Goal: Information Seeking & Learning: Check status

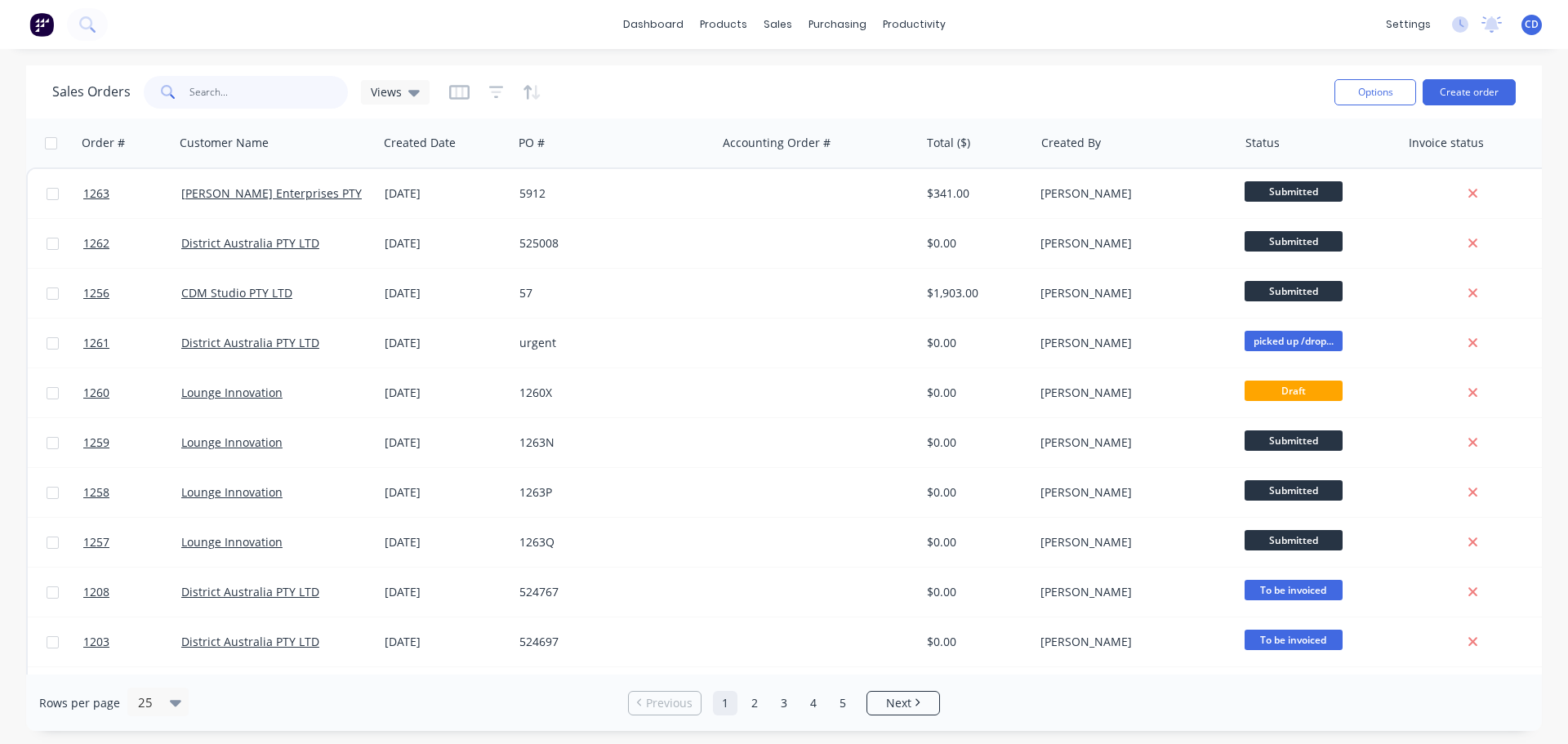
click at [241, 93] on input "text" at bounding box center [269, 92] width 159 height 33
type input "5896"
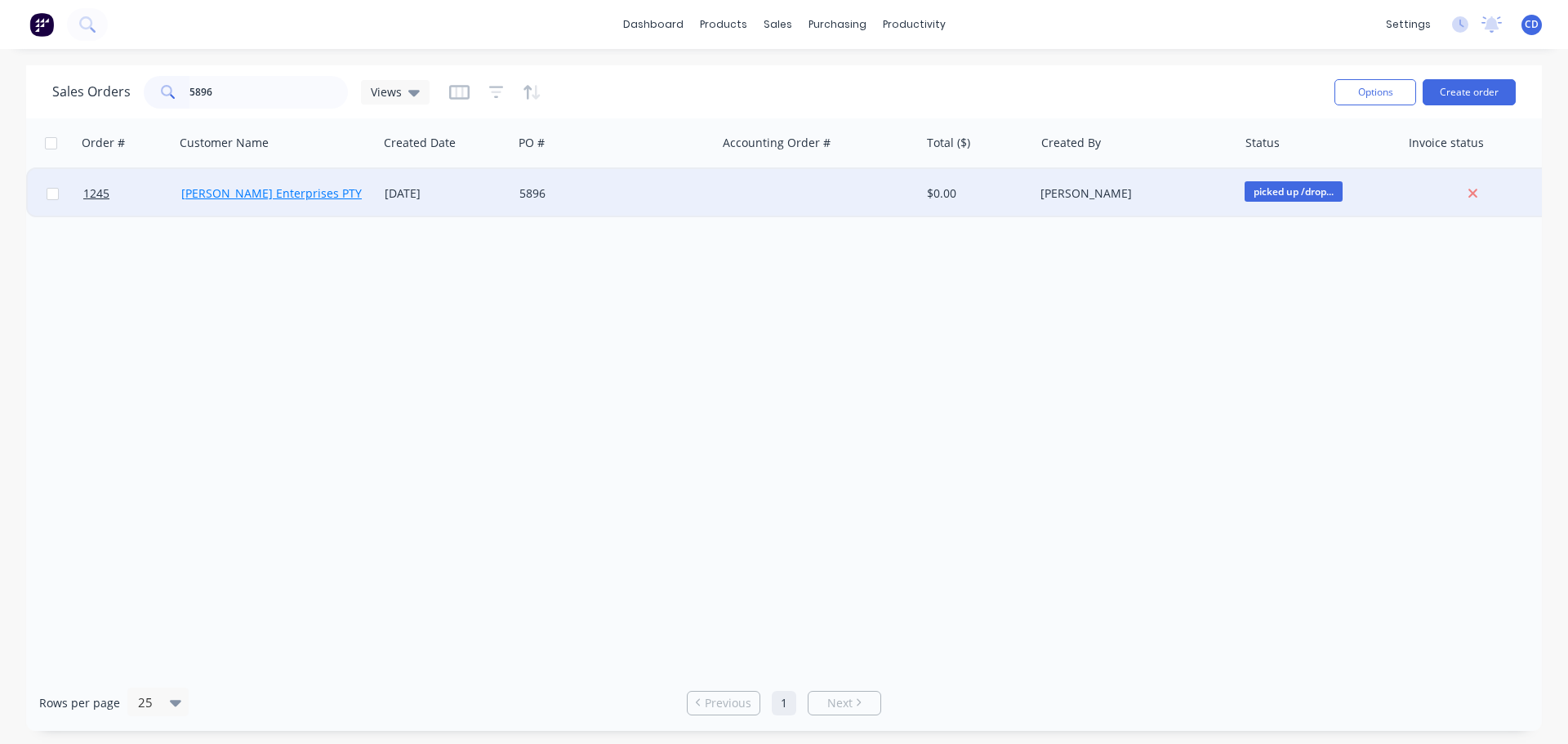
click at [307, 194] on link "[PERSON_NAME] Enterprises PTY LTD" at bounding box center [282, 193] width 204 height 16
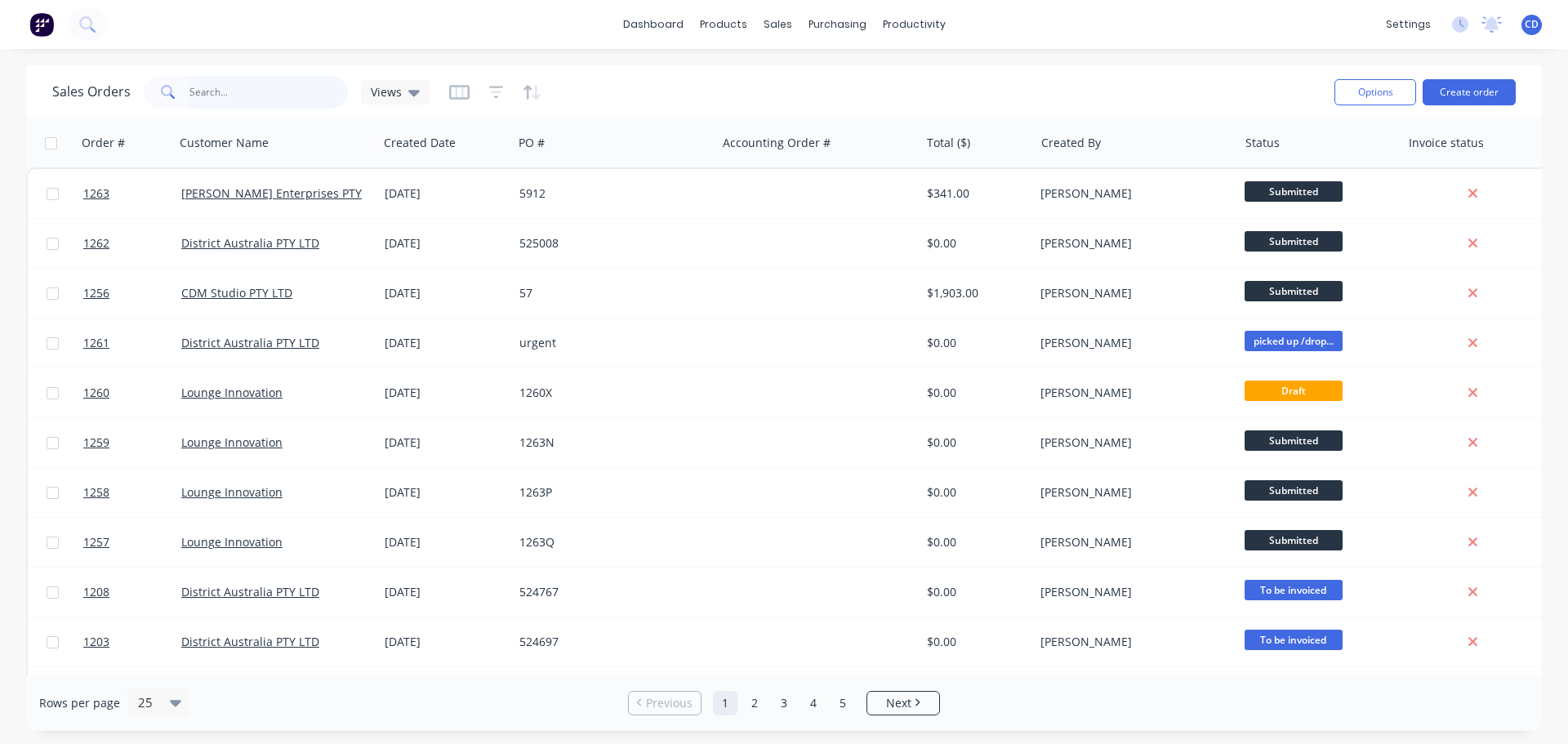
click at [261, 96] on input "text" at bounding box center [269, 92] width 159 height 33
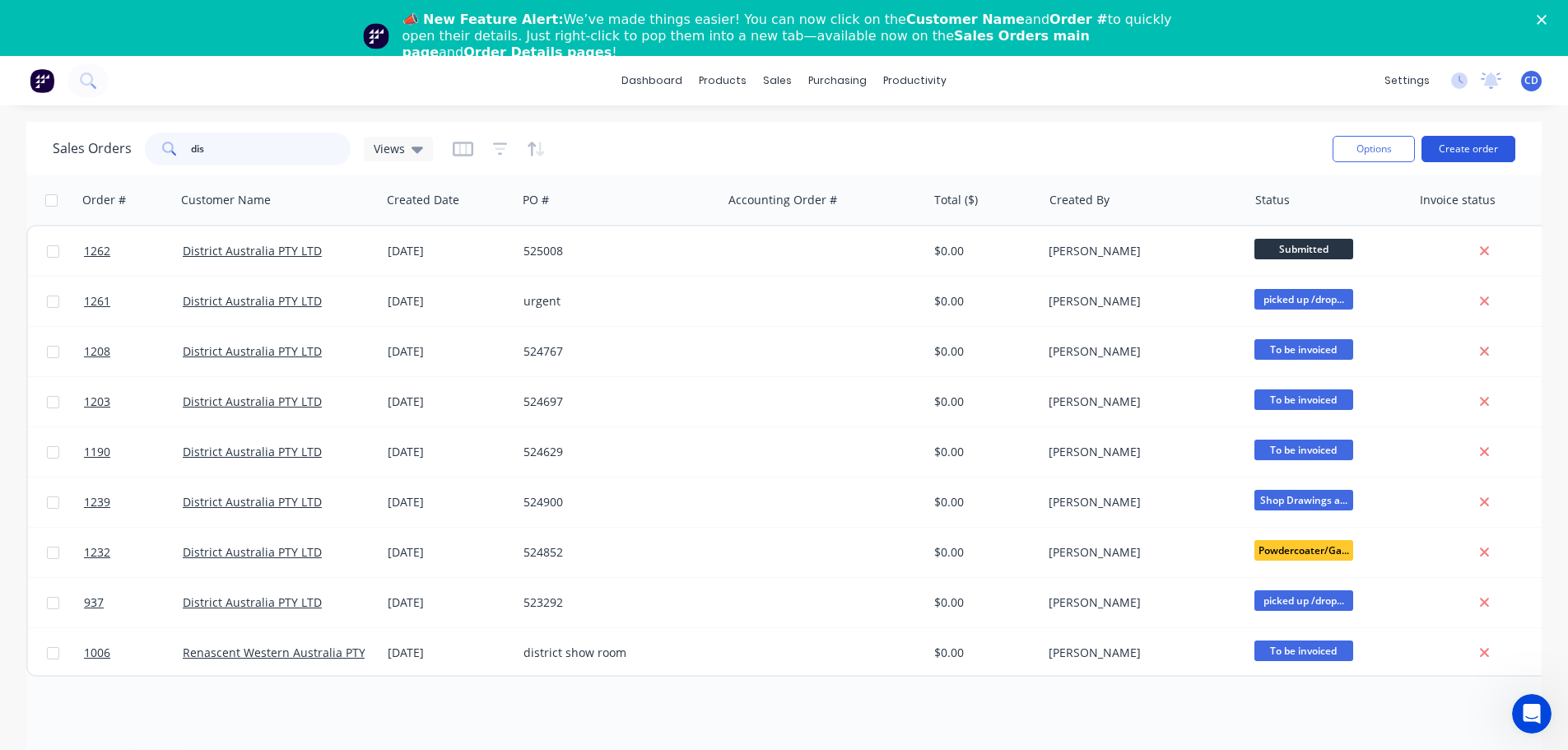
type input "dis"
click at [1459, 145] on button "Create order" at bounding box center [1468, 149] width 94 height 27
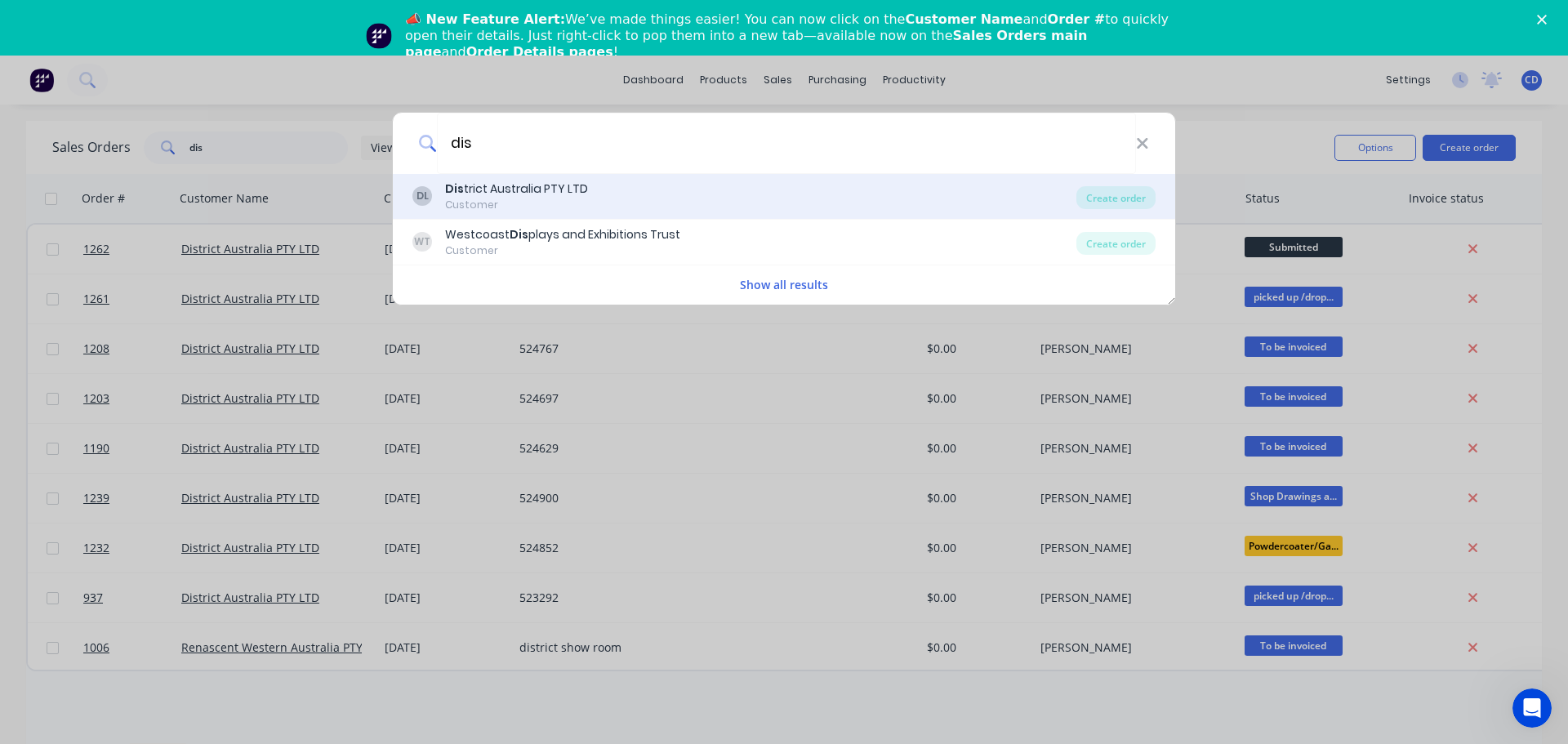
type input "dis"
click at [554, 202] on div "Customer" at bounding box center [516, 205] width 143 height 15
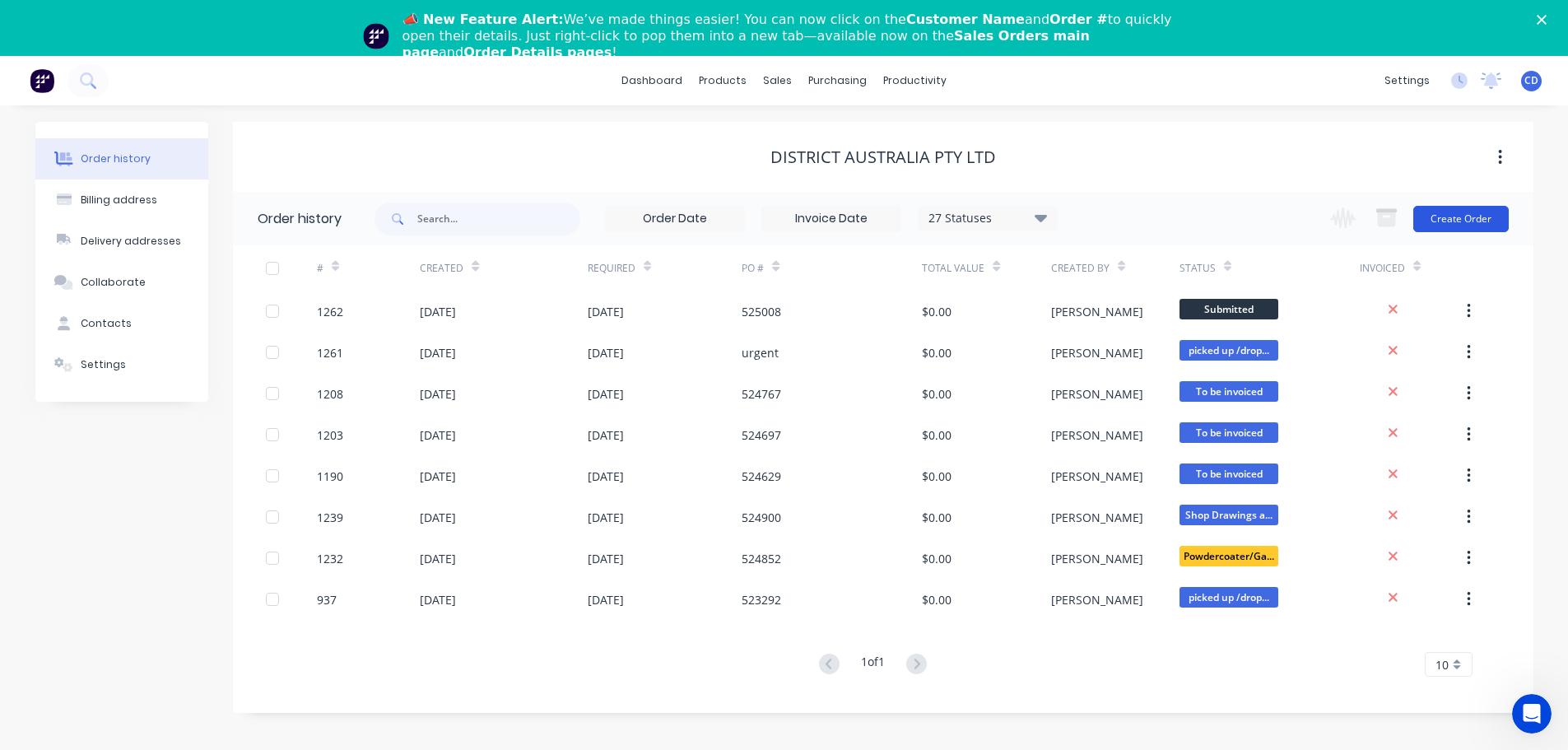
click at [1445, 220] on button "Create Order" at bounding box center [1460, 219] width 95 height 27
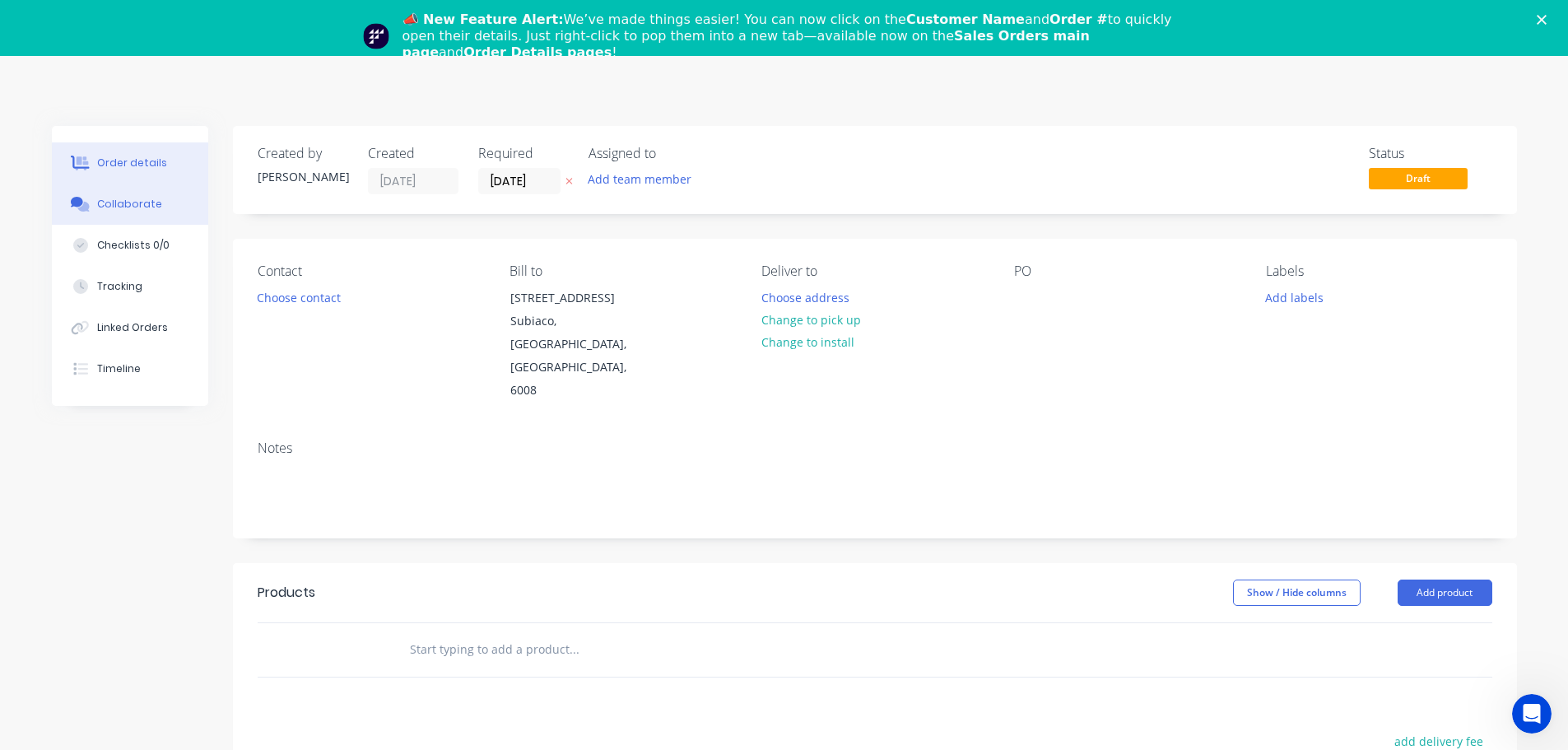
click at [137, 195] on button "Collaborate" at bounding box center [130, 204] width 157 height 41
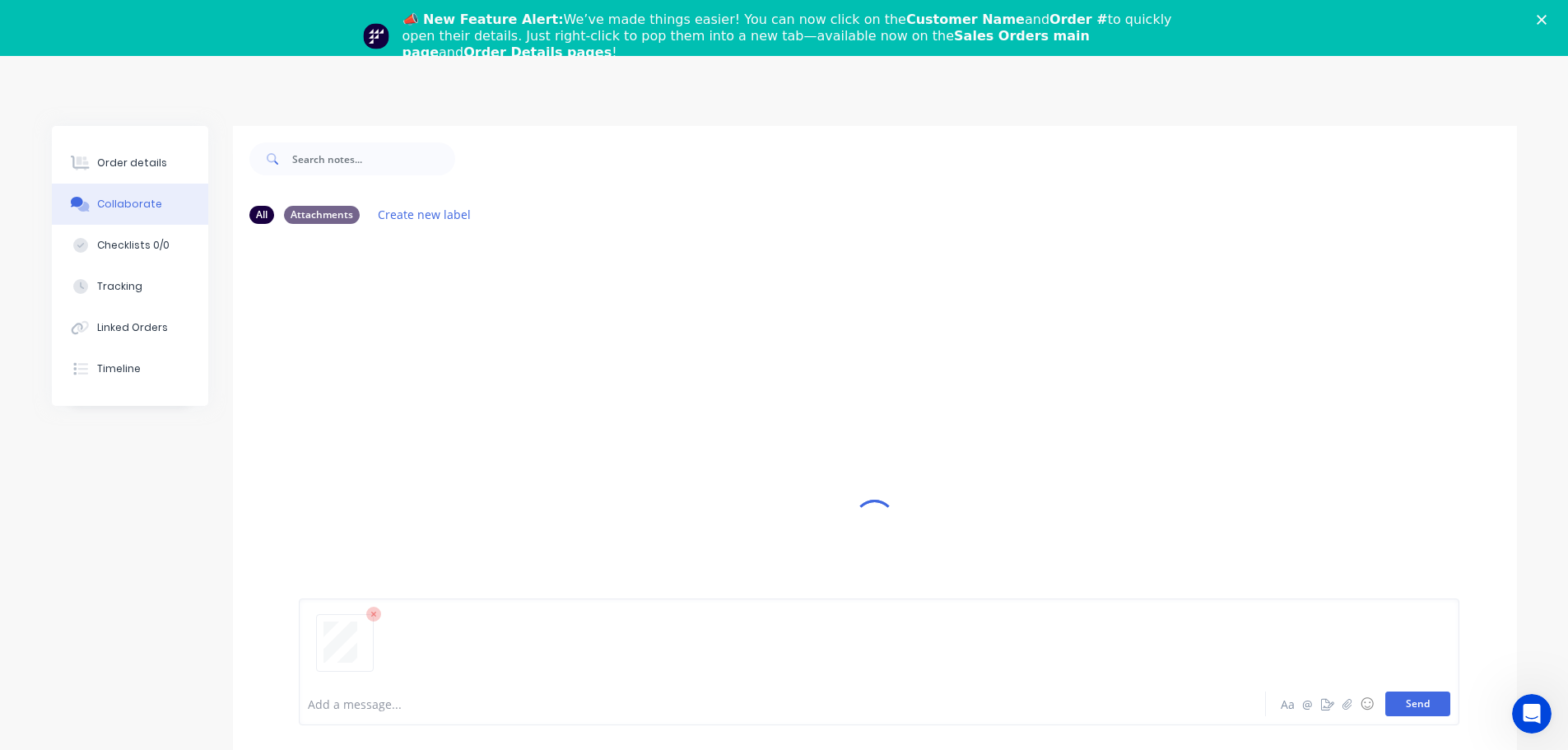
click at [1420, 709] on button "Send" at bounding box center [1418, 704] width 65 height 25
click at [138, 156] on div "Order details" at bounding box center [132, 163] width 70 height 15
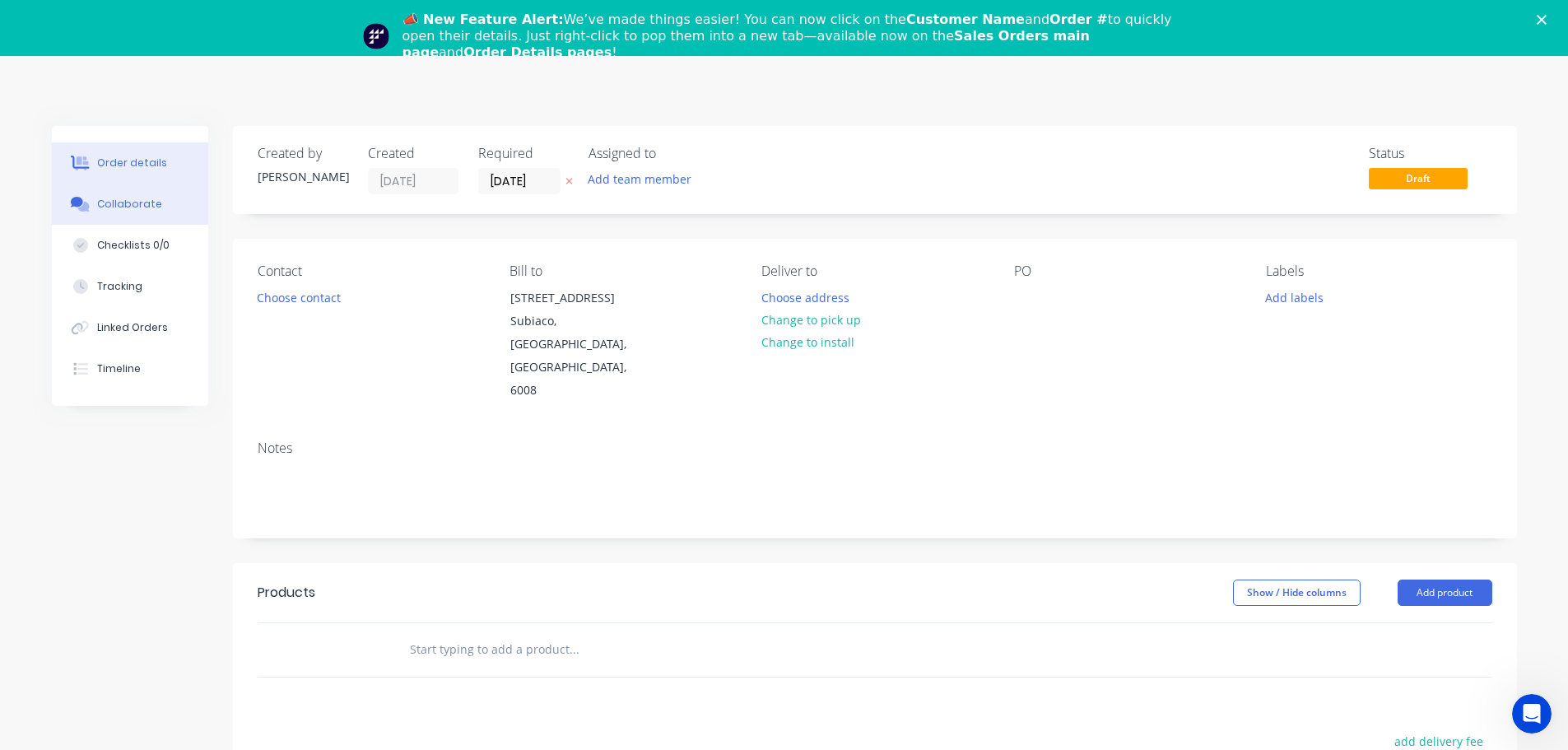
click at [133, 198] on div "Collaborate" at bounding box center [129, 204] width 65 height 15
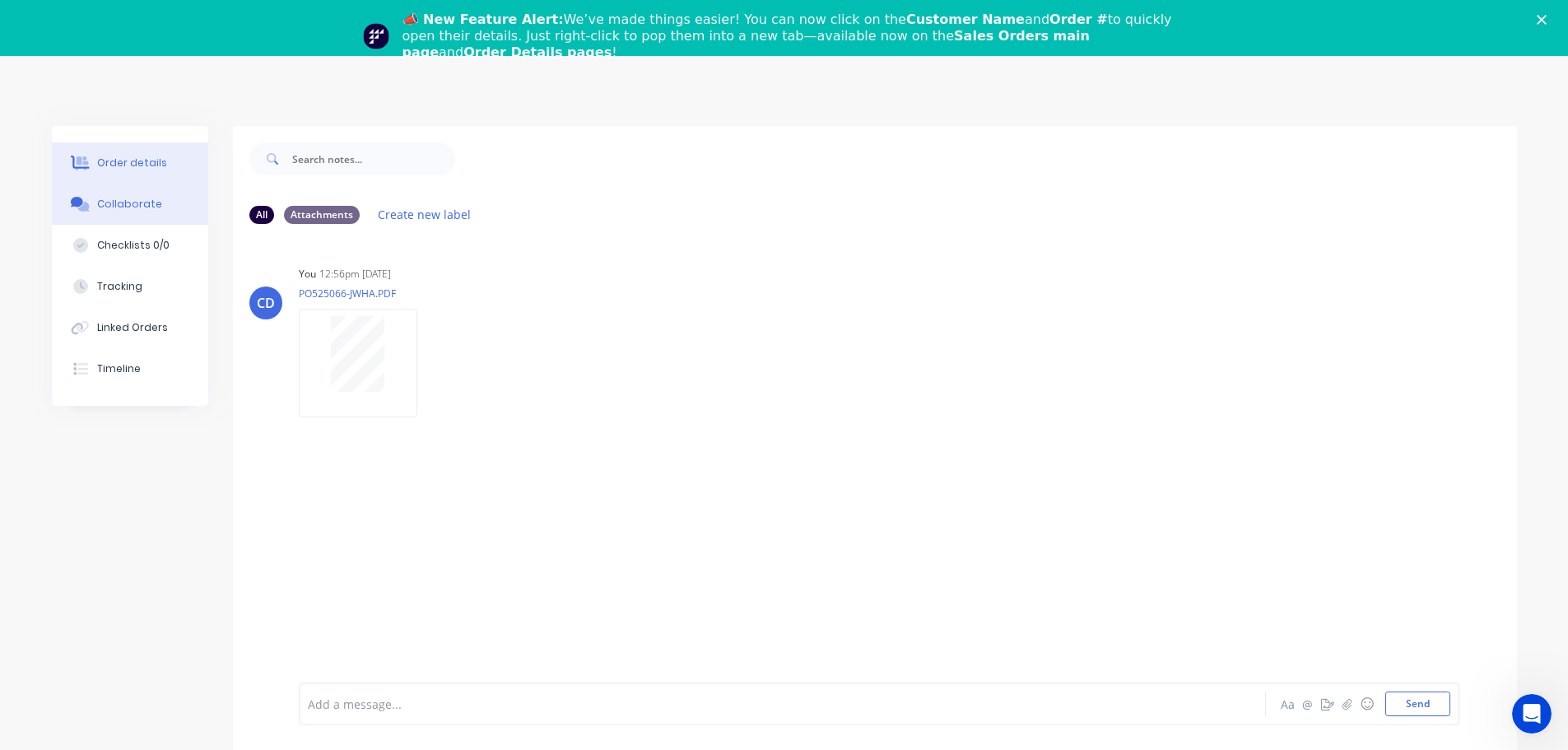
click at [129, 168] on div "Order details" at bounding box center [132, 163] width 70 height 15
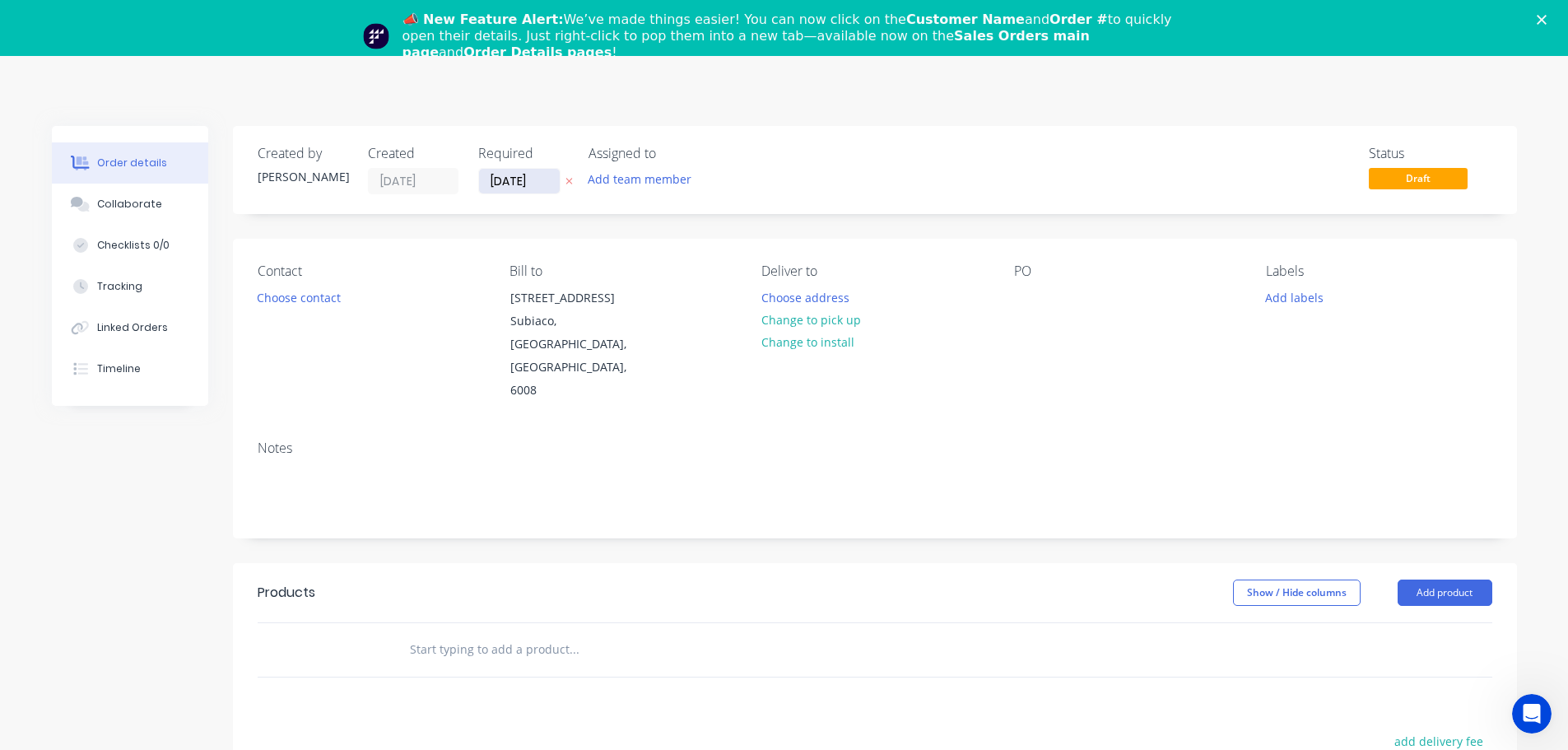
click at [501, 186] on input "16/08/25" at bounding box center [519, 181] width 81 height 25
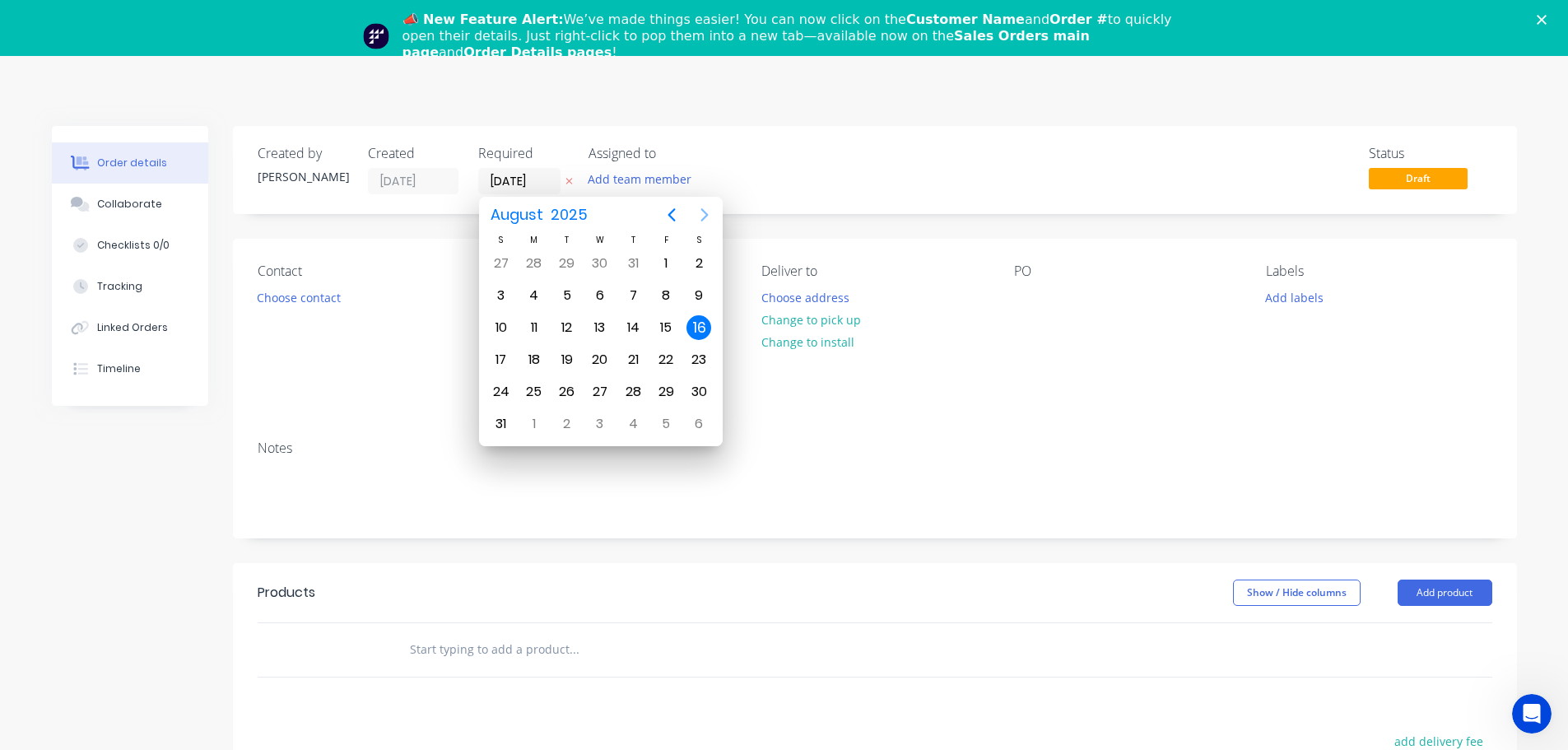
click at [704, 215] on icon "Next page" at bounding box center [704, 214] width 20 height 20
click at [657, 325] on div "19" at bounding box center [666, 327] width 25 height 25
type input "19/09/25"
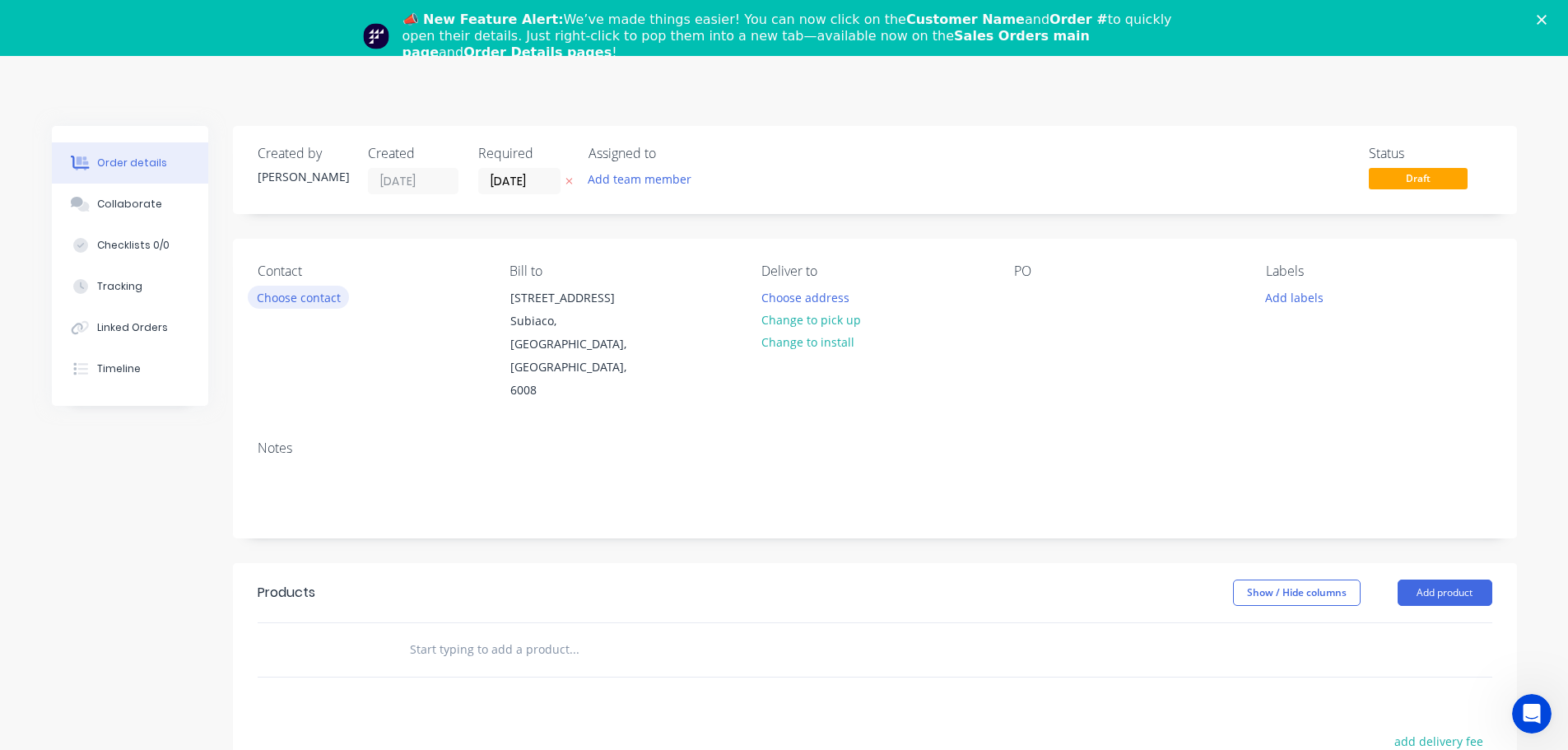
click at [285, 306] on button "Choose contact" at bounding box center [299, 296] width 101 height 22
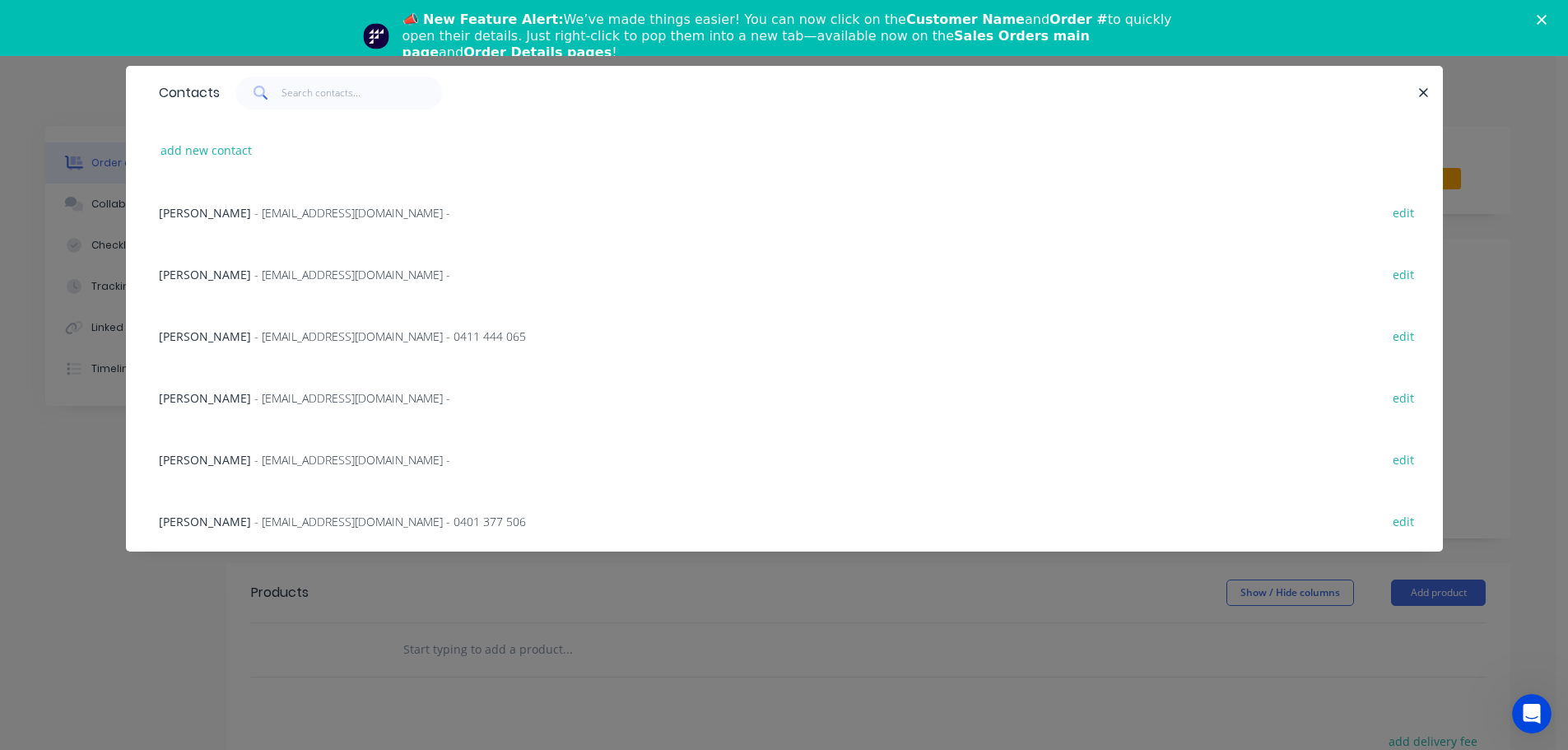
click at [254, 528] on span "- purchasing@district.com.au - 0401 377 506" at bounding box center [390, 522] width 271 height 16
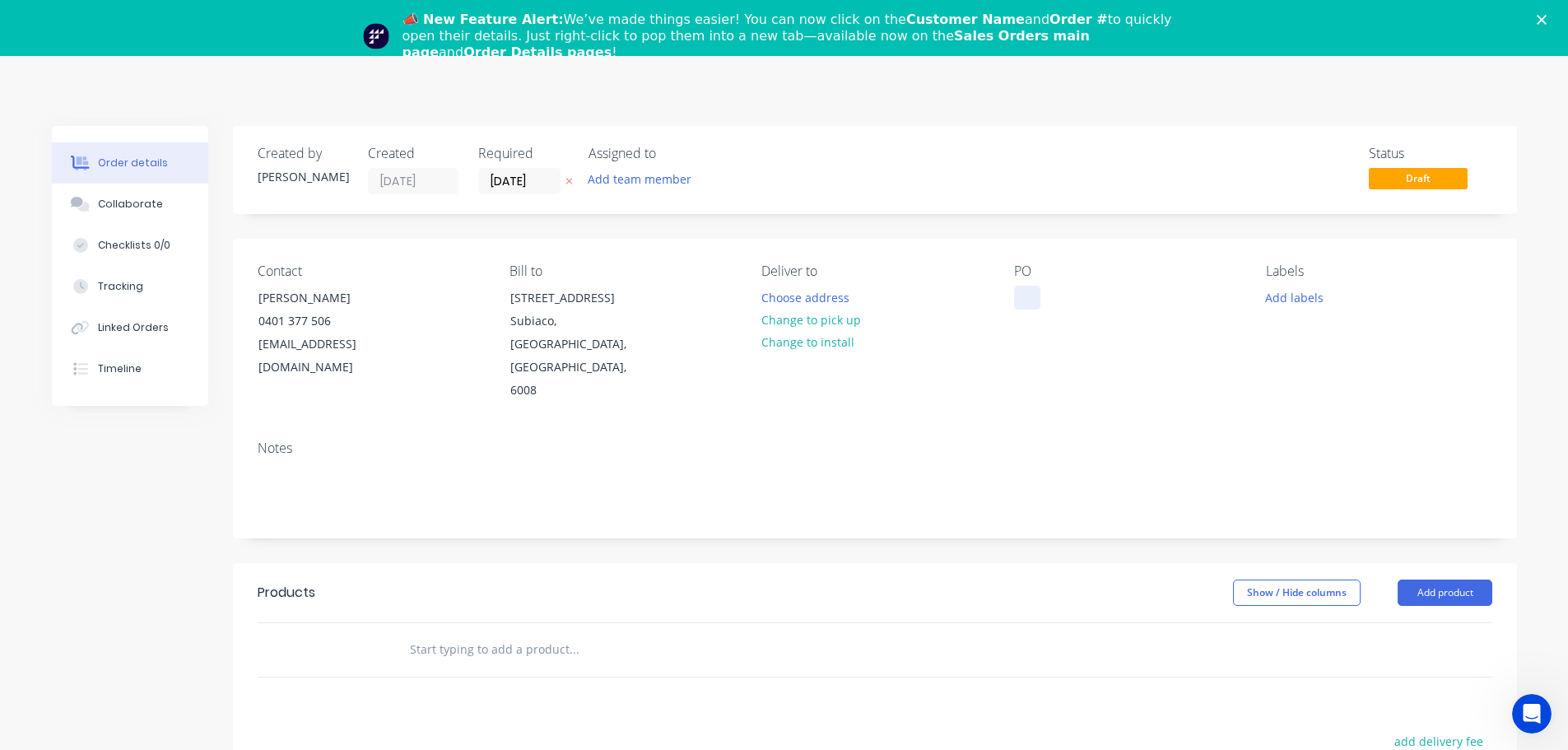
click at [1035, 292] on div at bounding box center [1027, 297] width 27 height 24
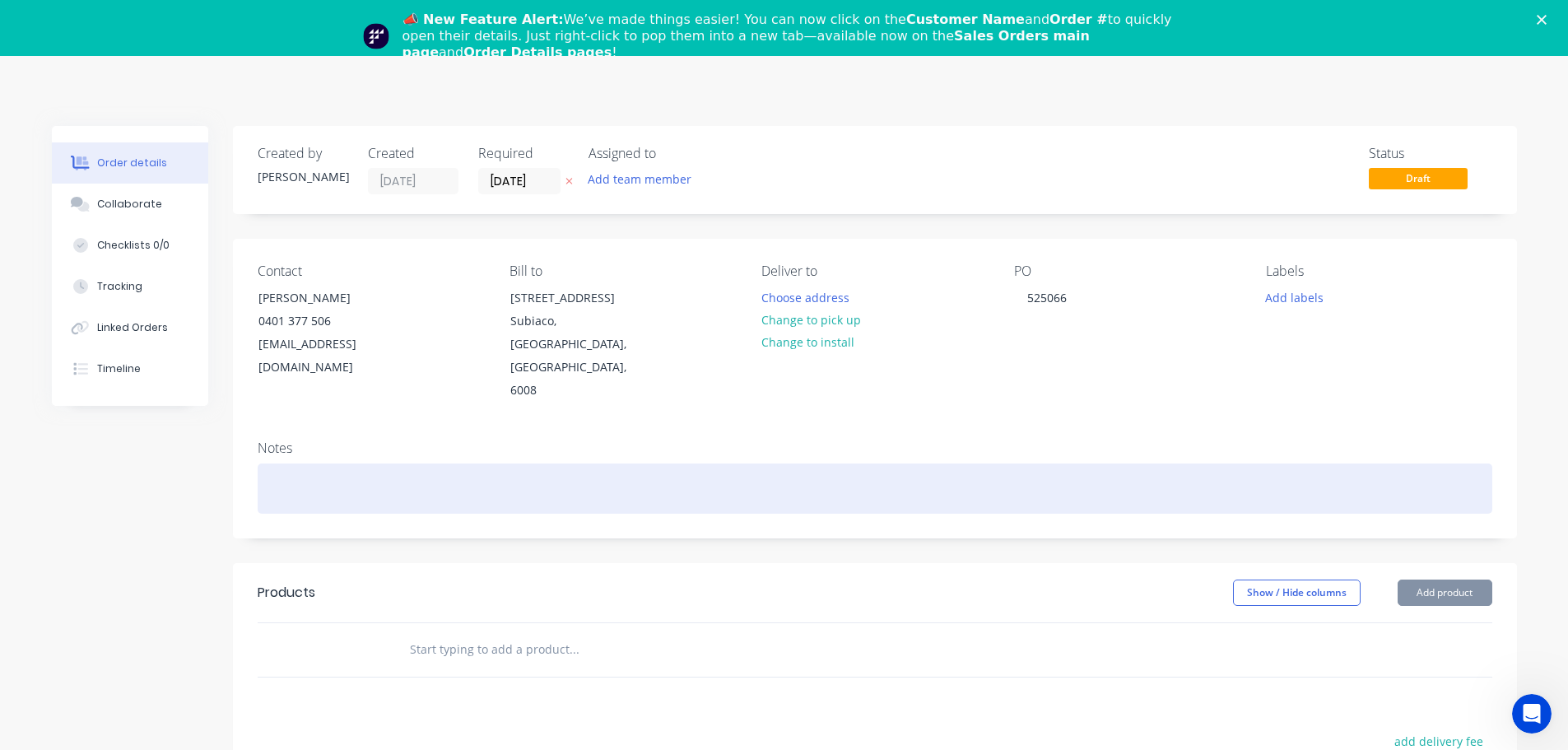
click at [416, 464] on div at bounding box center [875, 488] width 1234 height 50
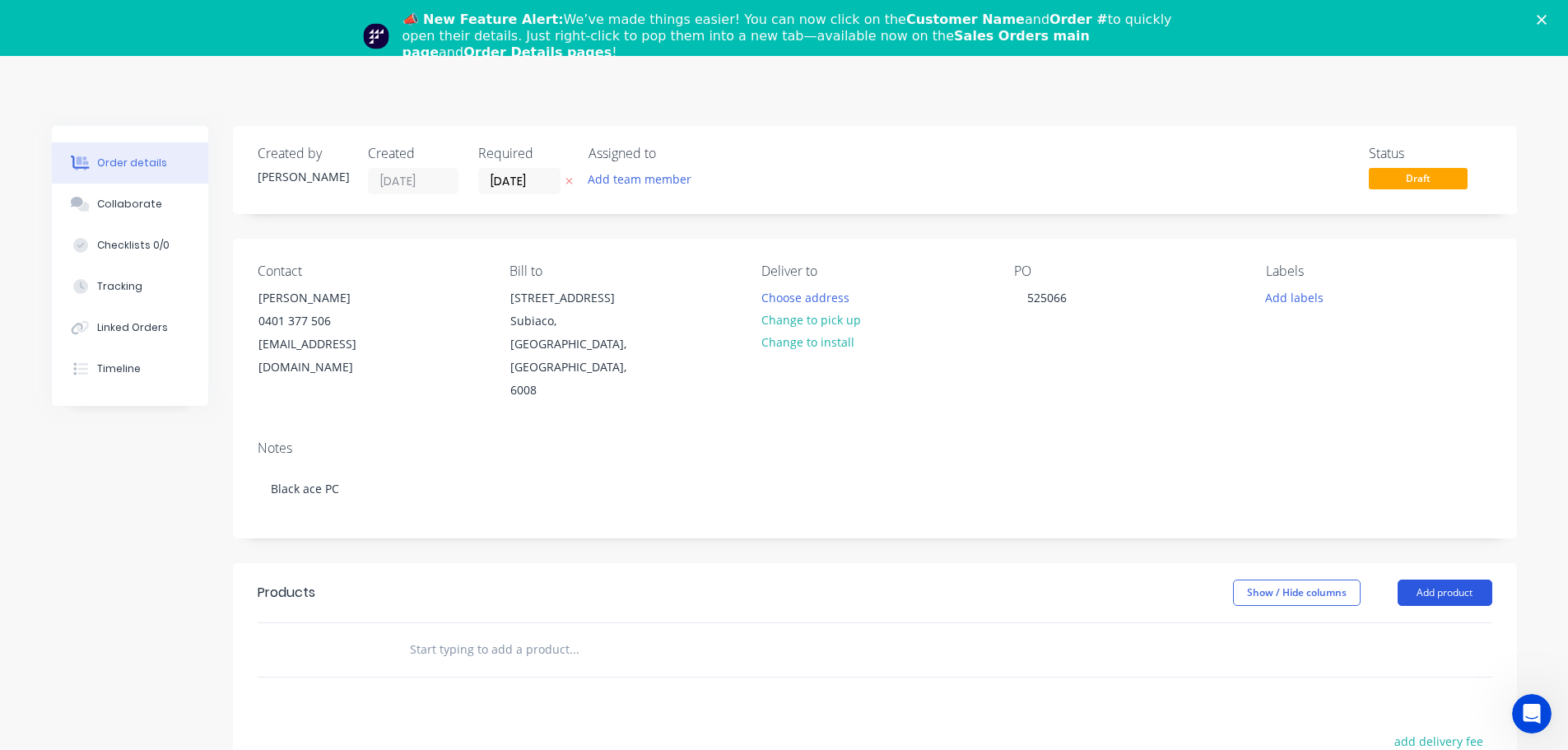
click at [1419, 580] on button "Add product" at bounding box center [1445, 593] width 94 height 27
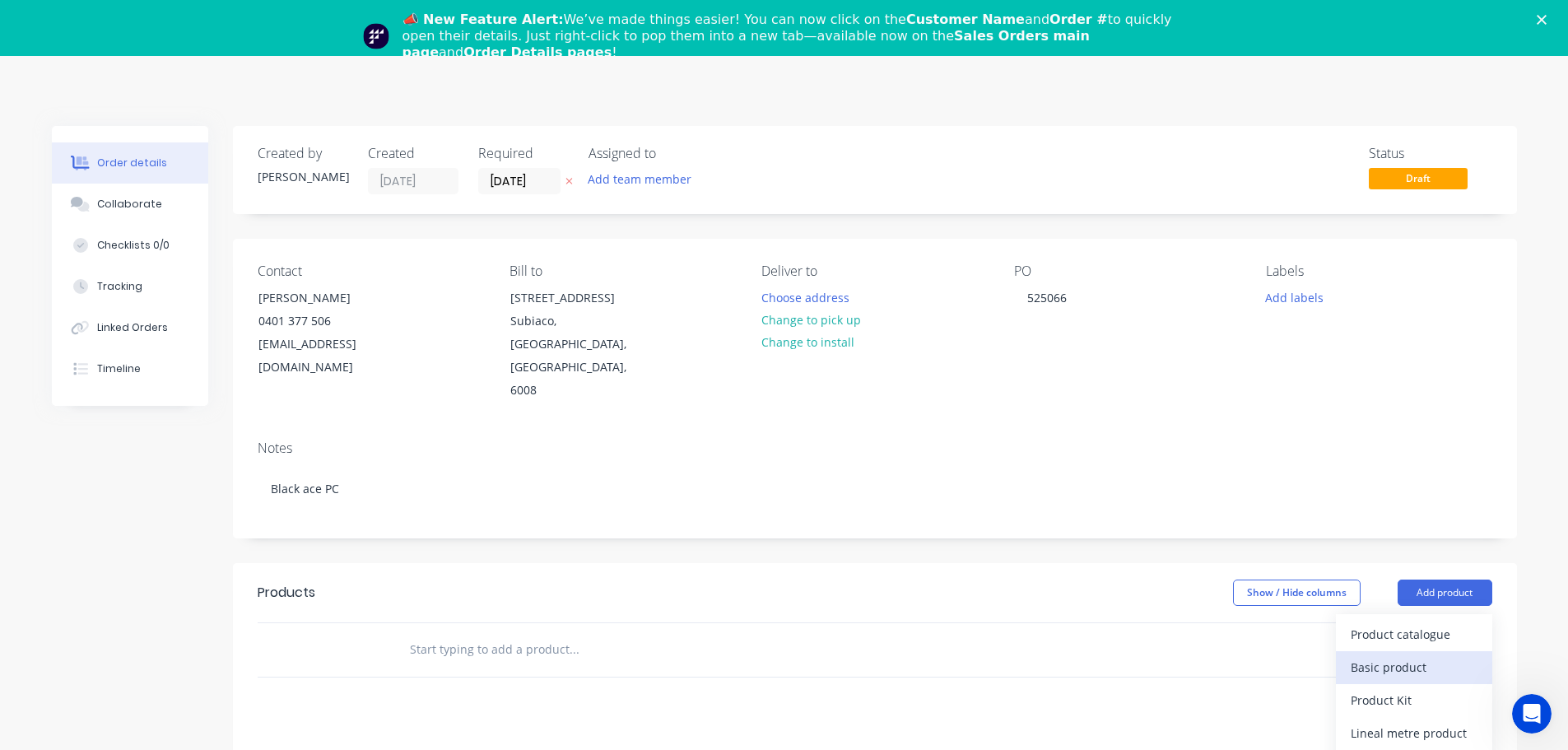
click at [1392, 656] on div "Basic product" at bounding box center [1414, 667] width 127 height 24
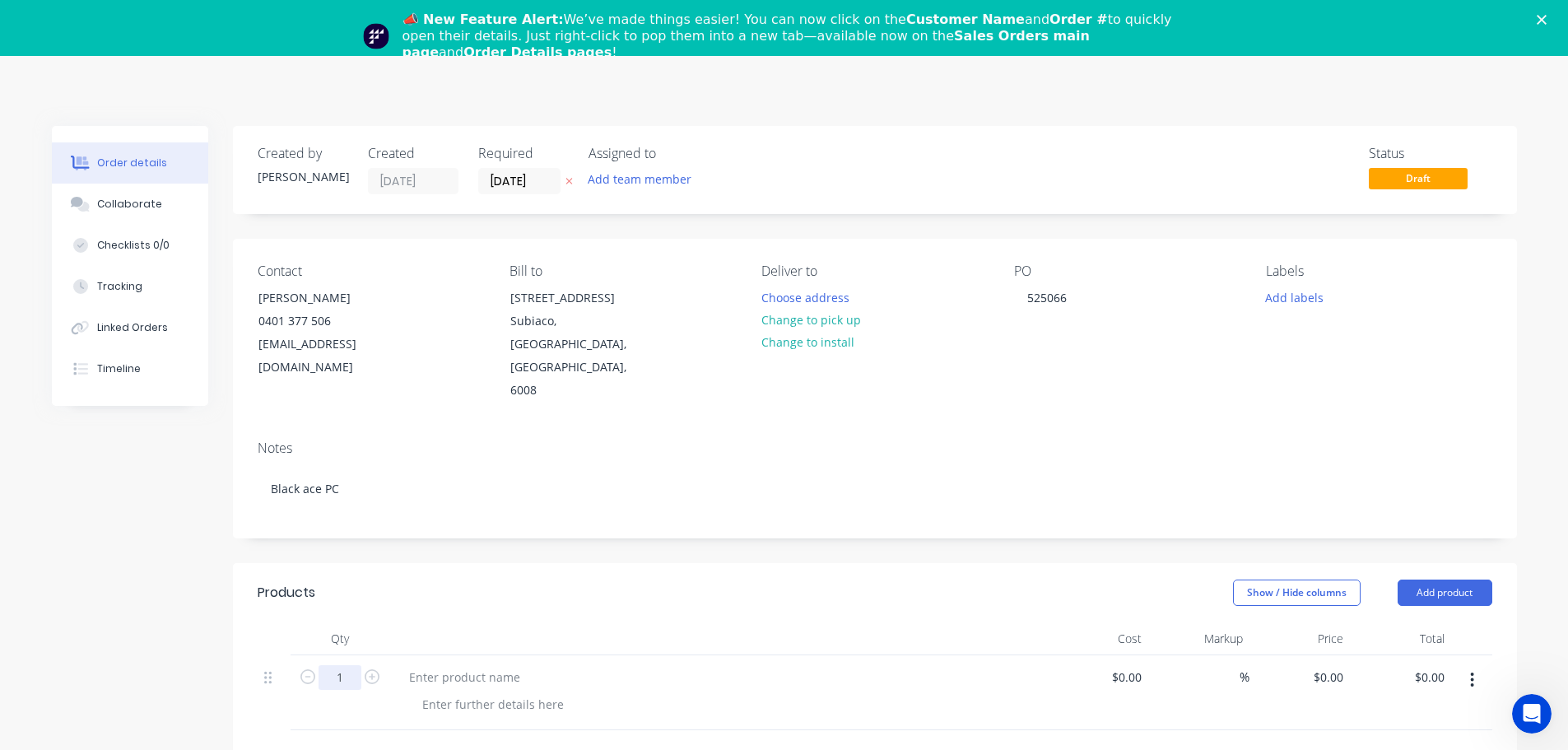
click at [349, 665] on input "1" at bounding box center [340, 678] width 43 height 25
type input "8"
click at [420, 665] on div at bounding box center [464, 677] width 138 height 24
click at [436, 692] on div at bounding box center [493, 704] width 168 height 24
click at [142, 205] on div "Collaborate" at bounding box center [129, 204] width 65 height 15
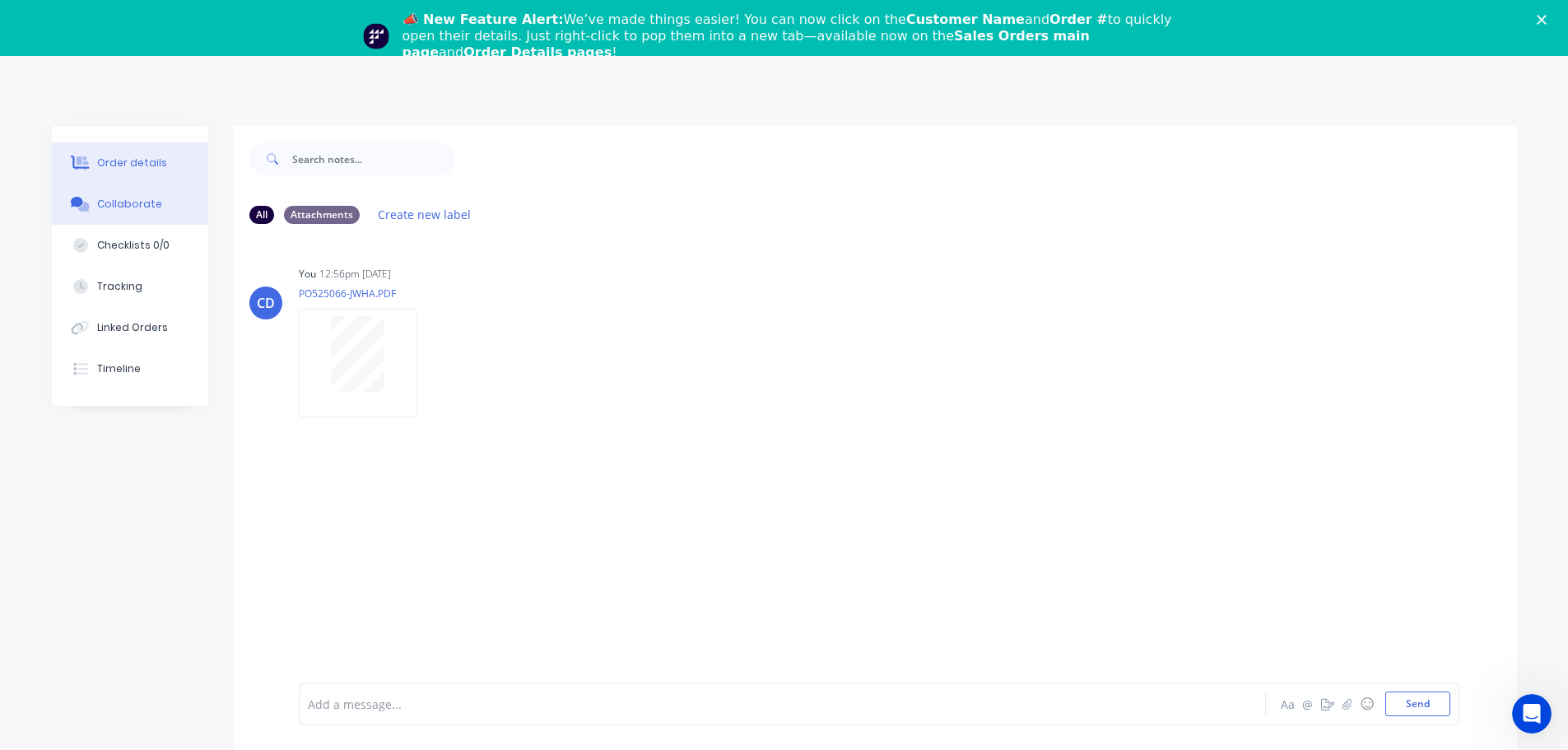
click at [133, 151] on button "Order details" at bounding box center [130, 163] width 157 height 41
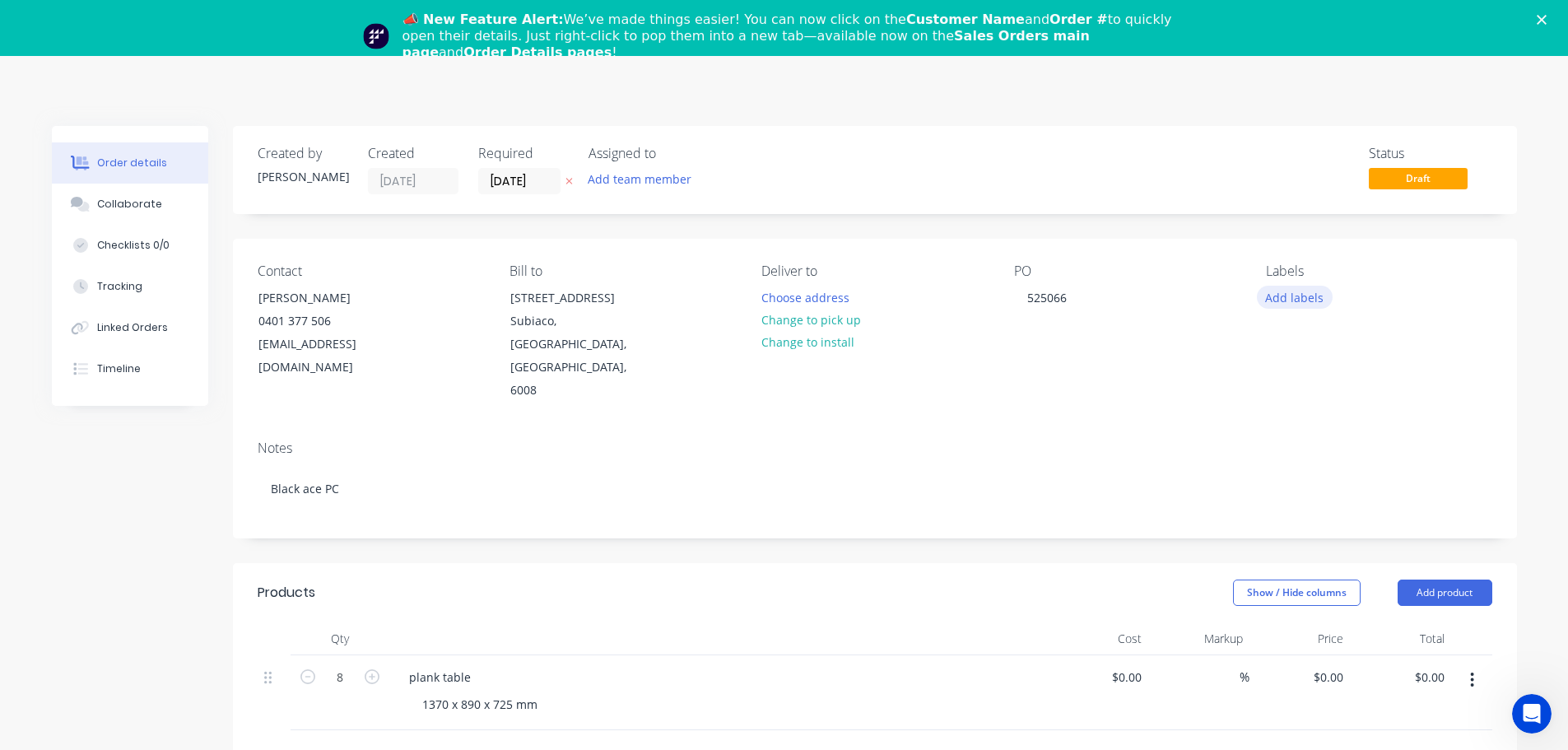
click at [1296, 299] on button "Add labels" at bounding box center [1294, 296] width 76 height 22
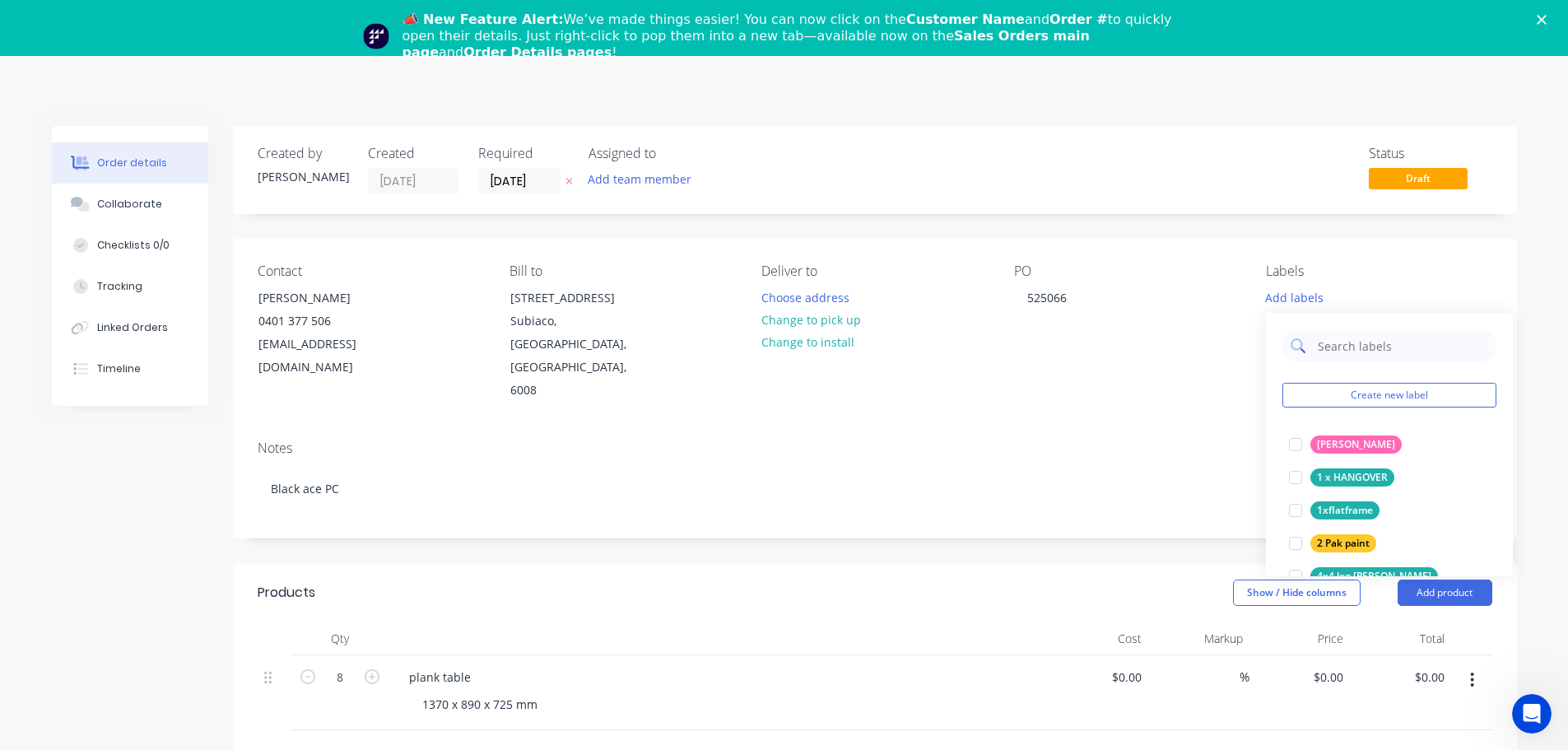
click at [1380, 355] on input "text" at bounding box center [1402, 345] width 172 height 33
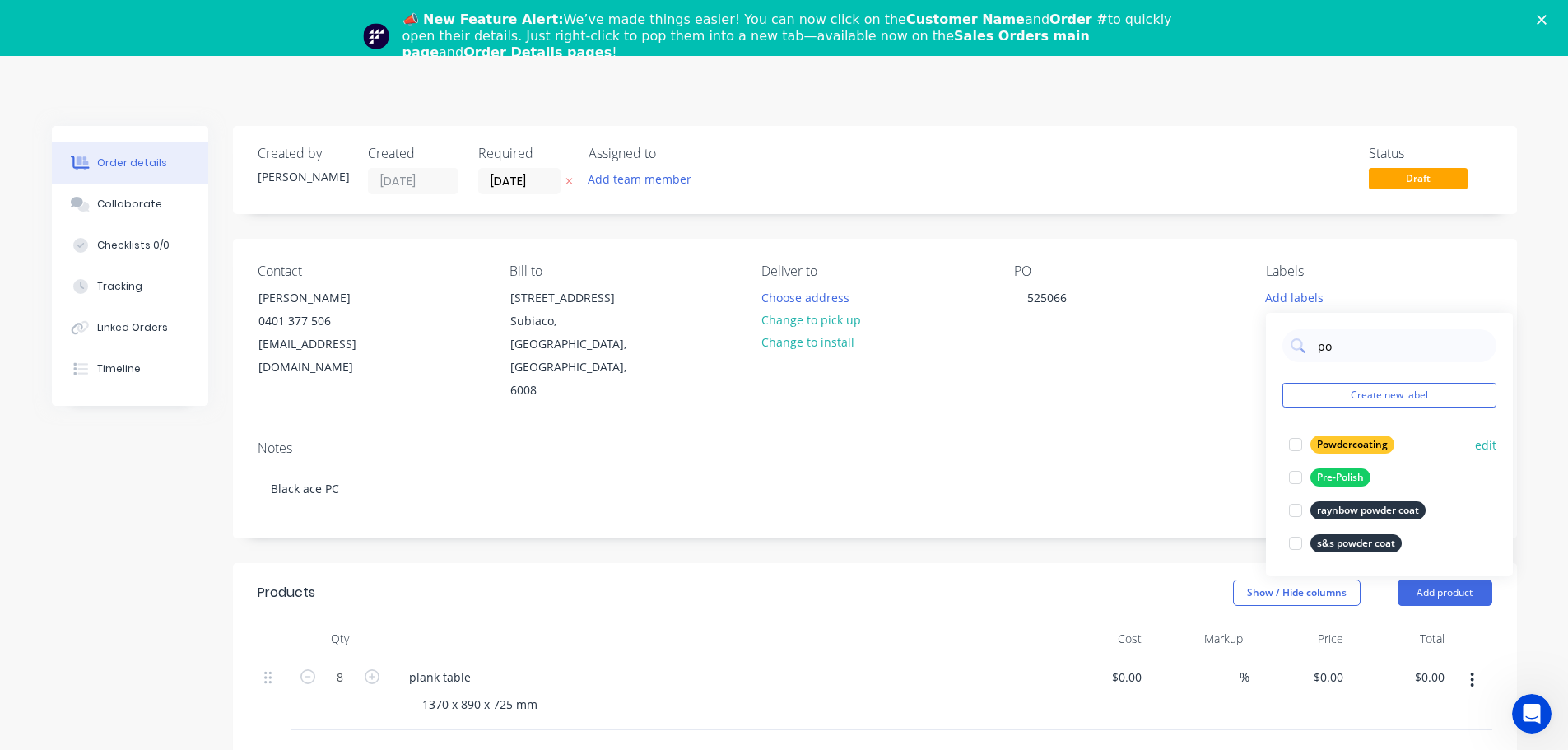
type input "po"
click at [1363, 440] on div "Powdercoating" at bounding box center [1352, 445] width 84 height 18
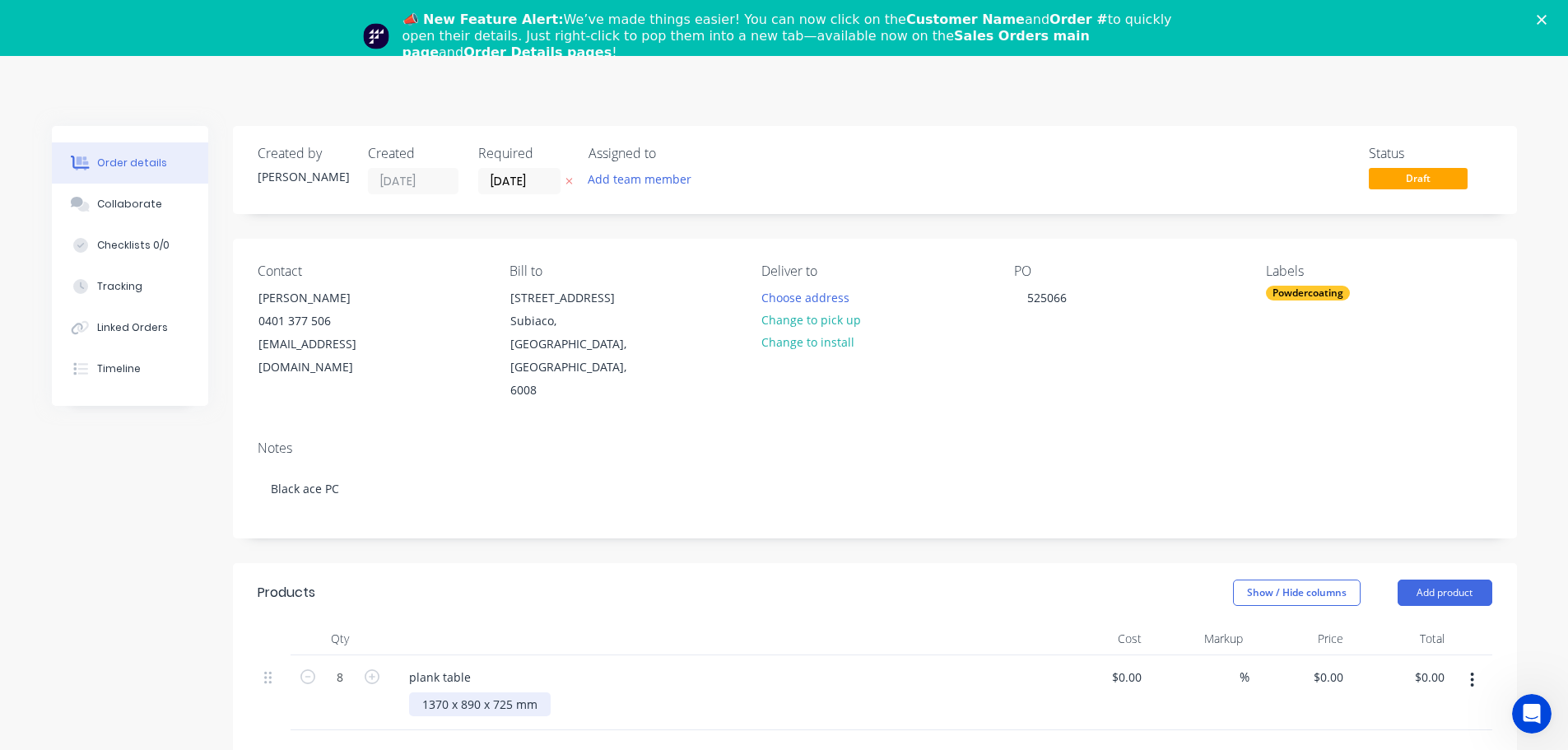
click at [544, 692] on div "1370 x 890 x 725 mm" at bounding box center [479, 704] width 141 height 24
drag, startPoint x: 495, startPoint y: 634, endPoint x: 486, endPoint y: 632, distance: 9.2
click at [492, 665] on div "plank table" at bounding box center [719, 677] width 646 height 24
click at [476, 665] on div "plank table" at bounding box center [439, 677] width 88 height 24
click at [515, 665] on div "plank table - 50 mmtube" at bounding box center [477, 677] width 162 height 24
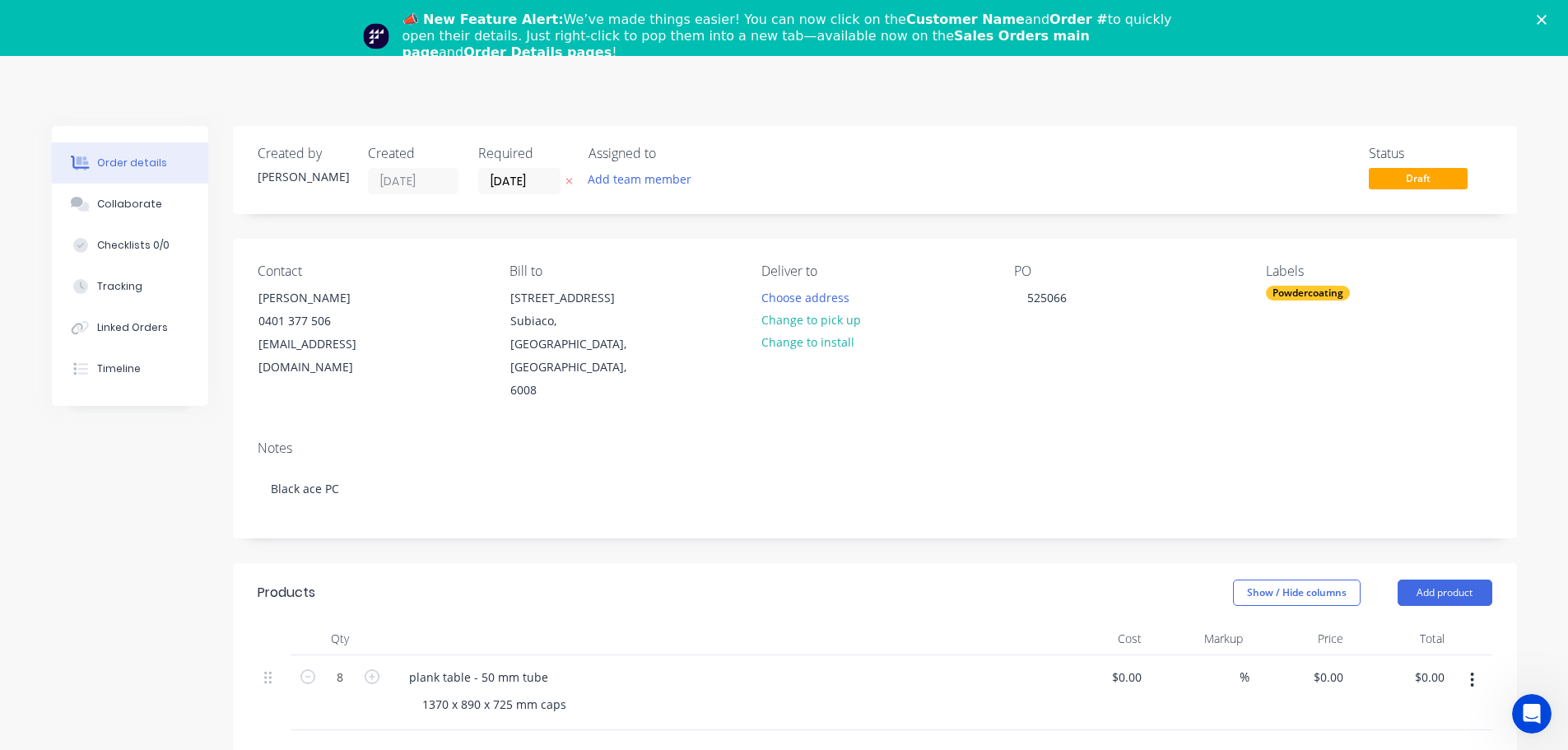
click at [1547, 18] on icon "Close" at bounding box center [1541, 20] width 10 height 10
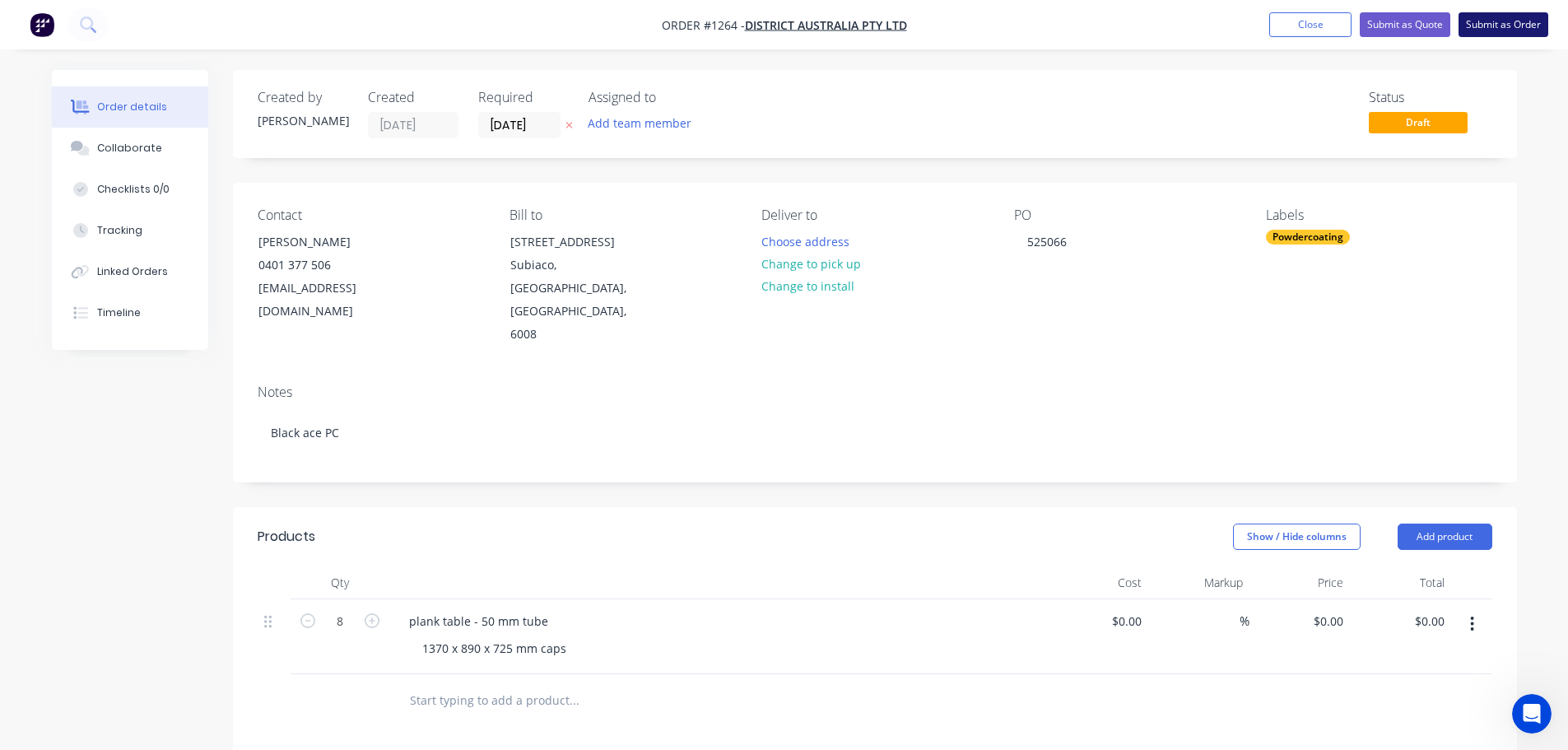
click at [1481, 22] on button "Submit as Order" at bounding box center [1503, 25] width 90 height 25
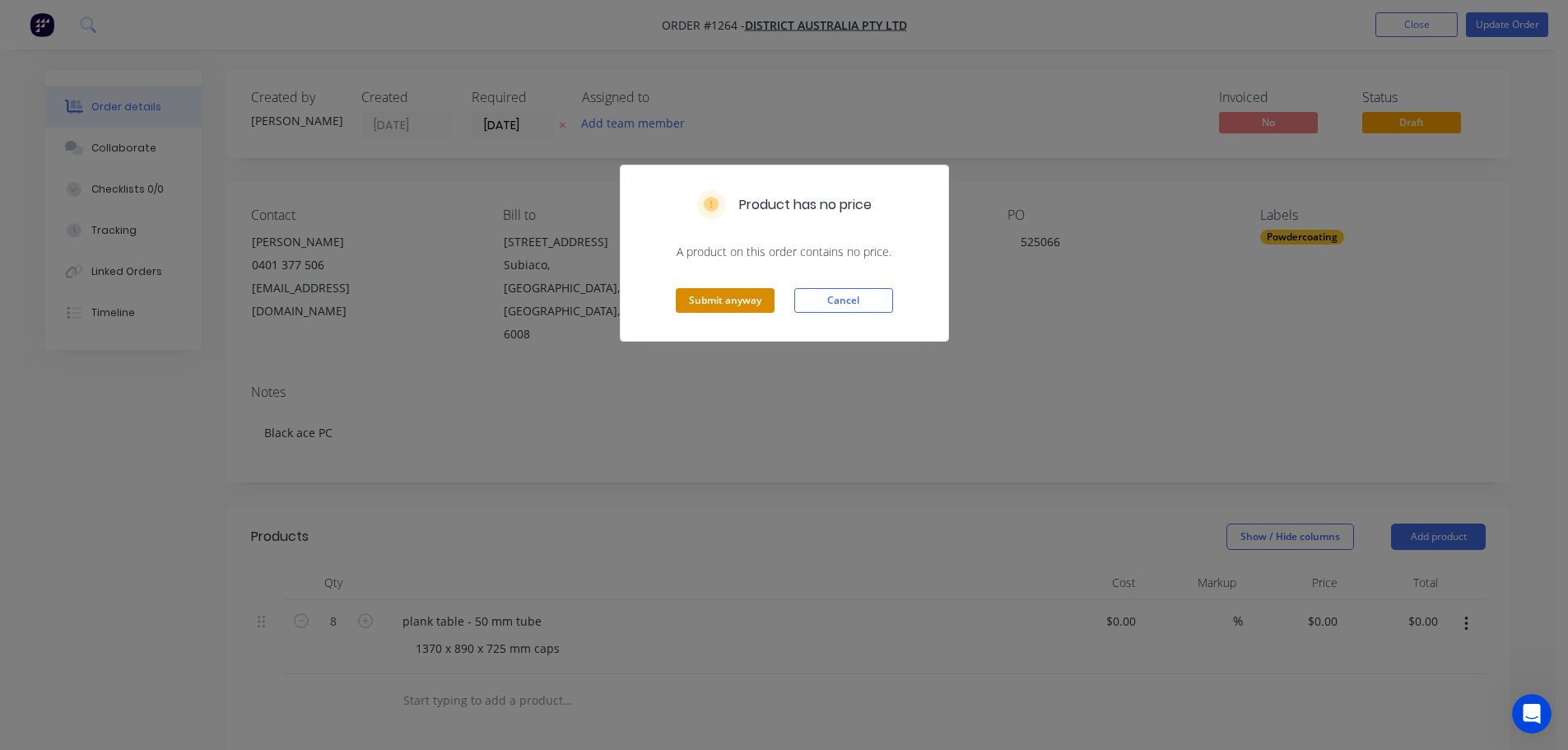
click at [747, 300] on button "Submit anyway" at bounding box center [725, 301] width 99 height 25
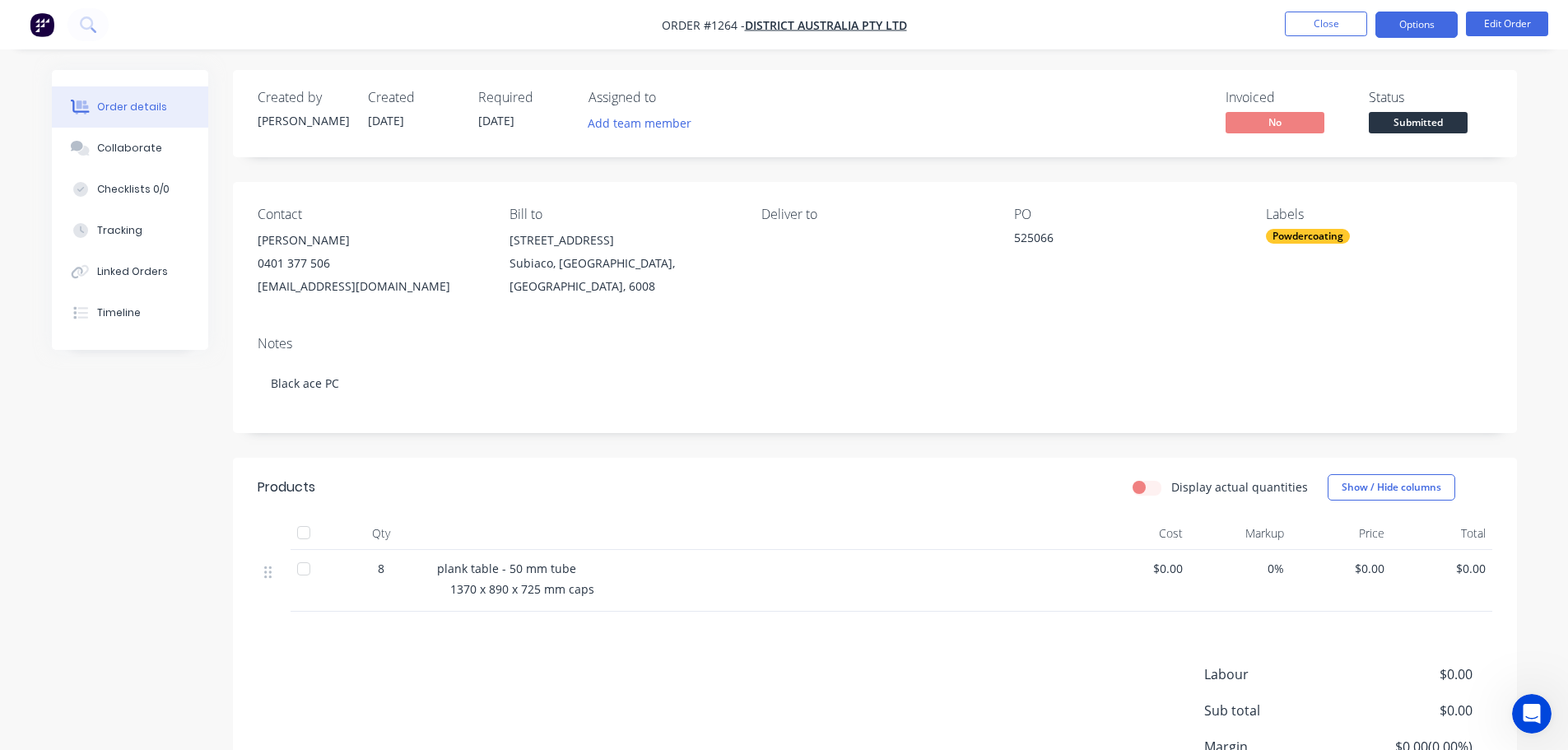
click at [1396, 32] on button "Options" at bounding box center [1417, 25] width 83 height 27
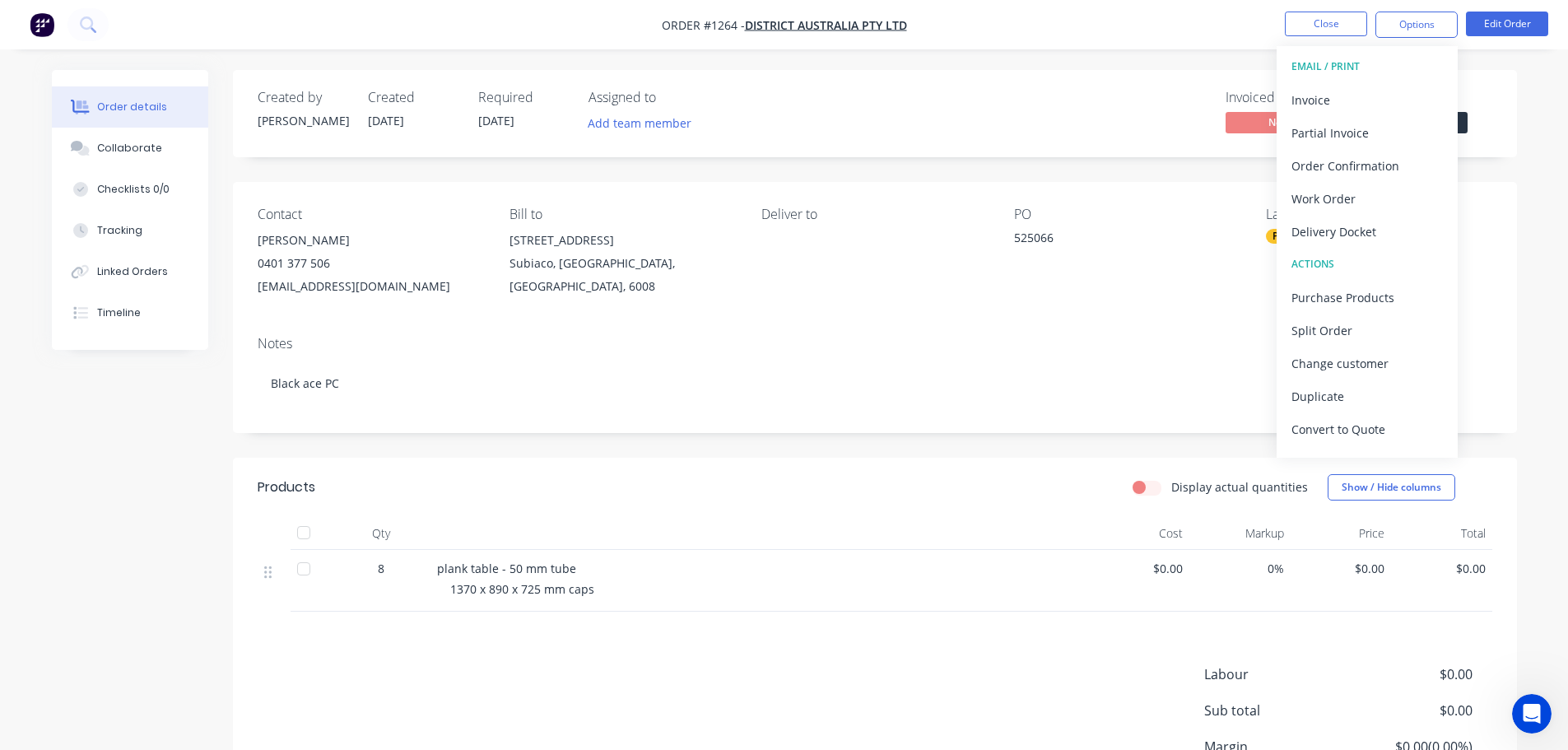
click at [1160, 194] on div "Contact Jessie Whatnall 0401 377 506 purchasing@district.com.au Bill to 246 Hay…" at bounding box center [875, 253] width 1284 height 141
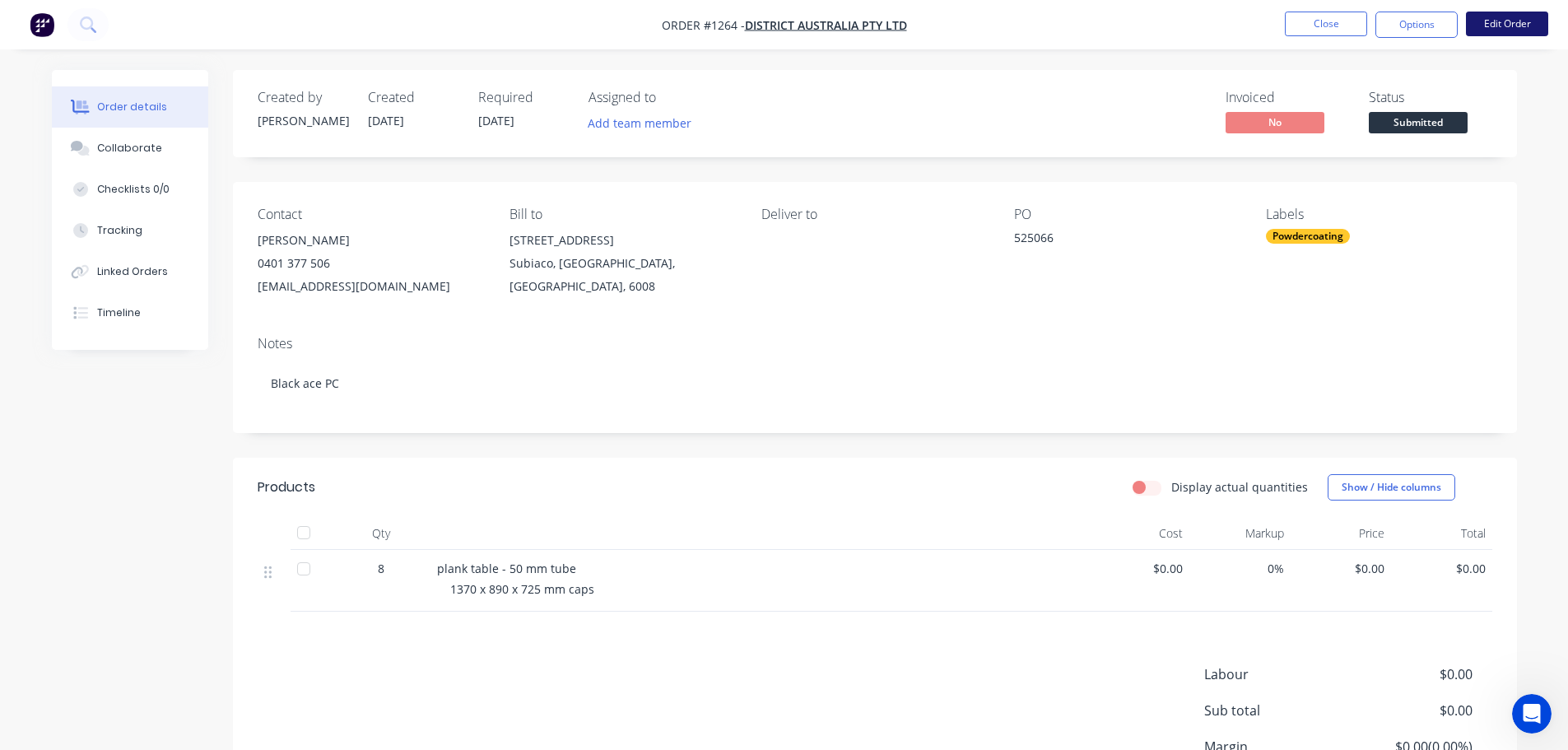
click at [1516, 20] on button "Edit Order" at bounding box center [1507, 24] width 83 height 25
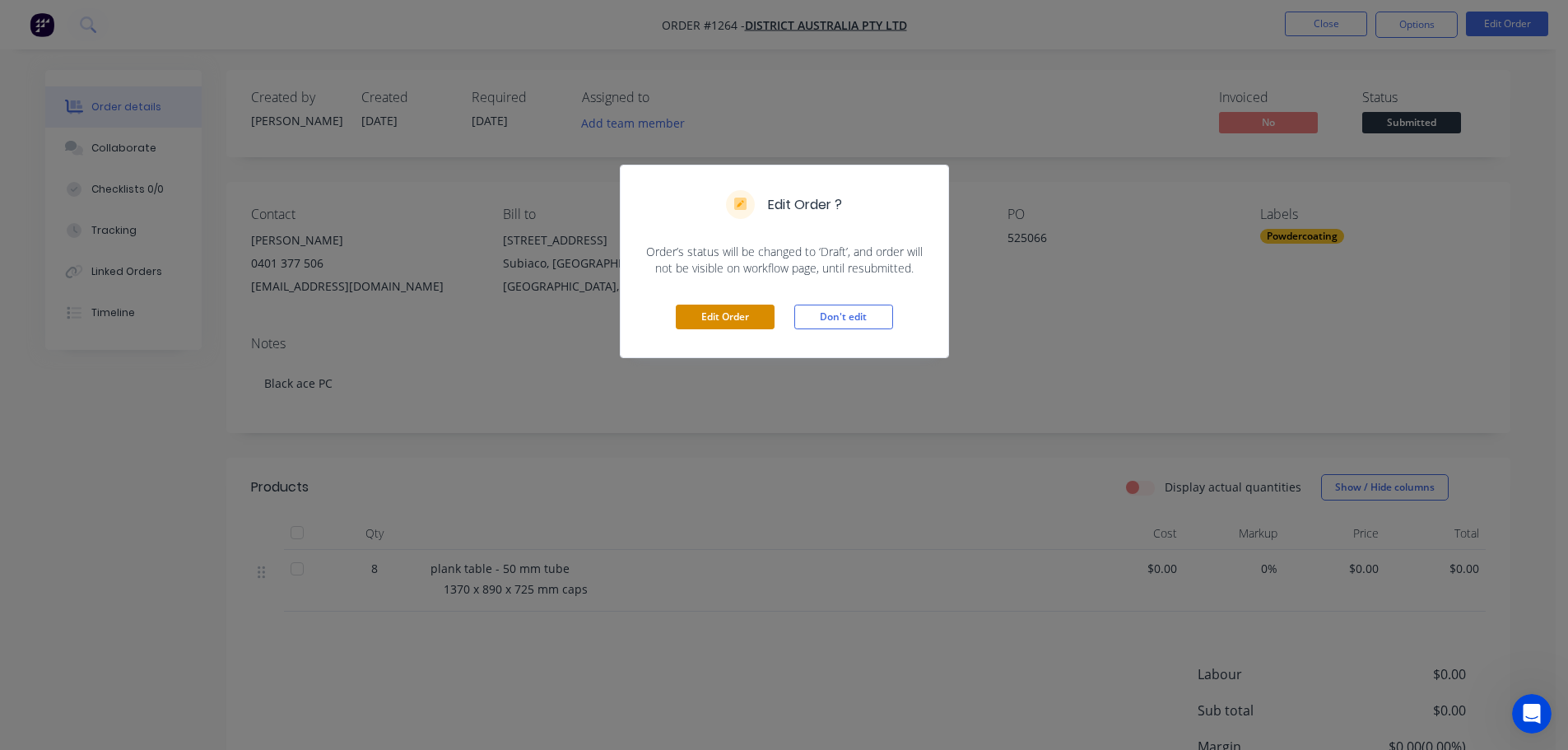
click at [753, 327] on button "Edit Order" at bounding box center [725, 317] width 99 height 25
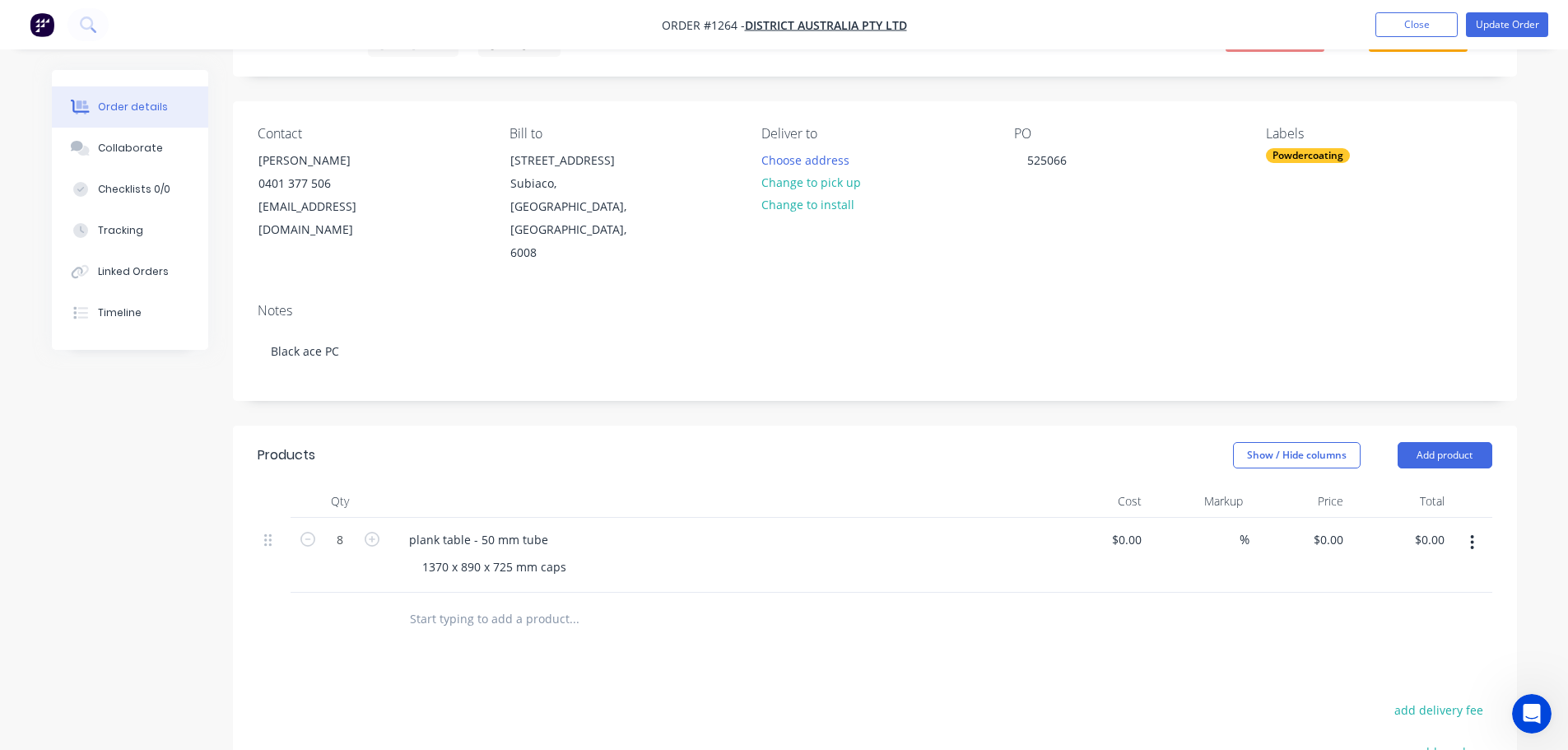
scroll to position [83, 0]
click at [1334, 527] on input "0" at bounding box center [1331, 538] width 38 height 24
type input "$349.00"
type input "$2,792.00"
click at [1242, 517] on div "%" at bounding box center [1199, 554] width 101 height 75
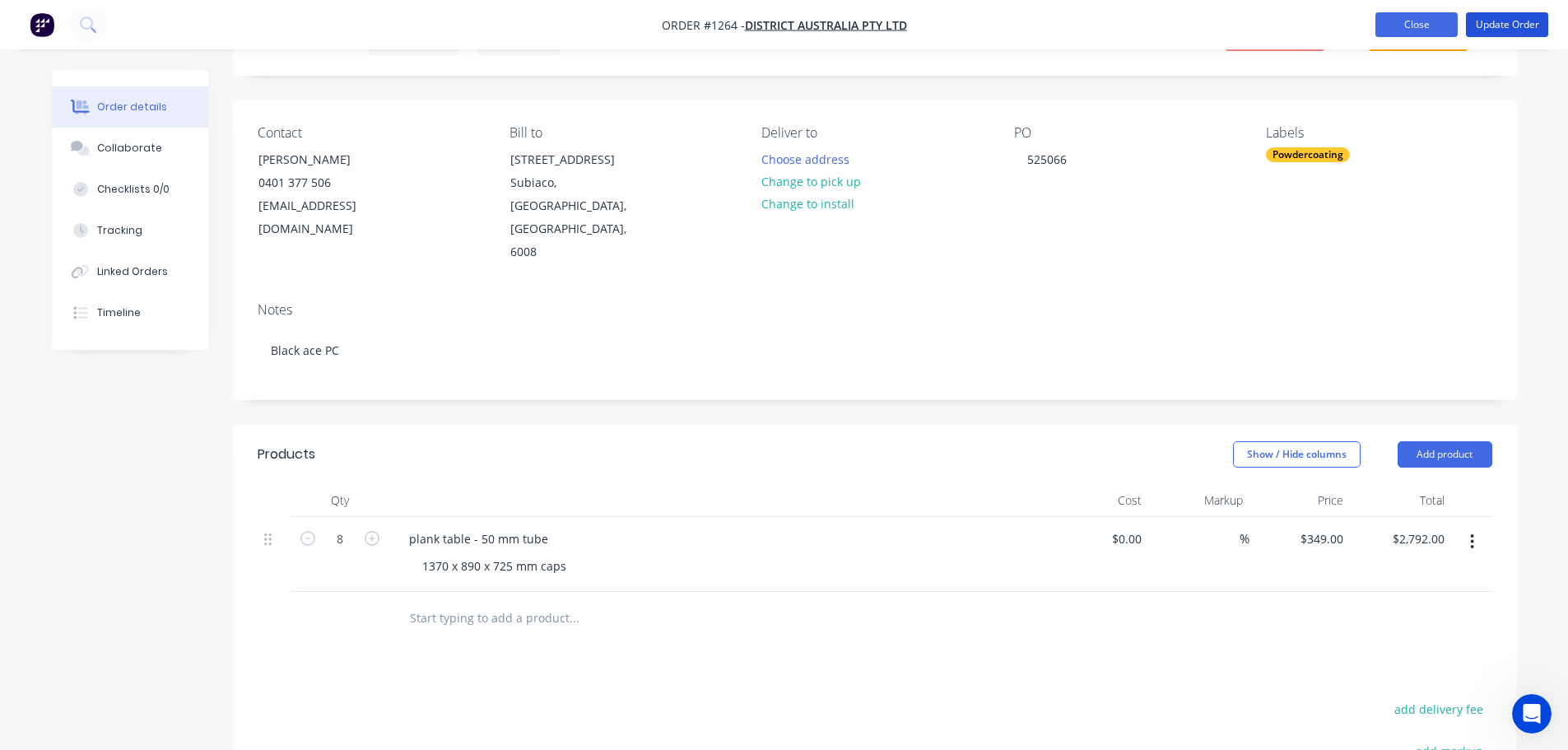
drag, startPoint x: 1501, startPoint y: 28, endPoint x: 1491, endPoint y: 32, distance: 10.8
click at [1501, 28] on button "Update Order" at bounding box center [1507, 25] width 83 height 25
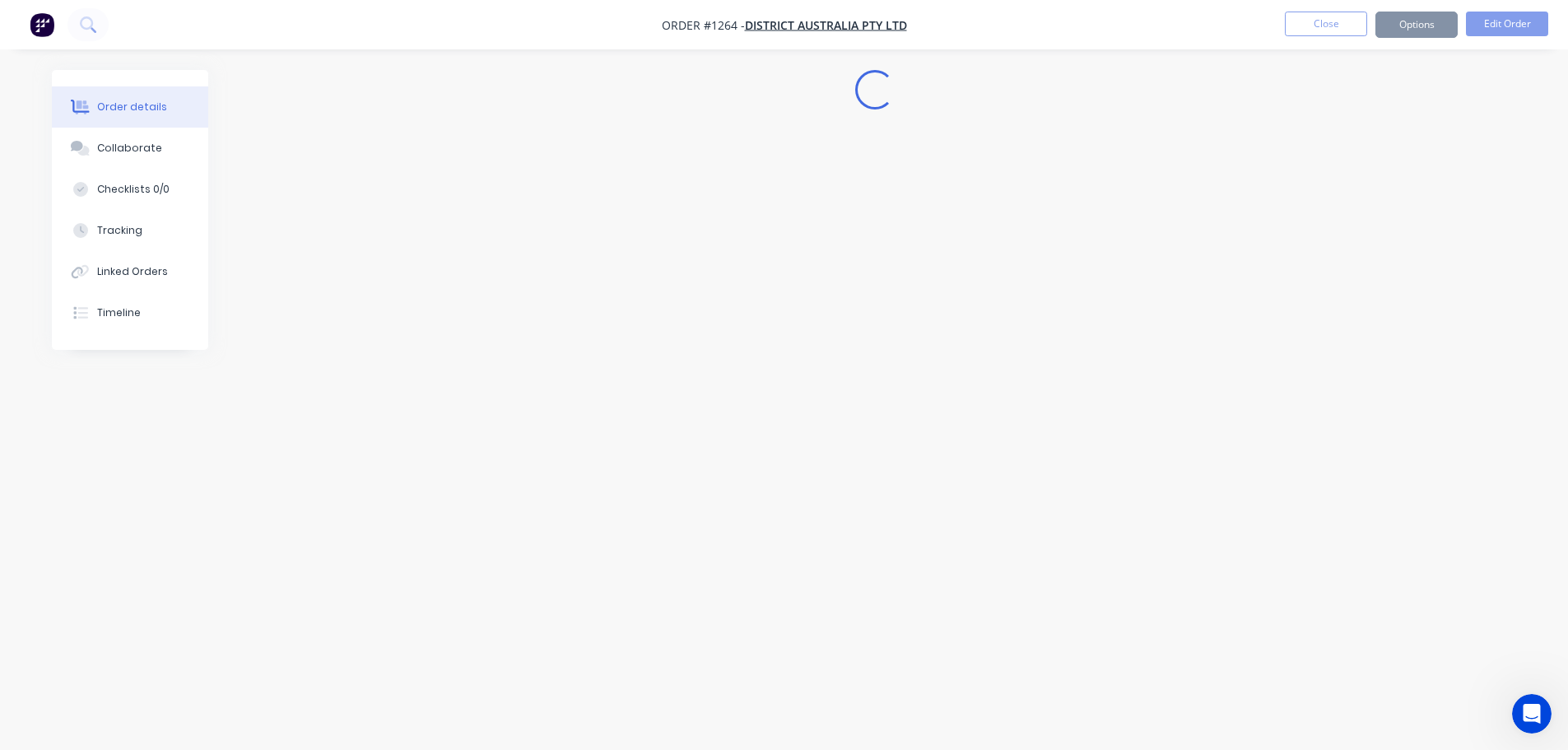
scroll to position [0, 0]
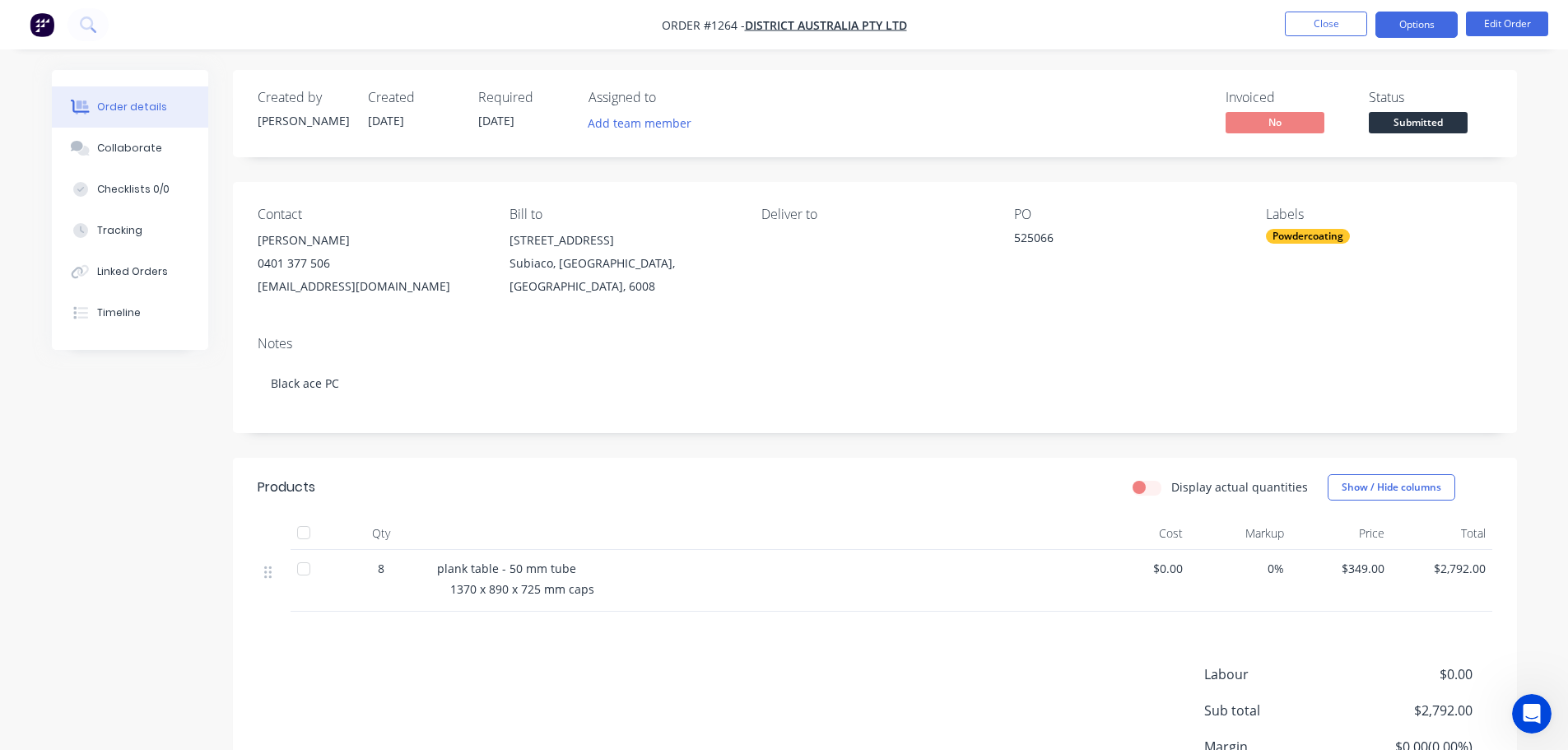
click at [1423, 30] on button "Options" at bounding box center [1417, 25] width 83 height 27
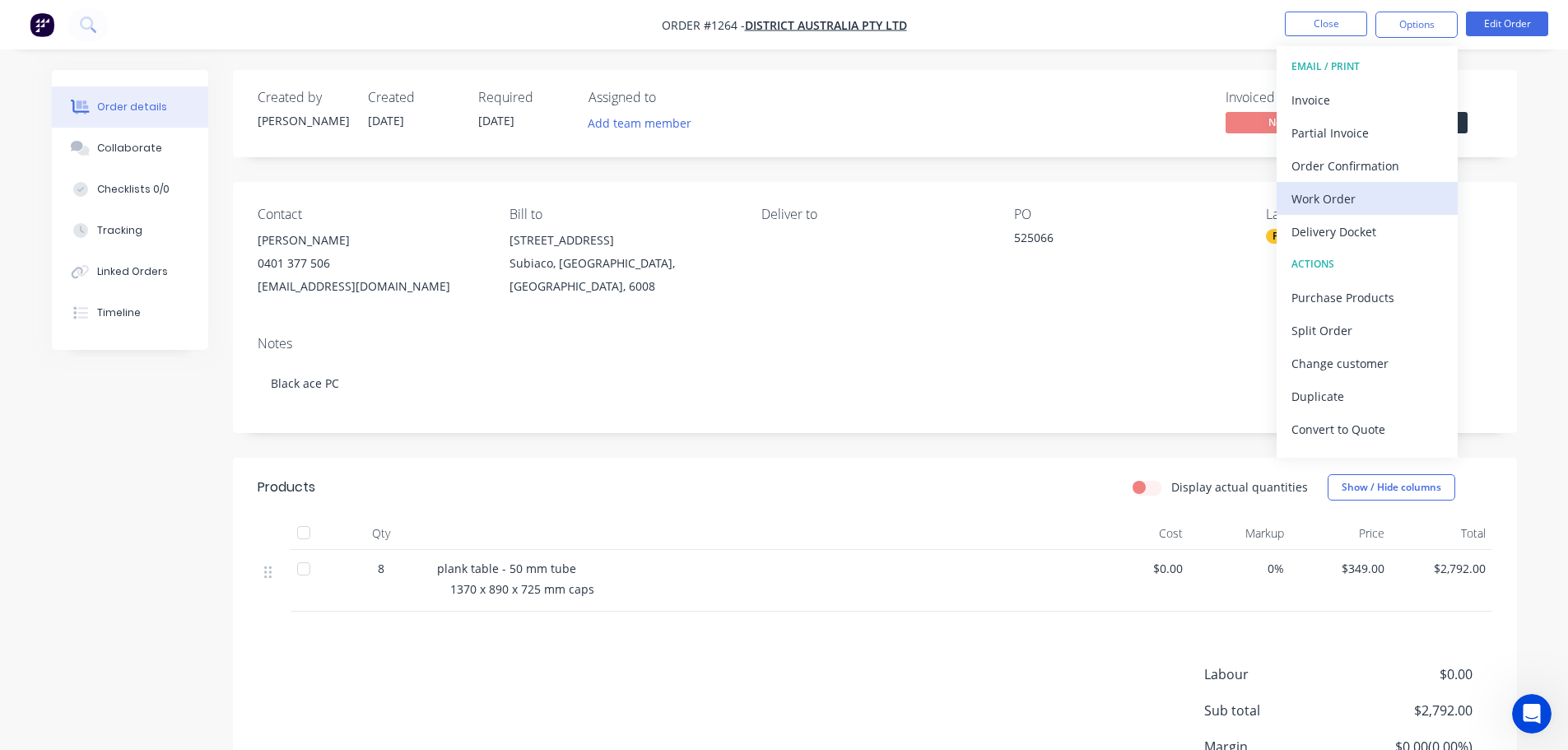
click at [1332, 200] on div "Work Order" at bounding box center [1367, 198] width 151 height 24
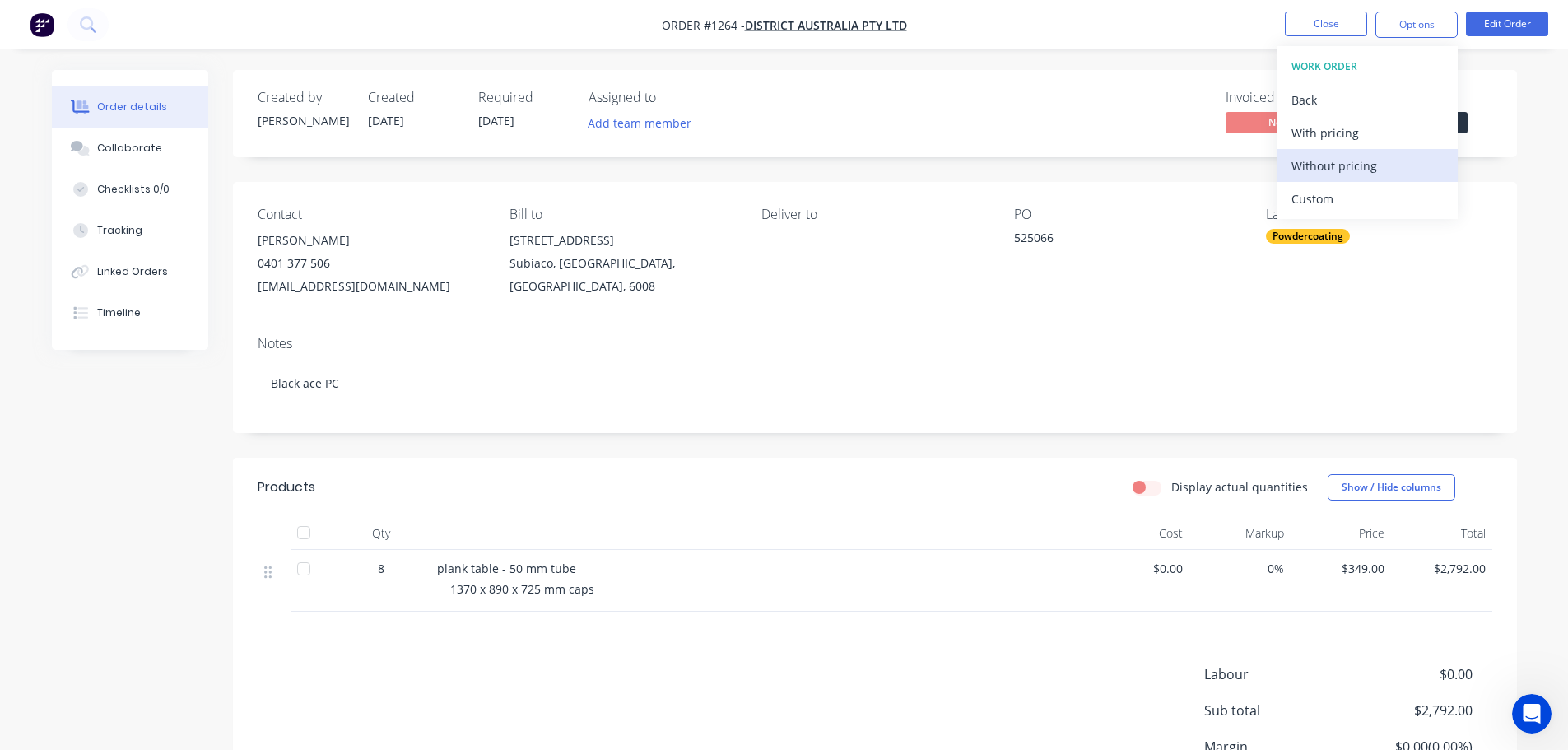
click at [1324, 159] on div "Without pricing" at bounding box center [1367, 165] width 151 height 24
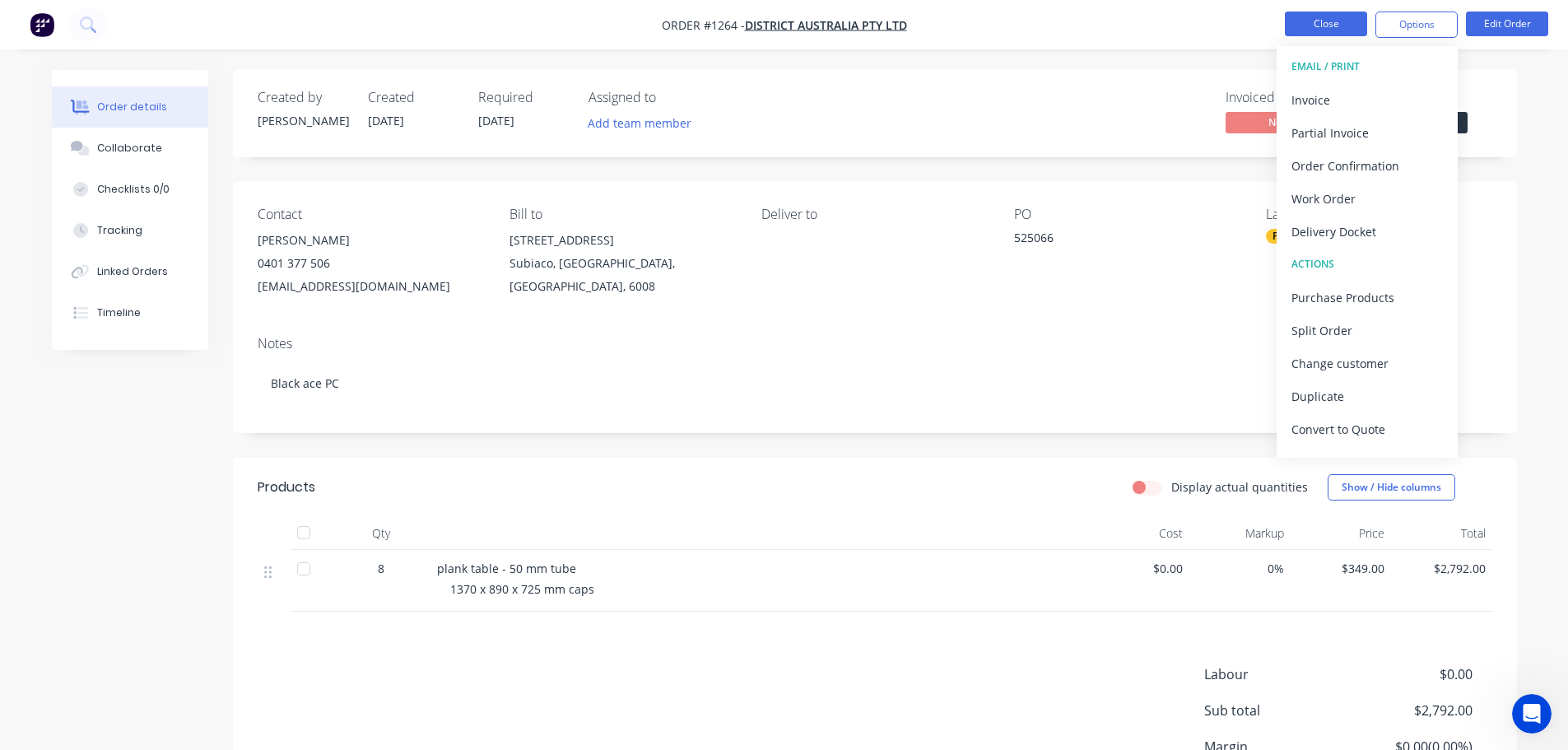
click at [1299, 30] on button "Close" at bounding box center [1326, 24] width 83 height 25
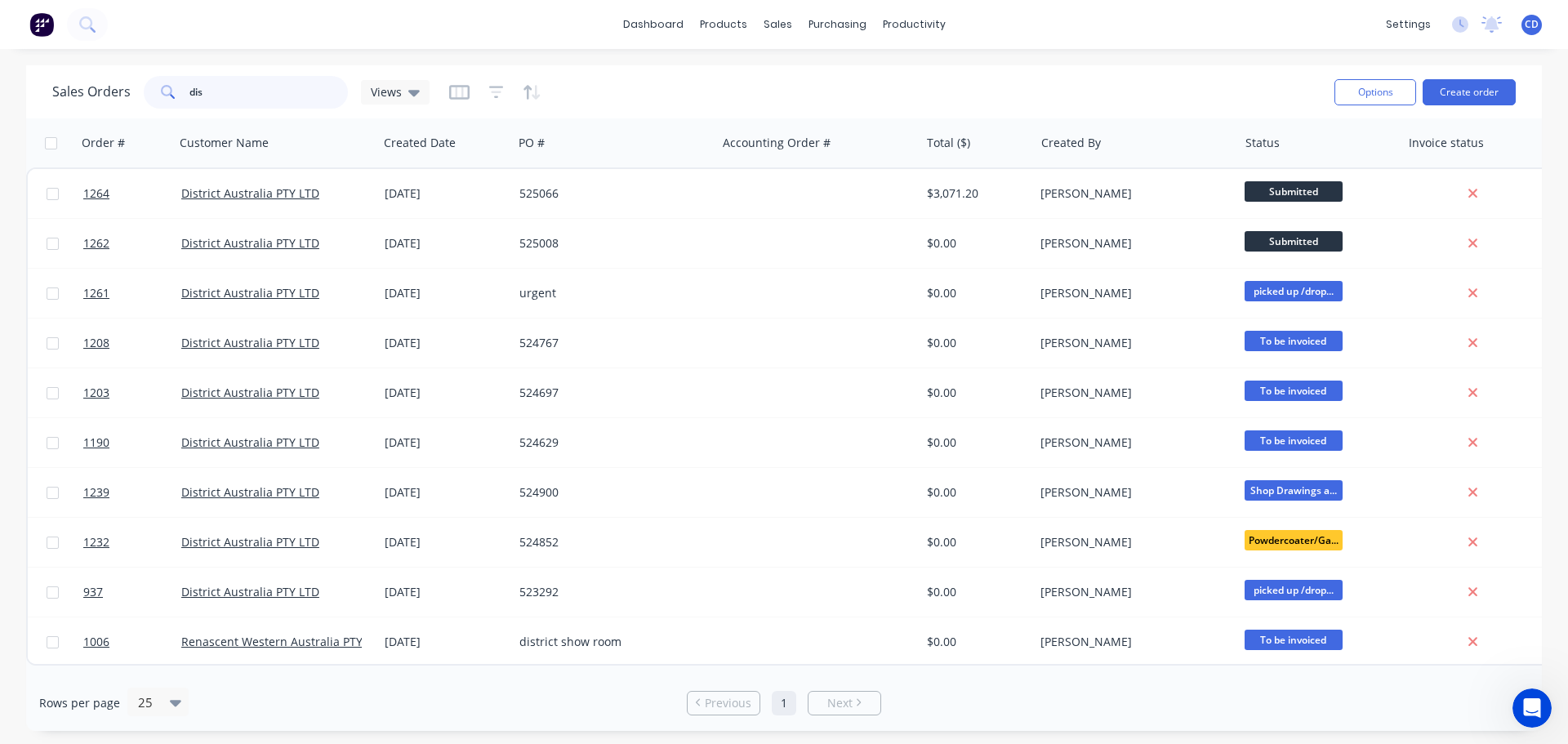
click at [236, 101] on input "dis" at bounding box center [269, 92] width 159 height 33
type input "d"
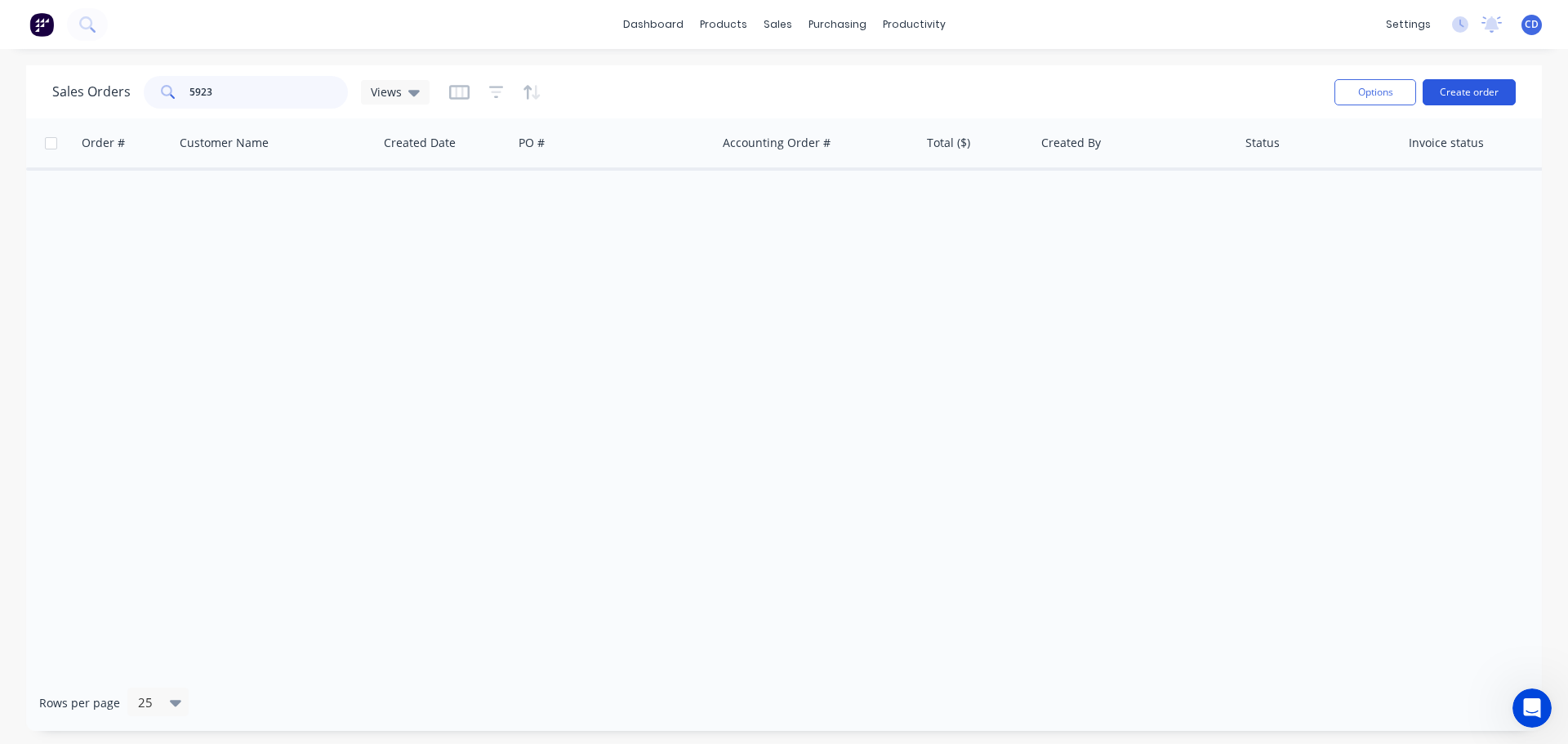
type input "5923"
click at [1464, 95] on button "Create order" at bounding box center [1469, 93] width 94 height 26
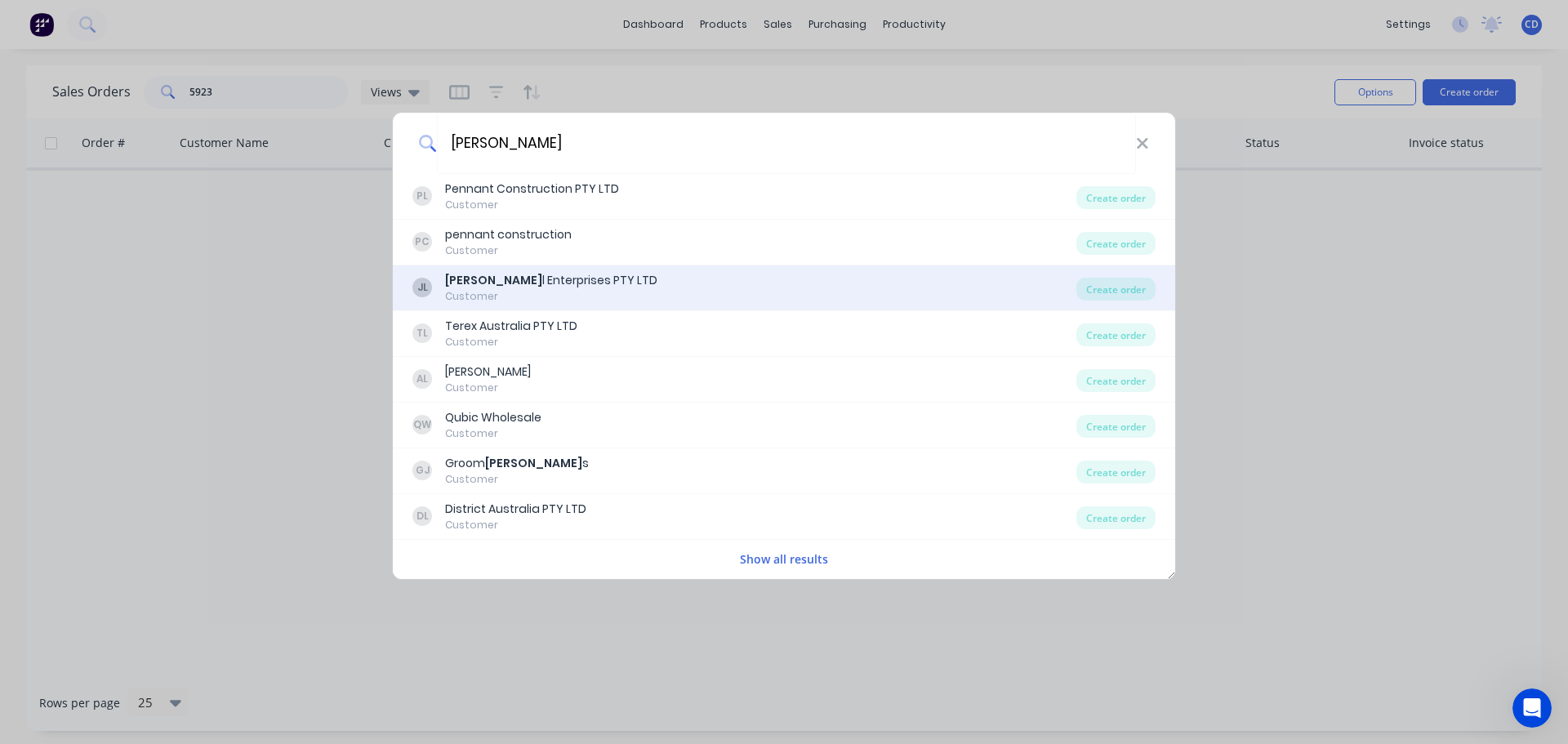
type input "jame"
click at [523, 280] on div "Jame l Enterprises PTY LTD" at bounding box center [551, 280] width 213 height 17
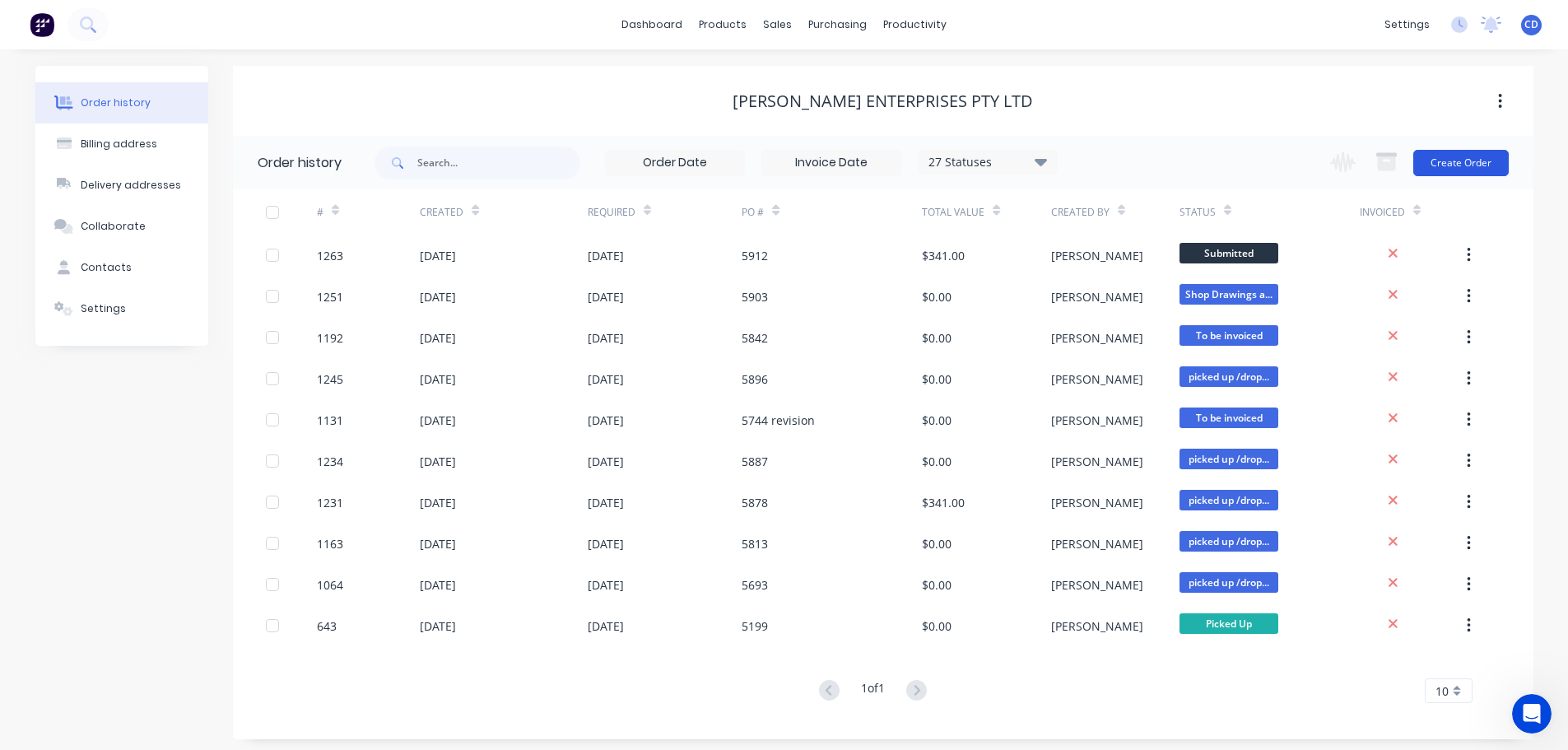
click at [1467, 161] on button "Create Order" at bounding box center [1460, 163] width 95 height 27
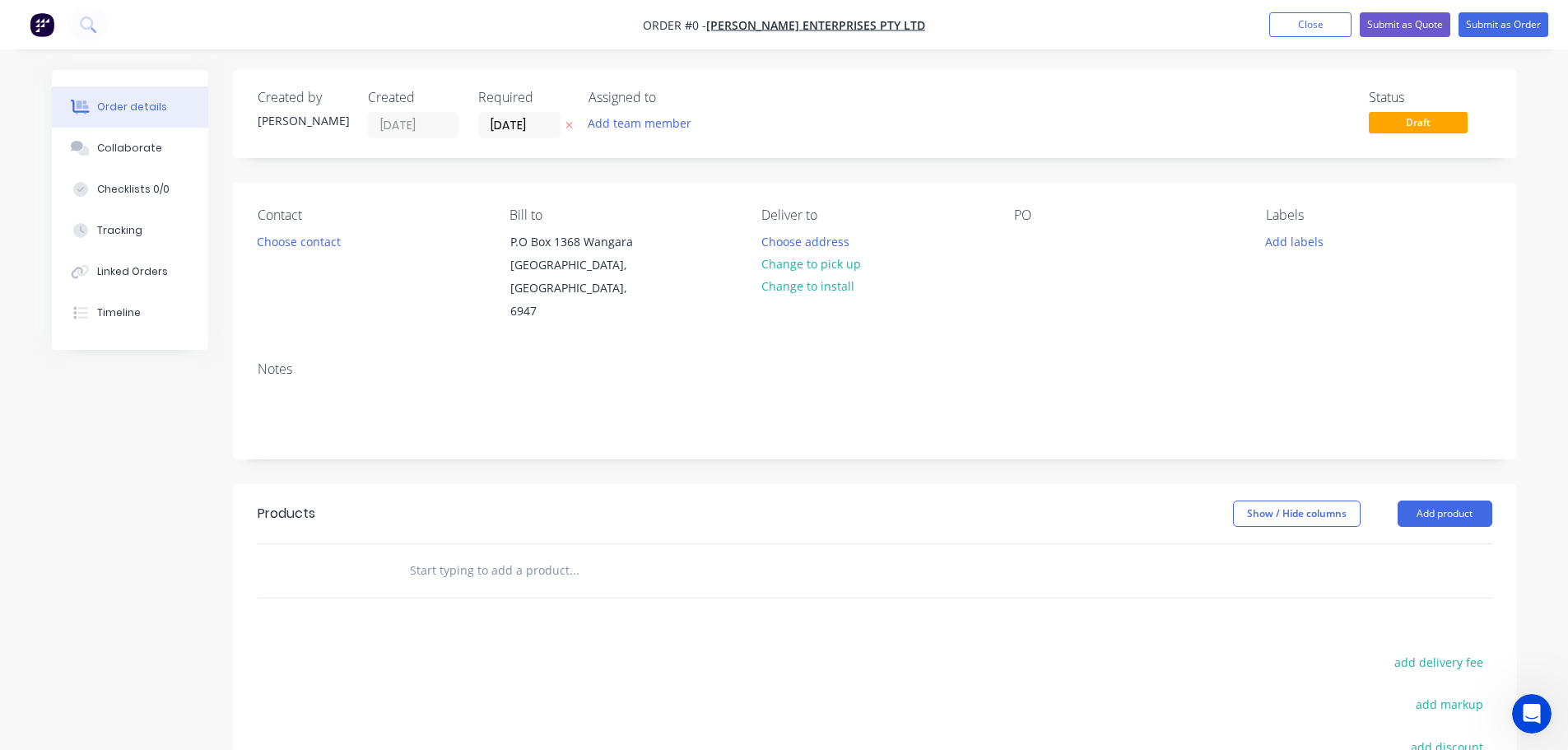
click at [1042, 238] on div "PO" at bounding box center [1127, 265] width 226 height 117
click at [125, 145] on div "Collaborate" at bounding box center [129, 148] width 65 height 15
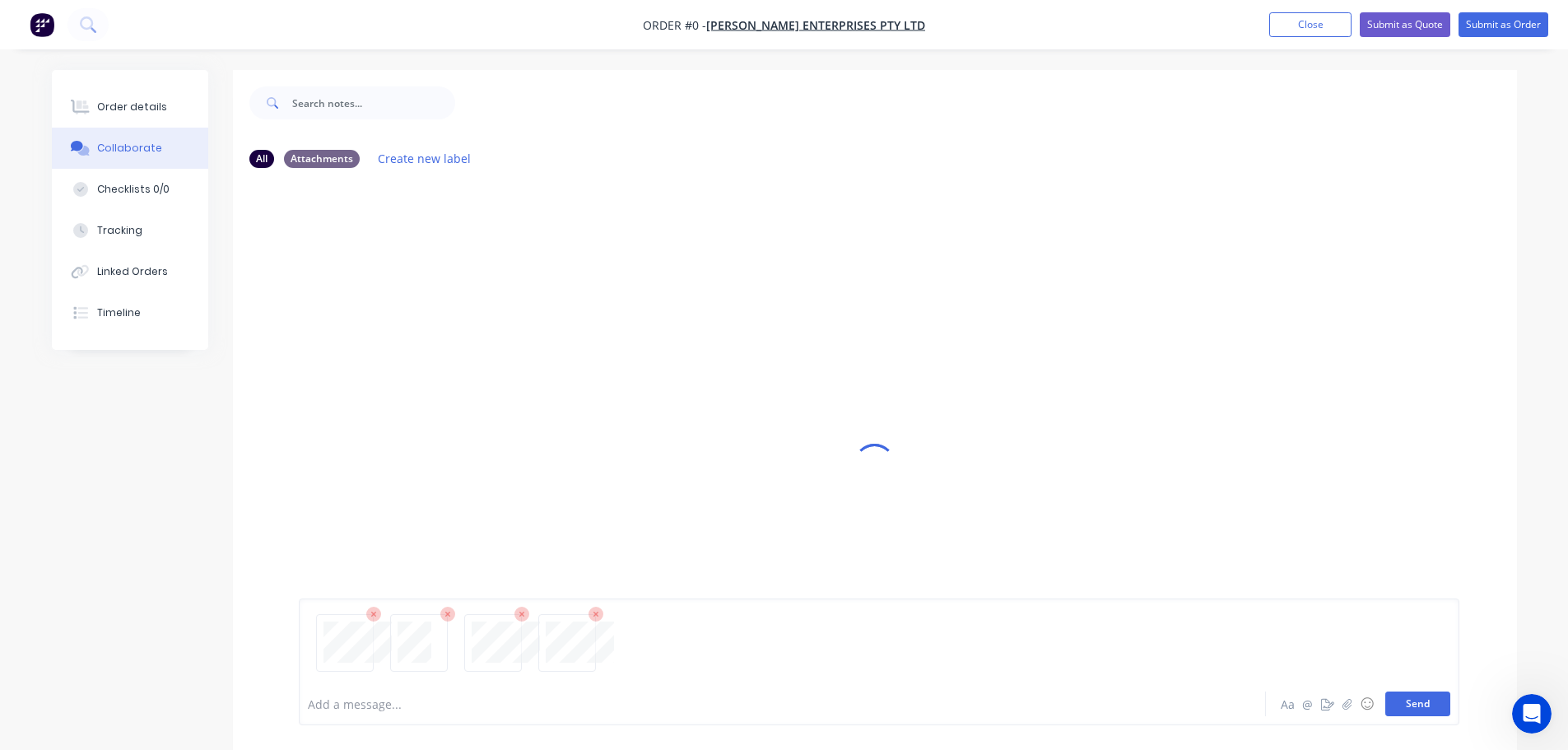
click at [1425, 702] on button "Send" at bounding box center [1418, 704] width 65 height 25
click at [105, 94] on button "Order details" at bounding box center [130, 107] width 157 height 41
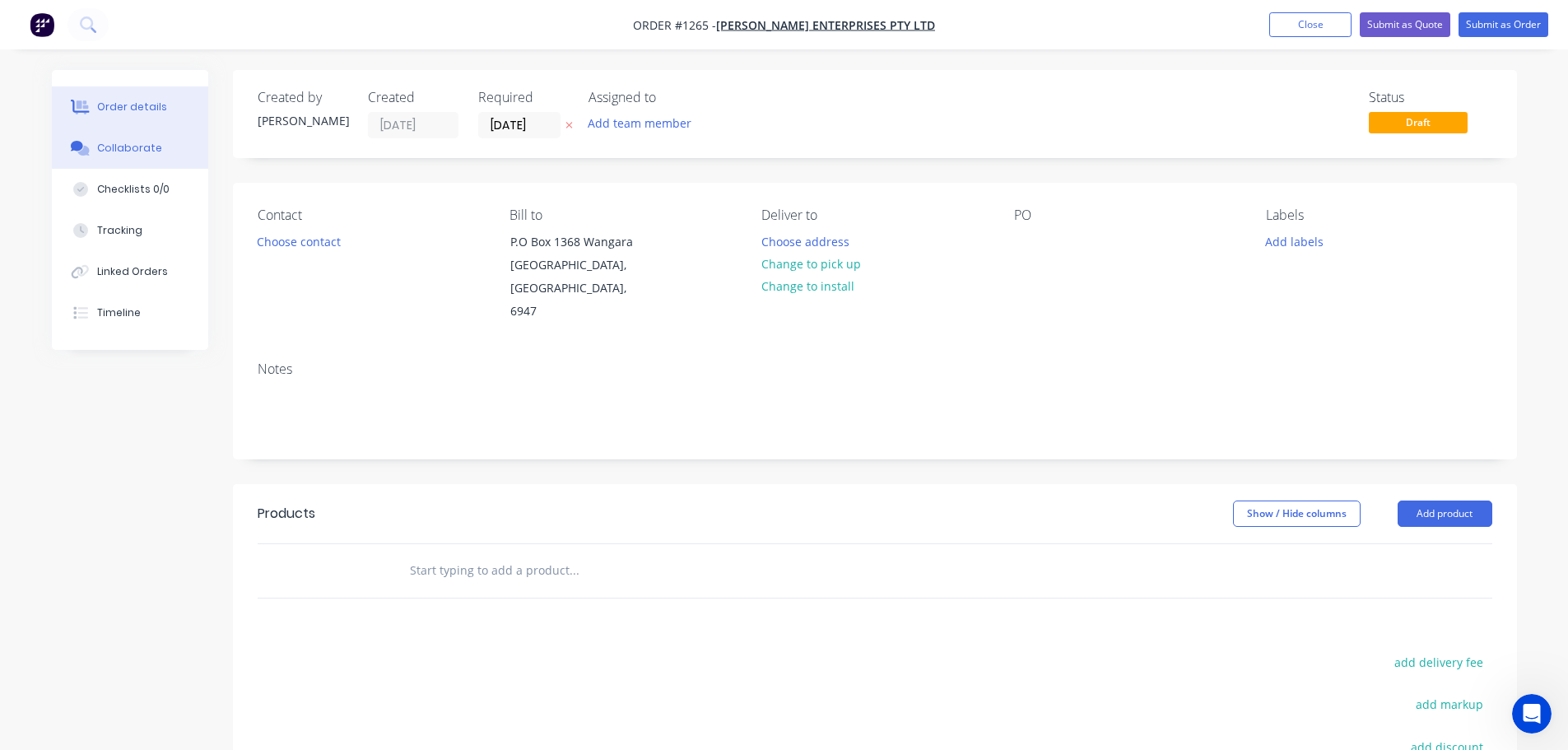
click at [127, 147] on div "Collaborate" at bounding box center [129, 148] width 65 height 15
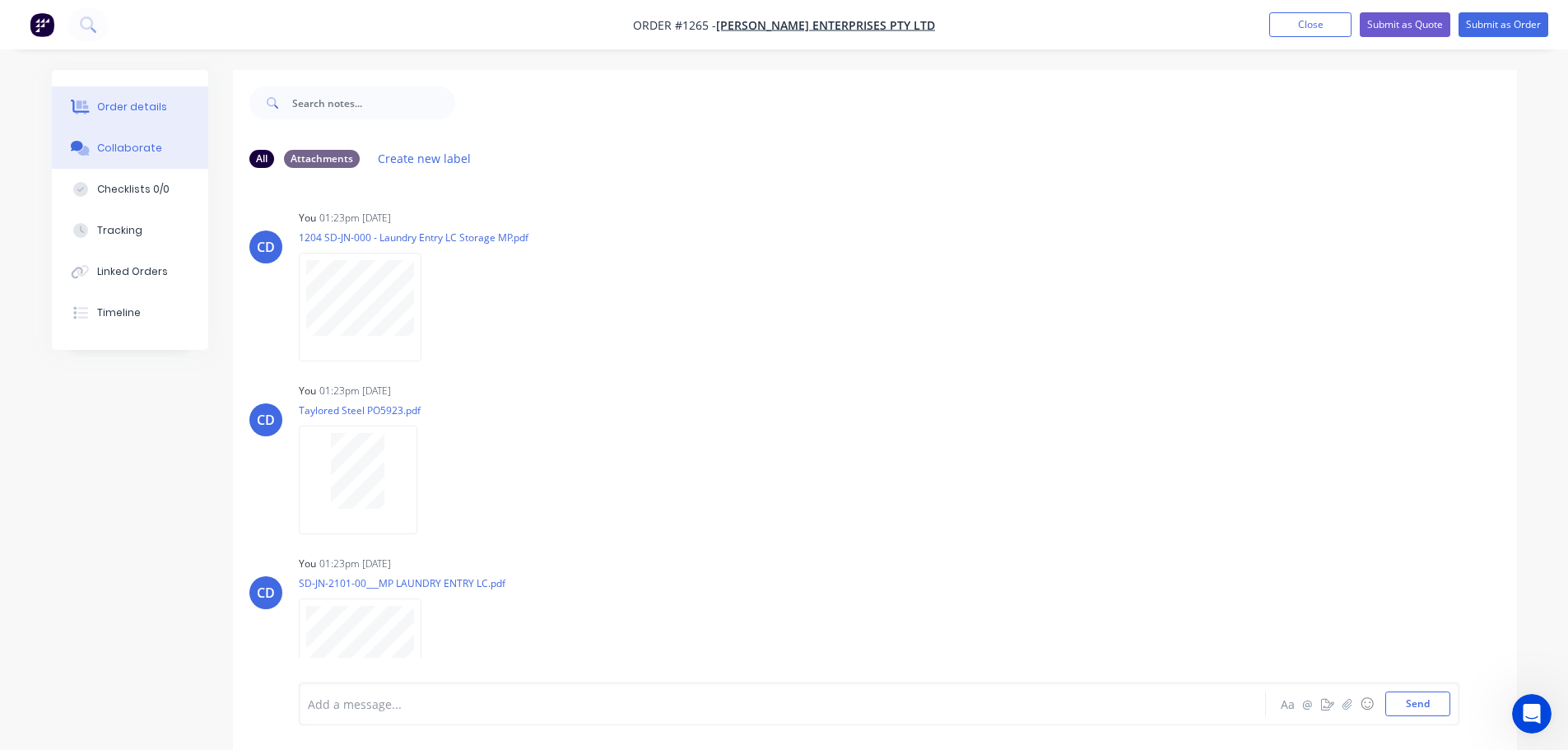
click at [151, 120] on button "Order details" at bounding box center [130, 107] width 157 height 41
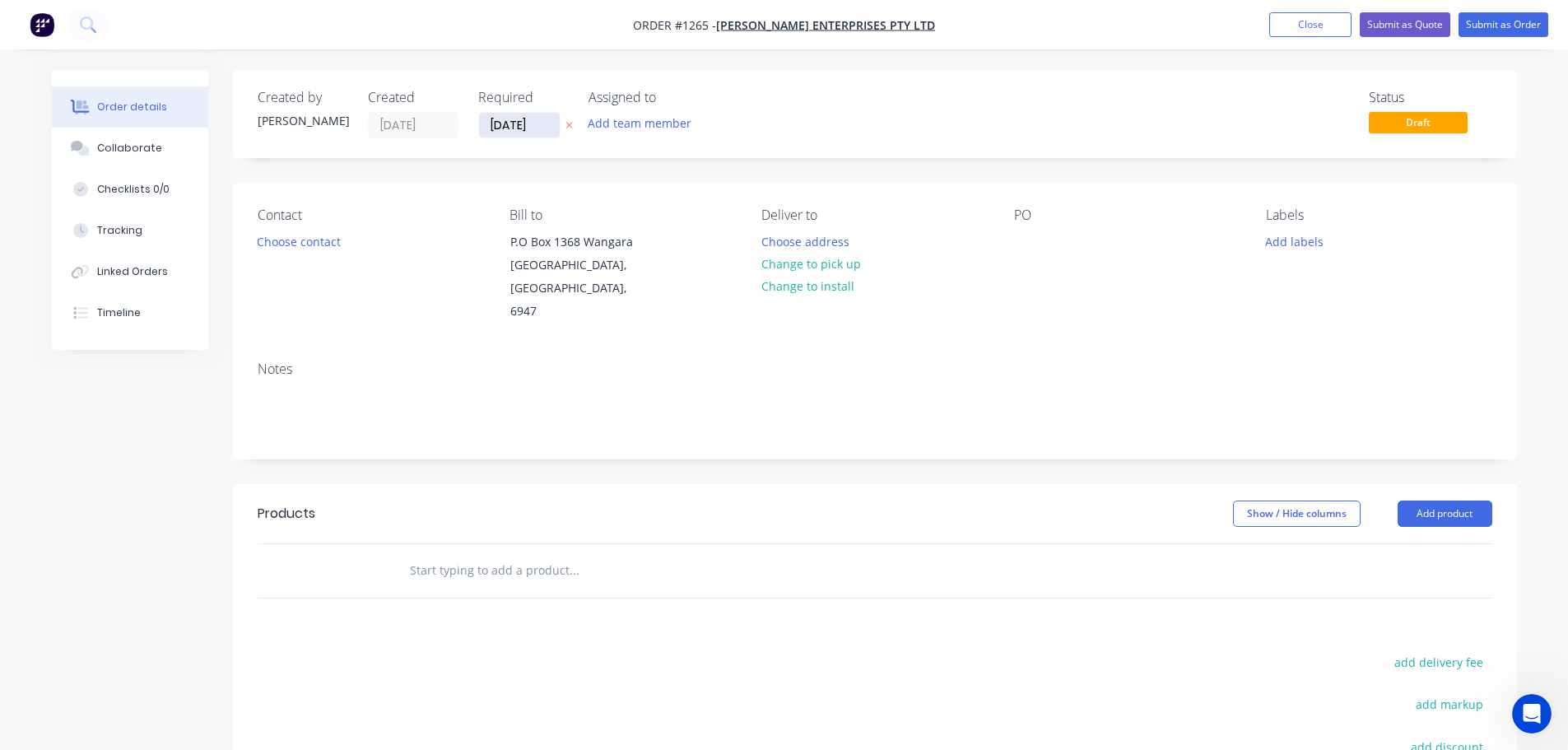
click at [533, 125] on input "16/08/25" at bounding box center [519, 125] width 81 height 25
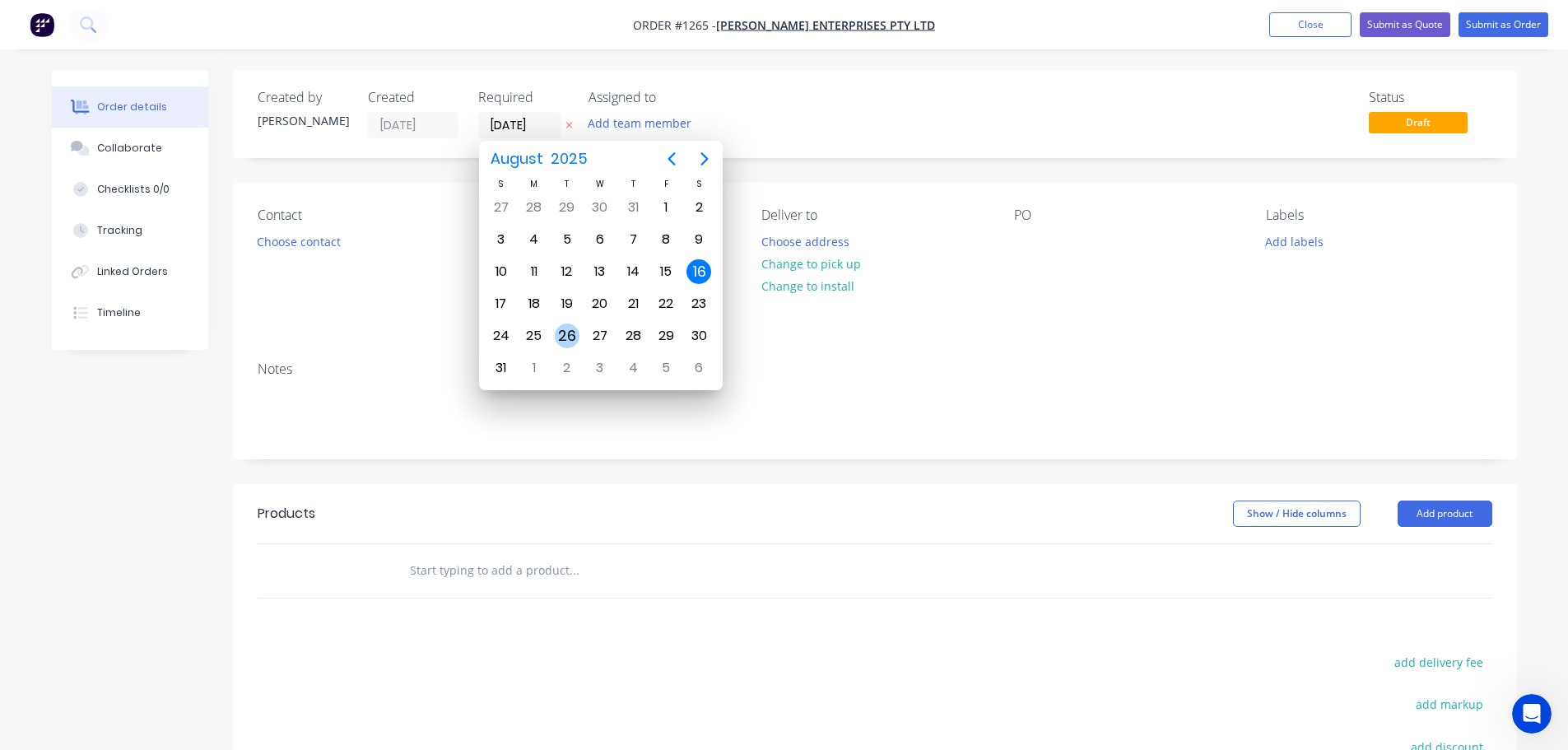
click at [563, 342] on div "26" at bounding box center [567, 336] width 25 height 25
type input "26/08/25"
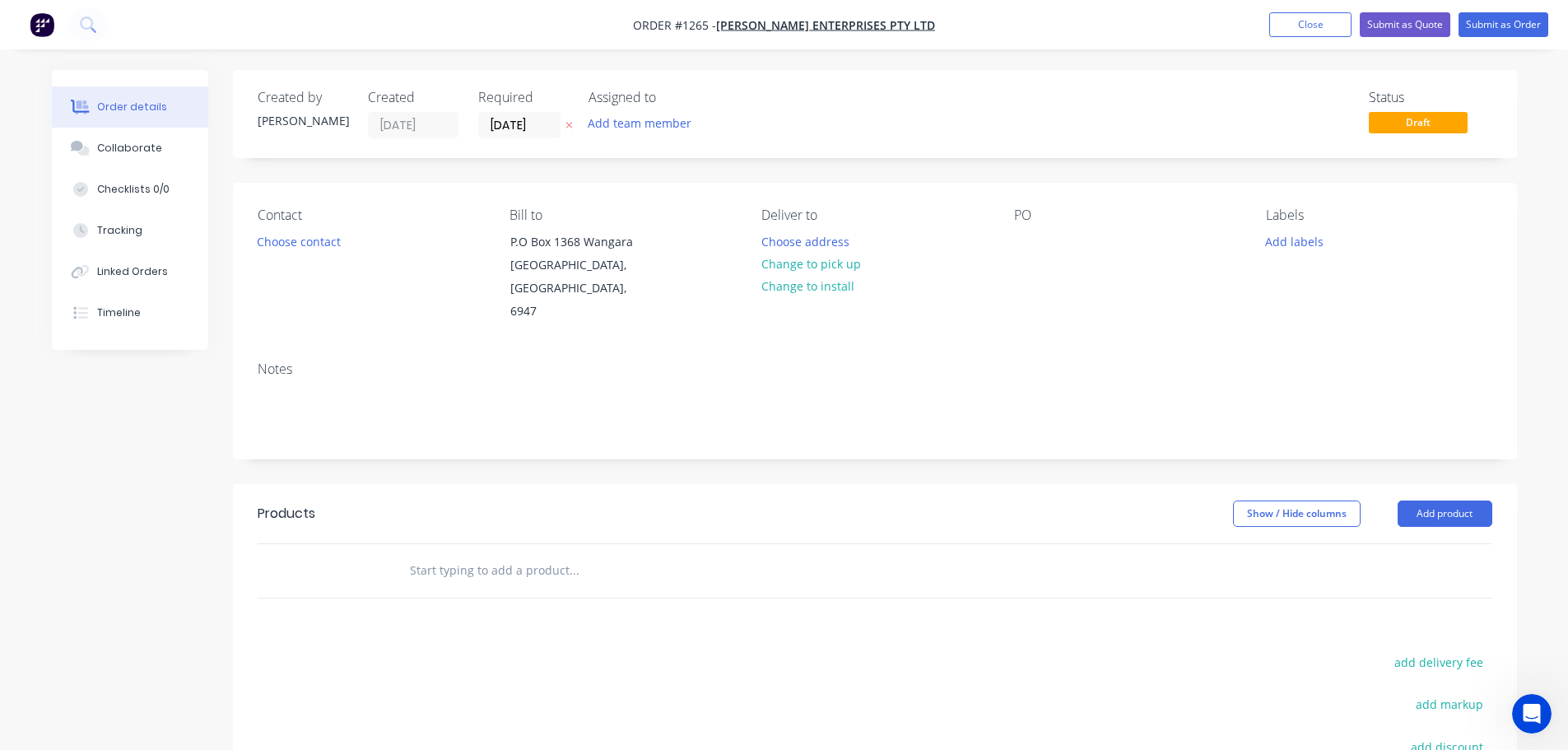
click at [1041, 241] on div "PO" at bounding box center [1127, 265] width 226 height 117
click at [1023, 237] on div at bounding box center [1027, 241] width 27 height 24
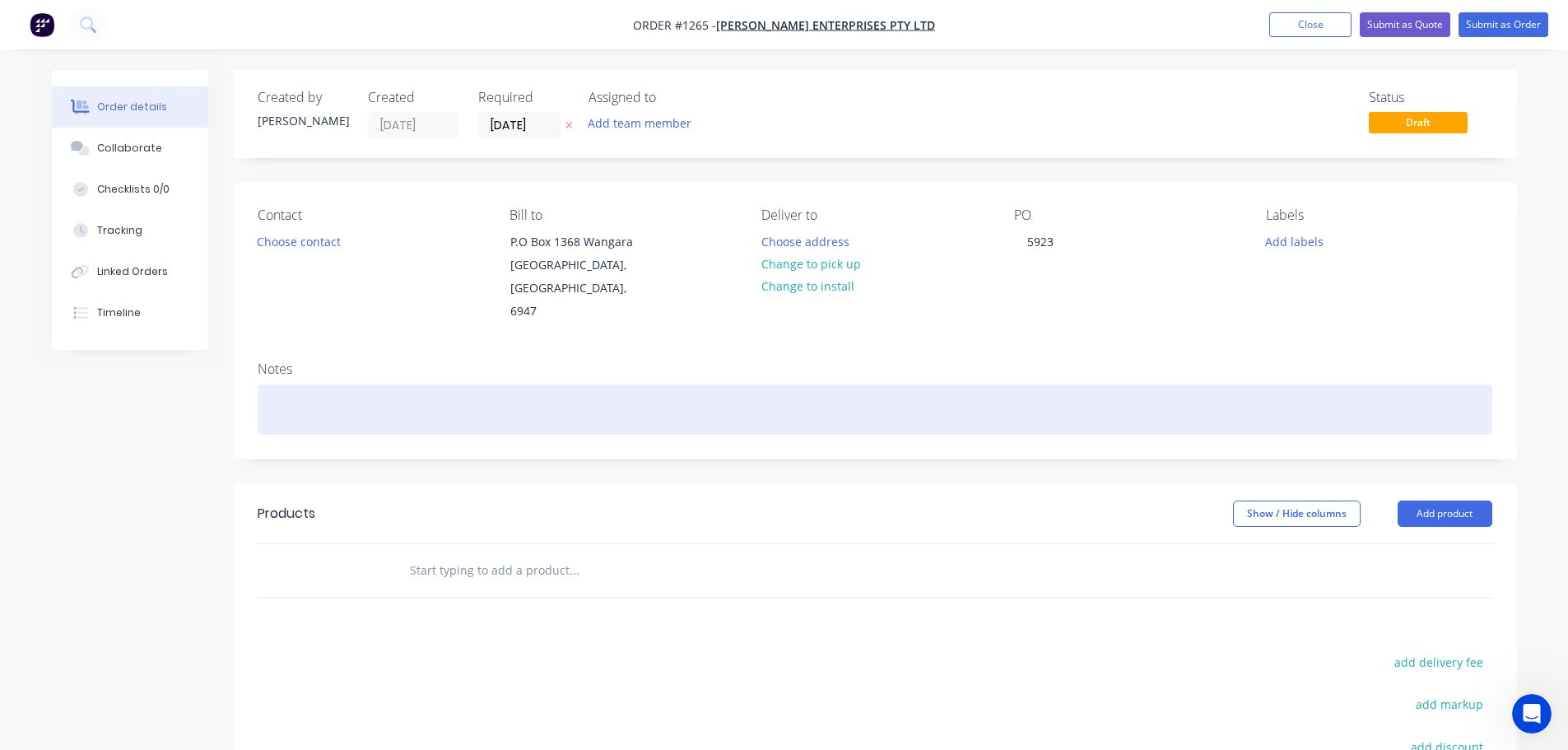
click at [470, 391] on div at bounding box center [875, 409] width 1234 height 50
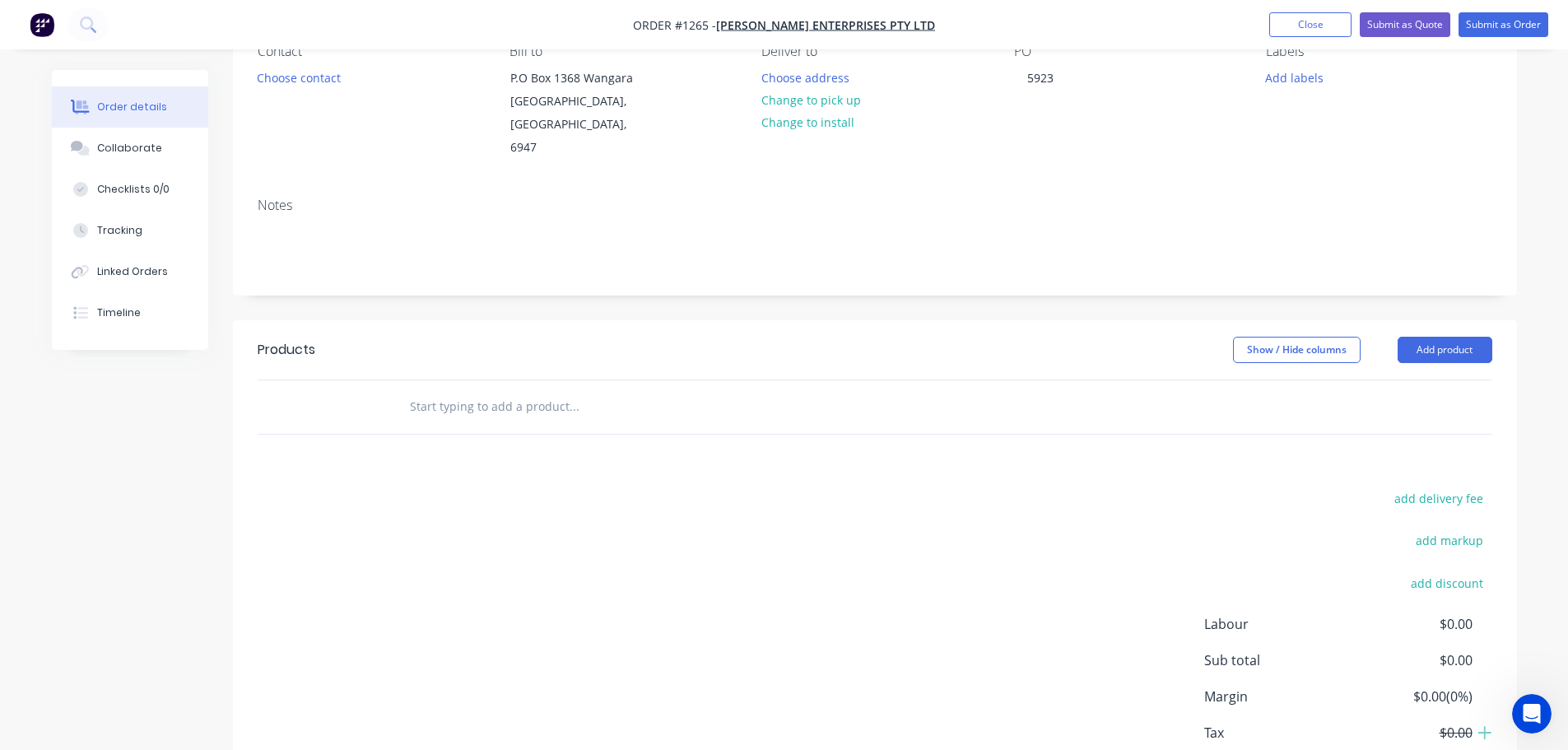
scroll to position [165, 0]
click at [1435, 336] on button "Add product" at bounding box center [1445, 350] width 94 height 27
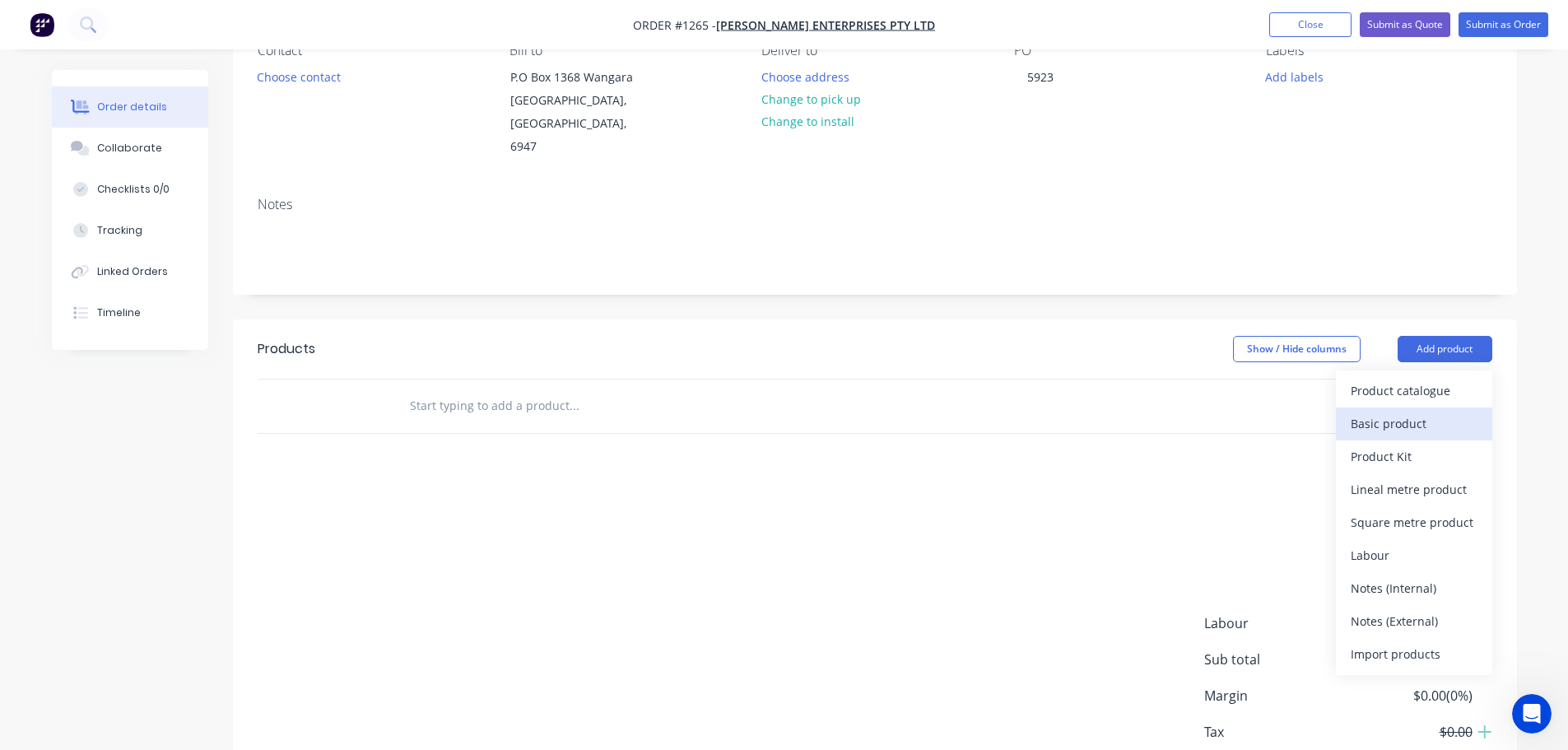
click at [1415, 412] on div "Basic product" at bounding box center [1414, 423] width 127 height 24
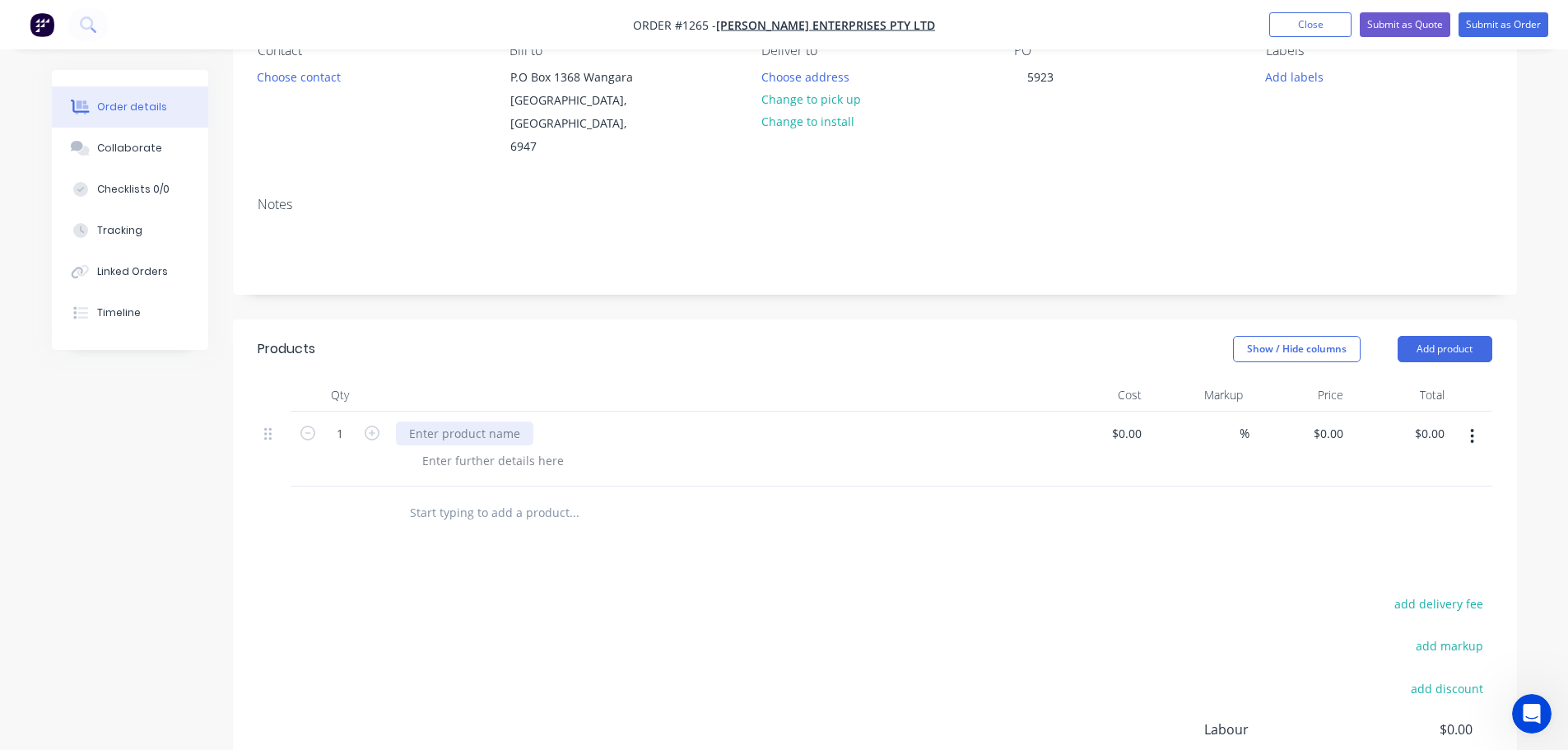
click at [511, 422] on div at bounding box center [464, 433] width 138 height 24
paste div
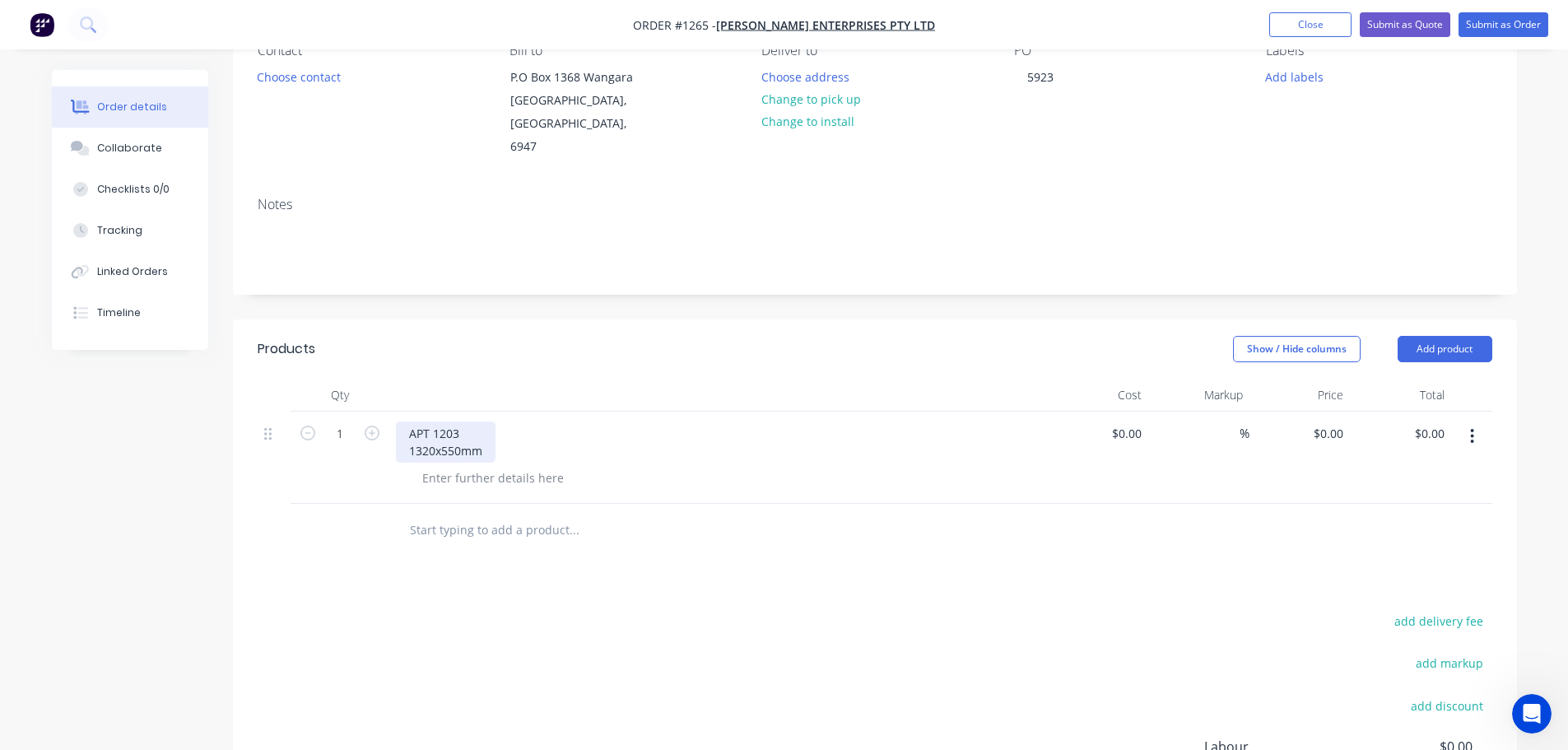
click at [434, 428] on div "APT 1203 1320x550mm" at bounding box center [446, 442] width 100 height 41
click at [1427, 336] on button "Add product" at bounding box center [1445, 350] width 94 height 27
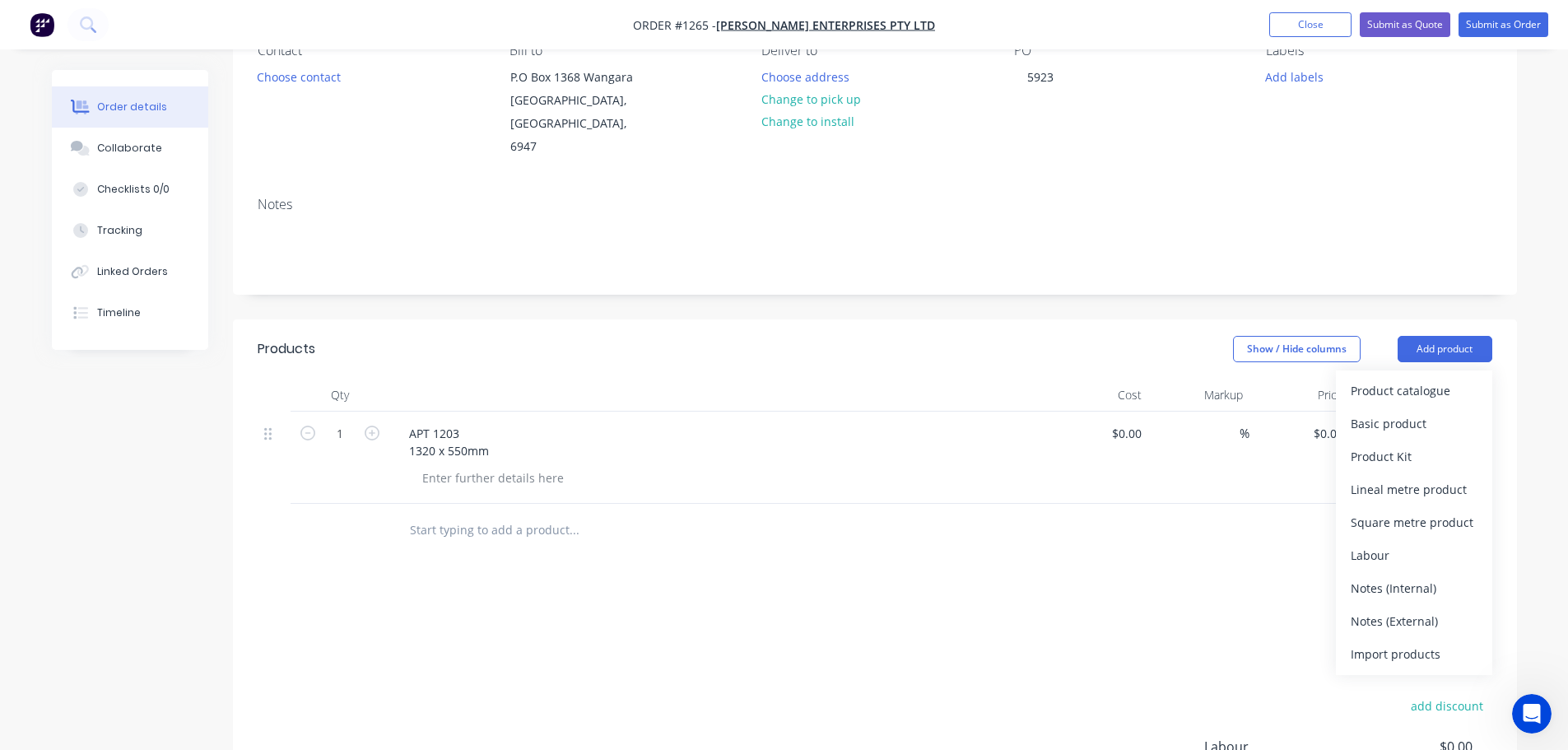
drag, startPoint x: 1390, startPoint y: 401, endPoint x: 1107, endPoint y: 468, distance: 290.8
click at [1389, 412] on div "Basic product" at bounding box center [1414, 423] width 127 height 24
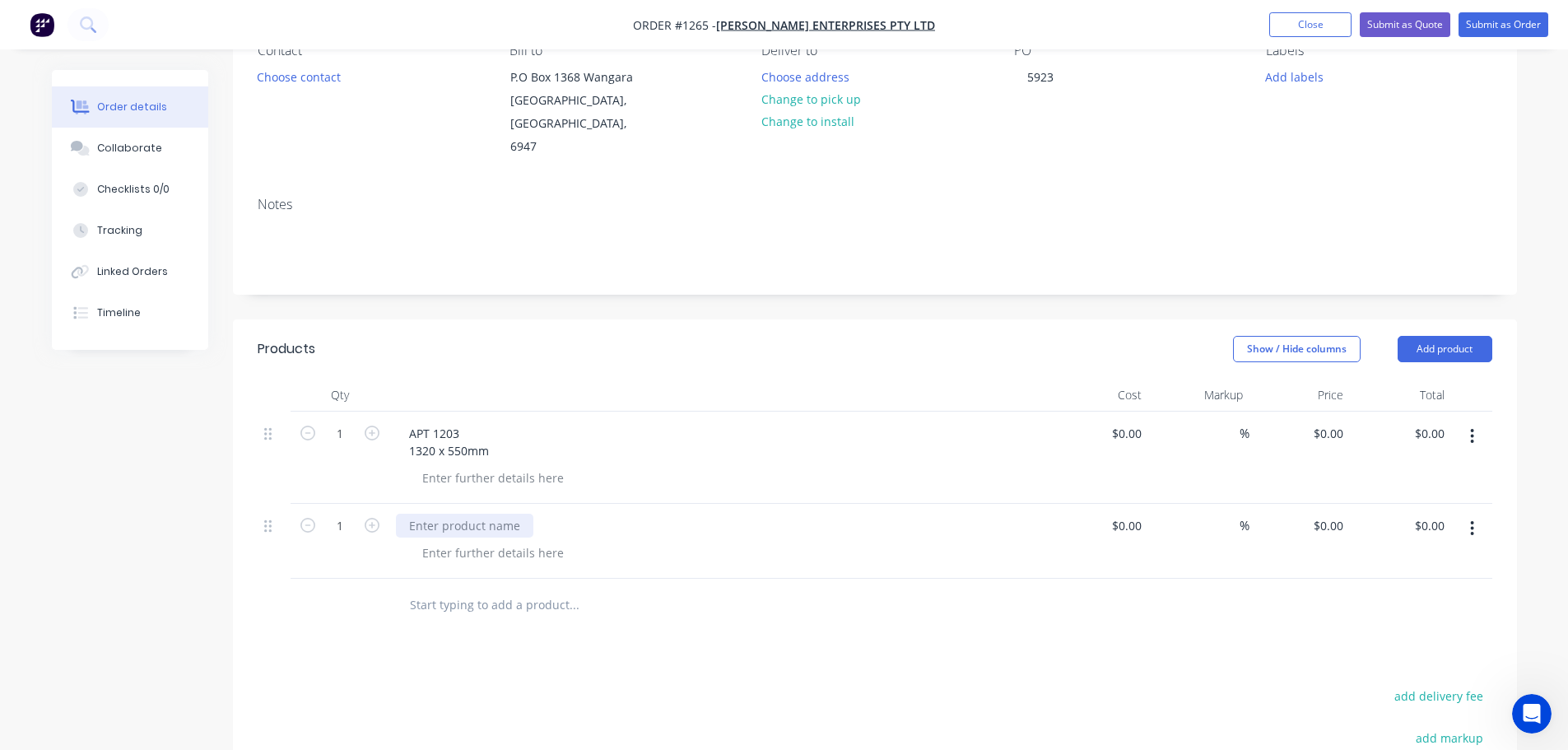
click at [461, 514] on div at bounding box center [464, 526] width 138 height 24
paste div
click at [434, 518] on div "APT 1204 1290x550mm" at bounding box center [446, 535] width 100 height 41
click at [442, 517] on div "APT 1204 1290 x550mm" at bounding box center [447, 535] width 103 height 41
click at [1433, 336] on button "Add product" at bounding box center [1445, 350] width 94 height 27
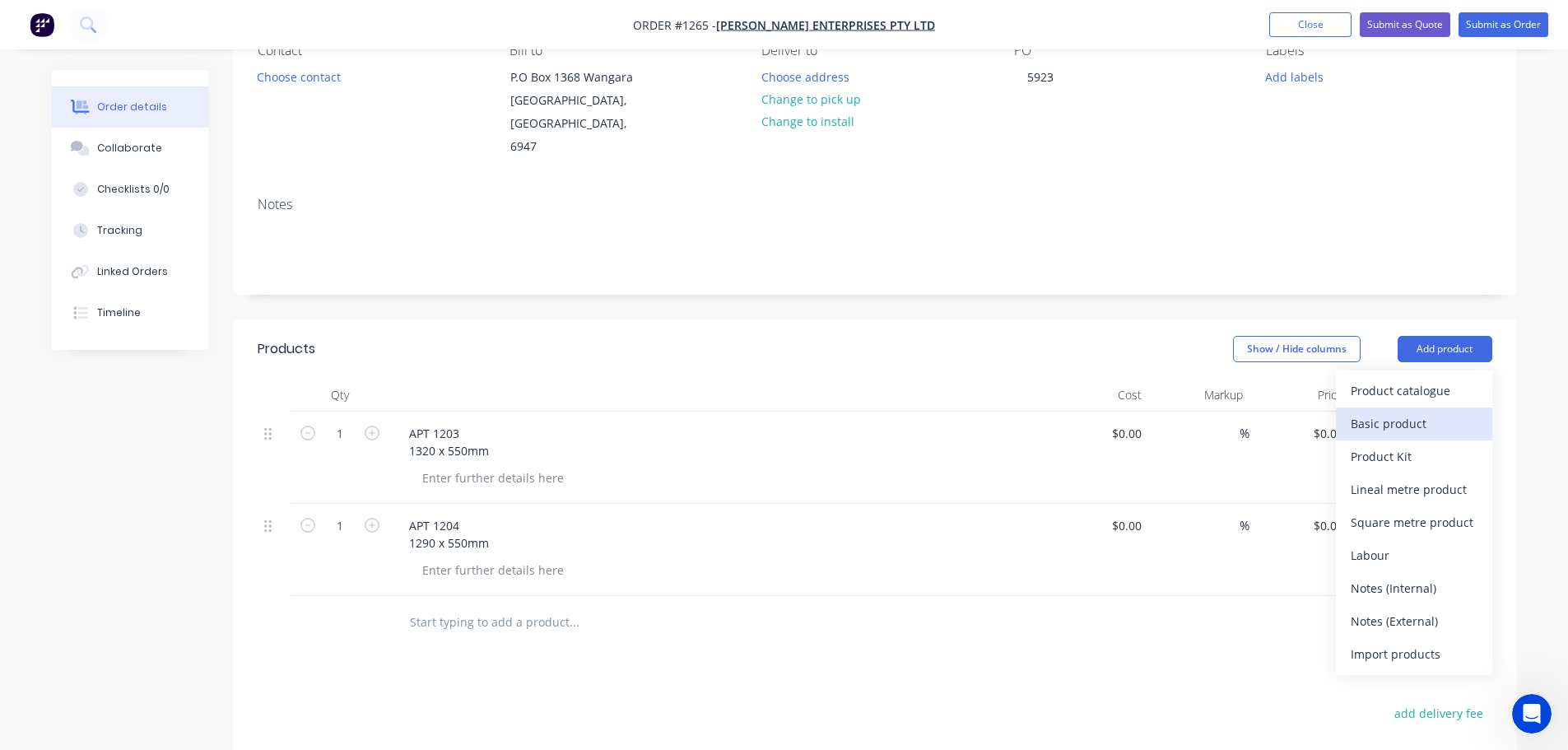
click at [1356, 412] on div "Basic product" at bounding box center [1414, 423] width 127 height 24
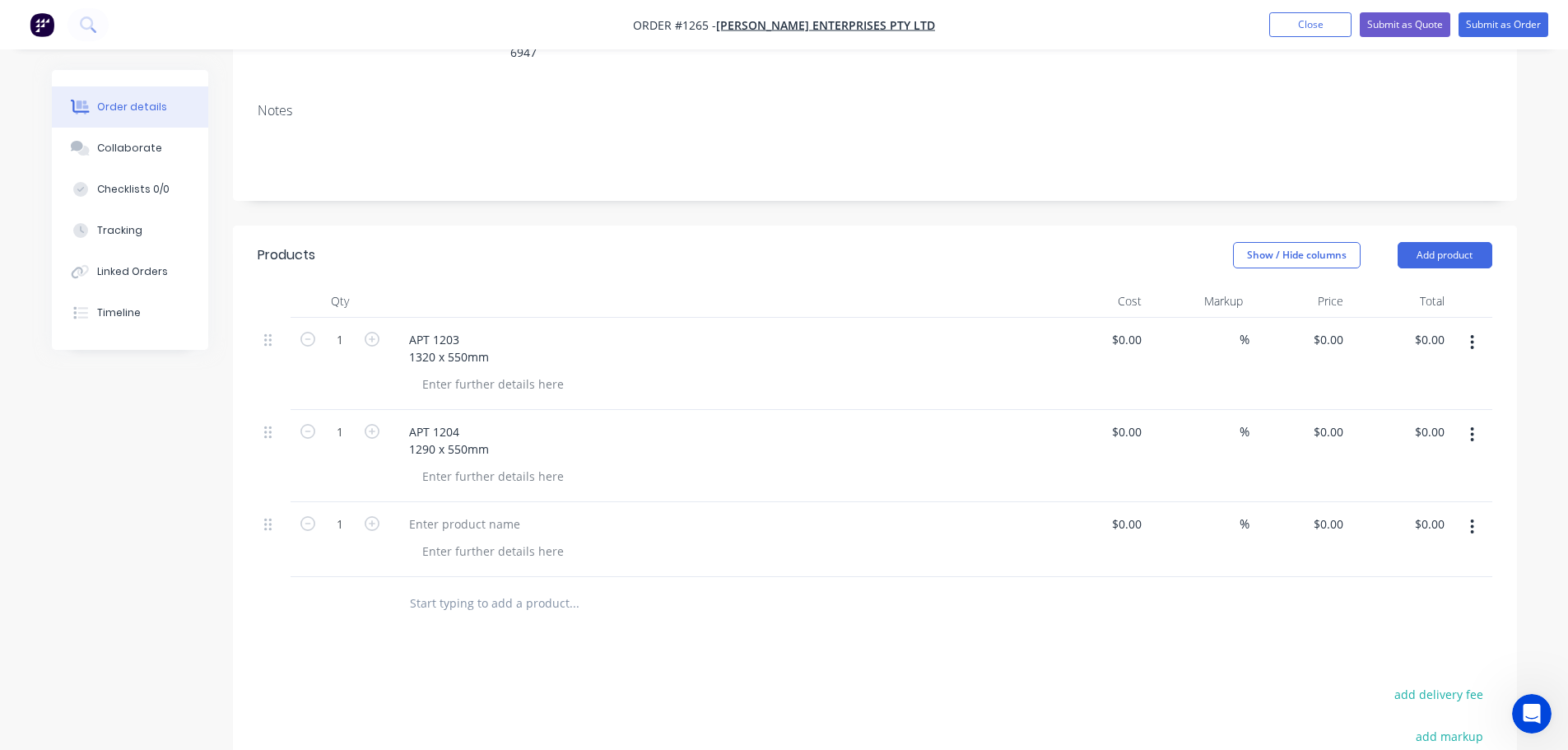
scroll to position [329, 0]
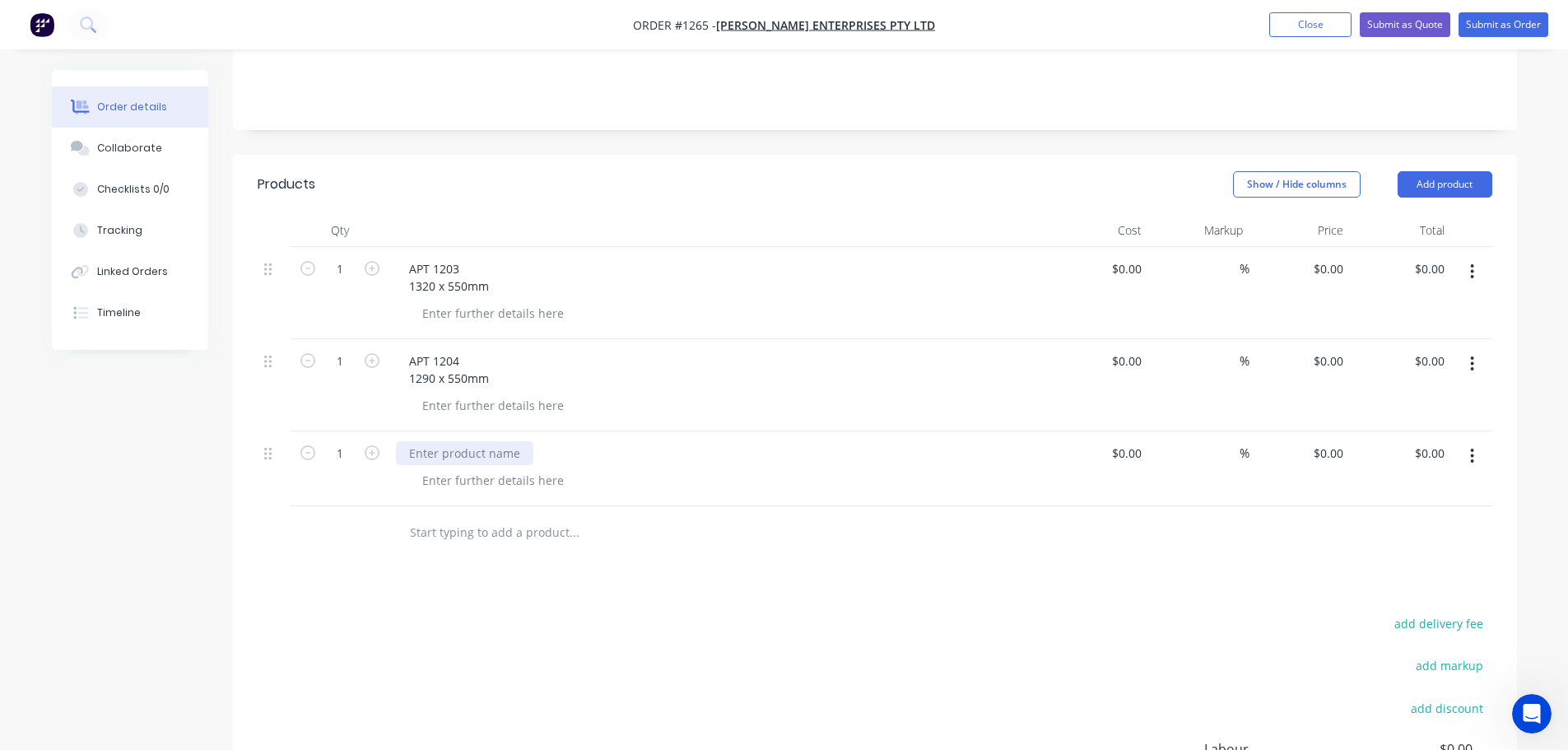
click at [420, 441] on div at bounding box center [464, 453] width 138 height 24
paste div
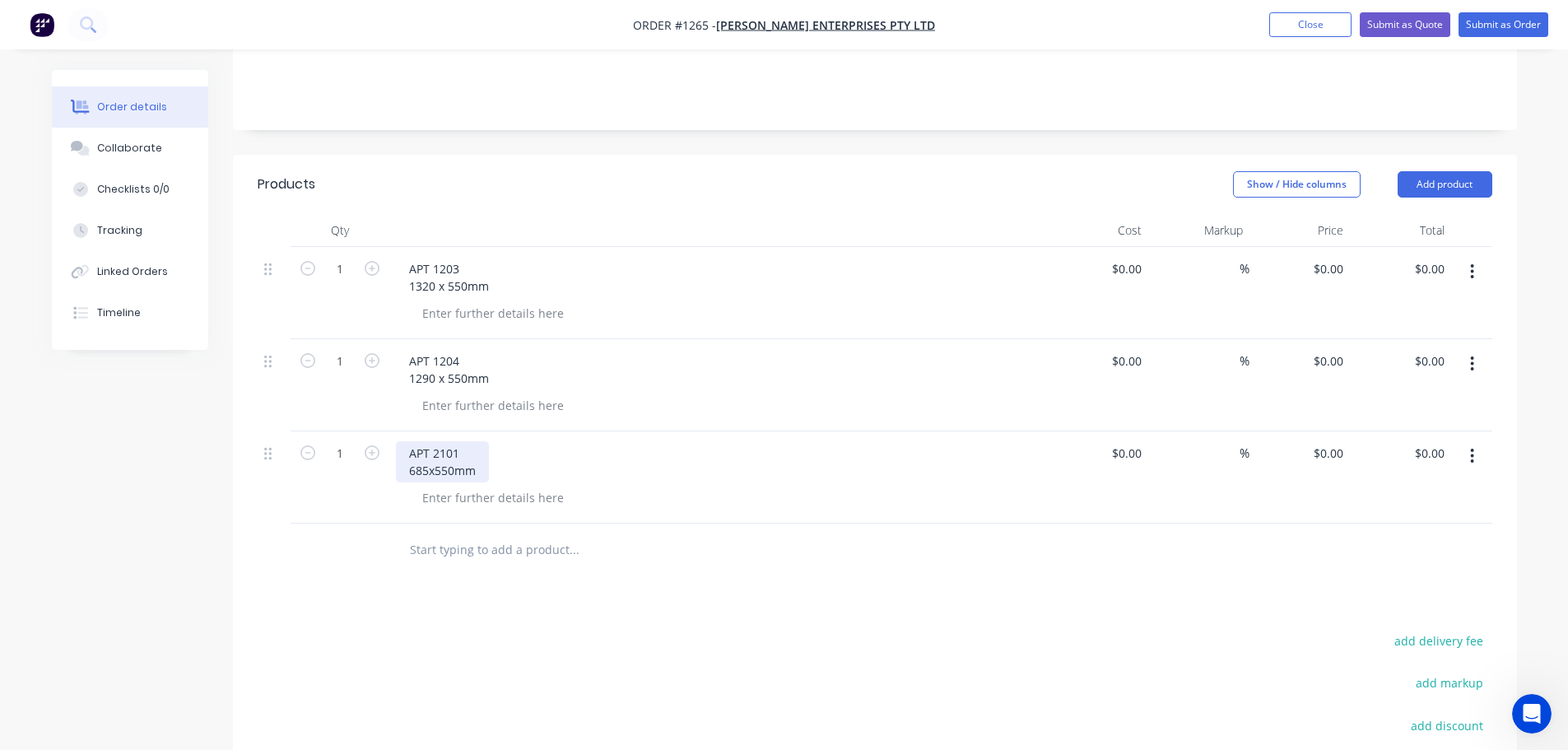
click at [429, 448] on div "APT 2101 685x550mm" at bounding box center [442, 462] width 93 height 41
click at [438, 447] on div "APT 2101 685 x550mm" at bounding box center [444, 462] width 96 height 41
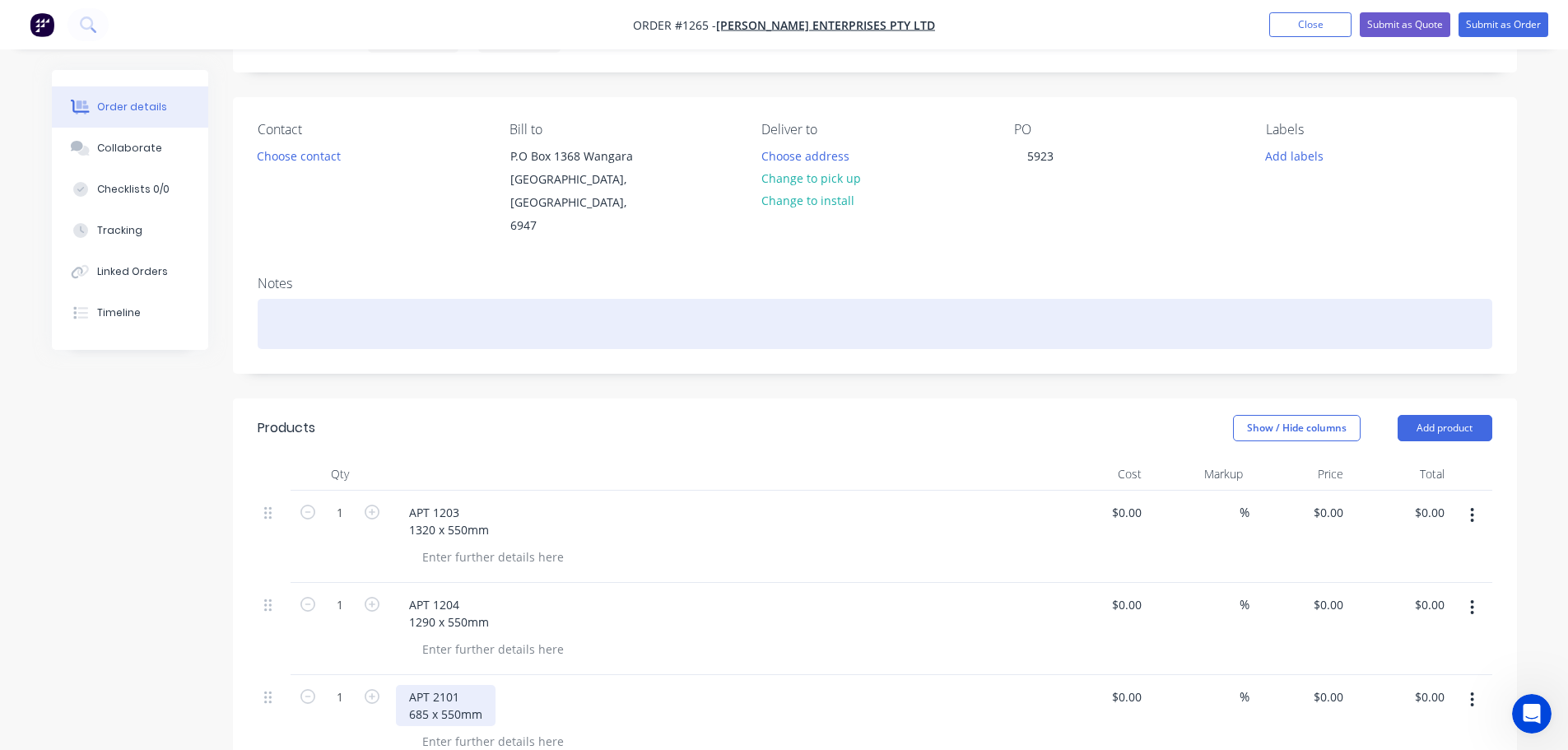
scroll to position [83, 0]
click at [373, 302] on div at bounding box center [875, 327] width 1234 height 50
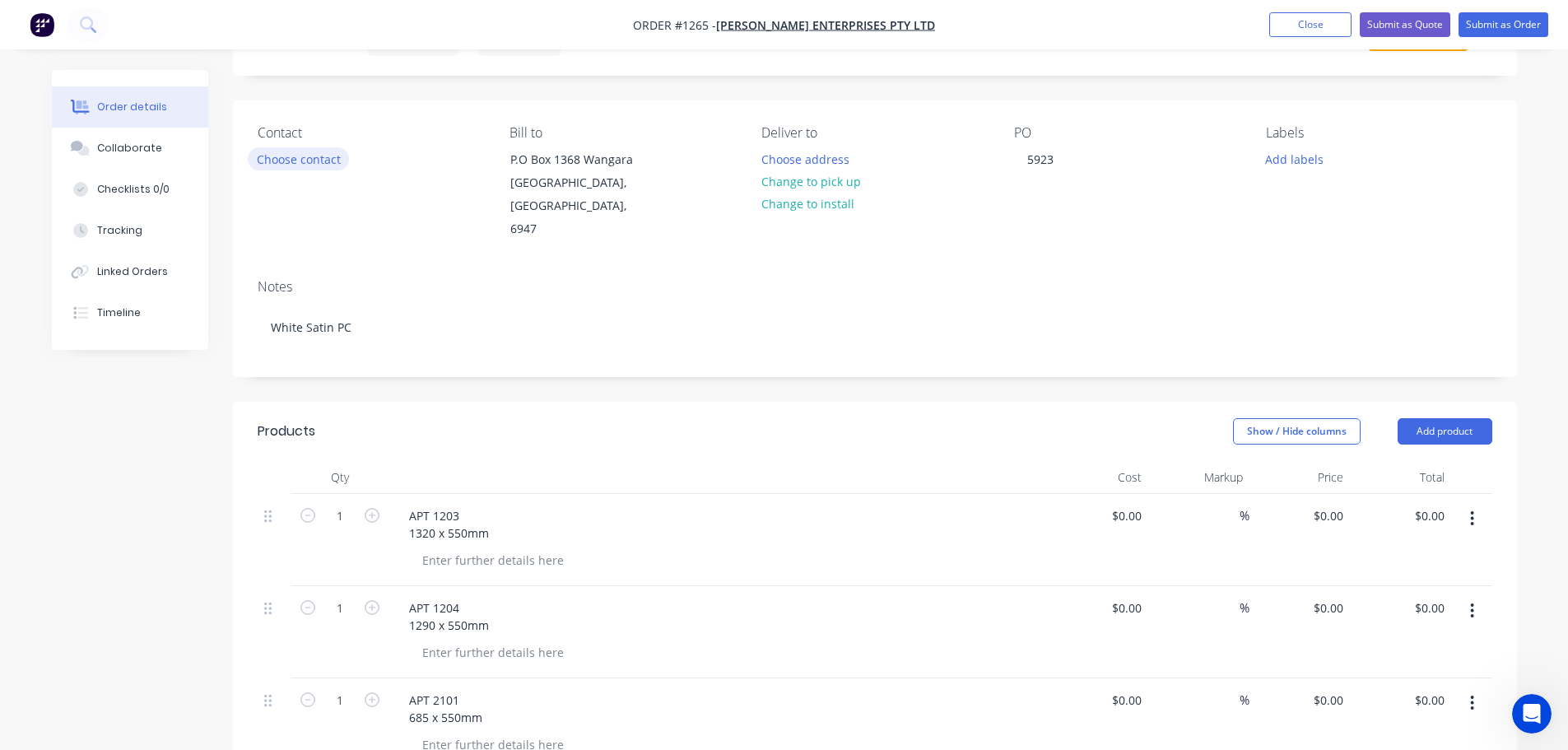
click at [304, 163] on button "Choose contact" at bounding box center [299, 158] width 101 height 22
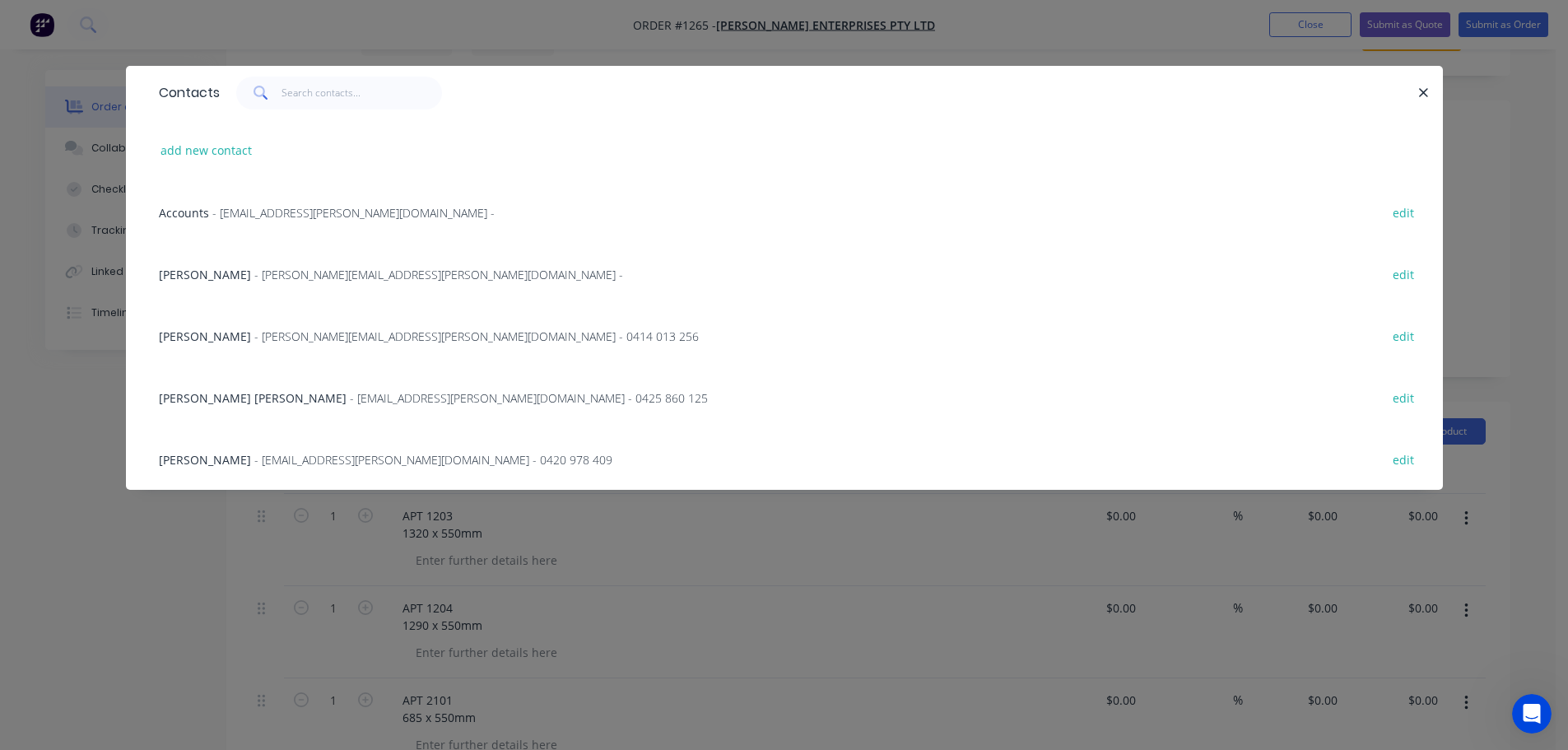
click at [254, 343] on span "- alex@jamel.com.au - 0414 013 256" at bounding box center [477, 336] width 445 height 16
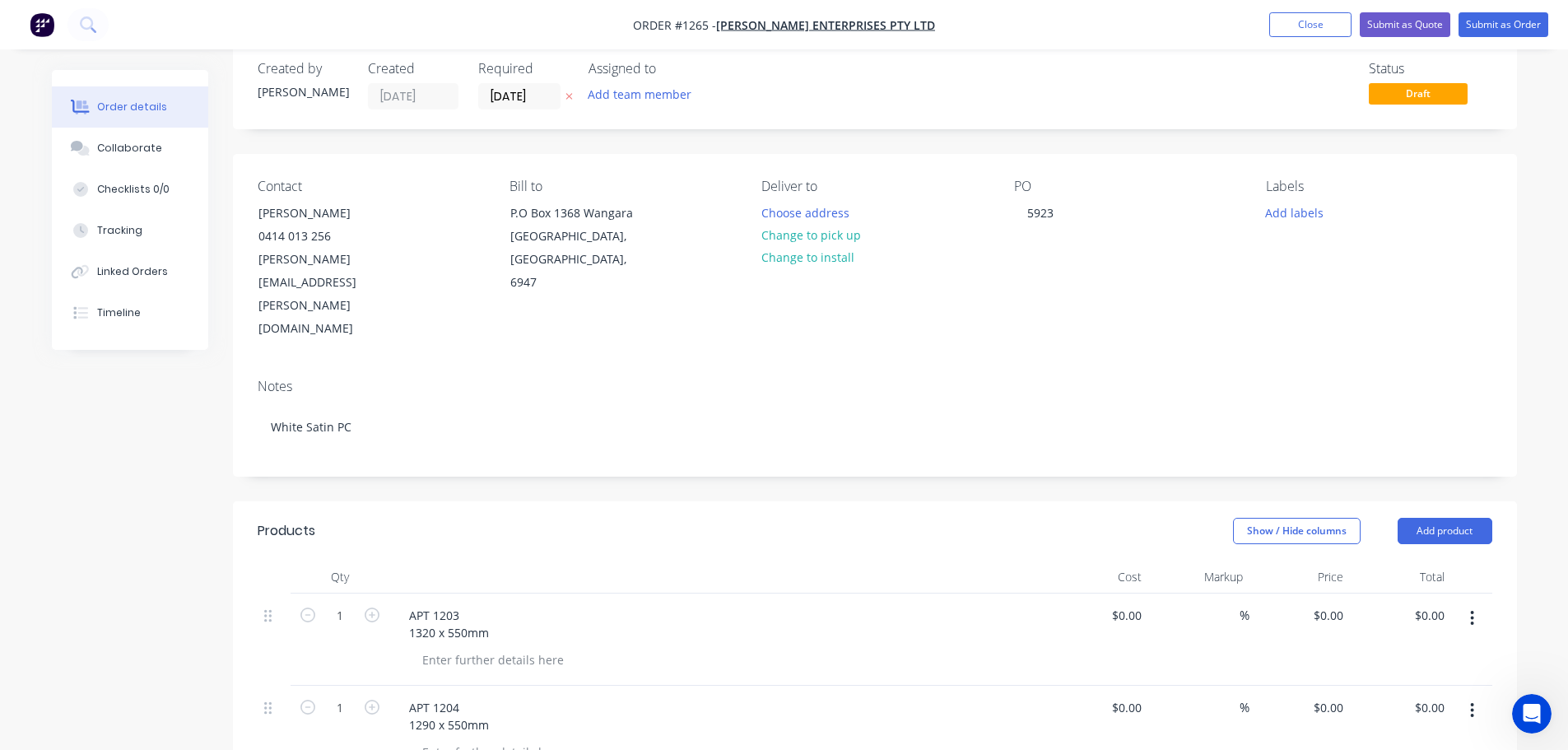
scroll to position [0, 0]
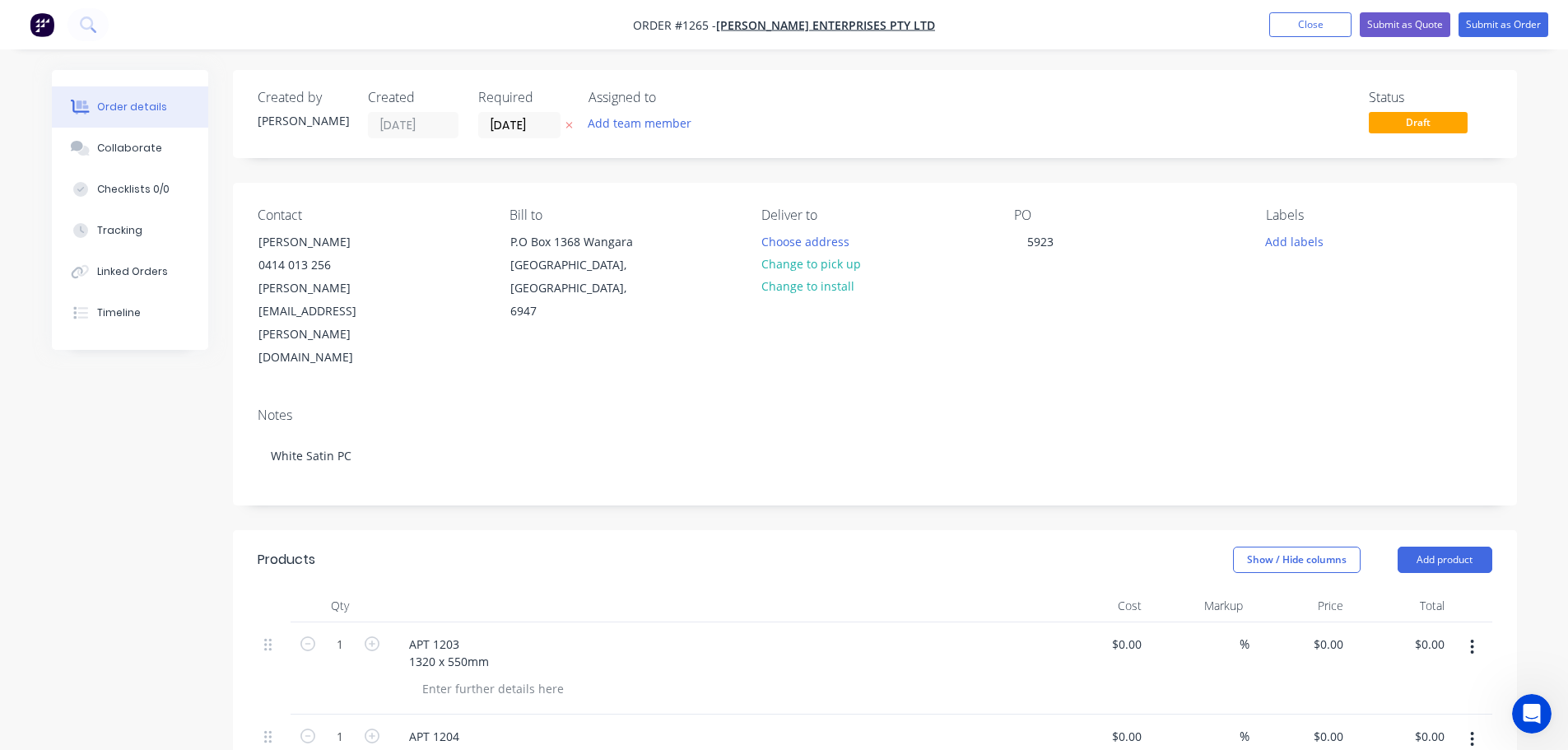
click at [1409, 127] on span "Draft" at bounding box center [1418, 122] width 99 height 20
click at [1308, 623] on div "0 $0.00" at bounding box center [1300, 669] width 101 height 93
type input "$155.00"
click at [1330, 724] on div "0 0" at bounding box center [1337, 736] width 26 height 24
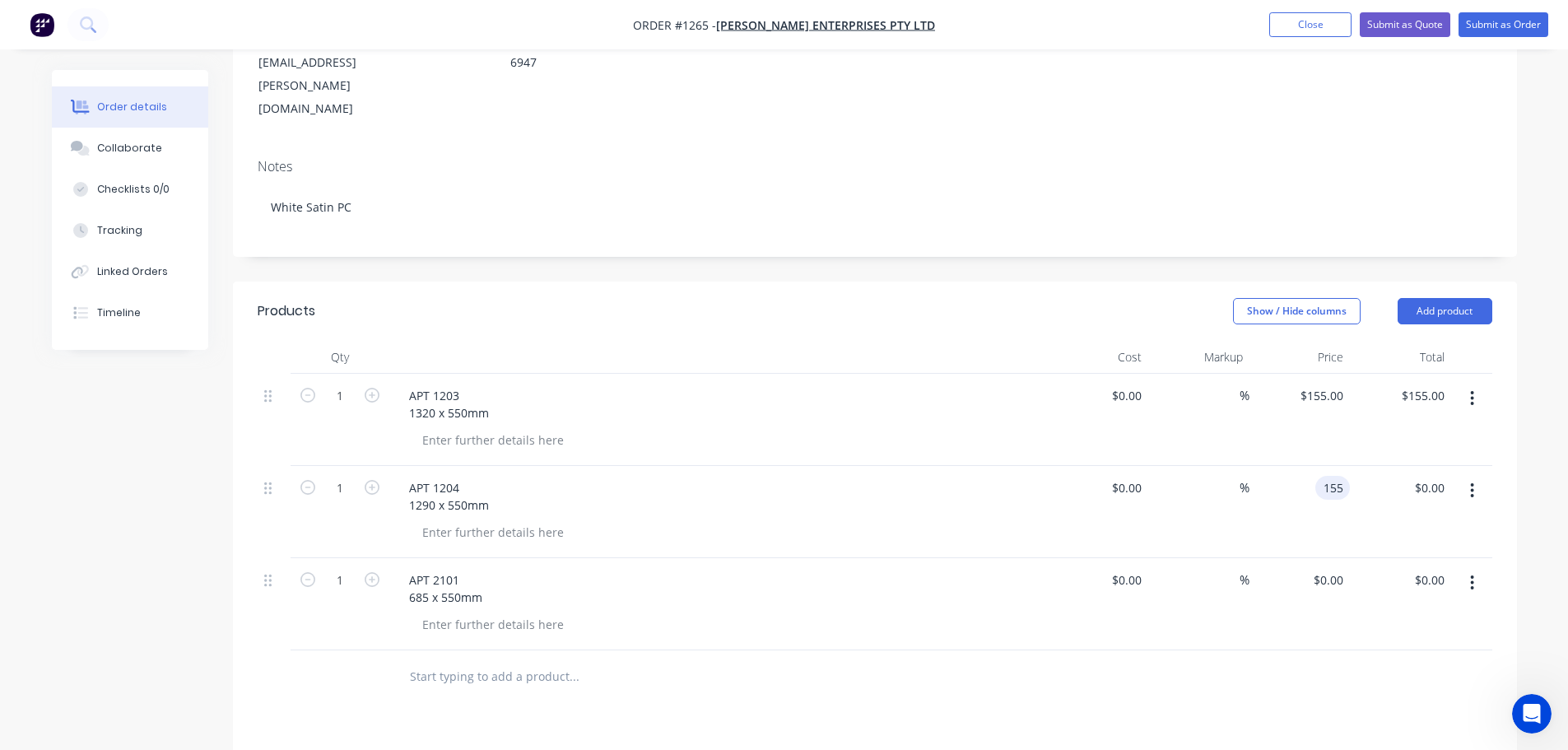
scroll to position [329, 0]
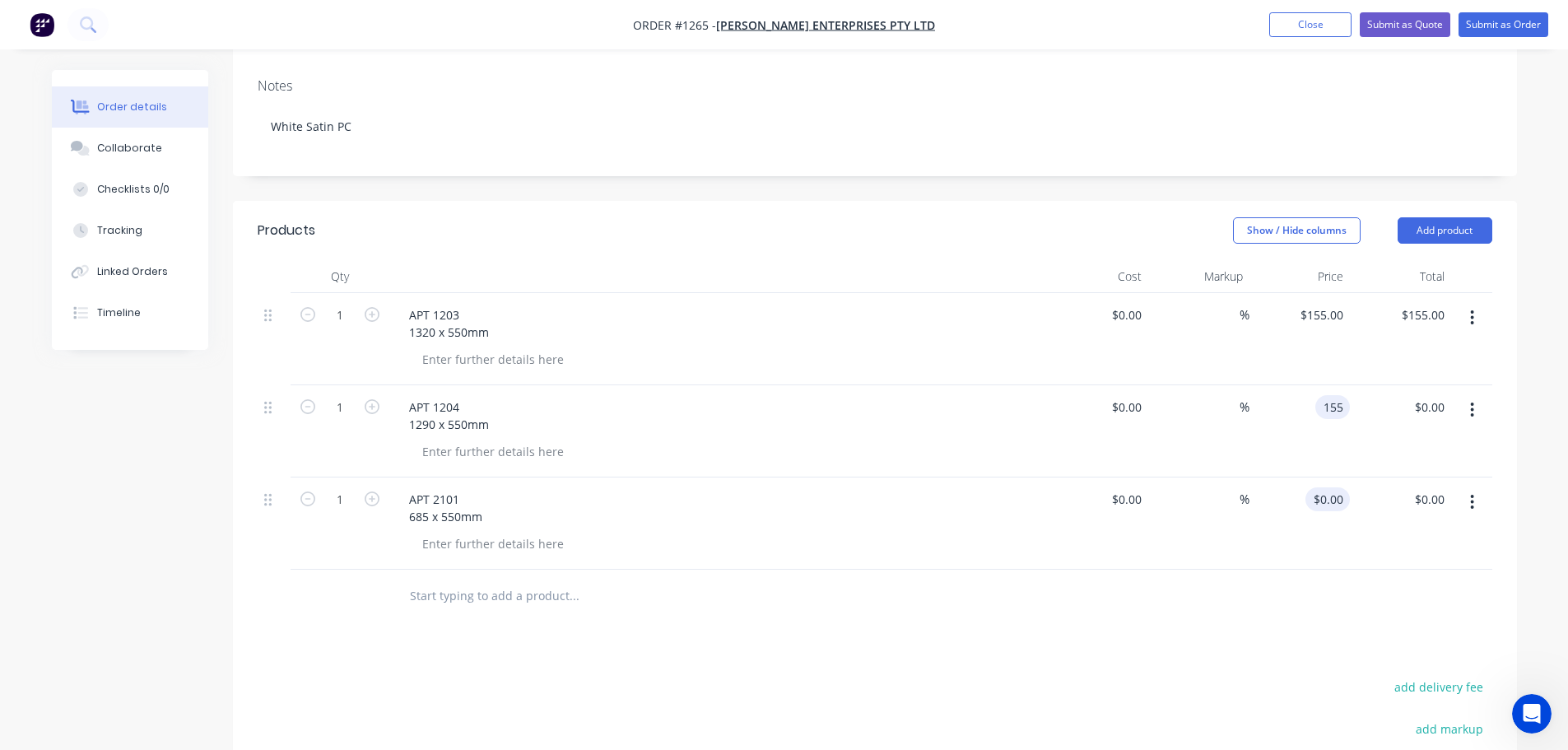
type input "$155.00"
click at [1326, 488] on div "0 $0.00" at bounding box center [1328, 499] width 44 height 24
type input "$155.00"
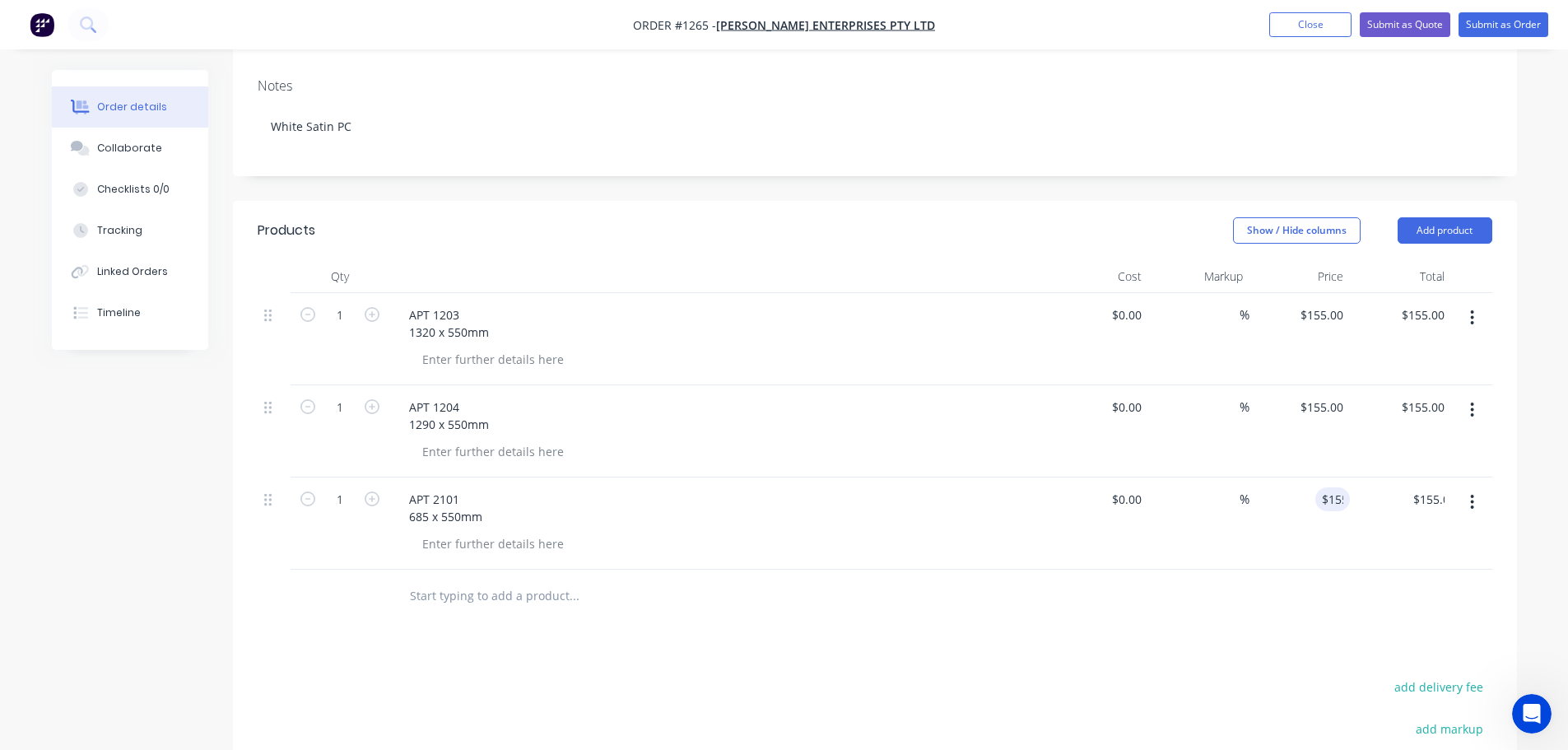
click at [1267, 385] on div "$155.00 $155.00" at bounding box center [1300, 431] width 101 height 93
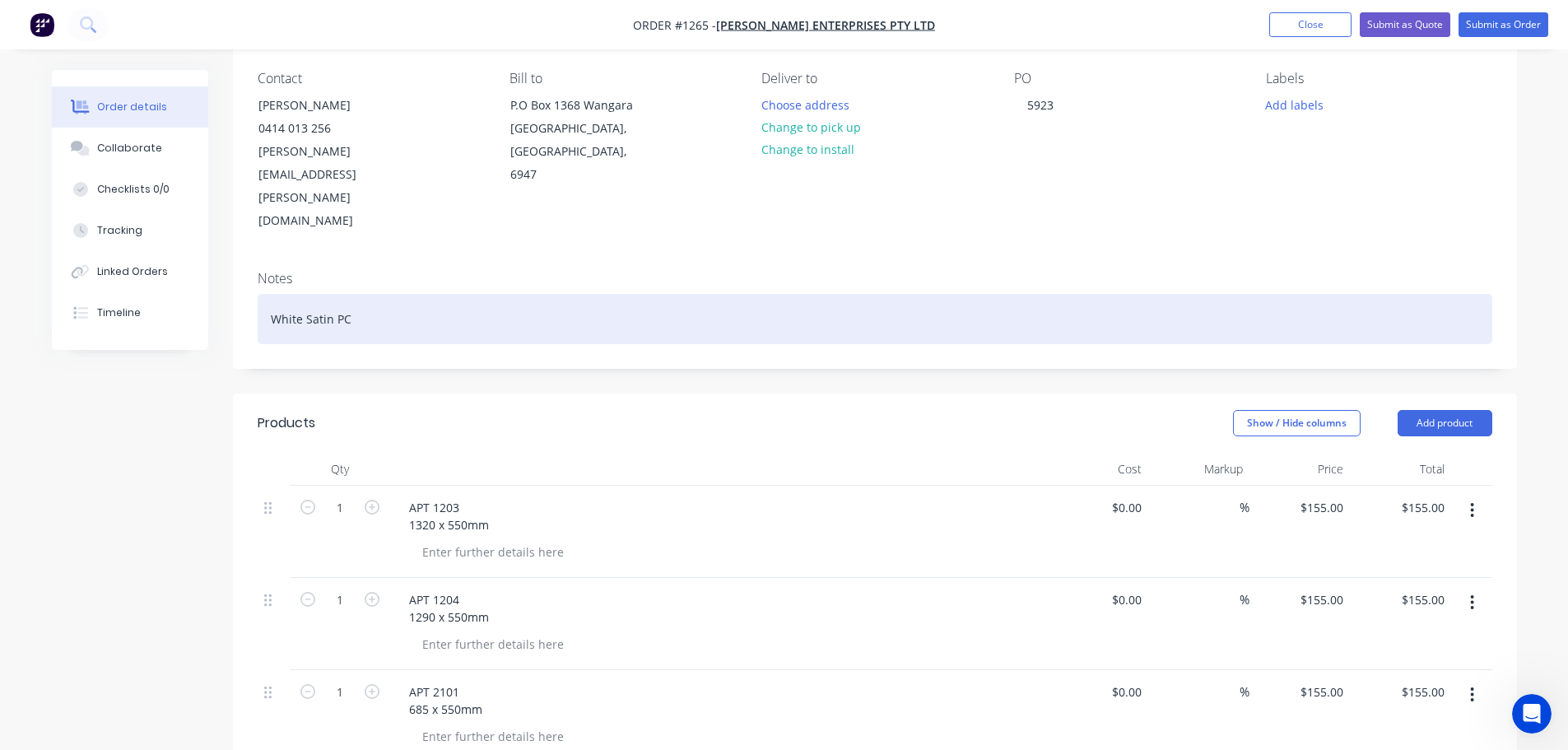
scroll to position [0, 0]
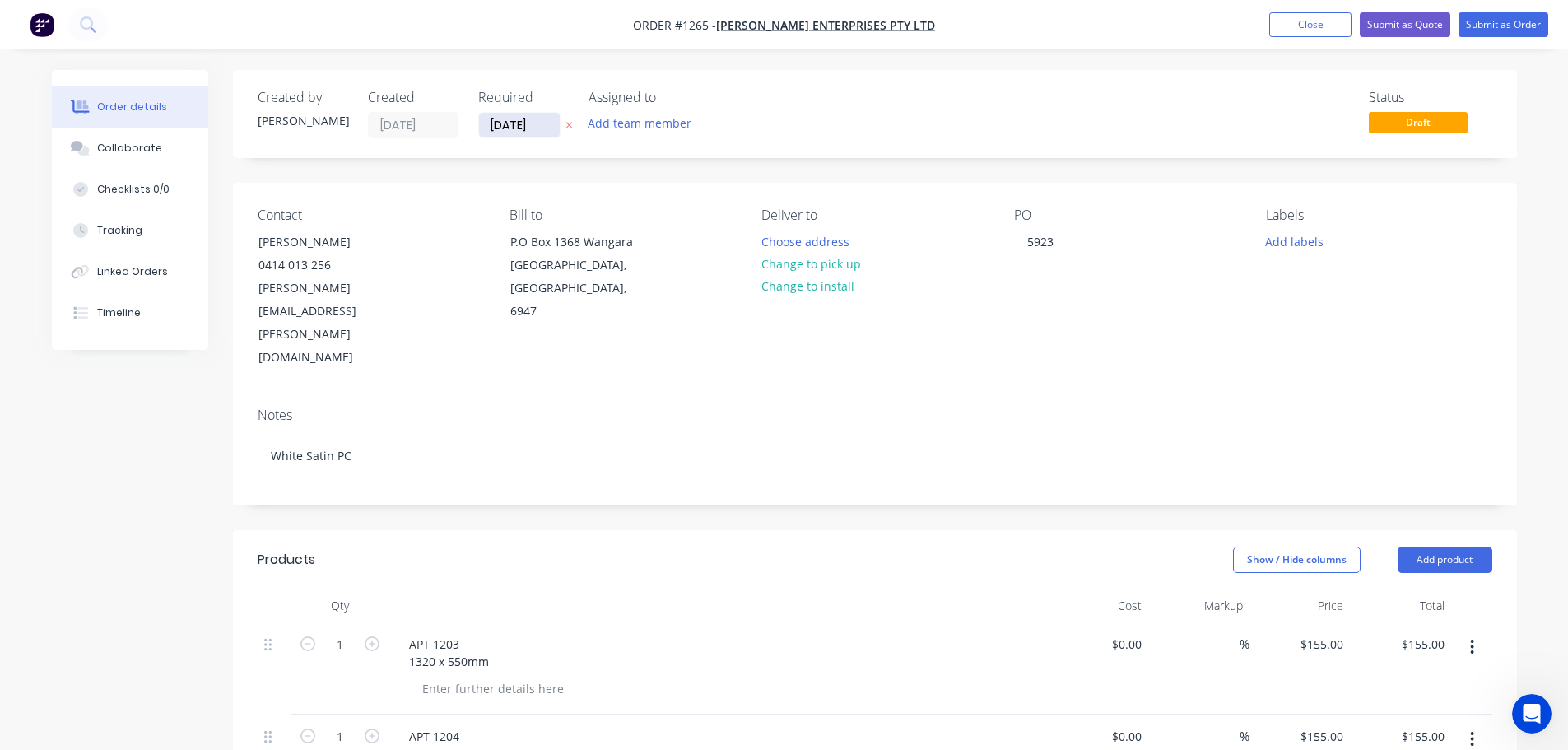
click at [521, 117] on input "26/08/25" at bounding box center [519, 125] width 81 height 25
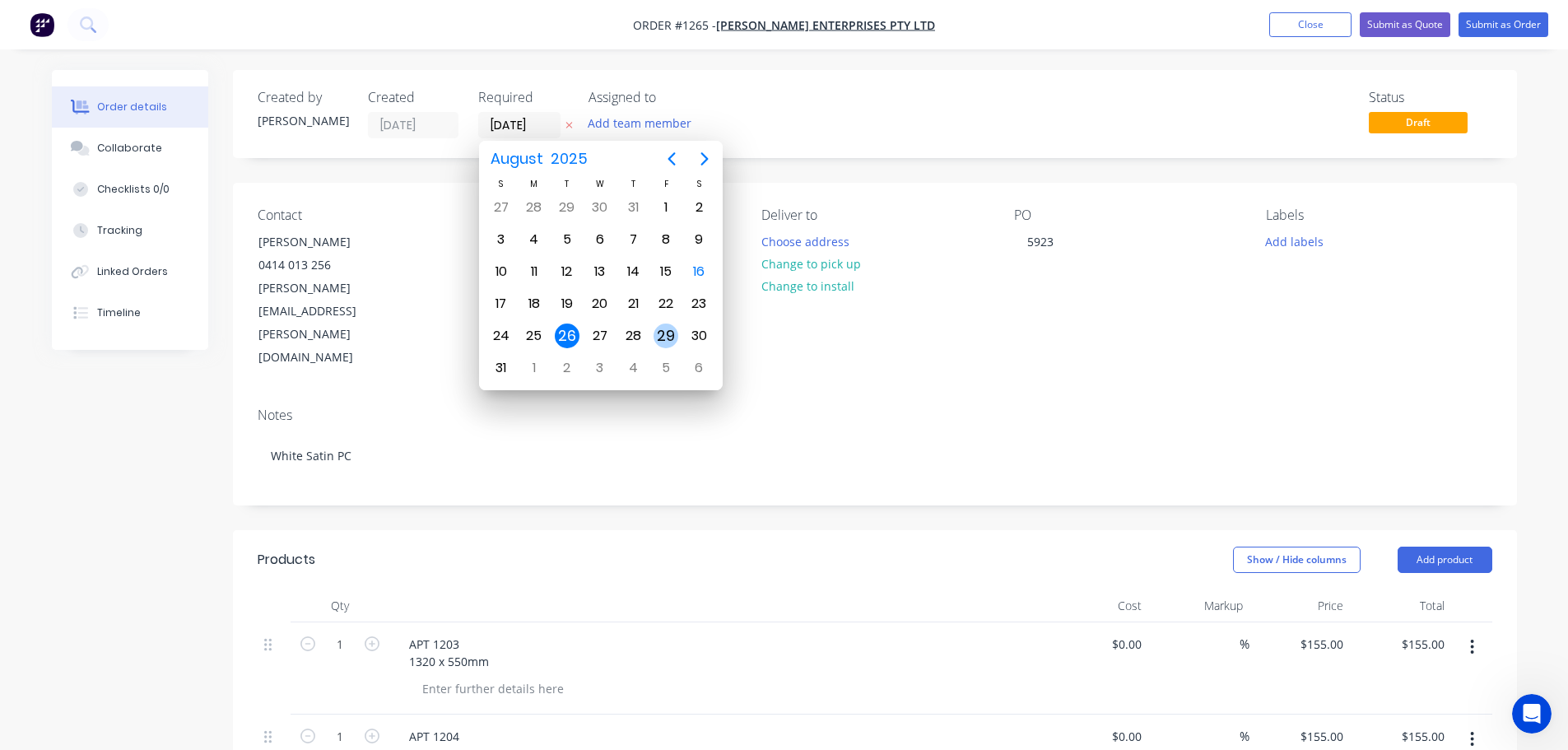
click at [666, 339] on div "29" at bounding box center [666, 336] width 25 height 25
type input "29/08/25"
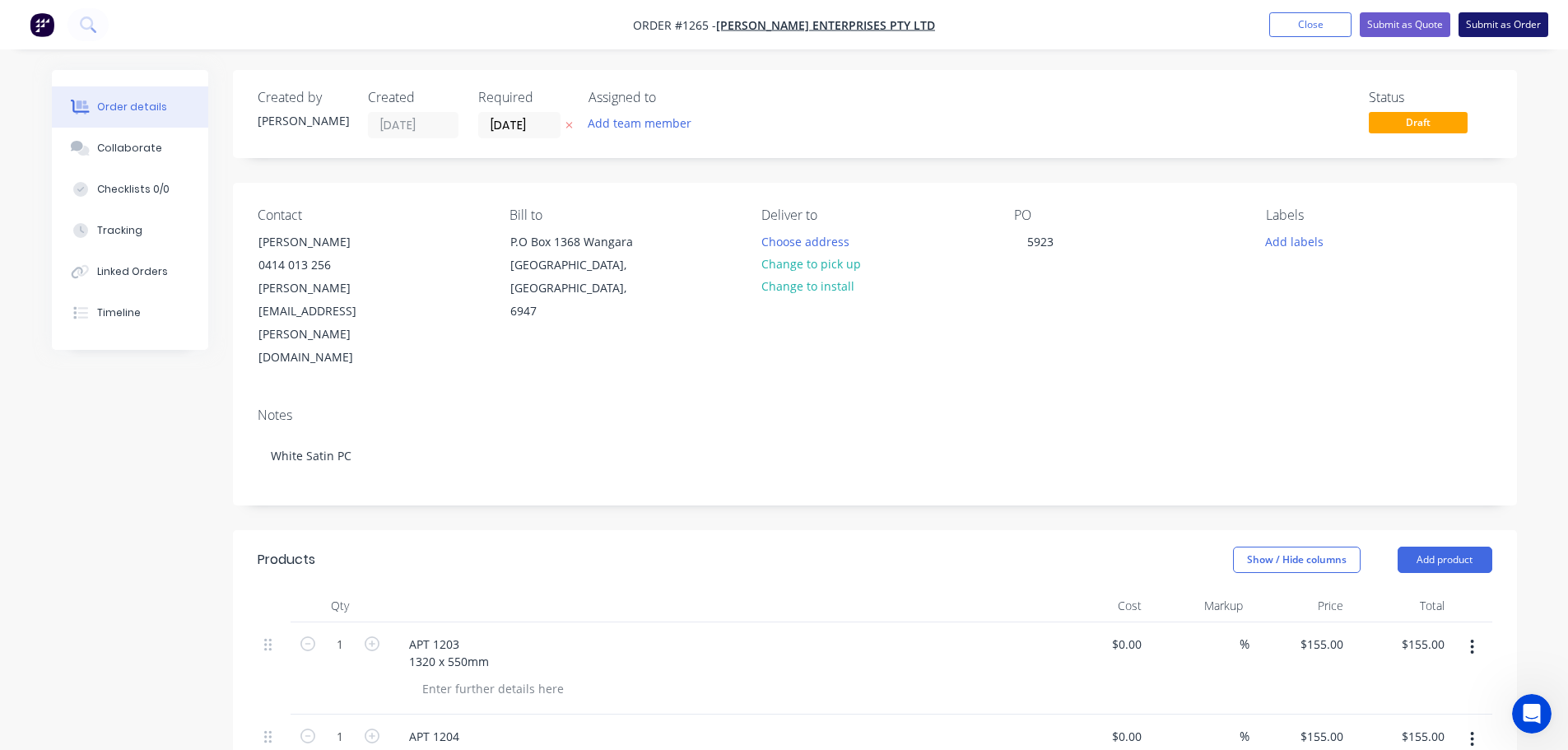
click at [1501, 27] on button "Submit as Order" at bounding box center [1503, 25] width 90 height 25
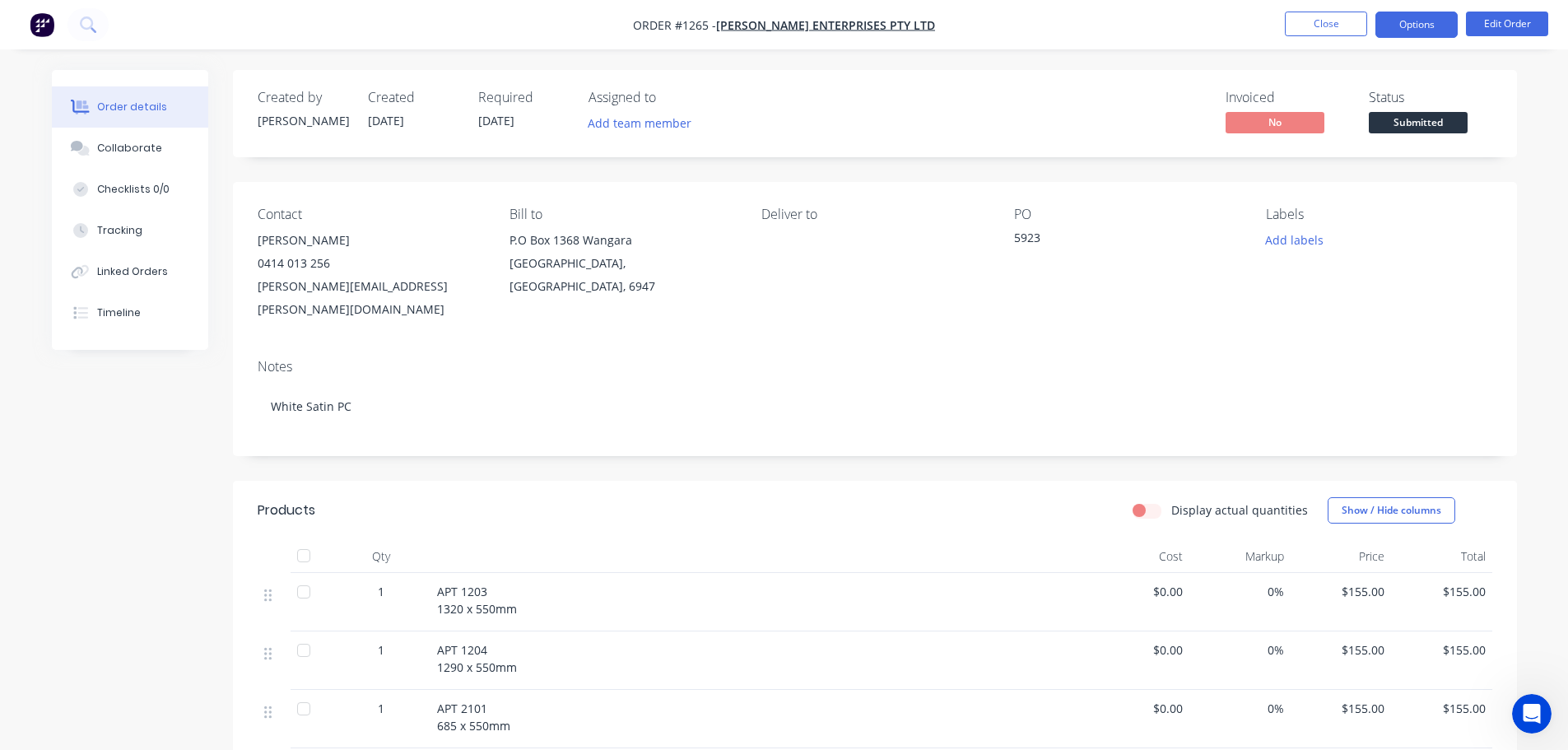
click at [1432, 29] on button "Options" at bounding box center [1417, 25] width 83 height 27
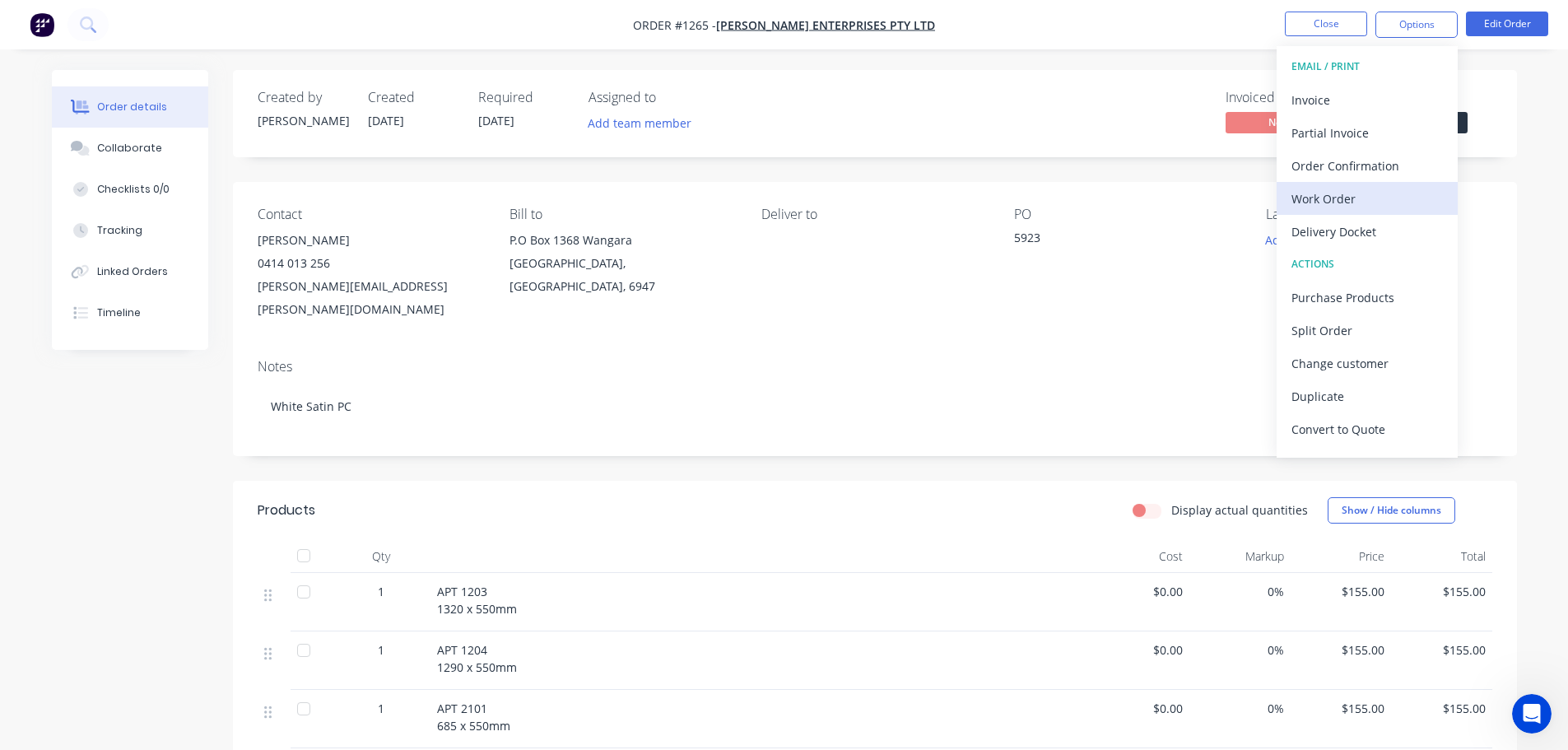
click at [1323, 202] on div "Work Order" at bounding box center [1367, 198] width 151 height 24
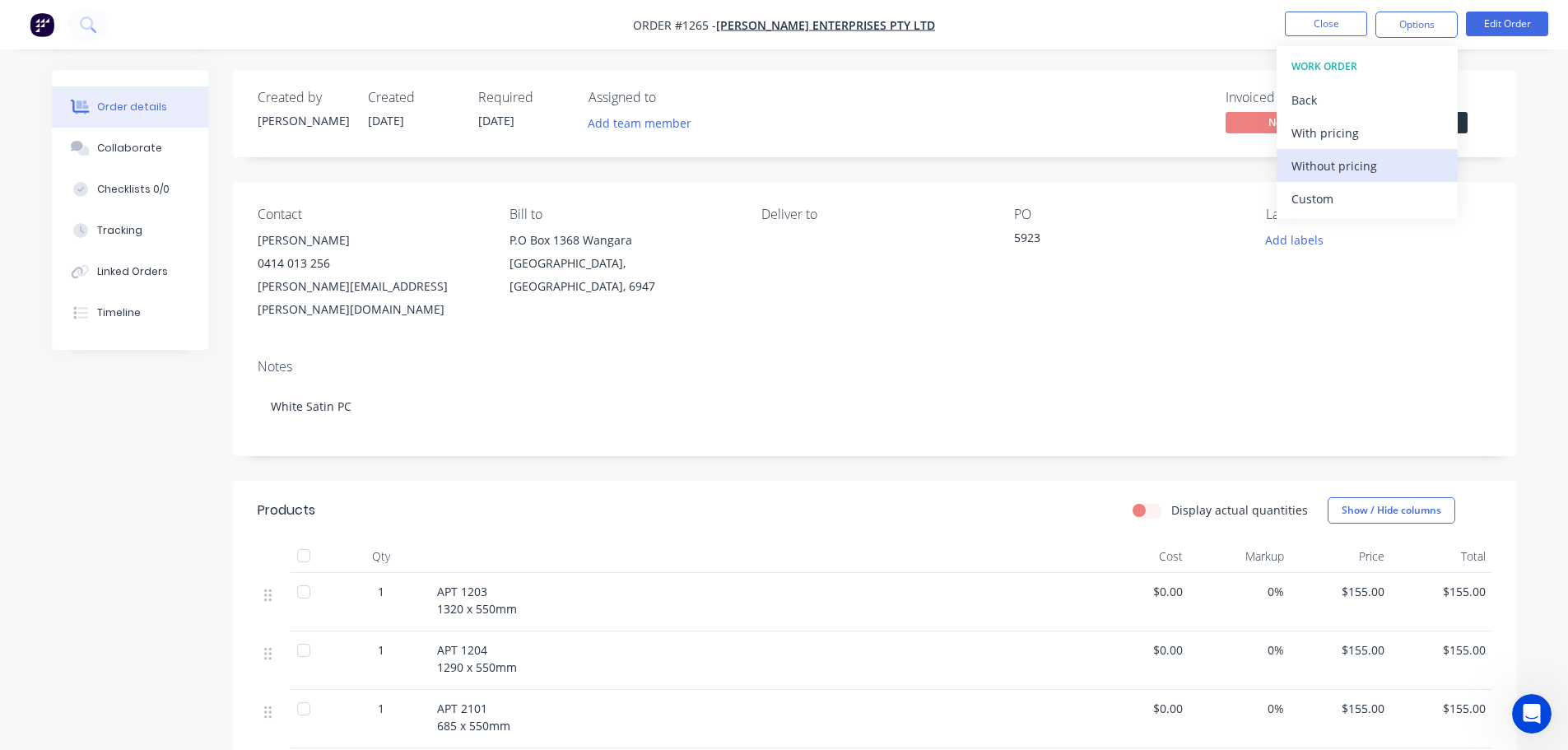
click at [1315, 171] on div "Without pricing" at bounding box center [1367, 165] width 151 height 24
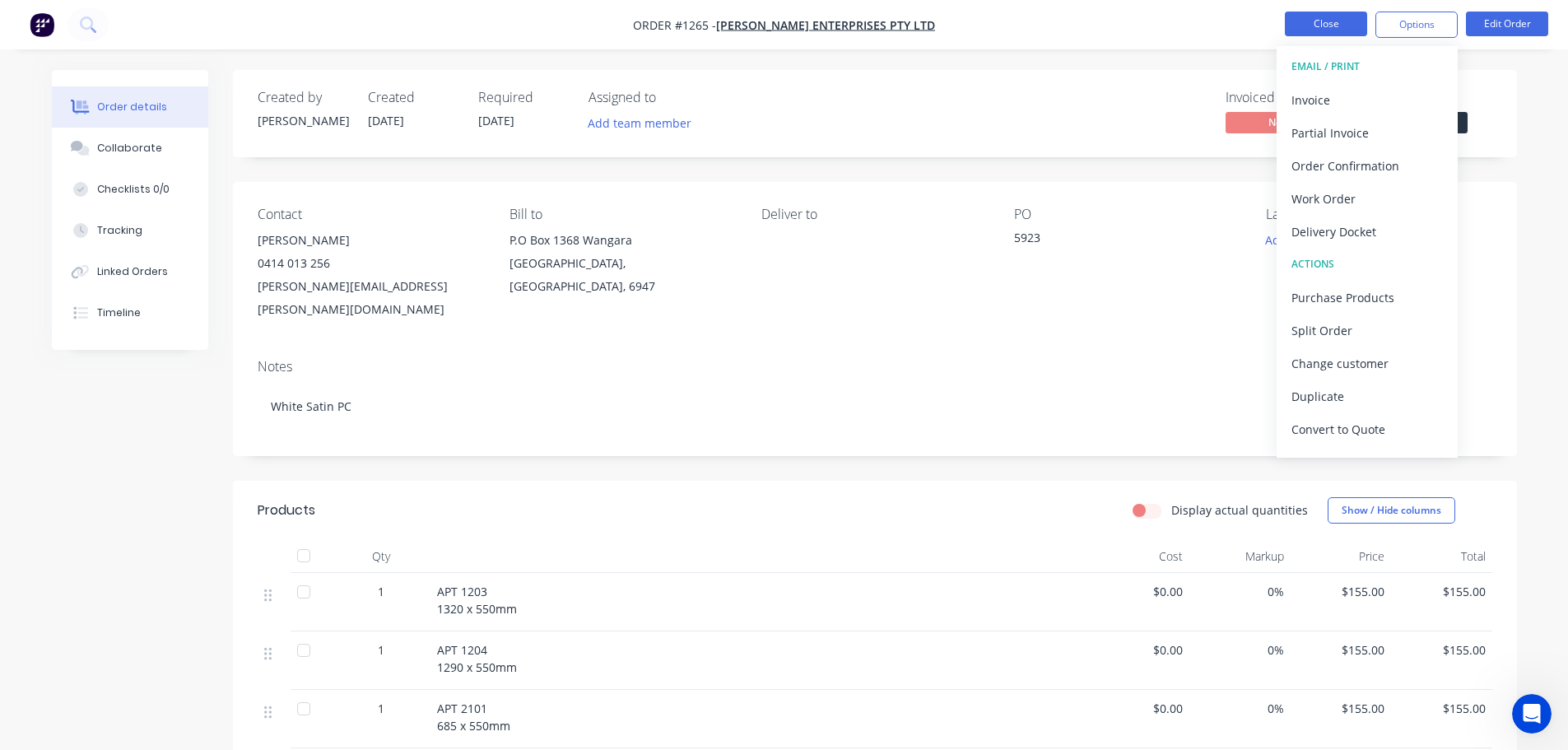
click at [1324, 20] on button "Close" at bounding box center [1326, 24] width 83 height 25
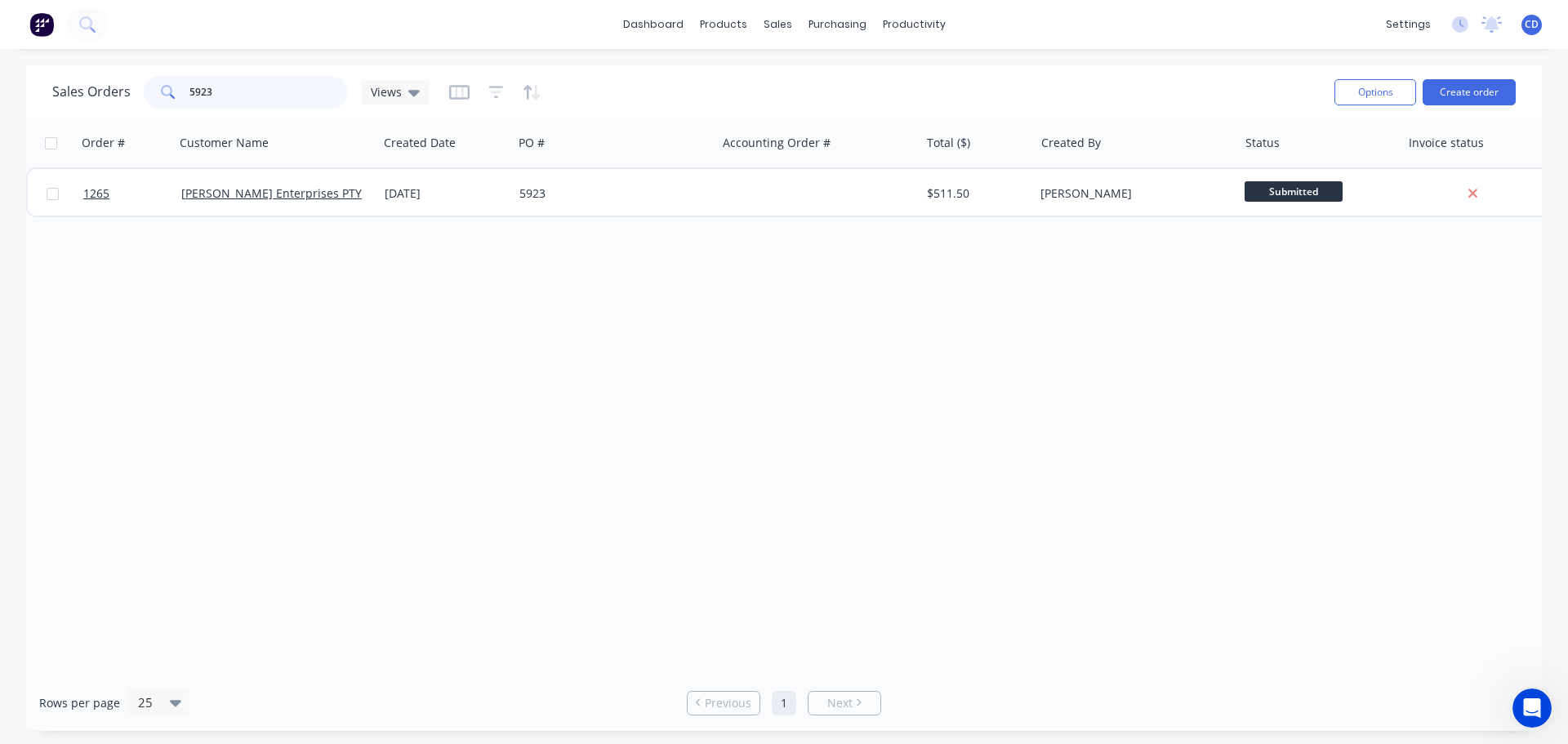
click at [265, 97] on input "5923" at bounding box center [269, 92] width 159 height 33
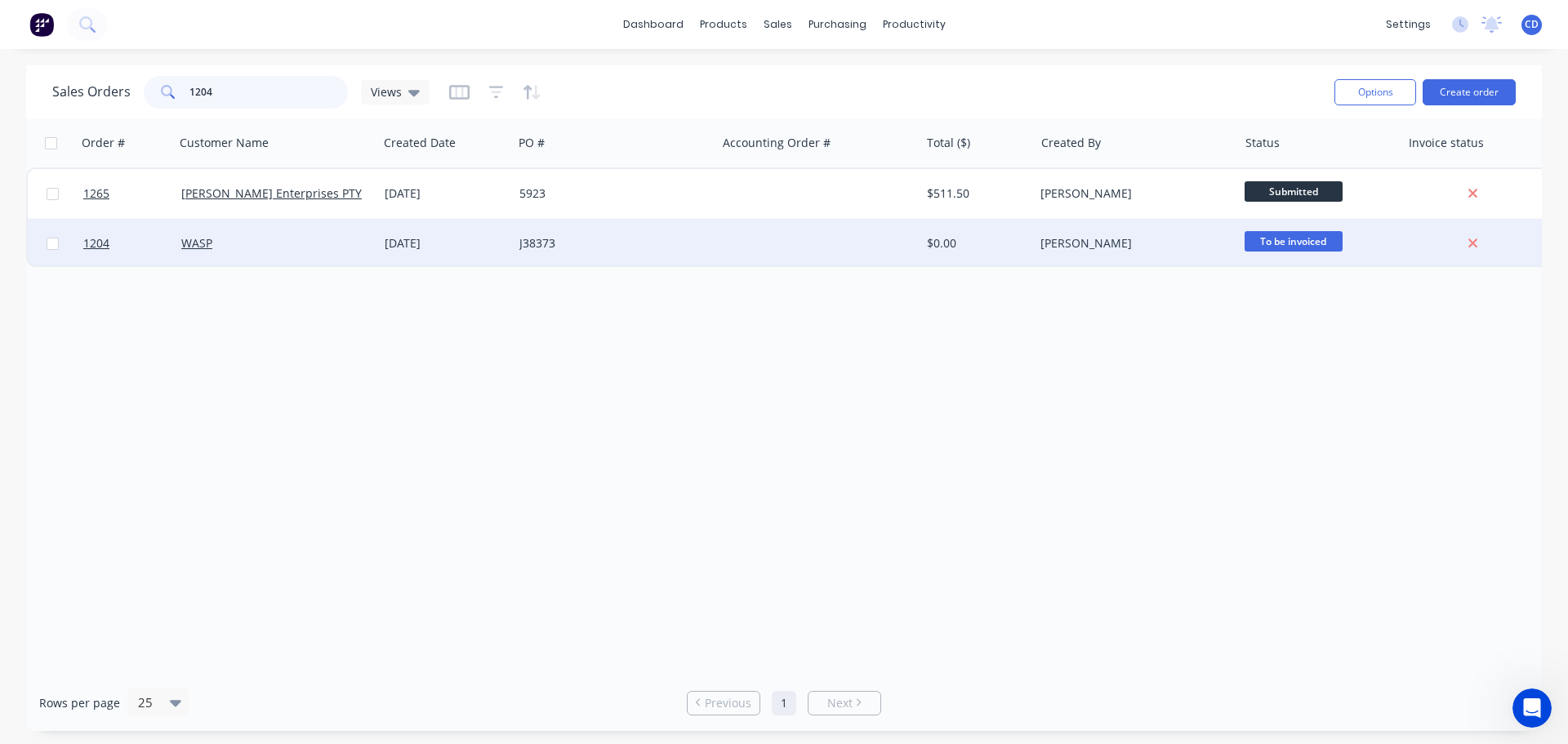
type input "1204"
click at [239, 237] on div "WASP" at bounding box center [271, 244] width 181 height 17
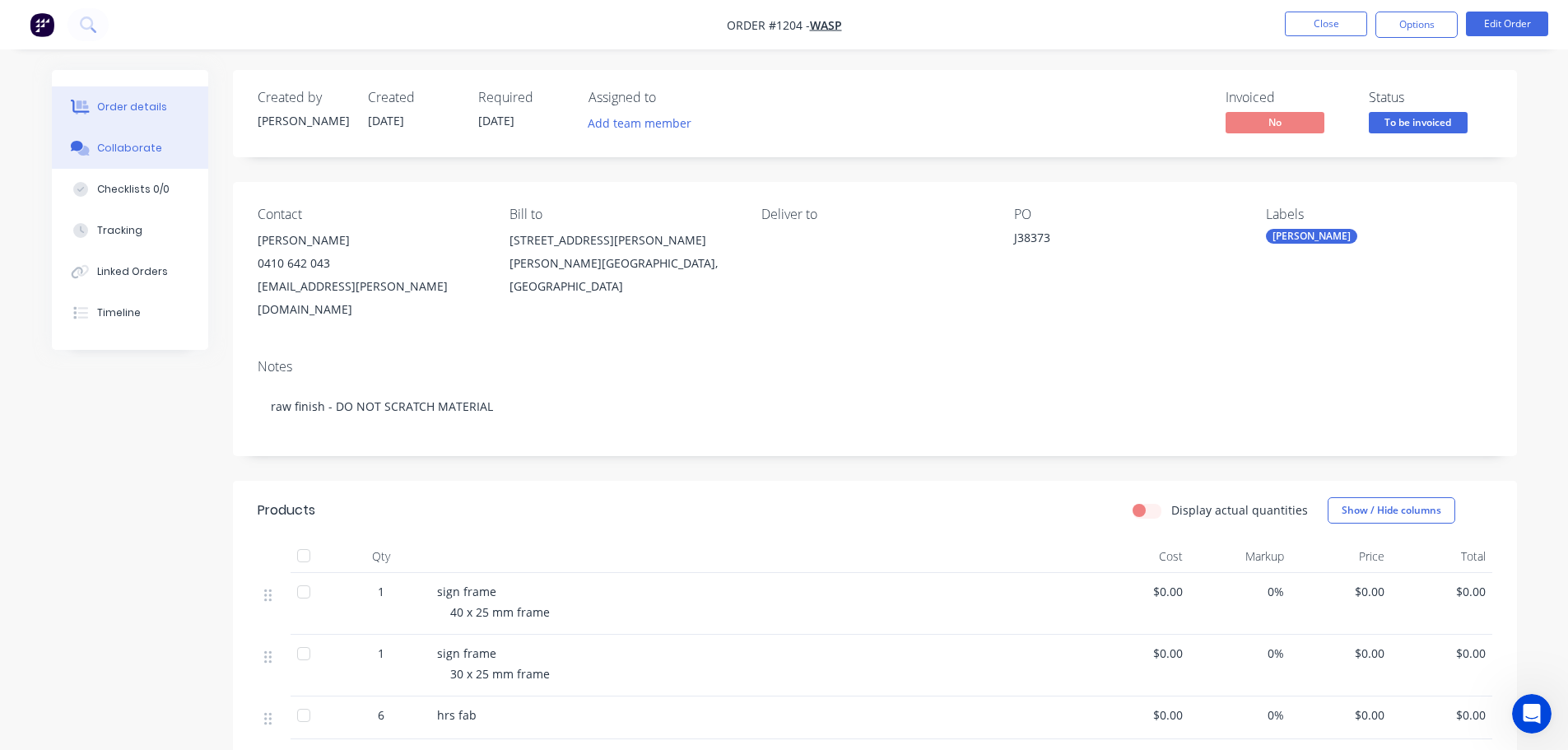
click at [155, 149] on div "Collaborate" at bounding box center [129, 148] width 65 height 15
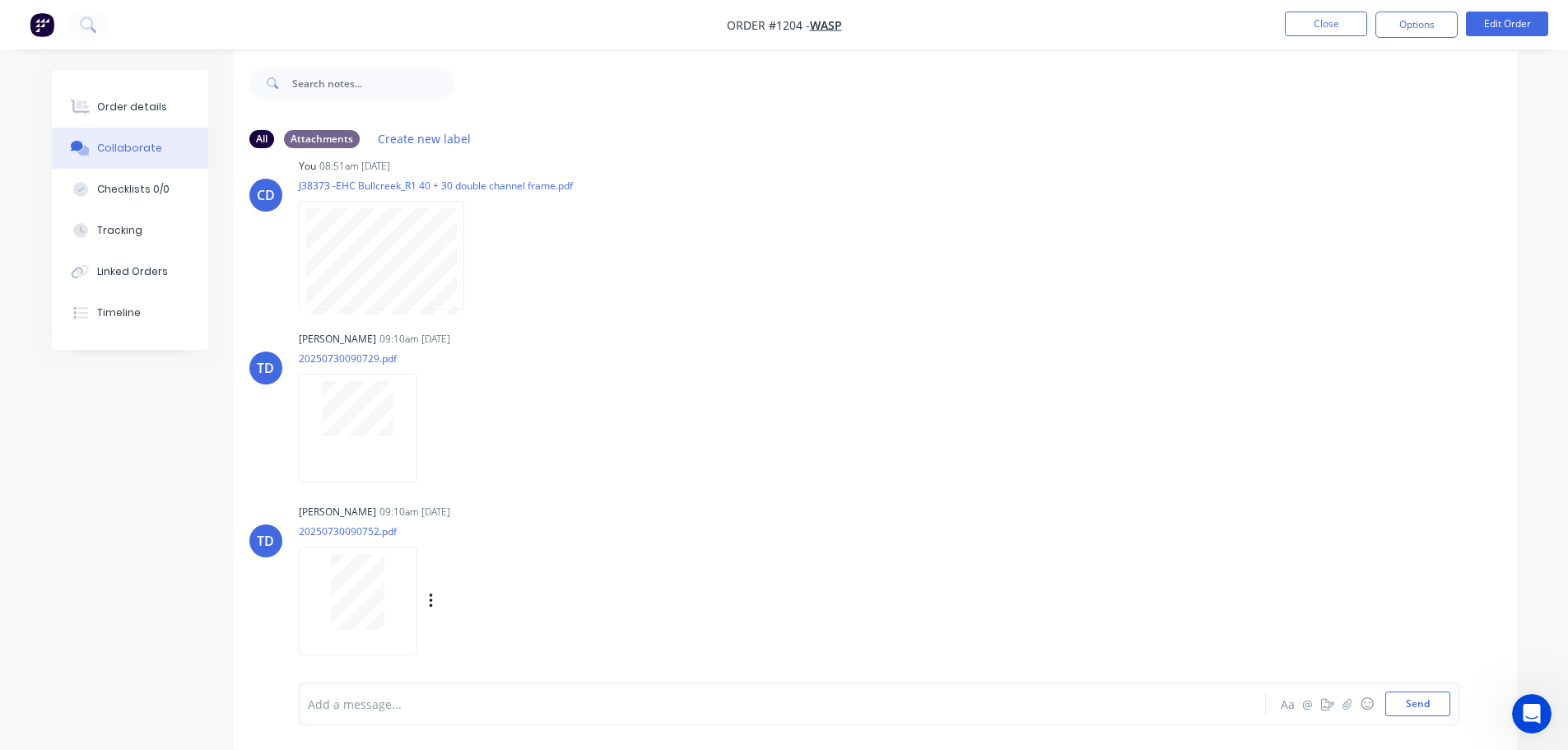
scroll to position [25, 0]
click at [386, 593] on div at bounding box center [358, 586] width 104 height 76
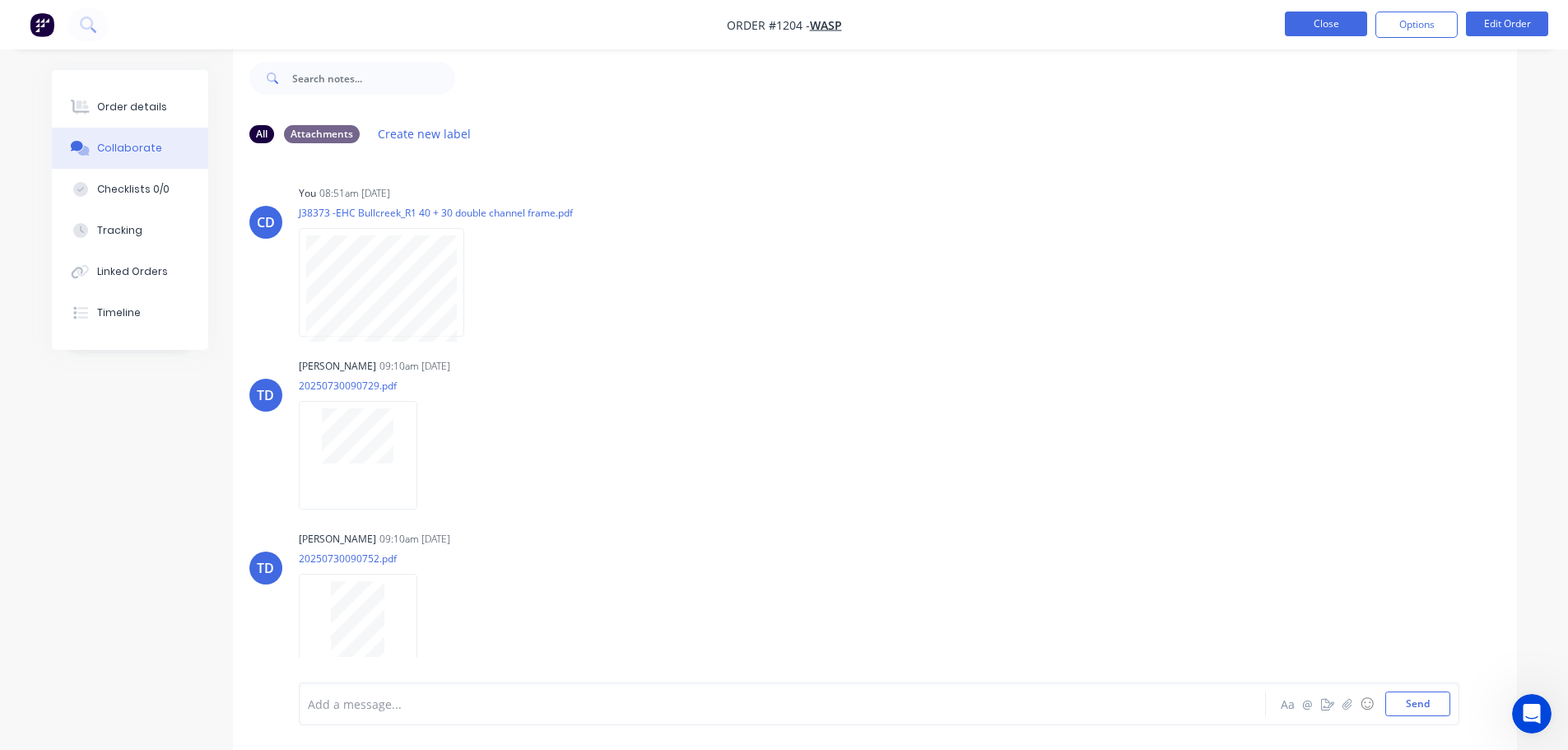
click at [1299, 29] on button "Close" at bounding box center [1326, 24] width 83 height 25
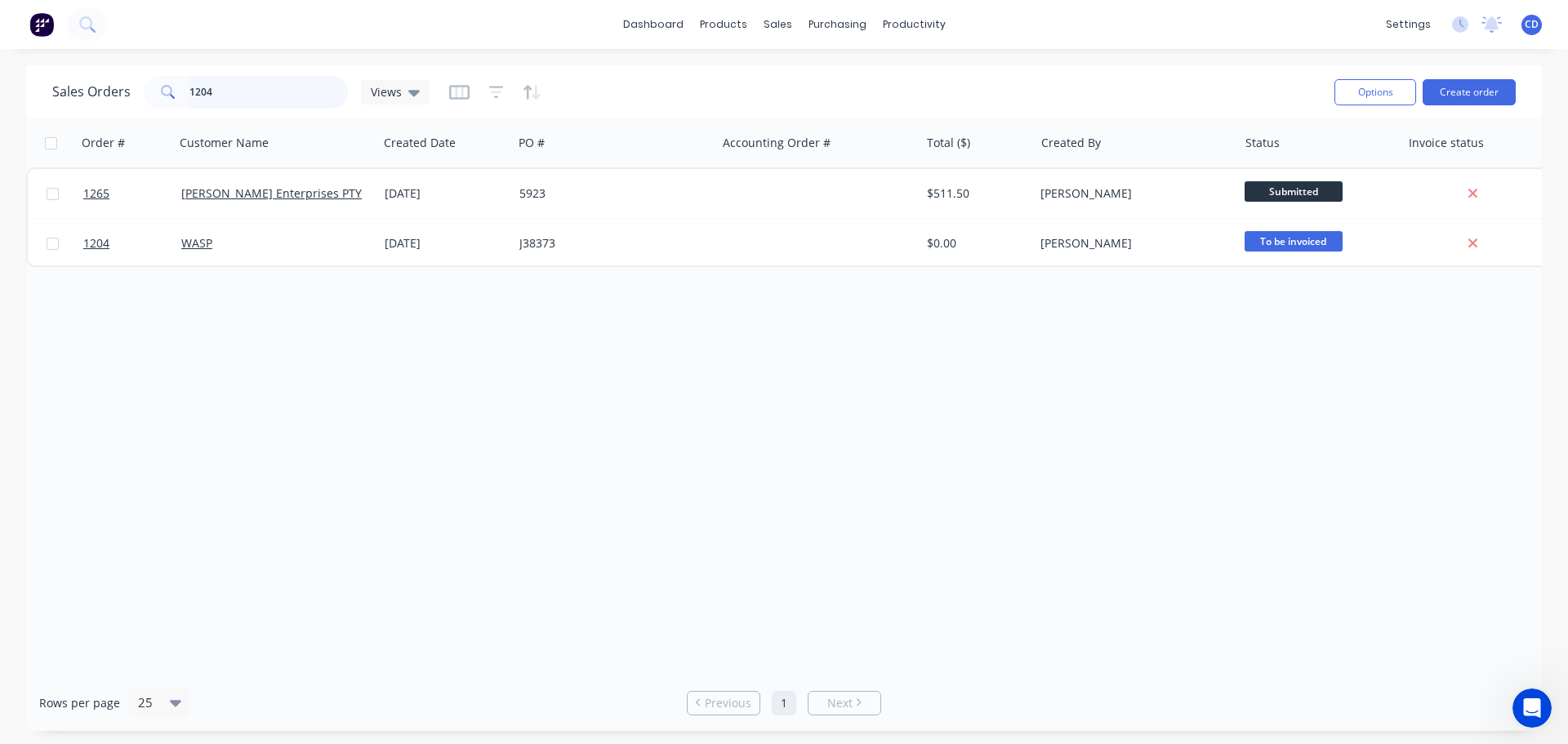
click at [289, 97] on input "1204" at bounding box center [269, 92] width 159 height 33
type input "1"
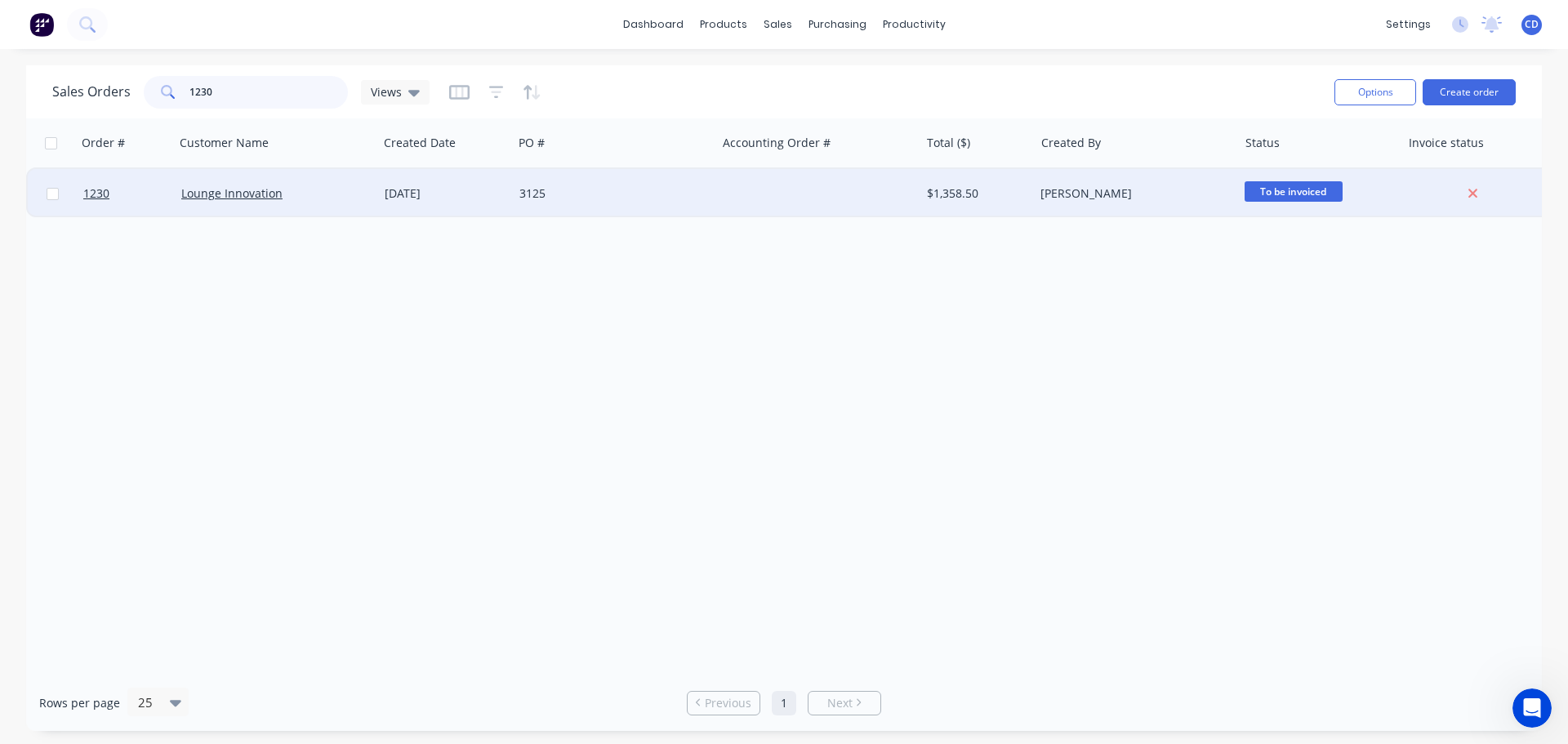
type input "1230"
click at [313, 203] on div "Lounge Innovation" at bounding box center [276, 194] width 203 height 49
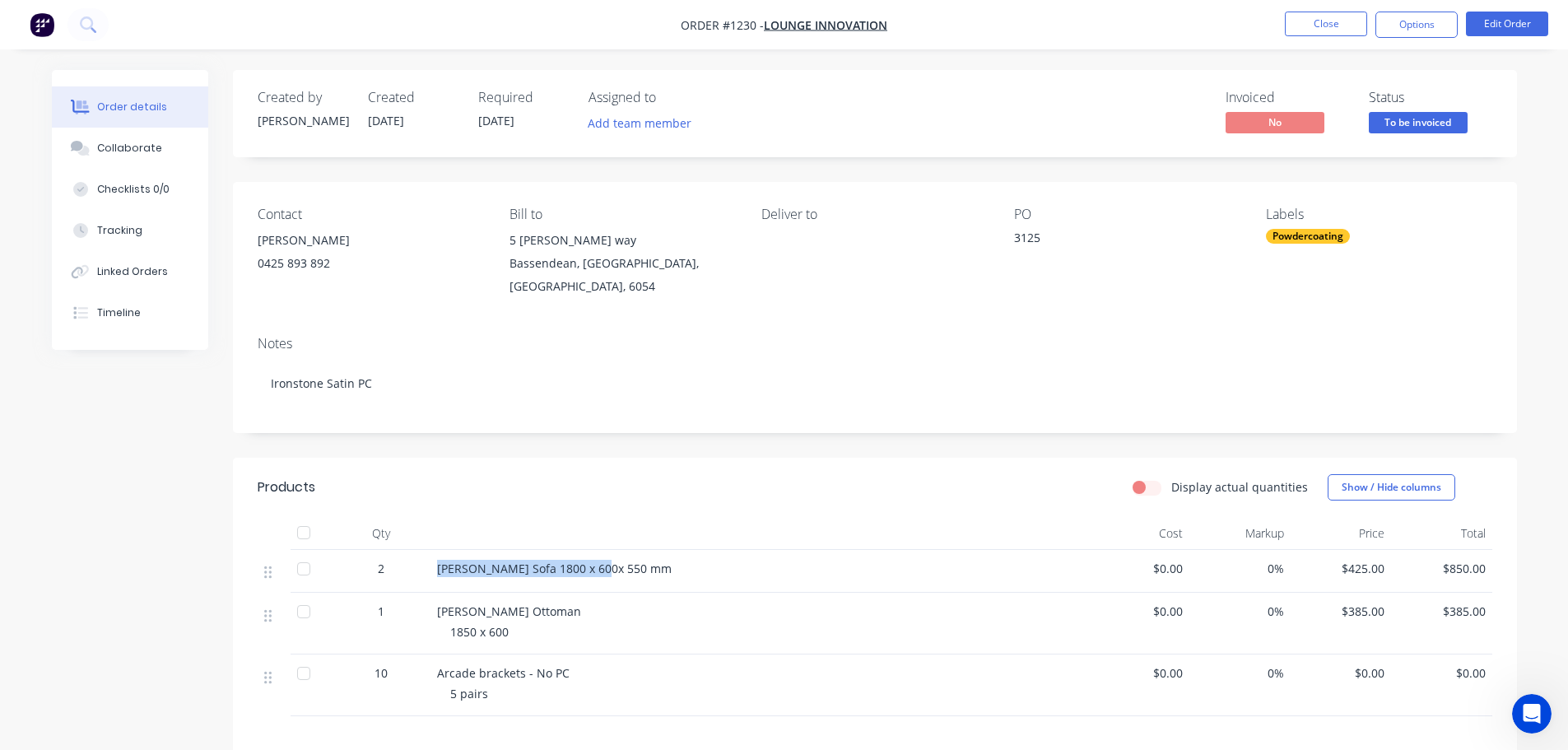
drag, startPoint x: 426, startPoint y: 565, endPoint x: 591, endPoint y: 569, distance: 165.0
click at [591, 569] on div "2 Miller Sofa 1800 x 600x 550 mm $0.00 0% $425.00 $850.00" at bounding box center [875, 571] width 1234 height 43
click at [633, 572] on div "Miller Sofa 1800 x 600x 550 mm" at bounding box center [760, 568] width 646 height 17
click at [591, 565] on span "Miller Sofa 1800 x 600x 550 mm" at bounding box center [554, 569] width 235 height 16
drag, startPoint x: 616, startPoint y: 564, endPoint x: 429, endPoint y: 566, distance: 187.0
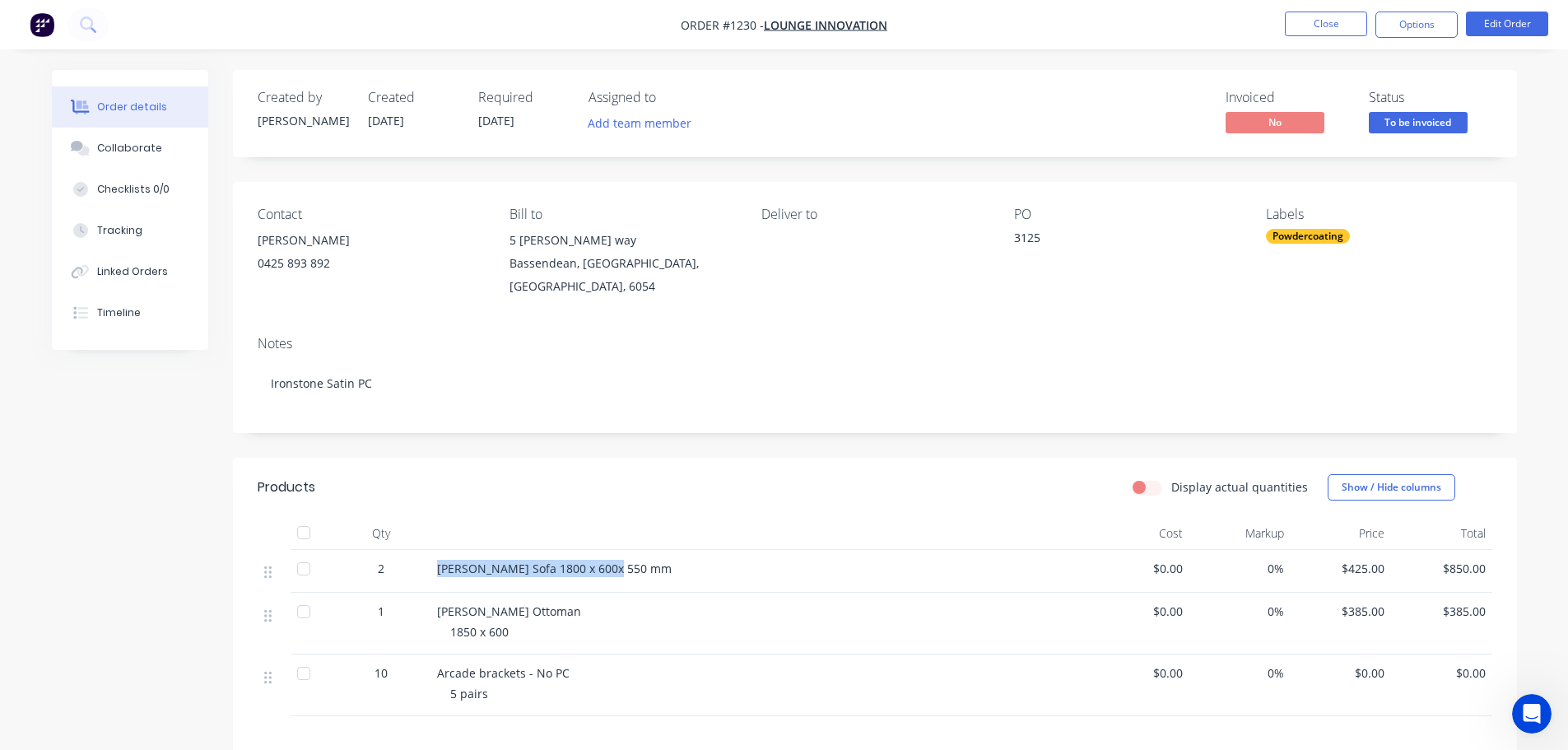
click at [429, 566] on div "2 Miller Sofa 1800 x 600x 550 mm $0.00 0% $425.00 $850.00" at bounding box center [875, 571] width 1234 height 43
copy div "Miller Sofa 1800 x 600x 550 mm"
click at [138, 160] on button "Collaborate" at bounding box center [130, 148] width 157 height 41
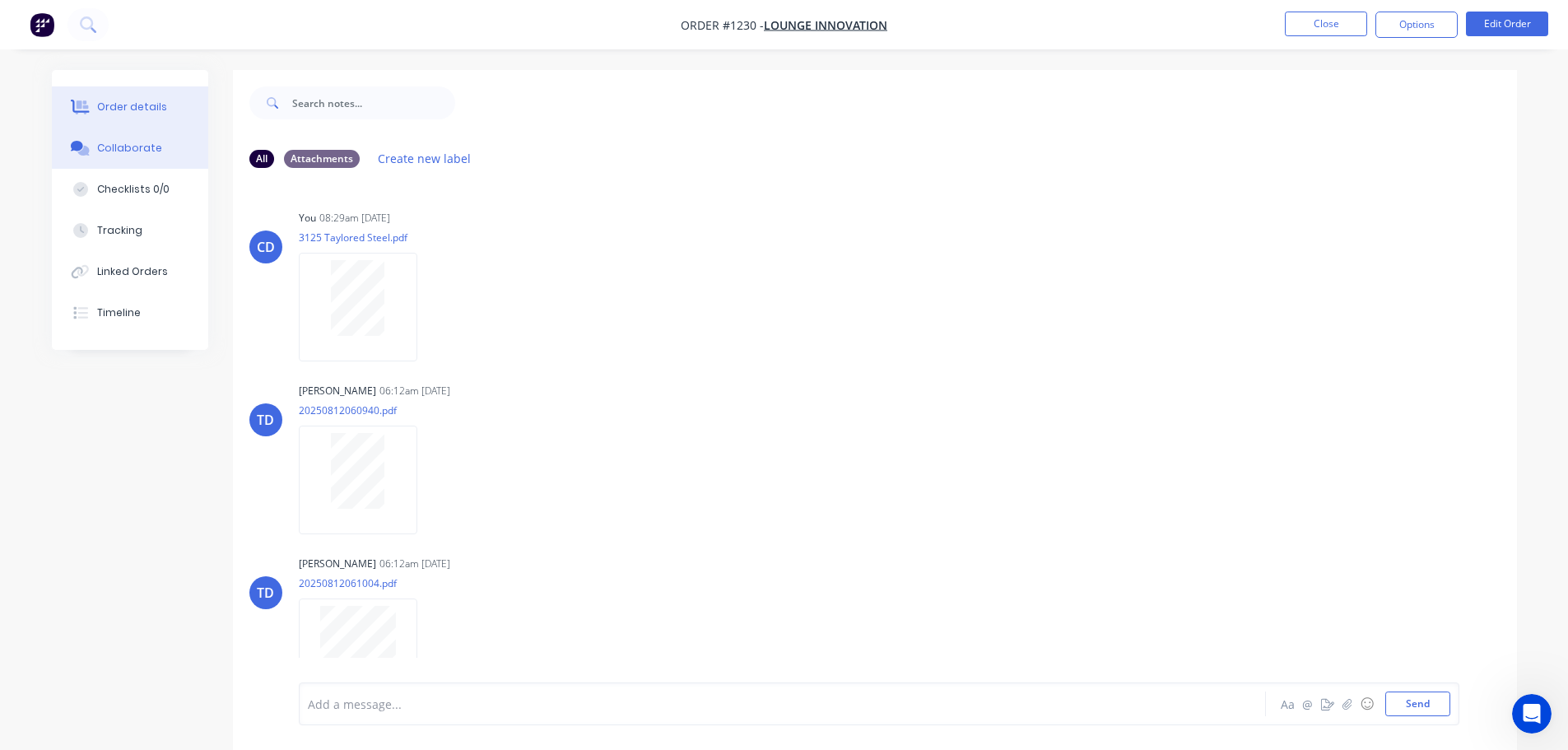
click at [142, 97] on button "Order details" at bounding box center [130, 107] width 157 height 41
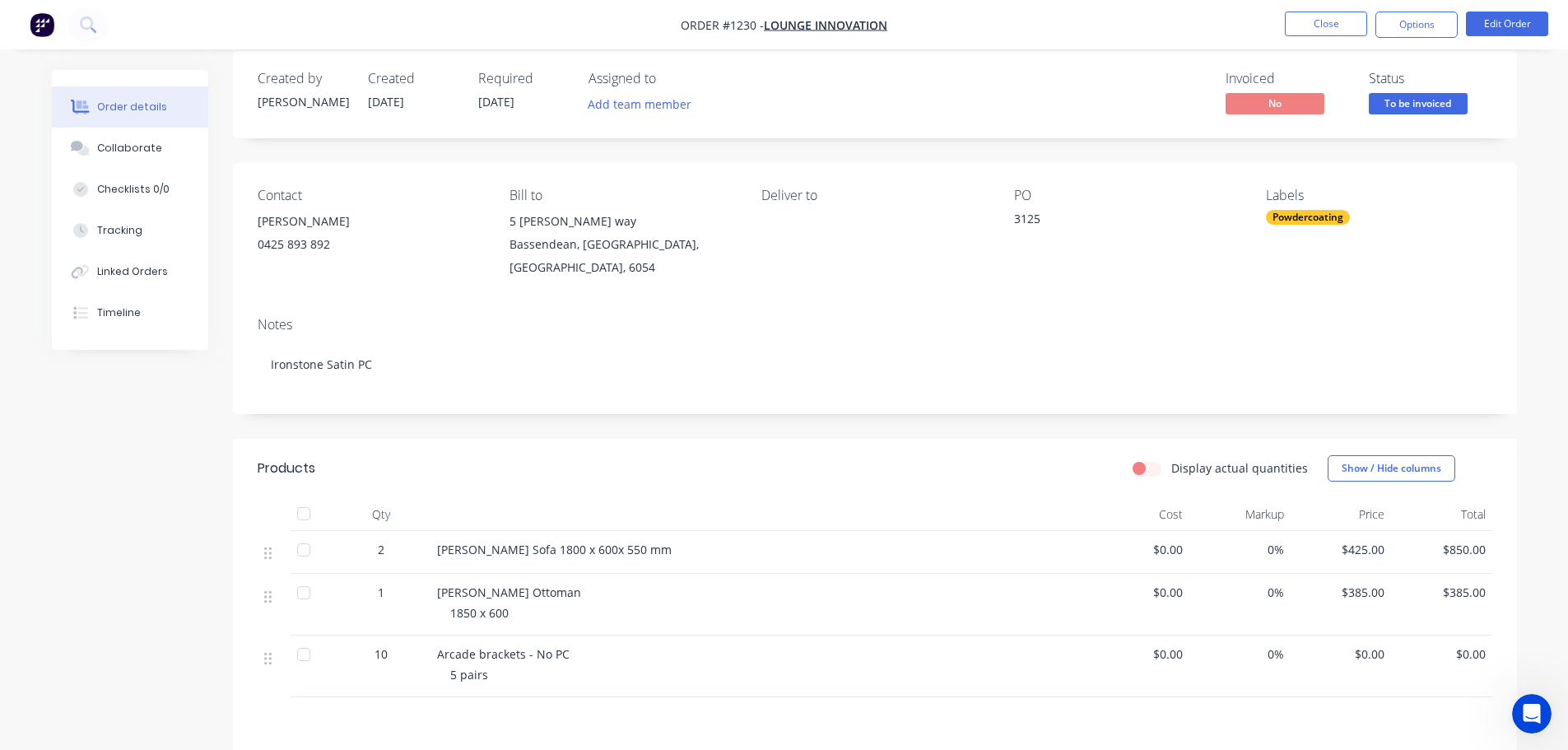
scroll to position [260, 0]
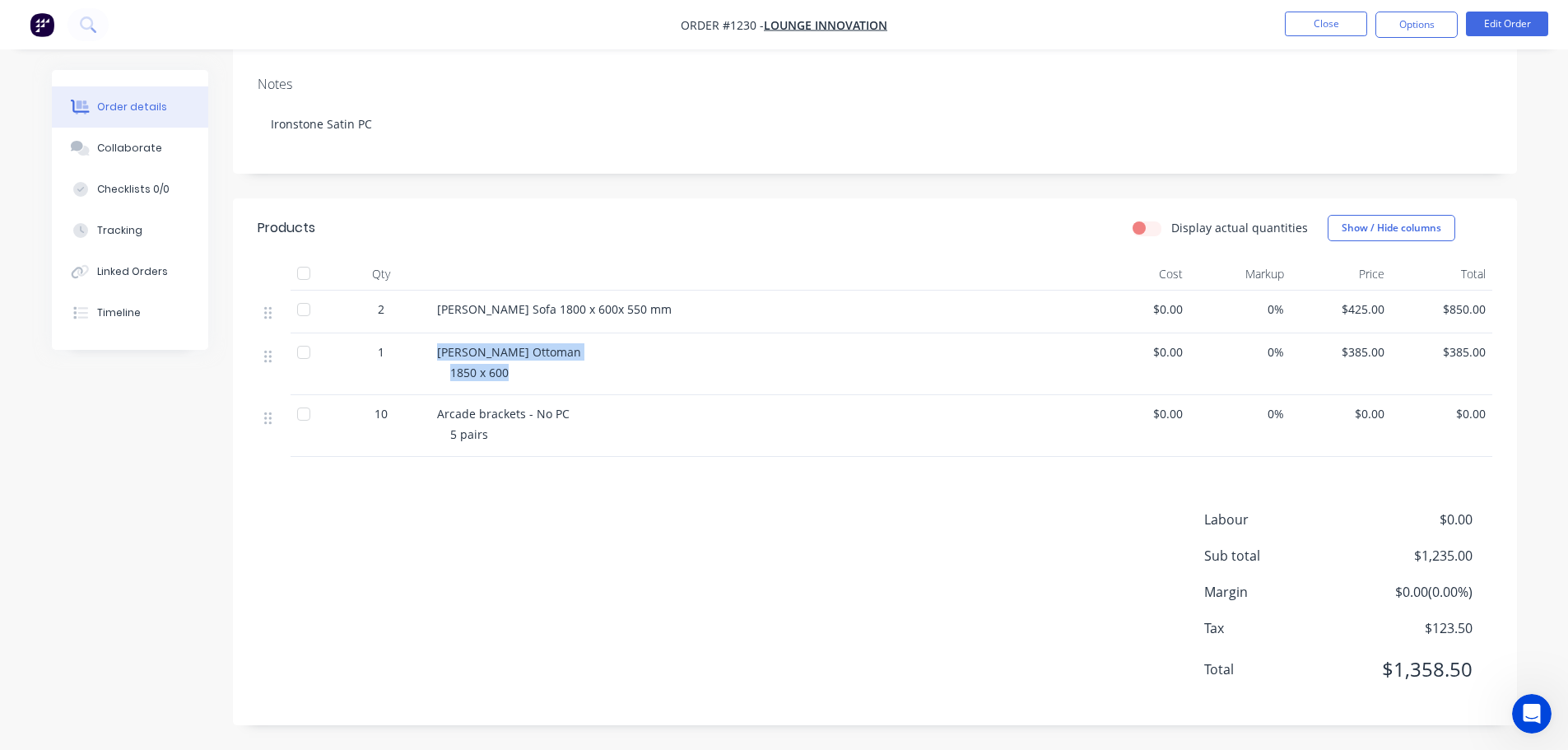
drag, startPoint x: 438, startPoint y: 348, endPoint x: 531, endPoint y: 370, distance: 95.6
click at [531, 370] on div "Miller Ottoman 1850 x 600" at bounding box center [760, 364] width 658 height 61
copy div "Miller Ottoman 1850 x 600"
click at [107, 141] on div "Collaborate" at bounding box center [129, 148] width 65 height 15
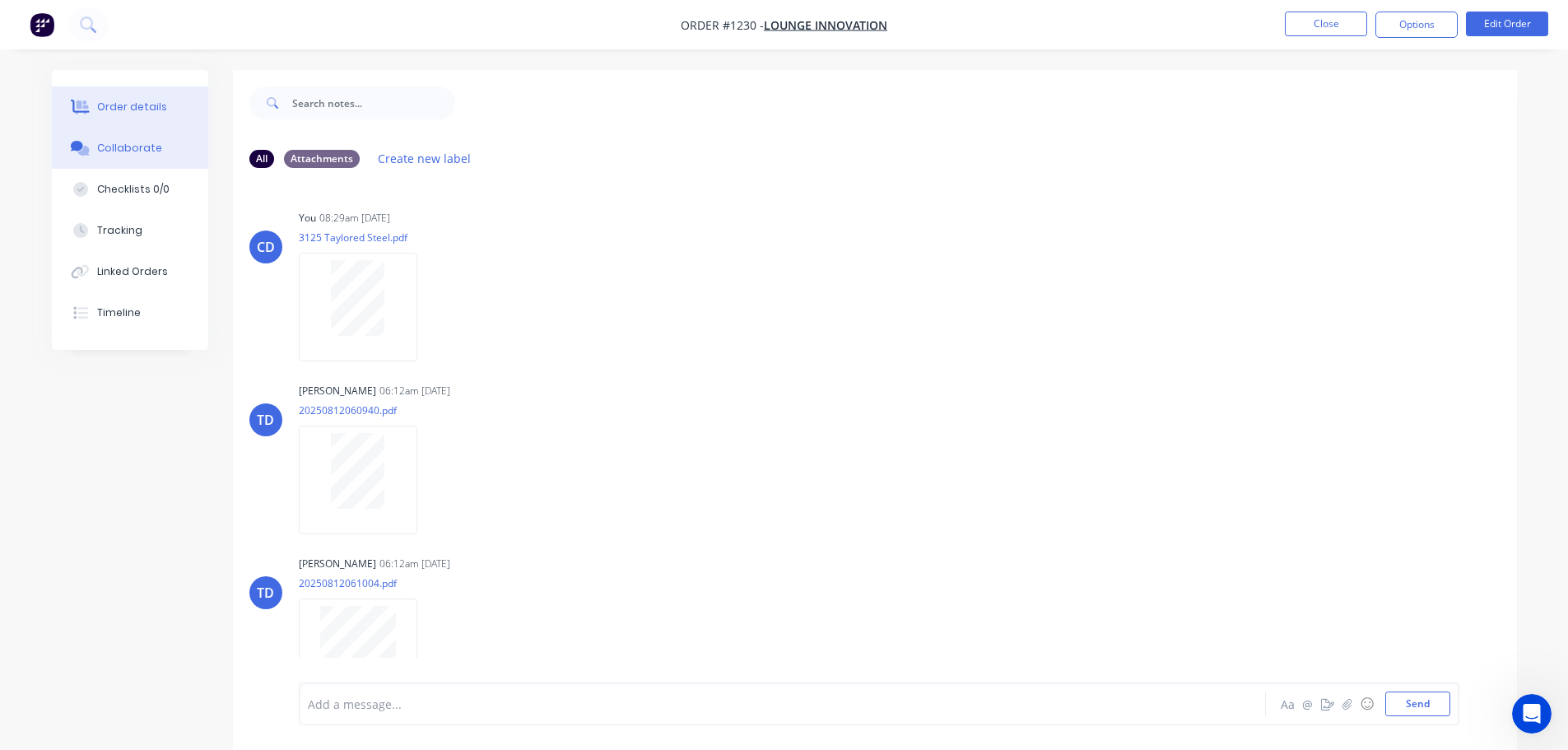
click at [157, 101] on div "Order details" at bounding box center [132, 107] width 70 height 15
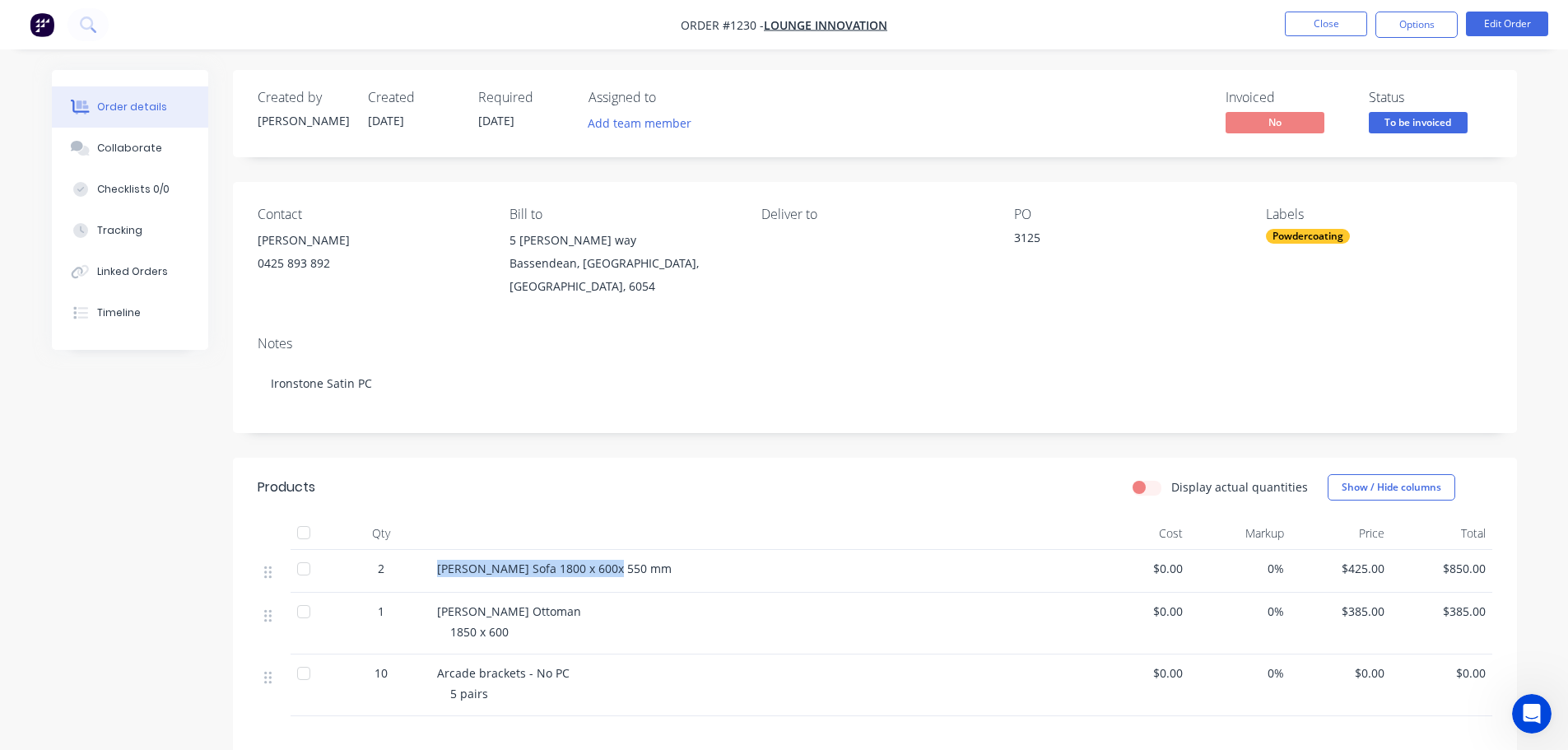
drag, startPoint x: 432, startPoint y: 564, endPoint x: 609, endPoint y: 579, distance: 177.6
click at [609, 579] on div "Miller Sofa 1800 x 600x 550 mm" at bounding box center [760, 571] width 658 height 43
copy span "Miller Sofa 1800 x 600x 550 mm"
click at [156, 136] on button "Collaborate" at bounding box center [130, 148] width 157 height 41
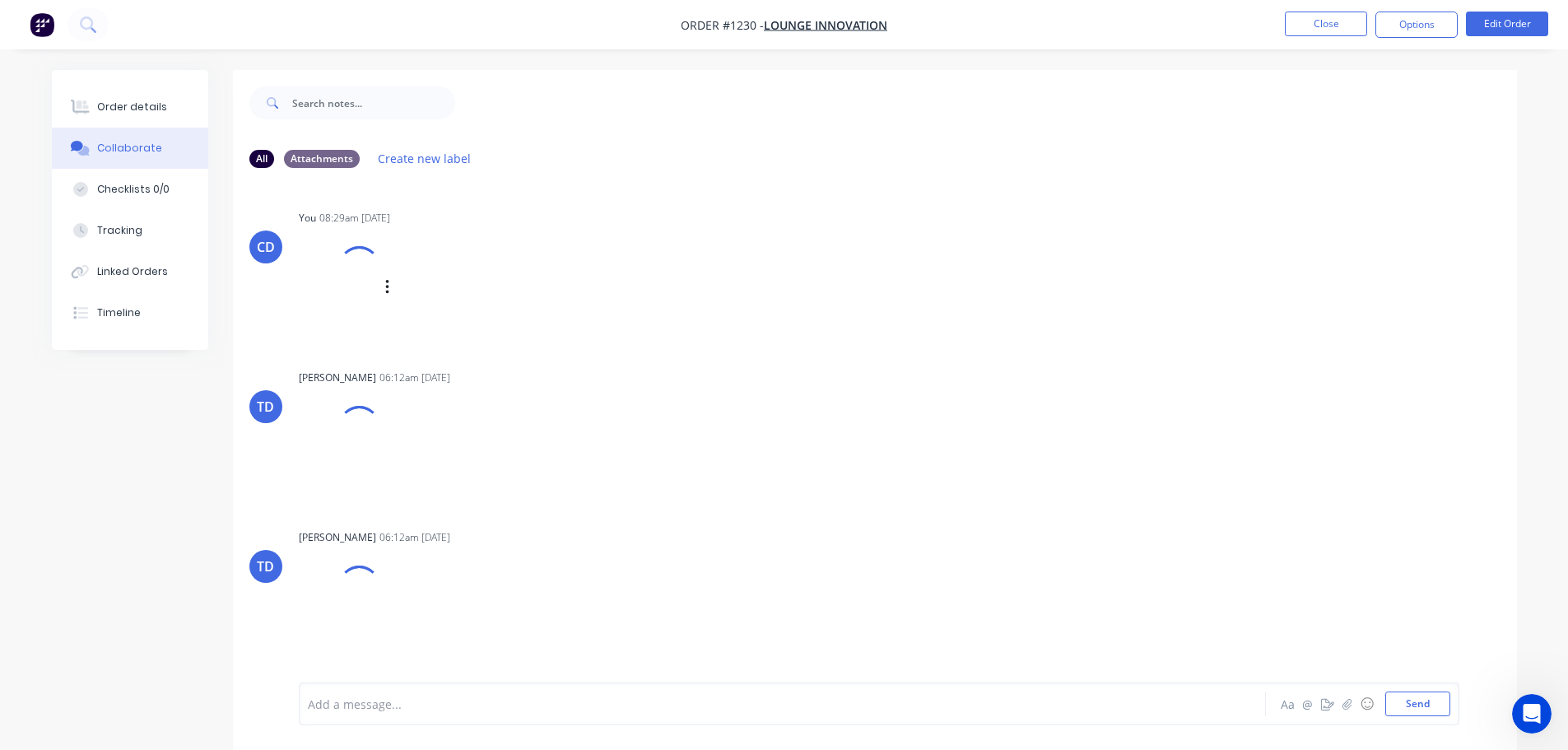
click at [356, 254] on div at bounding box center [358, 267] width 56 height 56
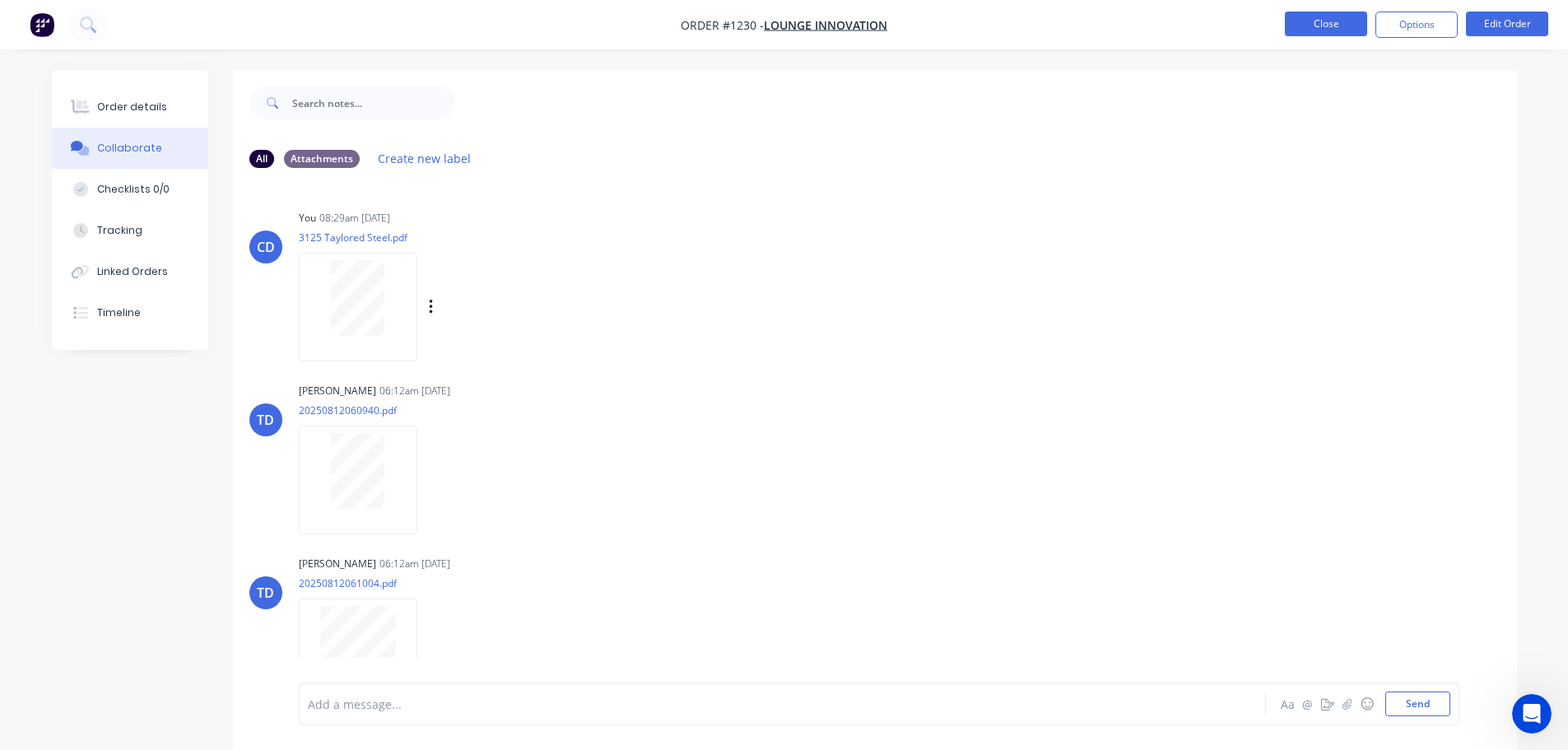
click at [1331, 20] on button "Close" at bounding box center [1326, 24] width 83 height 25
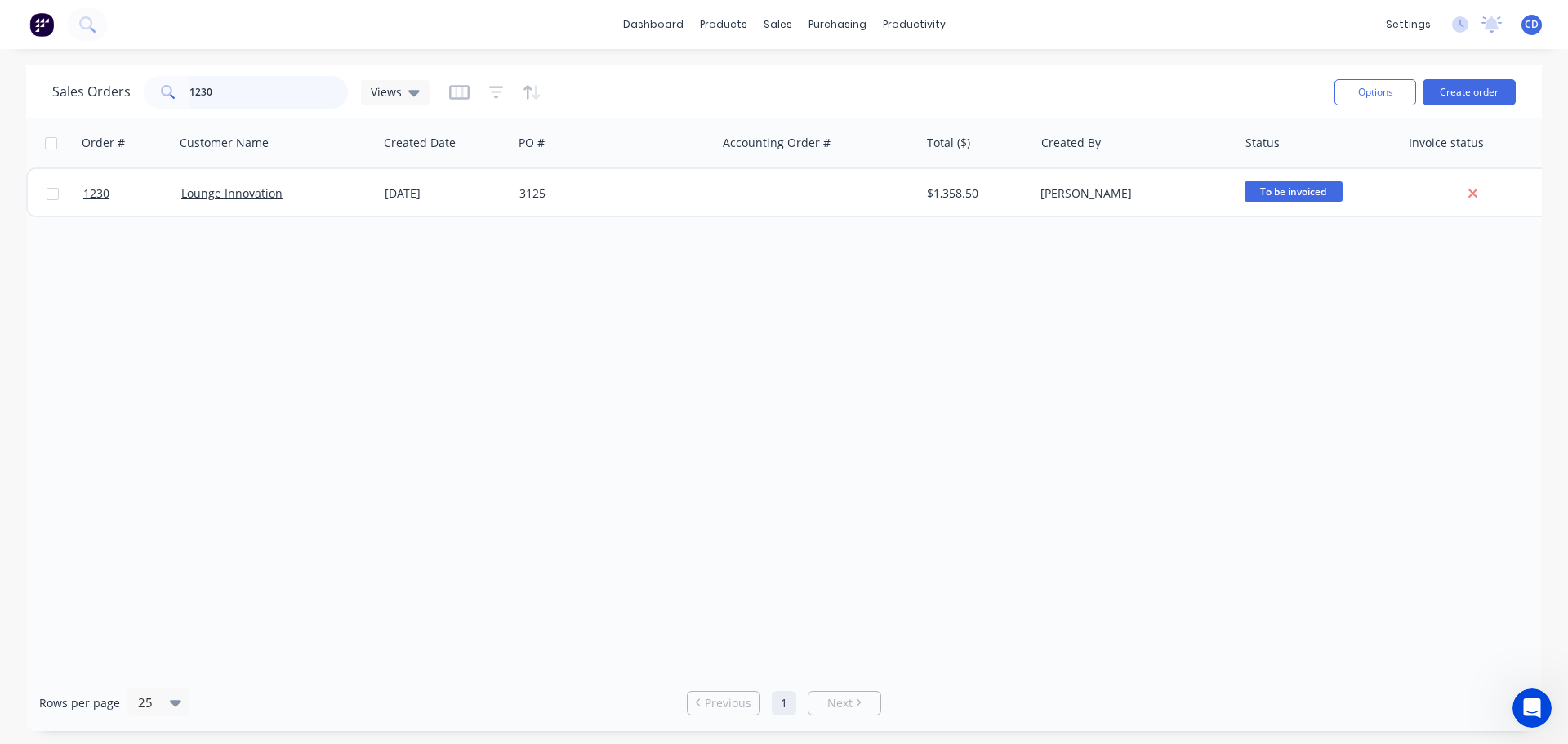
click at [274, 98] on input "1230" at bounding box center [269, 92] width 159 height 33
type input "1"
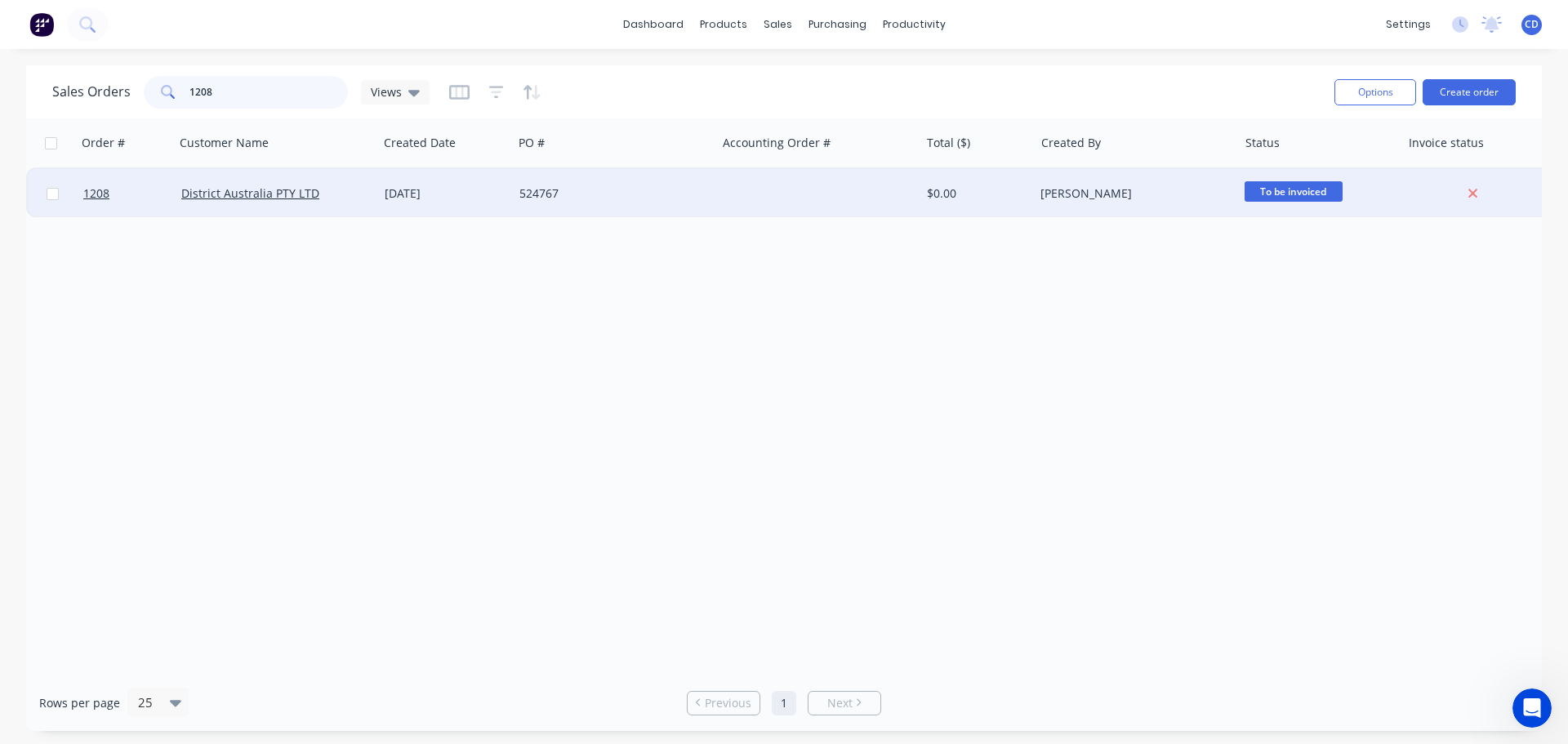
type input "1208"
click at [295, 203] on div "District Australia PTY LTD" at bounding box center [276, 194] width 203 height 49
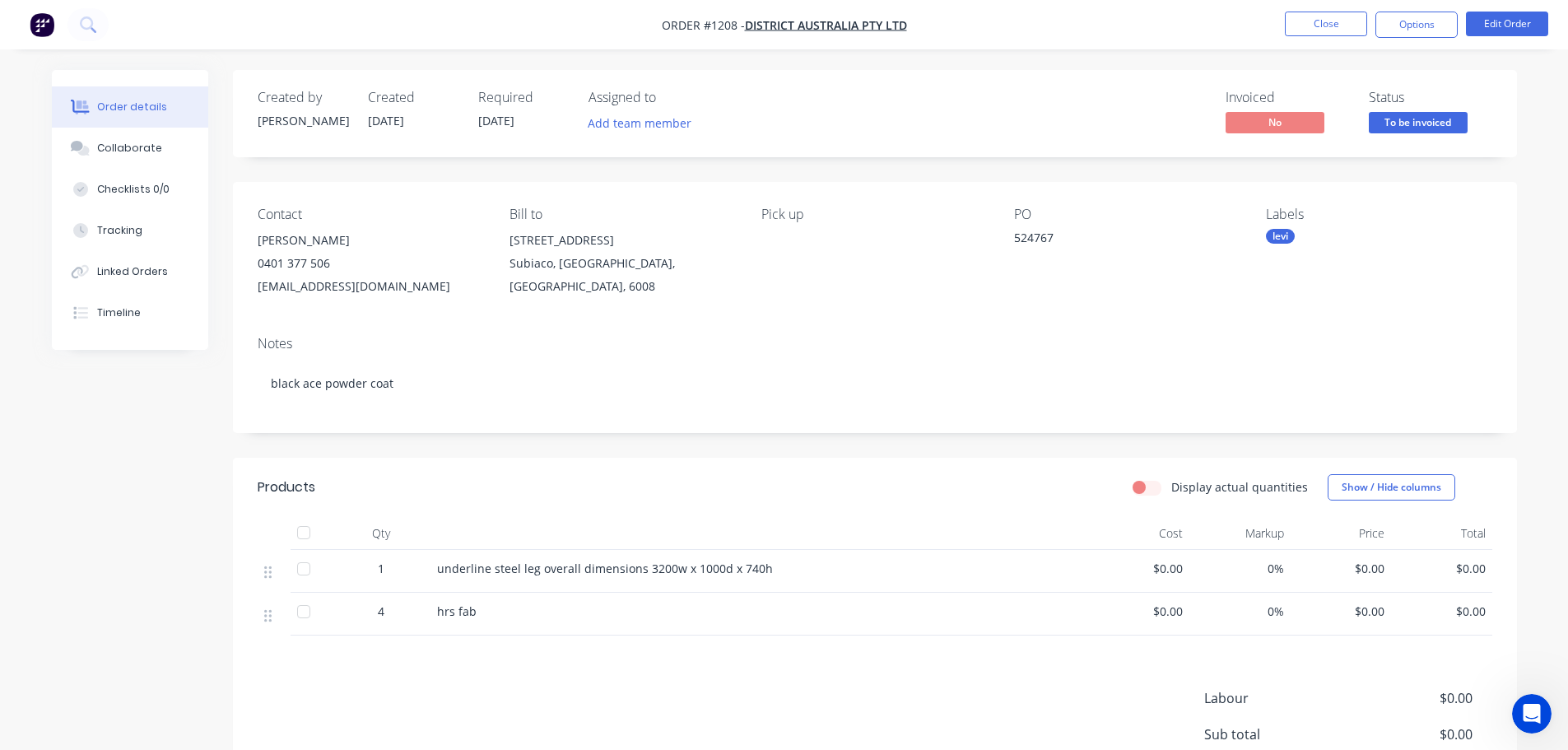
click at [478, 569] on span "underline steel leg overall dimensions 3200w x 1000d x 740h" at bounding box center [605, 569] width 336 height 16
click at [475, 569] on span "underline steel leg overall dimensions 3200w x 1000d x 740h" at bounding box center [605, 569] width 336 height 16
drag, startPoint x: 434, startPoint y: 568, endPoint x: 763, endPoint y: 588, distance: 329.6
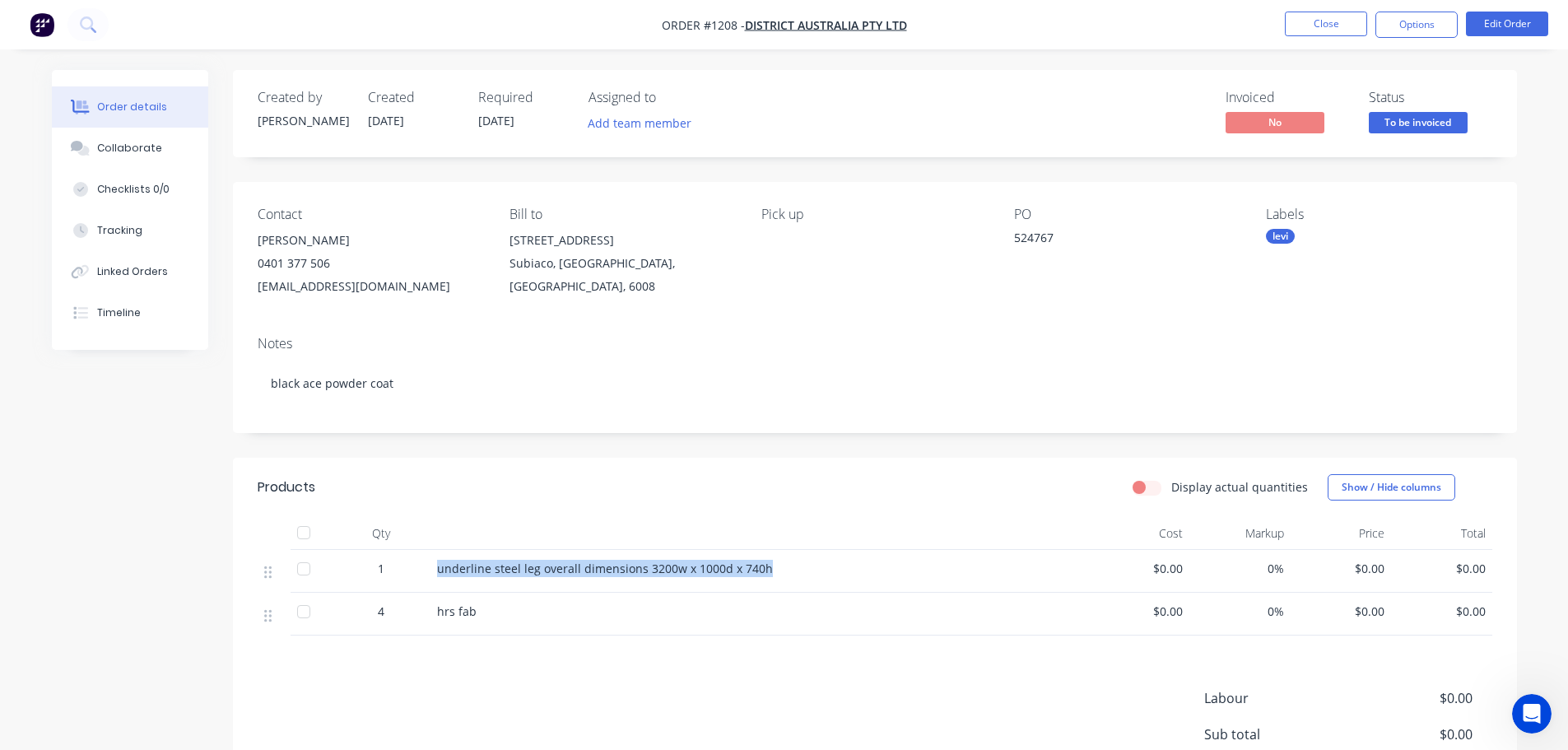
click at [763, 588] on div "underline steel leg overall dimensions 3200w x 1000d x 740h" at bounding box center [760, 571] width 658 height 43
click at [134, 141] on div "Collaborate" at bounding box center [129, 148] width 65 height 15
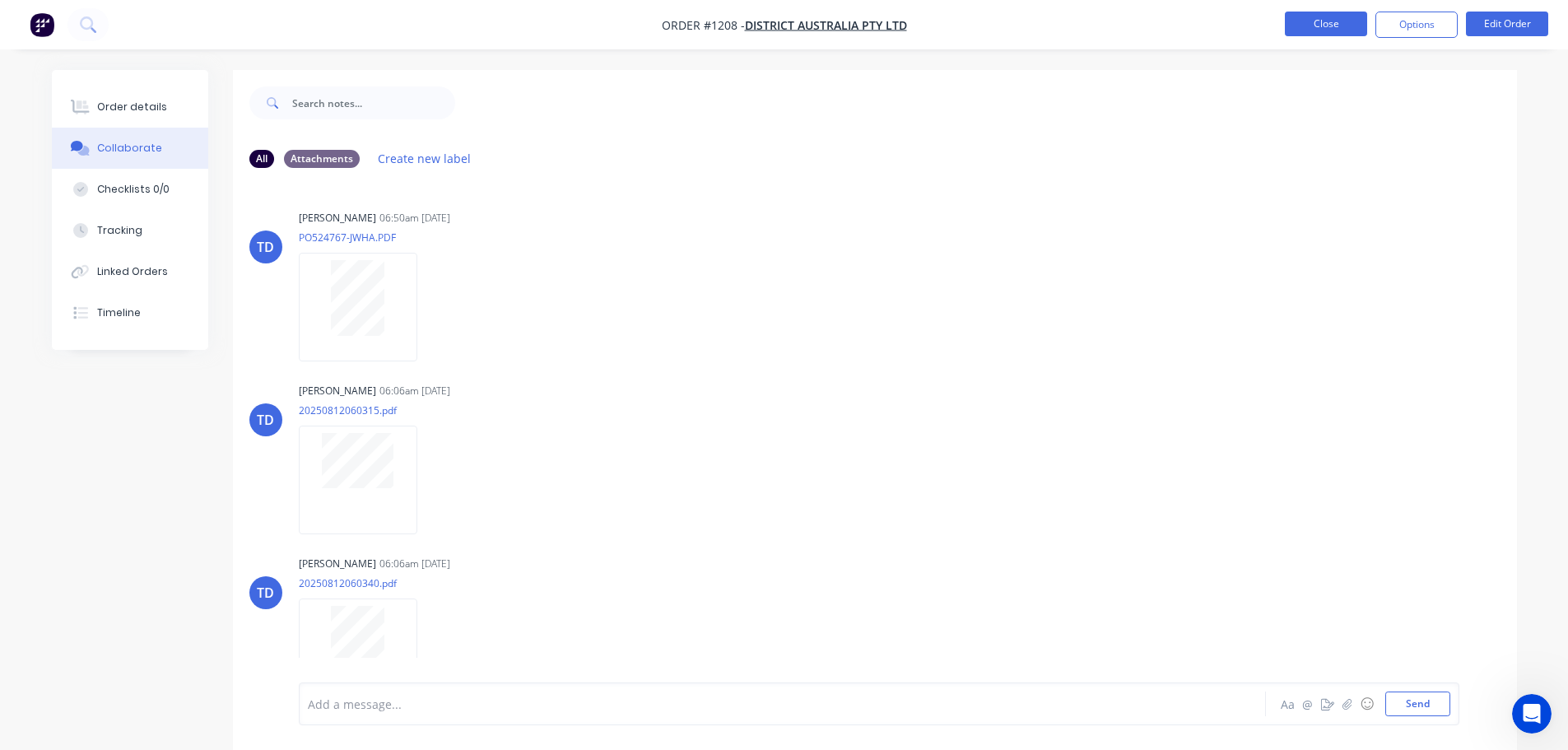
click at [1321, 24] on button "Close" at bounding box center [1326, 24] width 83 height 25
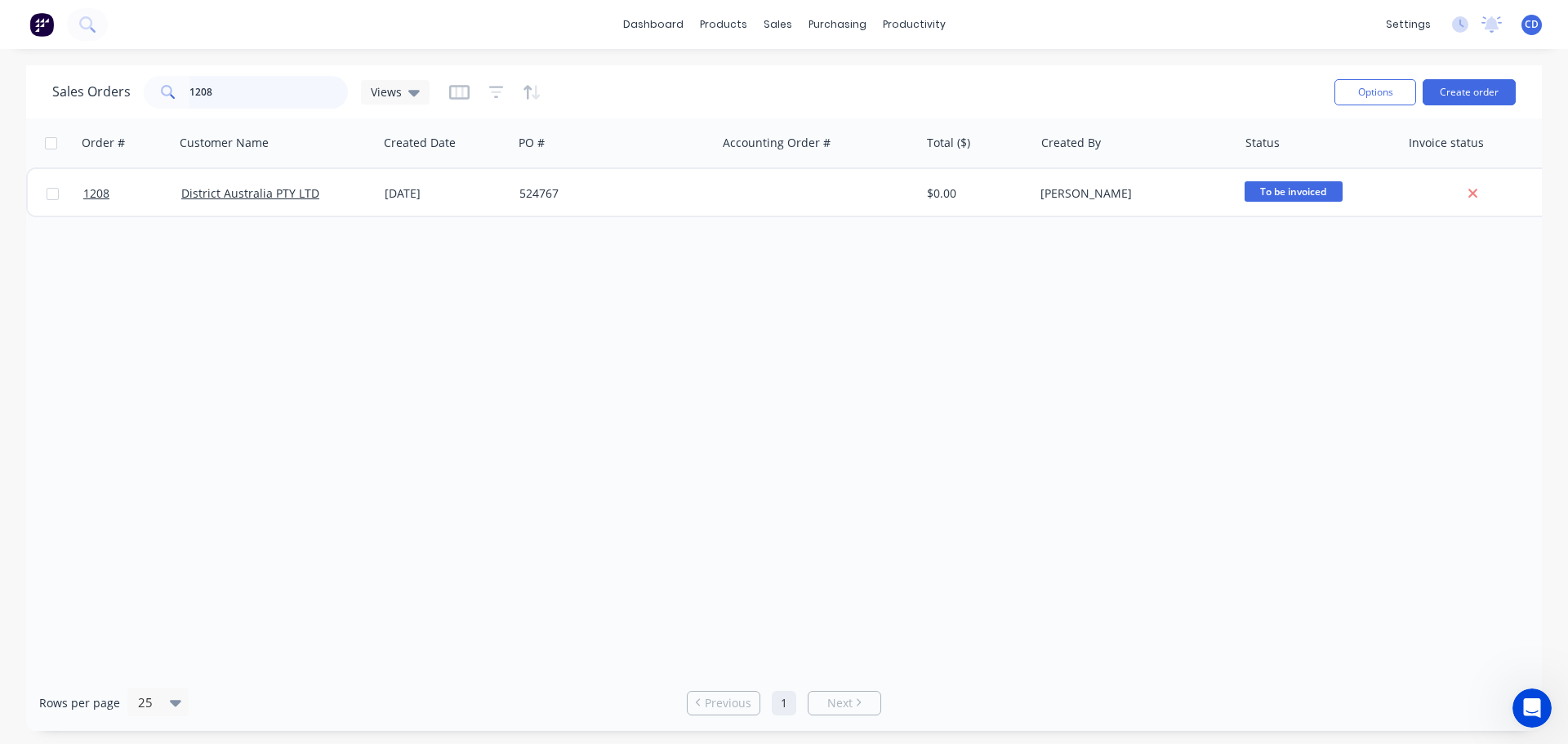
click at [269, 94] on input "1208" at bounding box center [269, 92] width 159 height 33
type input "1203"
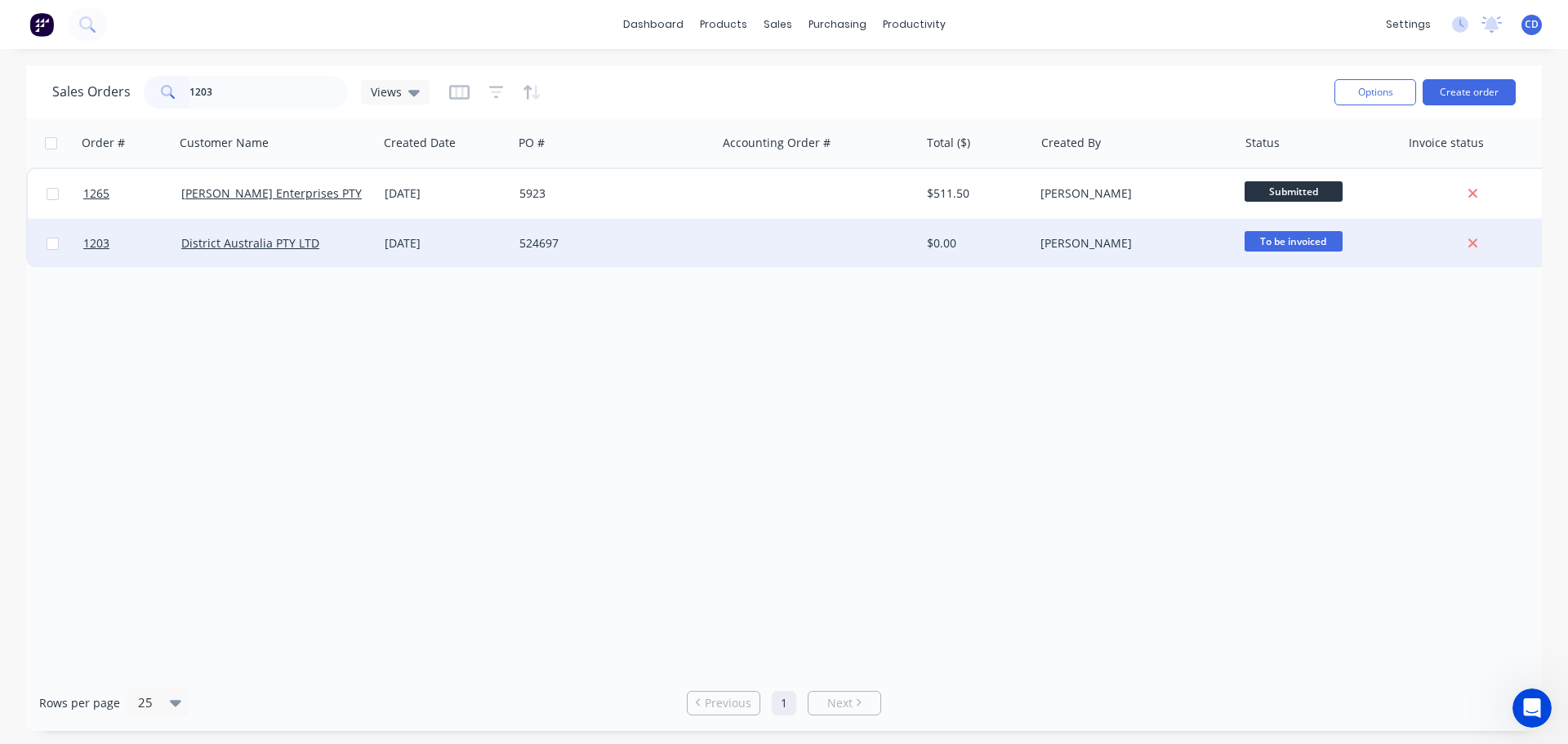
click at [258, 234] on div "District Australia PTY LTD" at bounding box center [276, 244] width 203 height 49
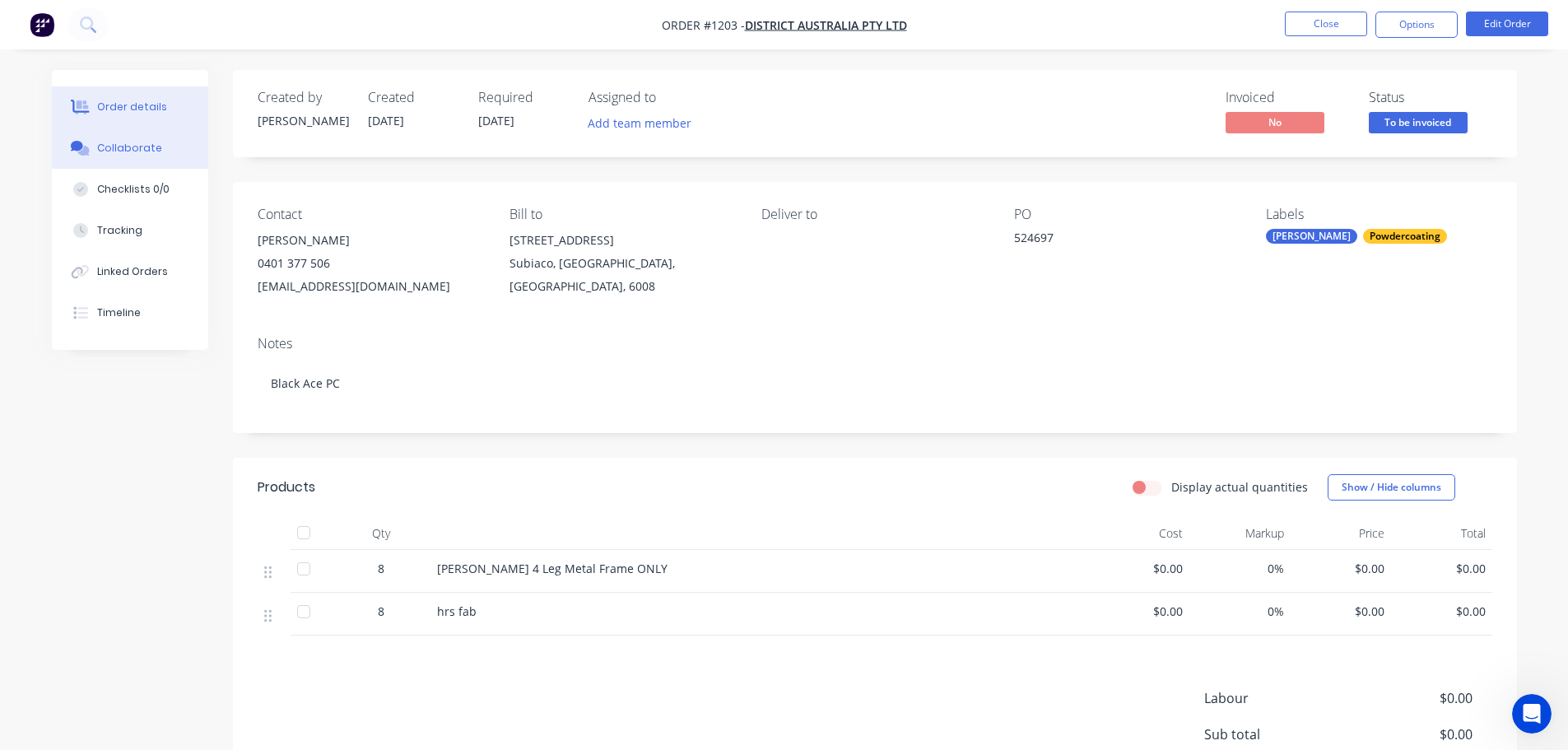
click at [132, 149] on div "Collaborate" at bounding box center [129, 148] width 65 height 15
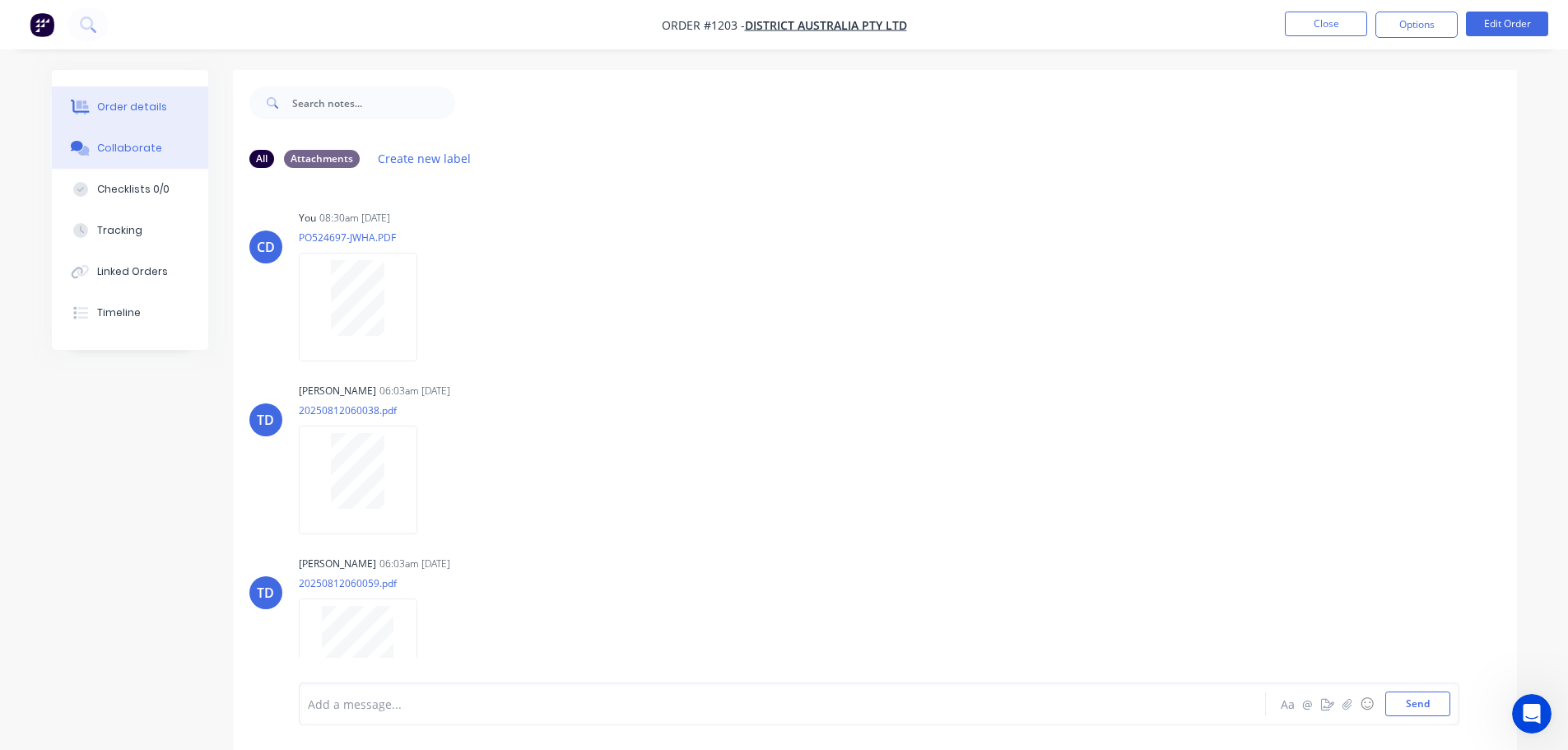
click at [134, 109] on div "Order details" at bounding box center [132, 107] width 70 height 15
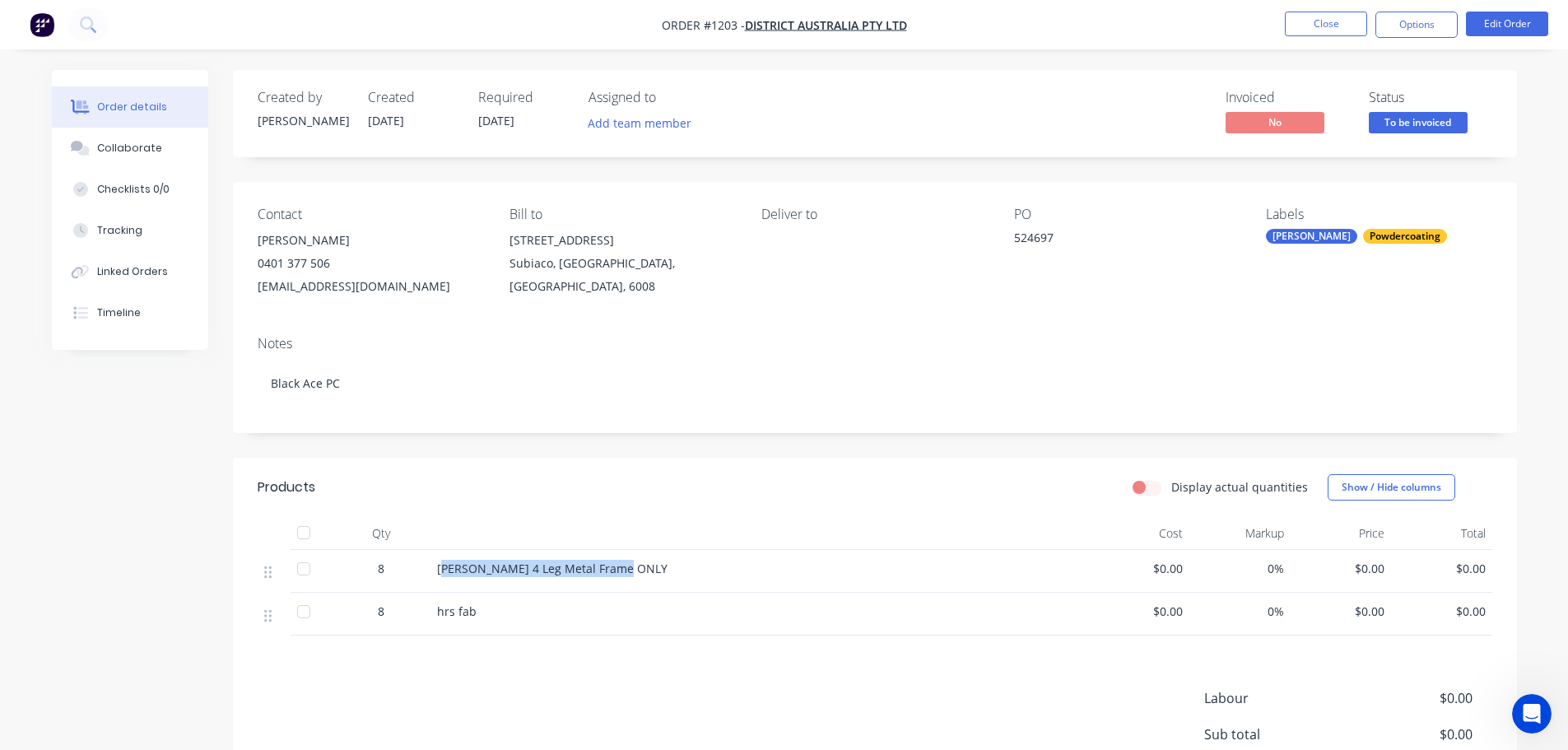
drag, startPoint x: 439, startPoint y: 565, endPoint x: 631, endPoint y: 569, distance: 192.0
click at [631, 569] on div "Isabella 4 Leg Metal Frame ONLY" at bounding box center [760, 568] width 646 height 17
copy span "sabella 4 Leg Metal Frame ONLY"
click at [173, 151] on button "Collaborate" at bounding box center [130, 148] width 157 height 41
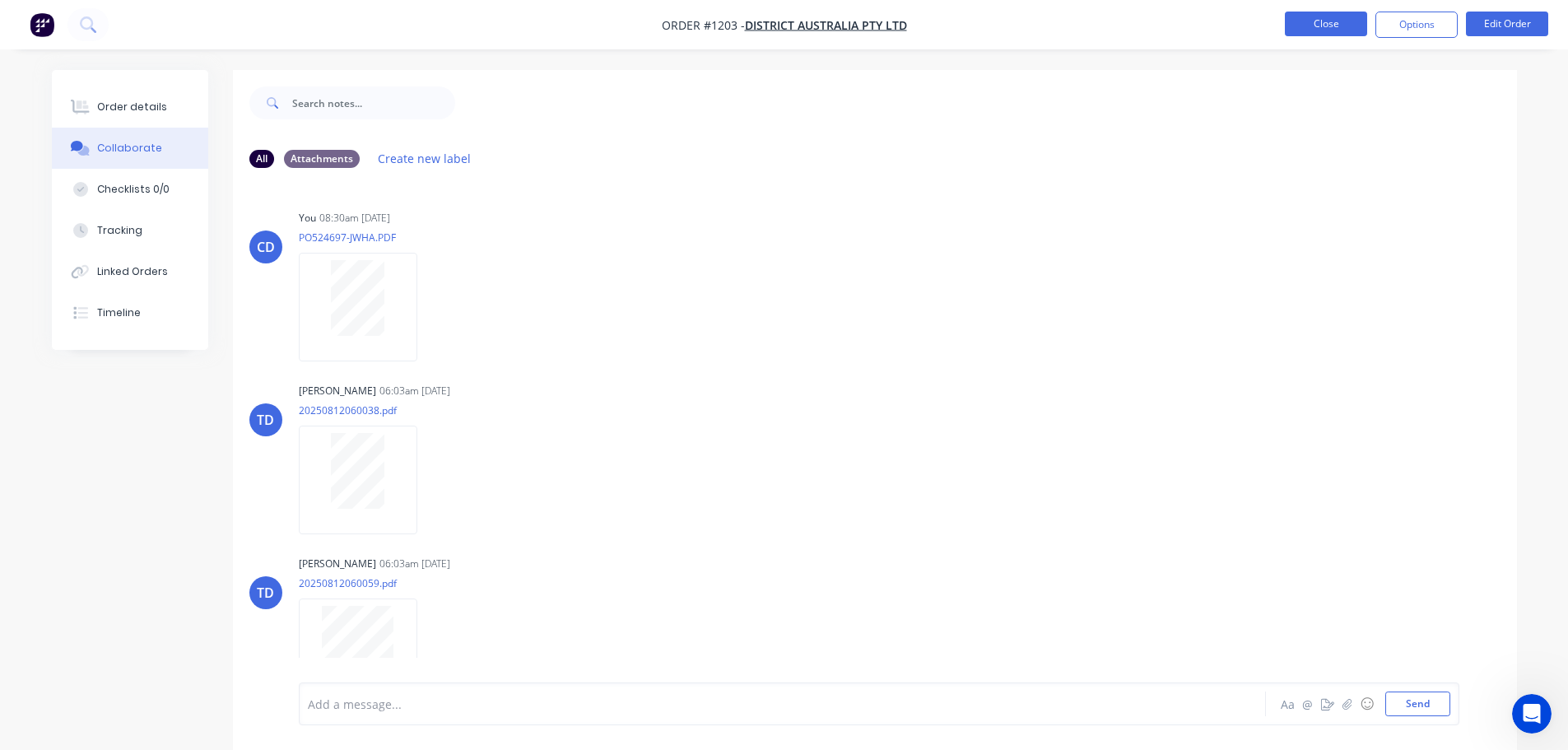
click at [1323, 24] on button "Close" at bounding box center [1326, 24] width 83 height 25
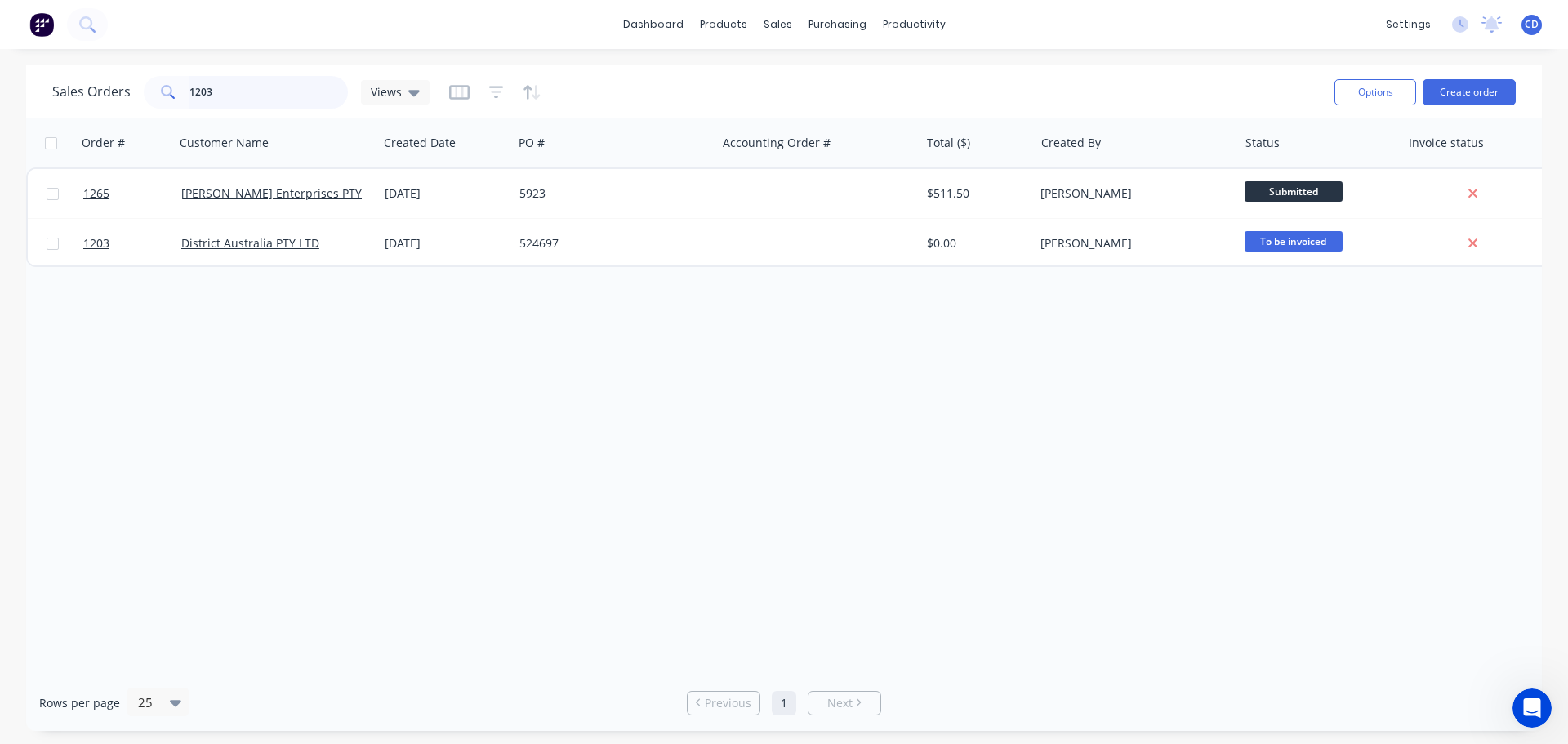
click at [242, 95] on input "1203" at bounding box center [269, 92] width 159 height 33
type input "1"
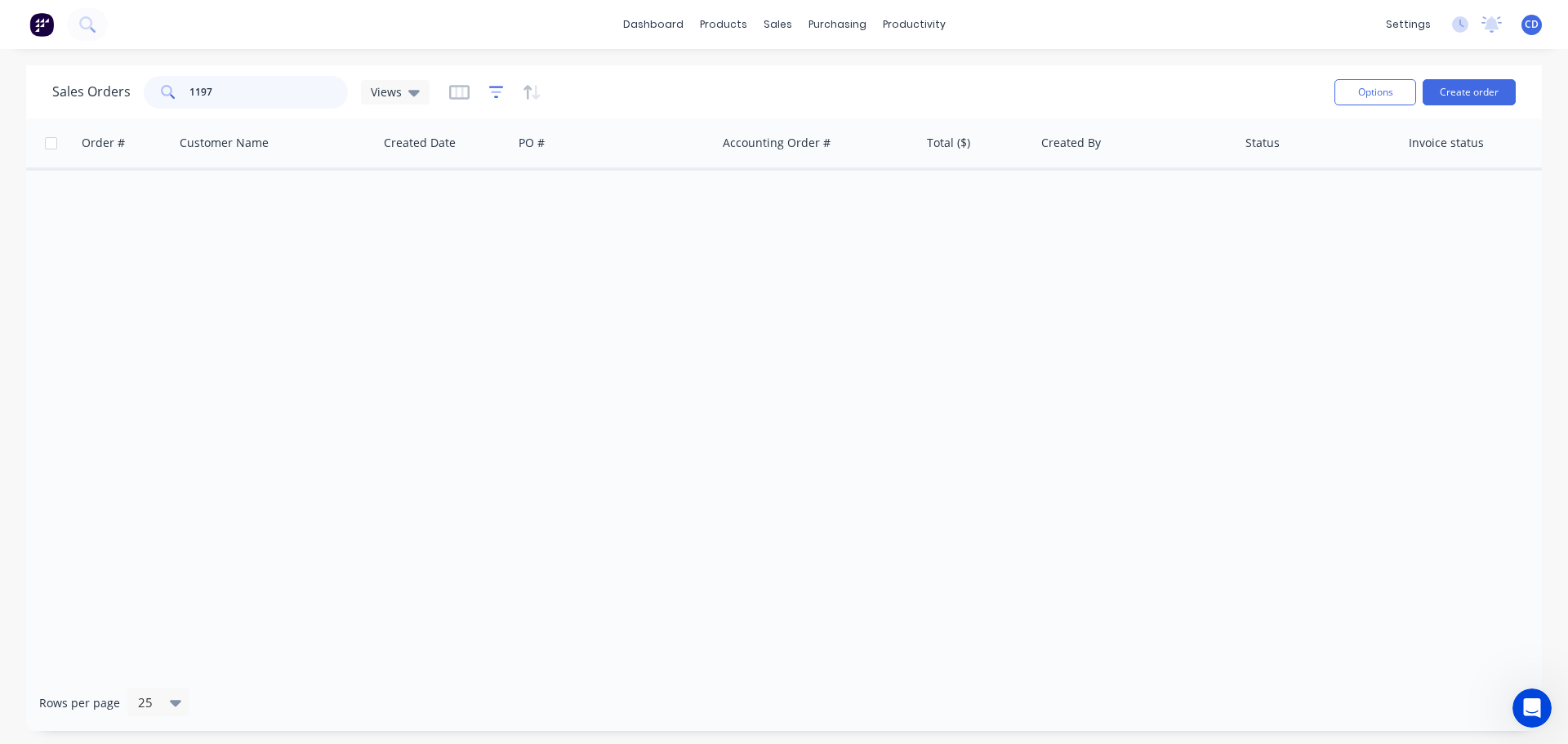
type input "1197"
click at [497, 97] on icon "button" at bounding box center [496, 92] width 15 height 17
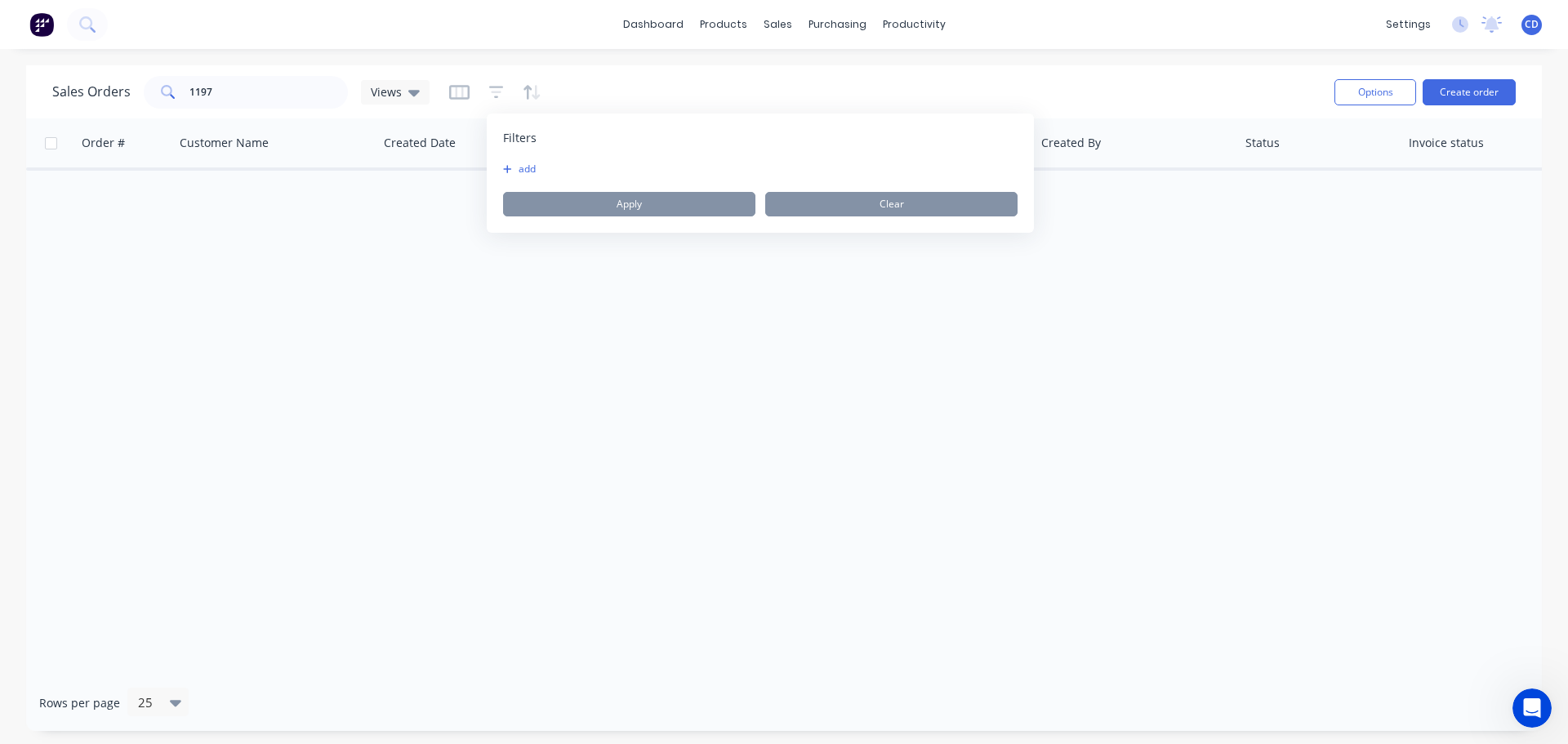
click at [521, 165] on button "add" at bounding box center [523, 169] width 41 height 13
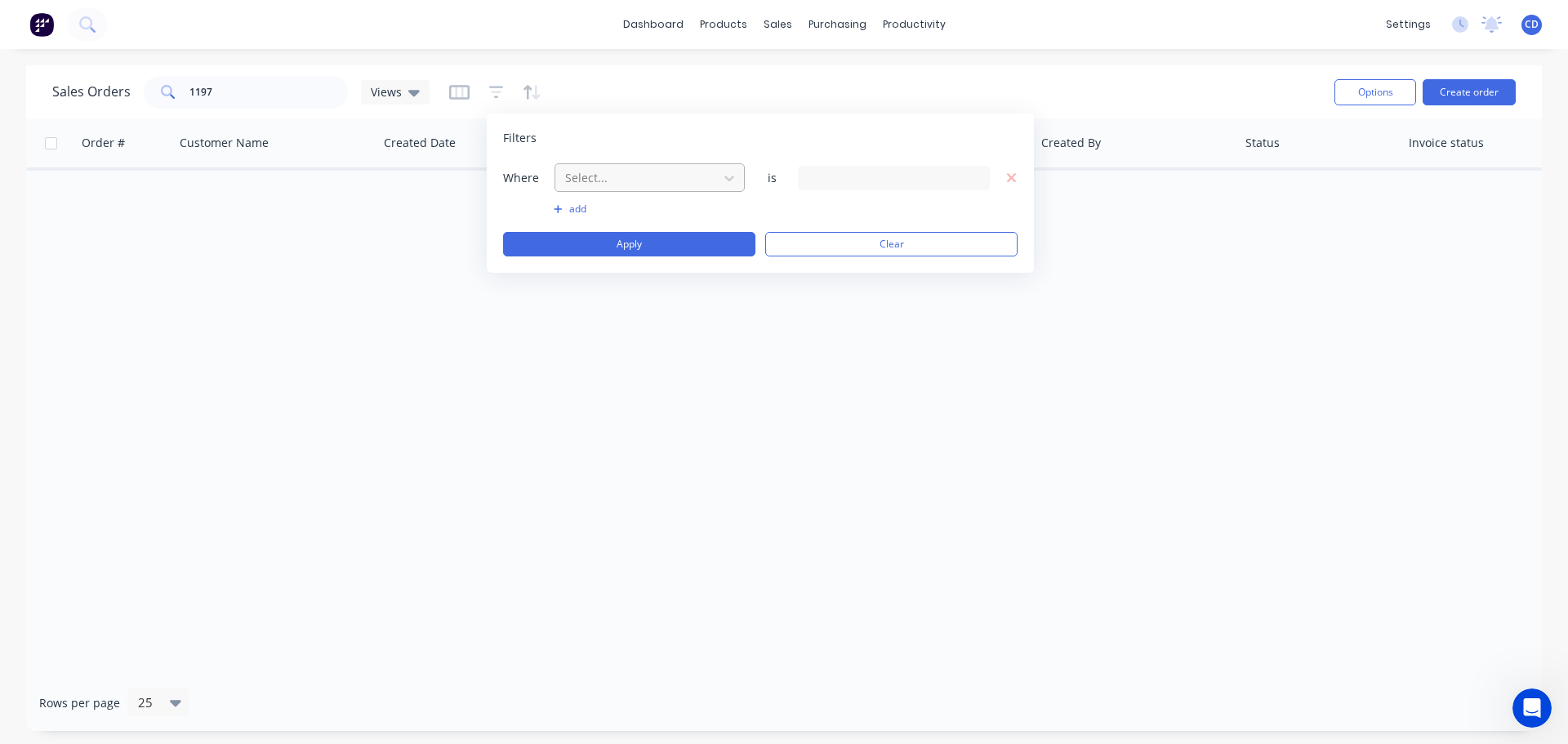
click at [600, 183] on div at bounding box center [637, 177] width 146 height 20
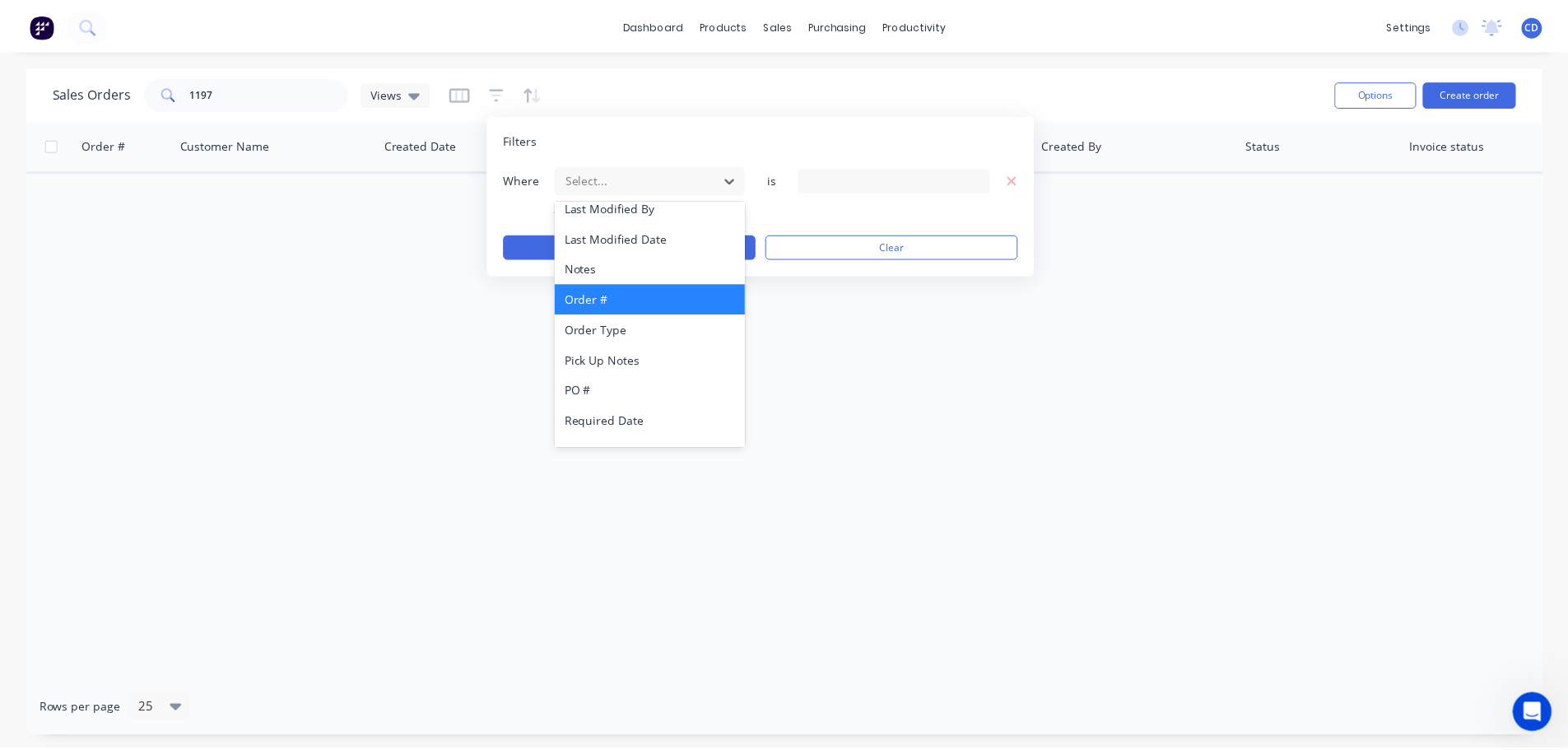
scroll to position [399, 0]
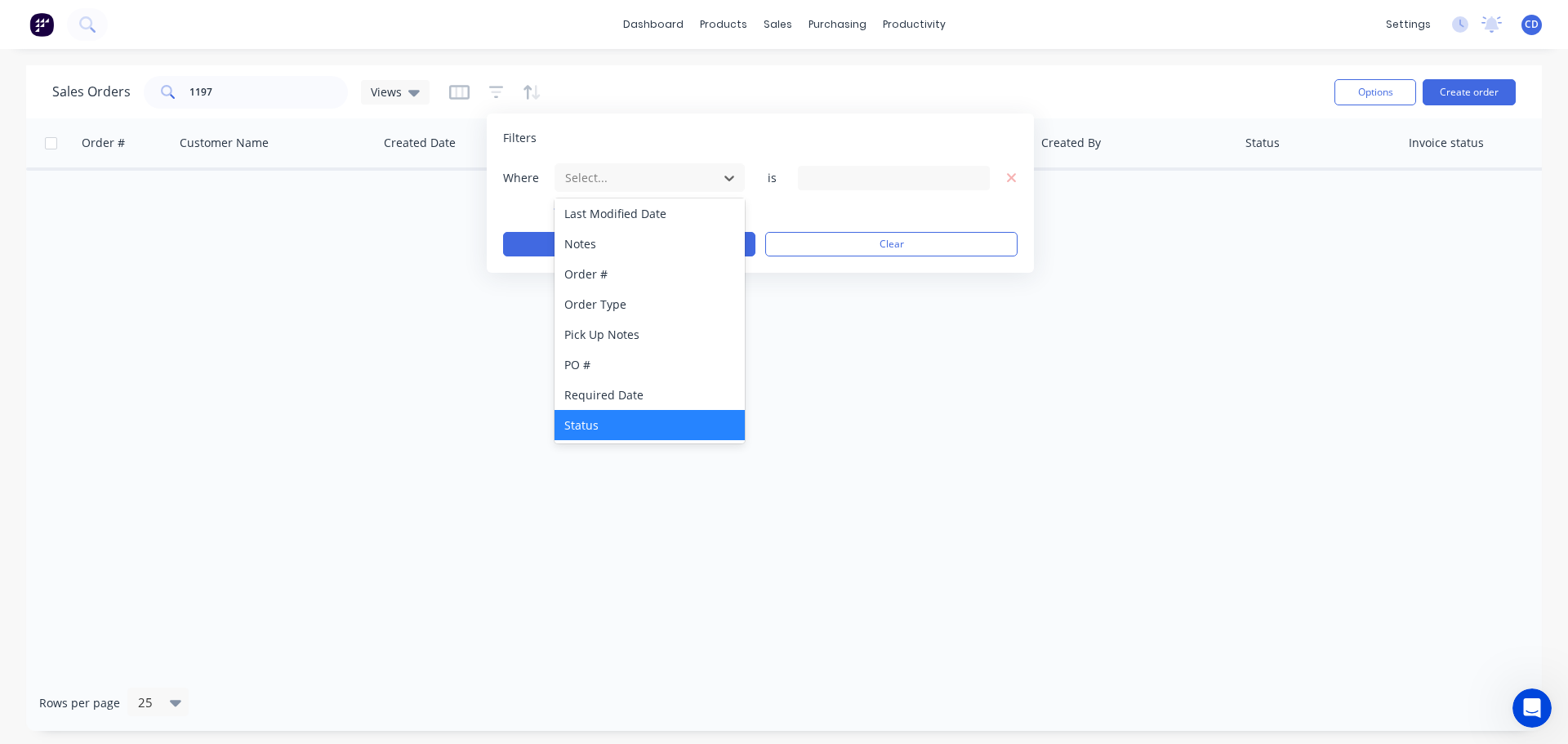
click at [574, 417] on div "Status" at bounding box center [649, 425] width 191 height 30
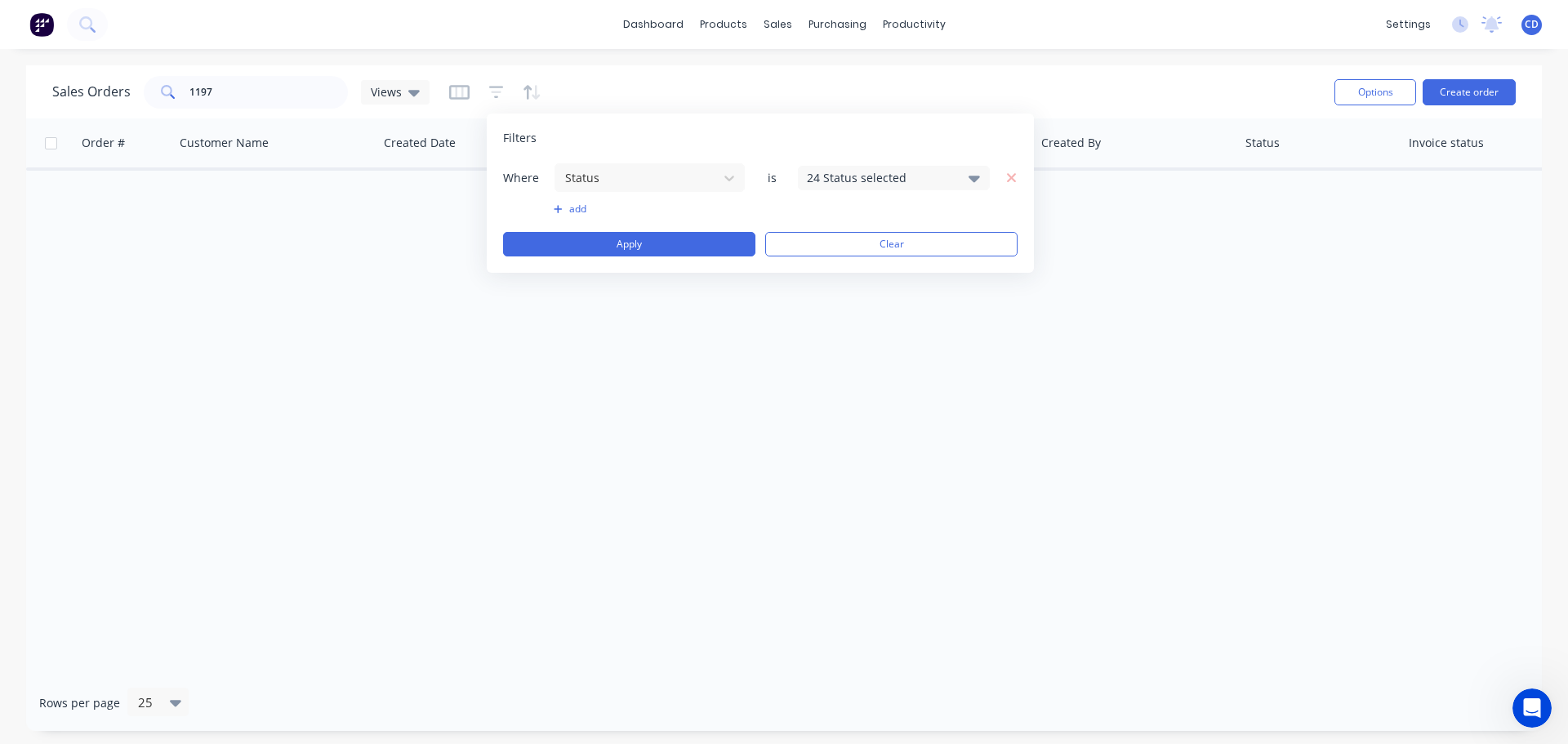
click at [845, 178] on div "24 Status selected" at bounding box center [881, 177] width 148 height 17
click at [842, 265] on button "All" at bounding box center [941, 267] width 286 height 33
click at [700, 321] on div "Order # Customer Name Created Date PO # Accounting Order # Total ($) Created By…" at bounding box center [784, 396] width 1516 height 556
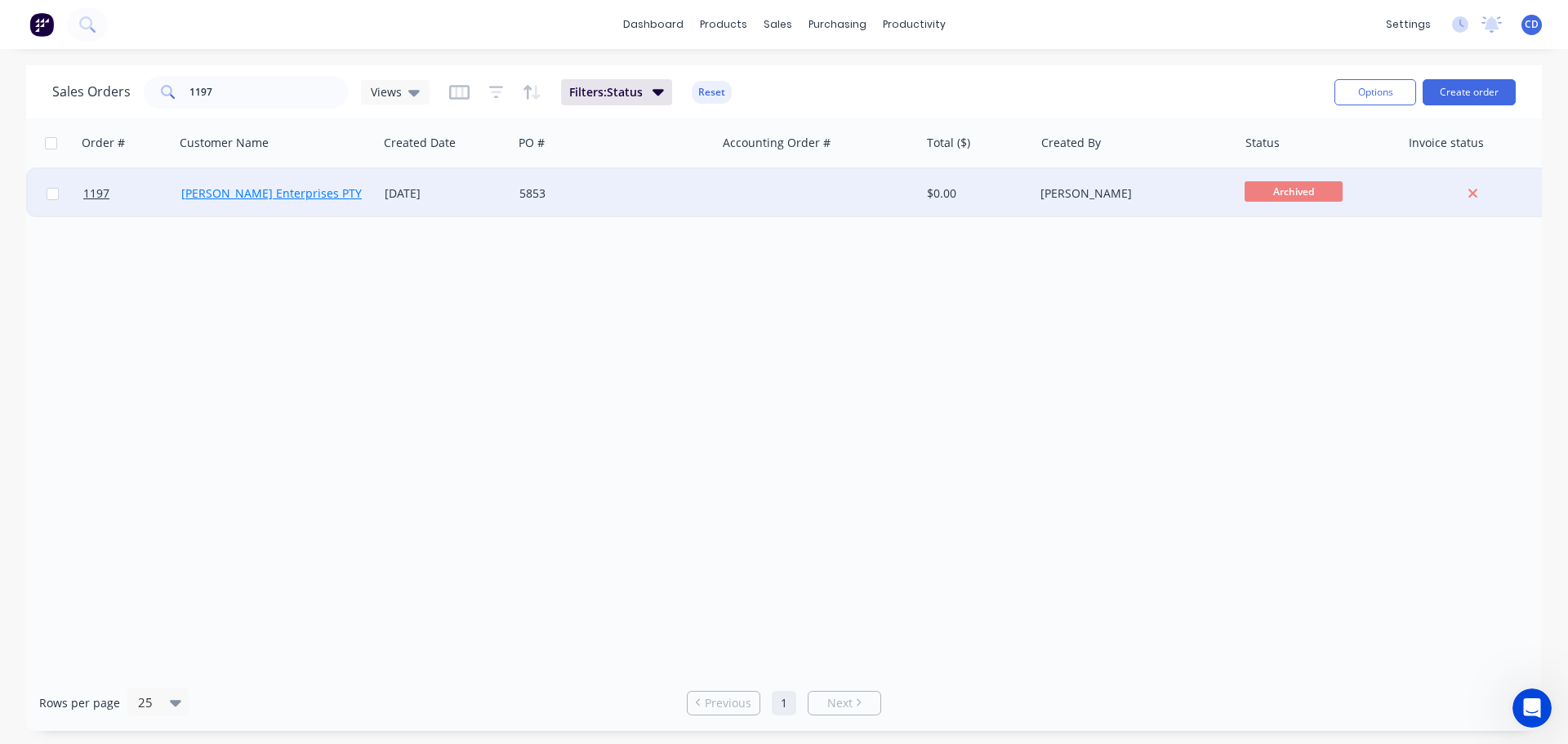
click at [288, 192] on link "[PERSON_NAME] Enterprises PTY LTD" at bounding box center [282, 193] width 204 height 16
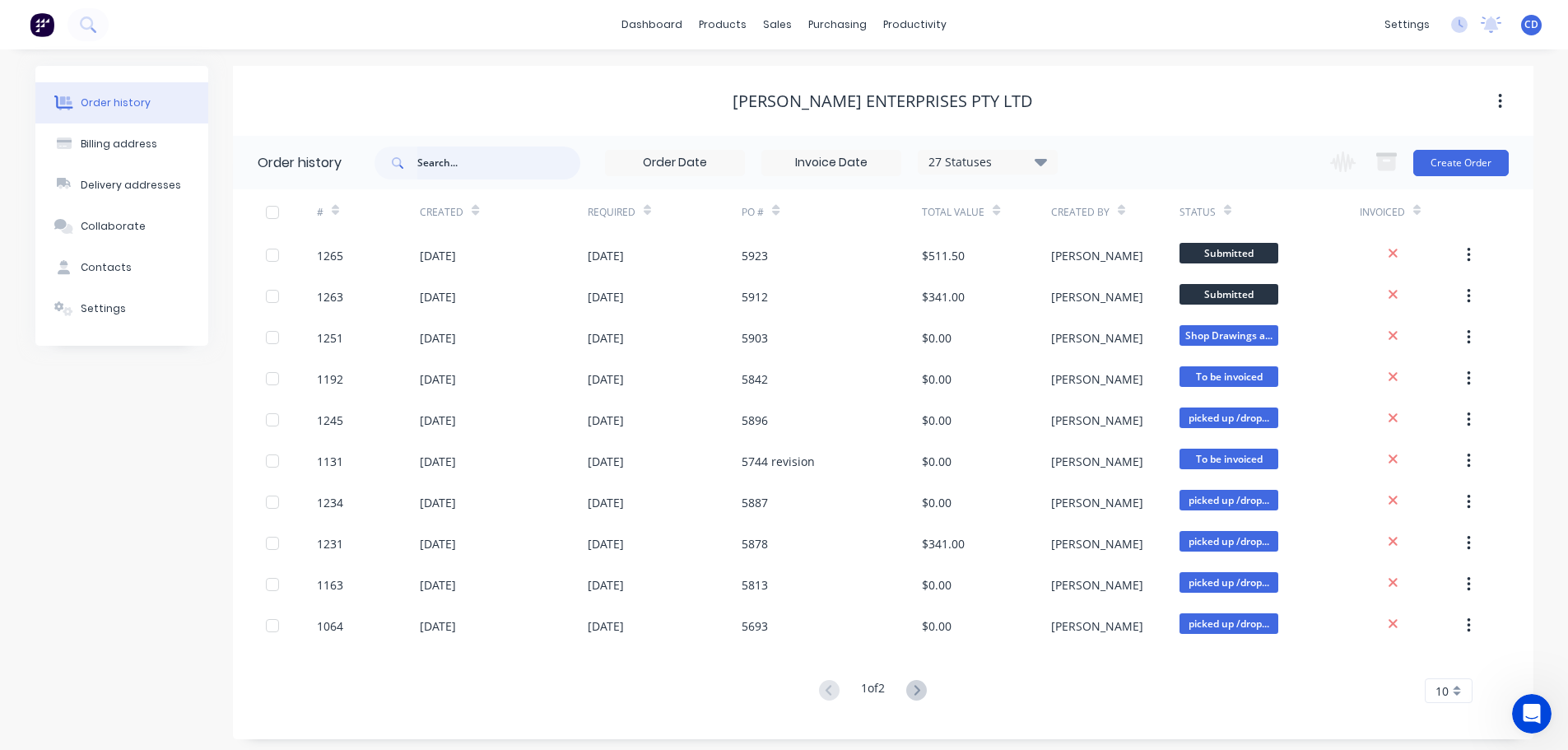
click at [519, 165] on input "text" at bounding box center [498, 163] width 163 height 33
type input "jamel"
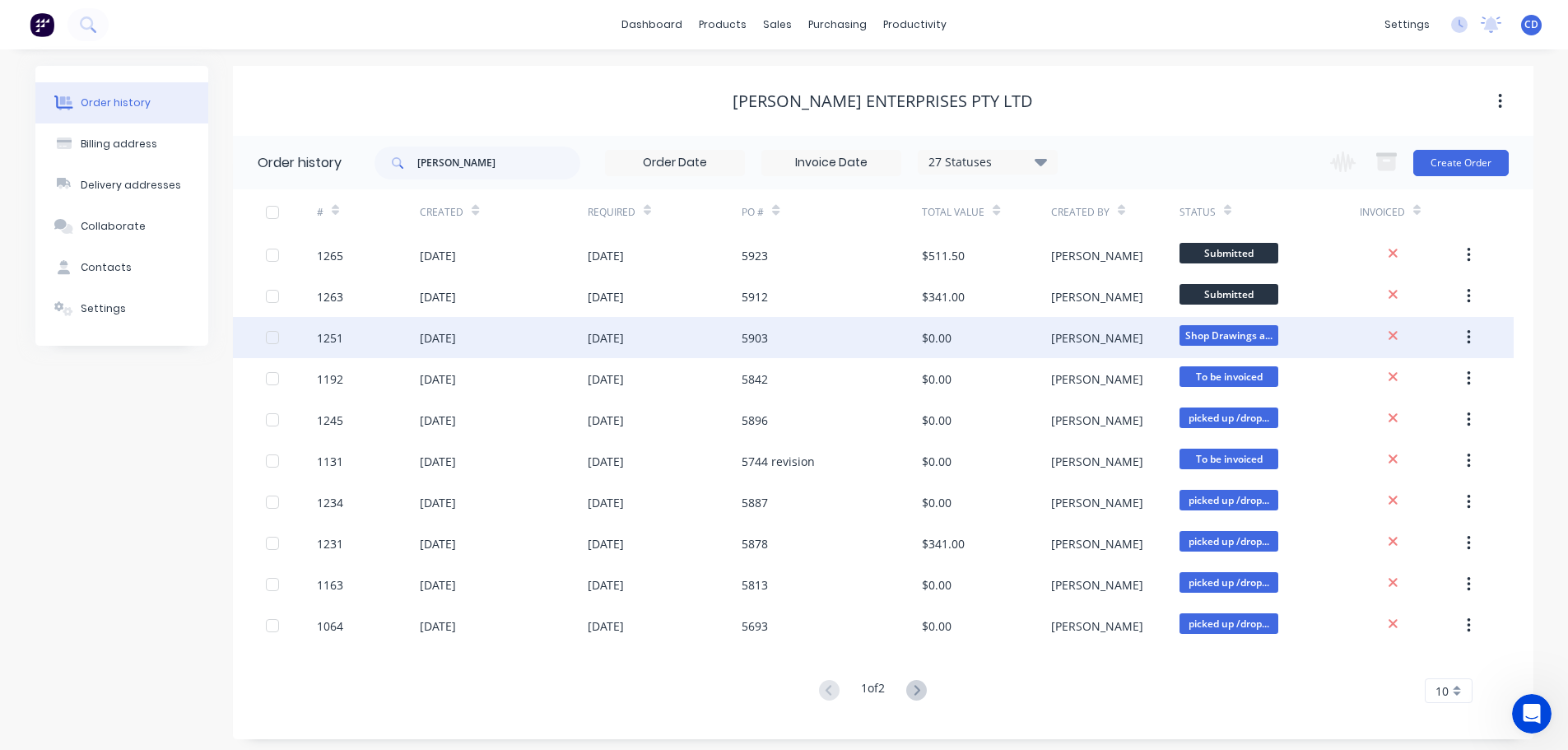
scroll to position [5, 0]
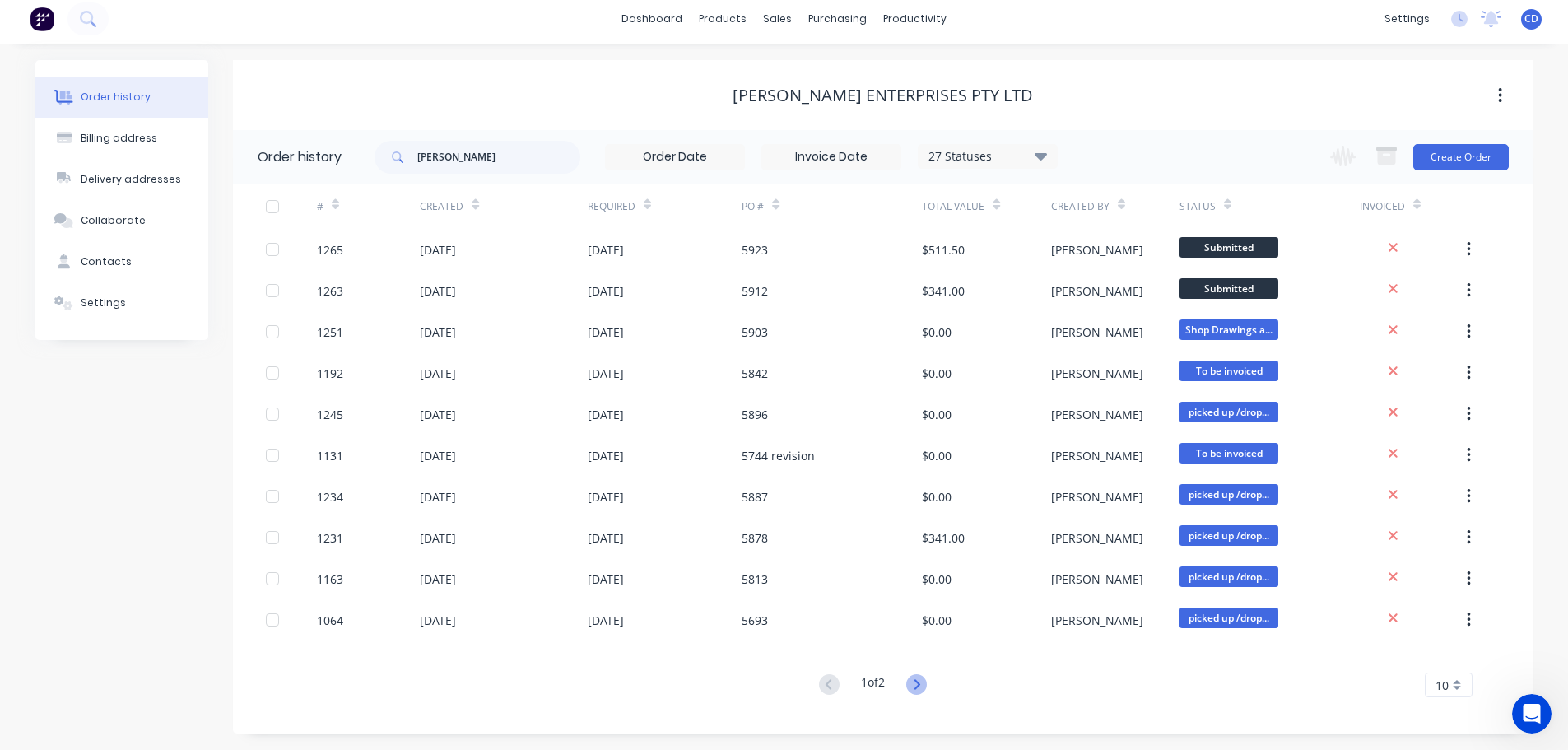
click at [919, 689] on icon at bounding box center [917, 684] width 5 height 10
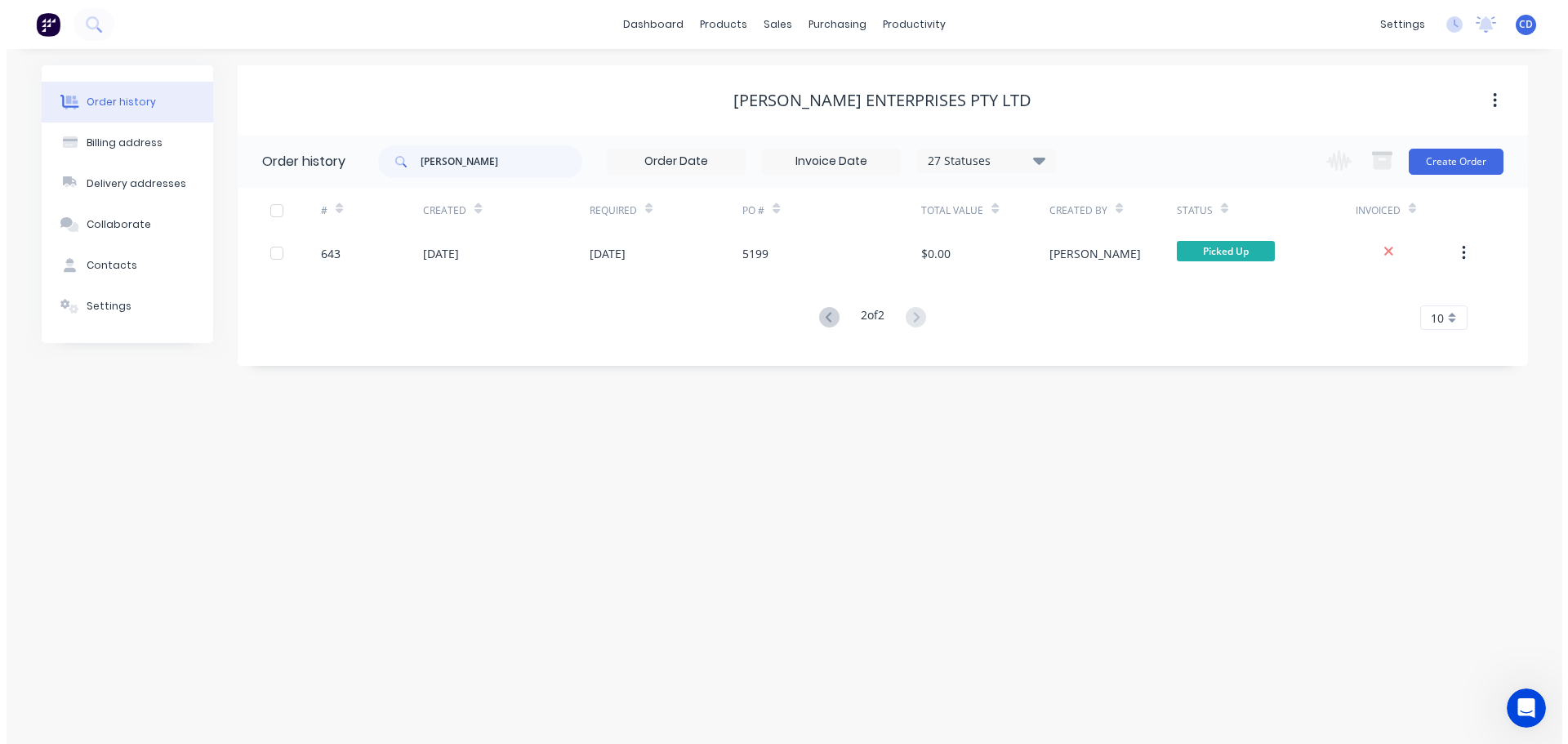
scroll to position [0, 0]
click at [480, 165] on input "jamel" at bounding box center [500, 162] width 161 height 33
type input "j"
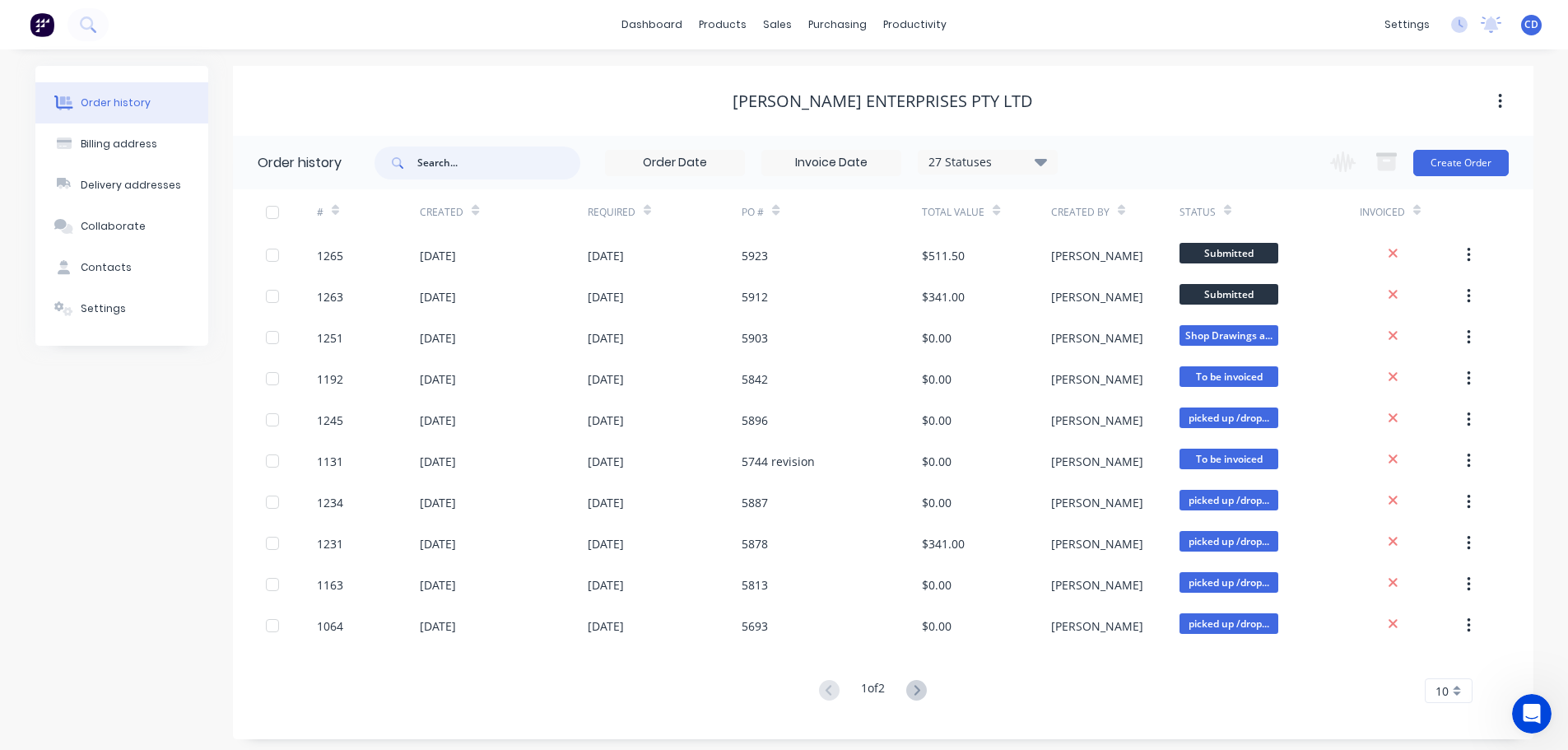
click at [484, 166] on input "text" at bounding box center [498, 163] width 163 height 33
type input "58"
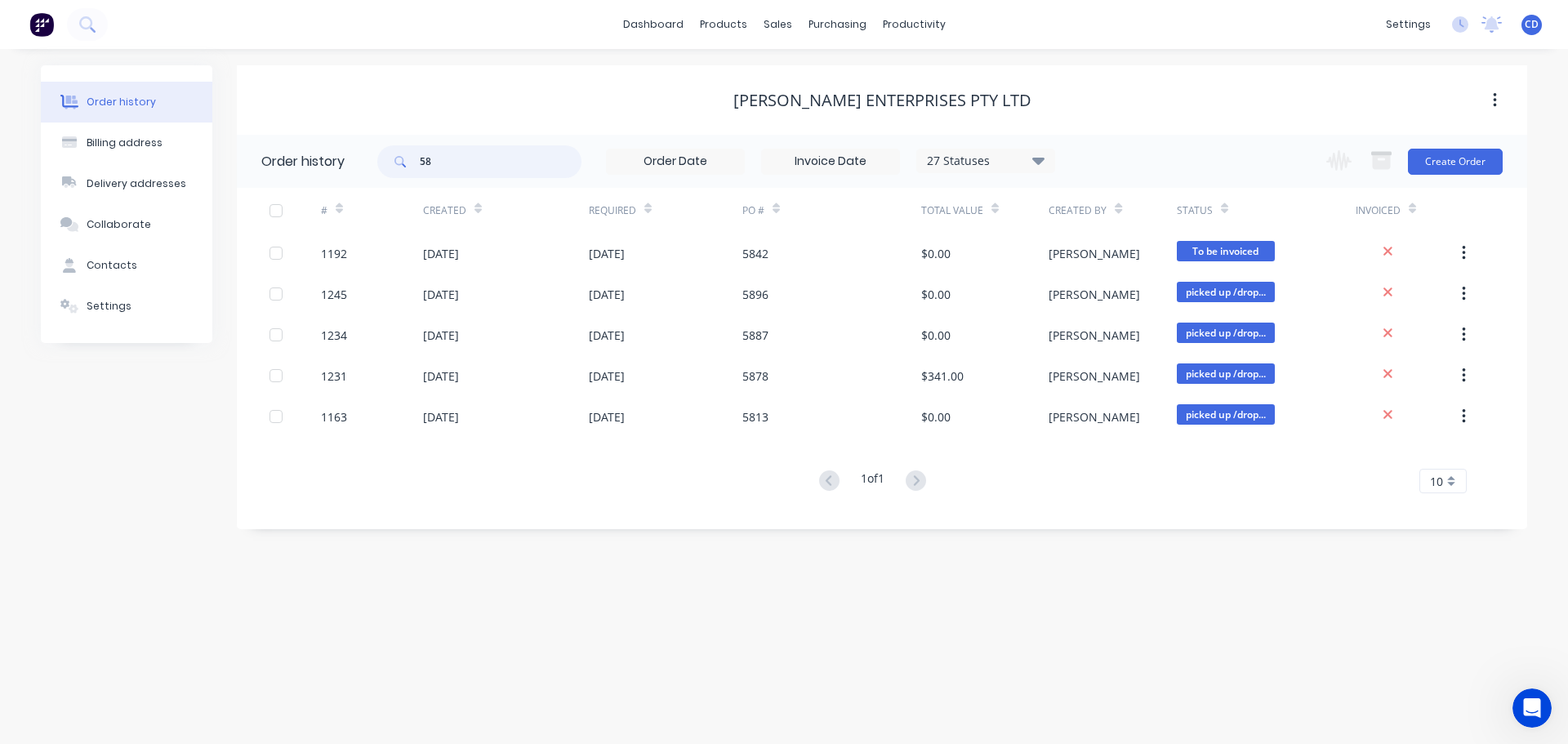
click at [476, 164] on input "58" at bounding box center [500, 162] width 161 height 33
type input "585"
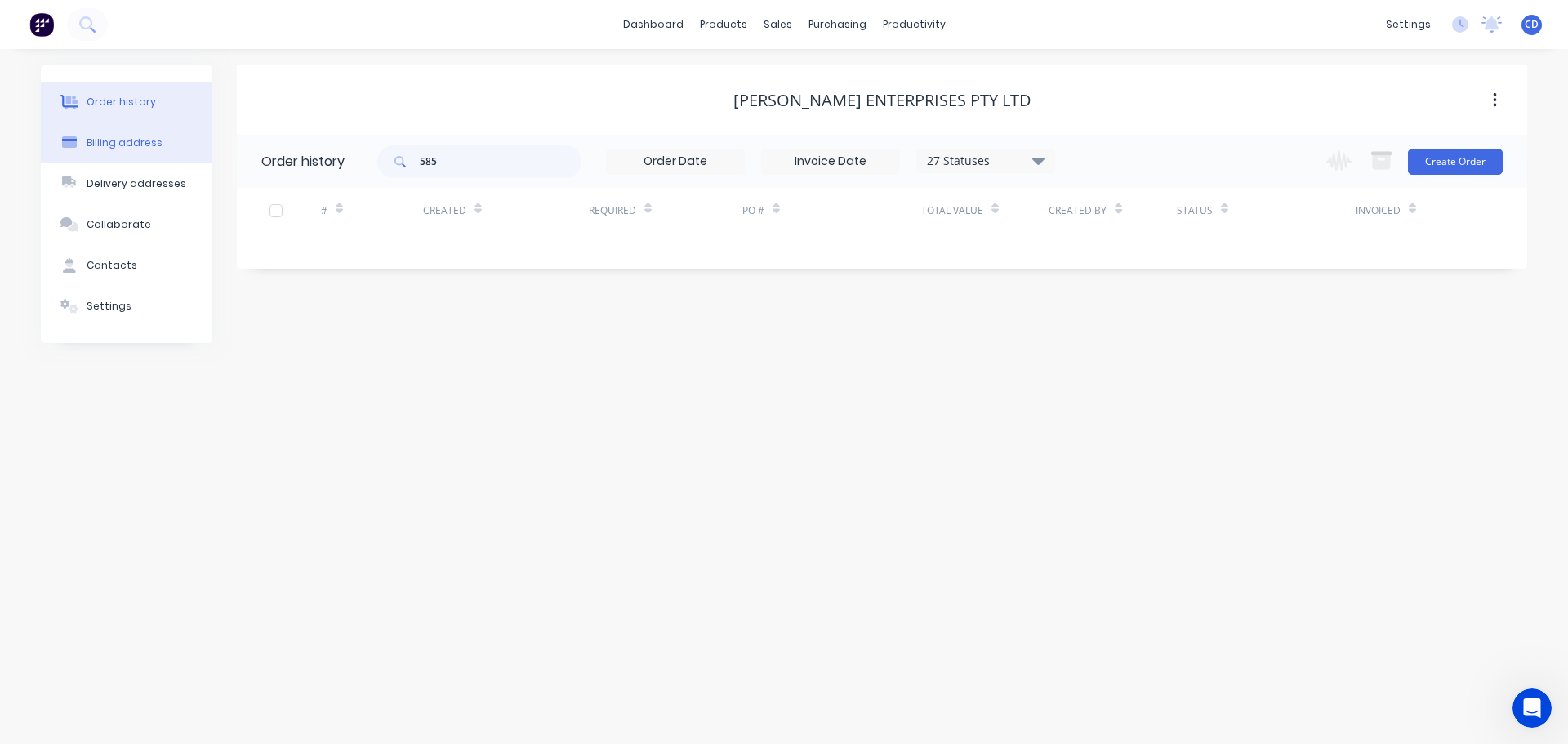
click at [113, 147] on div "Billing address" at bounding box center [124, 143] width 76 height 15
select select "AU"
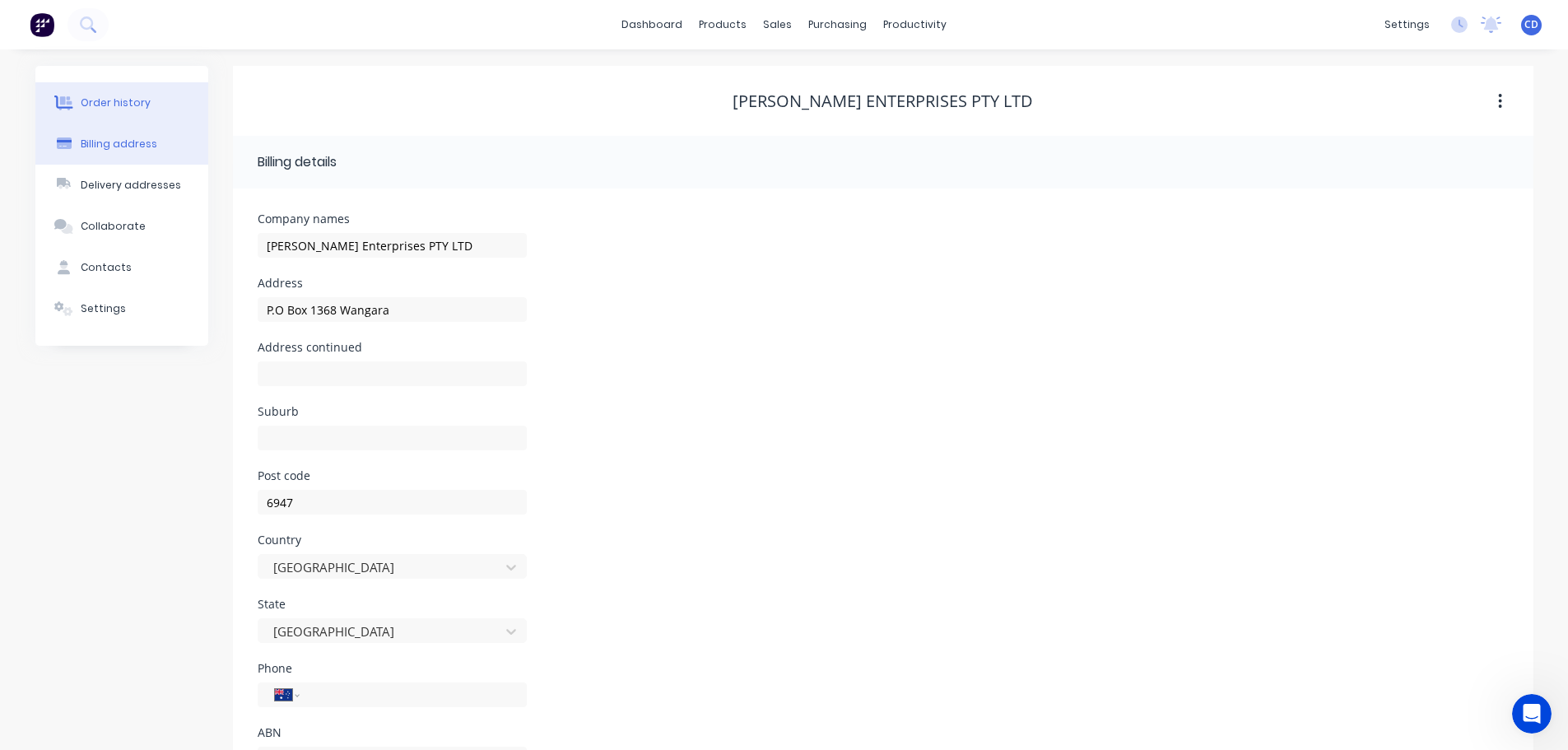
click at [121, 120] on button "Order history" at bounding box center [122, 103] width 173 height 41
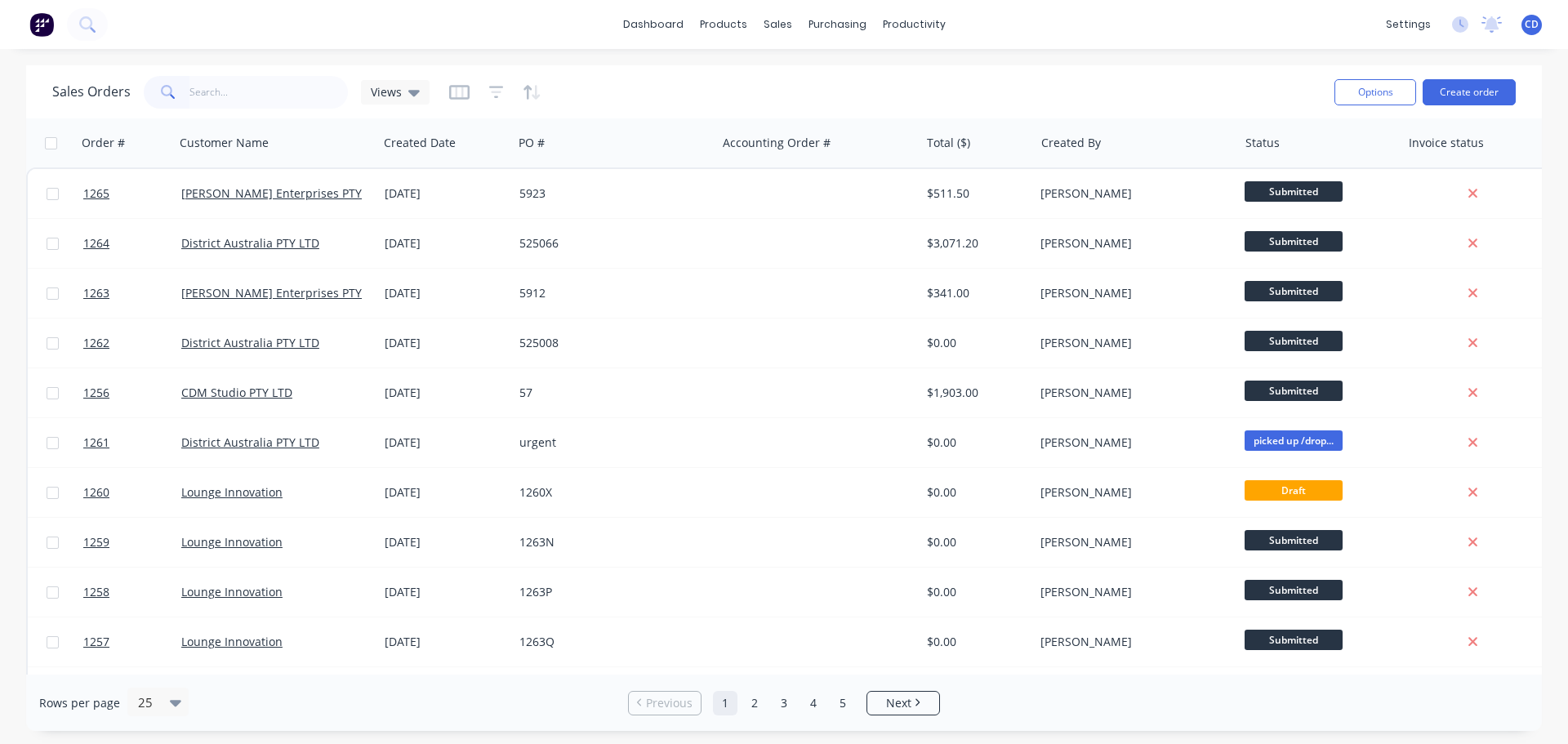
click at [279, 96] on input "text" at bounding box center [269, 92] width 159 height 33
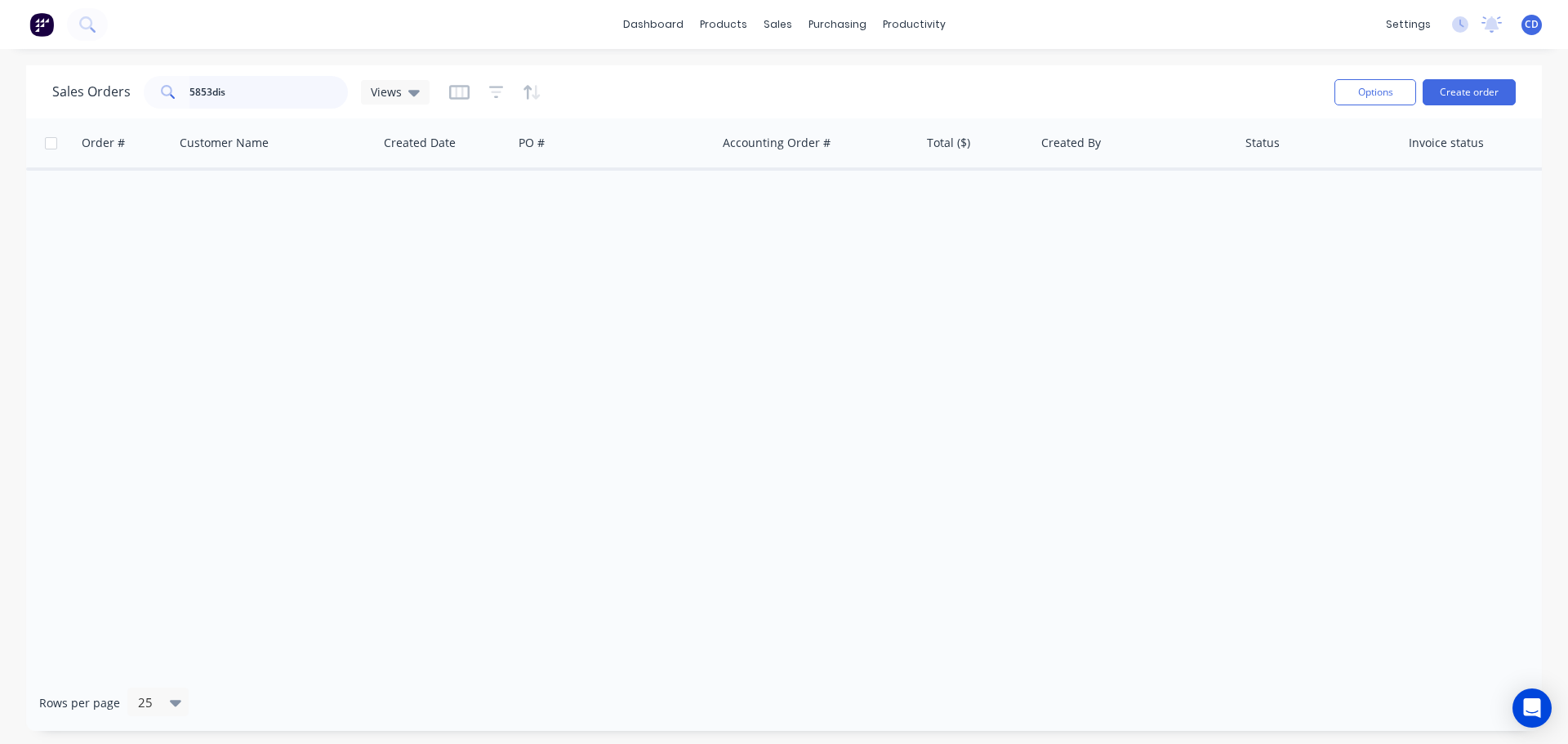
click at [280, 78] on input "5853dis" at bounding box center [269, 92] width 159 height 33
type input "5"
type input "1209"
click at [493, 91] on icon "button" at bounding box center [496, 92] width 15 height 17
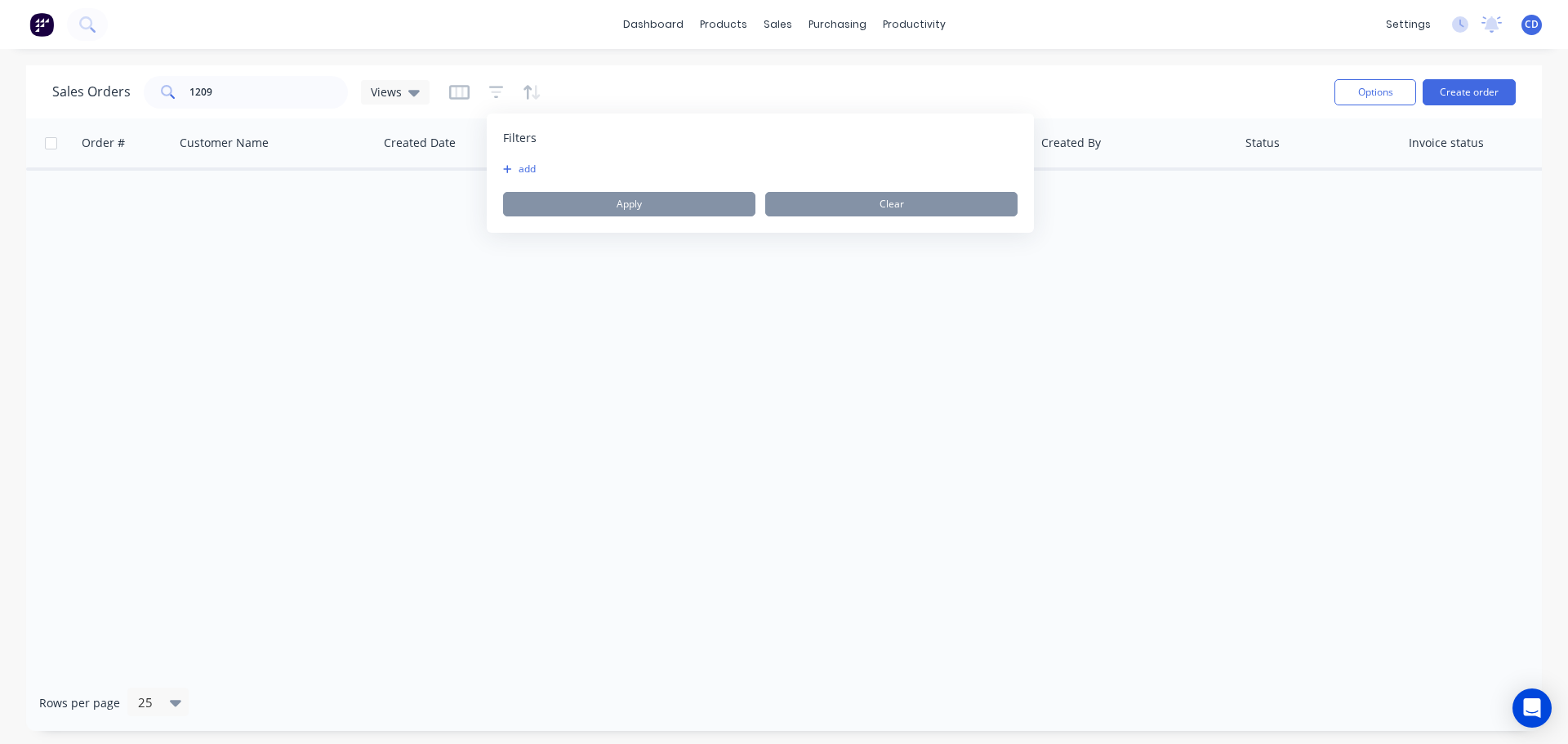
click at [526, 177] on div "add Apply Clear" at bounding box center [760, 189] width 514 height 54
click at [529, 167] on button "add" at bounding box center [523, 169] width 41 height 13
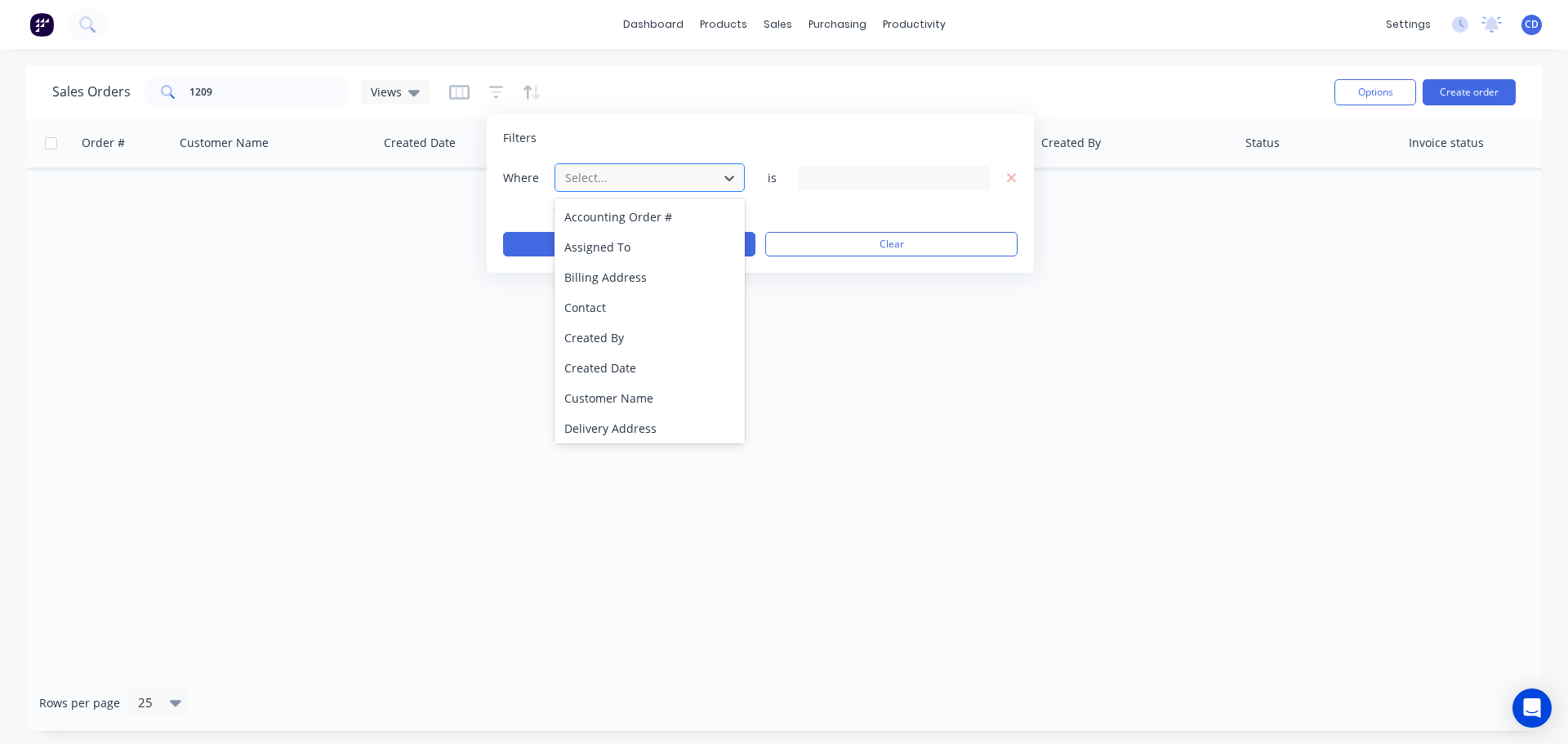
click at [599, 175] on div at bounding box center [637, 177] width 146 height 20
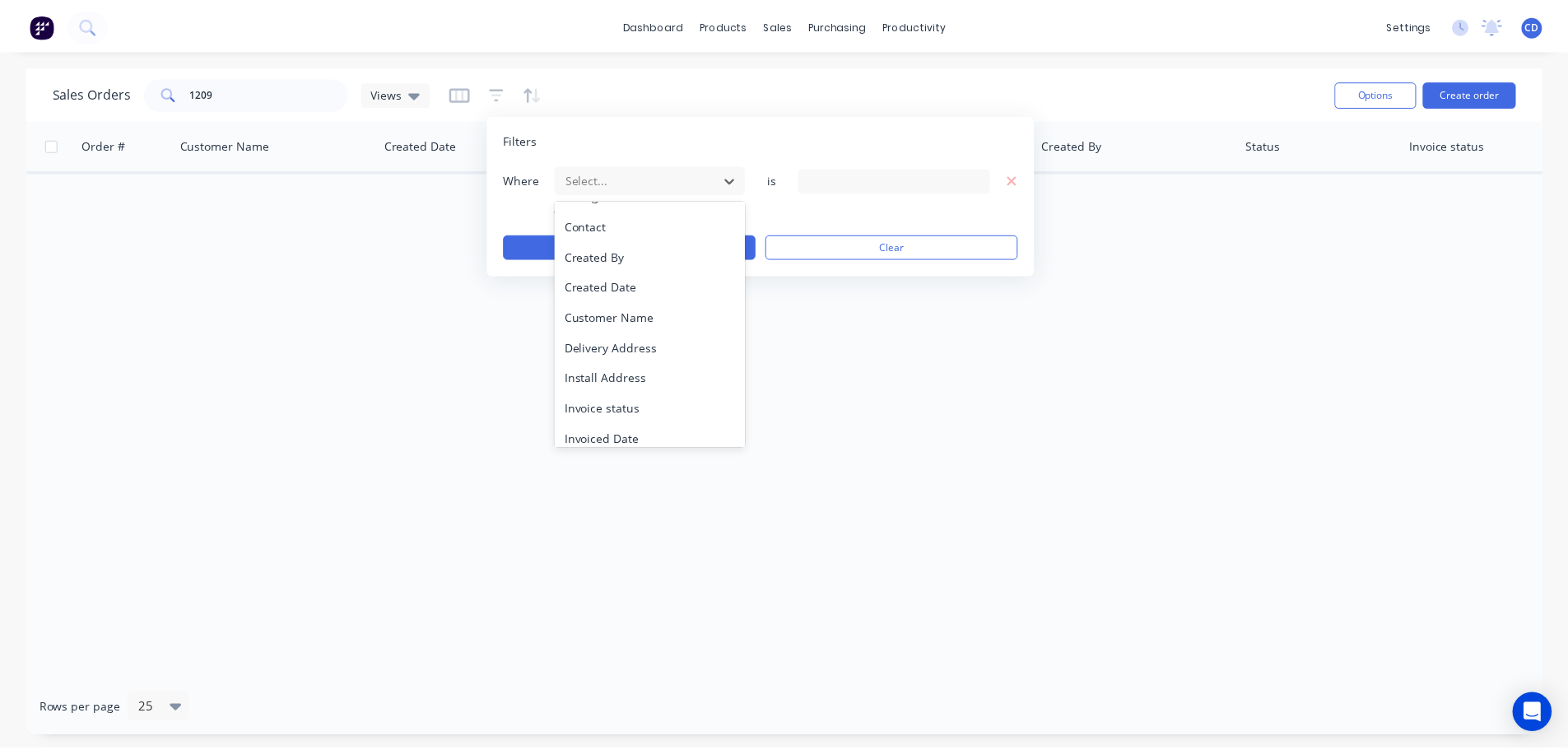
scroll to position [399, 0]
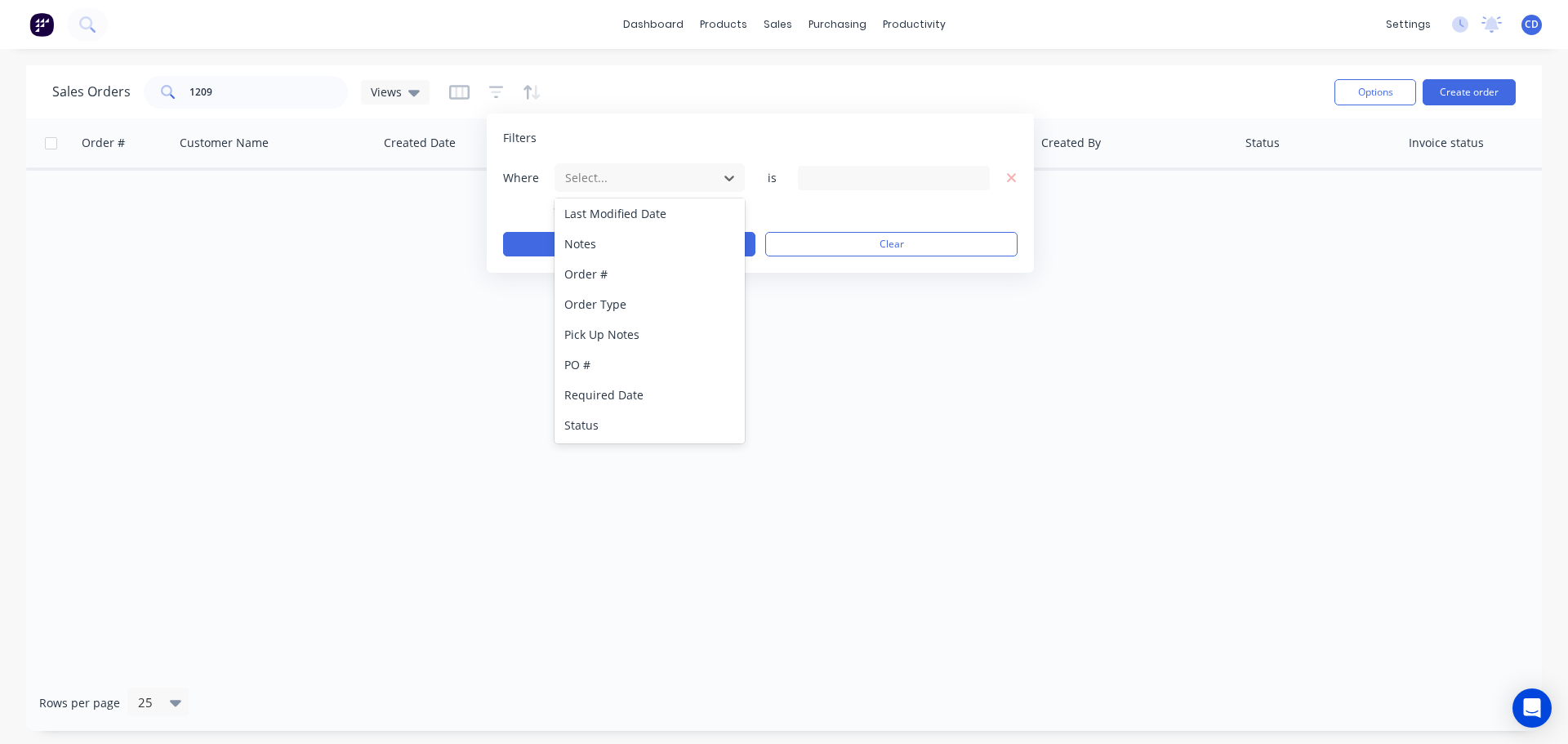
click at [606, 430] on div "Status" at bounding box center [649, 425] width 191 height 30
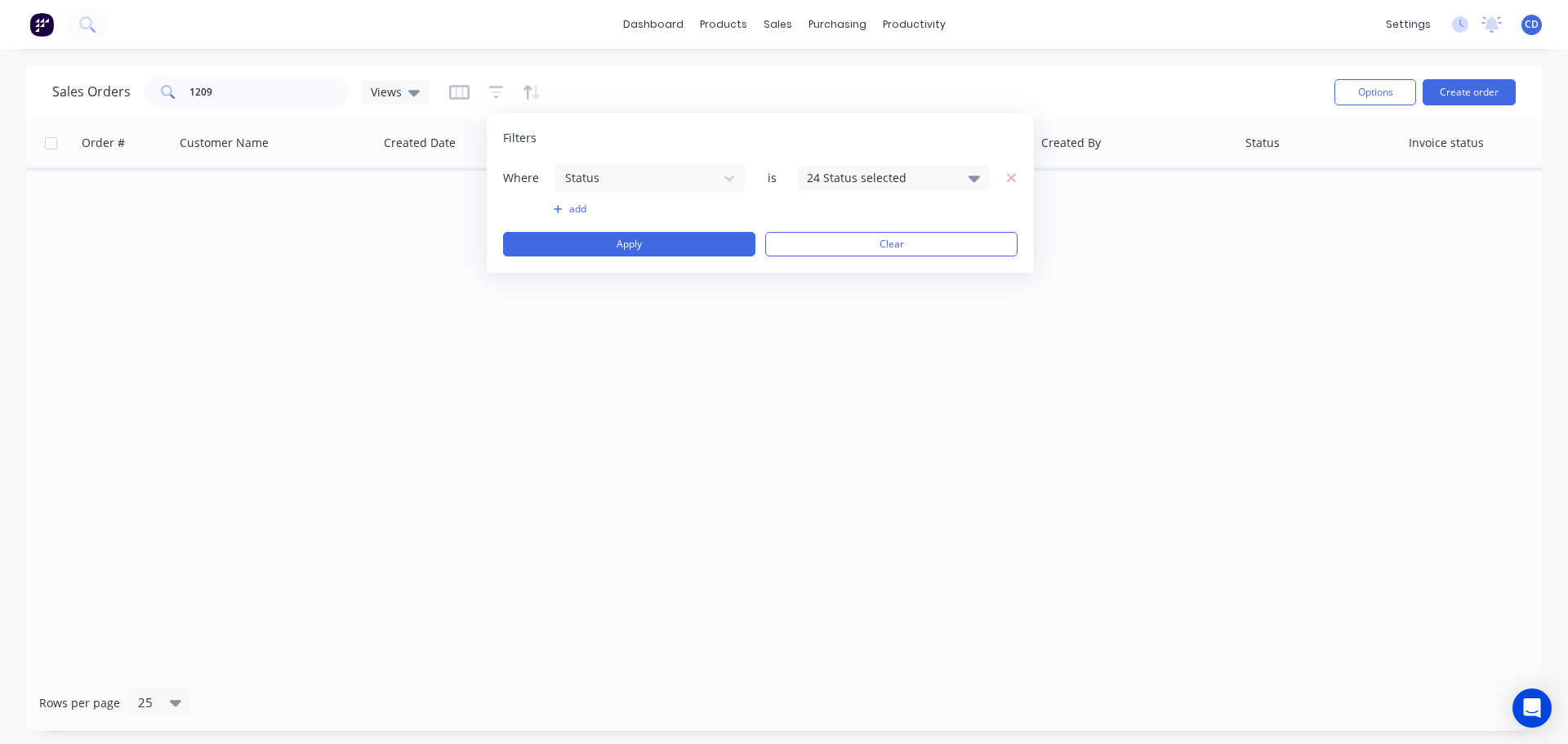
click at [837, 179] on div "24 Status selected" at bounding box center [881, 177] width 148 height 17
click at [858, 267] on div "All" at bounding box center [946, 267] width 196 height 17
click at [712, 337] on div "Order # Customer Name Created Date PO # Accounting Order # Total ($) Created By…" at bounding box center [784, 396] width 1516 height 556
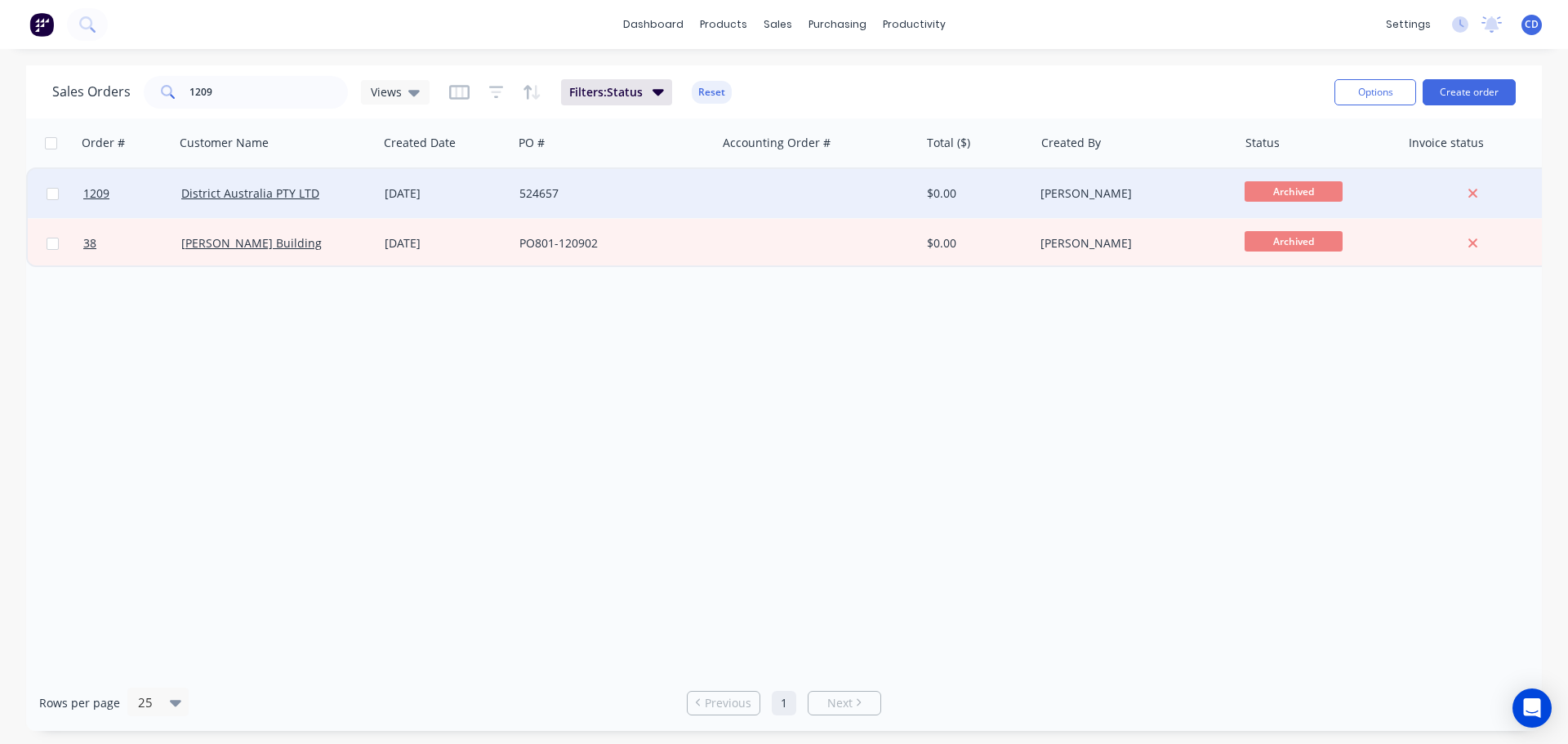
click at [215, 184] on div "District Australia PTY LTD" at bounding box center [276, 194] width 203 height 49
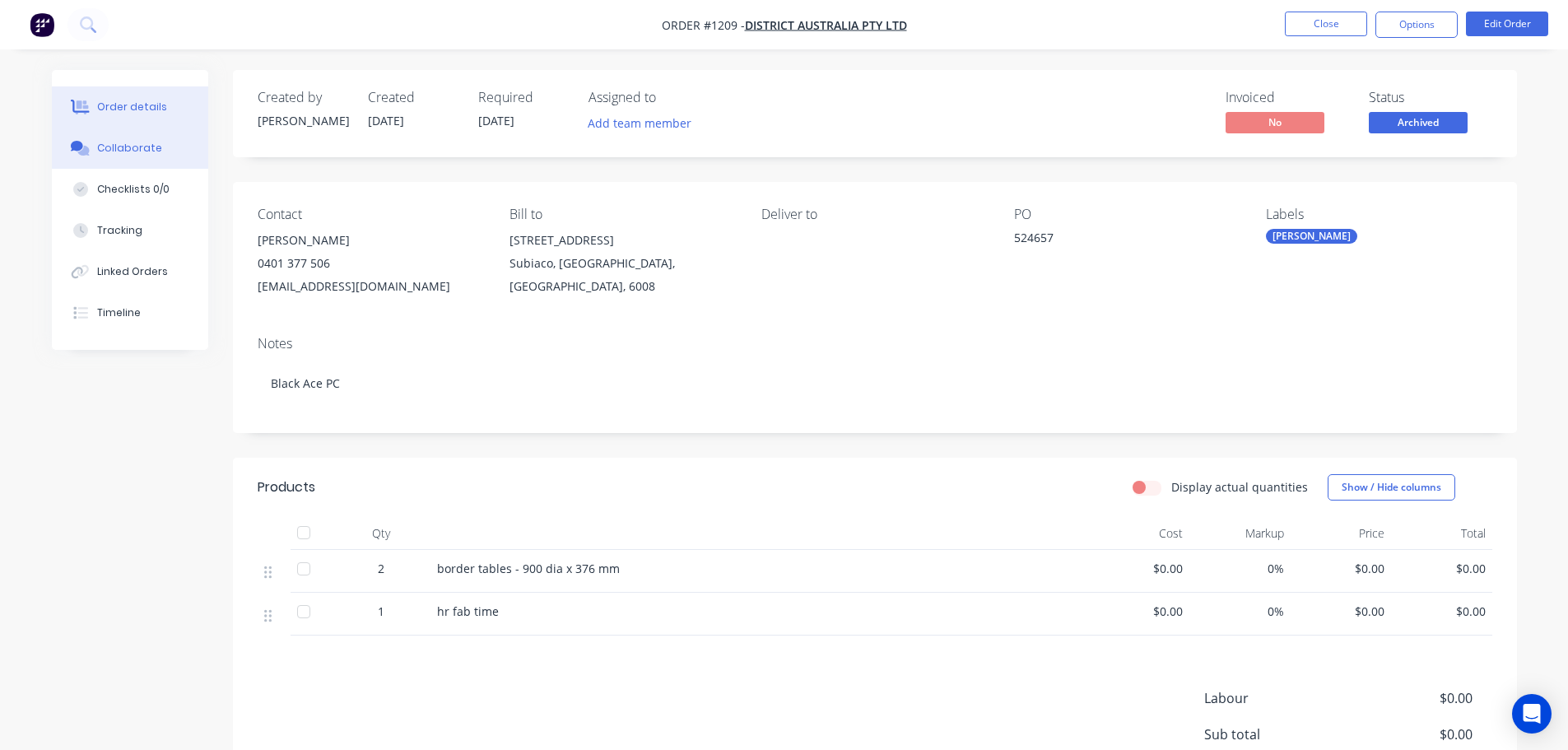
click at [141, 149] on div "Collaborate" at bounding box center [129, 148] width 65 height 15
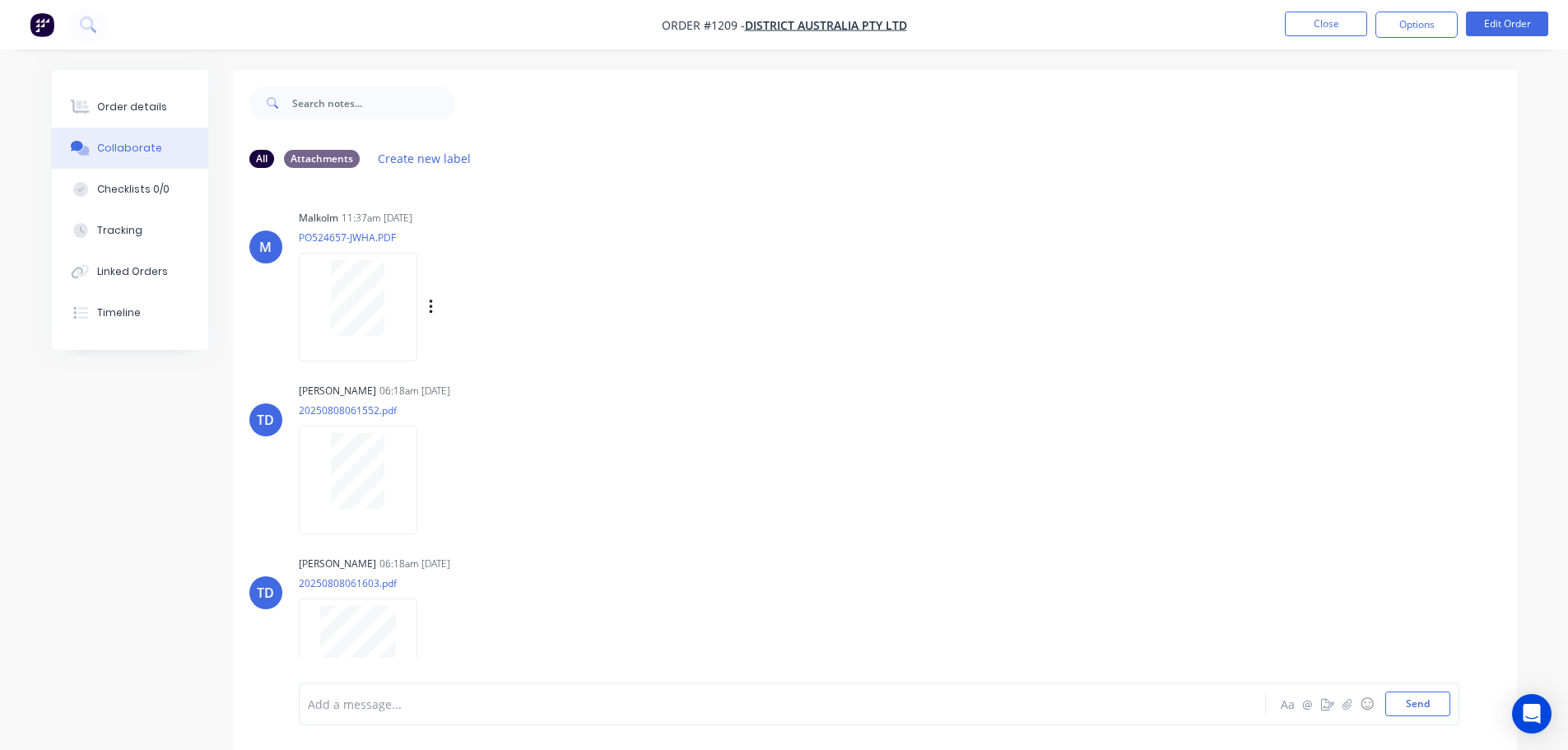
click at [392, 332] on div at bounding box center [358, 297] width 104 height 76
click at [1311, 17] on button "Close" at bounding box center [1326, 24] width 83 height 25
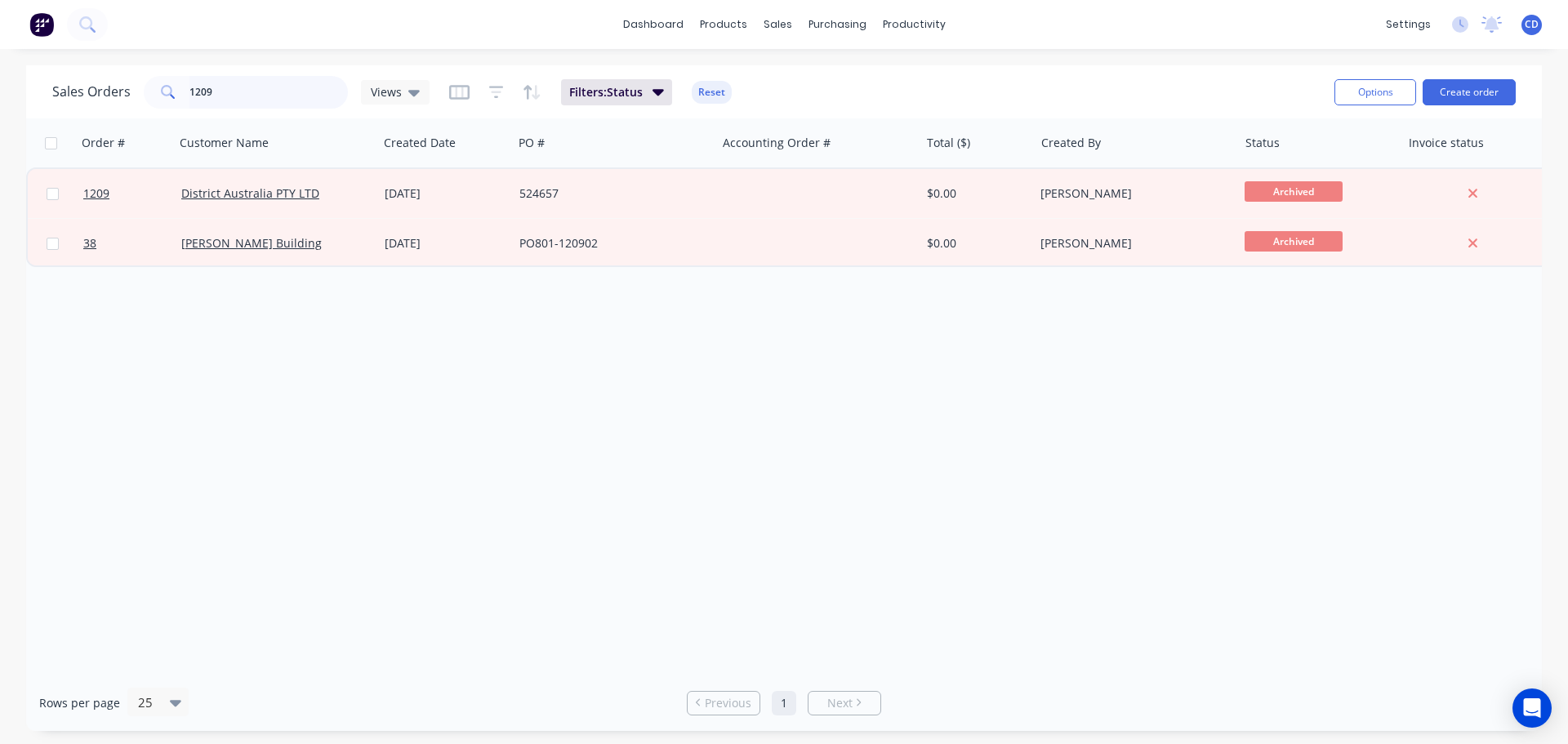
click at [265, 93] on input "1209" at bounding box center [269, 92] width 159 height 33
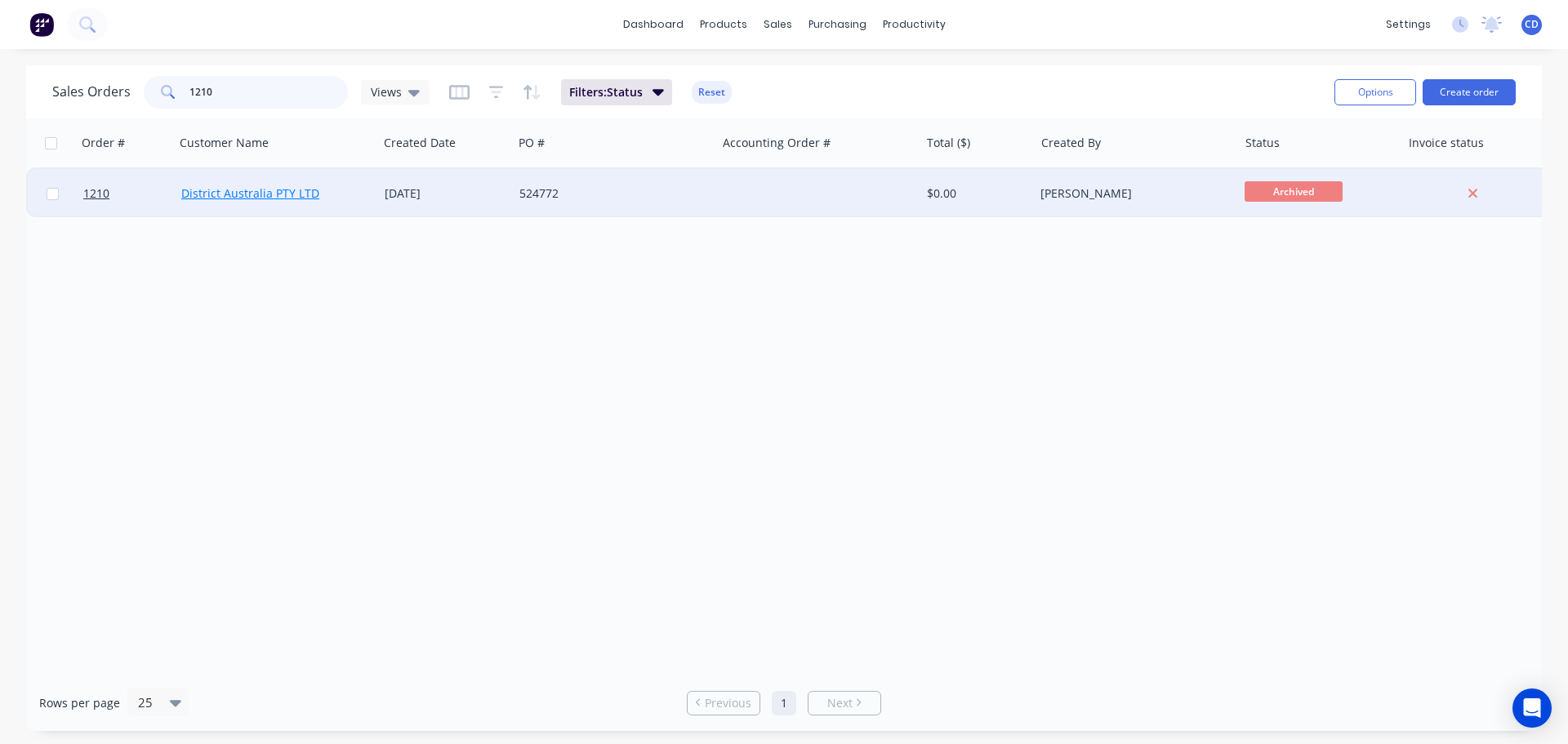
type input "1210"
click at [265, 185] on link "District Australia PTY LTD" at bounding box center [250, 193] width 138 height 16
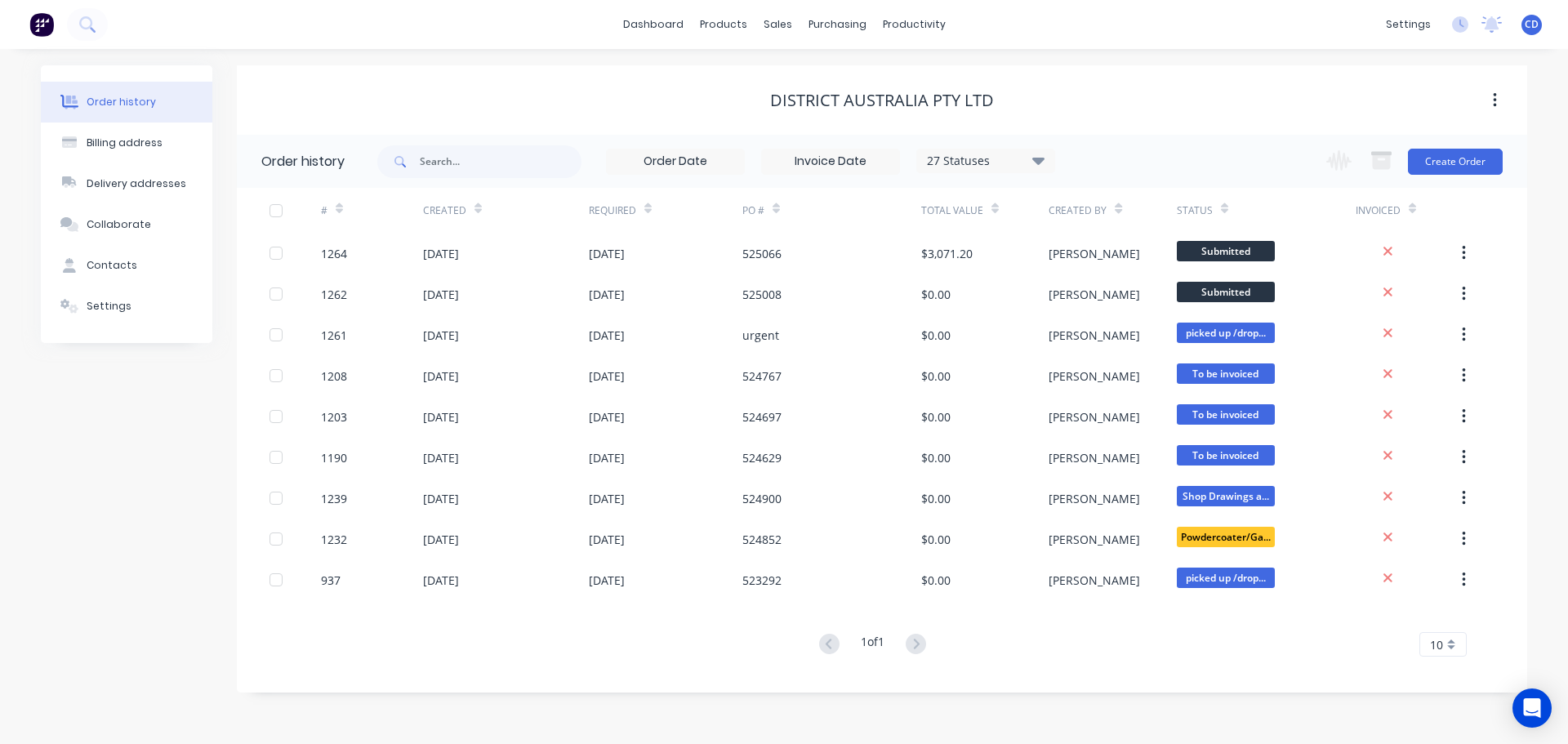
click at [133, 101] on div "Order history" at bounding box center [121, 101] width 70 height 15
click at [480, 161] on input "text" at bounding box center [500, 162] width 161 height 33
type input "524"
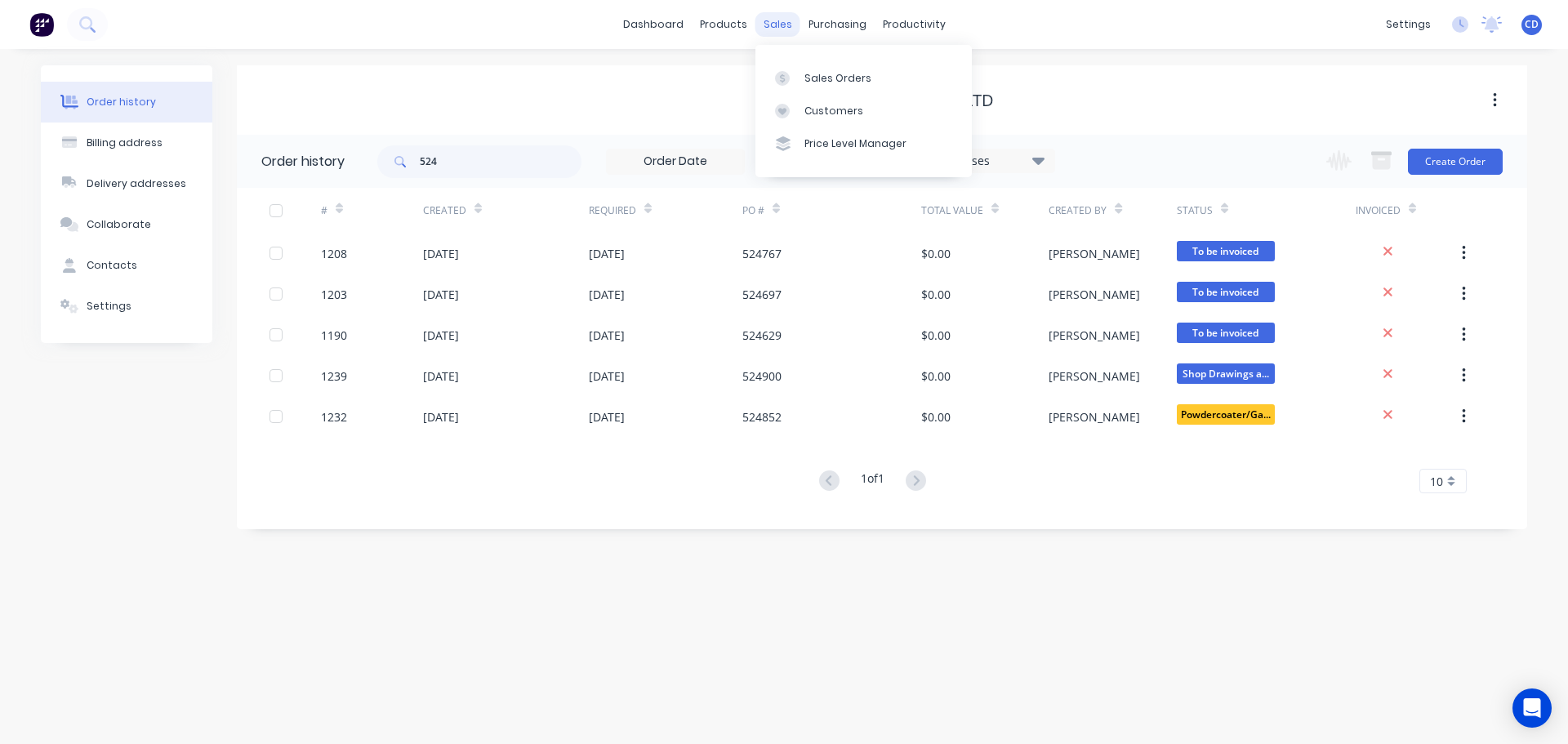
click at [784, 28] on div "sales" at bounding box center [777, 25] width 45 height 25
click at [804, 85] on link "Sales Orders" at bounding box center [863, 77] width 216 height 33
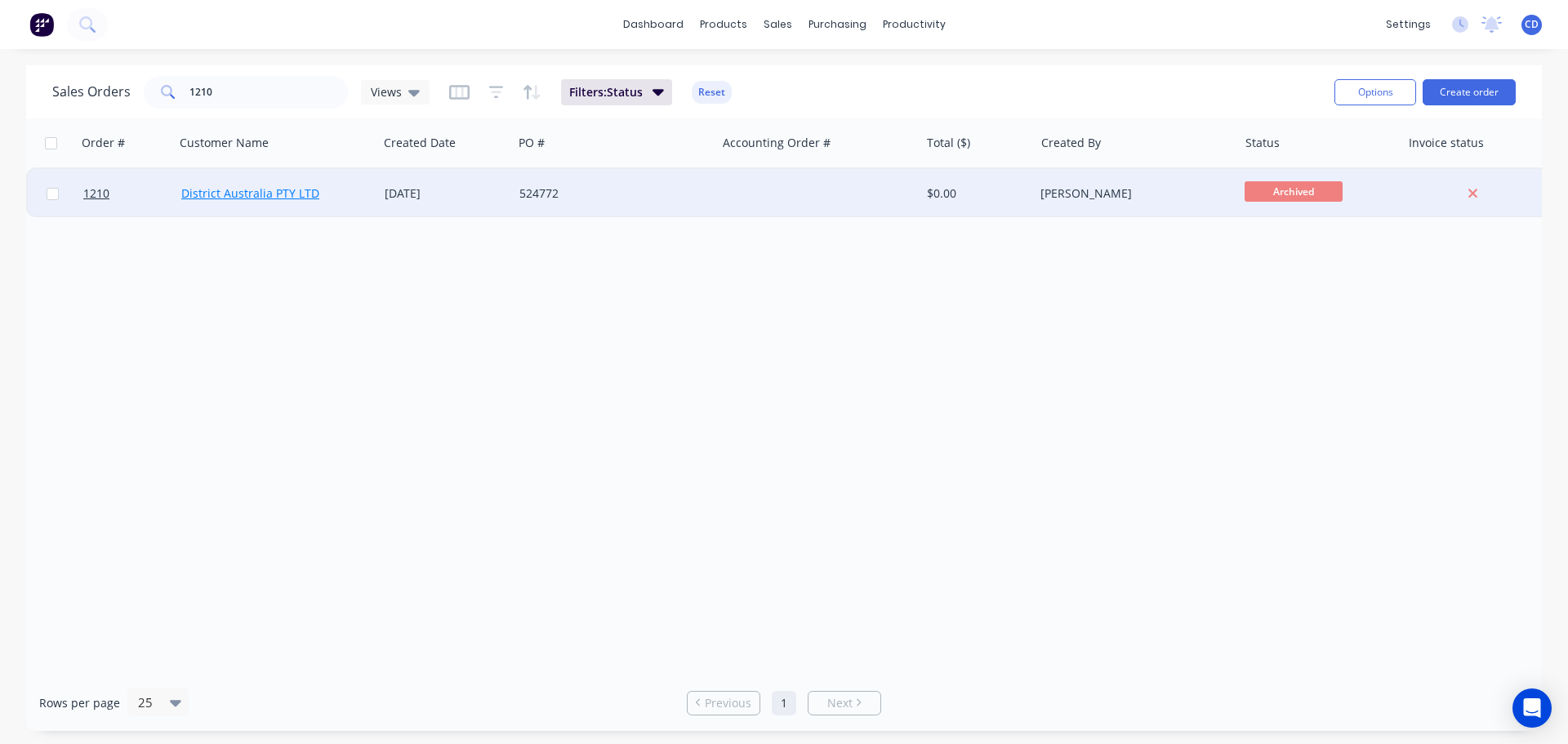
click at [265, 192] on link "District Australia PTY LTD" at bounding box center [250, 193] width 138 height 16
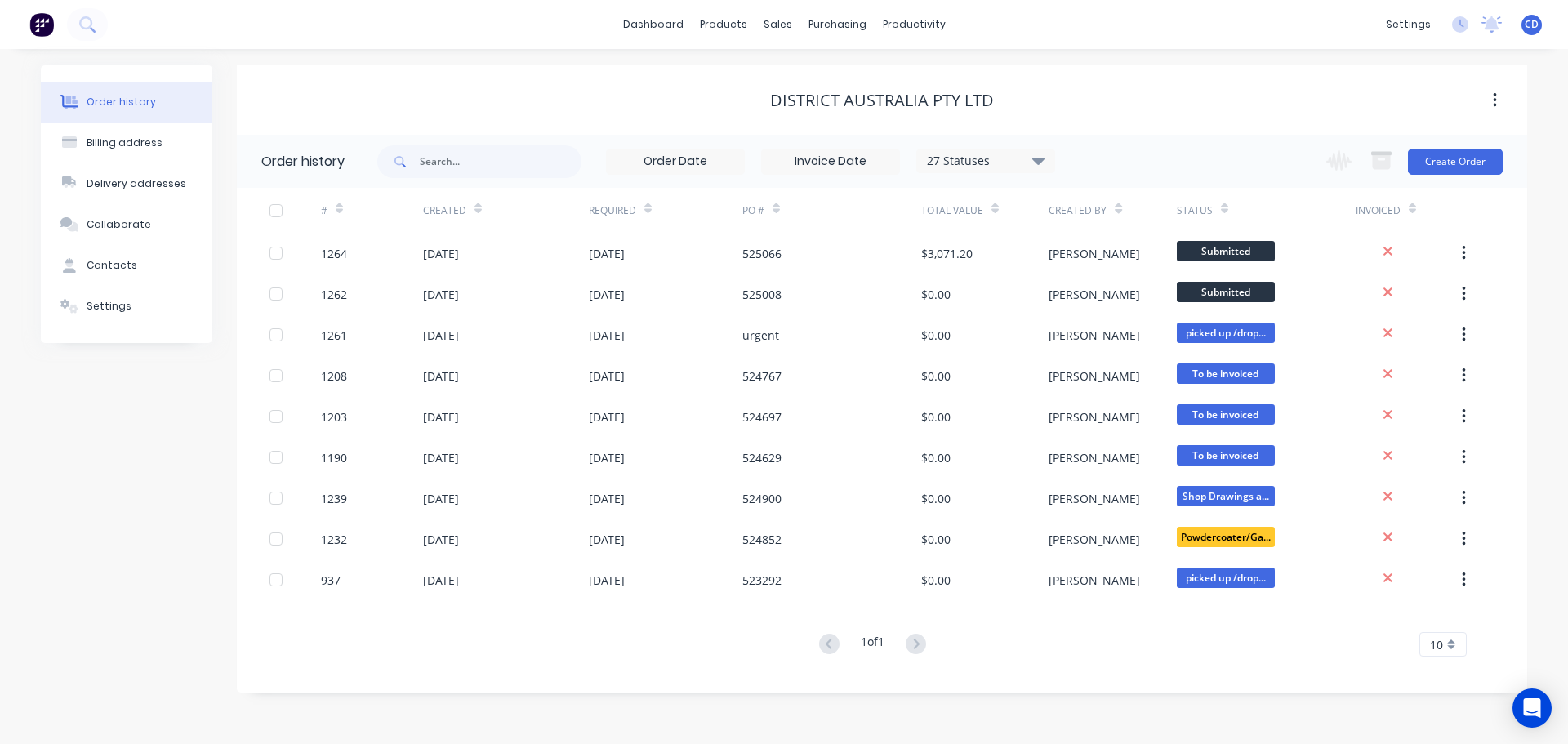
click at [967, 175] on div "27 Statuses Invoice Status Invoiced Not Invoiced Partial Order Status All Archi…" at bounding box center [716, 162] width 678 height 53
click at [972, 168] on div "27 Statuses" at bounding box center [985, 161] width 137 height 18
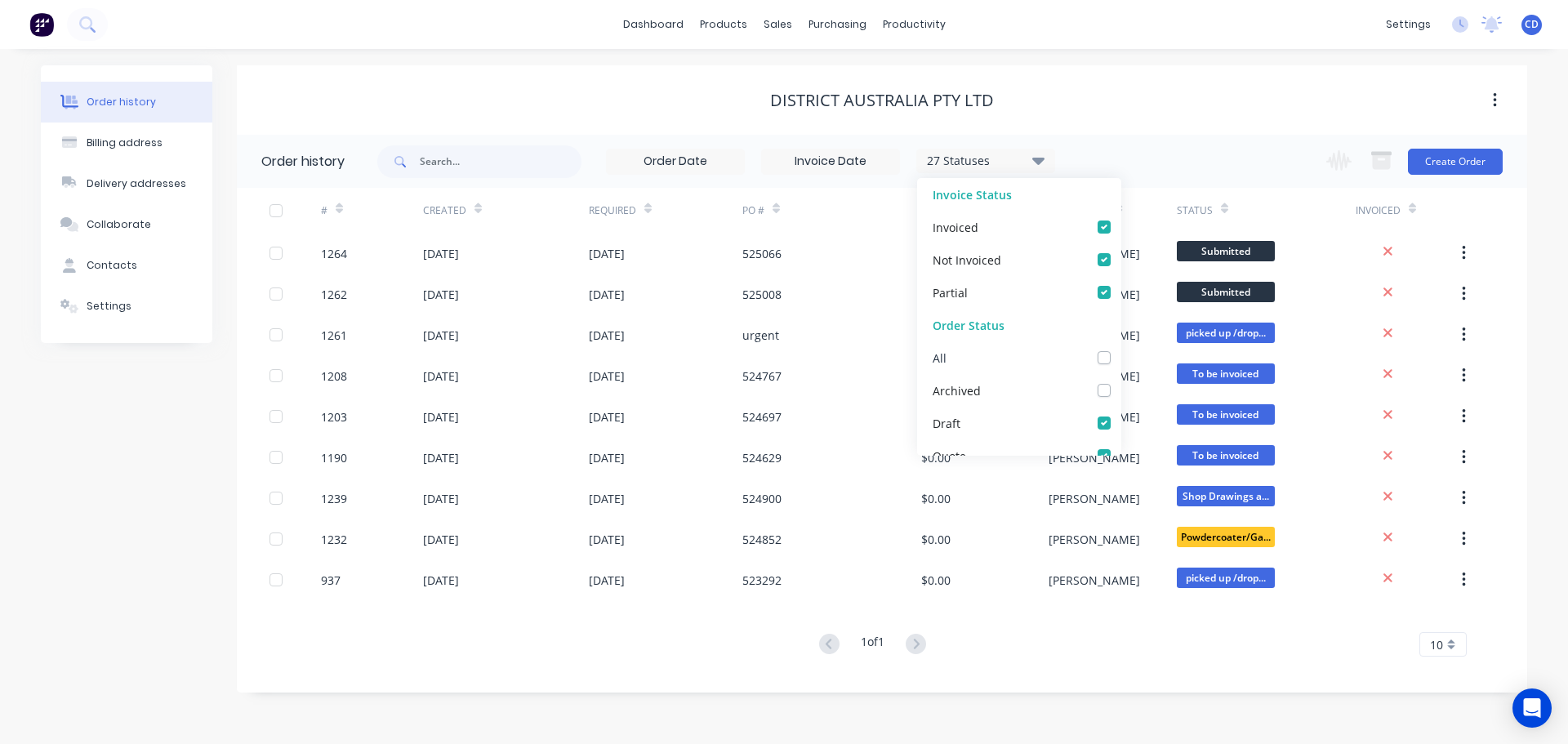
click at [1121, 349] on label at bounding box center [1121, 349] width 0 height 0
click at [1121, 357] on input "checkbox" at bounding box center [1127, 357] width 13 height 16
checkbox input "true"
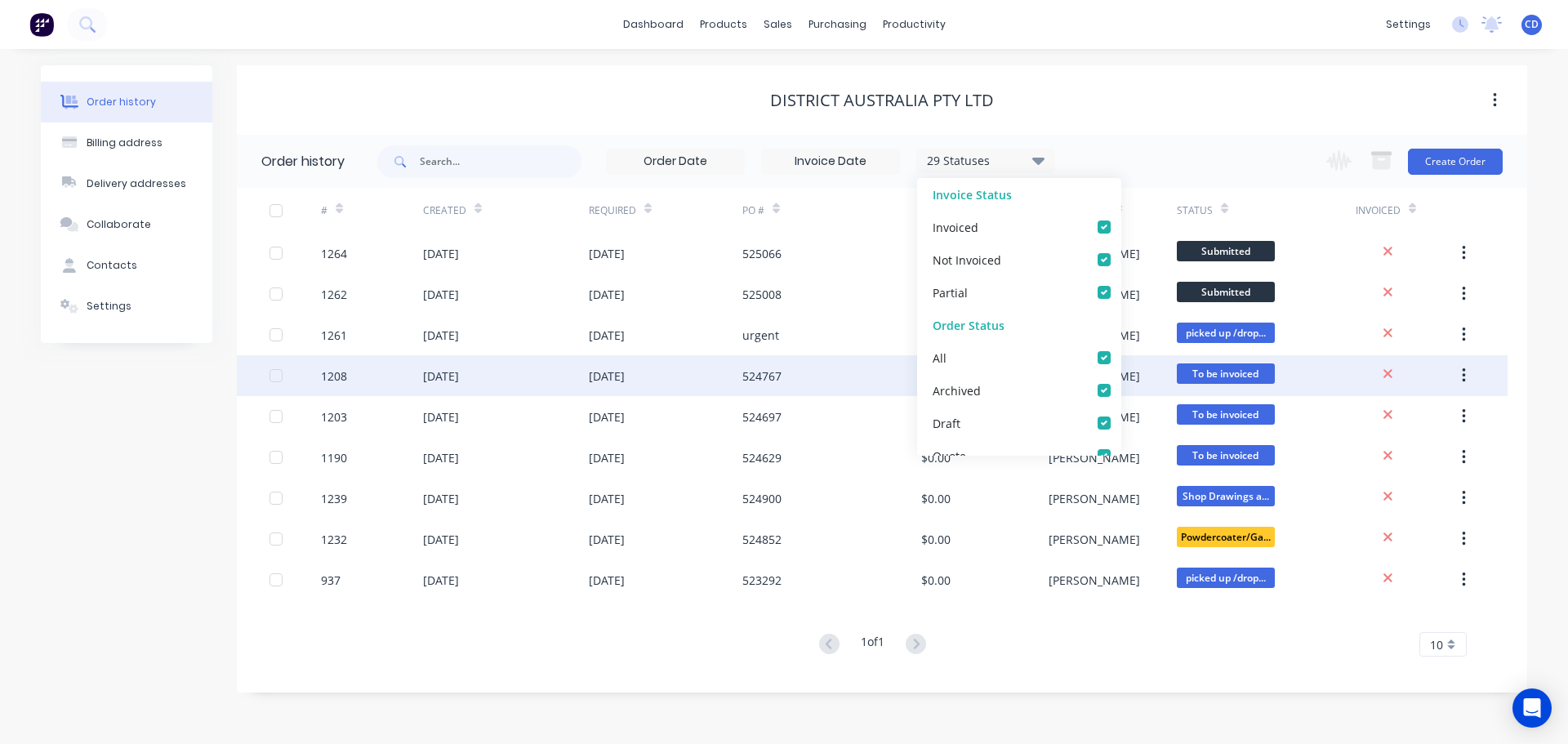
click at [828, 369] on div "524767" at bounding box center [831, 376] width 179 height 41
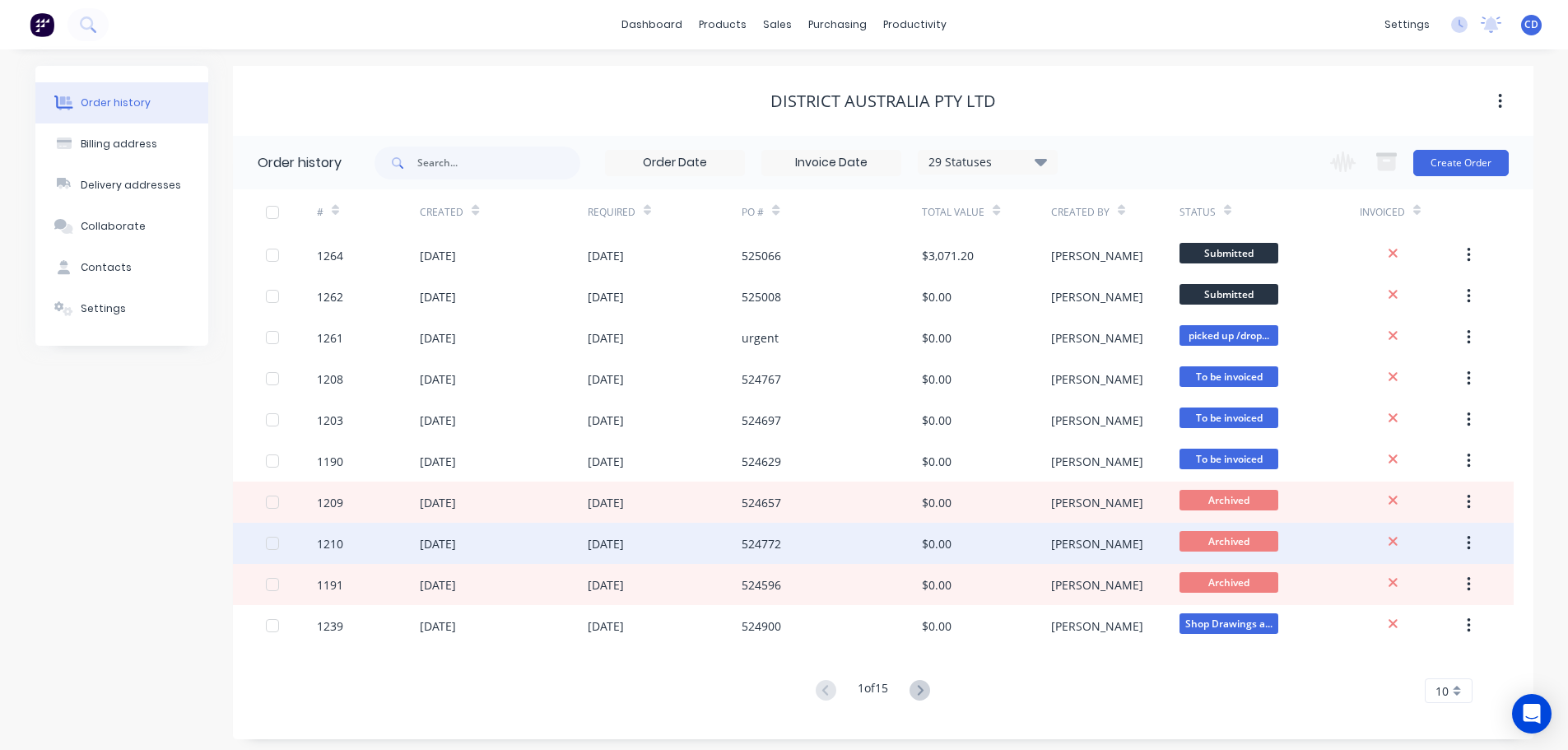
click at [345, 536] on div "1210" at bounding box center [368, 544] width 103 height 41
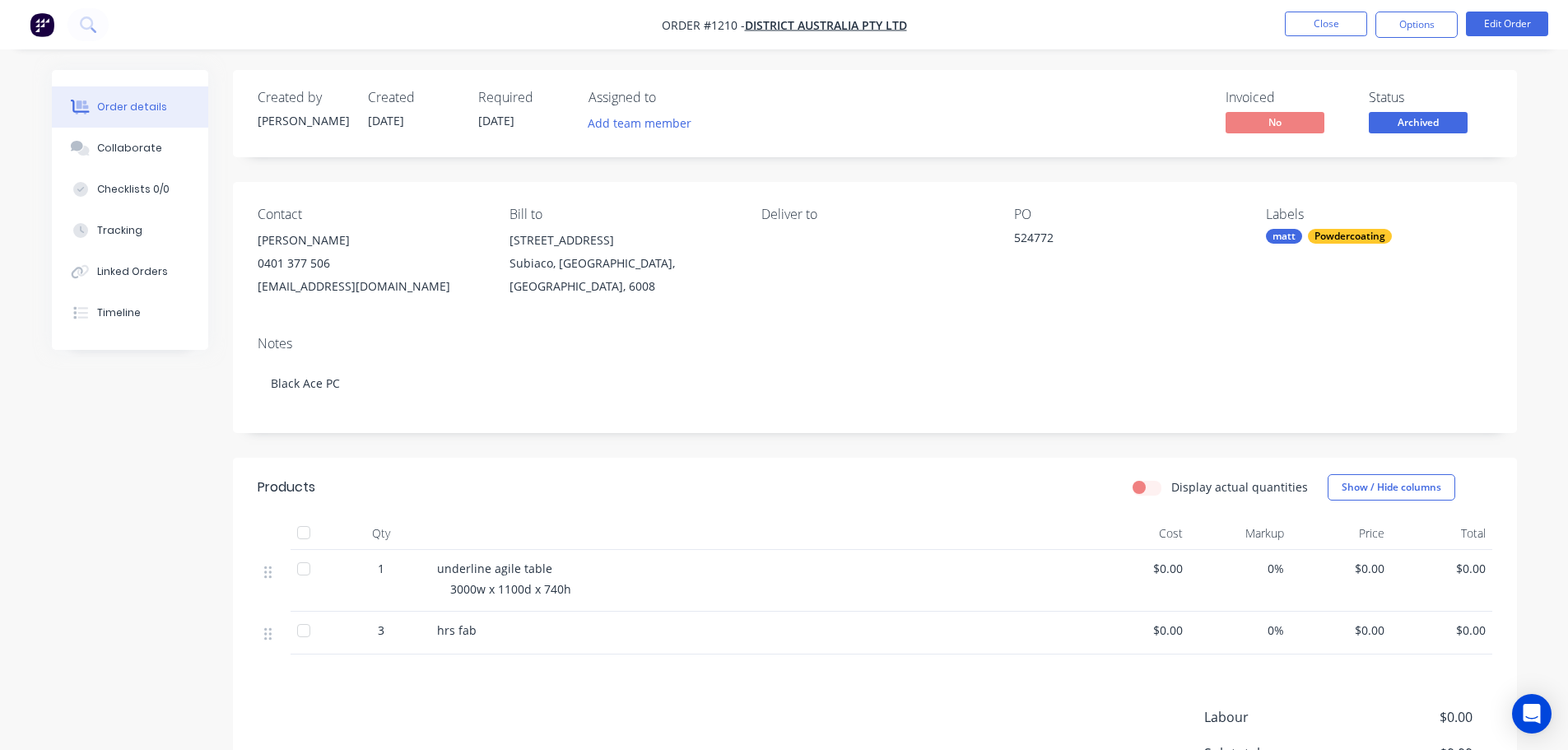
click at [431, 569] on div "underline agile table 3000w x 1100d x 740h" at bounding box center [760, 580] width 658 height 61
click at [446, 566] on span "underline agile table" at bounding box center [495, 569] width 116 height 16
drag, startPoint x: 438, startPoint y: 566, endPoint x: 534, endPoint y: 586, distance: 98.1
click at [534, 586] on div "underline agile table 3000w x 1100d x 740h" at bounding box center [760, 580] width 658 height 61
click at [535, 586] on span "3000w x 1100d x 740h" at bounding box center [511, 589] width 121 height 16
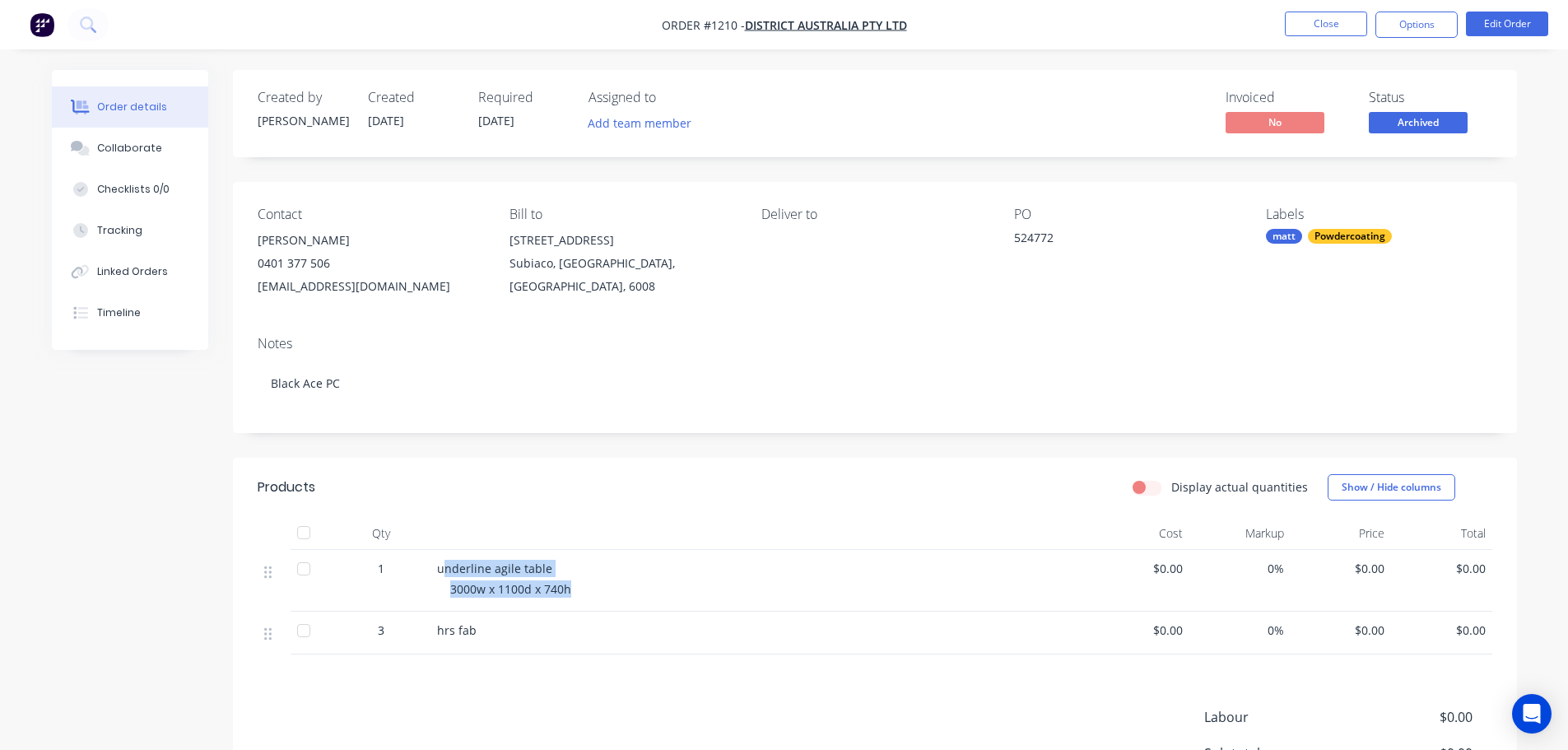
drag, startPoint x: 578, startPoint y: 587, endPoint x: 446, endPoint y: 557, distance: 135.4
click at [446, 557] on div "underline agile table 3000w x 1100d x 740h" at bounding box center [760, 580] width 658 height 61
click at [438, 564] on span "underline agile table" at bounding box center [495, 569] width 116 height 16
drag, startPoint x: 438, startPoint y: 564, endPoint x: 502, endPoint y: 580, distance: 66.0
click at [561, 592] on div "underline agile table 3000w x 1100d x 740h" at bounding box center [760, 580] width 658 height 61
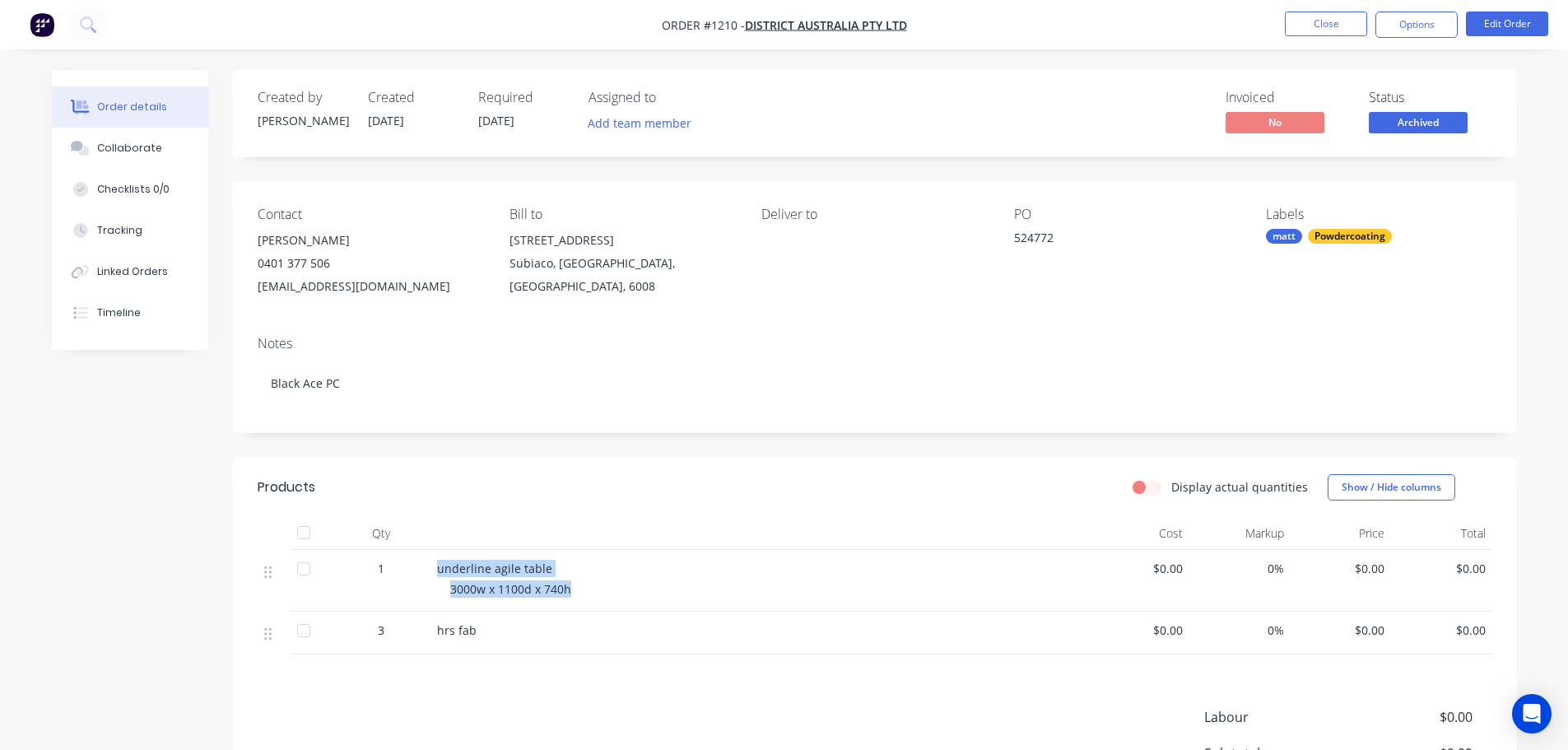
copy div "underline agile table 3000w x 1100d x 740h"
click at [127, 141] on div "Collaborate" at bounding box center [129, 148] width 65 height 15
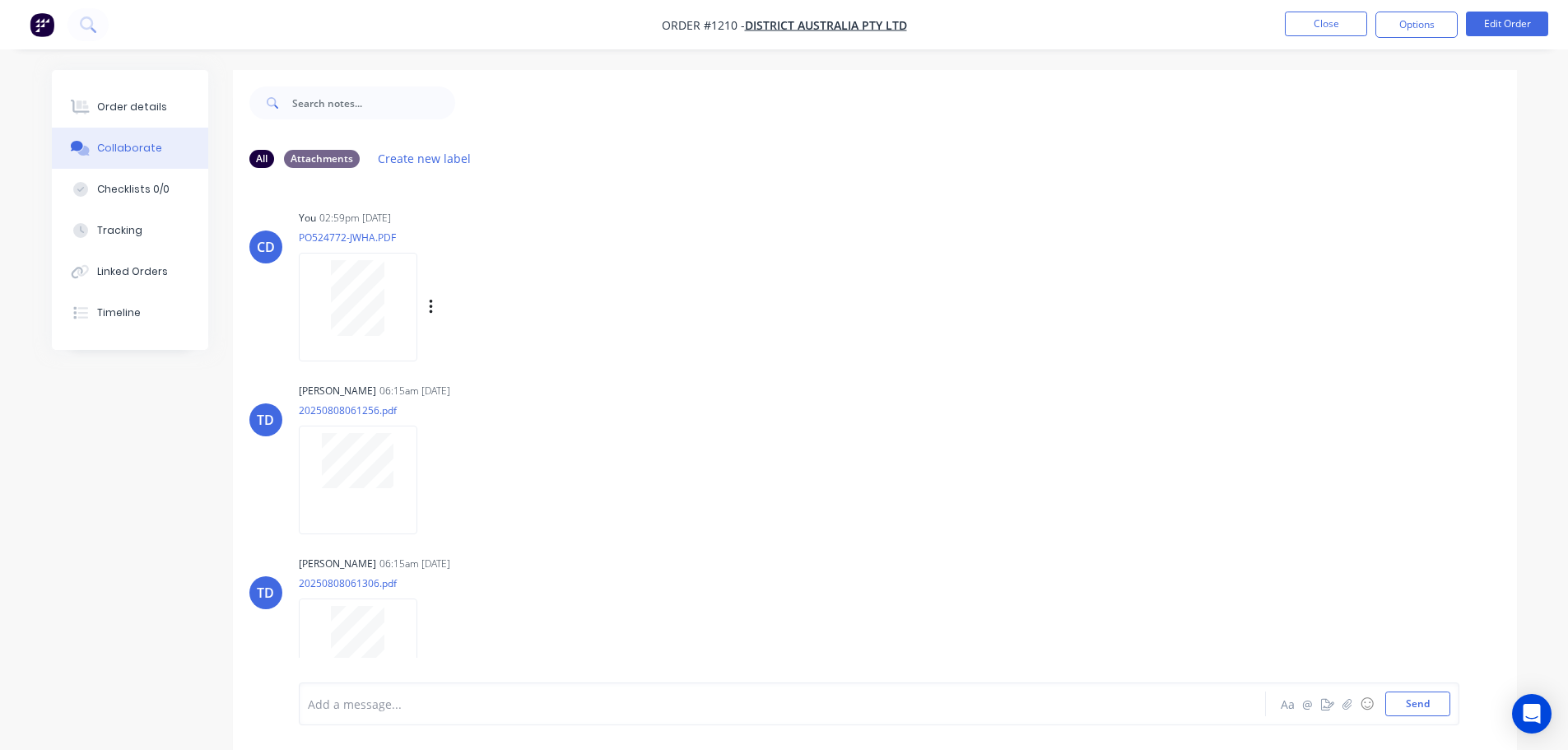
click at [398, 323] on div at bounding box center [358, 297] width 104 height 76
click at [1341, 28] on button "Close" at bounding box center [1326, 24] width 83 height 25
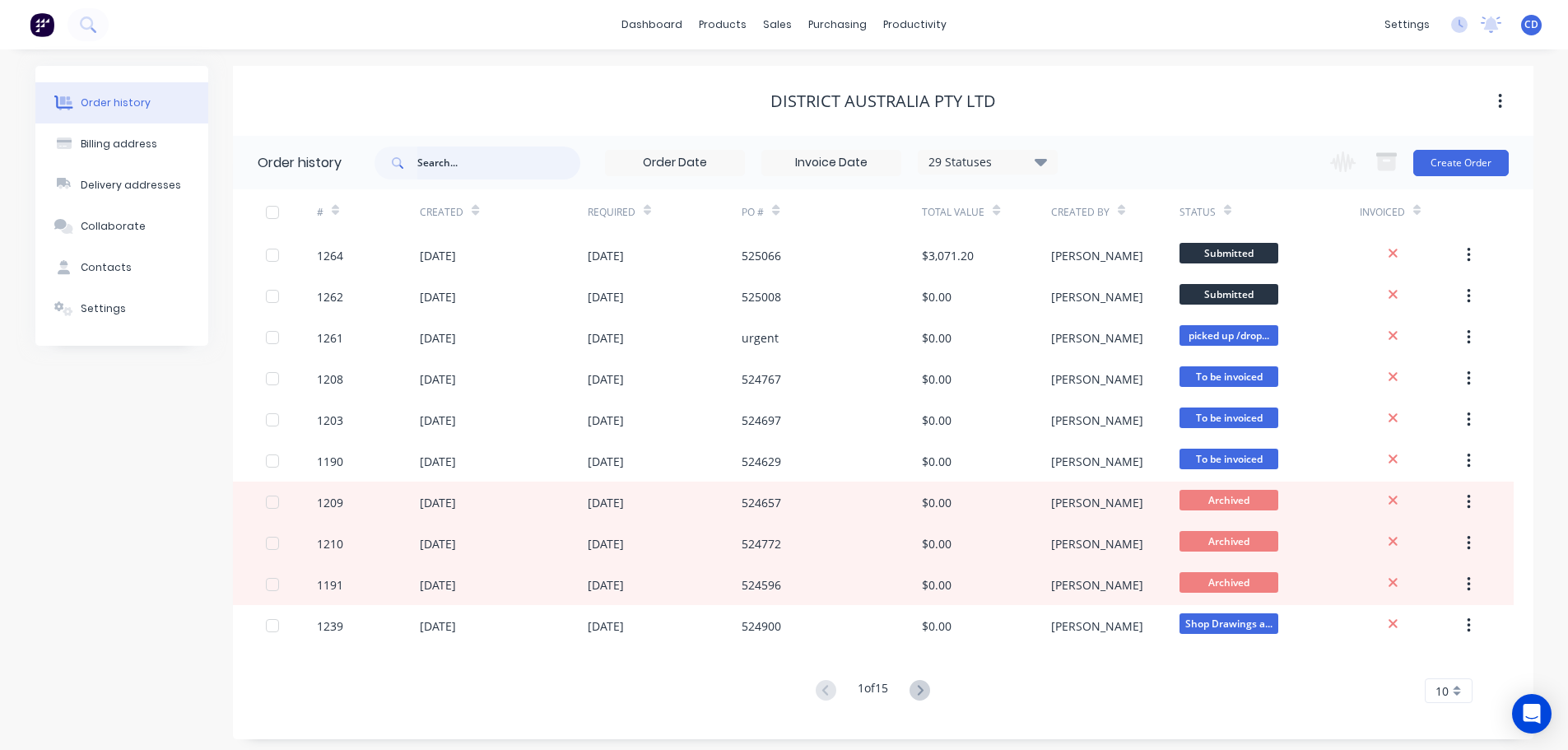
click at [440, 163] on input "text" at bounding box center [498, 163] width 163 height 33
type input "1190"
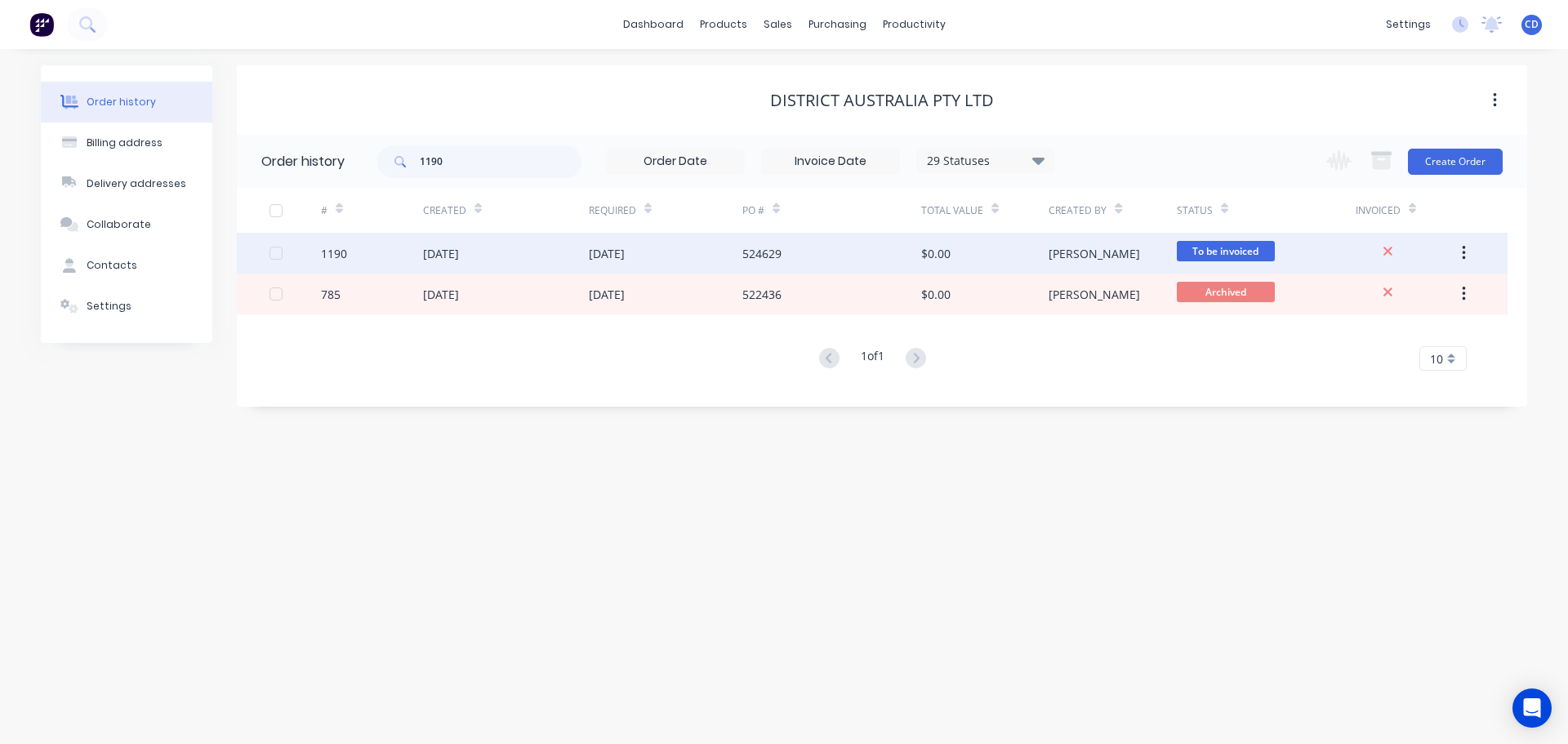
click at [455, 254] on div "[DATE]" at bounding box center [440, 253] width 36 height 17
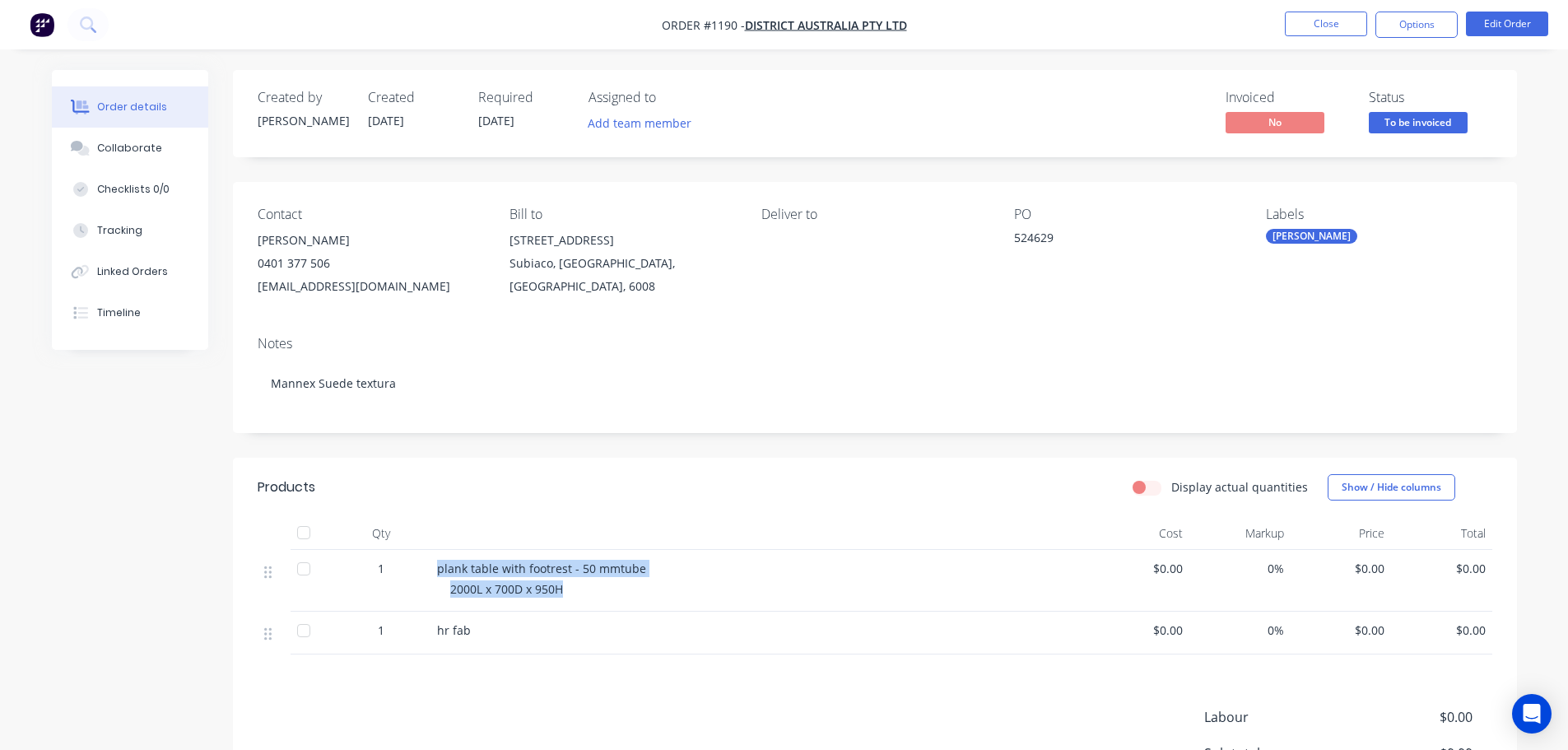
drag, startPoint x: 438, startPoint y: 566, endPoint x: 631, endPoint y: 592, distance: 194.7
click at [631, 592] on div "plank table with footrest - 50 mmtube 2000L x 700D x 950H" at bounding box center [760, 580] width 658 height 61
copy div "plank table with footrest - 50 mmtube 2000L x 700D x 950H"
click at [165, 149] on button "Collaborate" at bounding box center [130, 148] width 157 height 41
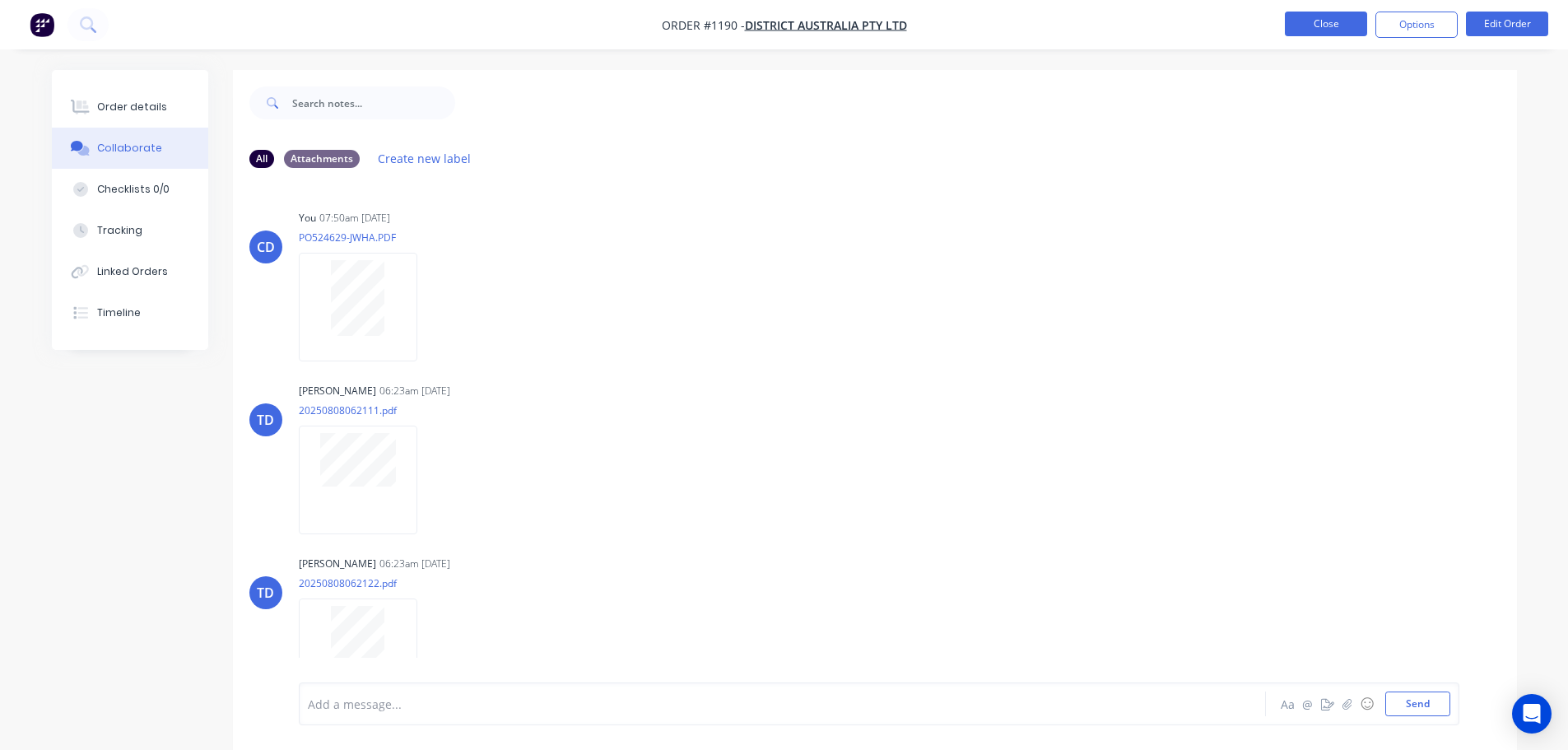
click at [1304, 17] on button "Close" at bounding box center [1326, 24] width 83 height 25
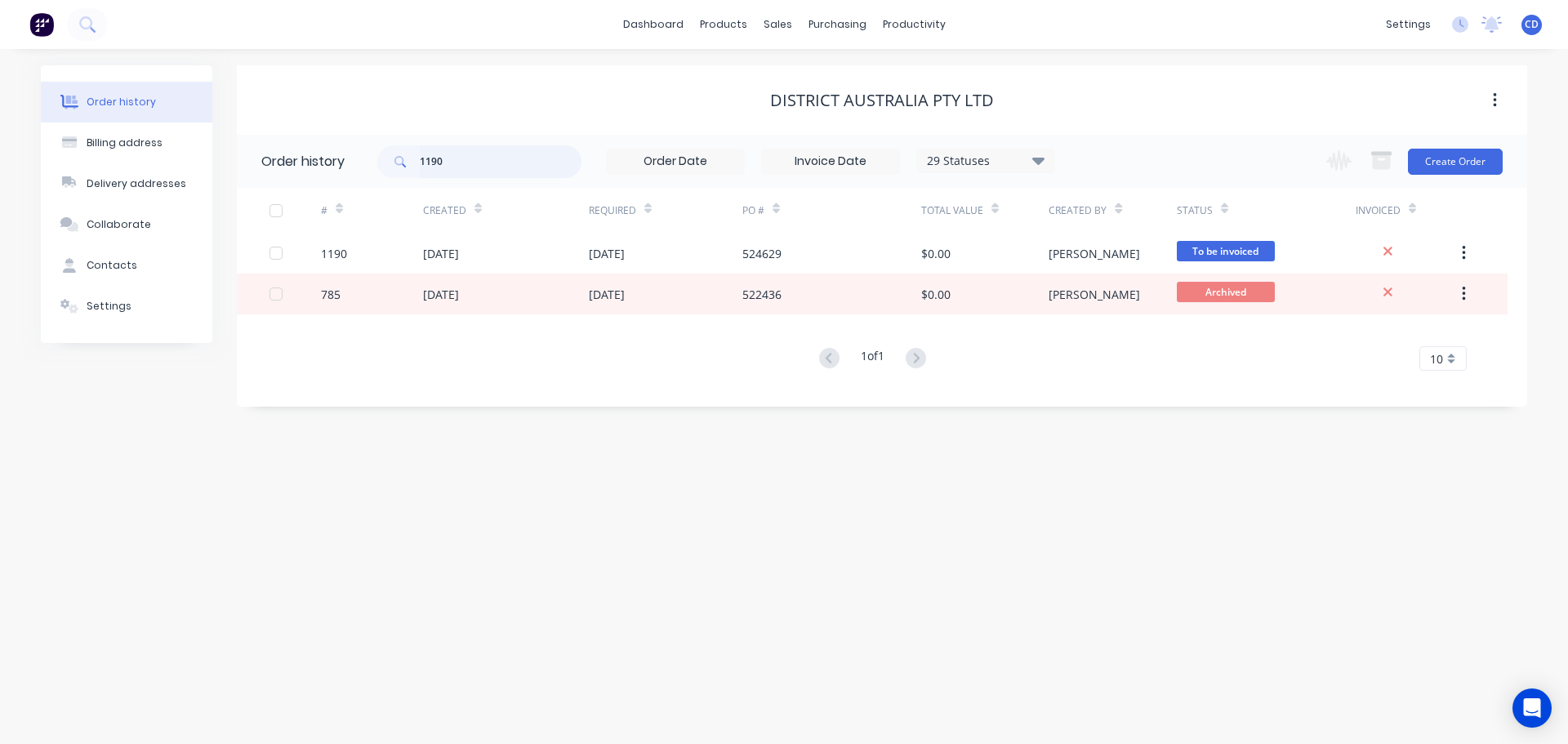
click at [446, 153] on input "1190" at bounding box center [500, 162] width 161 height 33
type input "1"
type input "1201"
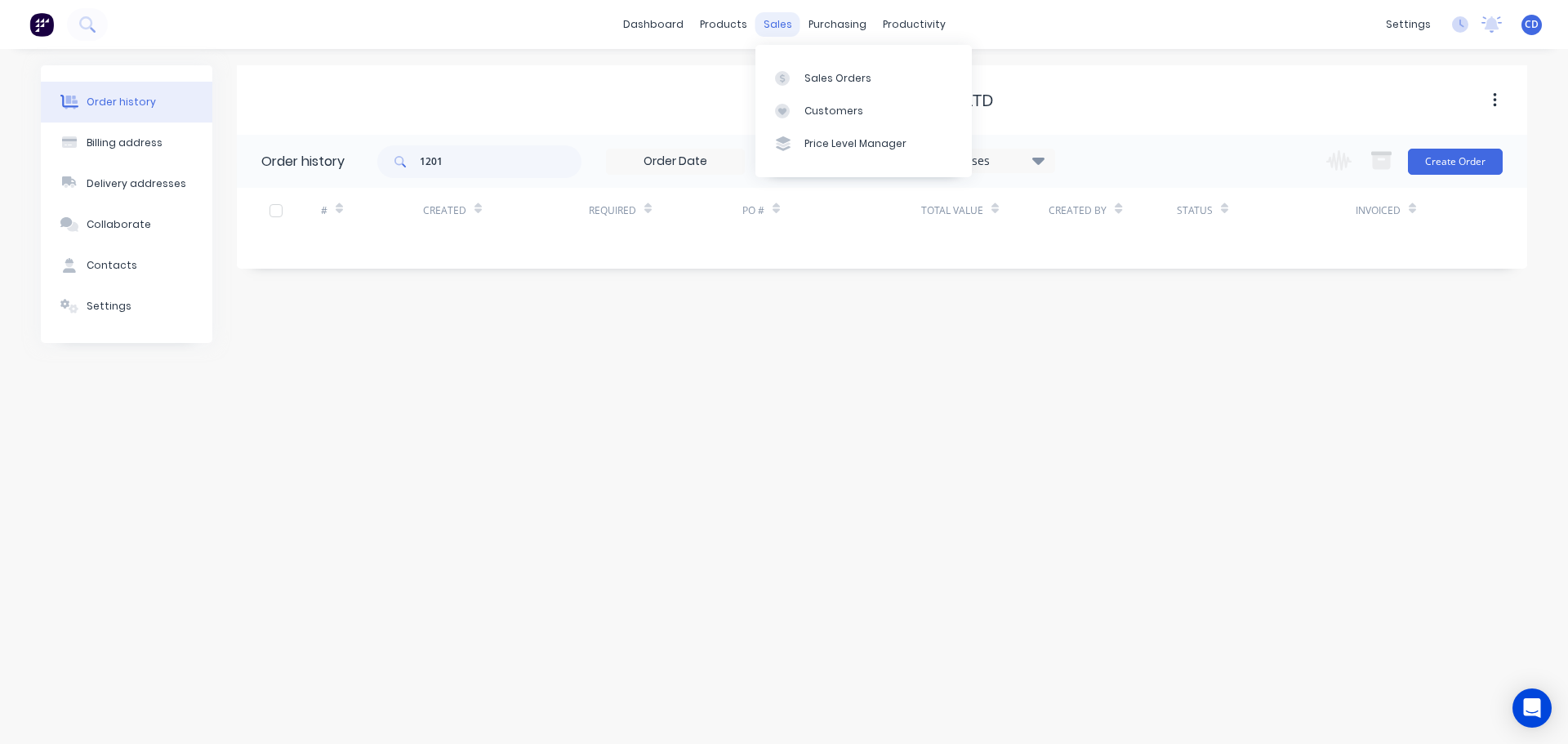
click at [772, 25] on div "sales" at bounding box center [777, 25] width 45 height 25
click at [823, 68] on link "Sales Orders" at bounding box center [863, 77] width 216 height 33
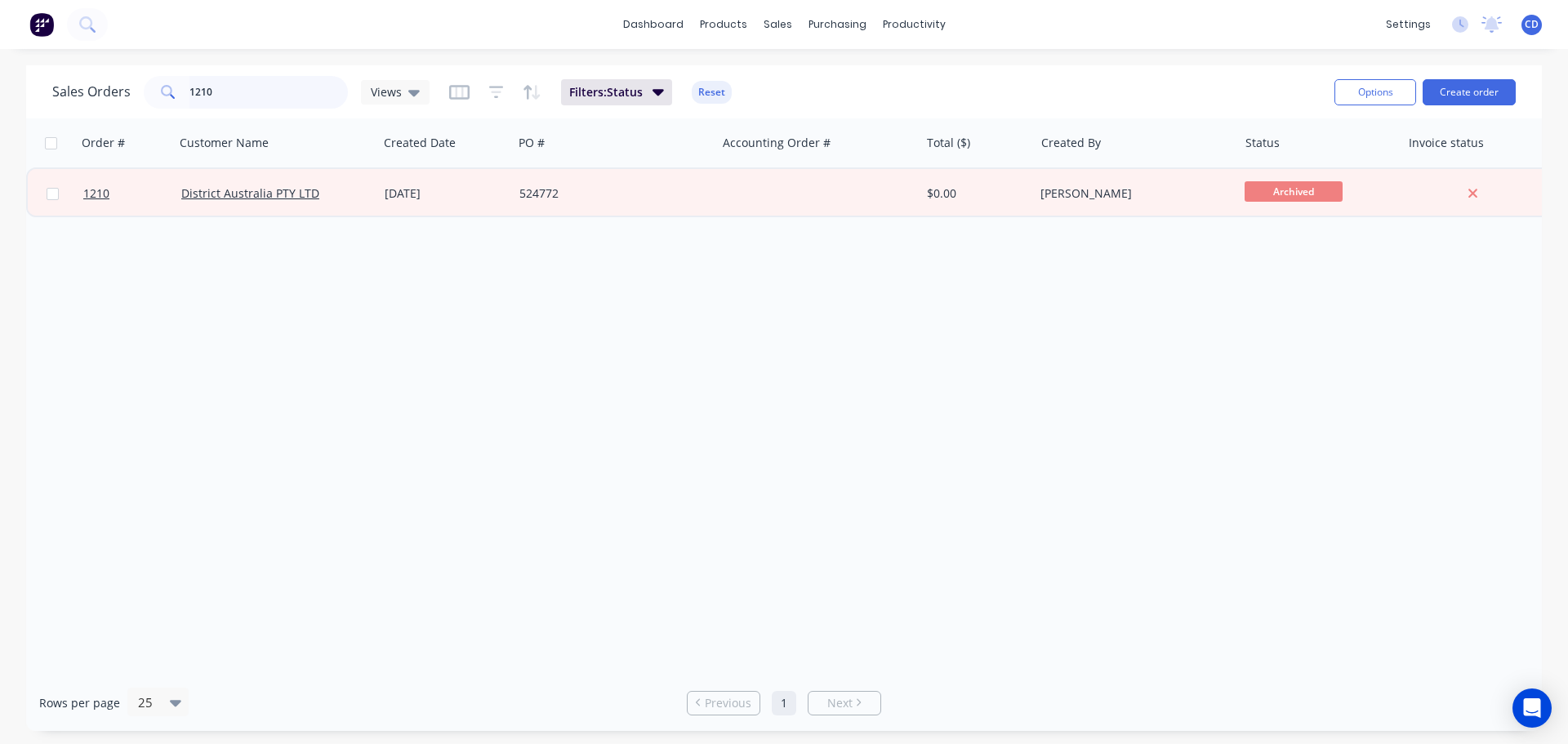
click at [265, 101] on input "1210" at bounding box center [269, 92] width 159 height 33
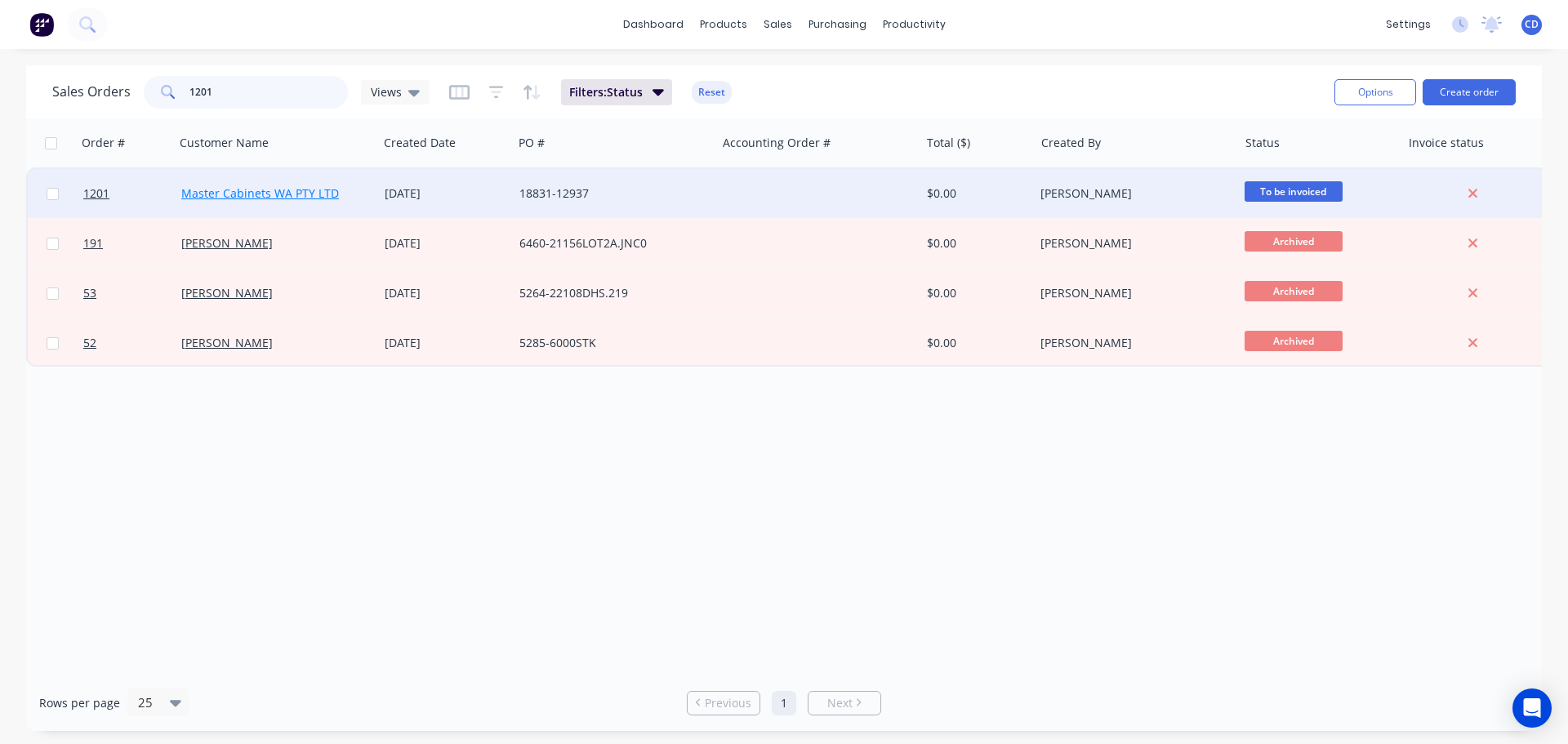
type input "1201"
click at [257, 189] on link "Master Cabinets WA PTY LTD" at bounding box center [259, 193] width 158 height 16
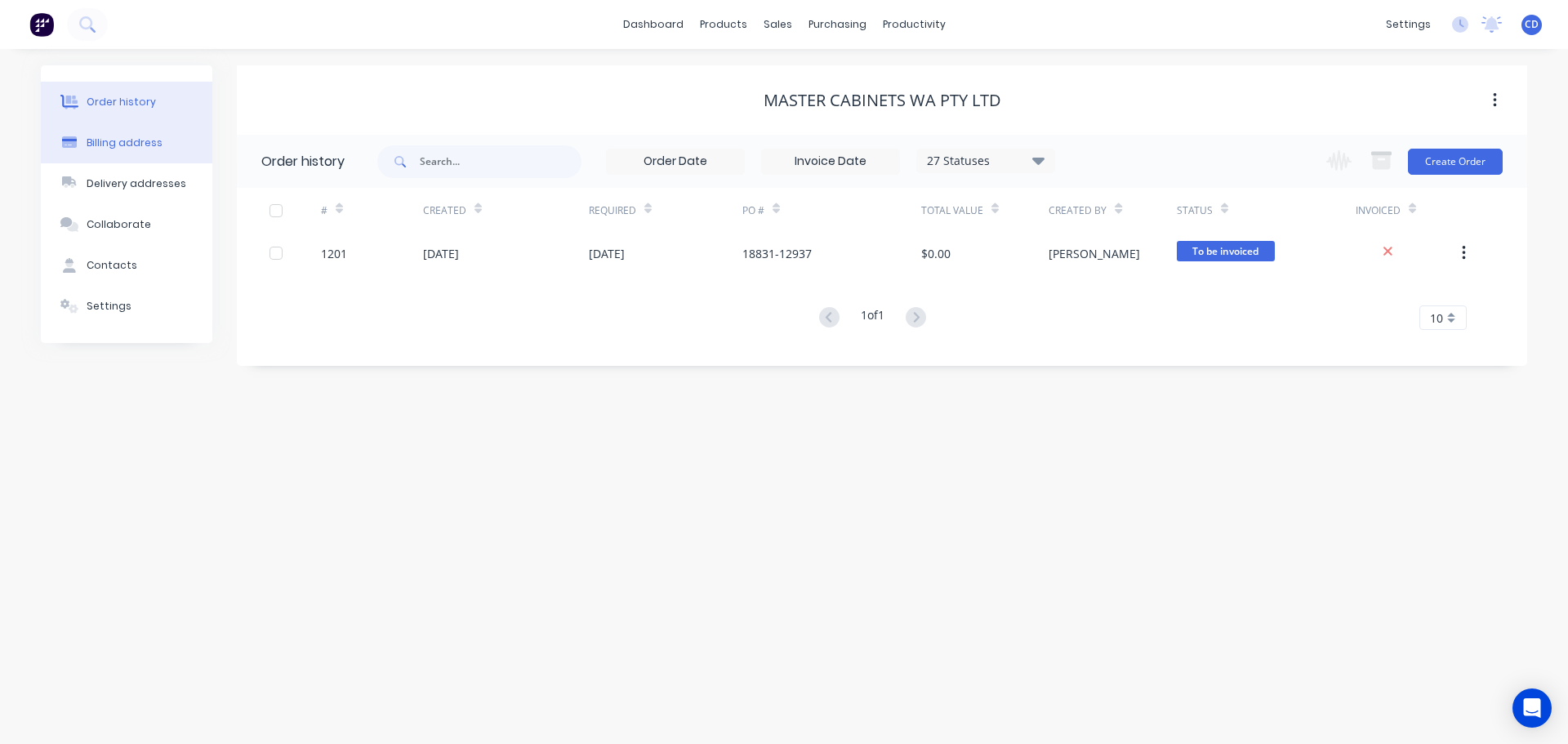
click at [134, 140] on div "Billing address" at bounding box center [124, 143] width 76 height 15
select select "AU"
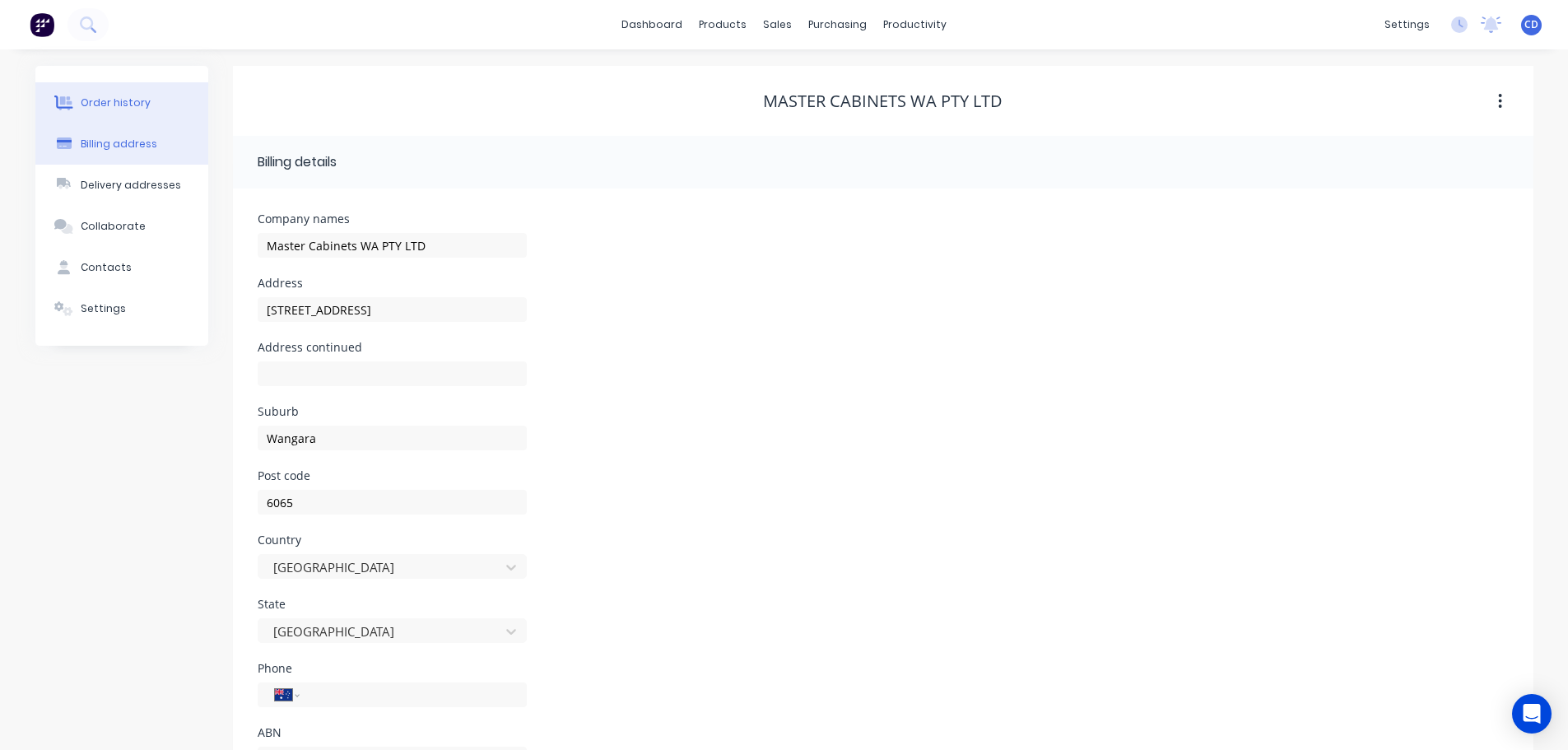
click at [153, 103] on button "Order history" at bounding box center [122, 103] width 173 height 41
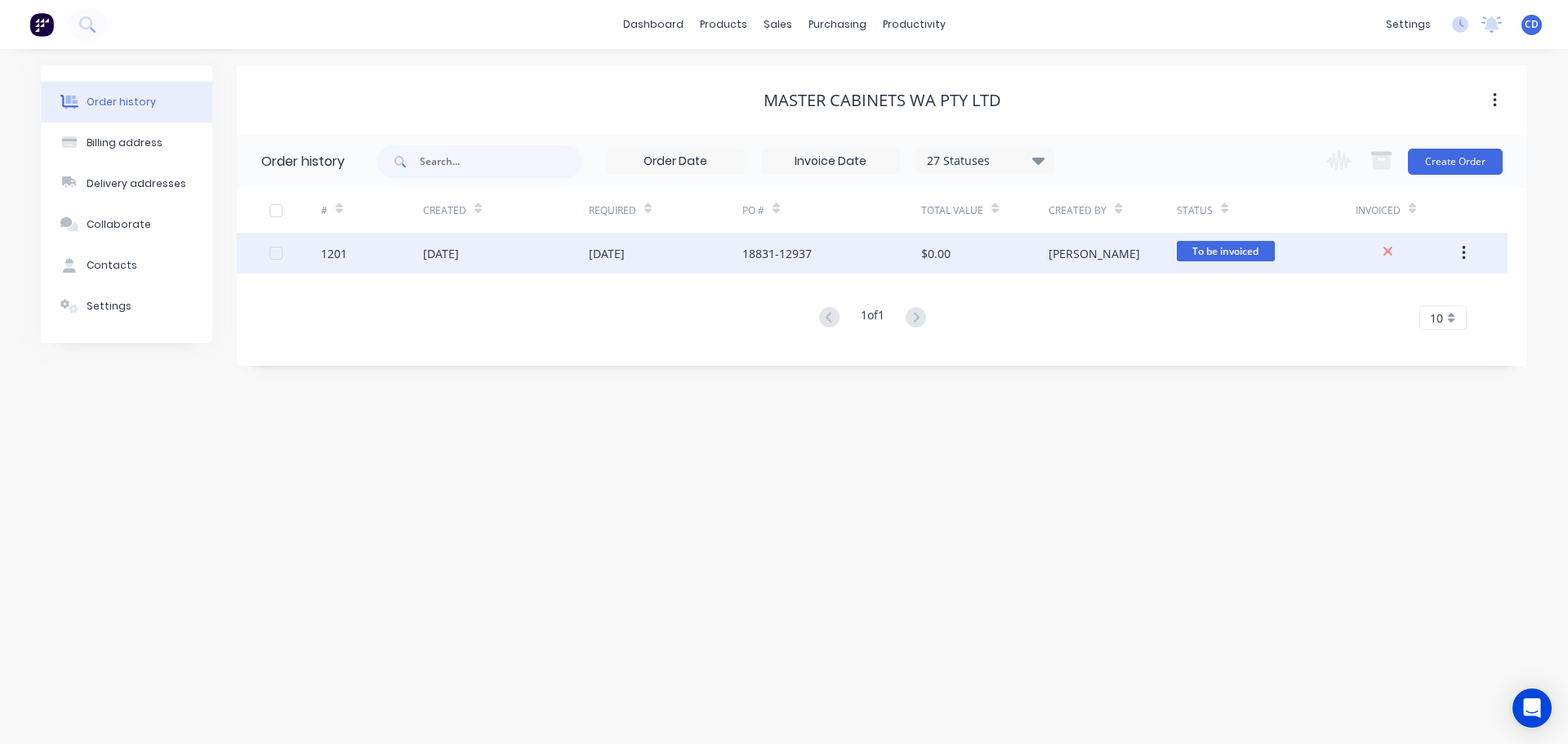
click at [459, 258] on div "[DATE]" at bounding box center [440, 253] width 36 height 17
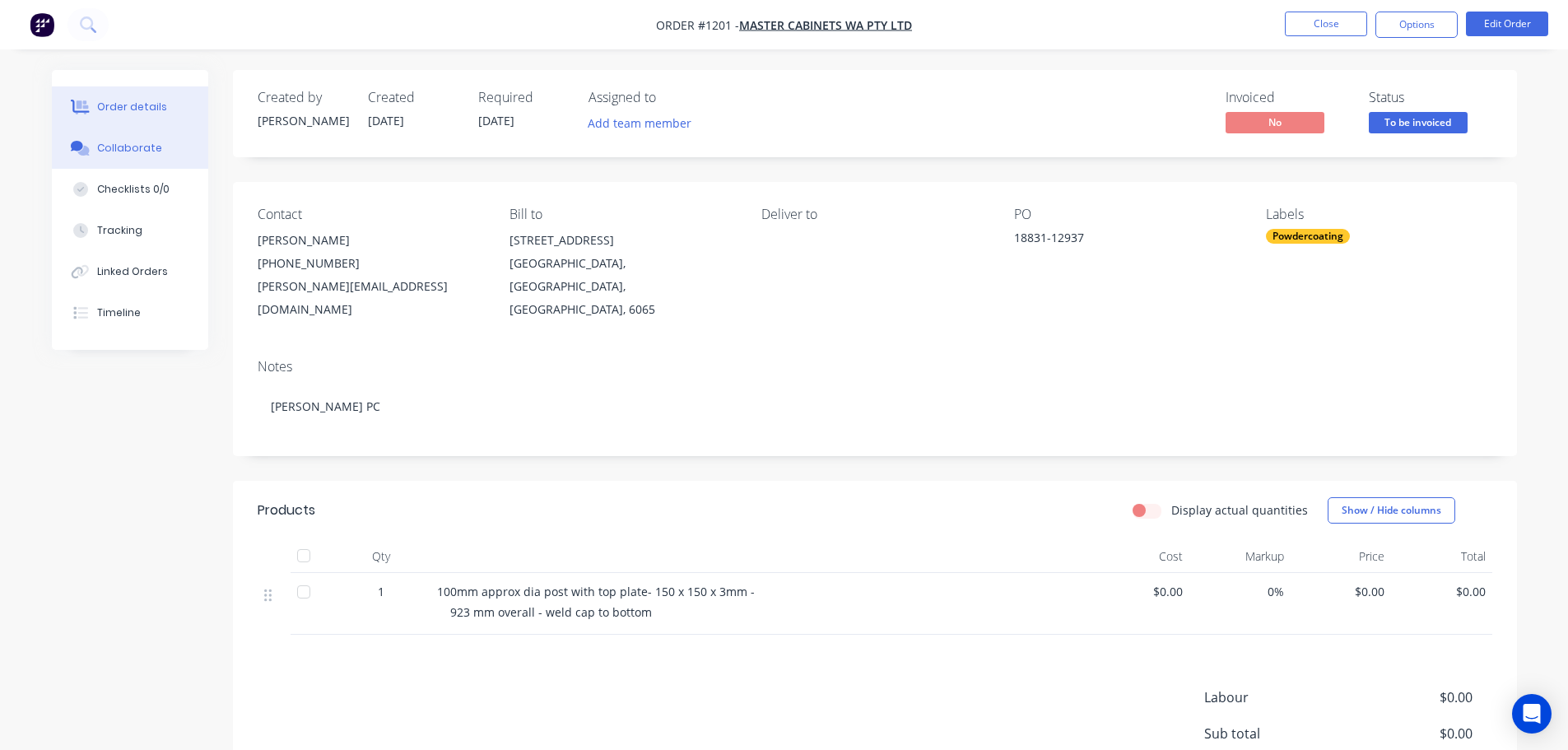
click at [143, 154] on div "Collaborate" at bounding box center [129, 148] width 65 height 15
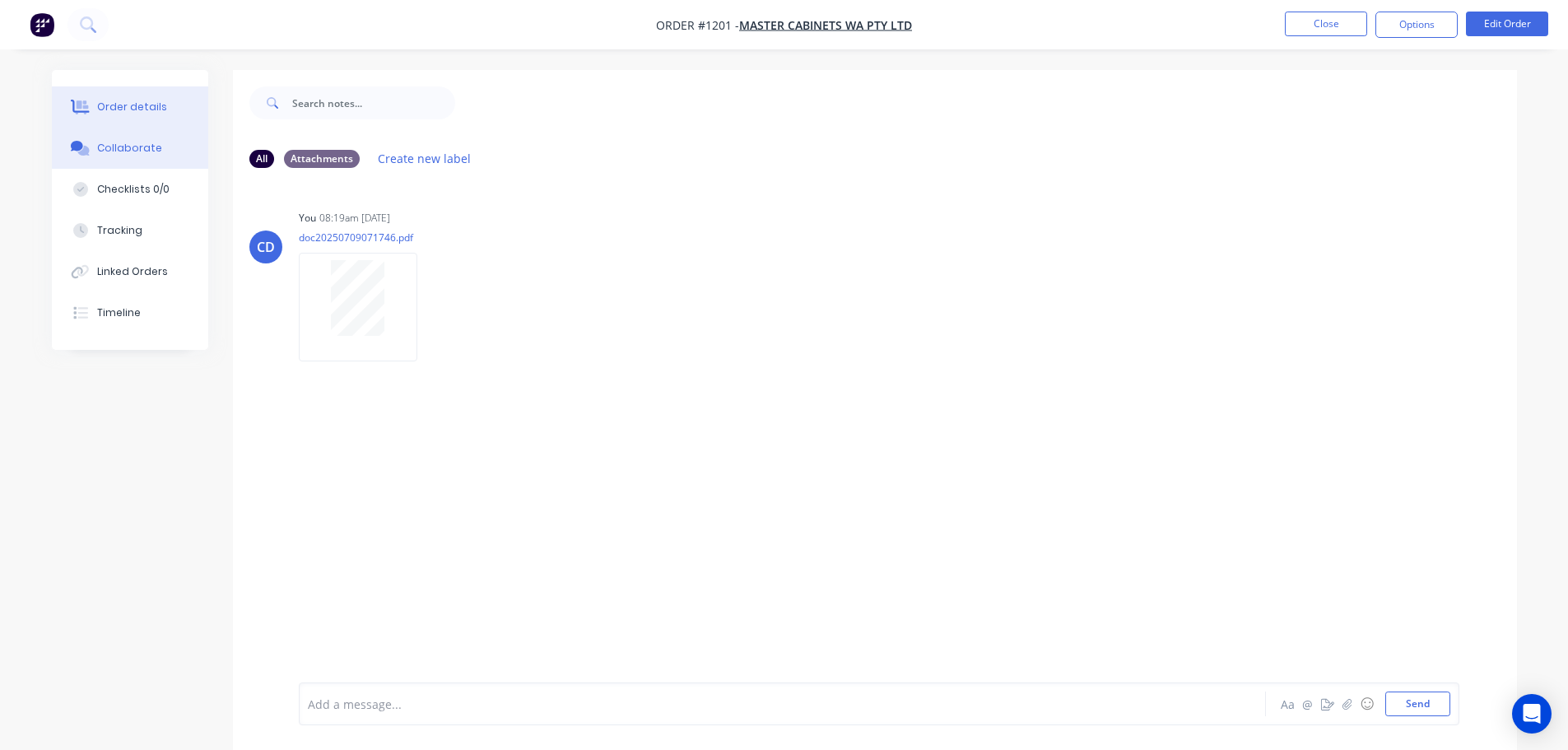
click at [161, 110] on button "Order details" at bounding box center [130, 107] width 157 height 41
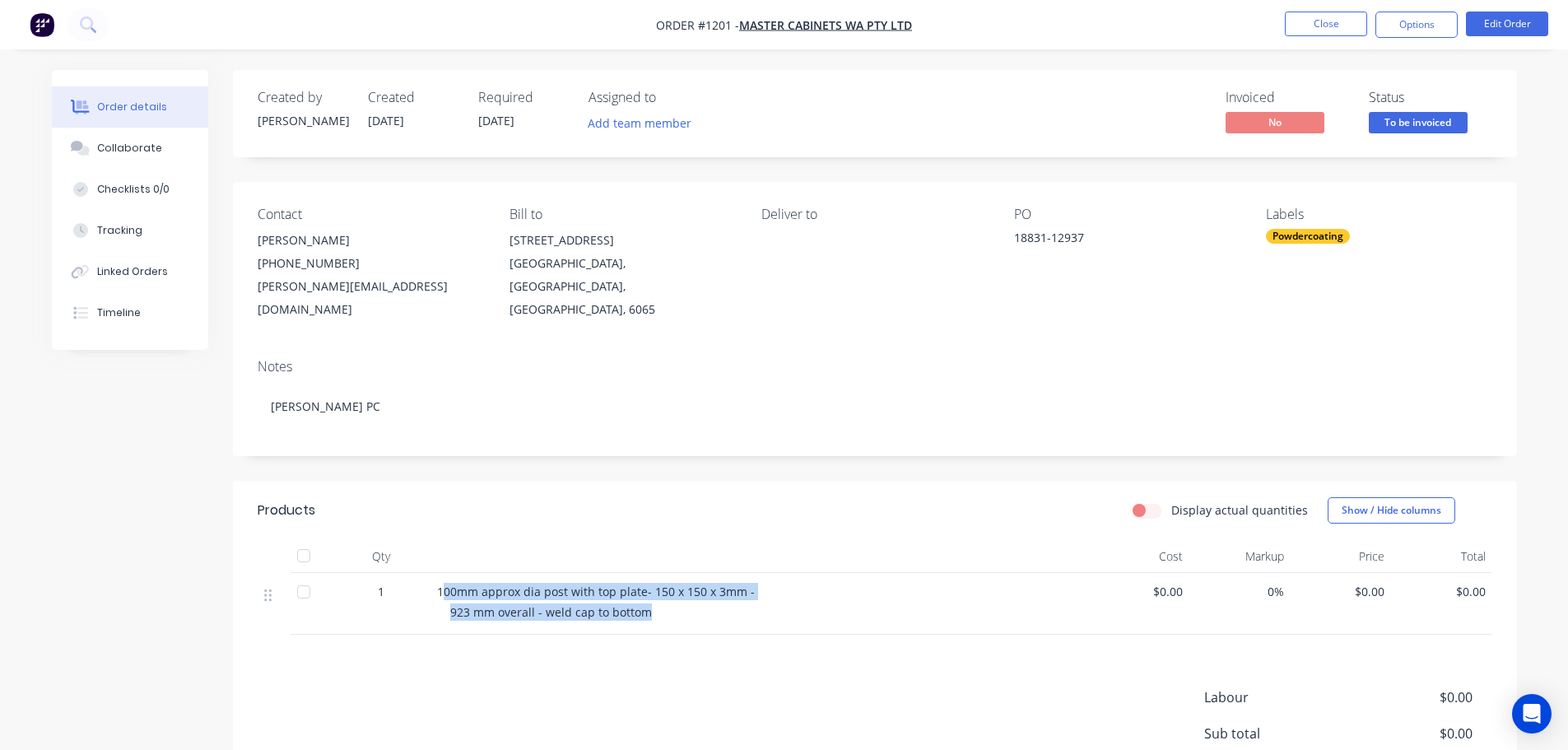
drag, startPoint x: 443, startPoint y: 565, endPoint x: 647, endPoint y: 581, distance: 204.6
click at [658, 592] on div "100mm approx dia post with top plate- 150 x 150 x 3mm - 923 mm overall - weld c…" at bounding box center [760, 603] width 658 height 61
click at [1313, 18] on button "Close" at bounding box center [1326, 24] width 83 height 25
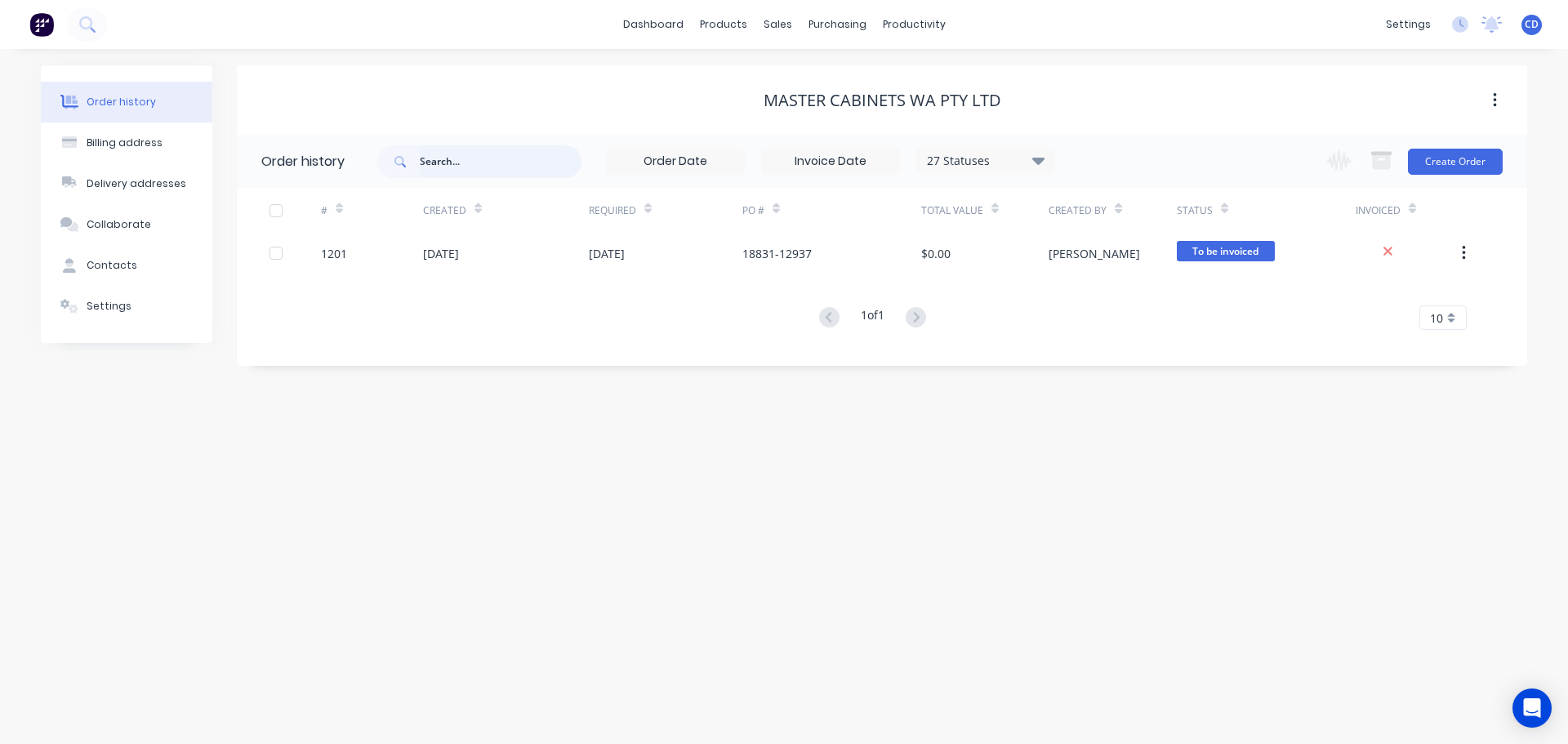
click at [467, 162] on input "text" at bounding box center [500, 162] width 161 height 33
type input "1170"
click at [156, 105] on button "Order history" at bounding box center [126, 102] width 171 height 41
click at [148, 101] on div "Order history" at bounding box center [121, 101] width 70 height 15
click at [770, 29] on div "sales" at bounding box center [777, 25] width 45 height 25
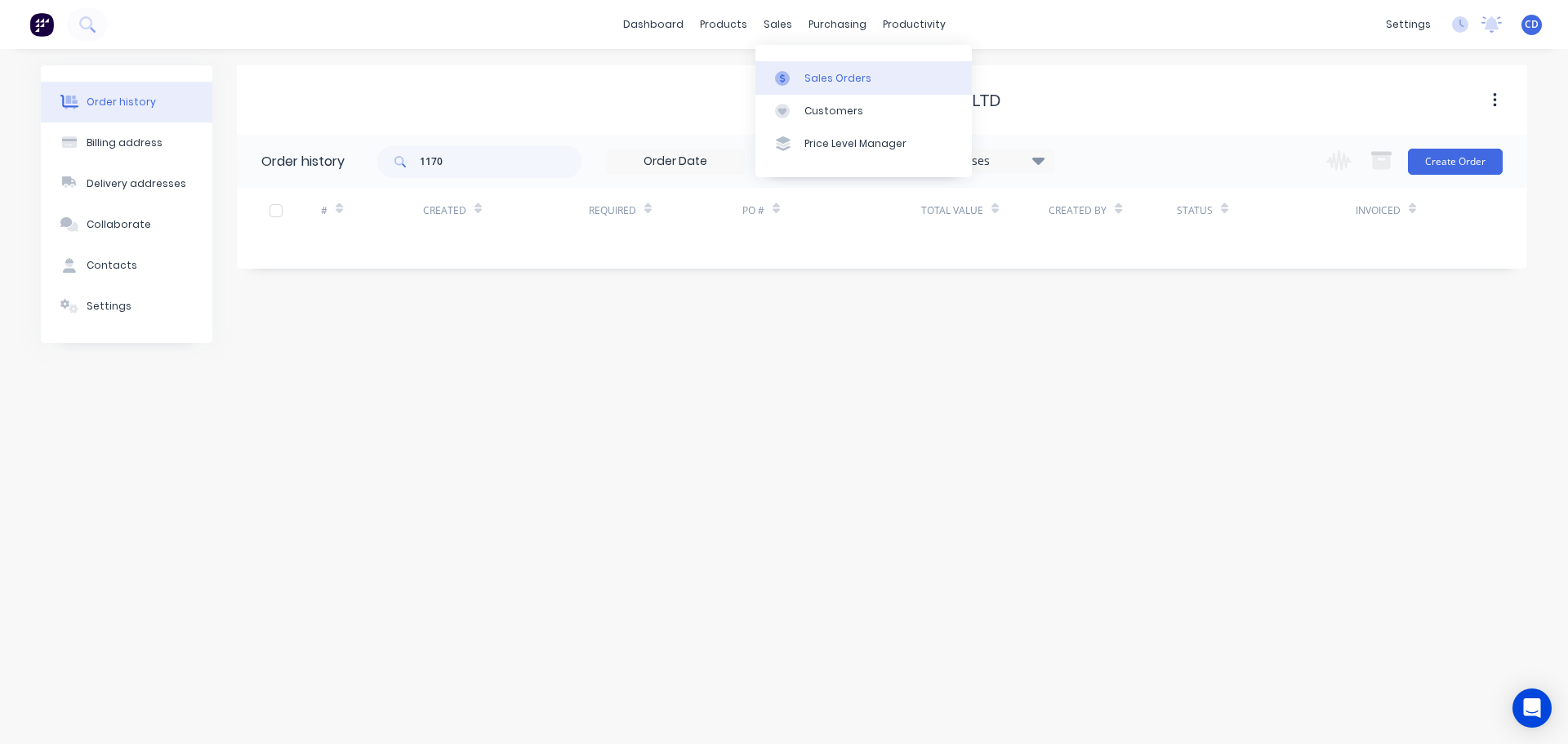
click at [814, 71] on link "Sales Orders" at bounding box center [863, 77] width 216 height 33
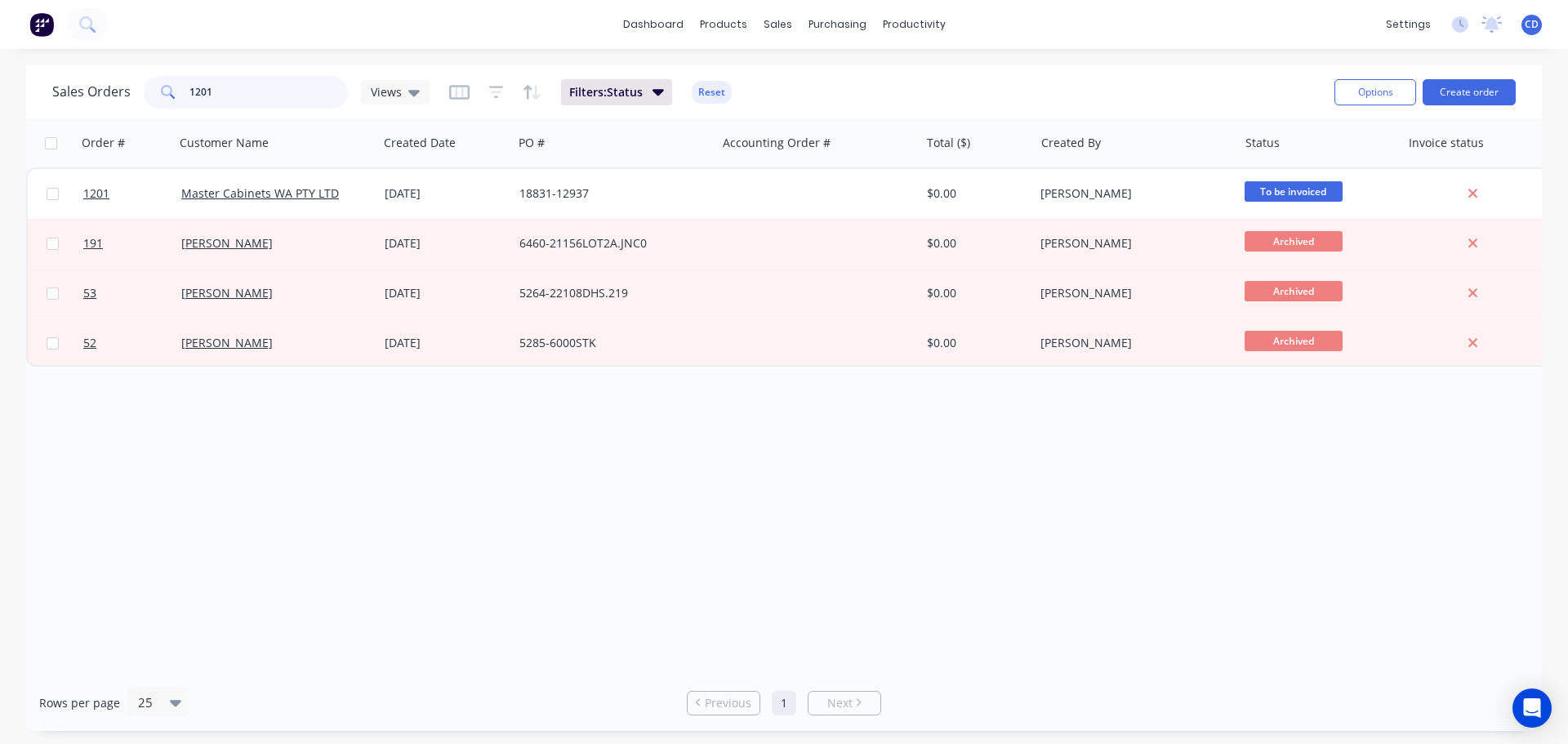
click at [236, 91] on input "1201" at bounding box center [269, 92] width 159 height 33
type input "1"
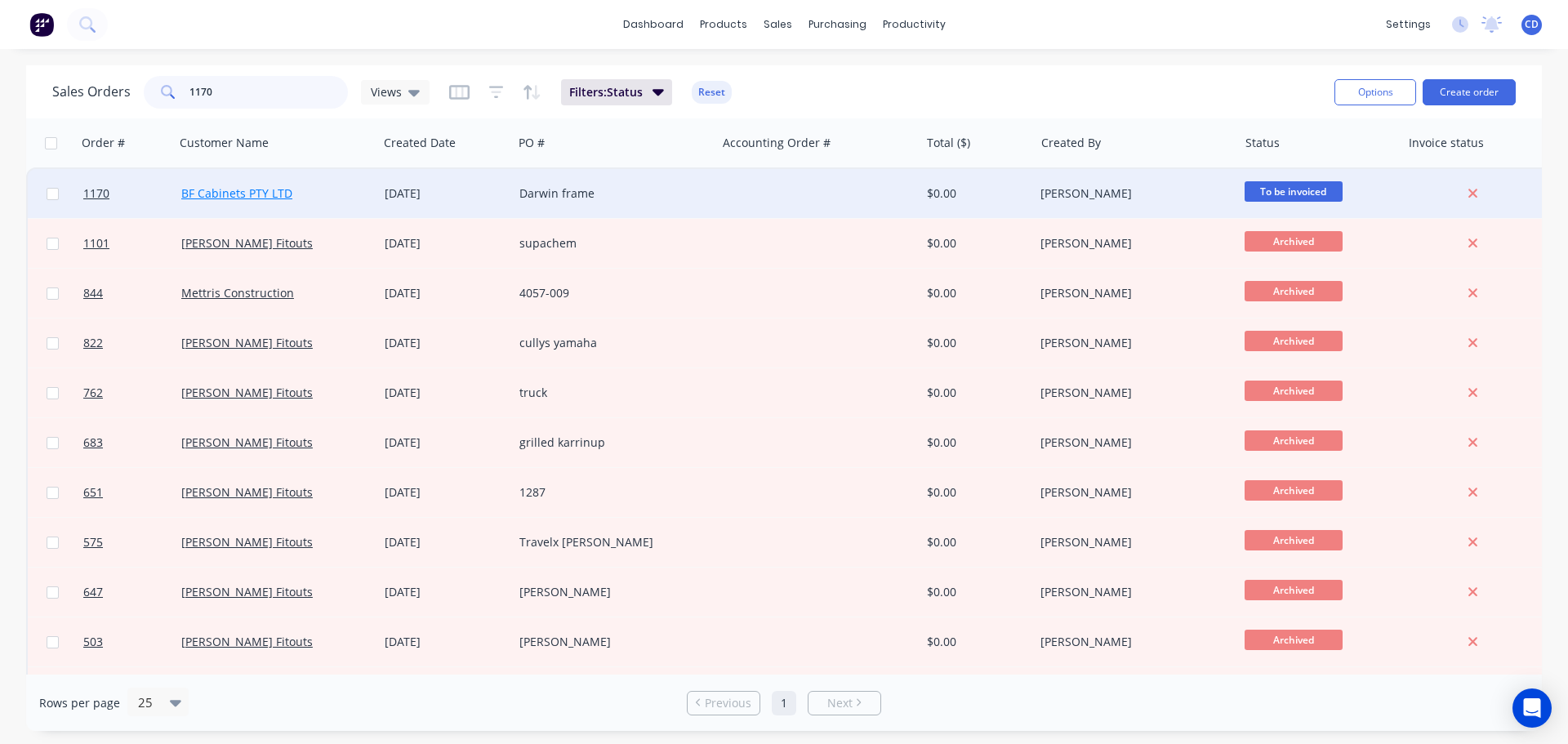
type input "1170"
click at [266, 192] on link "BF Cabinets PTY LTD" at bounding box center [236, 193] width 111 height 16
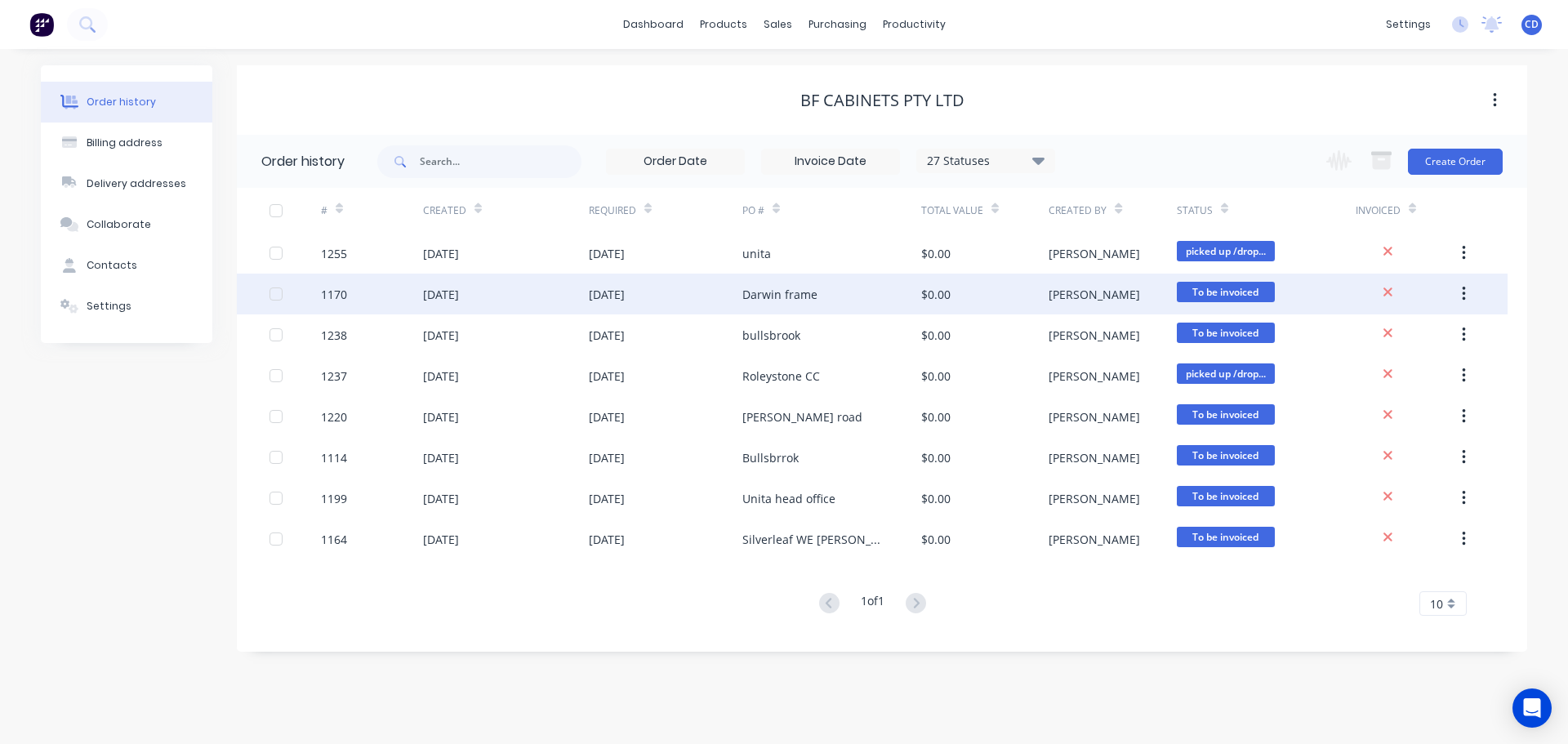
click at [437, 294] on div "[DATE]" at bounding box center [440, 294] width 36 height 17
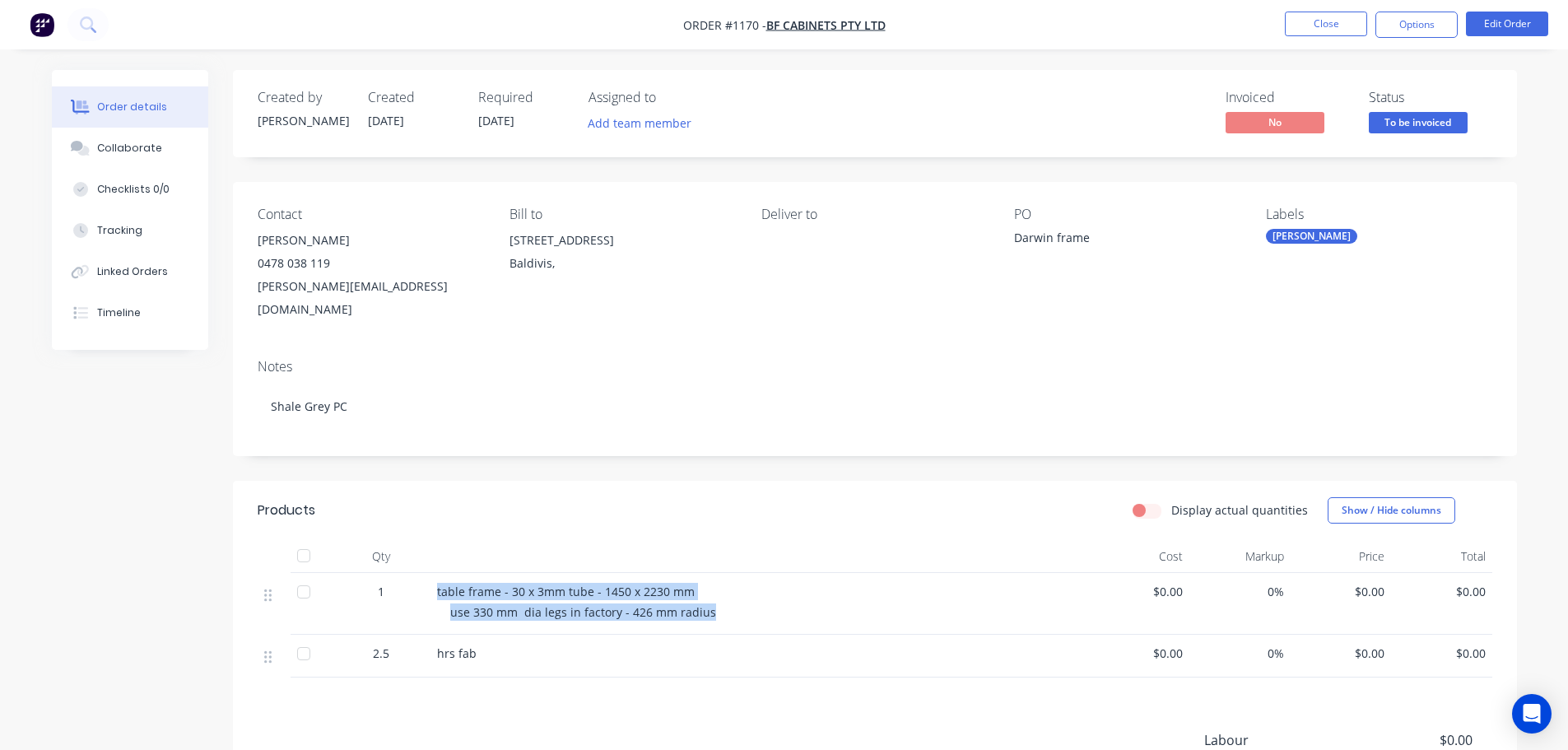
drag, startPoint x: 430, startPoint y: 569, endPoint x: 729, endPoint y: 581, distance: 299.2
click at [729, 581] on div "table frame - 30 x 3mm tube - 1450 x 2230 mm use 330 mm dia legs in factory - 4…" at bounding box center [760, 603] width 658 height 61
copy div "table frame - 30 x 3mm tube - 1450 x 2230 mm use 330 mm dia legs in factory - 4…"
click at [92, 154] on div at bounding box center [81, 148] width 25 height 15
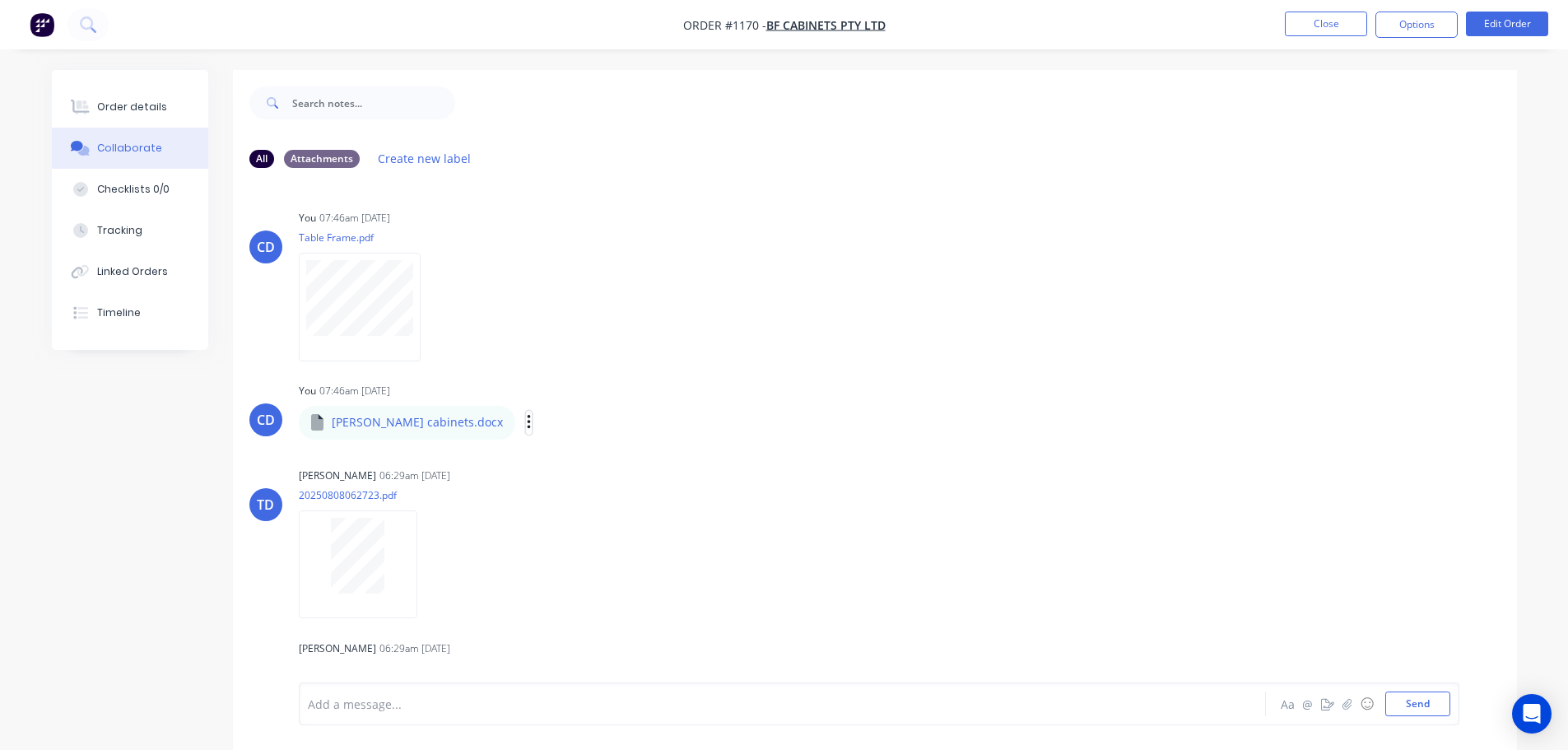
click at [527, 423] on icon "button" at bounding box center [528, 422] width 4 height 15
click at [544, 469] on button "Download" at bounding box center [637, 466] width 185 height 37
click at [1312, 28] on button "Close" at bounding box center [1326, 24] width 83 height 25
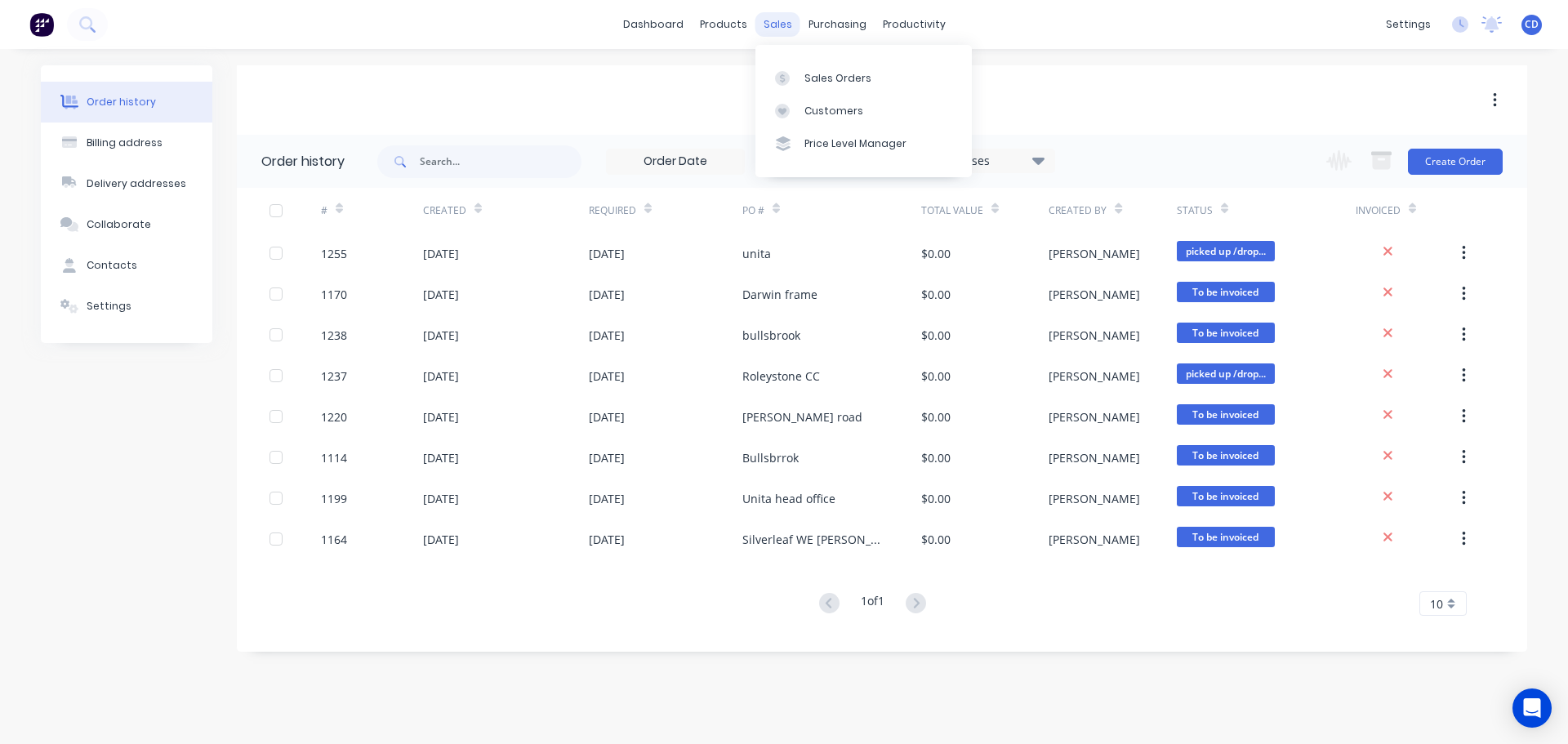
click at [784, 22] on div "sales" at bounding box center [777, 25] width 45 height 25
click at [818, 68] on link "Sales Orders" at bounding box center [863, 77] width 216 height 33
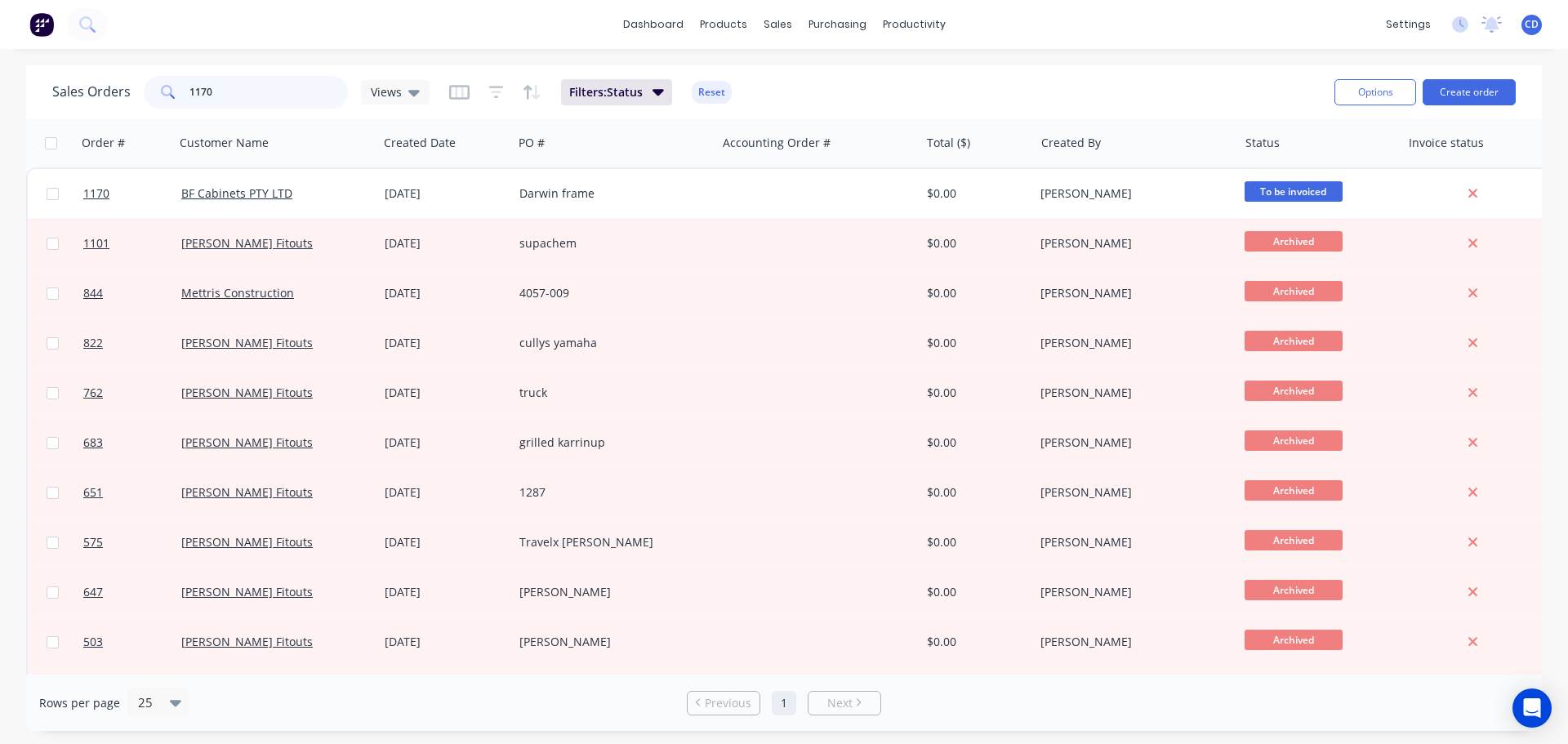
click at [333, 86] on input "1170" at bounding box center [269, 92] width 159 height 33
type input "1"
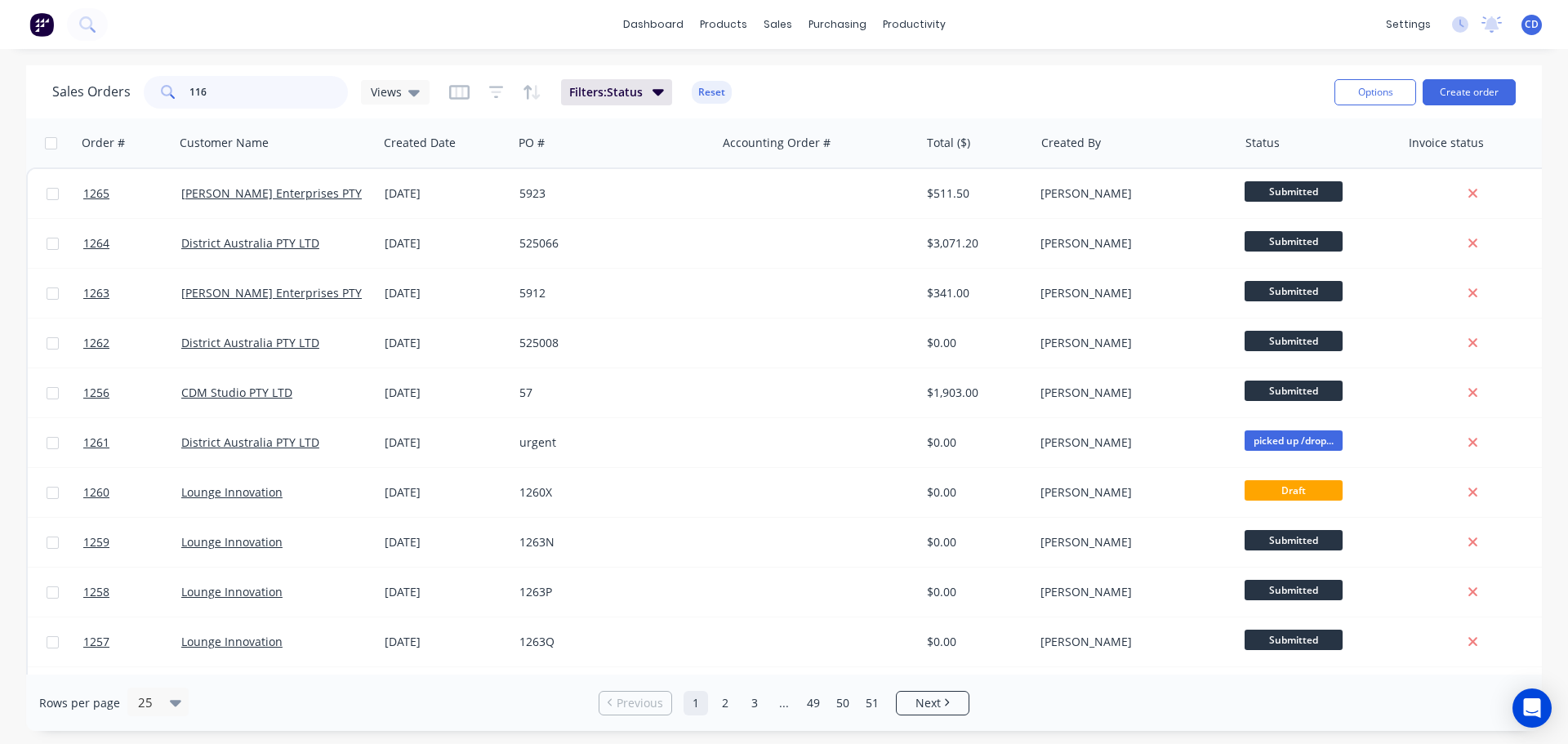
type input "1162"
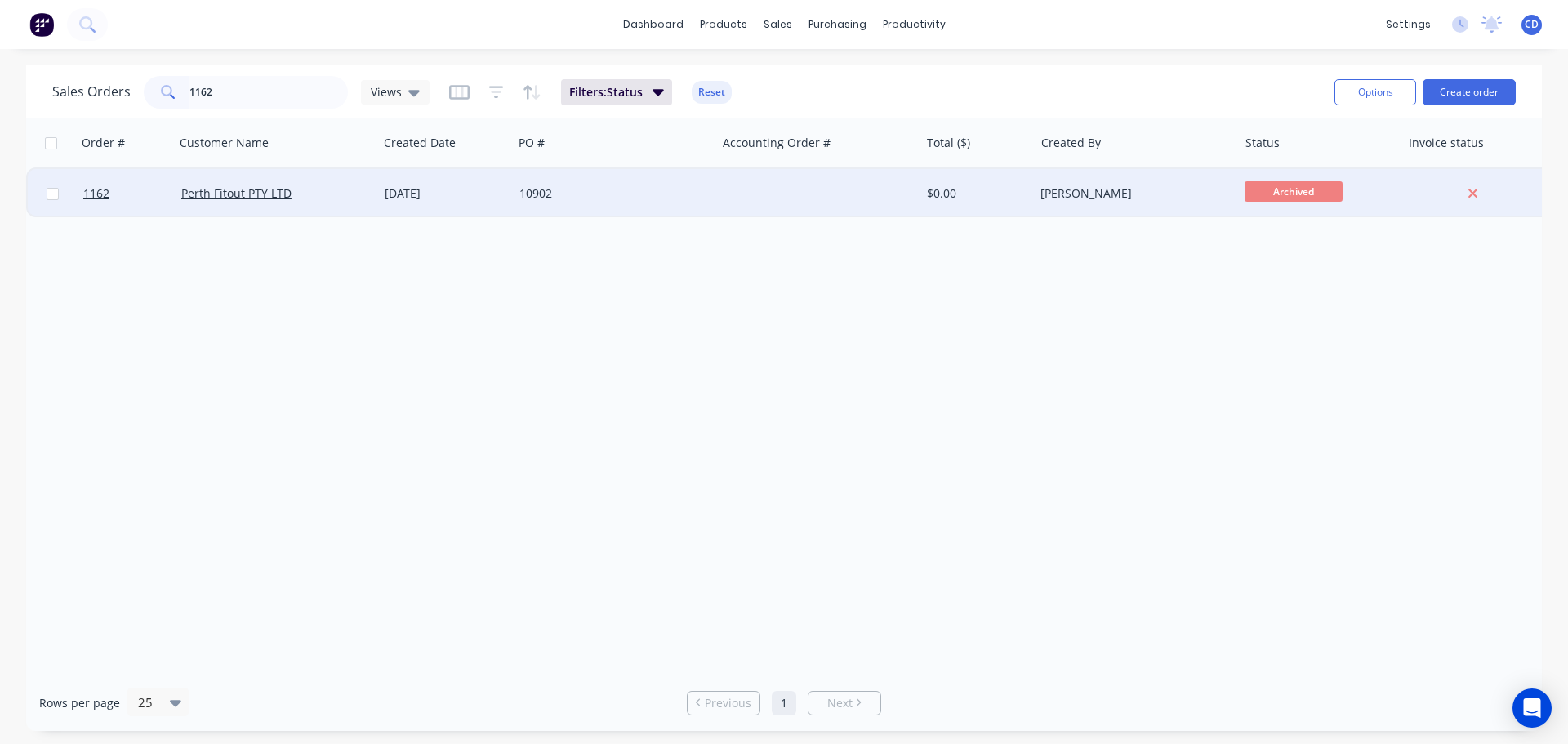
click at [239, 201] on div "Perth Fitout PTY LTD" at bounding box center [276, 194] width 203 height 49
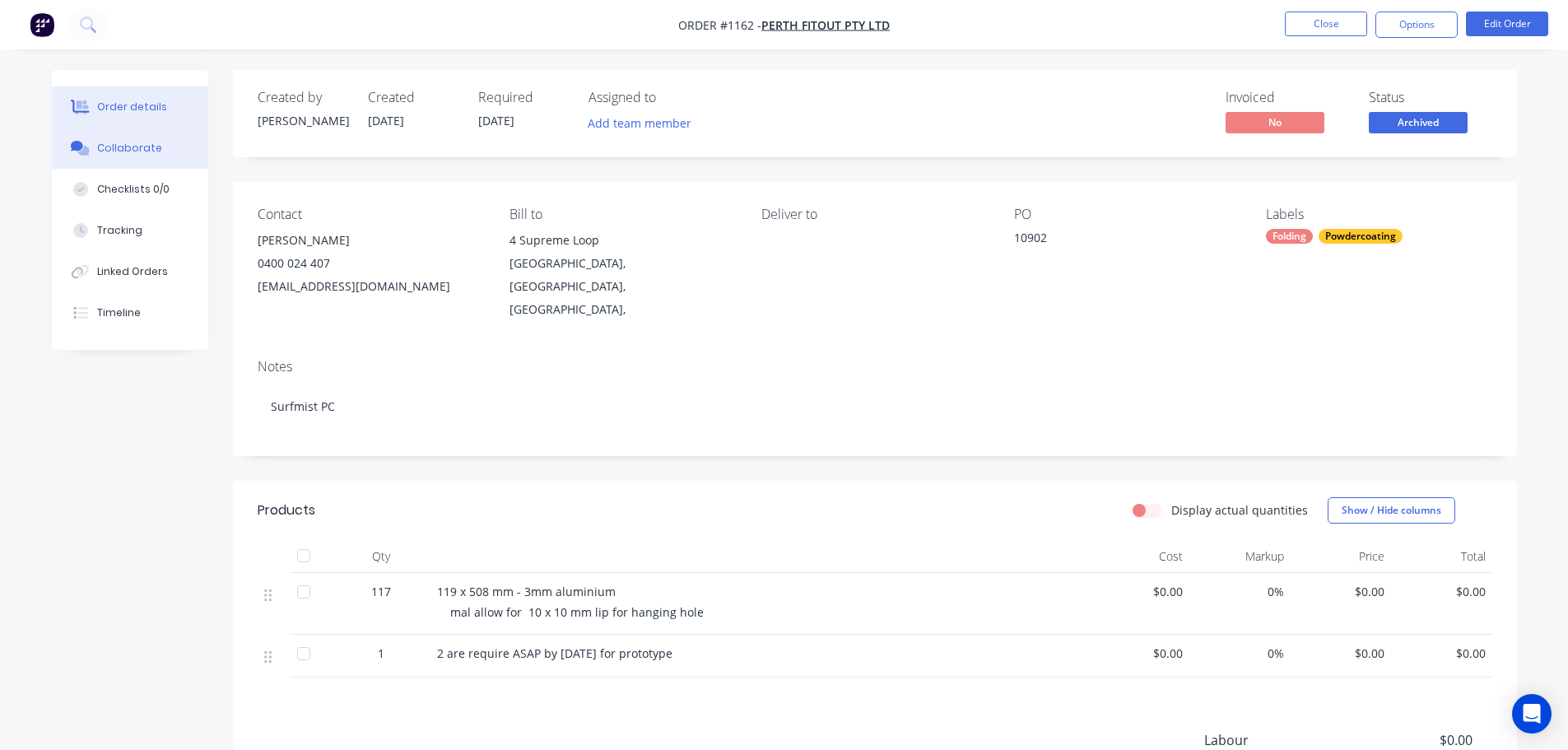
click at [139, 149] on div "Collaborate" at bounding box center [129, 148] width 65 height 15
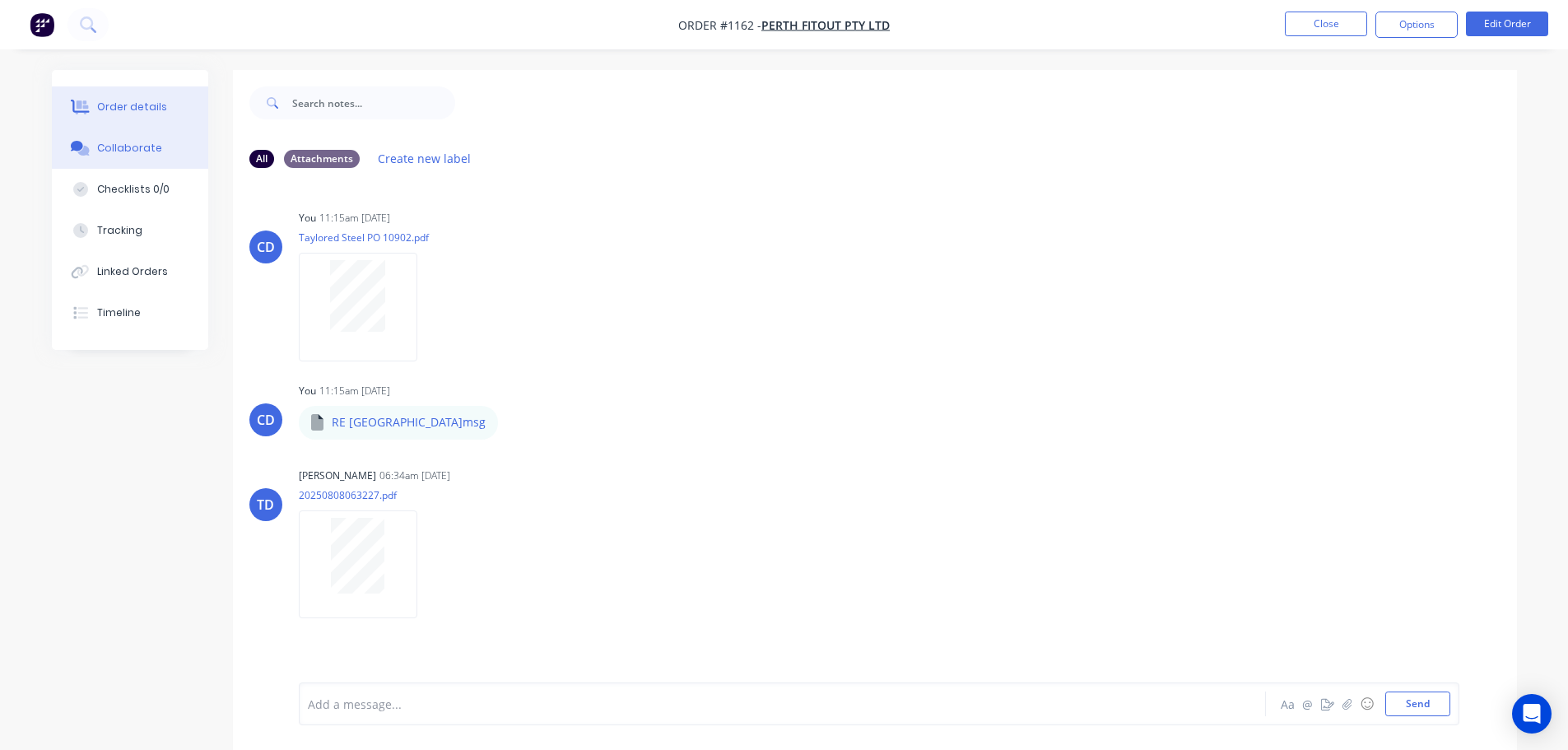
click at [149, 93] on button "Order details" at bounding box center [130, 107] width 157 height 41
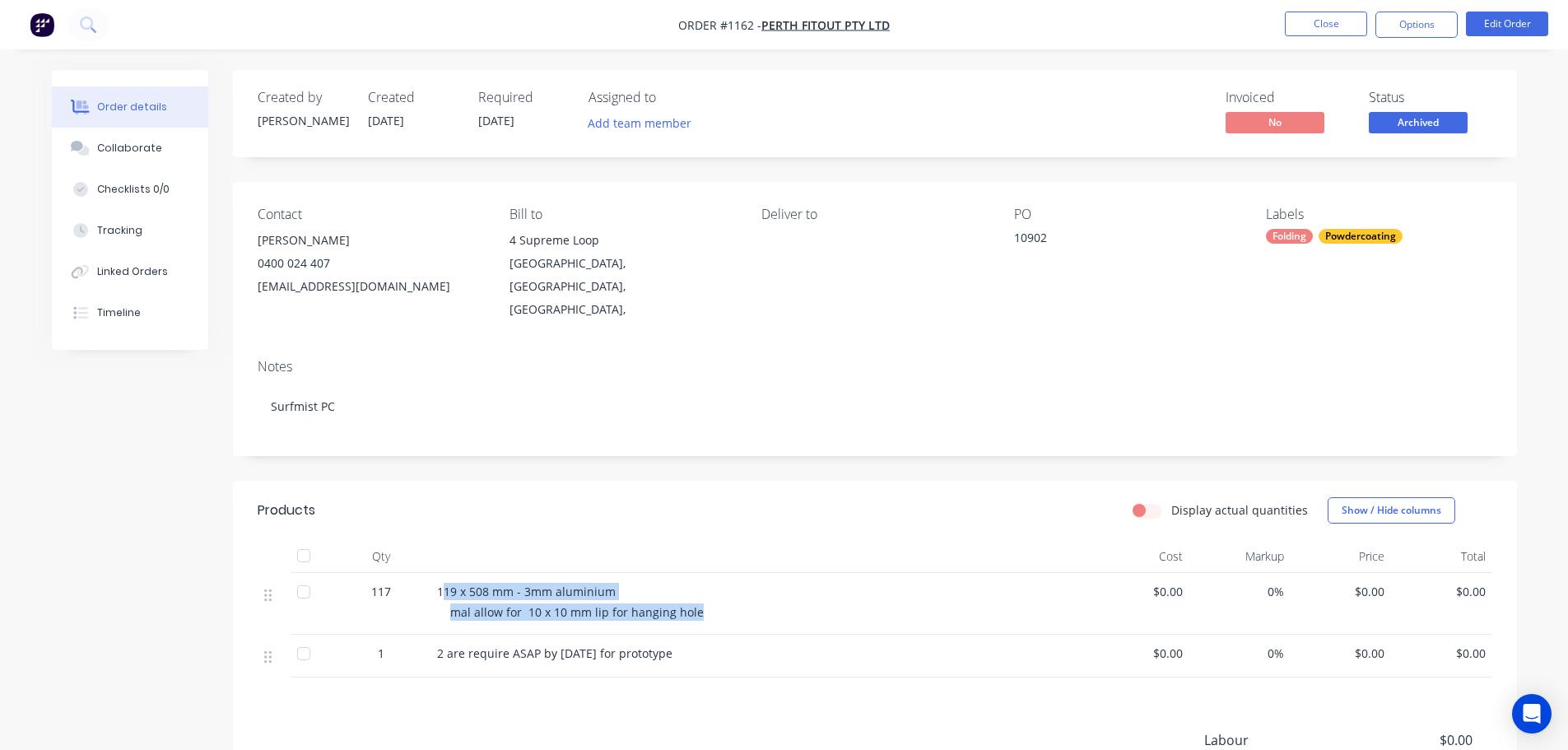
drag, startPoint x: 444, startPoint y: 569, endPoint x: 666, endPoint y: 587, distance: 222.7
click at [700, 589] on div "119 x 508 mm - 3mm aluminium mal allow for 10 x 10 mm lip for hanging hole" at bounding box center [760, 603] width 658 height 61
copy div "19 x 508 mm - 3mm aluminium mal allow for 10 x 10 mm lip for hanging hole"
click at [101, 141] on div "Collaborate" at bounding box center [129, 148] width 65 height 15
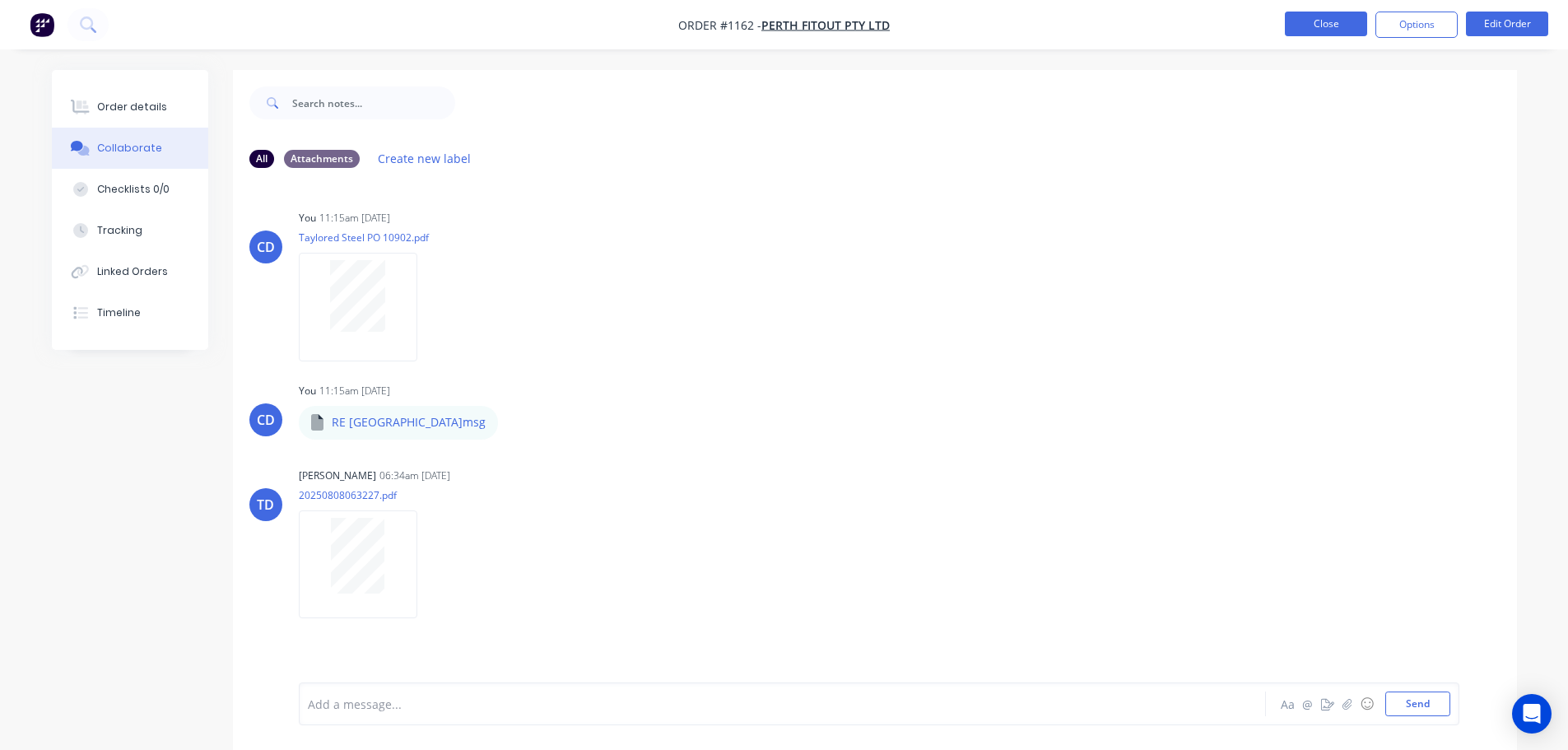
click at [1340, 32] on button "Close" at bounding box center [1326, 24] width 83 height 25
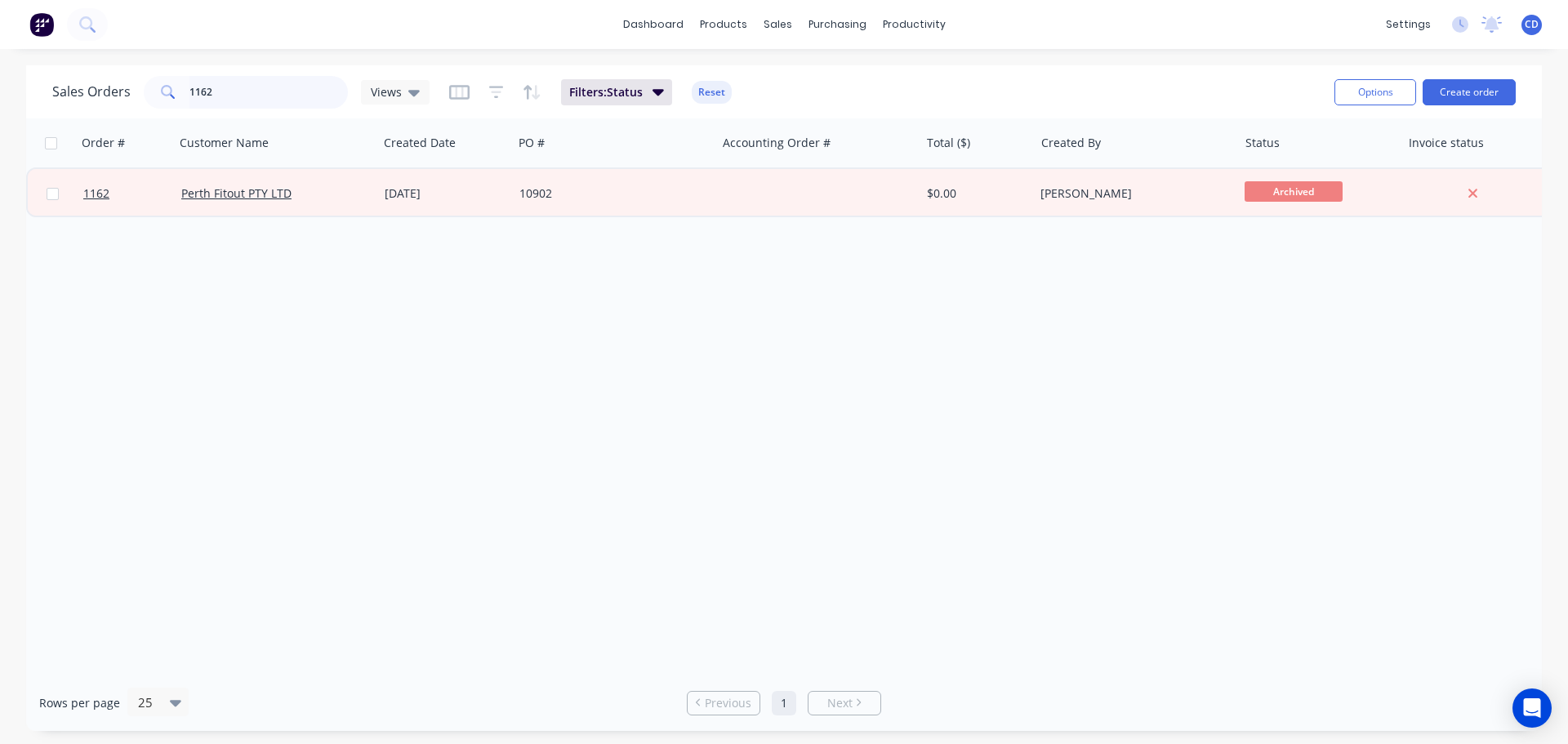
click at [263, 93] on input "1162" at bounding box center [269, 92] width 159 height 33
type input "1"
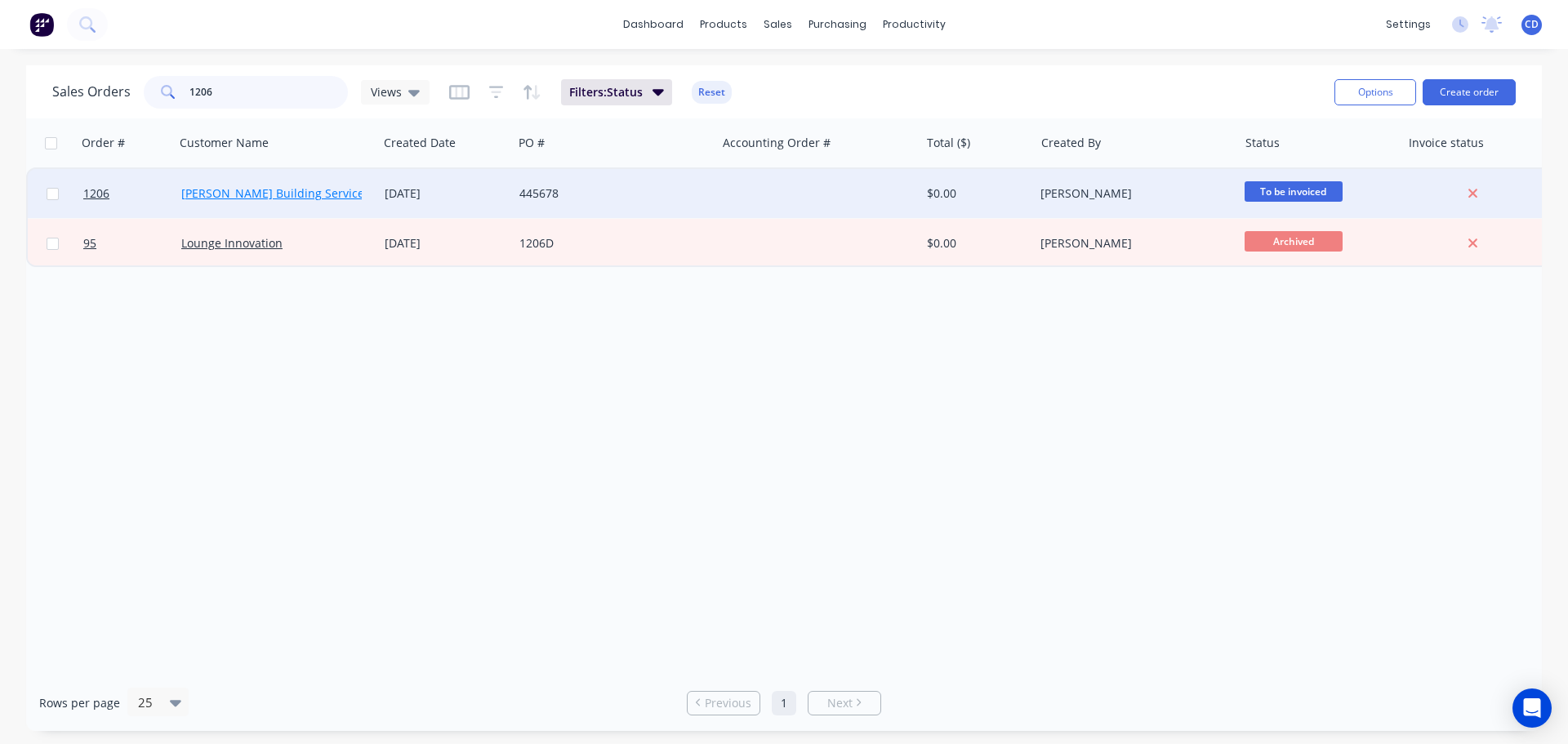
type input "1206"
click at [273, 194] on link "[PERSON_NAME] Building Services" at bounding box center [275, 193] width 189 height 16
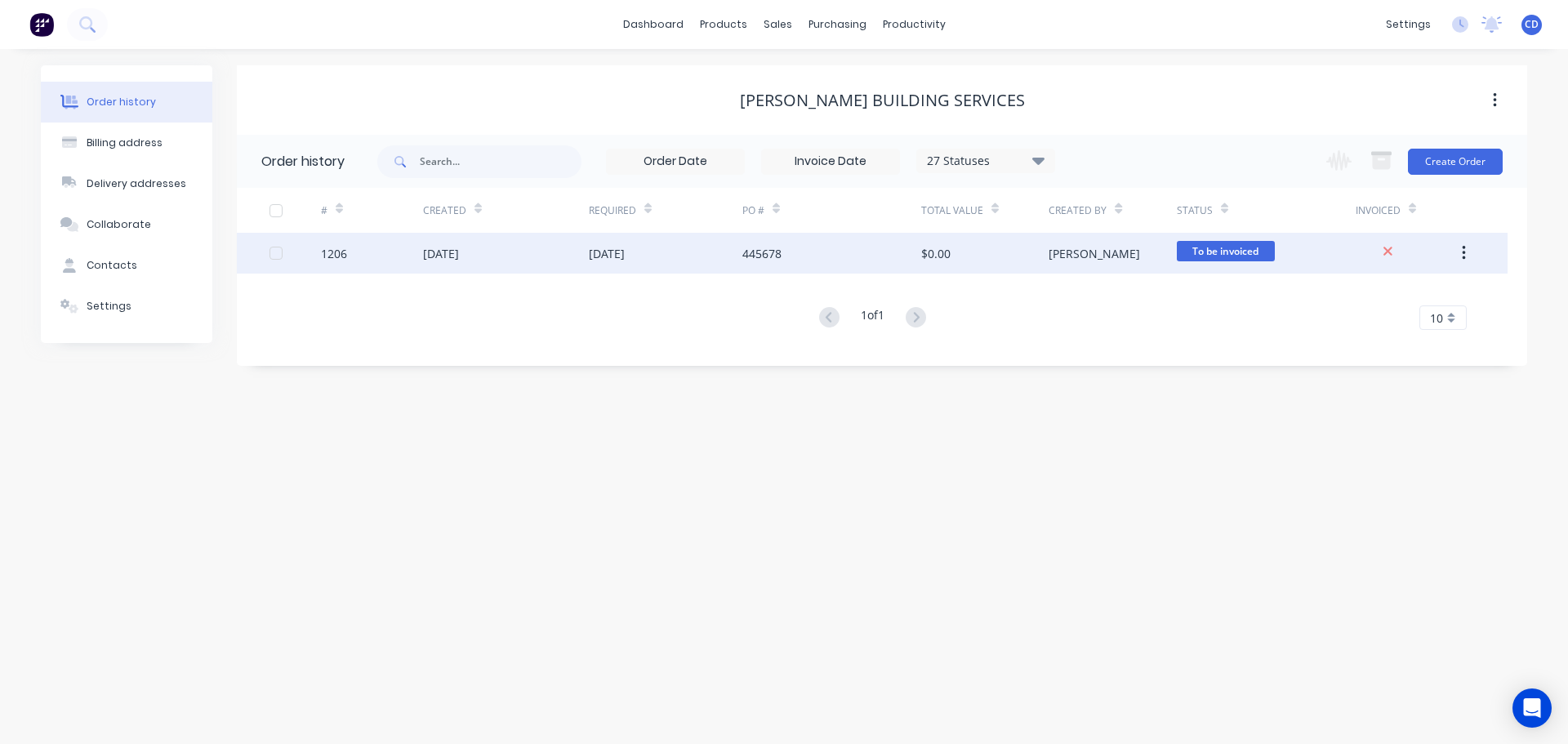
drag, startPoint x: 433, startPoint y: 257, endPoint x: 442, endPoint y: 256, distance: 9.1
click at [442, 256] on div "[DATE]" at bounding box center [440, 253] width 36 height 17
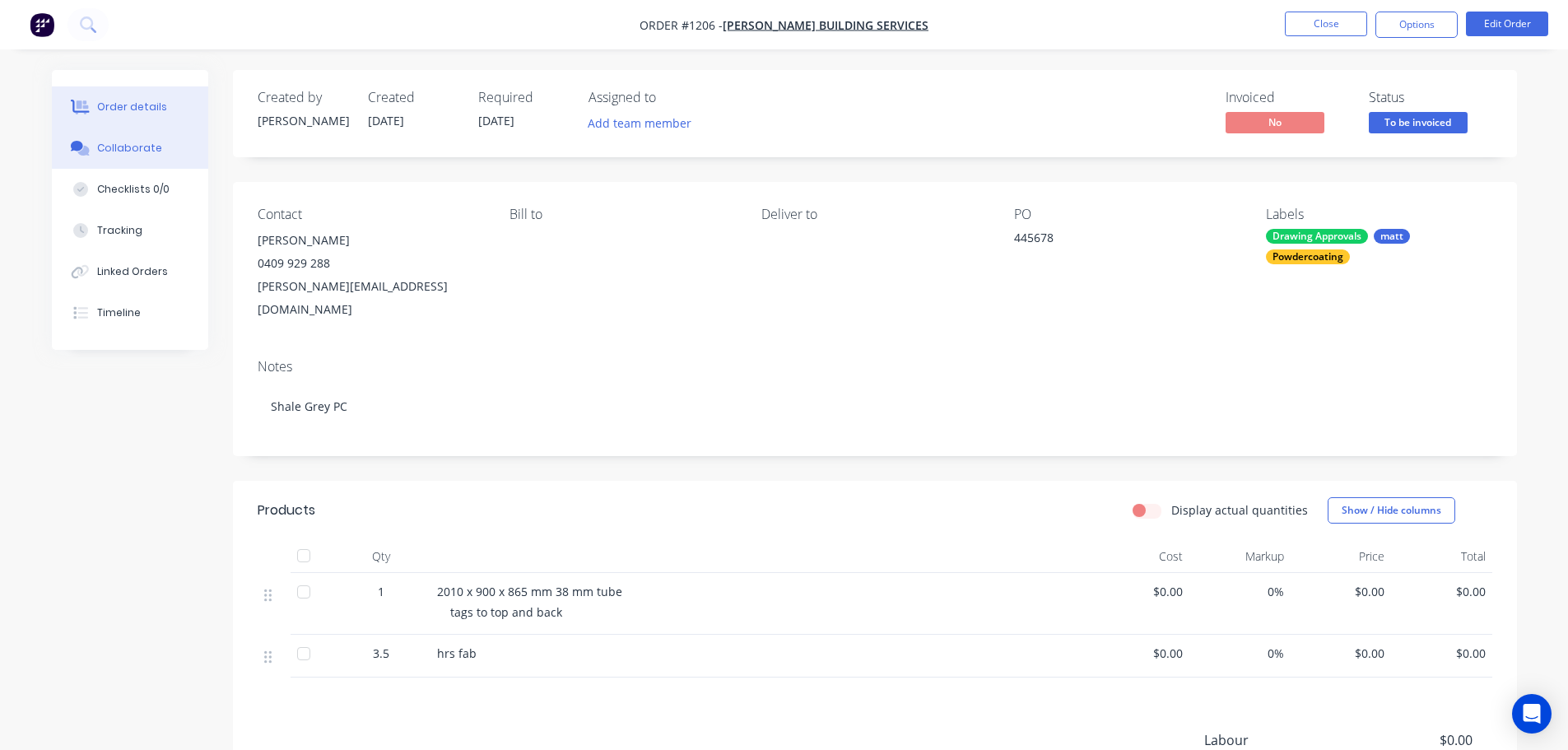
click at [151, 157] on button "Collaborate" at bounding box center [130, 148] width 157 height 41
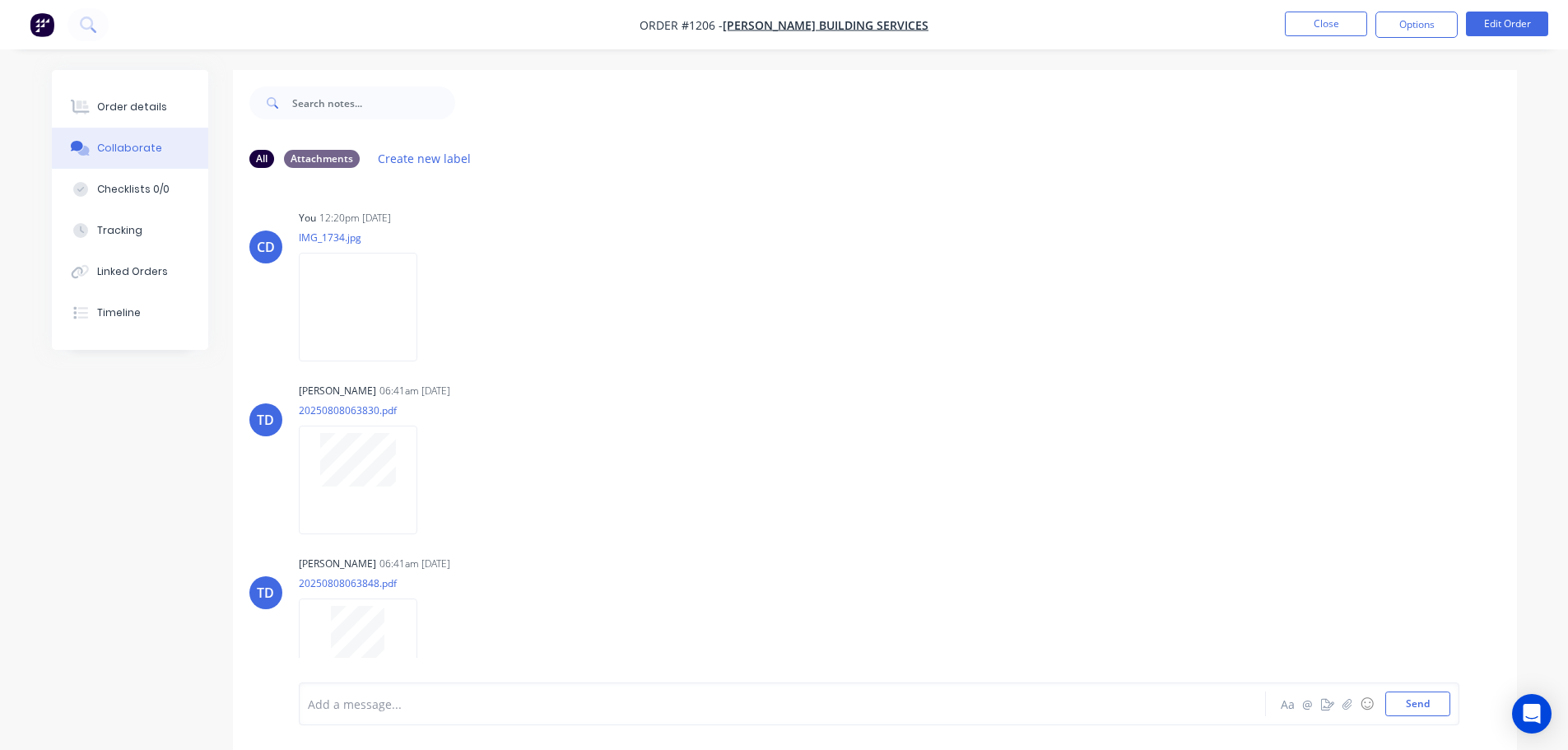
scroll to position [32, 0]
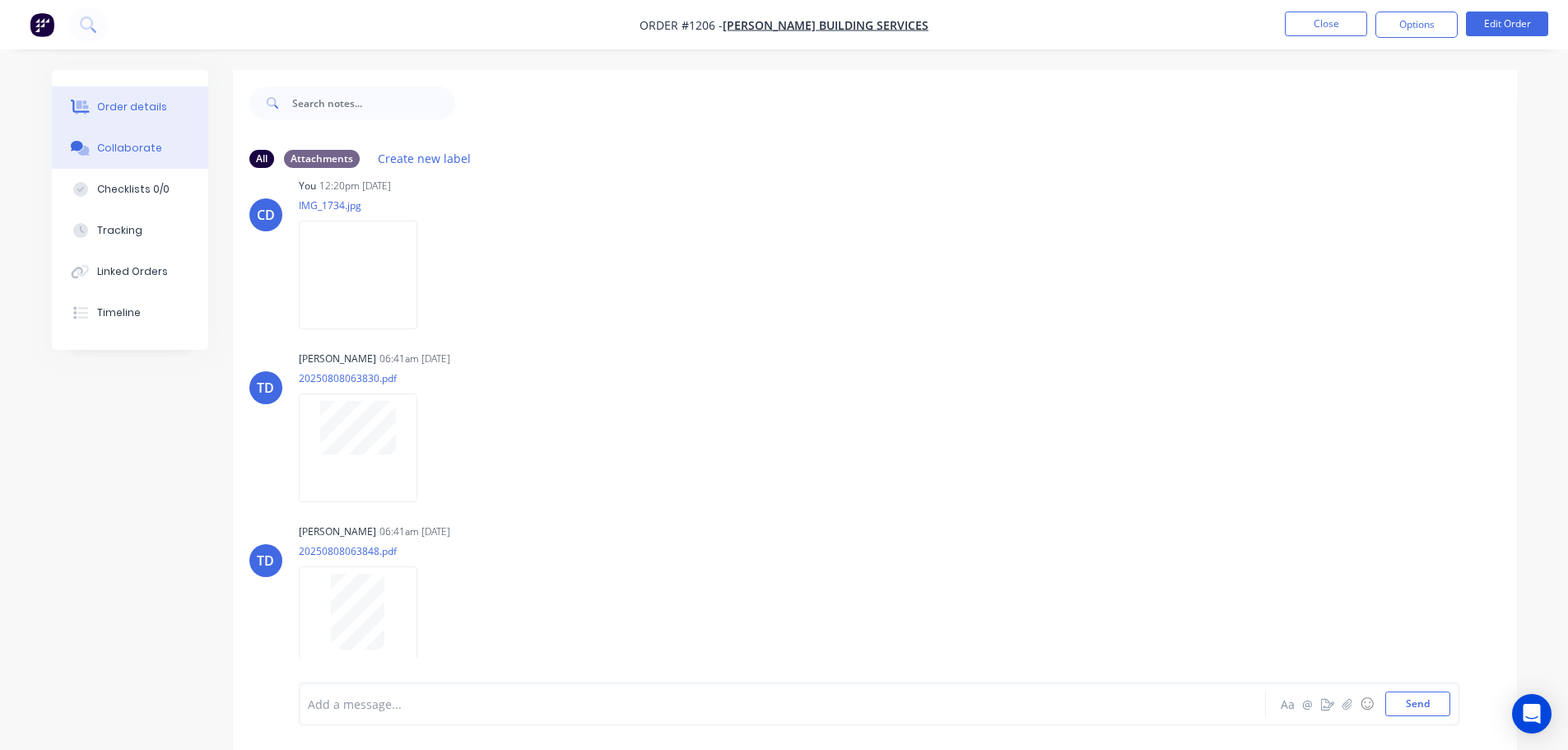
click at [160, 114] on div "Order details" at bounding box center [132, 107] width 70 height 15
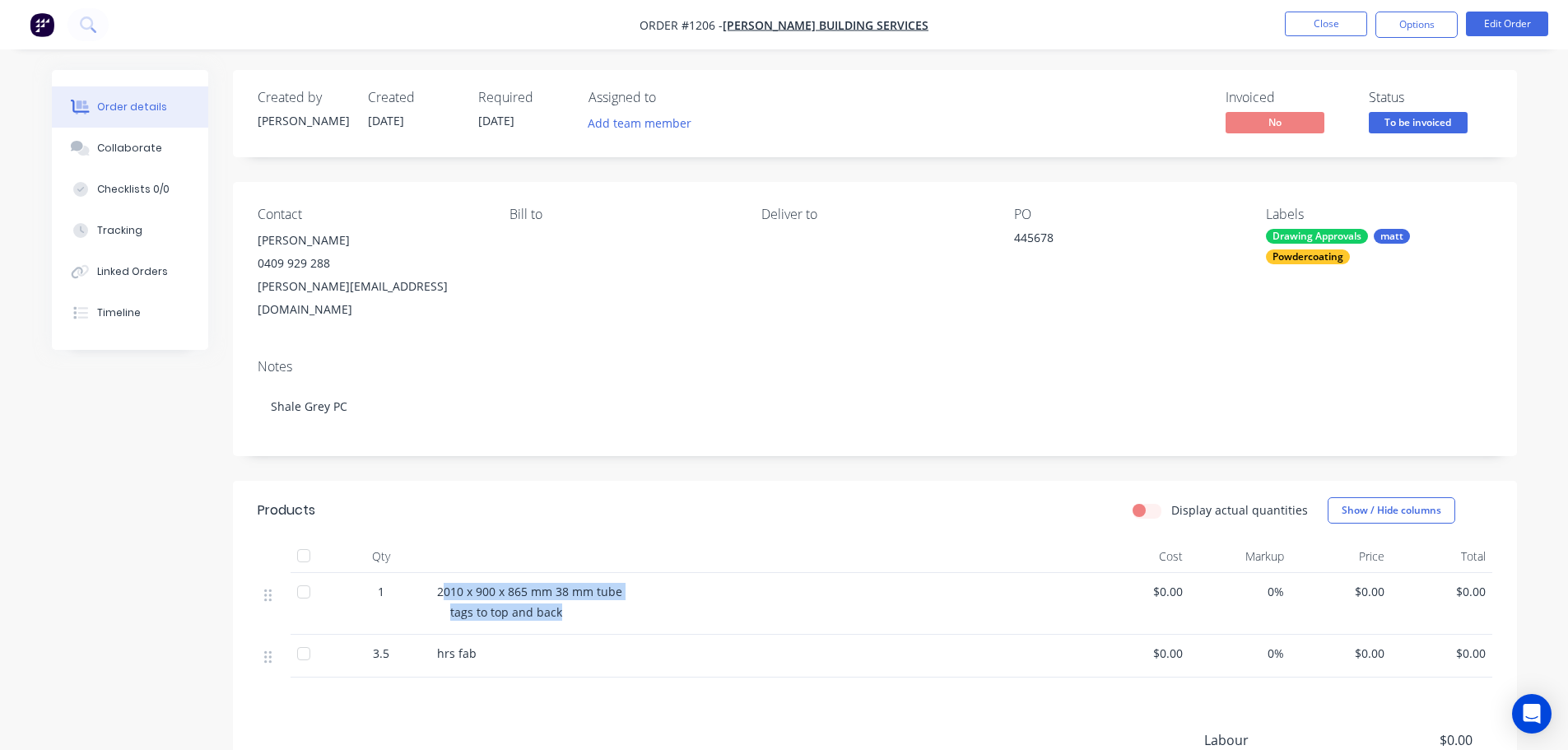
drag, startPoint x: 443, startPoint y: 564, endPoint x: 536, endPoint y: 589, distance: 96.3
click at [599, 595] on div "2010 x 900 x 865 mm 38 mm tube tags to top and back" at bounding box center [760, 603] width 658 height 61
copy div "010 x 900 x 865 mm 38 mm tube tags to top and back"
click at [136, 146] on div "Collaborate" at bounding box center [129, 148] width 65 height 15
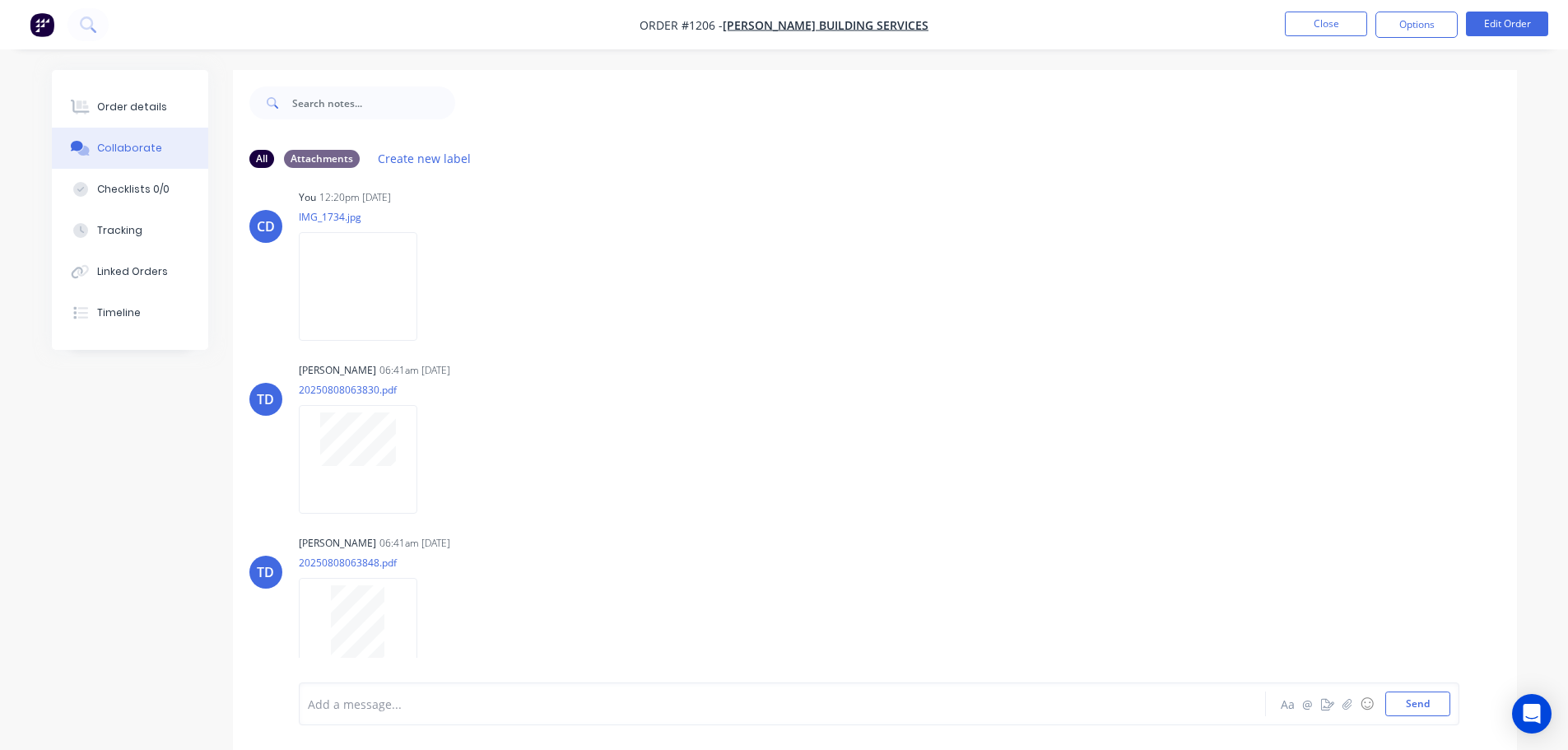
scroll to position [32, 0]
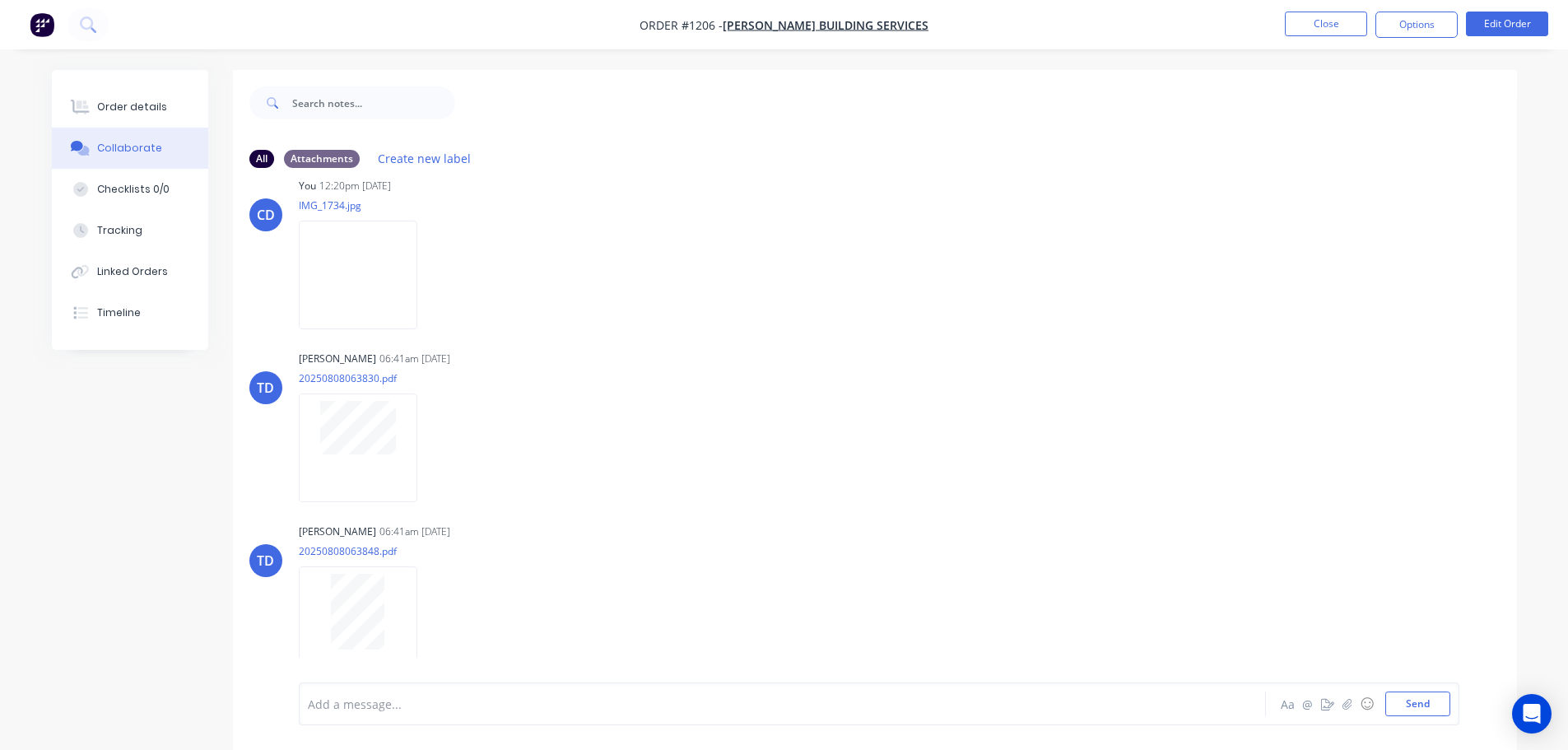
click at [1336, 38] on nav "Order #1206 - AE Hoskins Building Services Close Options Edit Order" at bounding box center [784, 25] width 1568 height 50
click at [1331, 29] on button "Close" at bounding box center [1326, 24] width 83 height 25
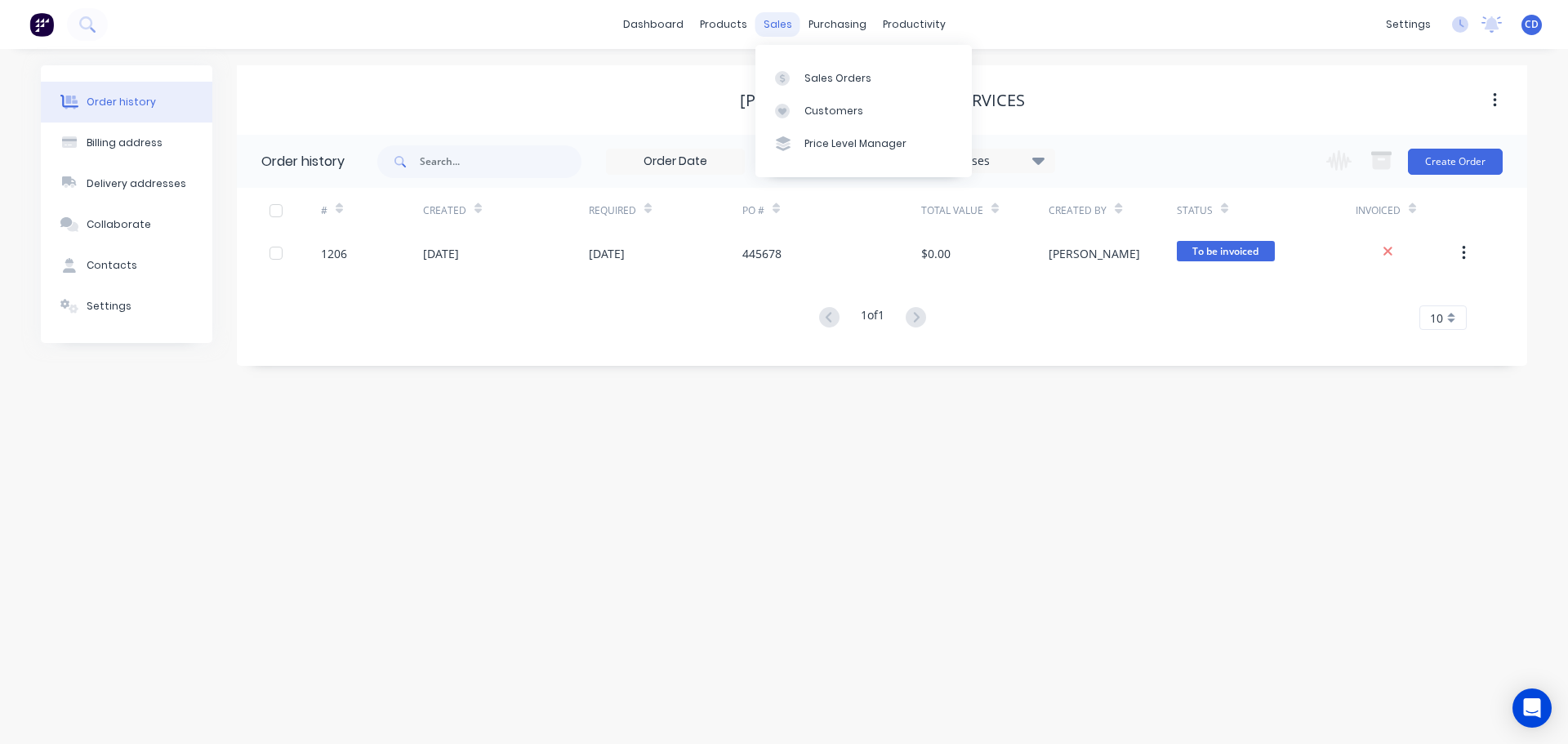
click at [793, 21] on div "sales" at bounding box center [777, 25] width 45 height 25
click at [818, 74] on div "Sales Orders" at bounding box center [838, 79] width 67 height 15
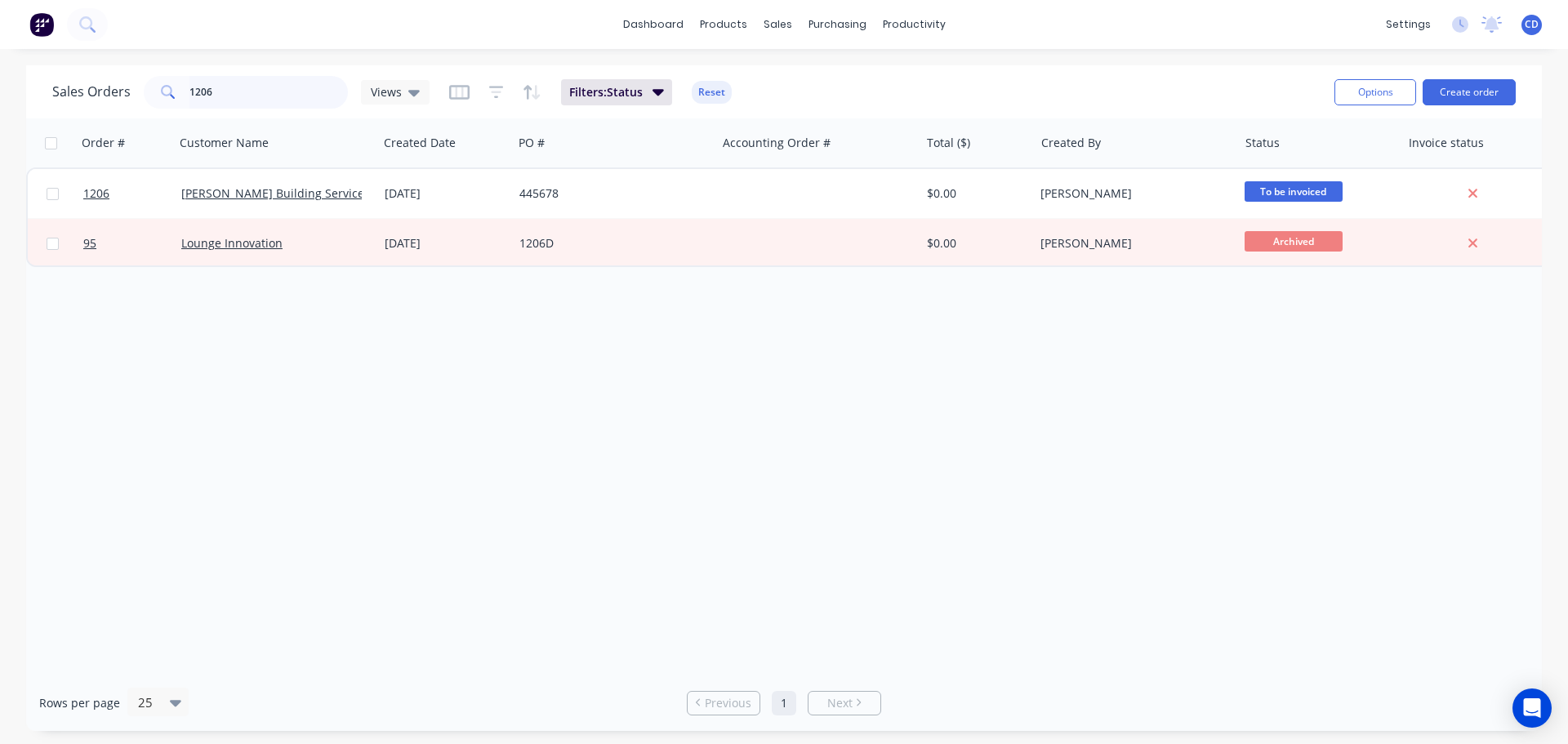
click at [225, 85] on input "1206" at bounding box center [269, 92] width 159 height 33
type input "1"
type input "1219"
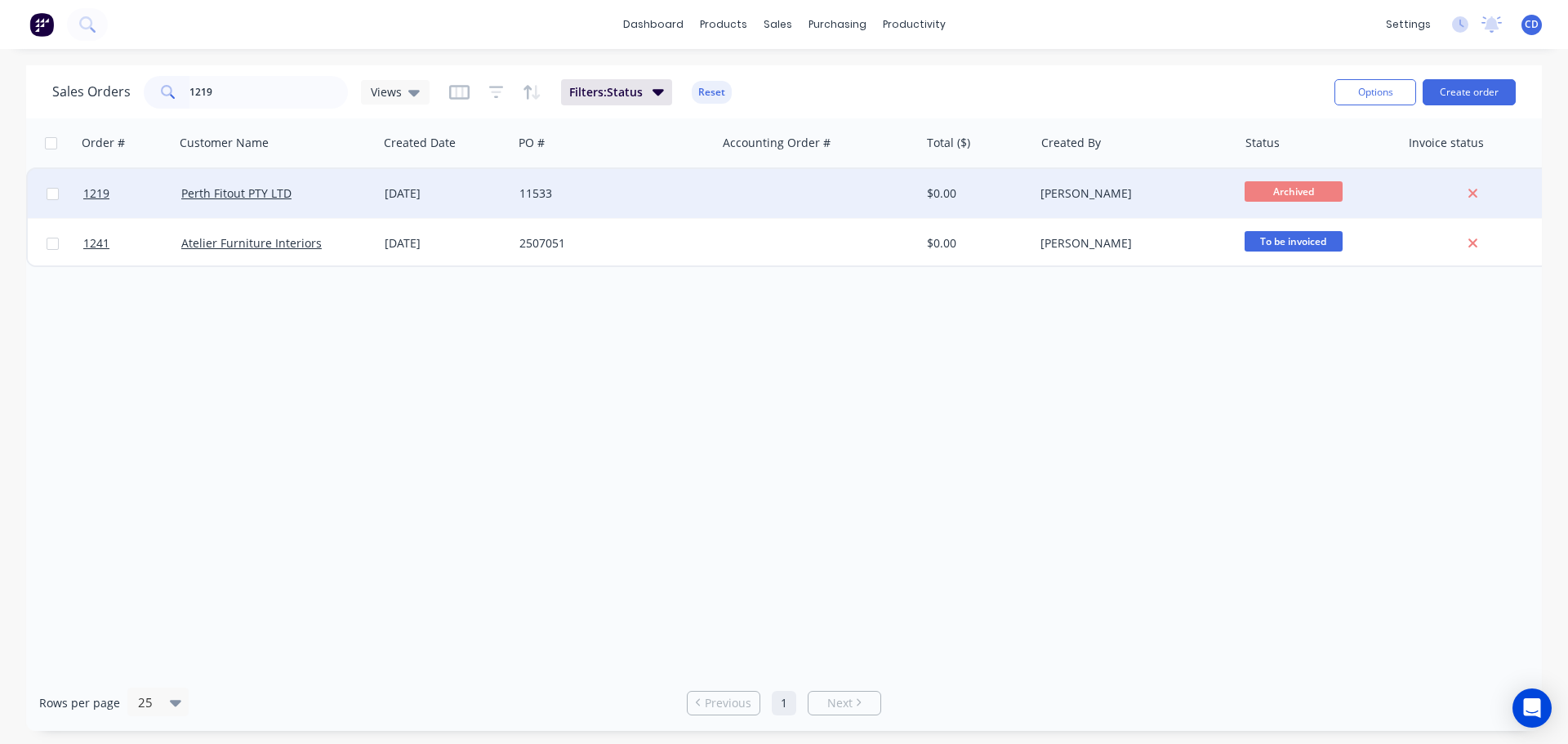
click at [256, 182] on div "Perth Fitout PTY LTD" at bounding box center [276, 194] width 203 height 49
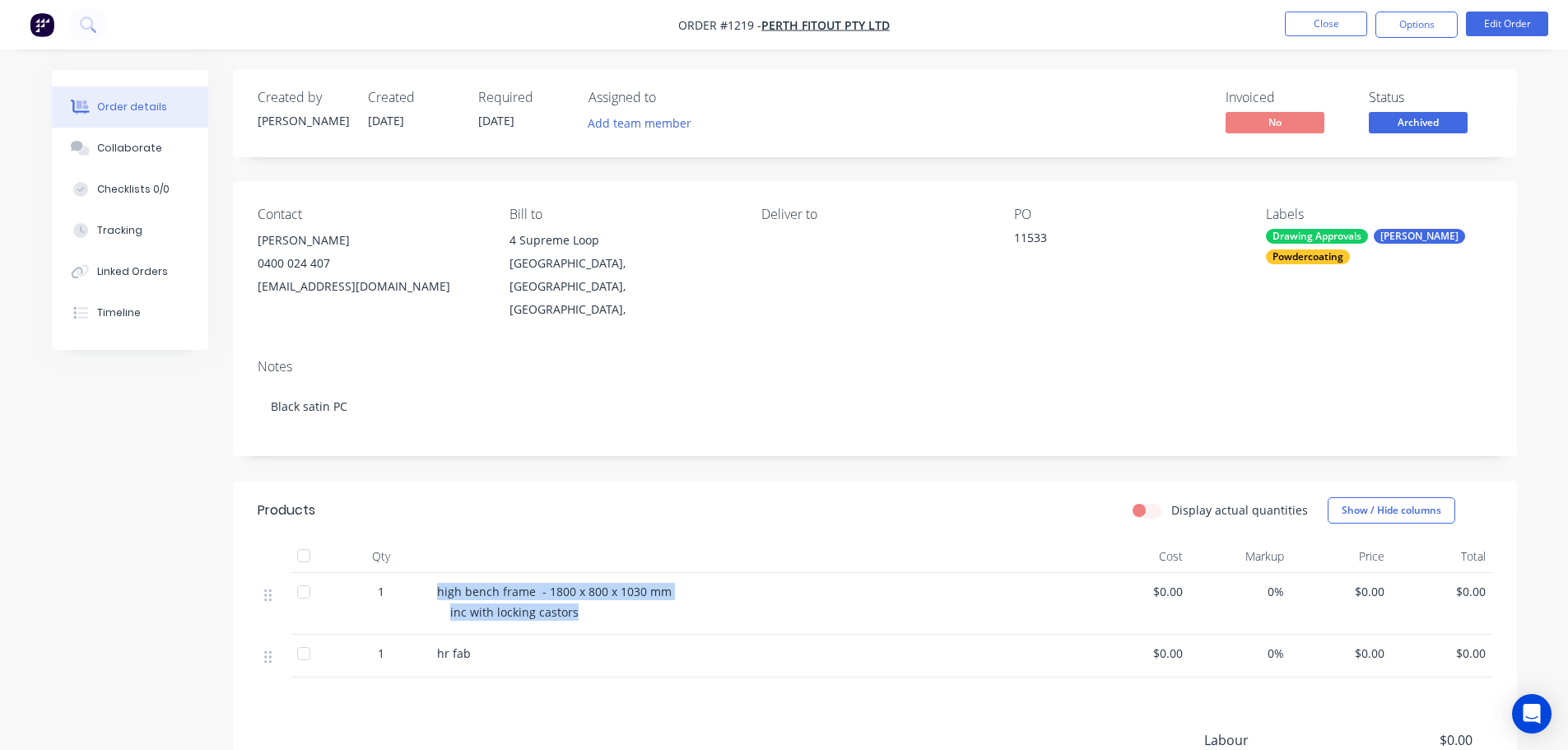
drag, startPoint x: 435, startPoint y: 569, endPoint x: 665, endPoint y: 599, distance: 231.9
click at [665, 599] on div "high bench frame - 1800 x 800 x 1030 mm inc with locking castors" at bounding box center [760, 603] width 658 height 61
copy div "high bench frame - 1800 x 800 x 1030 mm inc with locking castors"
click at [117, 148] on div "Collaborate" at bounding box center [129, 148] width 65 height 15
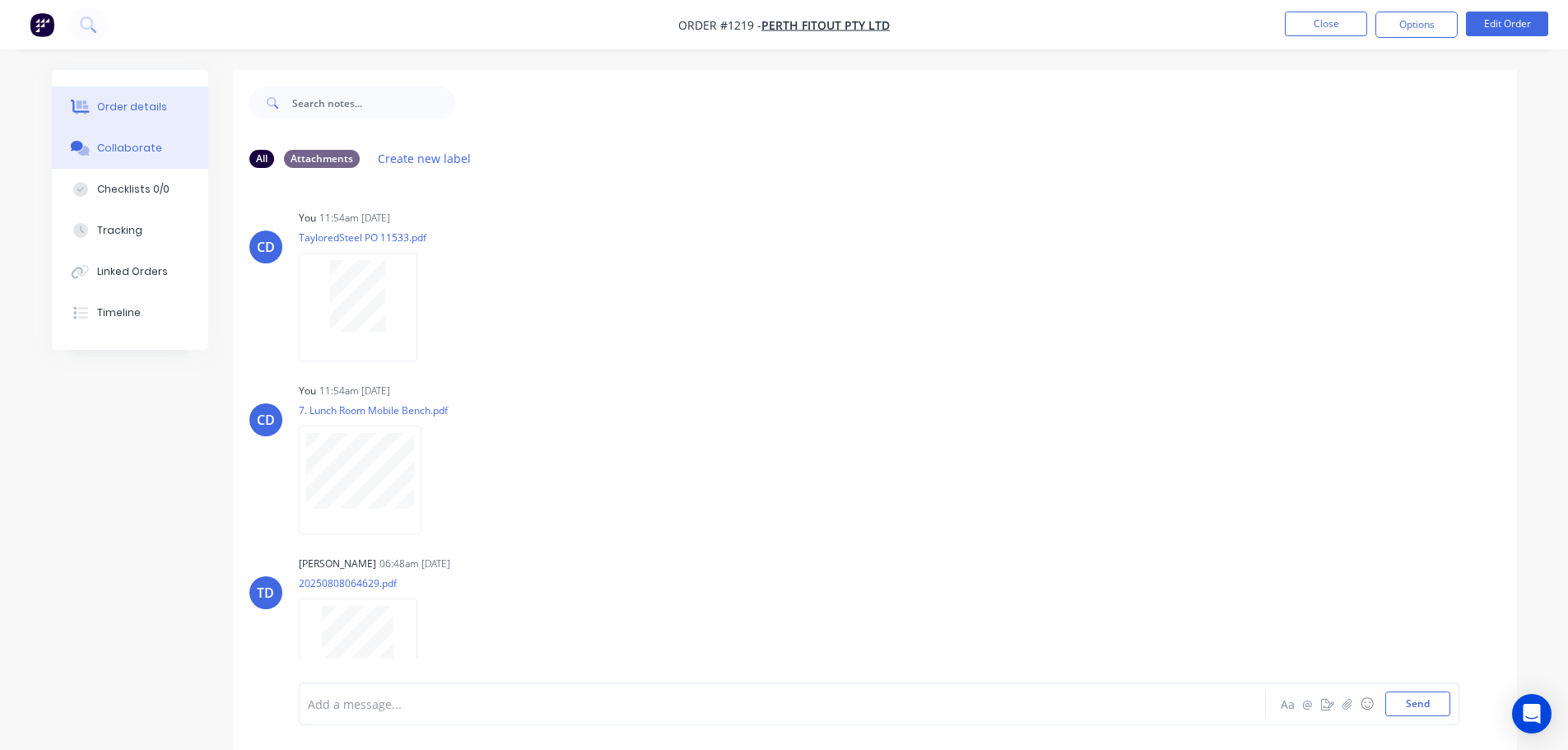
click at [167, 107] on button "Order details" at bounding box center [130, 107] width 157 height 41
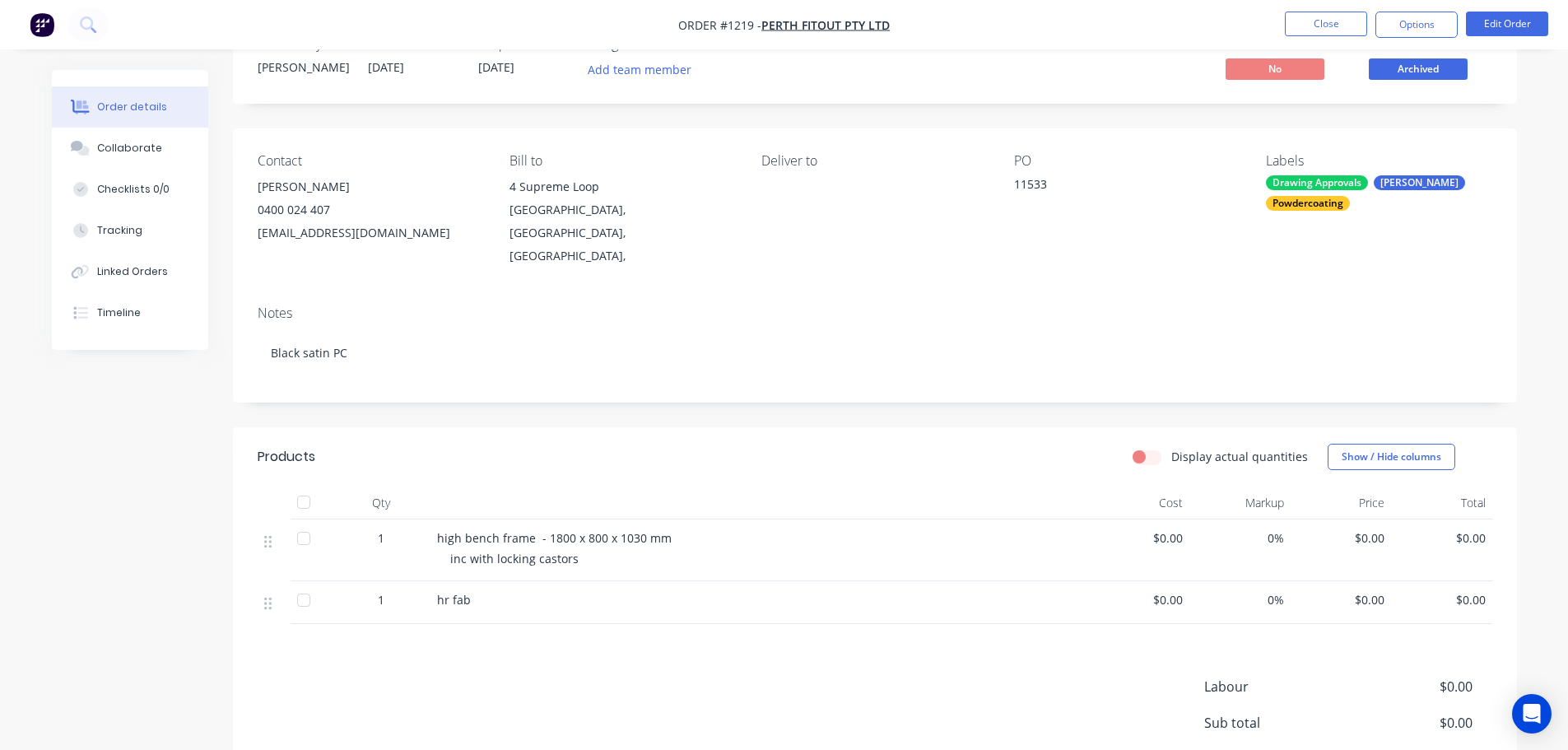
scroll to position [83, 0]
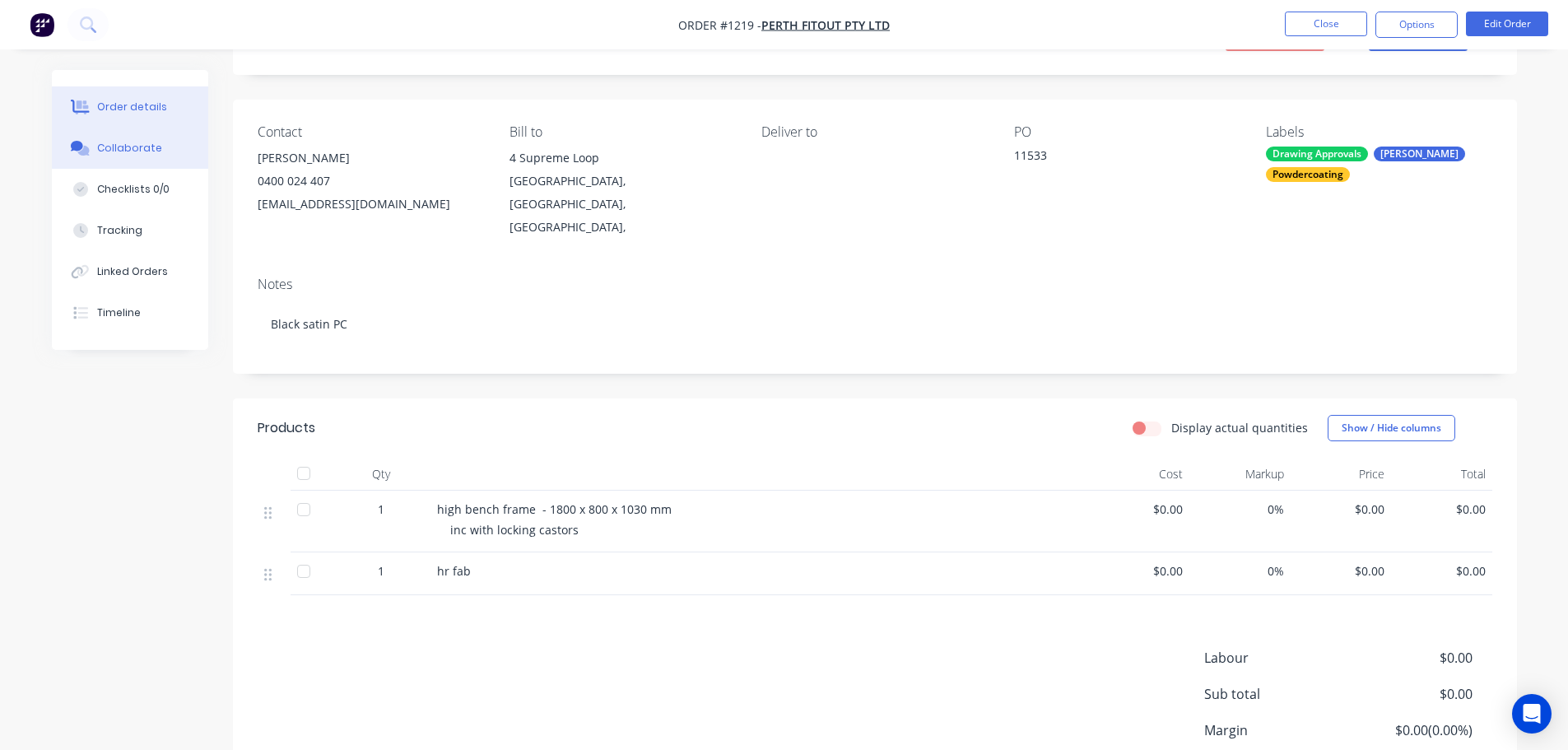
click at [142, 133] on button "Collaborate" at bounding box center [130, 148] width 157 height 41
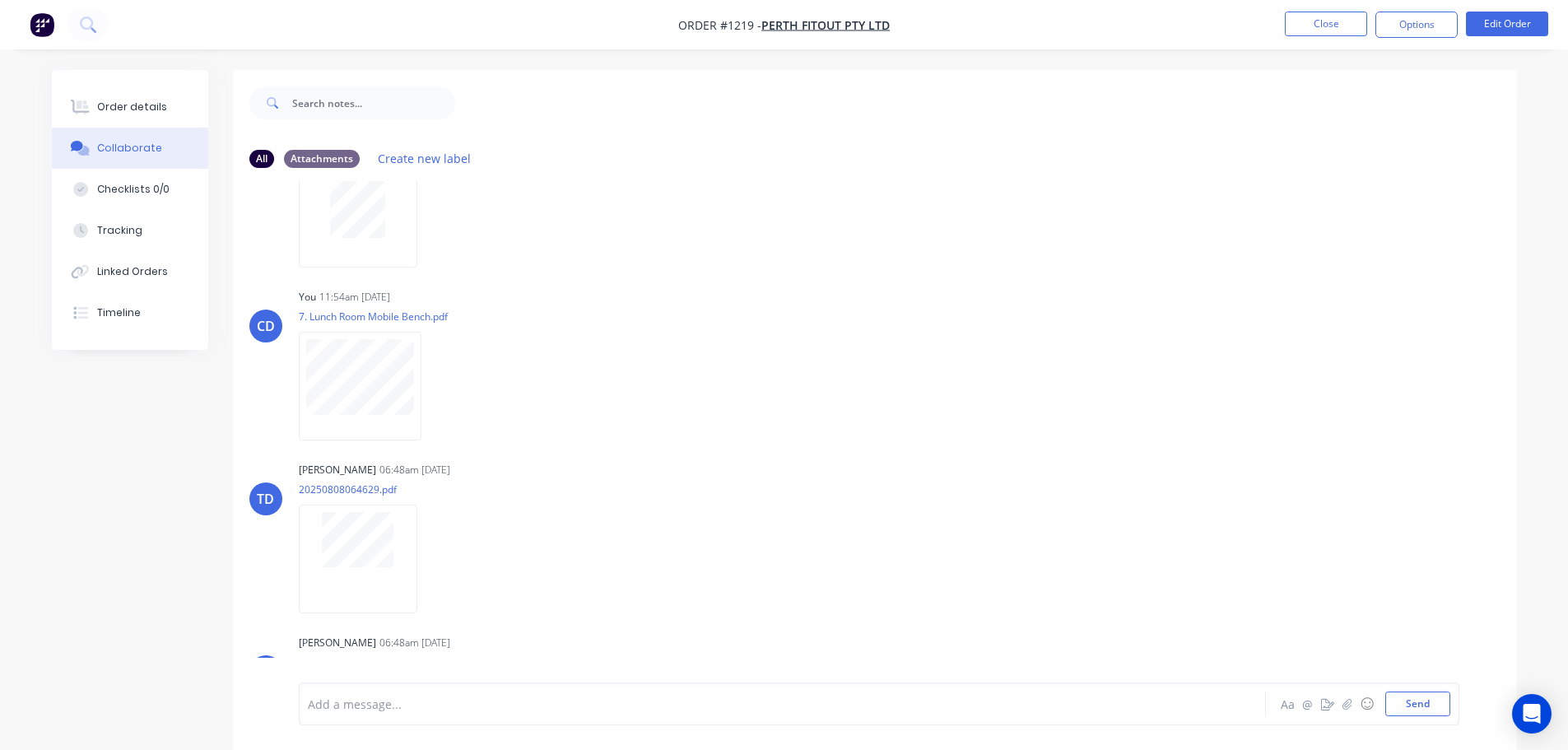
scroll to position [205, 0]
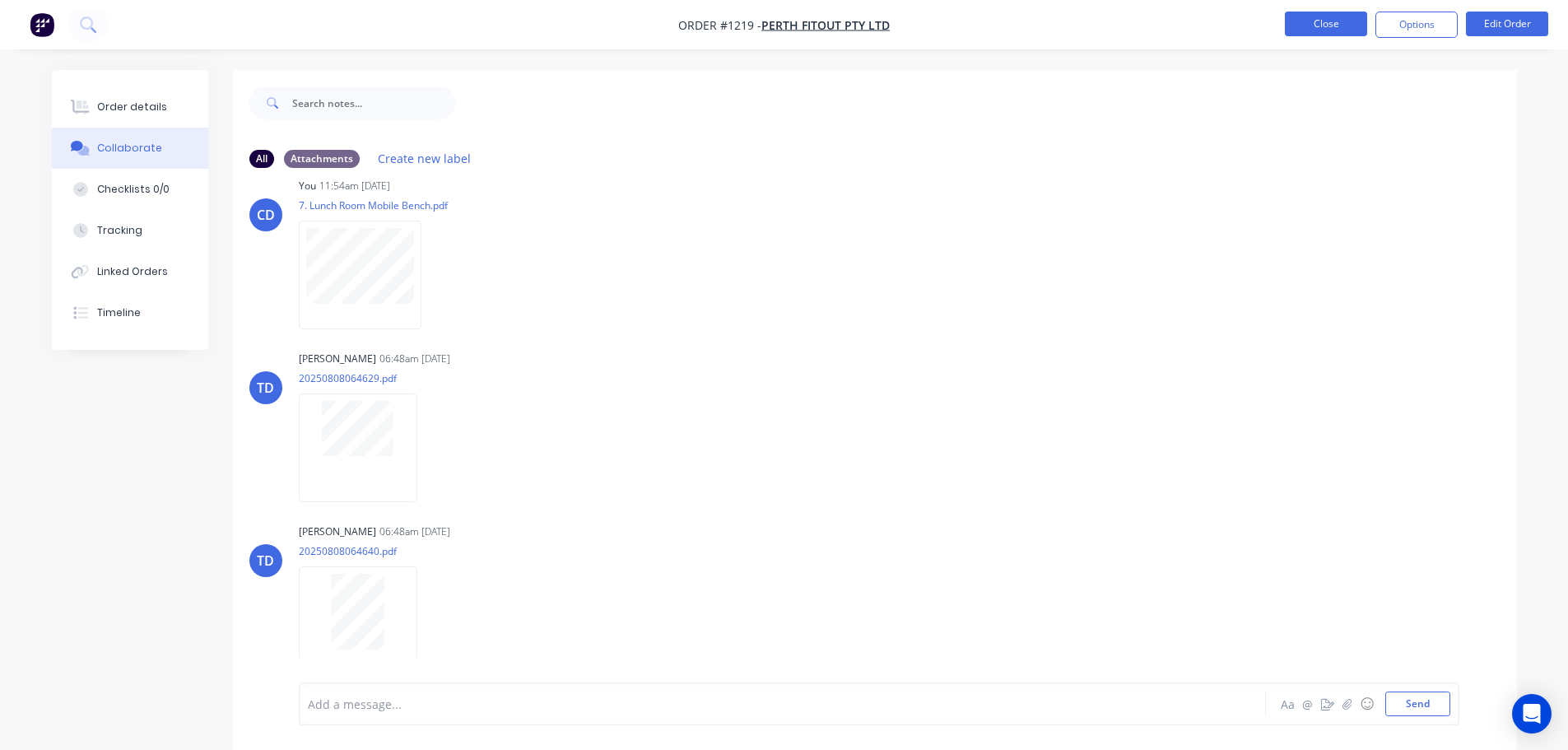
click at [1305, 30] on button "Close" at bounding box center [1326, 24] width 83 height 25
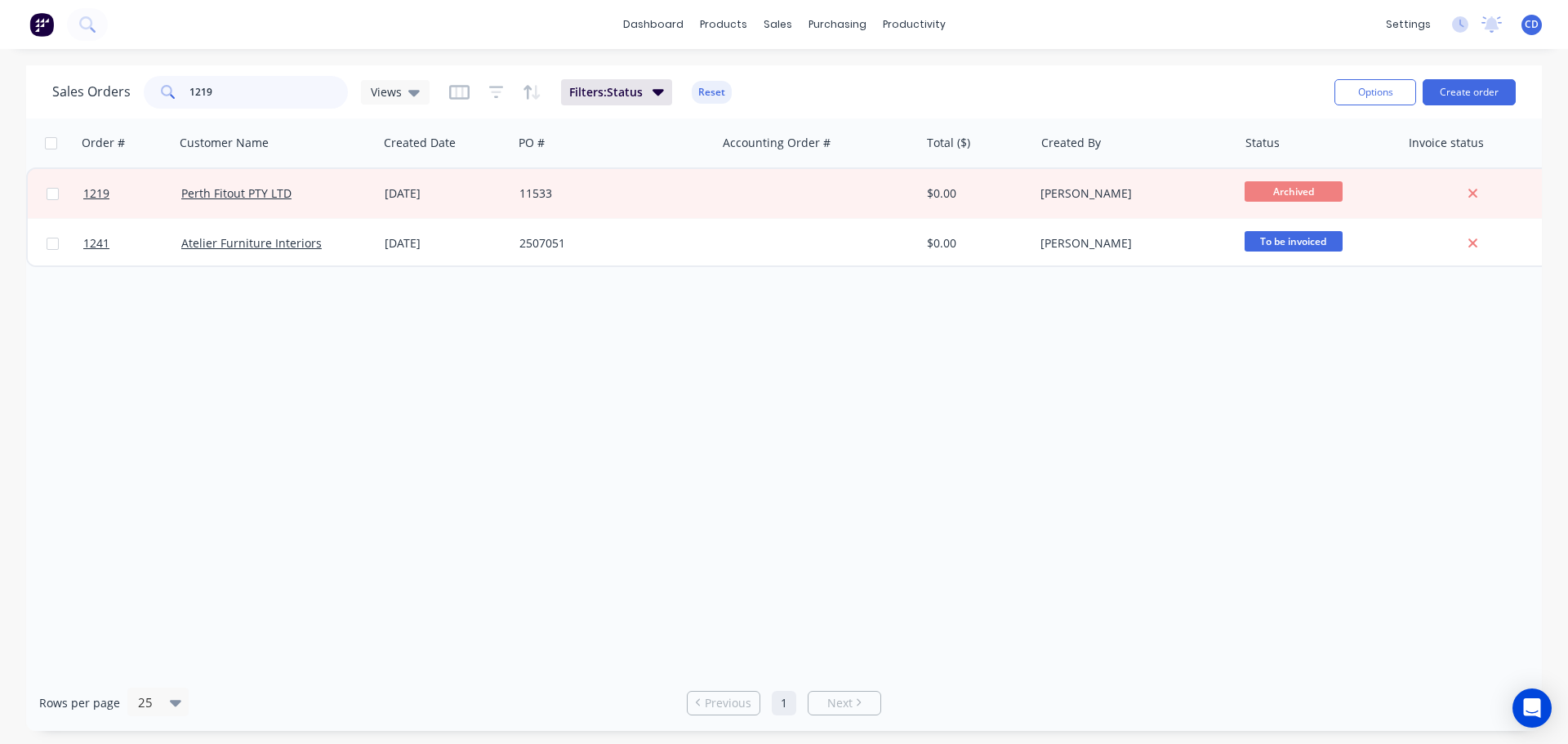
click at [247, 98] on input "1219" at bounding box center [269, 92] width 159 height 33
type input "1"
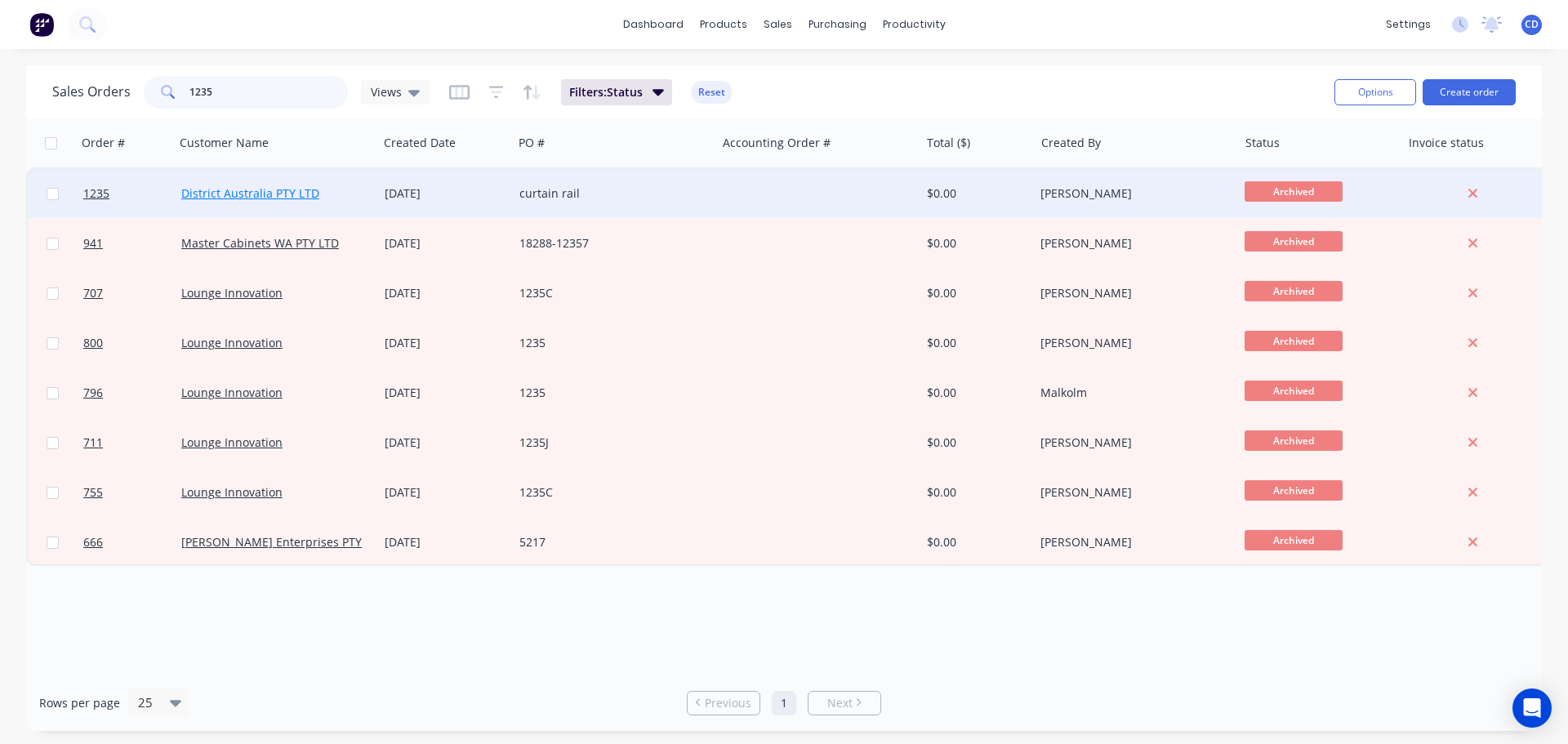
type input "1235"
click at [253, 192] on link "District Australia PTY LTD" at bounding box center [250, 193] width 138 height 16
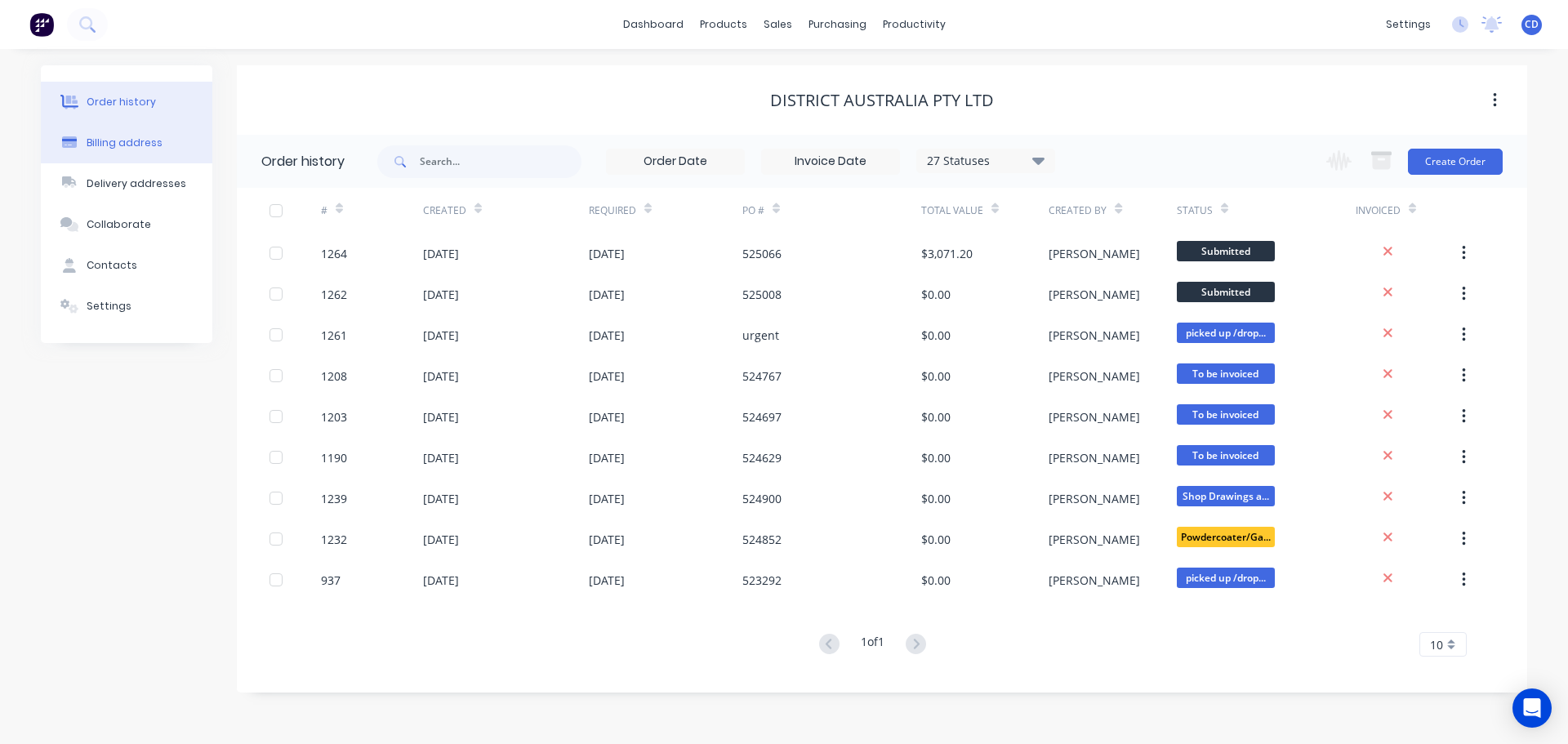
click at [136, 149] on div "Billing address" at bounding box center [124, 143] width 76 height 15
select select "AU"
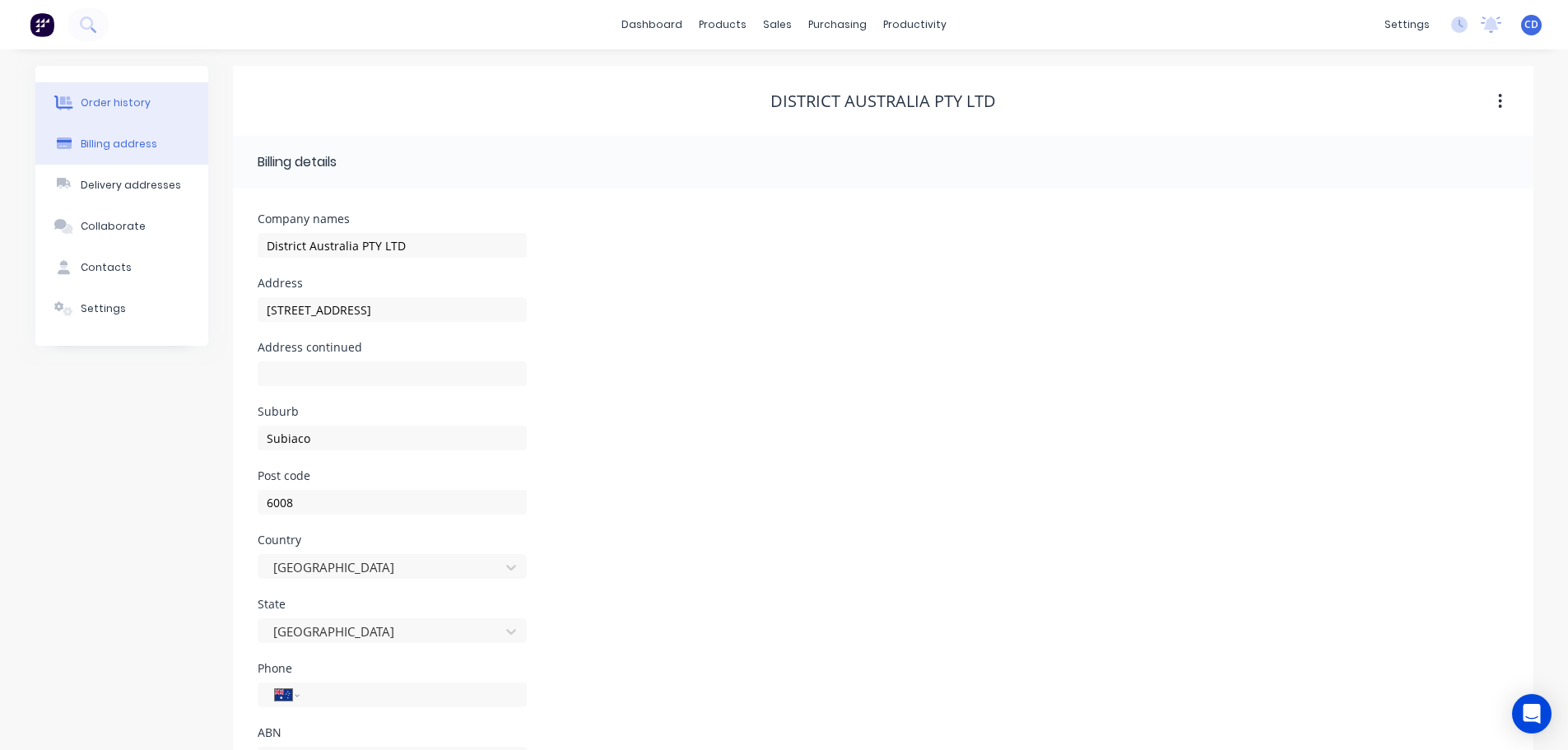
click at [130, 101] on div "Order history" at bounding box center [116, 102] width 70 height 15
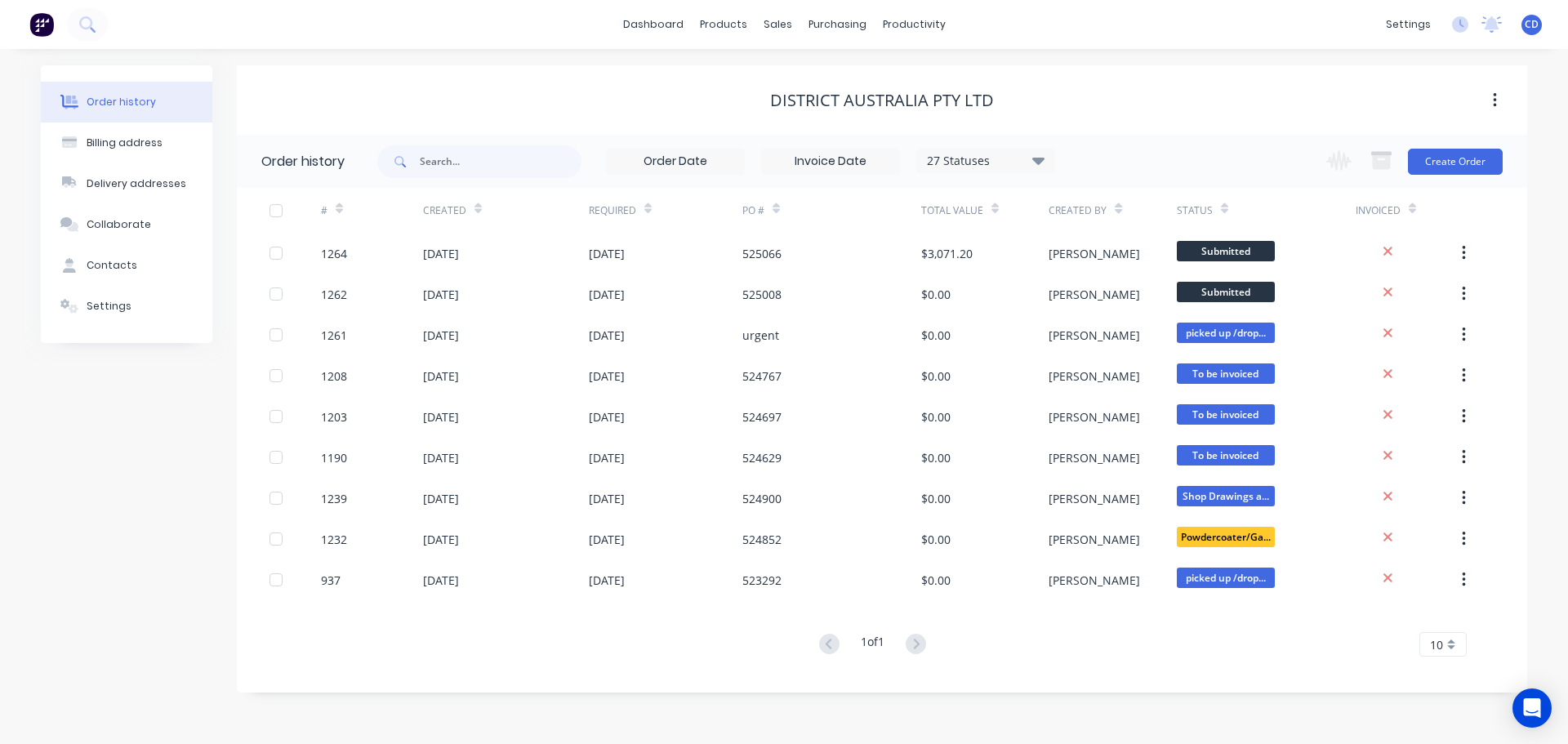
drag, startPoint x: 956, startPoint y: 165, endPoint x: 979, endPoint y: 168, distance: 23.2
click at [963, 166] on div "27 Statuses" at bounding box center [985, 161] width 137 height 18
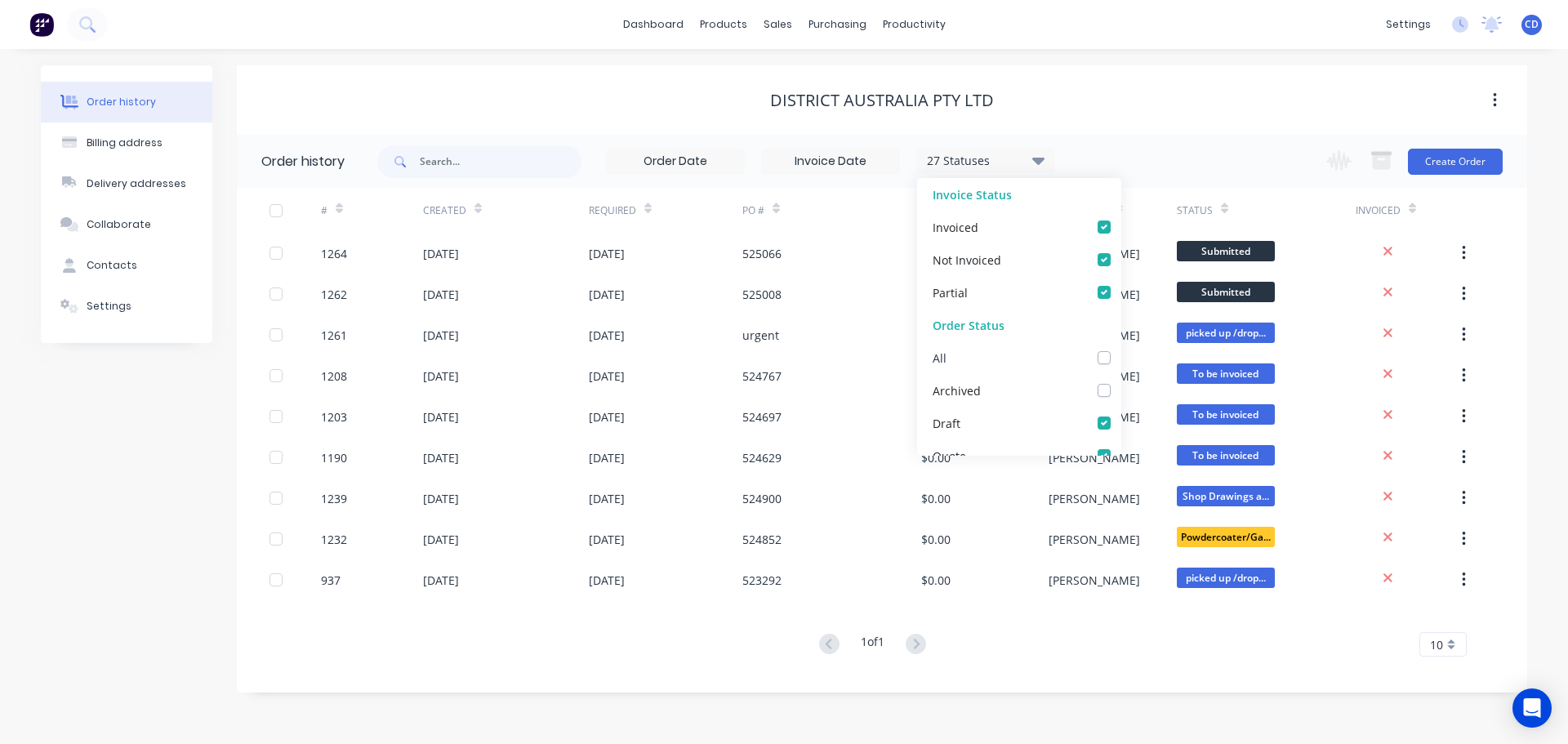
click at [1092, 350] on div "All" at bounding box center [1018, 357] width 204 height 33
click at [1121, 349] on label at bounding box center [1121, 349] width 0 height 0
click at [1121, 357] on input "checkbox" at bounding box center [1127, 357] width 13 height 16
checkbox input "true"
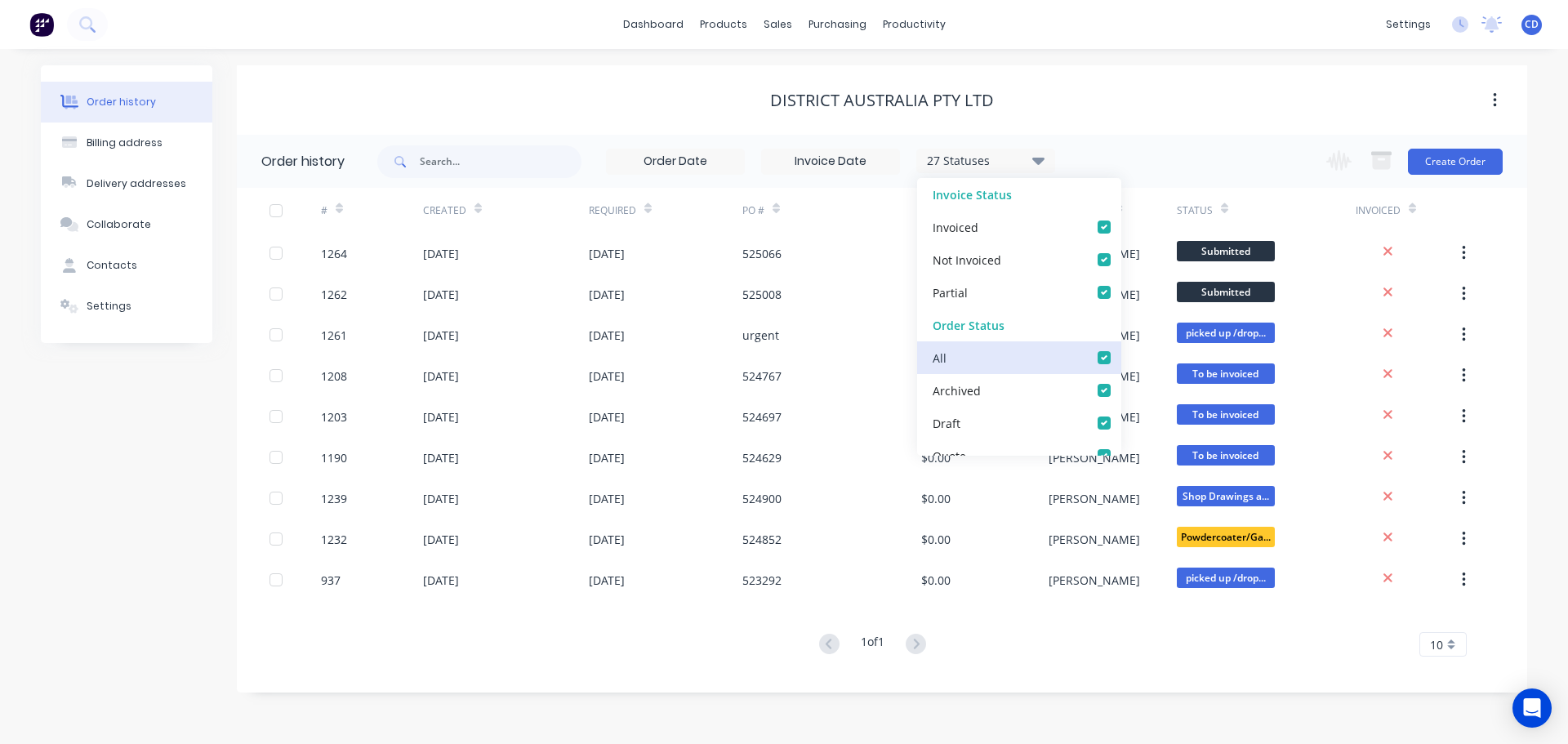
checkbox input "true"
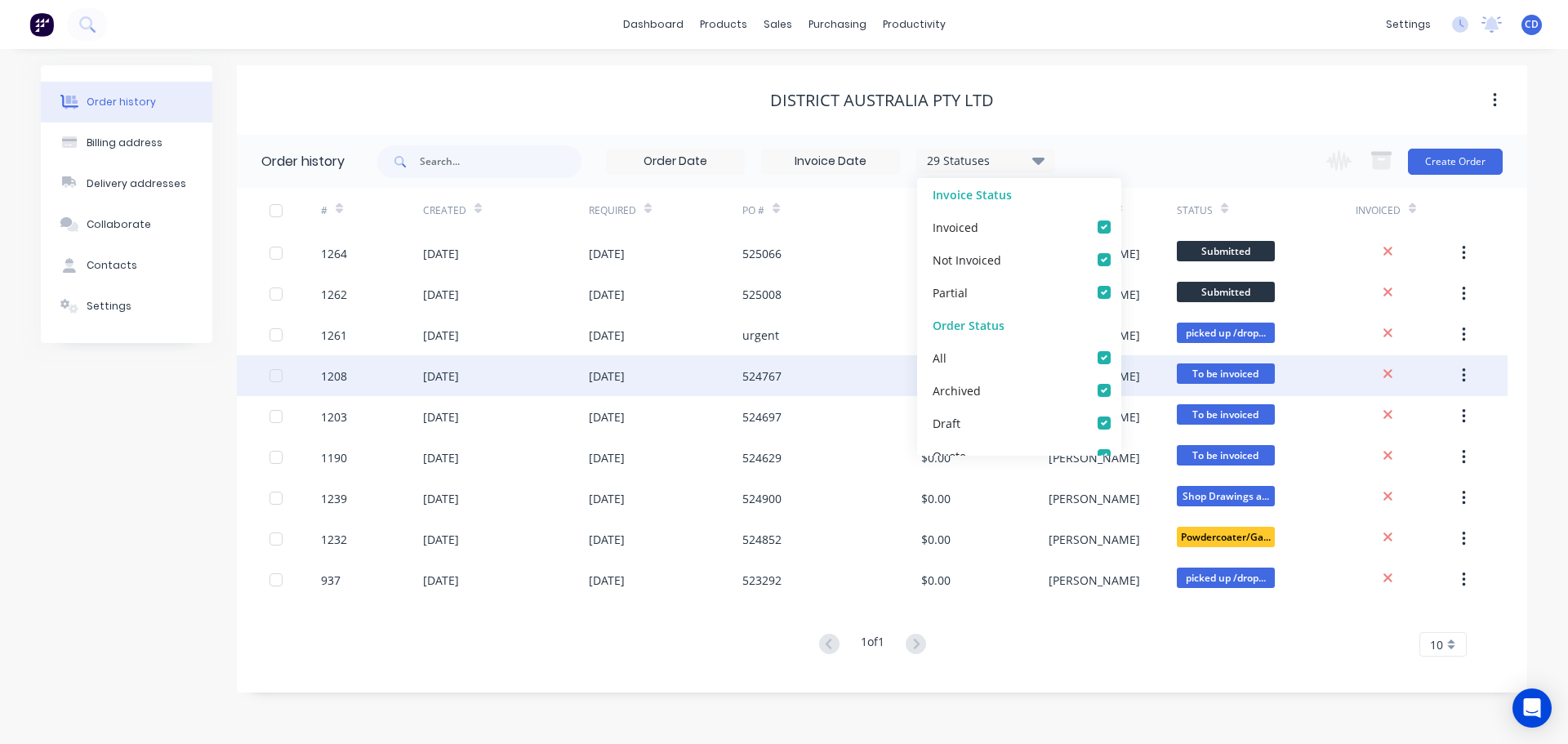
click at [698, 372] on div "[DATE]" at bounding box center [665, 376] width 154 height 41
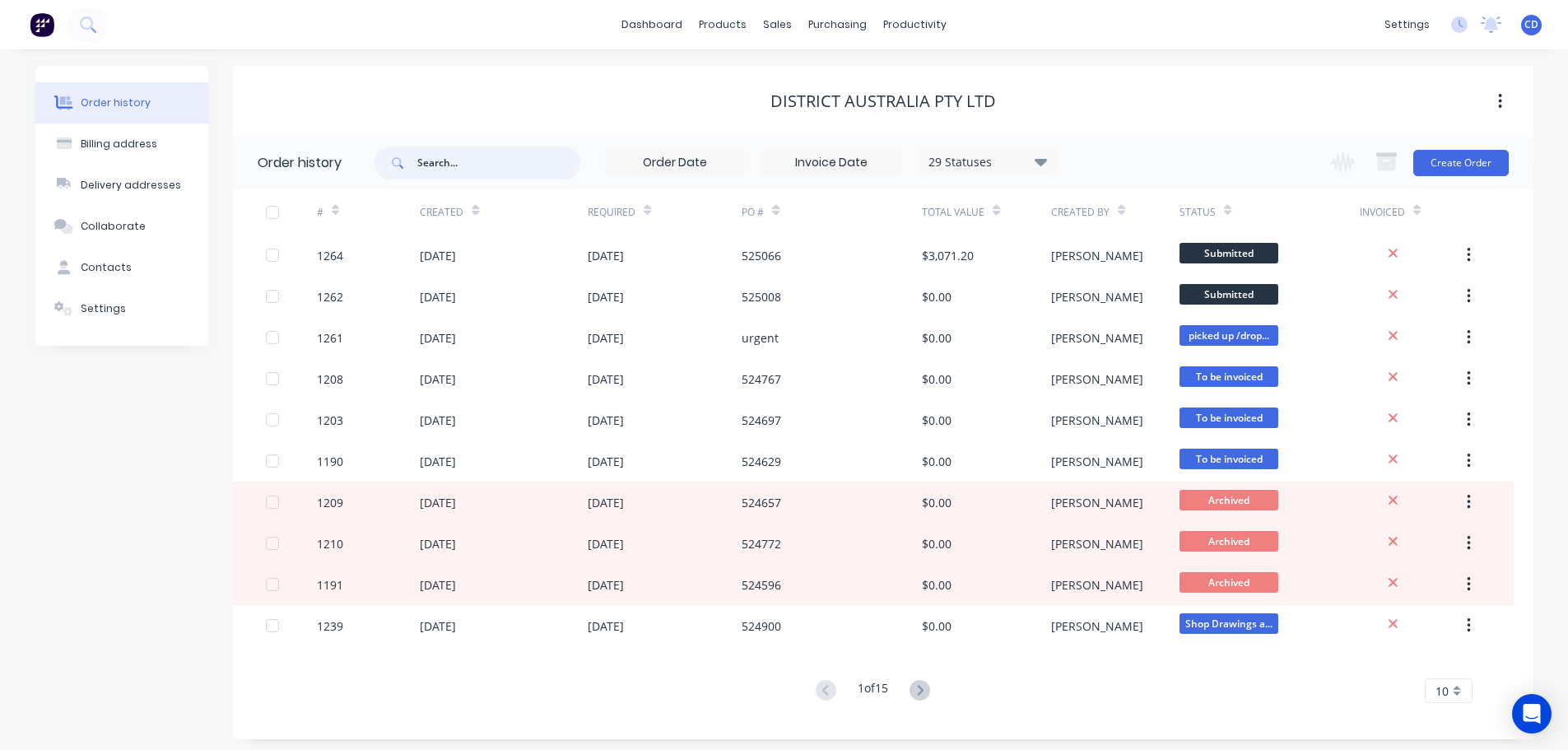
click at [488, 161] on input "text" at bounding box center [498, 163] width 163 height 33
type input "1235"
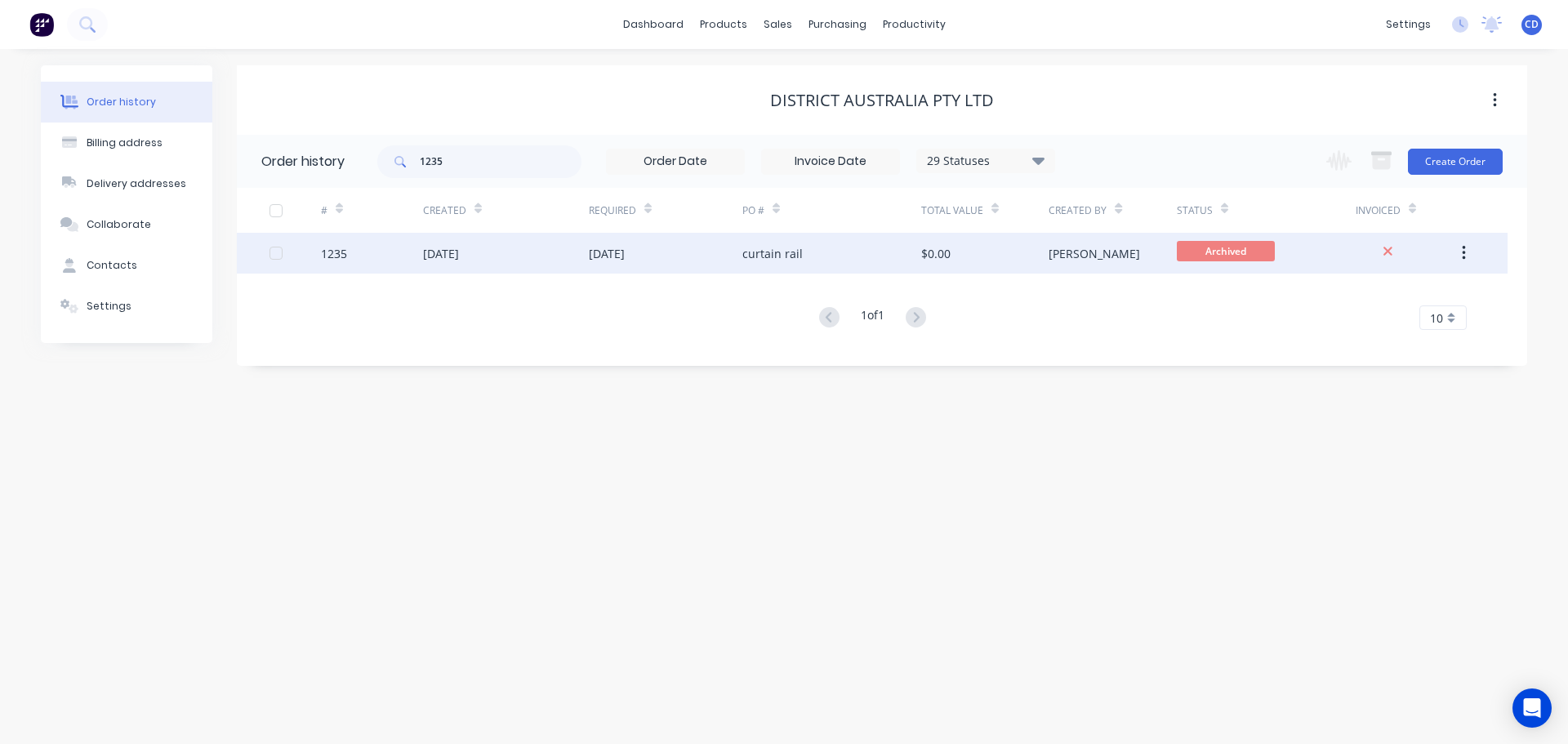
click at [459, 253] on div "[DATE]" at bounding box center [440, 253] width 36 height 17
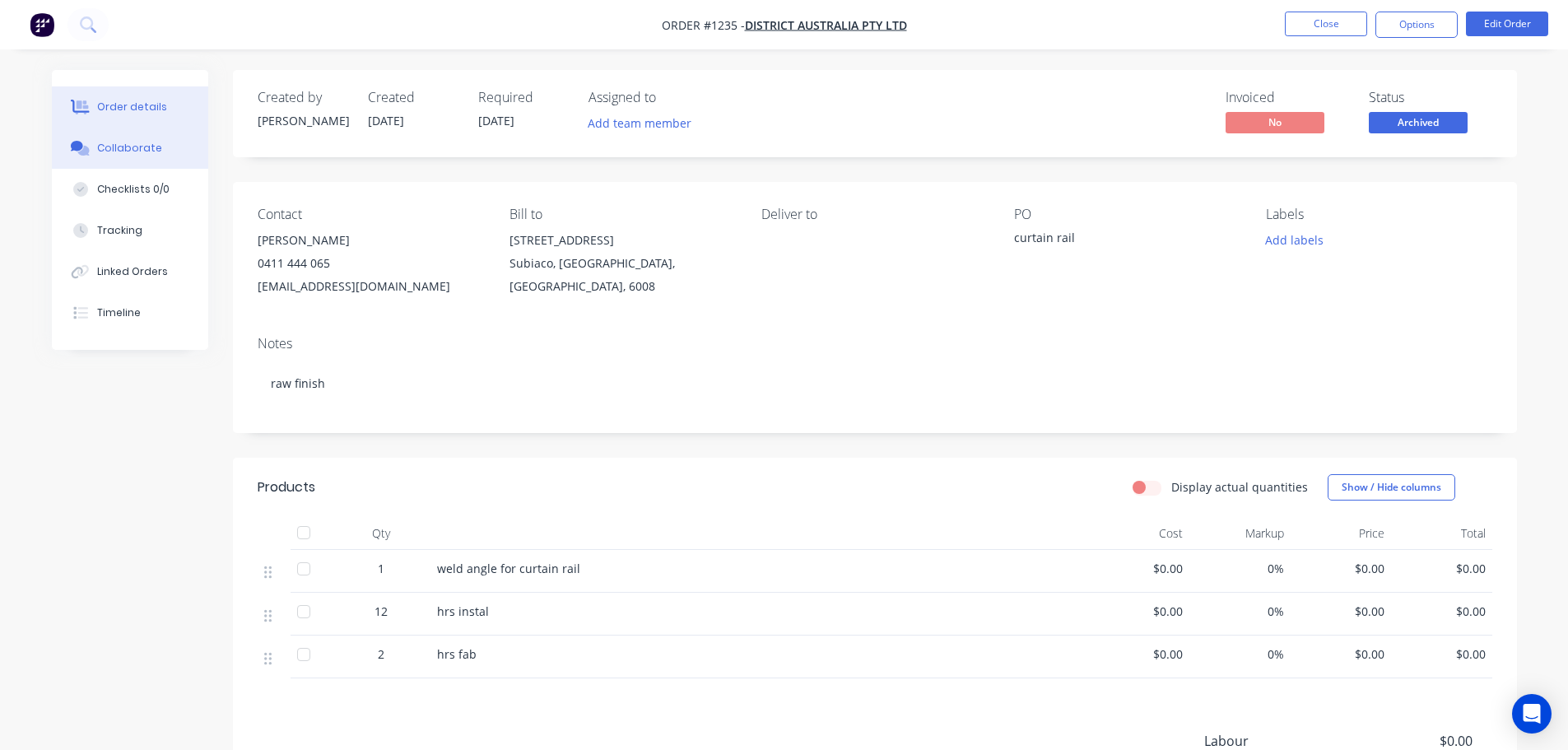
click at [150, 137] on button "Collaborate" at bounding box center [130, 148] width 157 height 41
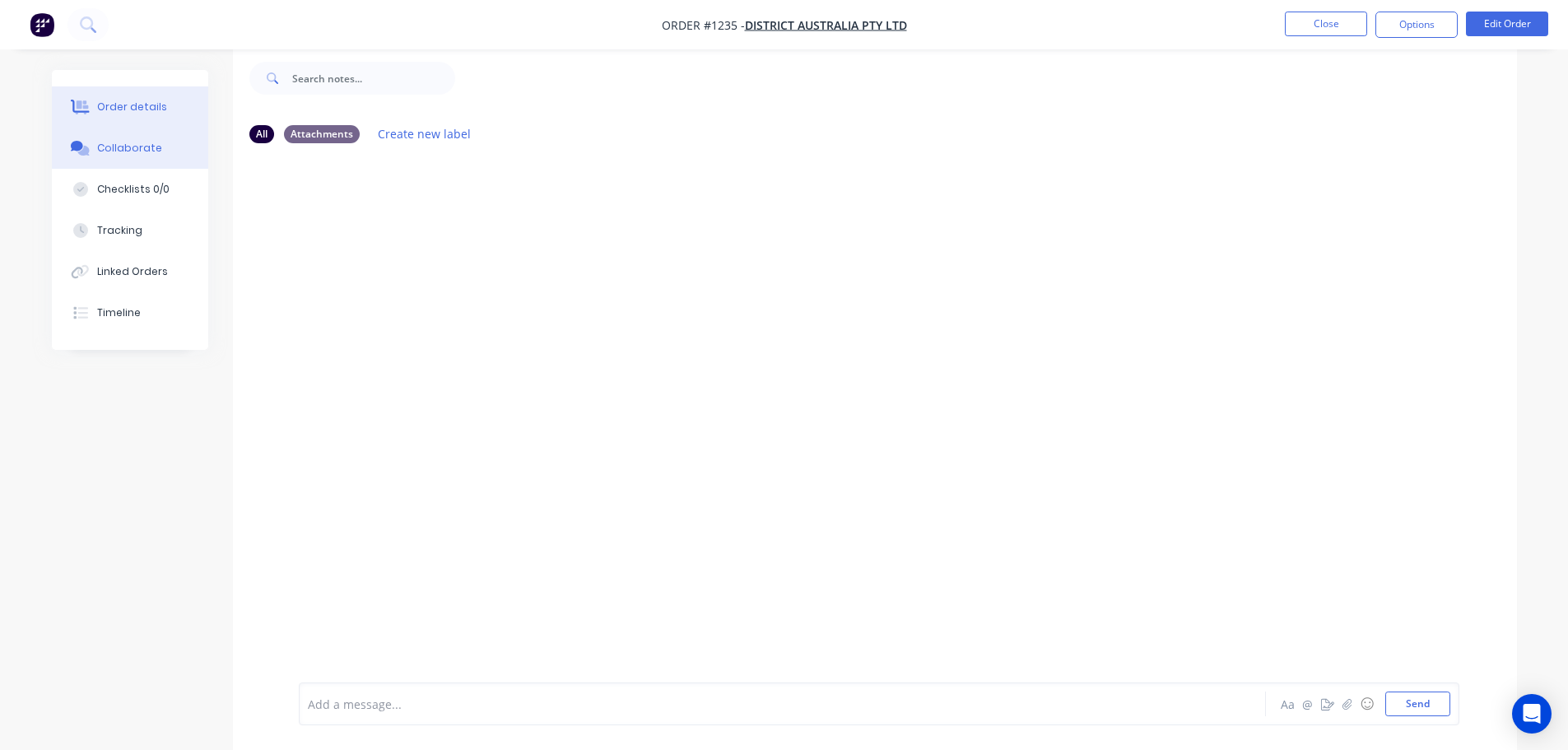
click at [161, 110] on button "Order details" at bounding box center [130, 107] width 157 height 41
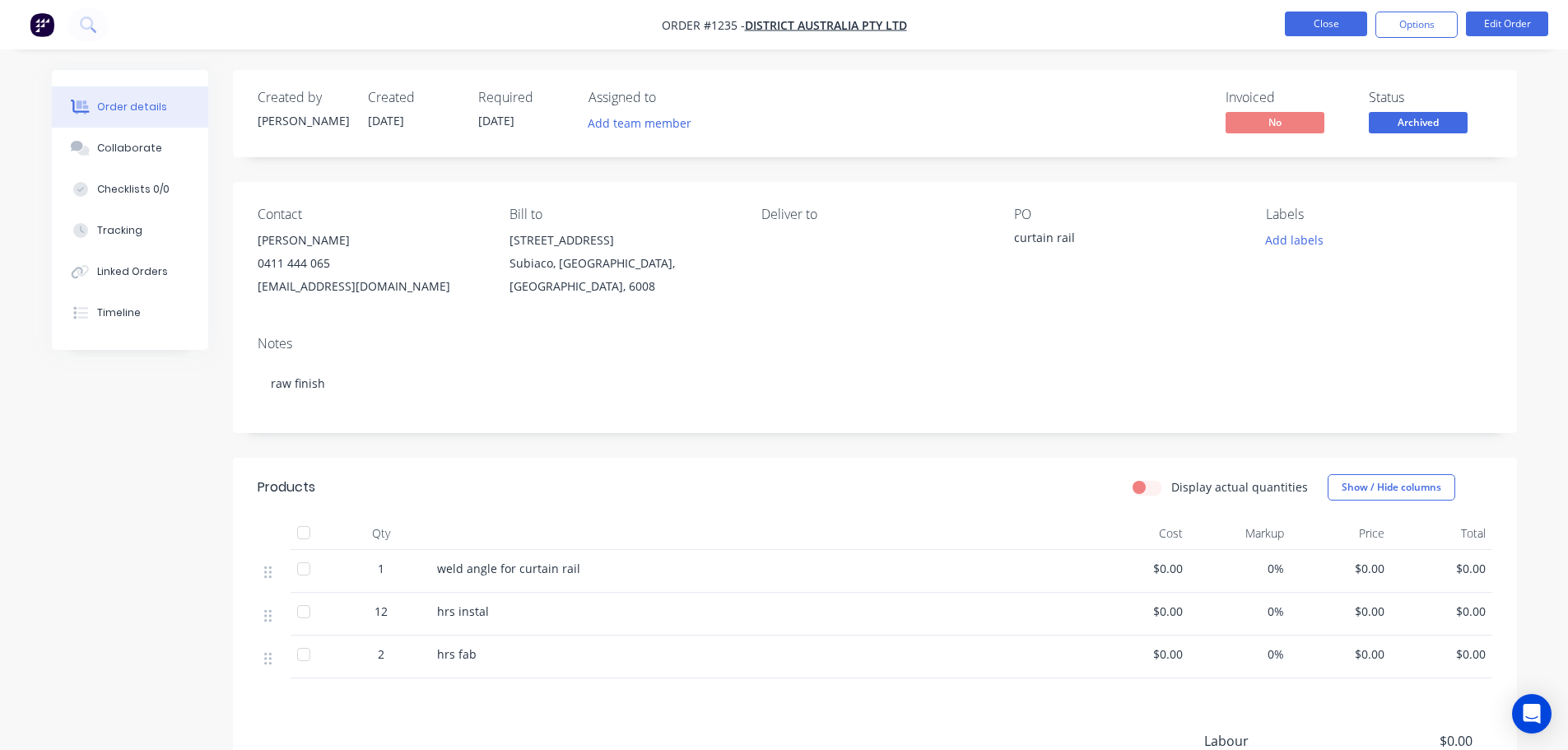
click at [1332, 33] on button "Close" at bounding box center [1326, 24] width 83 height 25
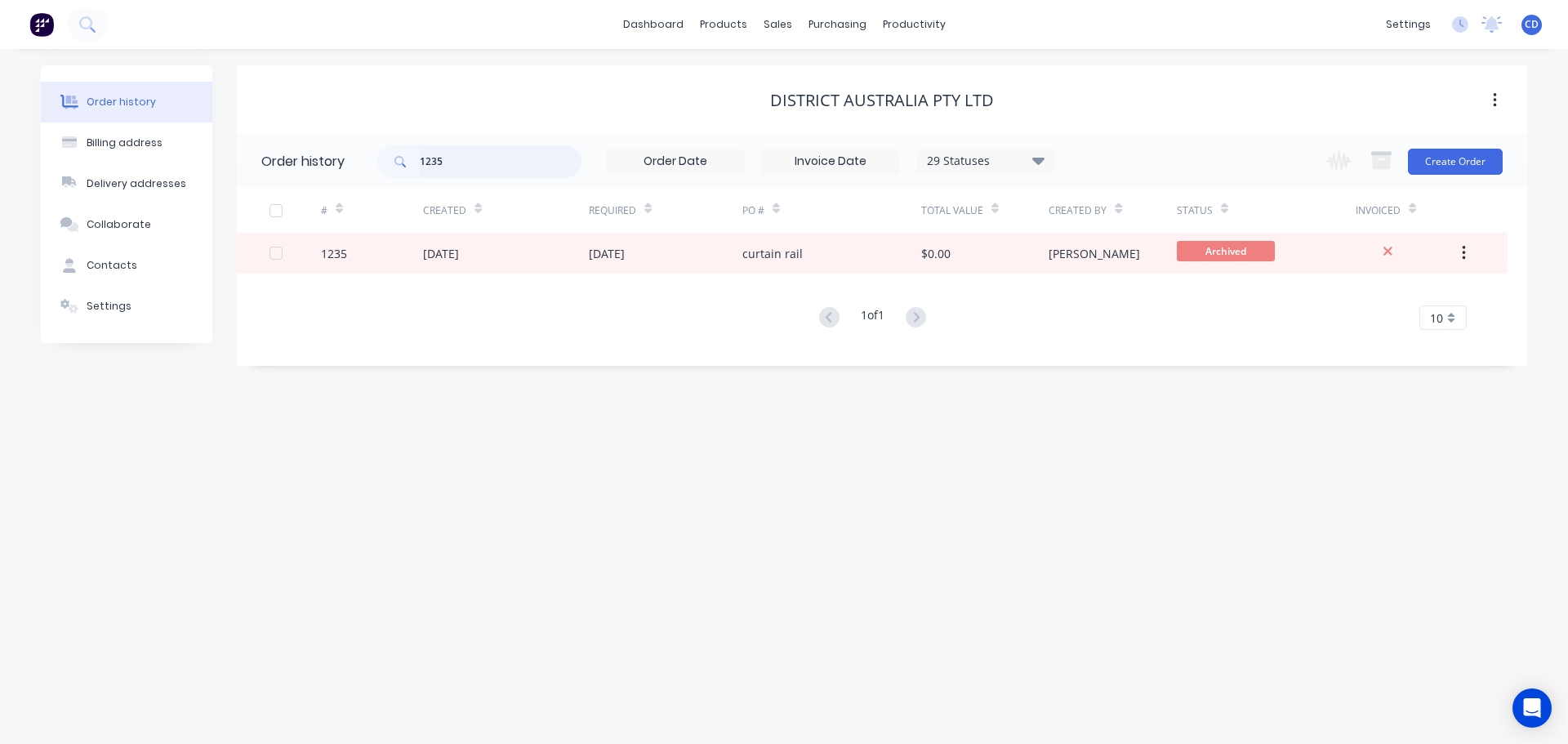
click at [477, 164] on input "1235" at bounding box center [500, 162] width 161 height 33
type input "1"
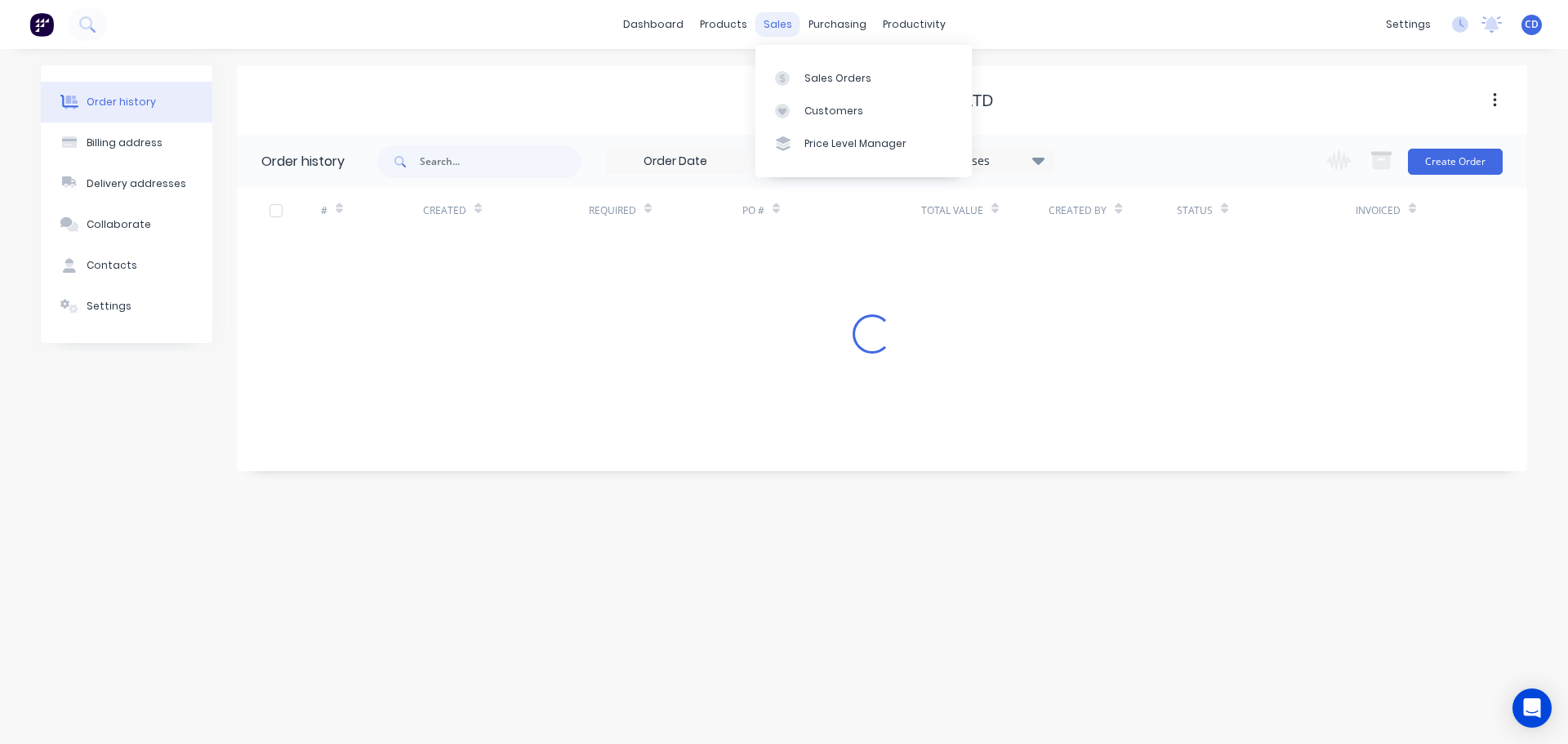
click at [779, 23] on div "sales" at bounding box center [777, 25] width 45 height 25
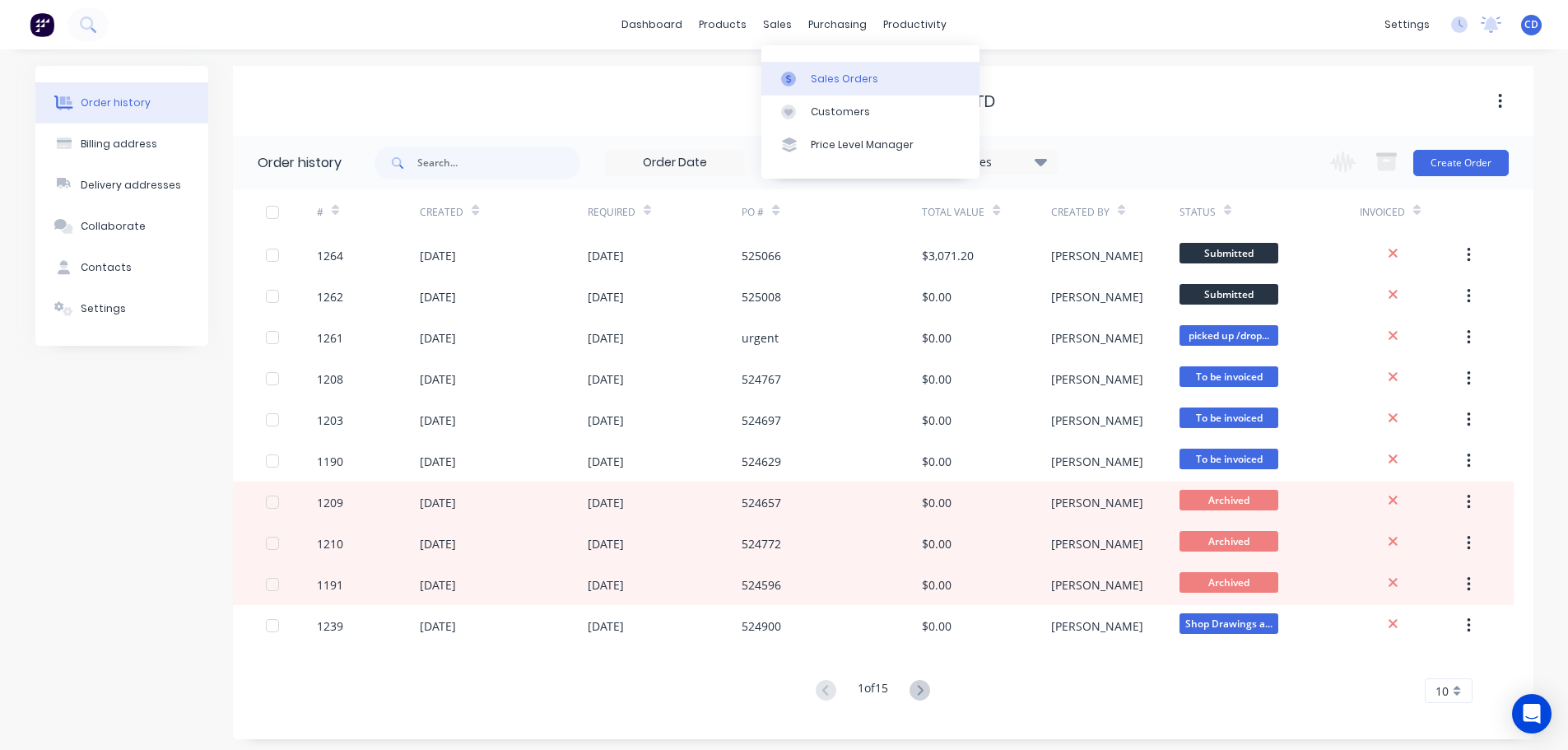
click at [836, 72] on div "Sales Orders" at bounding box center [845, 79] width 68 height 15
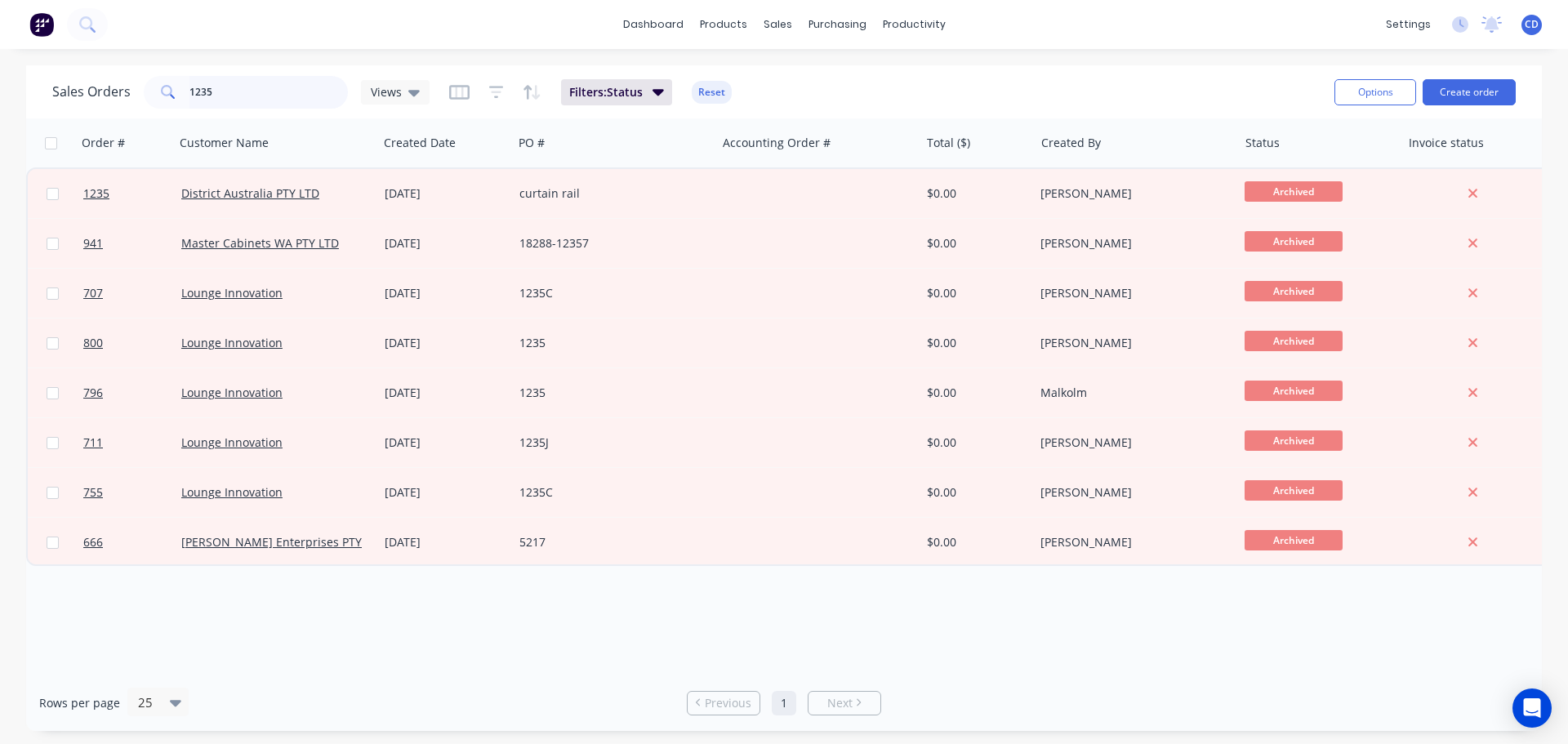
click at [296, 94] on input "1235" at bounding box center [269, 92] width 159 height 33
type input "1"
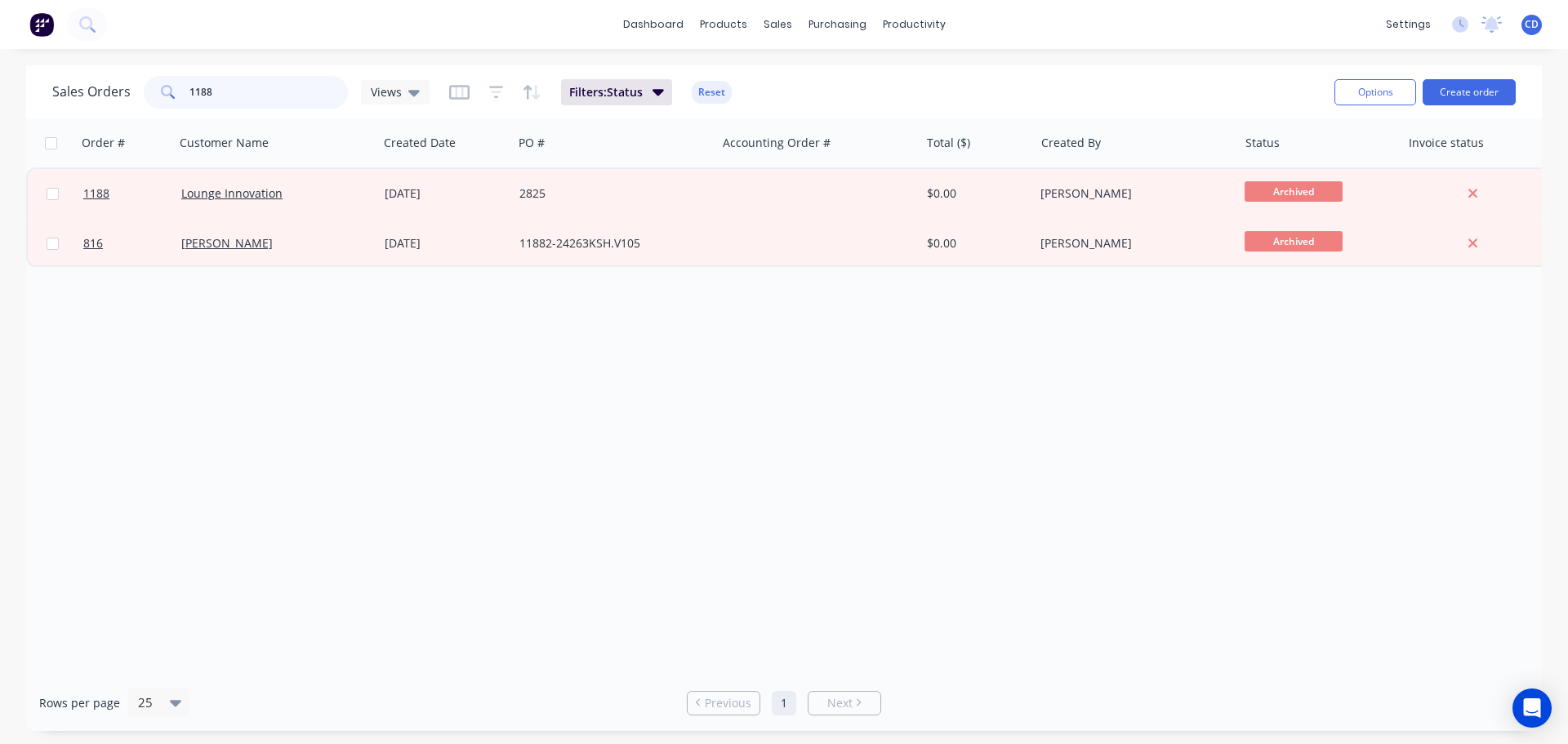
type input "1188"
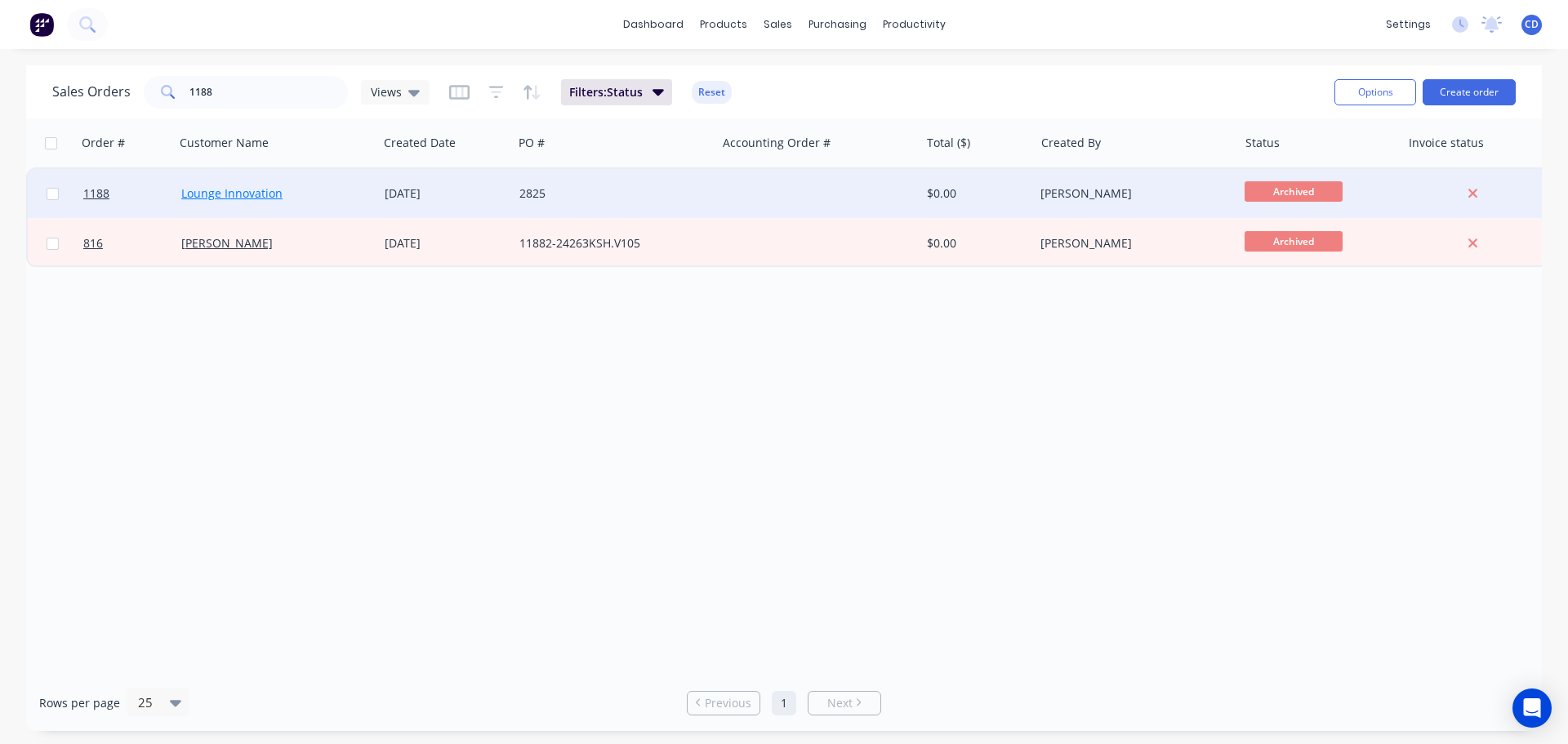
click at [191, 192] on link "Lounge Innovation" at bounding box center [231, 193] width 101 height 16
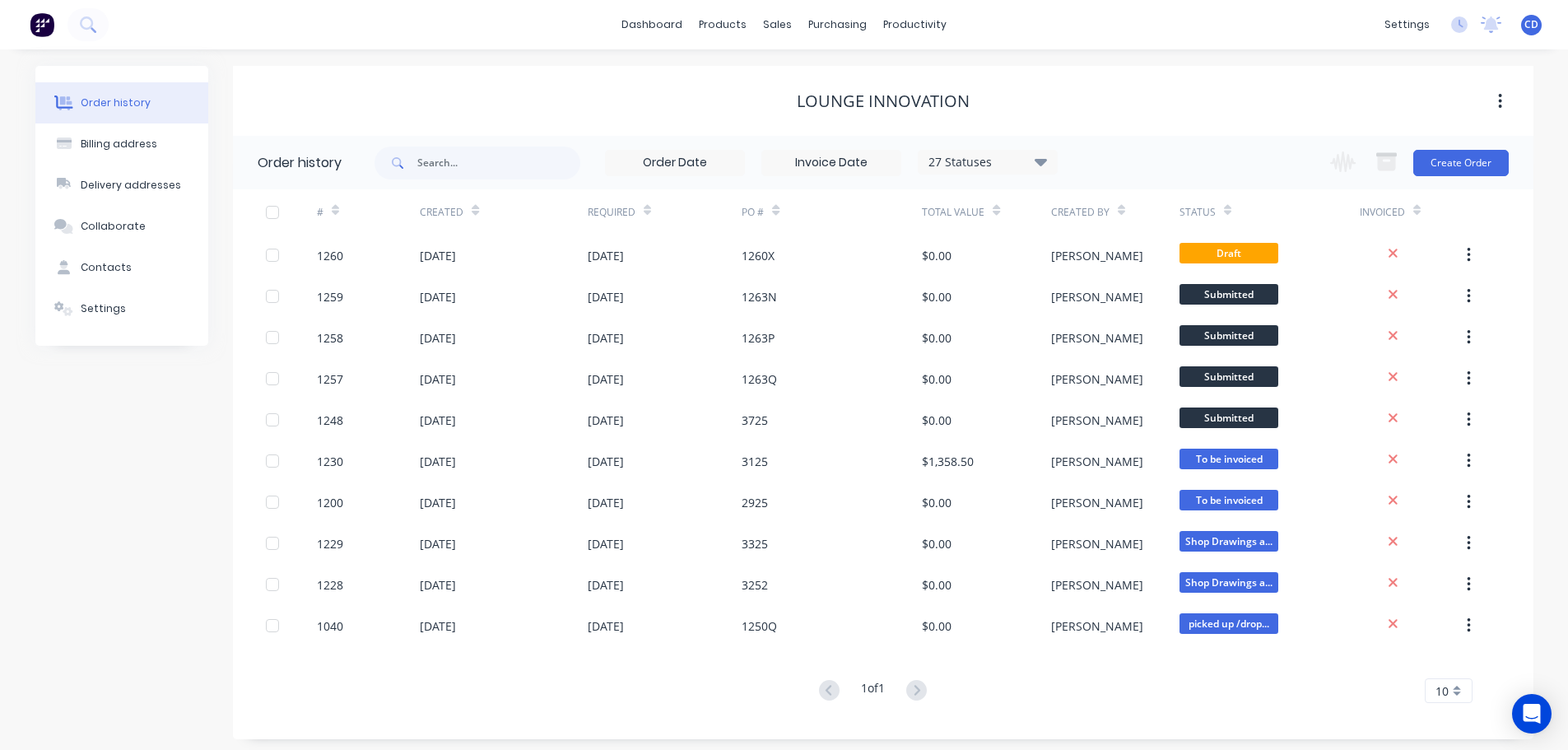
click at [961, 164] on div "27 Statuses" at bounding box center [987, 162] width 138 height 18
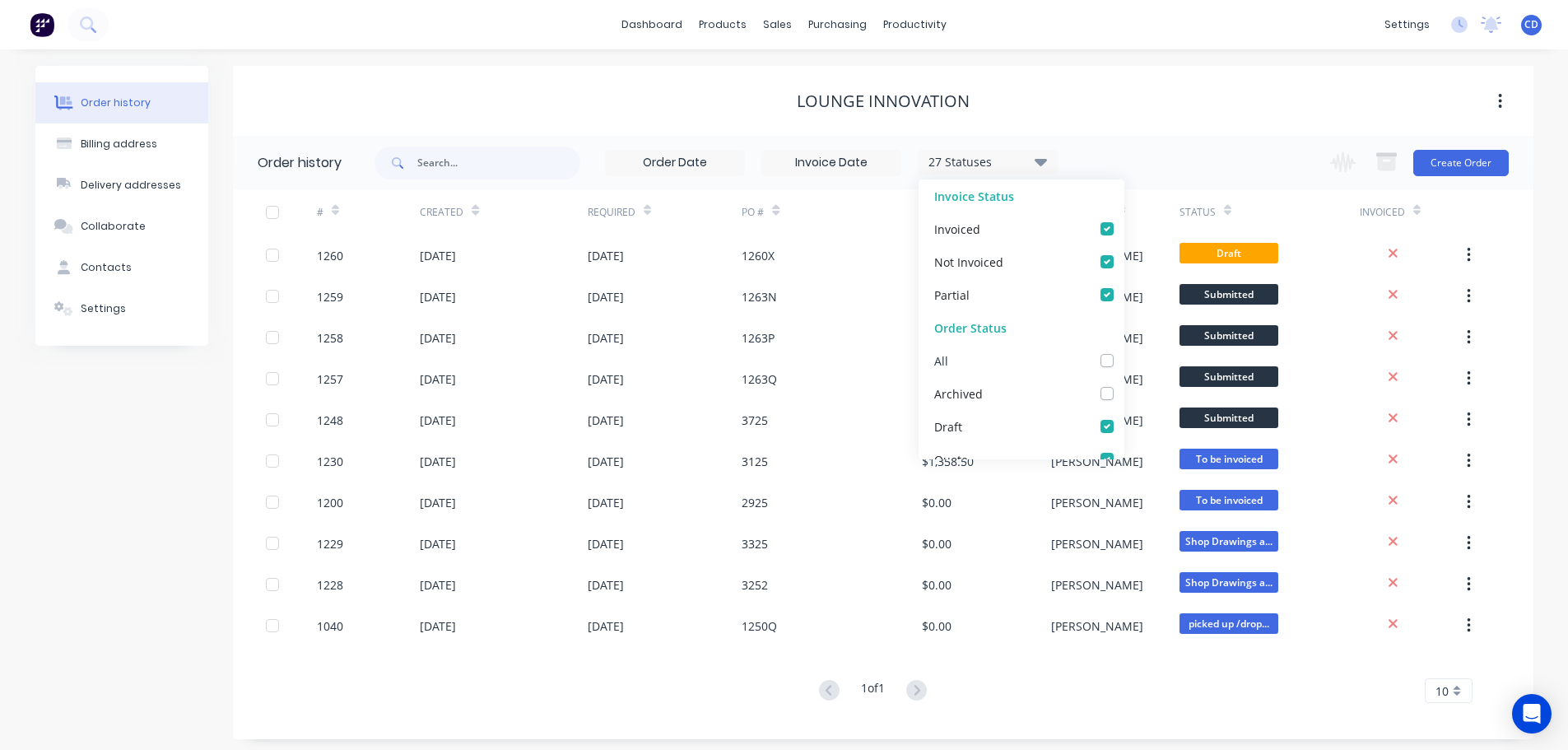
click at [1123, 351] on label at bounding box center [1123, 351] width 0 height 0
click at [1123, 361] on input "checkbox" at bounding box center [1130, 359] width 13 height 16
checkbox input "true"
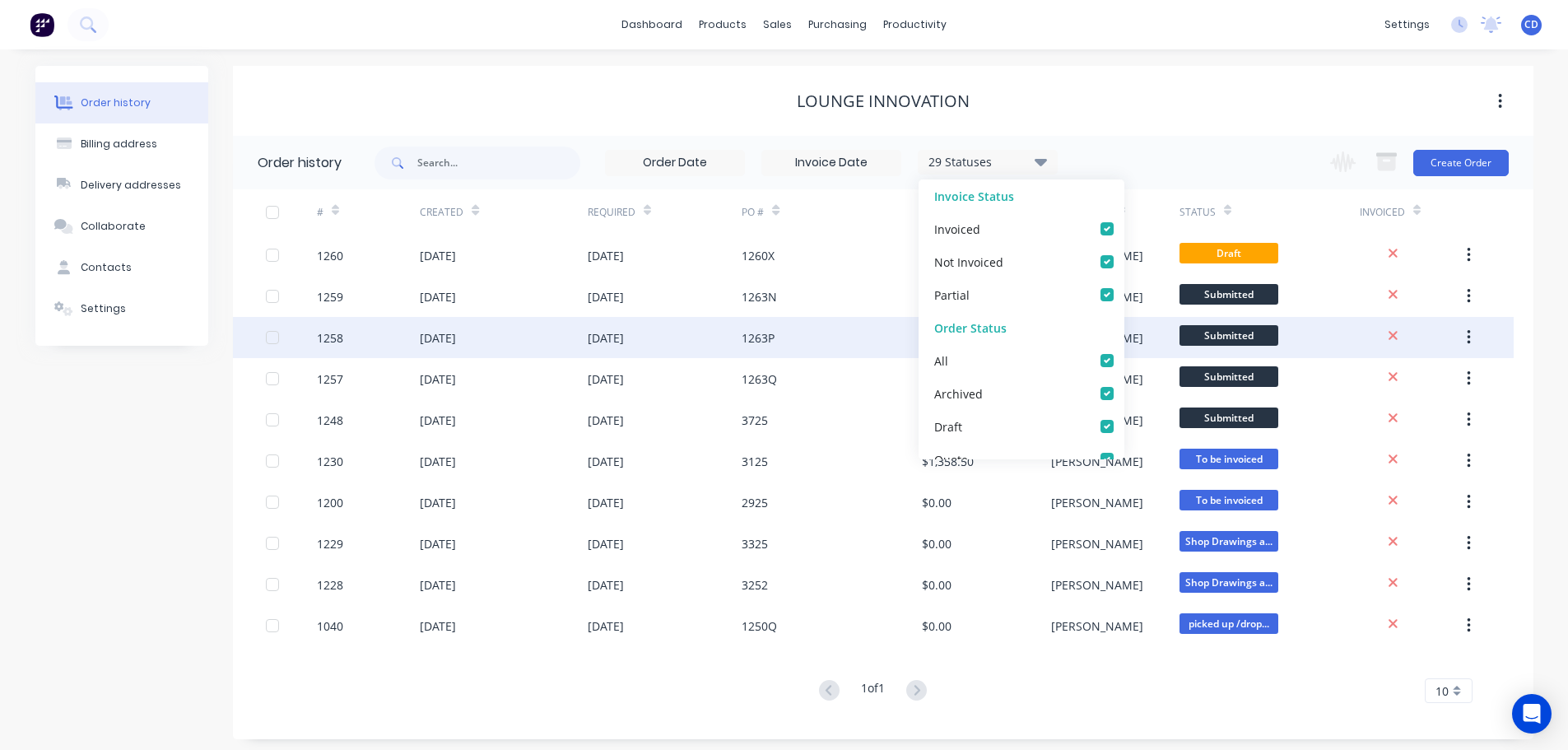
click at [551, 338] on div "[DATE]" at bounding box center [503, 337] width 167 height 41
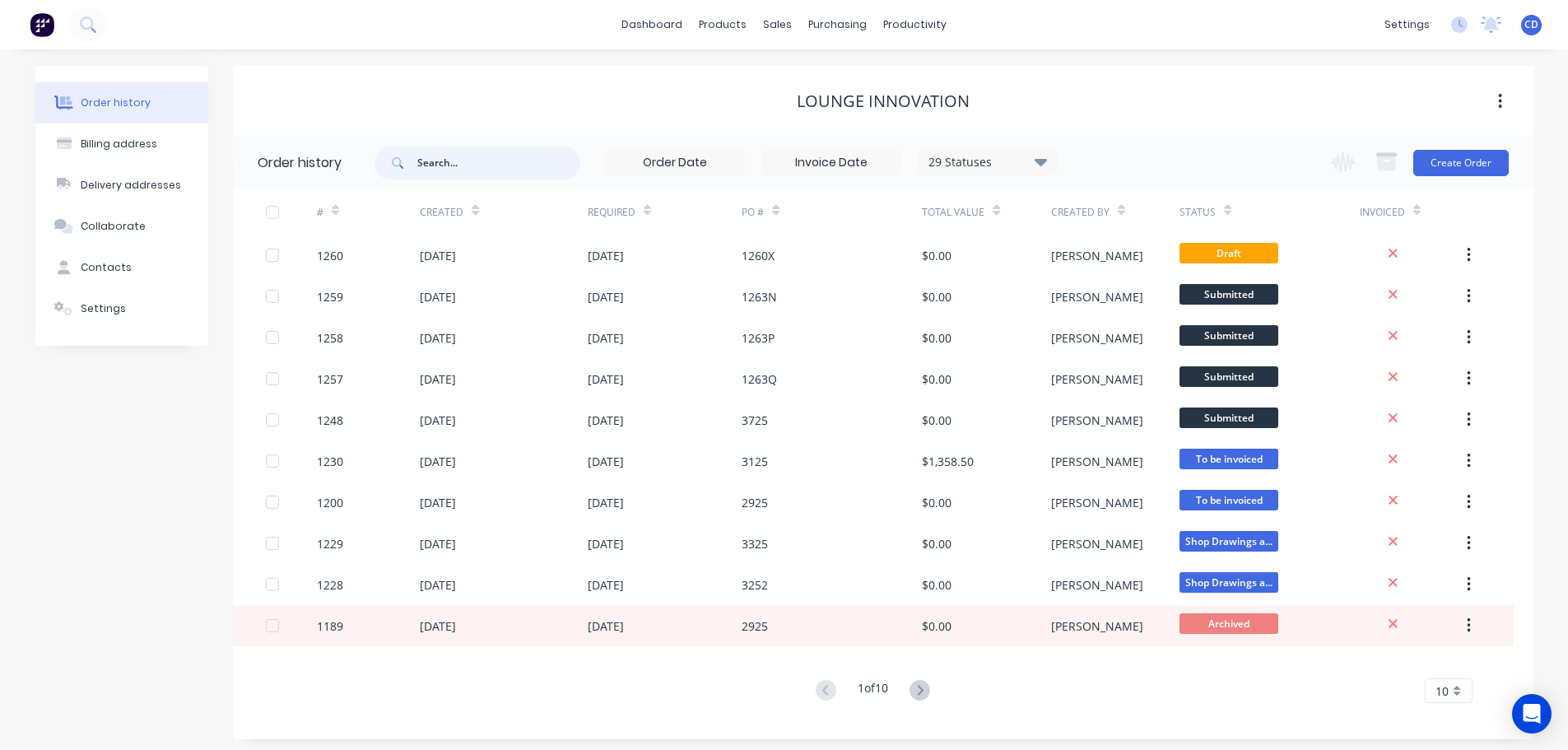
click at [456, 162] on input "text" at bounding box center [498, 163] width 163 height 33
type input "2825"
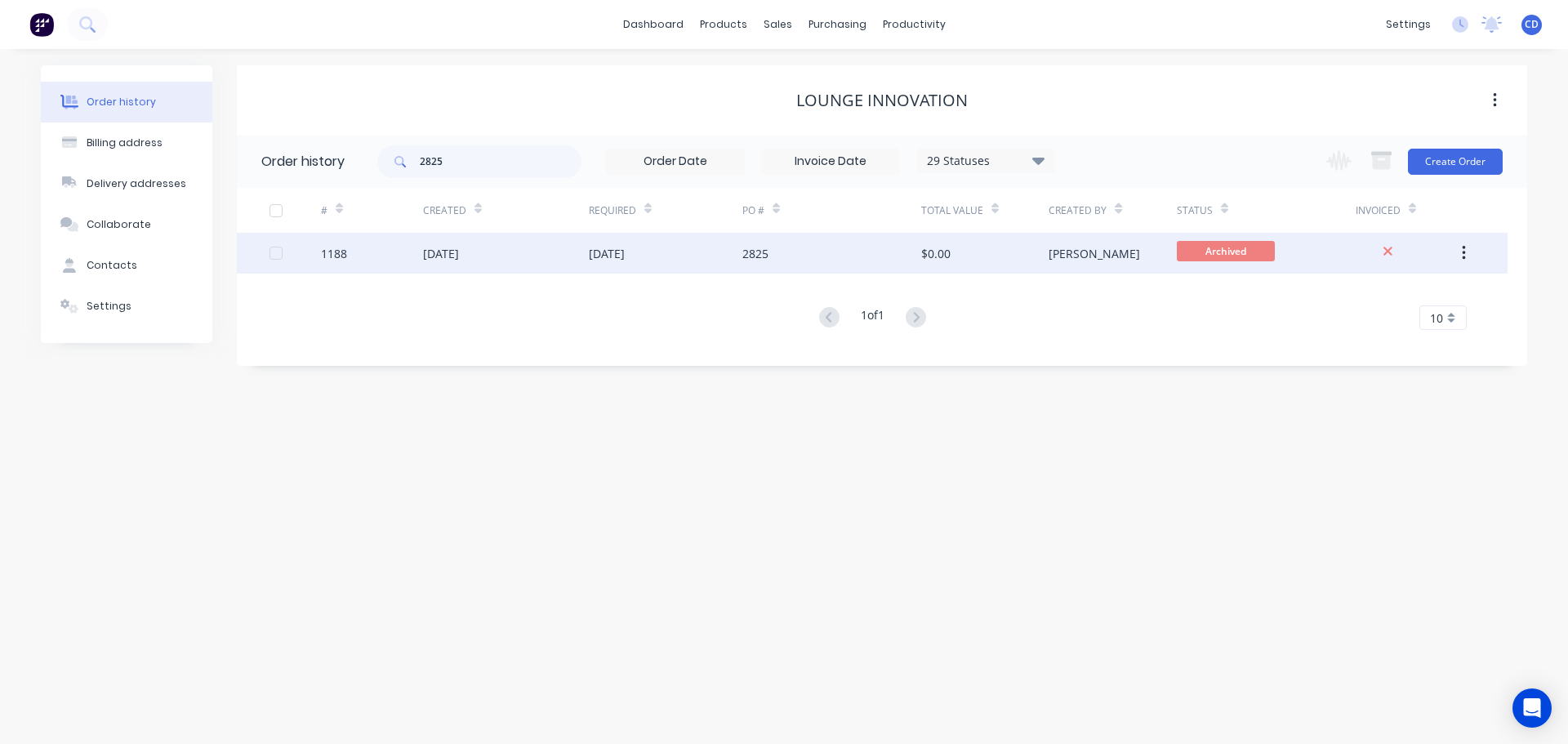
click at [439, 272] on div "[DATE]" at bounding box center [506, 253] width 166 height 41
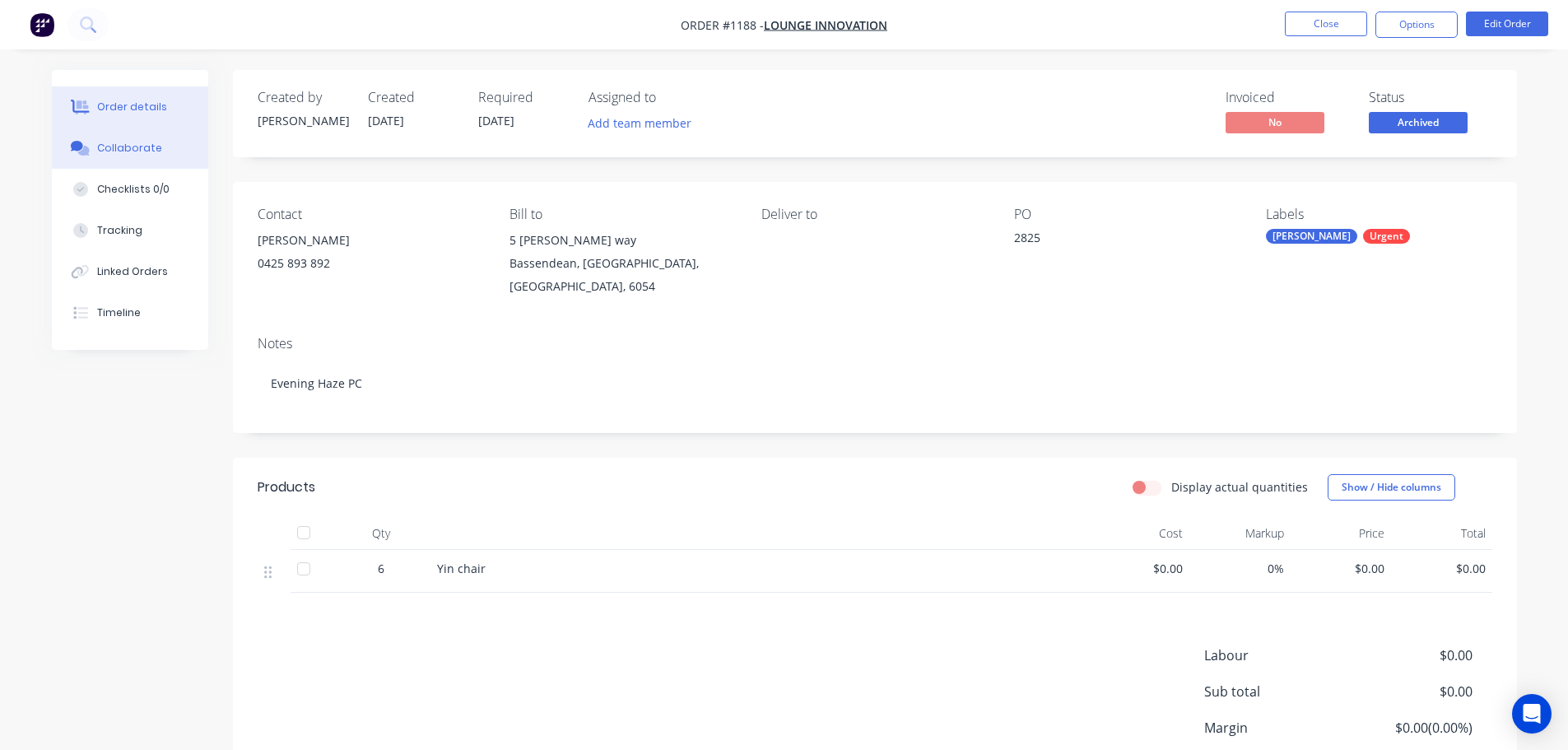
click at [150, 157] on button "Collaborate" at bounding box center [130, 148] width 157 height 41
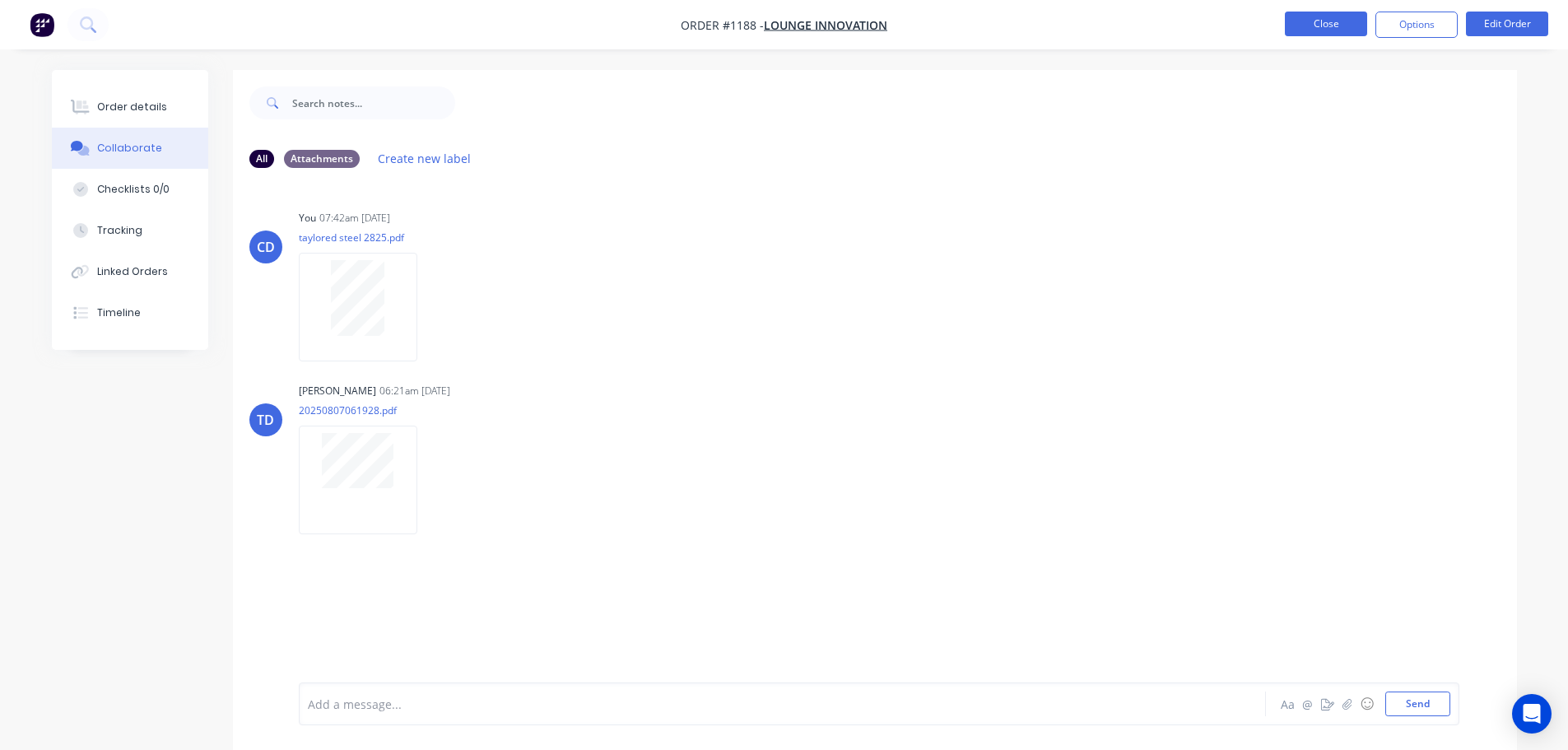
drag, startPoint x: 1282, startPoint y: 12, endPoint x: 1324, endPoint y: 32, distance: 46.5
click at [1286, 13] on ul "Close Options Edit Order" at bounding box center [1417, 25] width 303 height 27
click at [1327, 30] on button "Close" at bounding box center [1326, 24] width 83 height 25
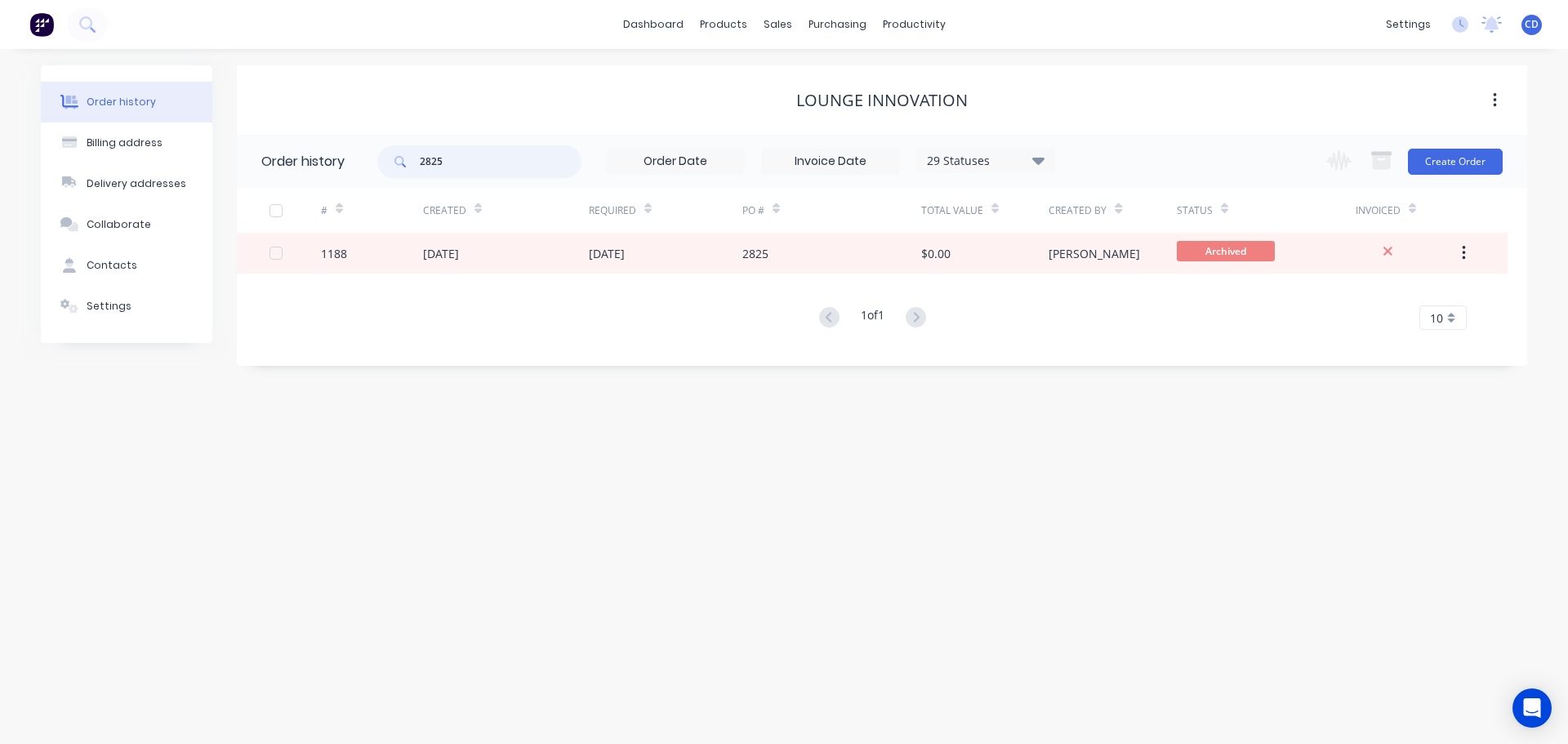
click at [498, 162] on input "2825" at bounding box center [500, 162] width 161 height 33
type input "2"
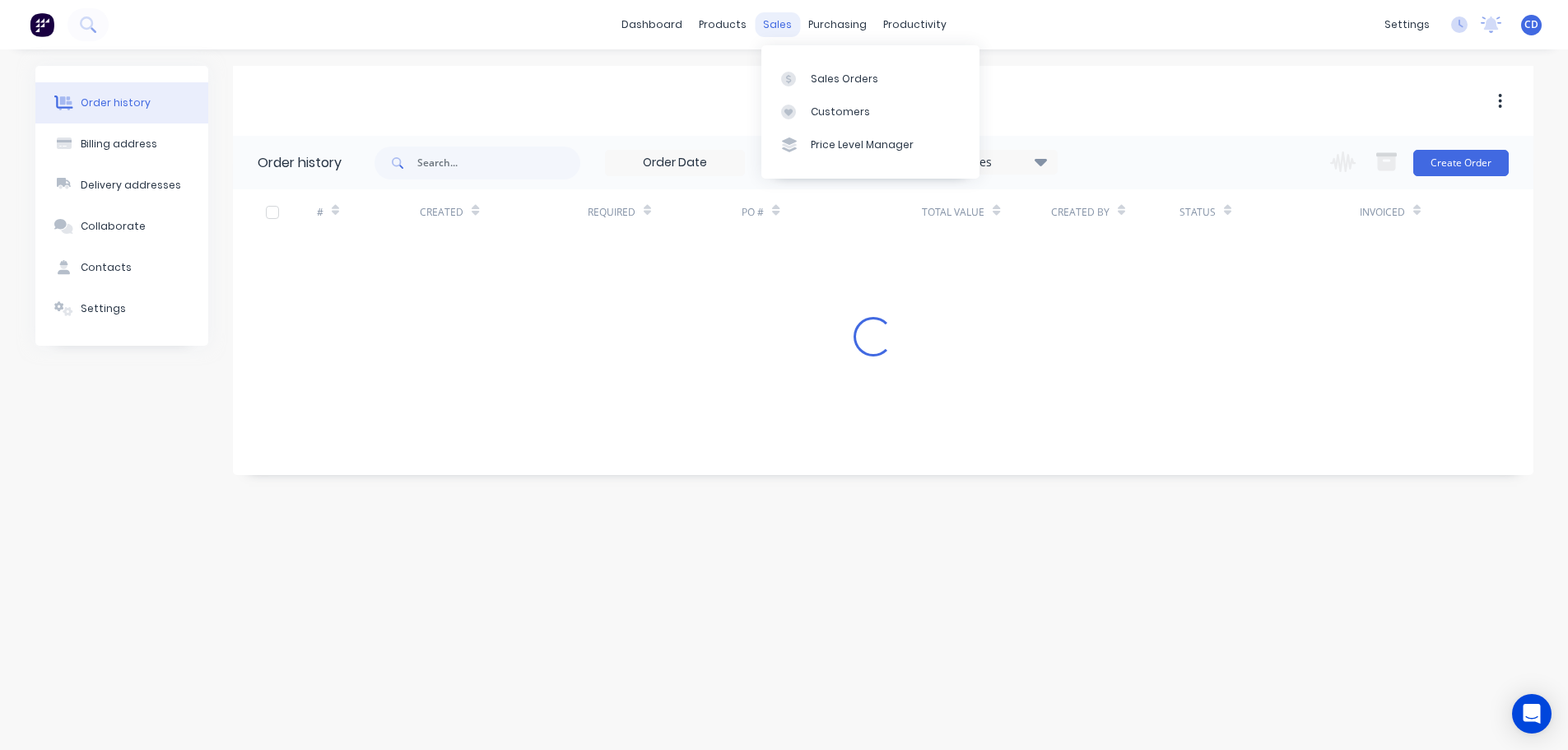
click at [774, 28] on div "sales" at bounding box center [777, 25] width 45 height 25
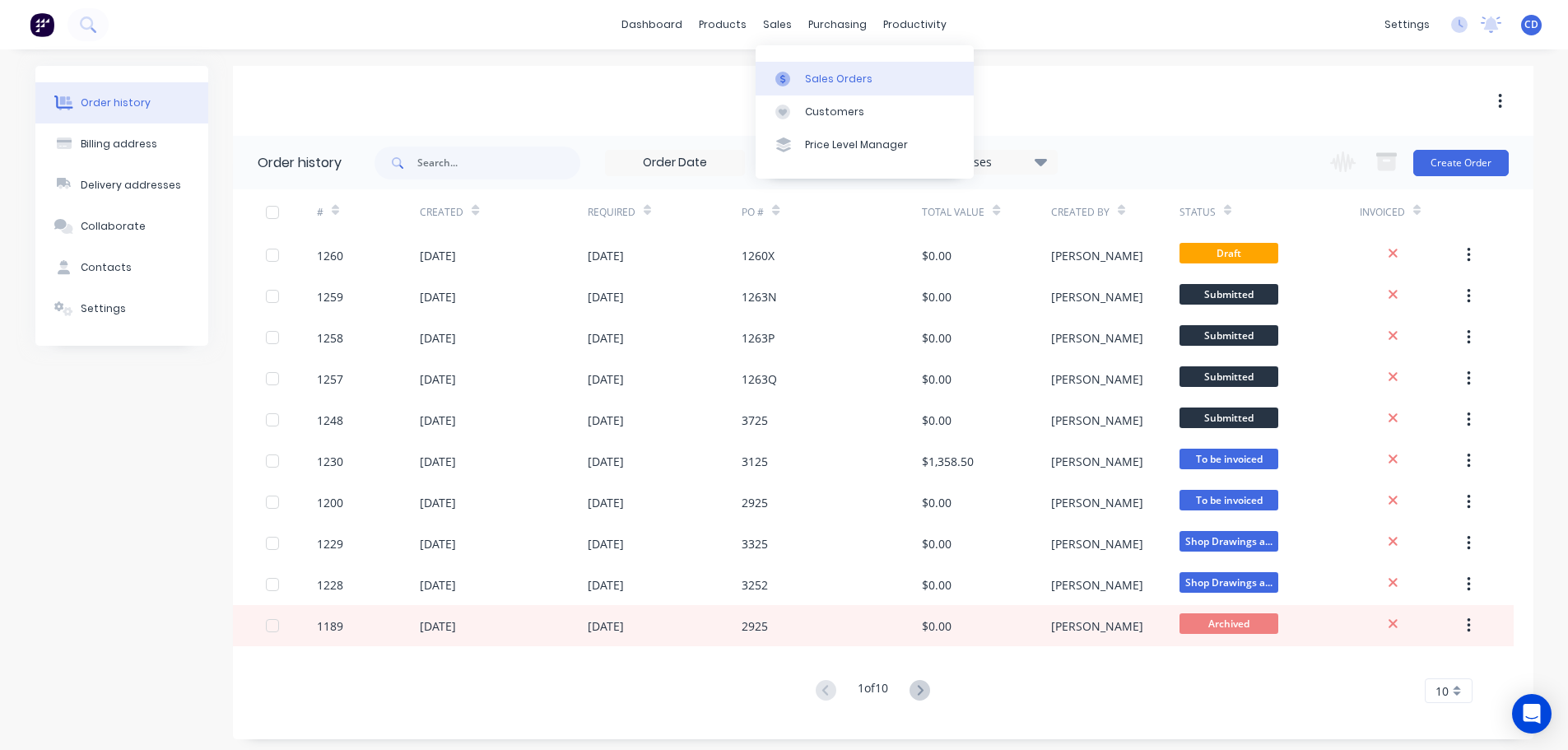
click at [829, 77] on div "Sales Orders" at bounding box center [839, 79] width 68 height 15
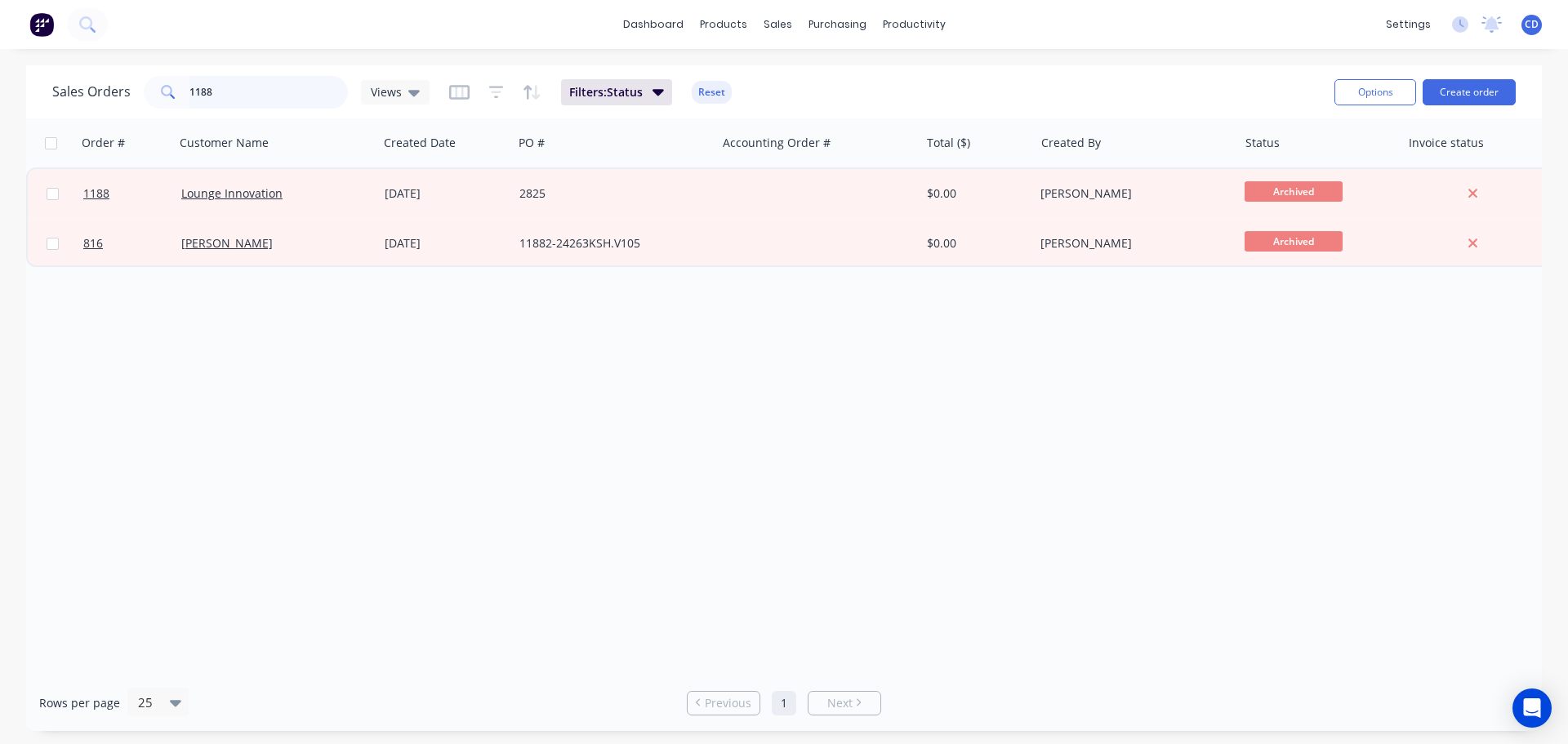
click at [287, 100] on input "1188" at bounding box center [269, 92] width 159 height 33
type input "1"
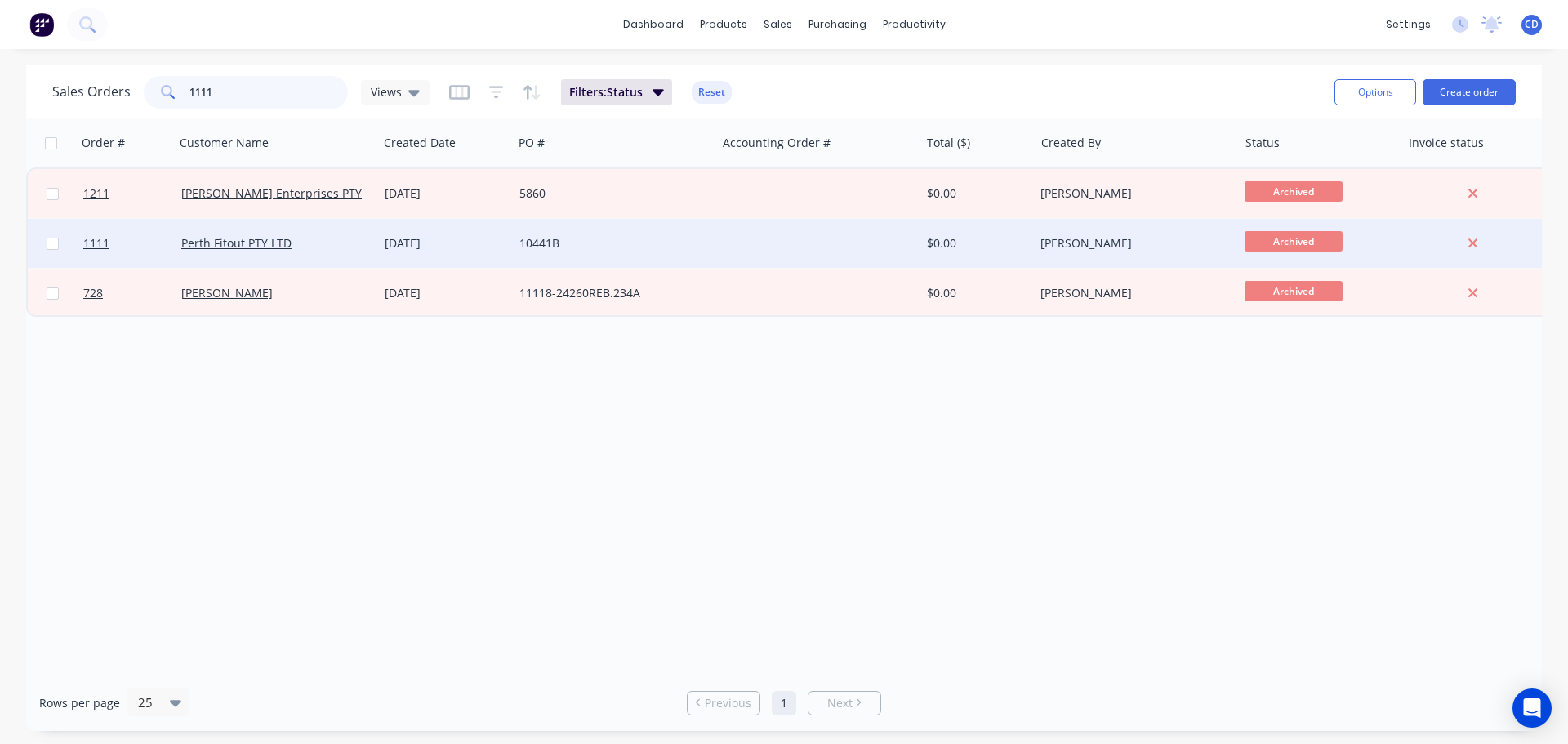
type input "1111"
click at [236, 231] on div "Perth Fitout PTY LTD" at bounding box center [276, 244] width 203 height 49
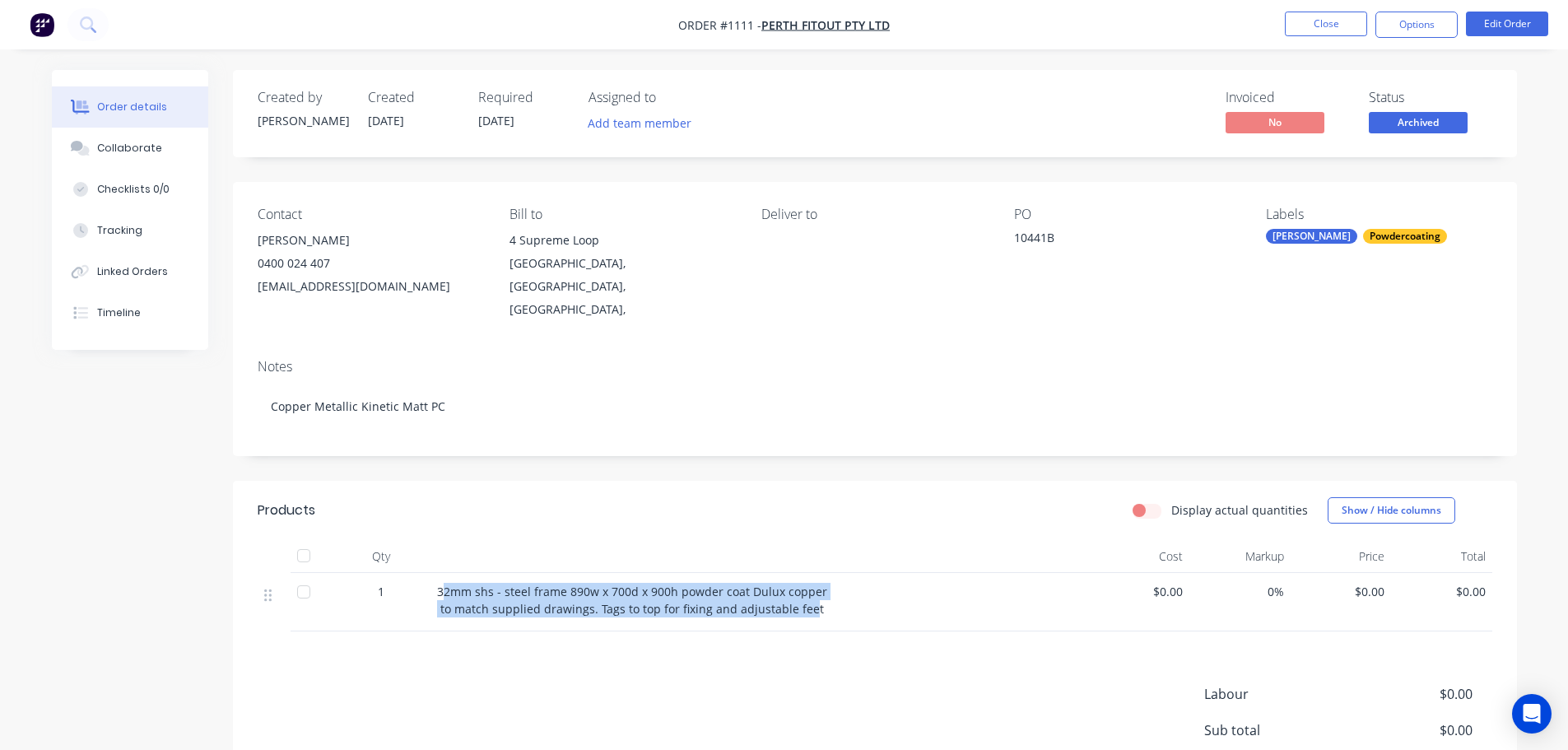
drag, startPoint x: 440, startPoint y: 565, endPoint x: 806, endPoint y: 593, distance: 367.1
click at [806, 593] on div "32mm shs - steel frame 890w x 700d x 900h powder coat Dulux copper to match sup…" at bounding box center [760, 600] width 646 height 35
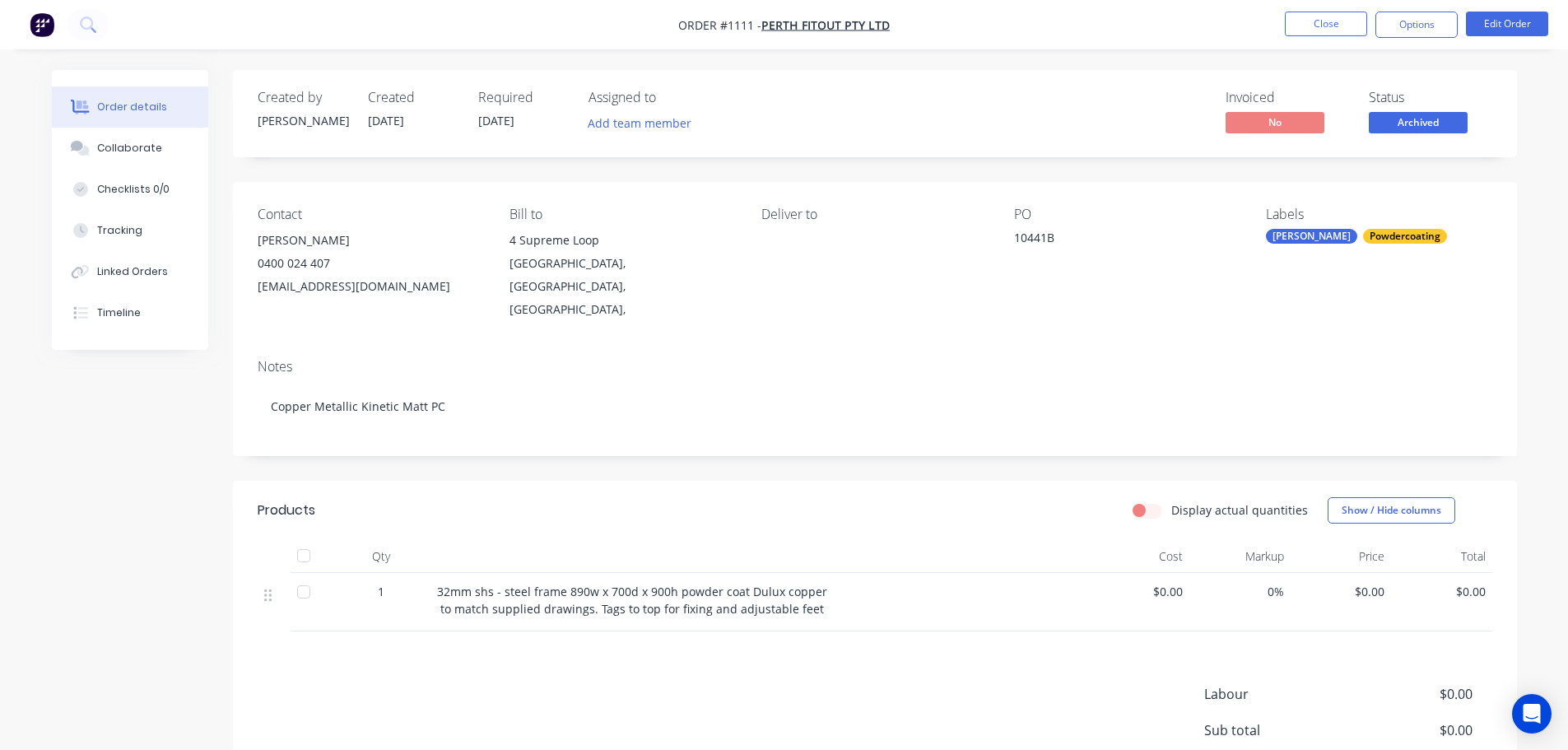
click at [810, 592] on span "32mm shs - steel frame 890w x 700d x 900h powder coat Dulux copper to match sup…" at bounding box center [631, 600] width 390 height 33
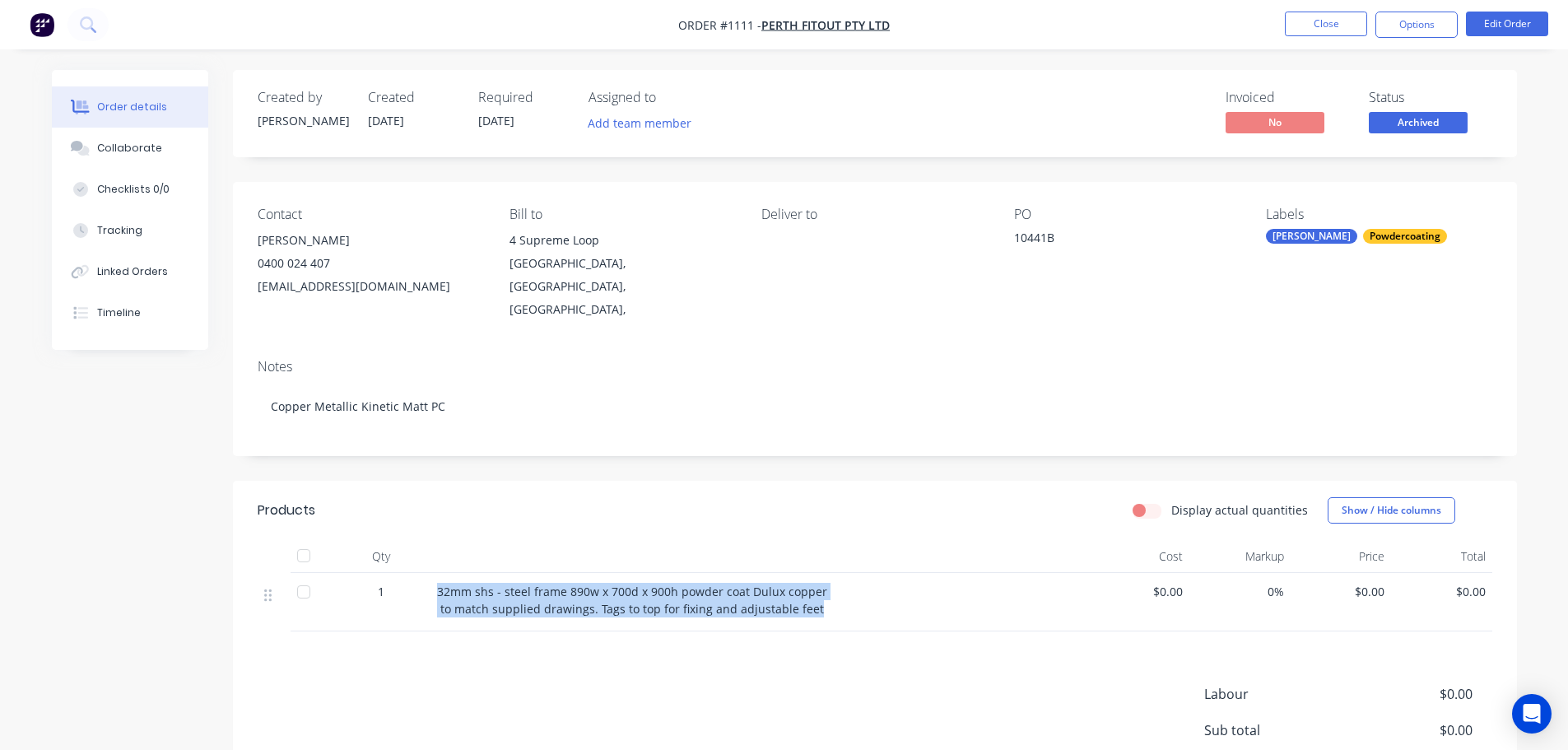
drag, startPoint x: 436, startPoint y: 564, endPoint x: 782, endPoint y: 586, distance: 346.7
click at [832, 601] on div "32mm shs - steel frame 890w x 700d x 900h powder coat Dulux copper to match sup…" at bounding box center [760, 602] width 658 height 59
copy span "32mm shs - steel frame 890w x 700d x 900h powder coat Dulux copper to match sup…"
click at [157, 157] on button "Collaborate" at bounding box center [130, 148] width 157 height 41
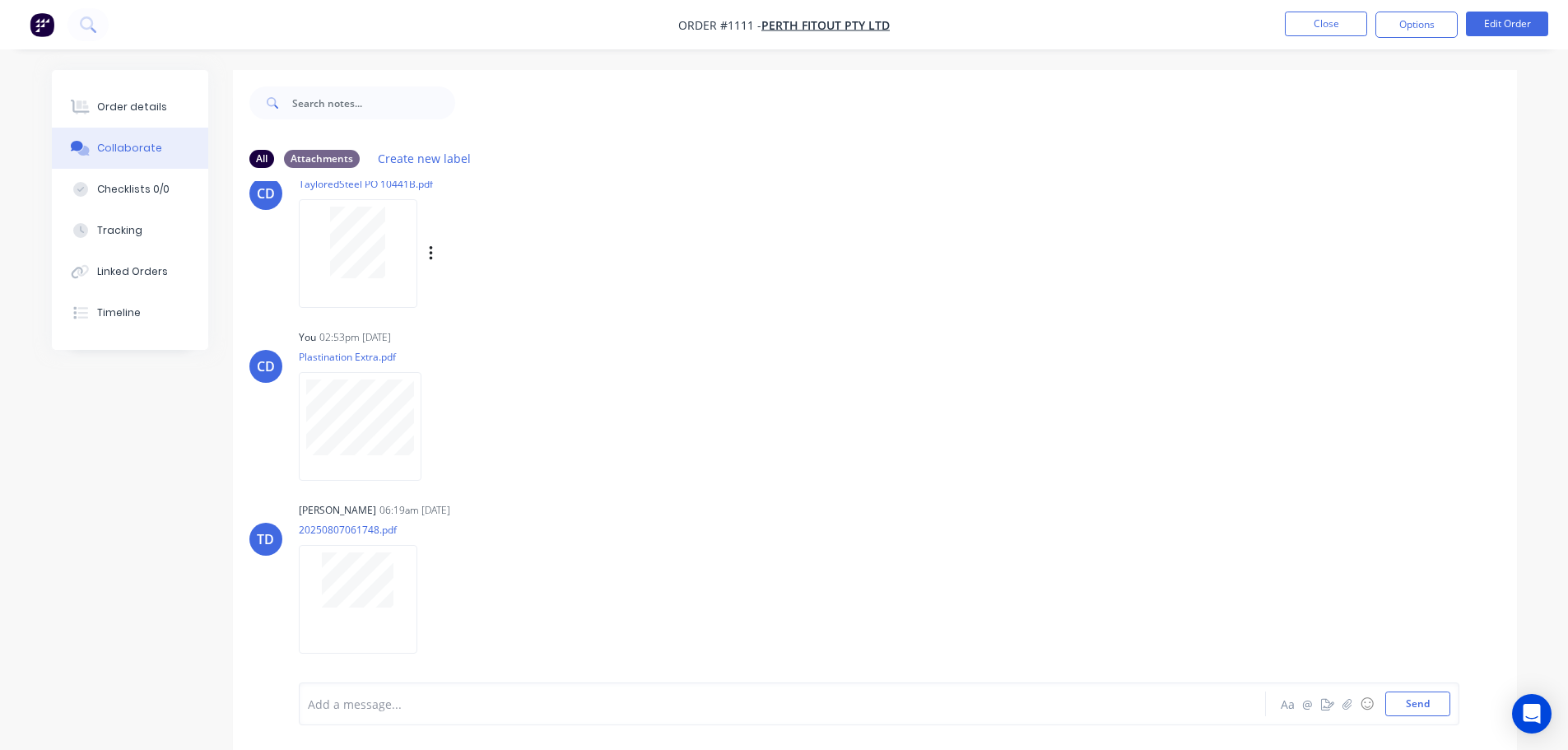
scroll to position [83, 0]
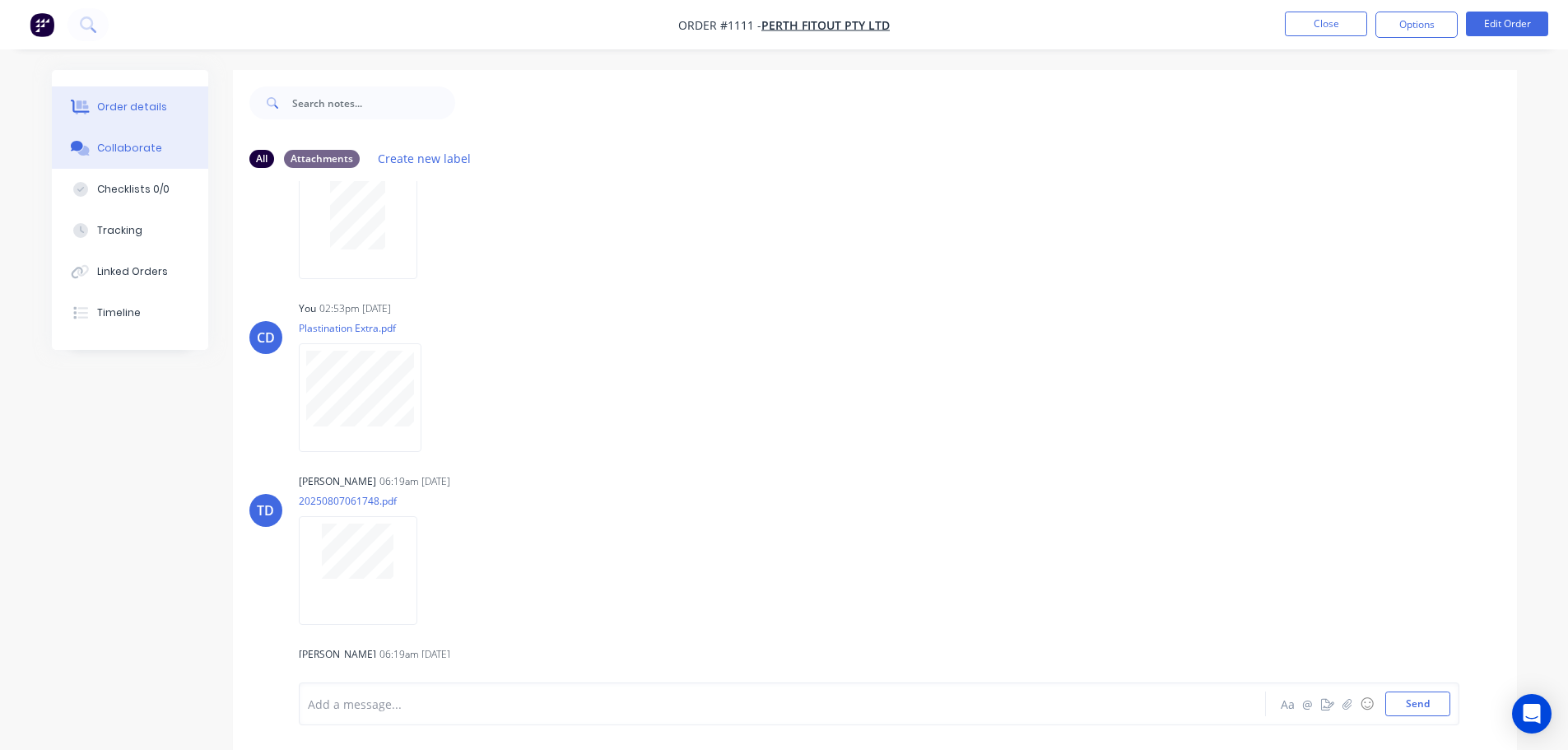
click at [149, 101] on div "Order details" at bounding box center [132, 107] width 70 height 15
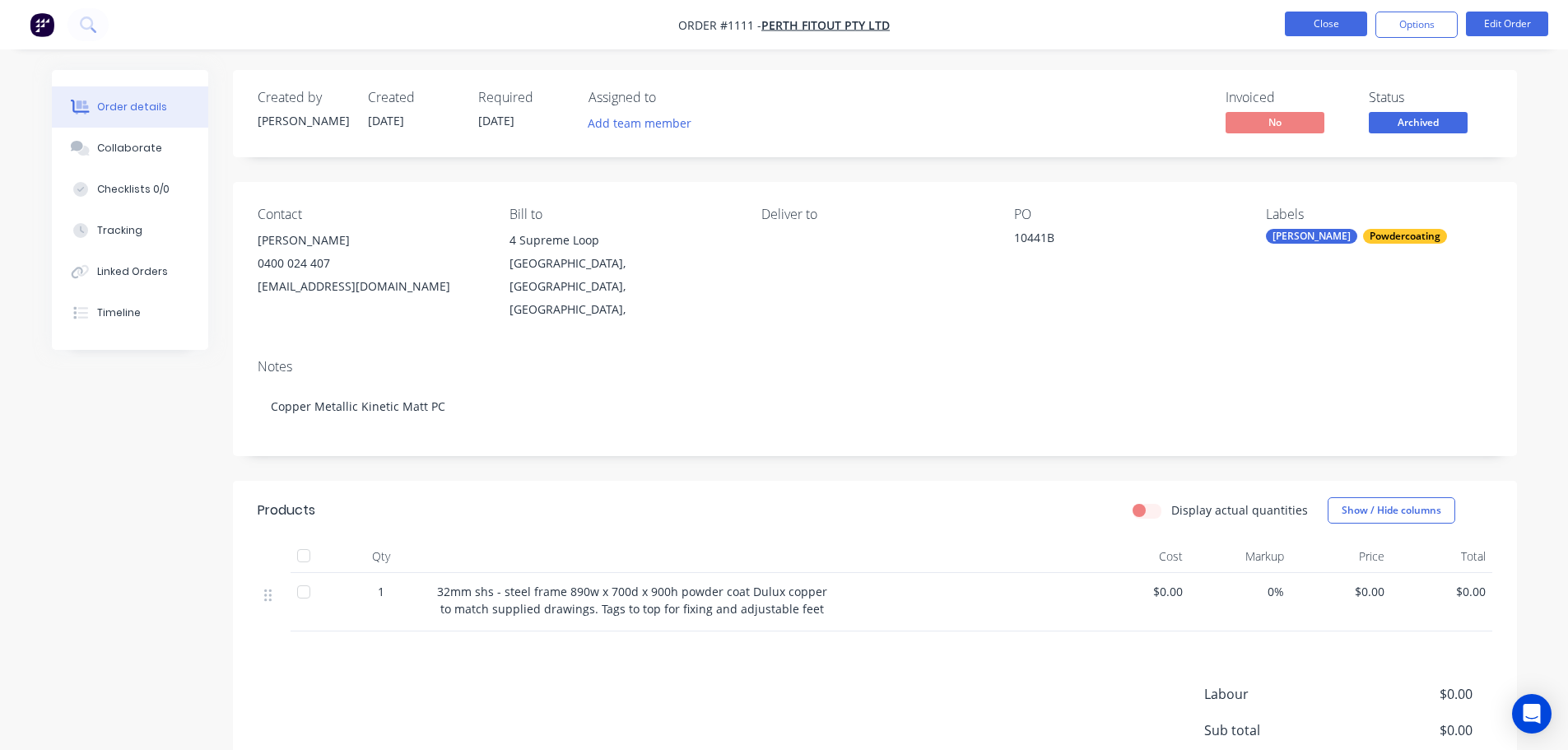
click at [1307, 29] on button "Close" at bounding box center [1326, 24] width 83 height 25
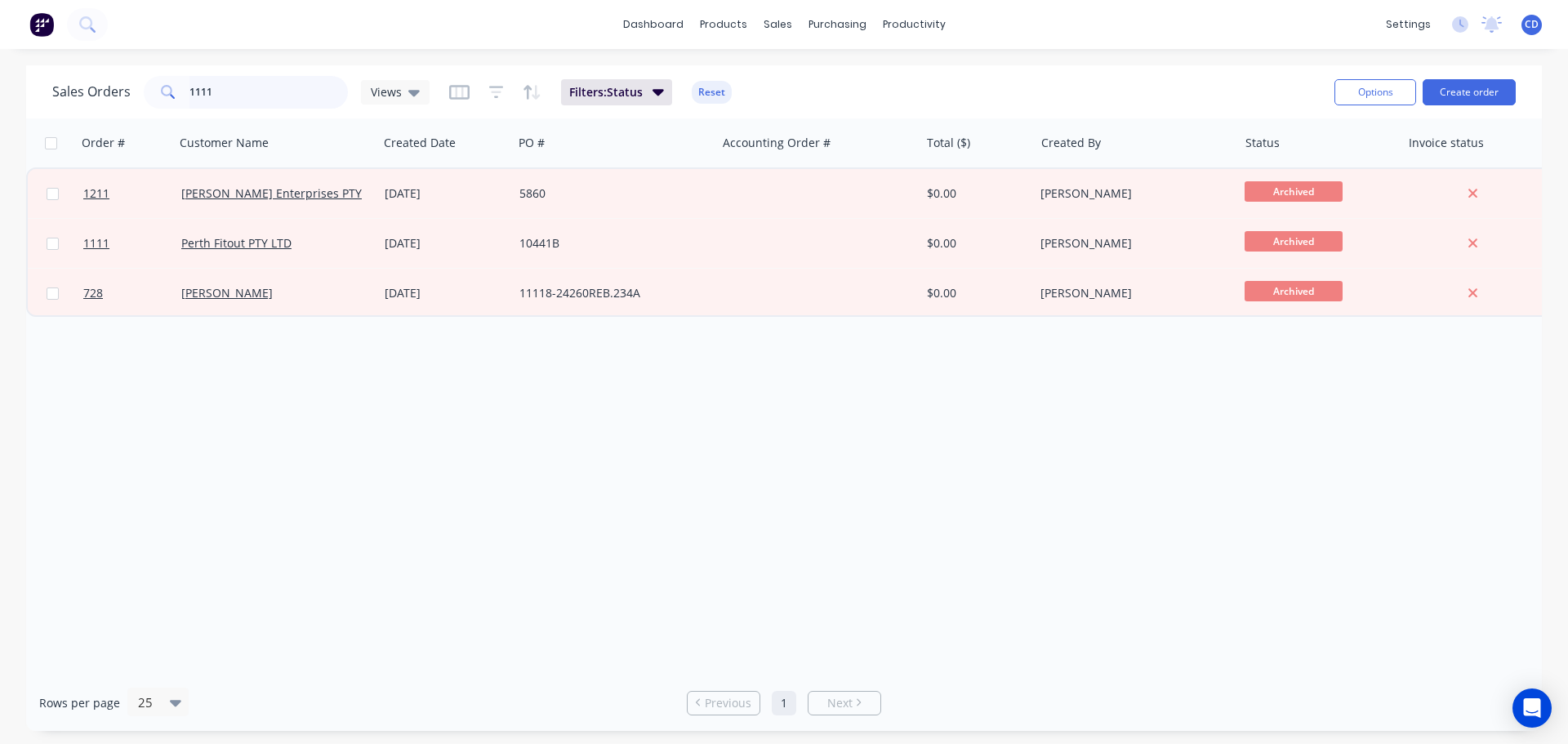
click at [304, 94] on input "1111" at bounding box center [269, 92] width 159 height 33
type input "1"
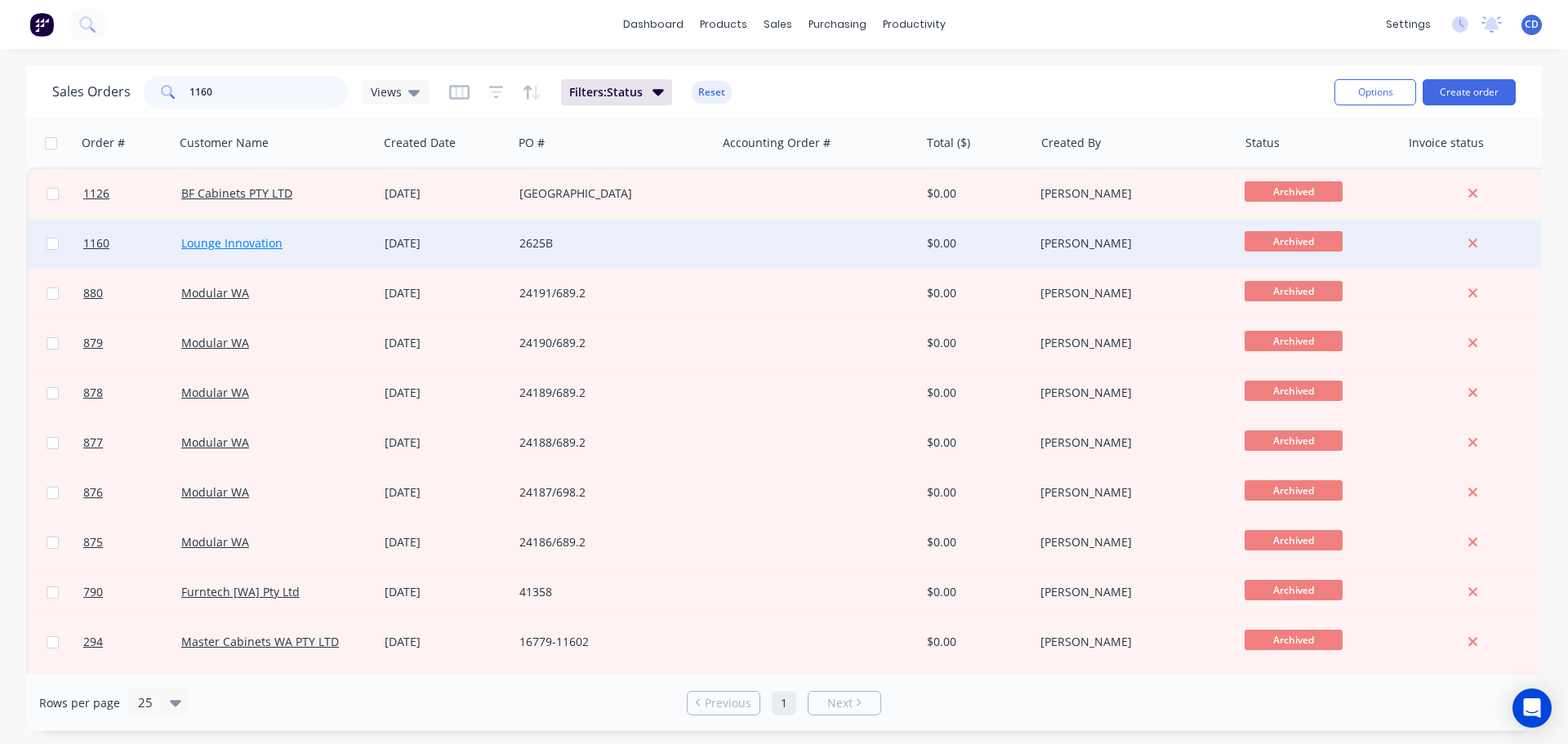
type input "1160"
click at [261, 244] on link "Lounge Innovation" at bounding box center [231, 244] width 101 height 16
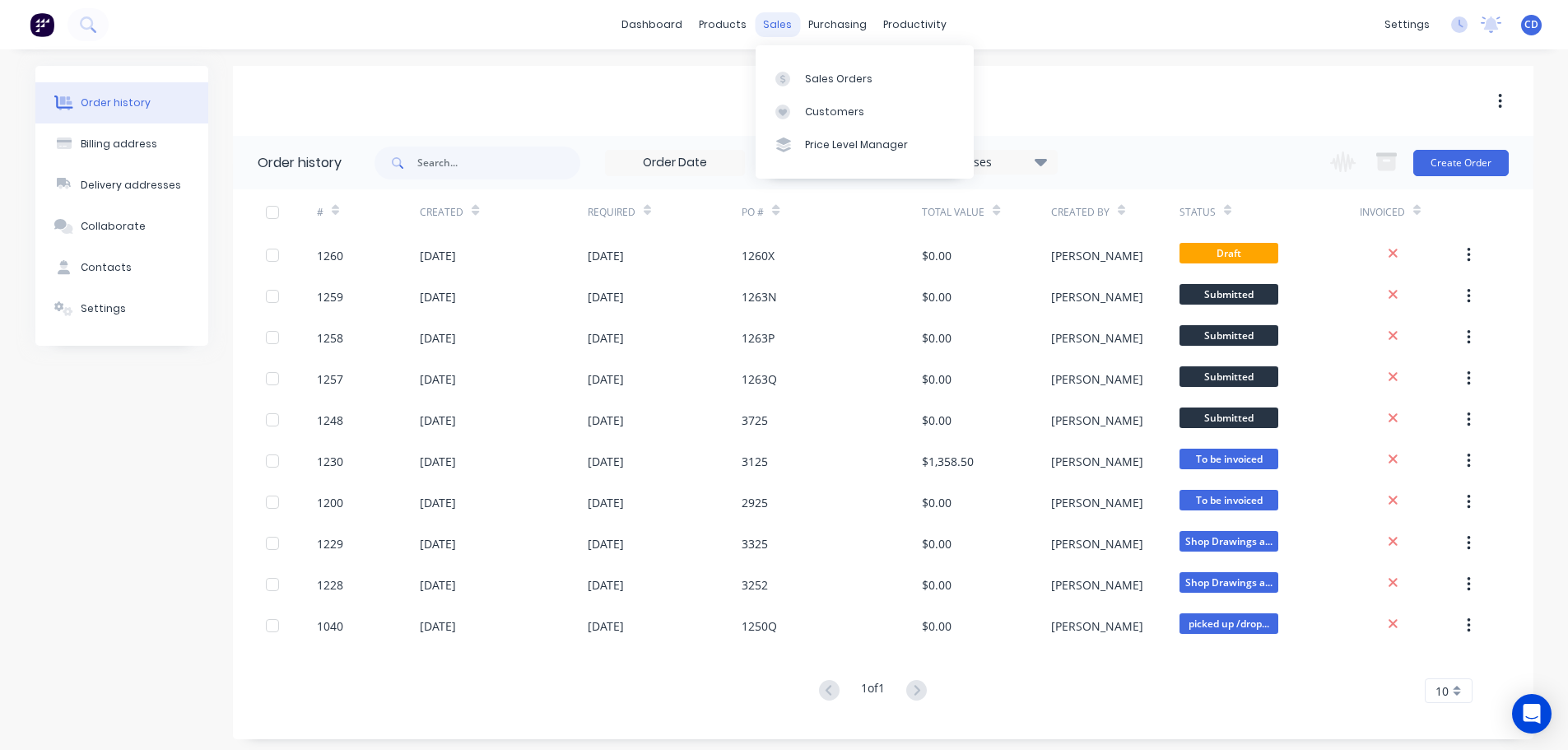
click at [774, 25] on div "sales" at bounding box center [777, 25] width 45 height 25
click at [830, 79] on div "Sales Orders" at bounding box center [839, 79] width 68 height 15
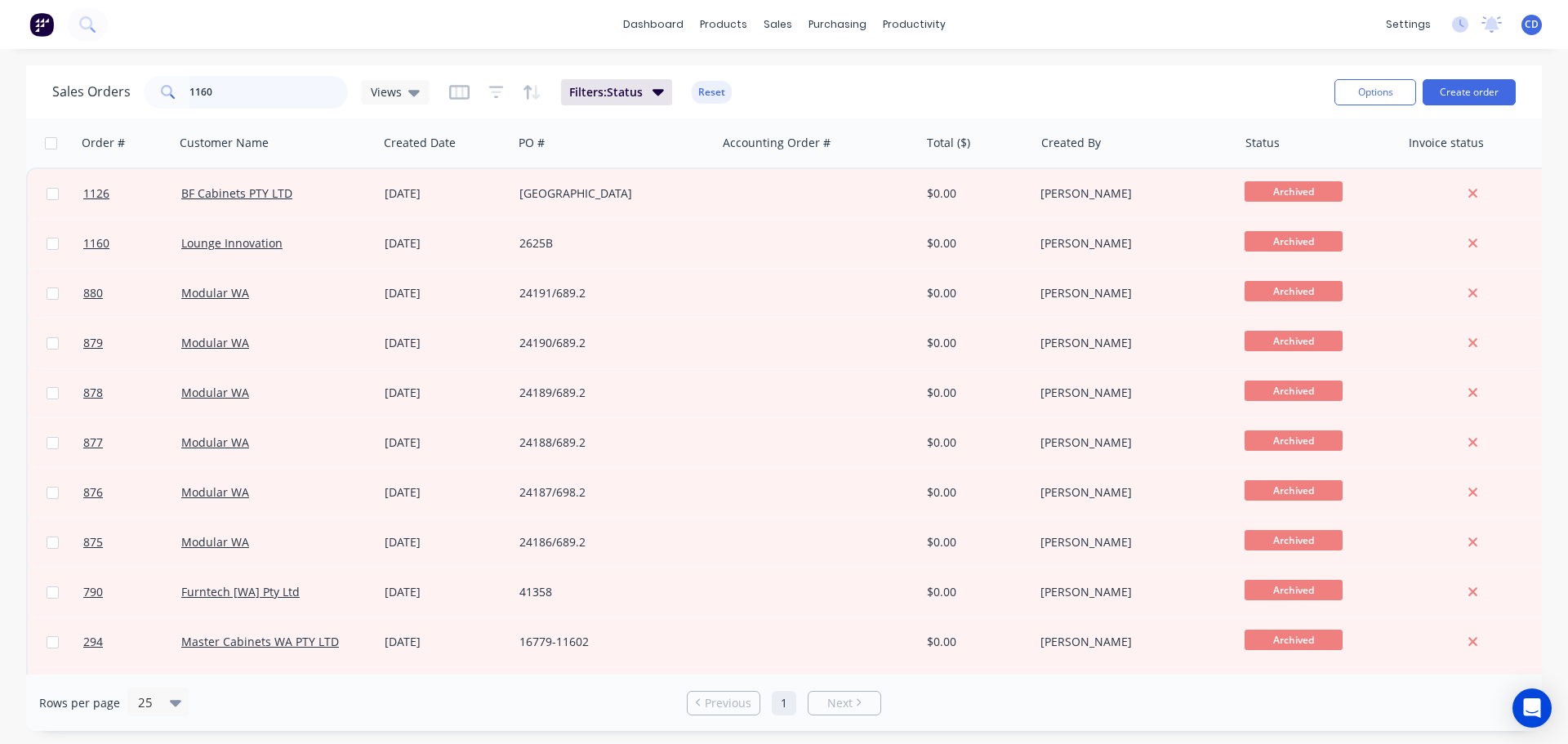
click at [299, 95] on input "1160" at bounding box center [269, 92] width 159 height 33
type input "1"
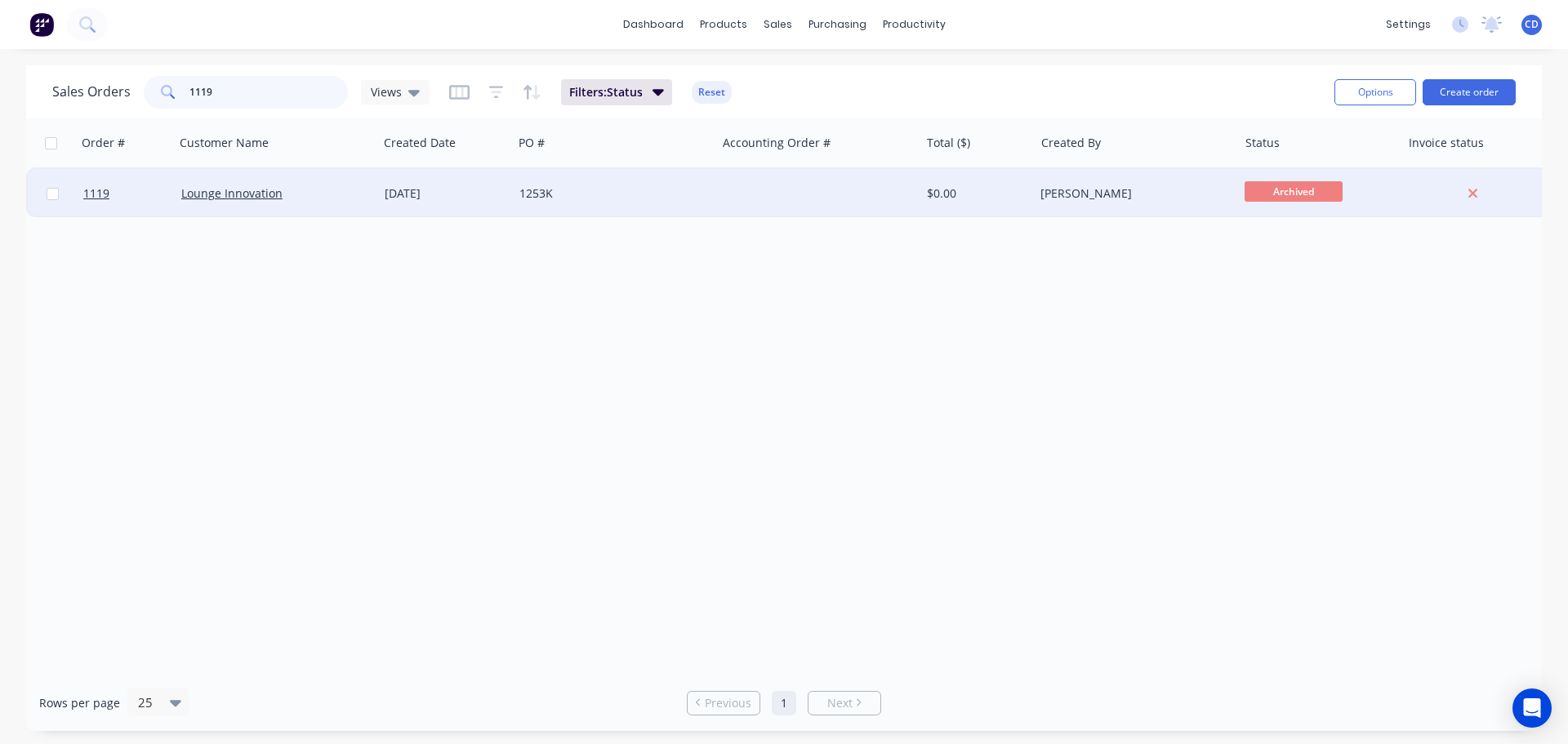
type input "1119"
click at [281, 199] on div "Lounge Innovation" at bounding box center [271, 193] width 181 height 17
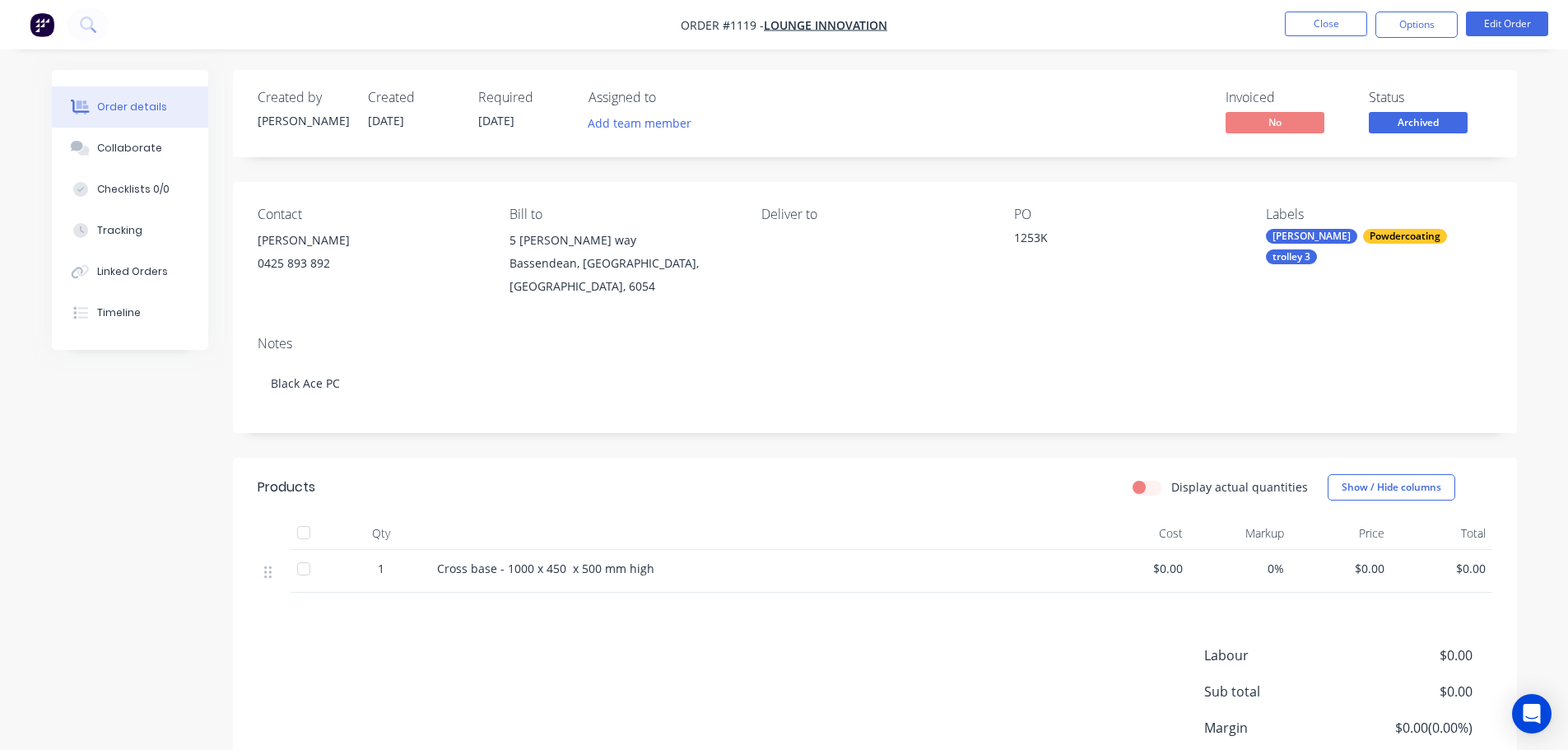
click at [442, 574] on span "Cross base - 1000 x 450 x 500 mm high" at bounding box center [545, 569] width 217 height 16
drag, startPoint x: 436, startPoint y: 569, endPoint x: 621, endPoint y: 565, distance: 185.0
click at [686, 569] on div "Cross base - 1000 x 450 x 500 mm high" at bounding box center [760, 571] width 658 height 43
copy span "Cross base - 1000 x 450 x 500 mm high"
click at [138, 146] on div "Collaborate" at bounding box center [129, 148] width 65 height 15
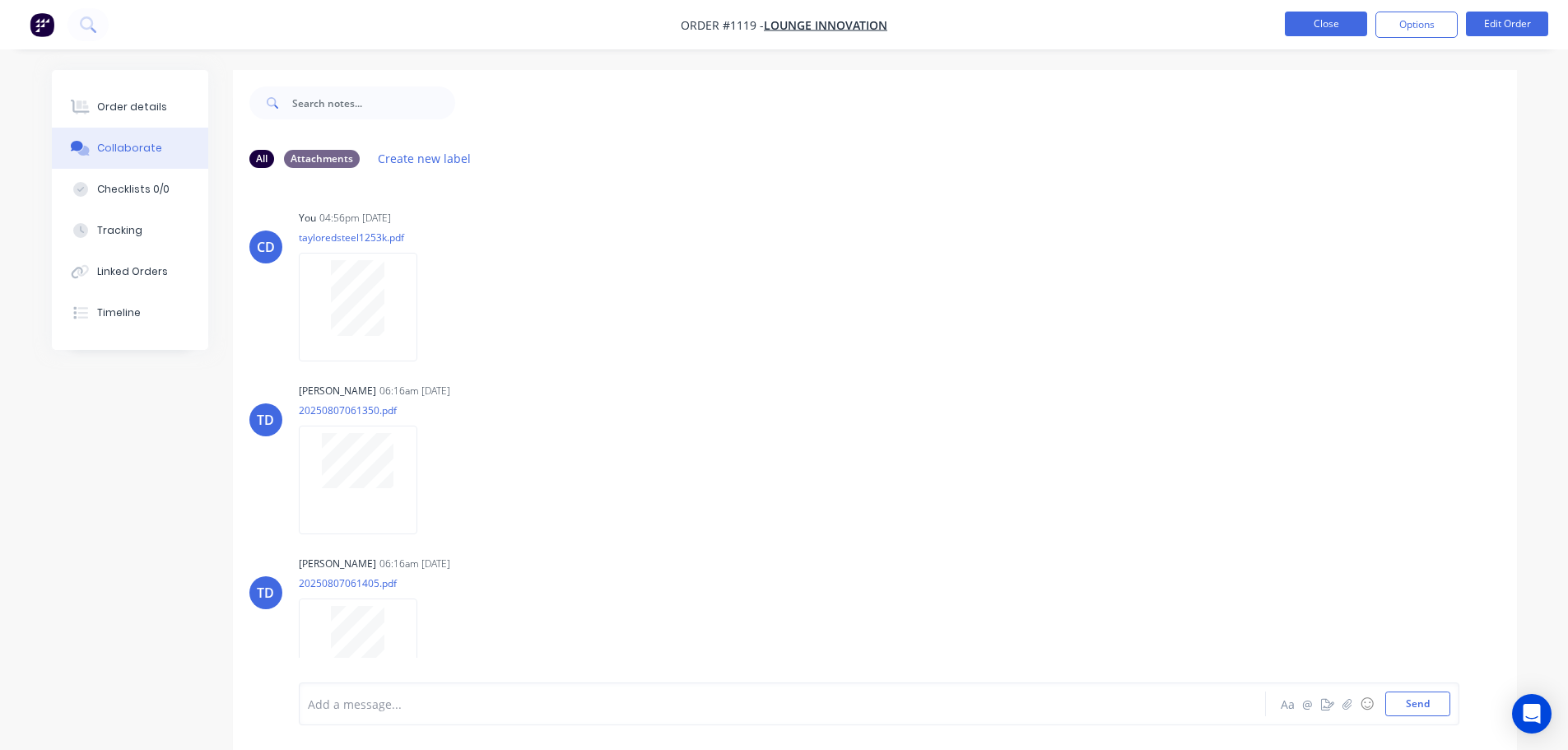
click at [1331, 27] on button "Close" at bounding box center [1326, 24] width 83 height 25
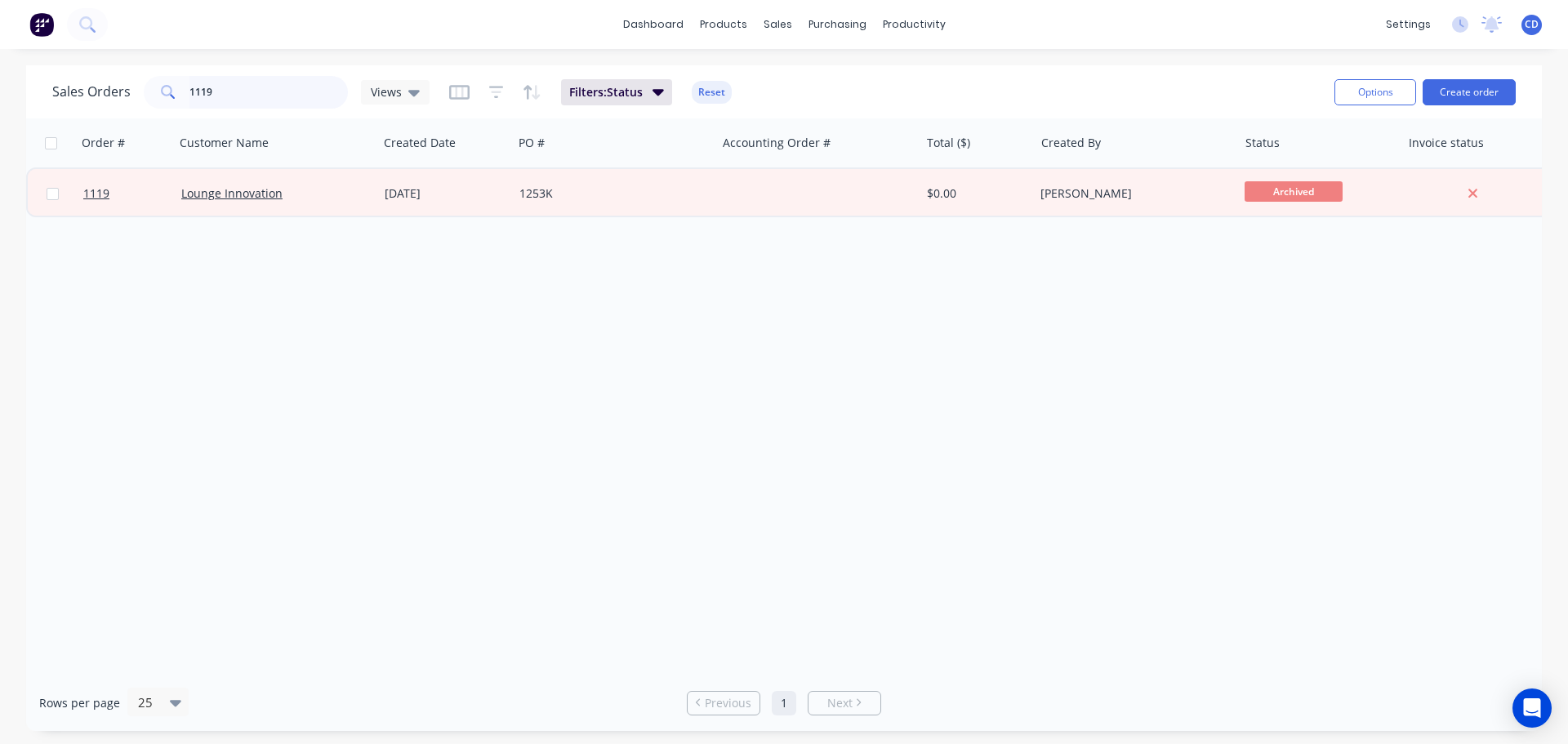
click at [307, 94] on input "1119" at bounding box center [269, 92] width 159 height 33
type input "1"
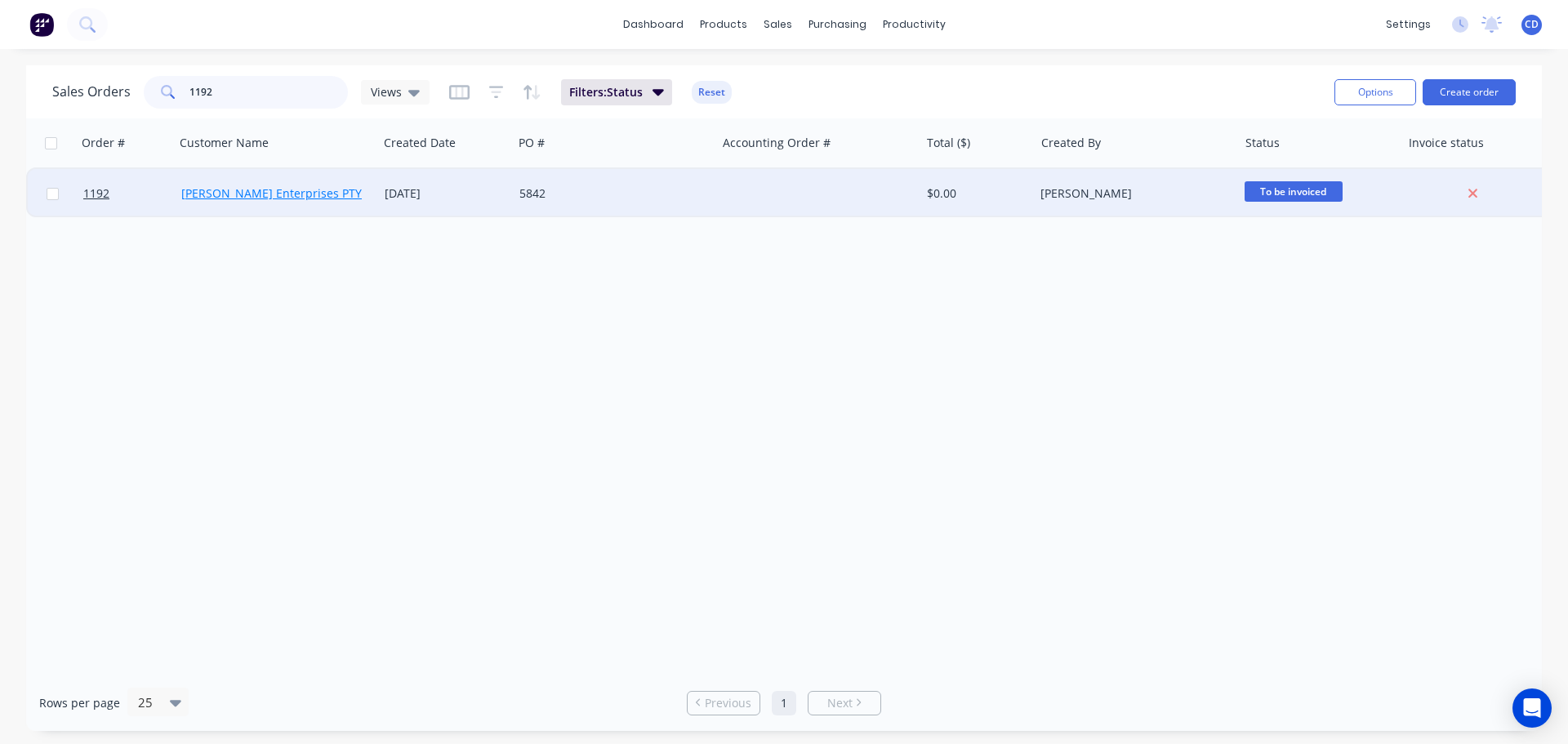
type input "1192"
click at [318, 192] on link "[PERSON_NAME] Enterprises PTY LTD" at bounding box center [282, 193] width 204 height 16
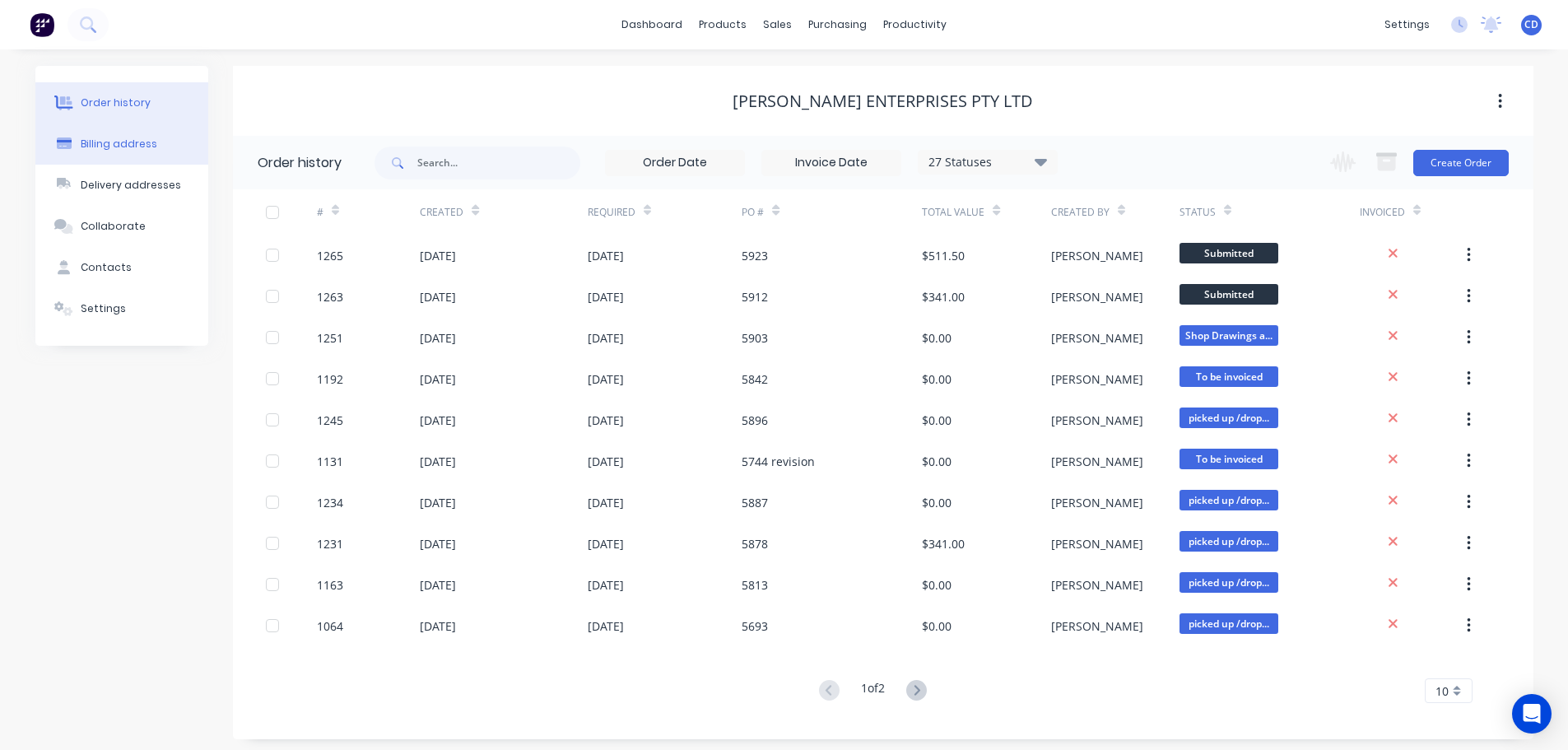
click at [94, 140] on div "Billing address" at bounding box center [119, 144] width 76 height 15
select select "AU"
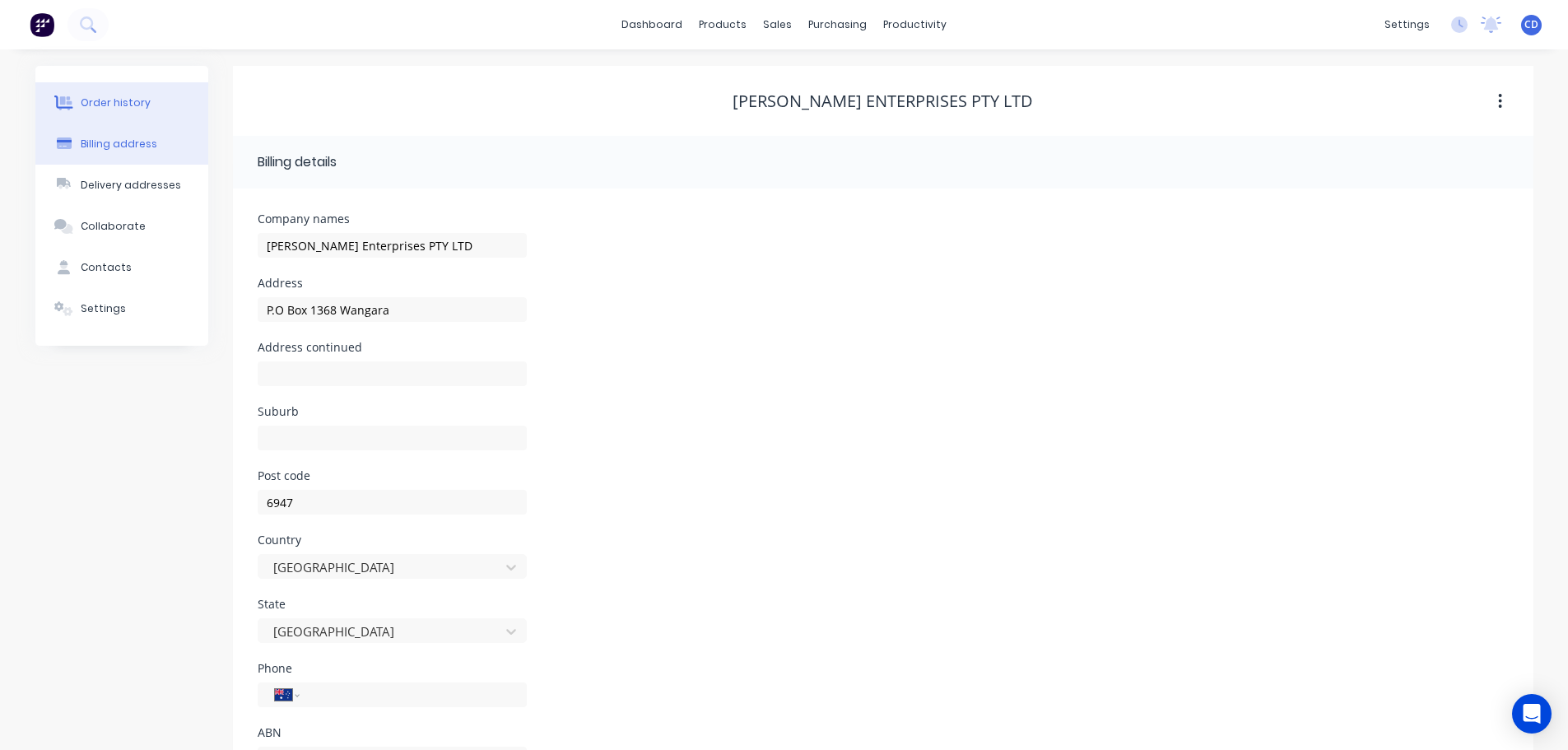
click at [135, 103] on div "Order history" at bounding box center [116, 102] width 70 height 15
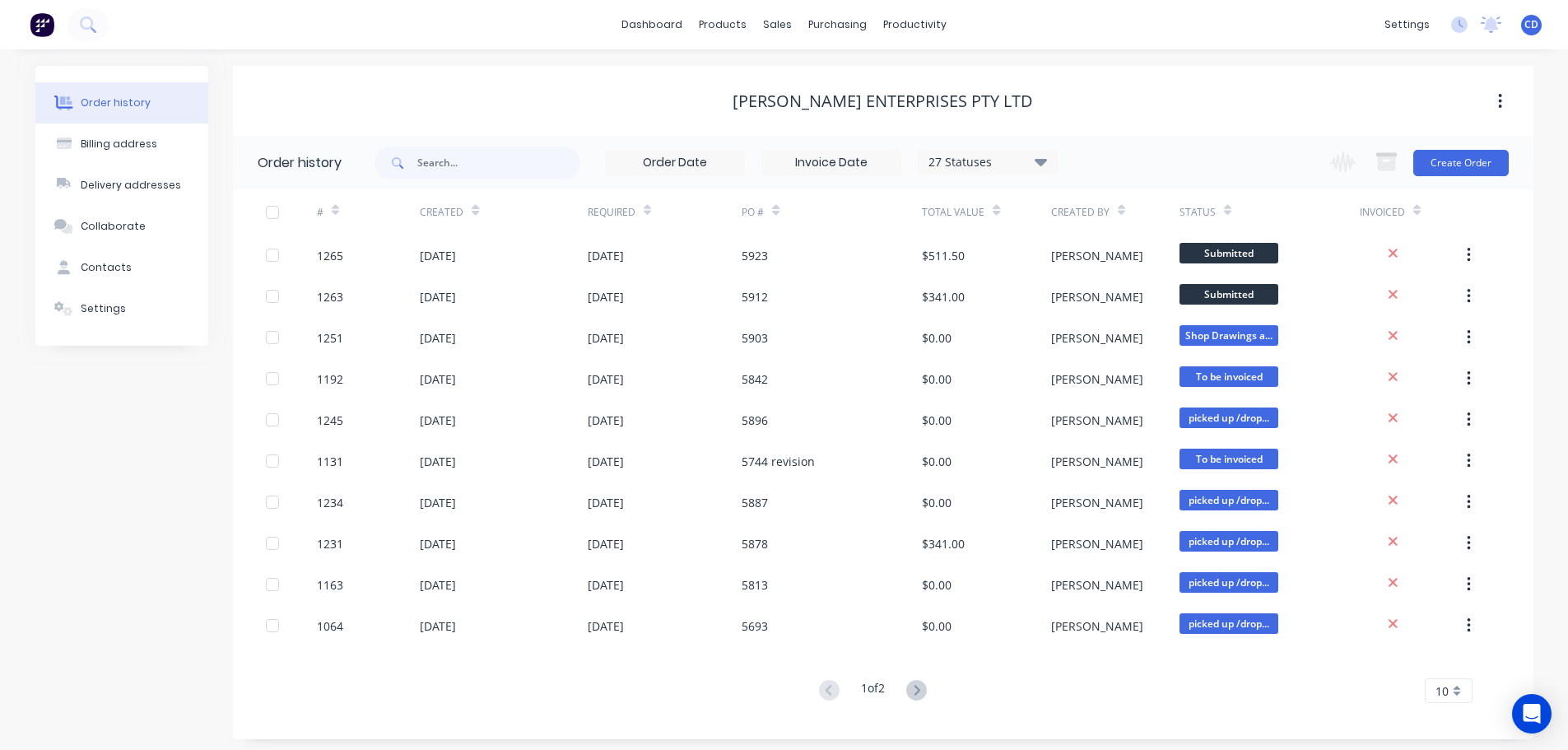
click at [969, 157] on div "27 Statuses" at bounding box center [987, 162] width 138 height 18
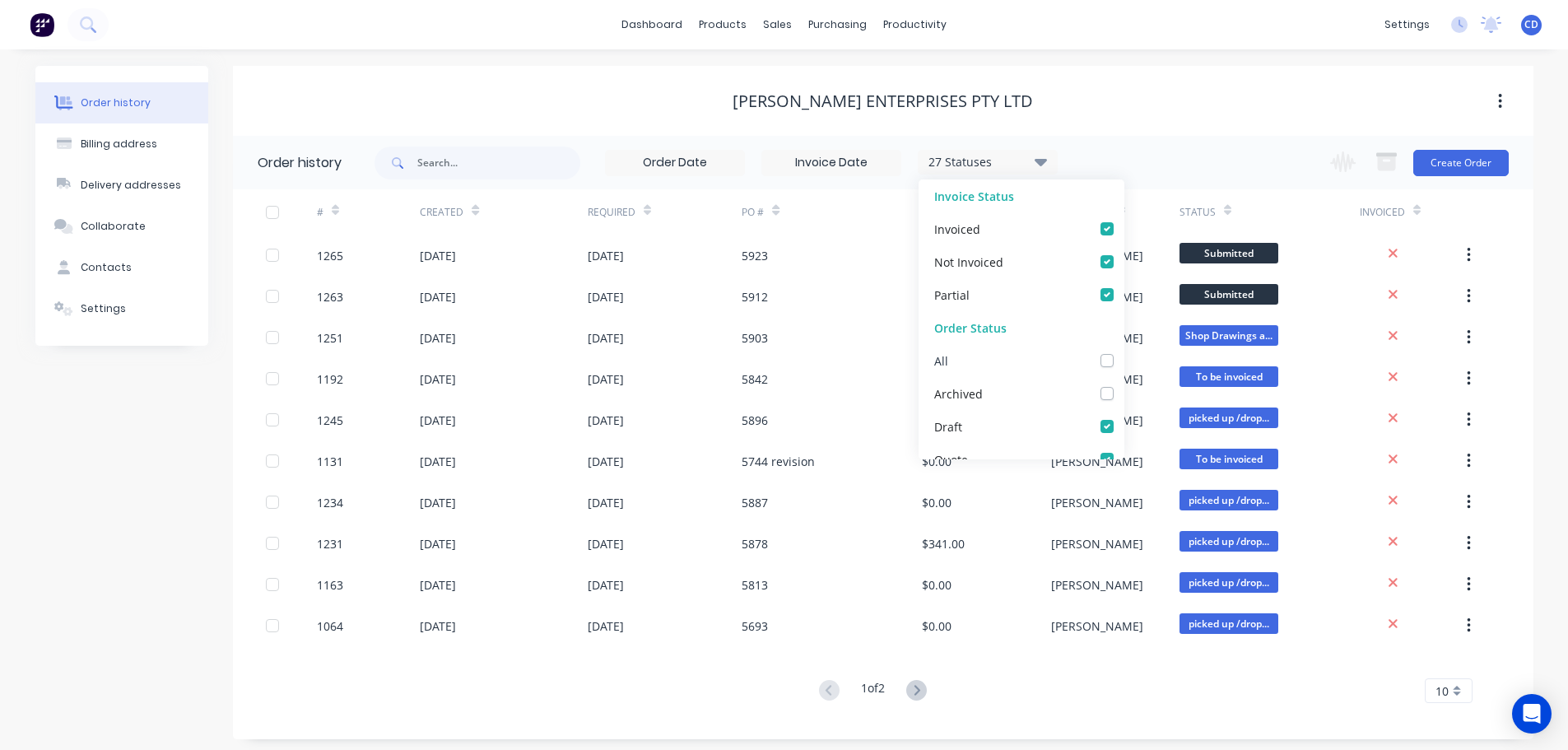
drag, startPoint x: 1099, startPoint y: 357, endPoint x: 1090, endPoint y: 370, distance: 15.8
click at [1123, 351] on label at bounding box center [1123, 351] width 0 height 0
click at [1123, 358] on input "checkbox" at bounding box center [1130, 359] width 13 height 16
checkbox input "true"
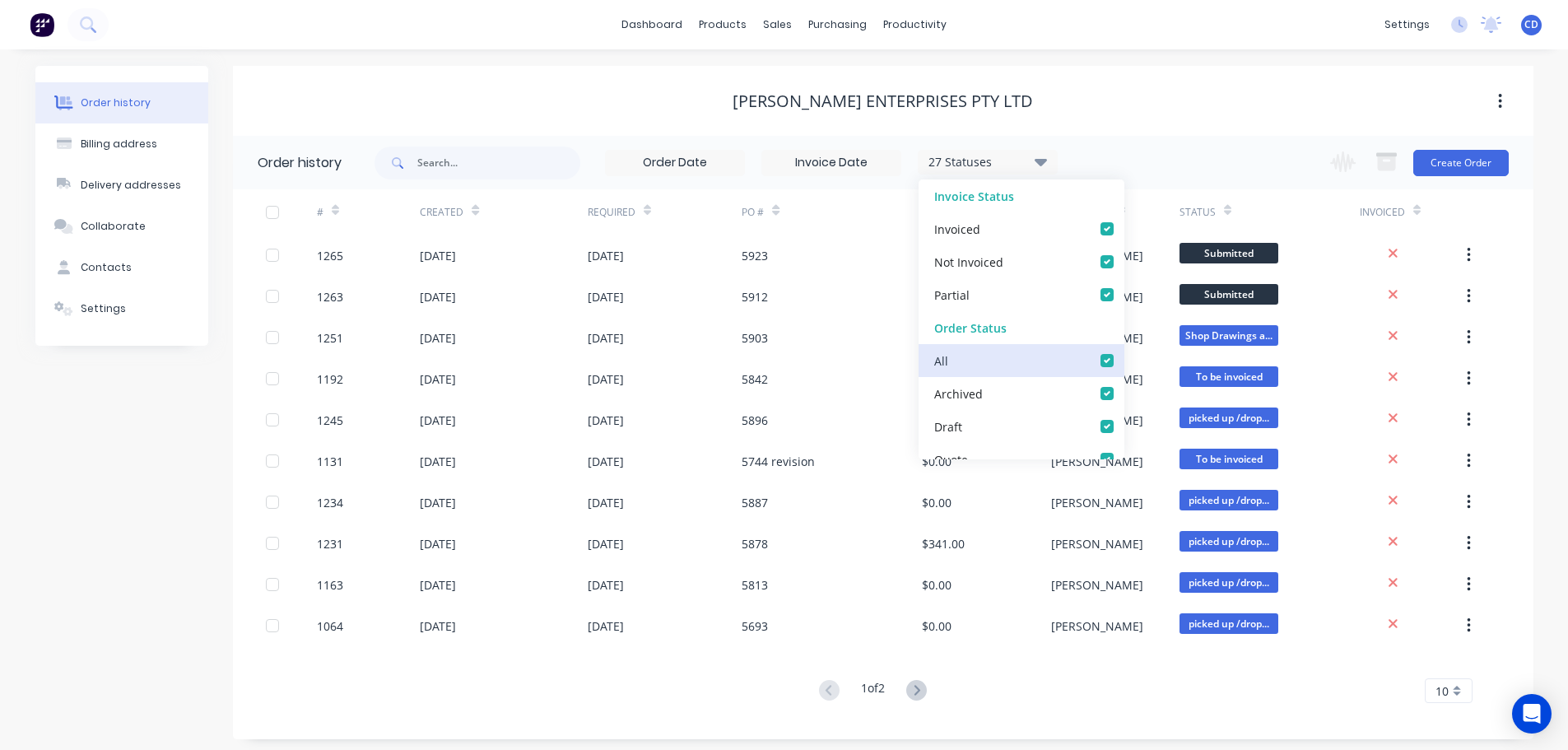
checkbox input "true"
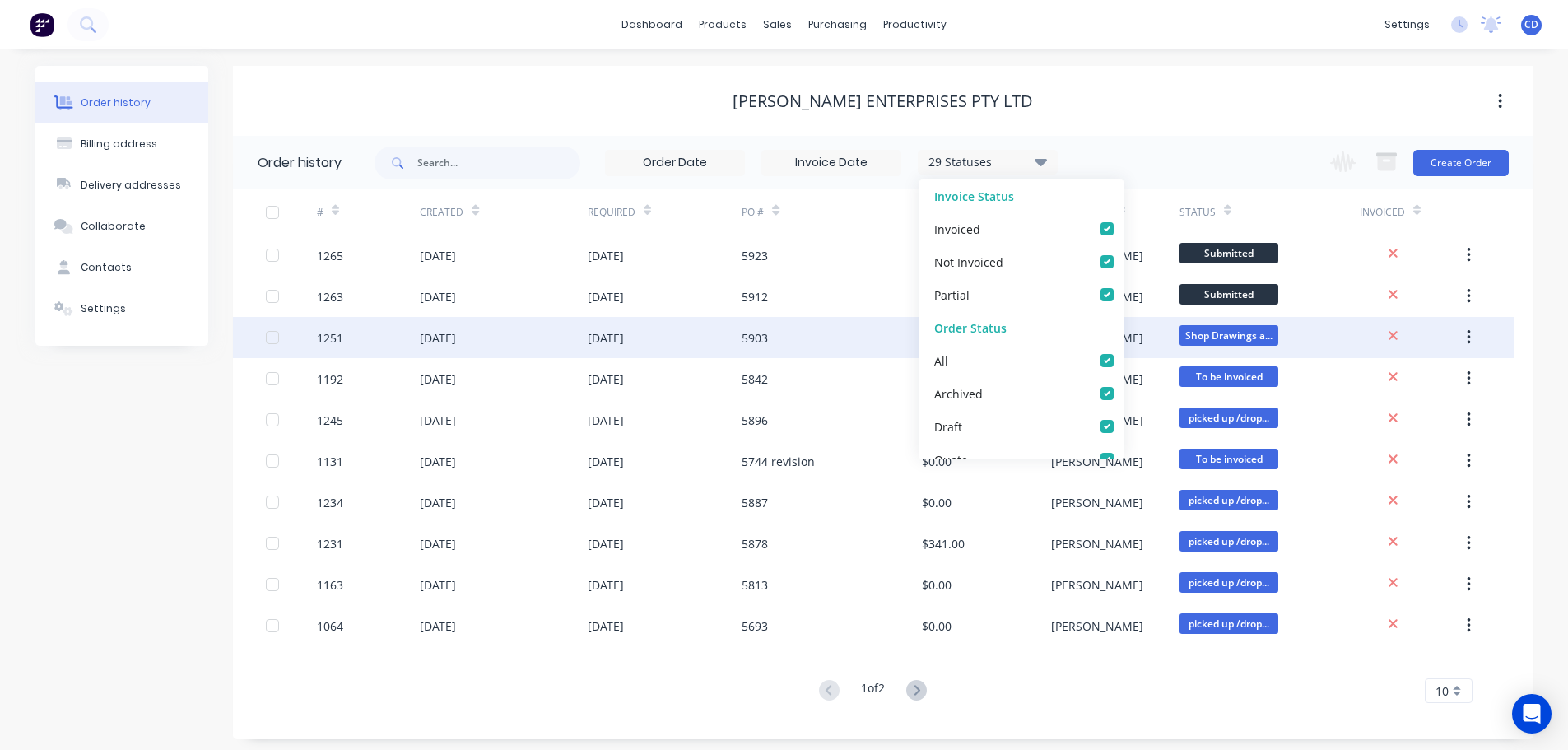
click at [742, 346] on div "5903" at bounding box center [755, 337] width 27 height 17
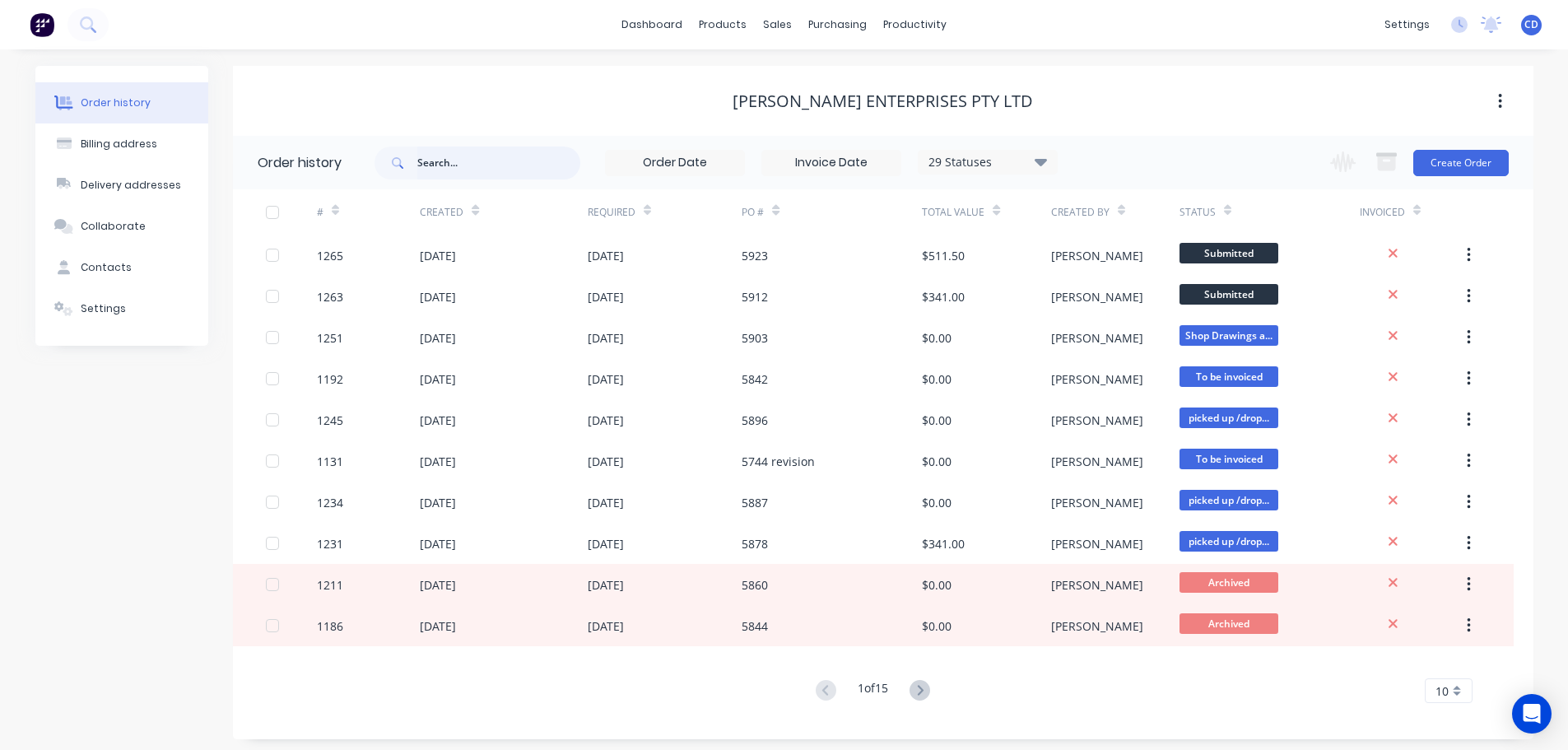
click at [445, 164] on input "text" at bounding box center [498, 163] width 163 height 33
type input "1192"
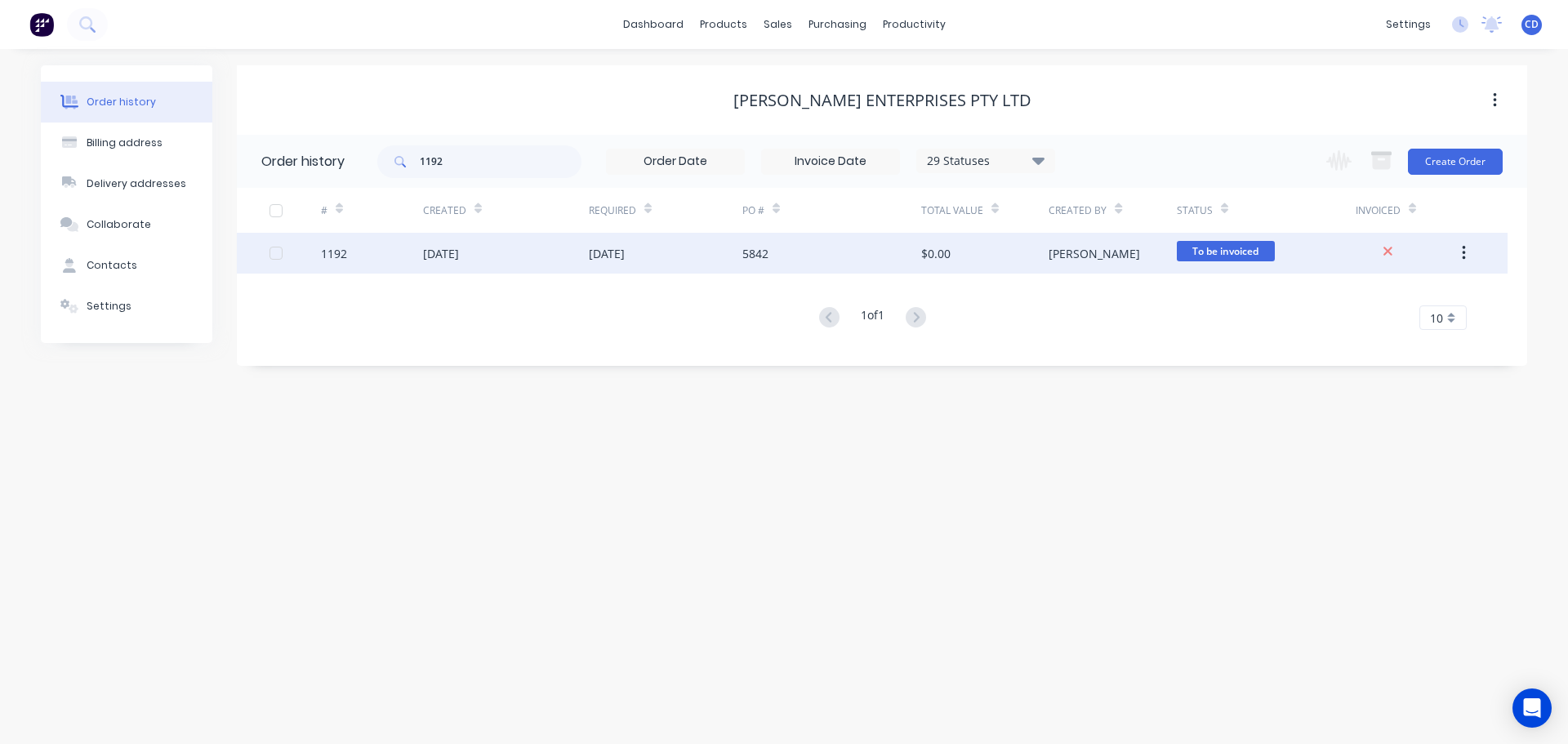
click at [432, 263] on div "[DATE]" at bounding box center [506, 253] width 166 height 41
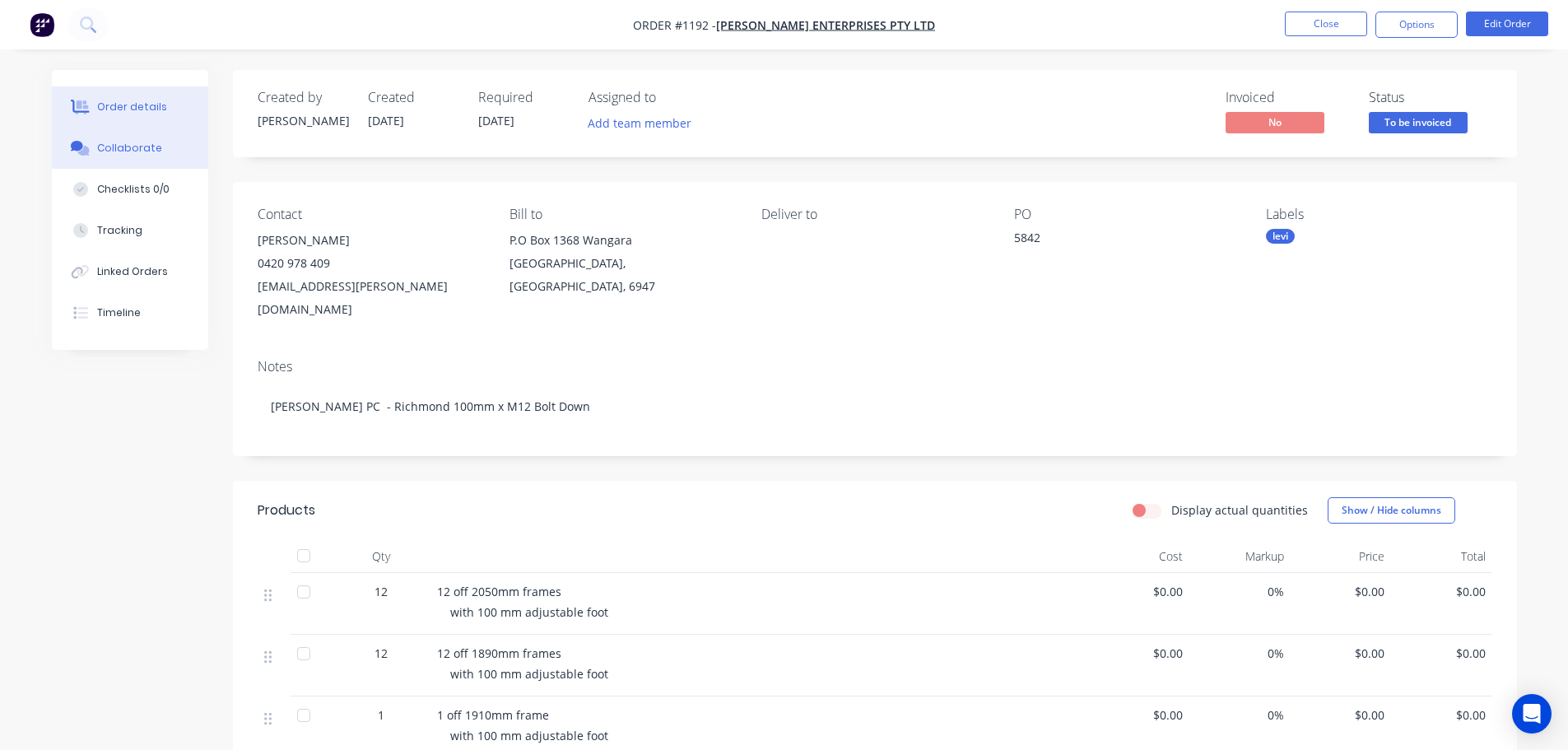
click at [109, 149] on div "Collaborate" at bounding box center [129, 148] width 65 height 15
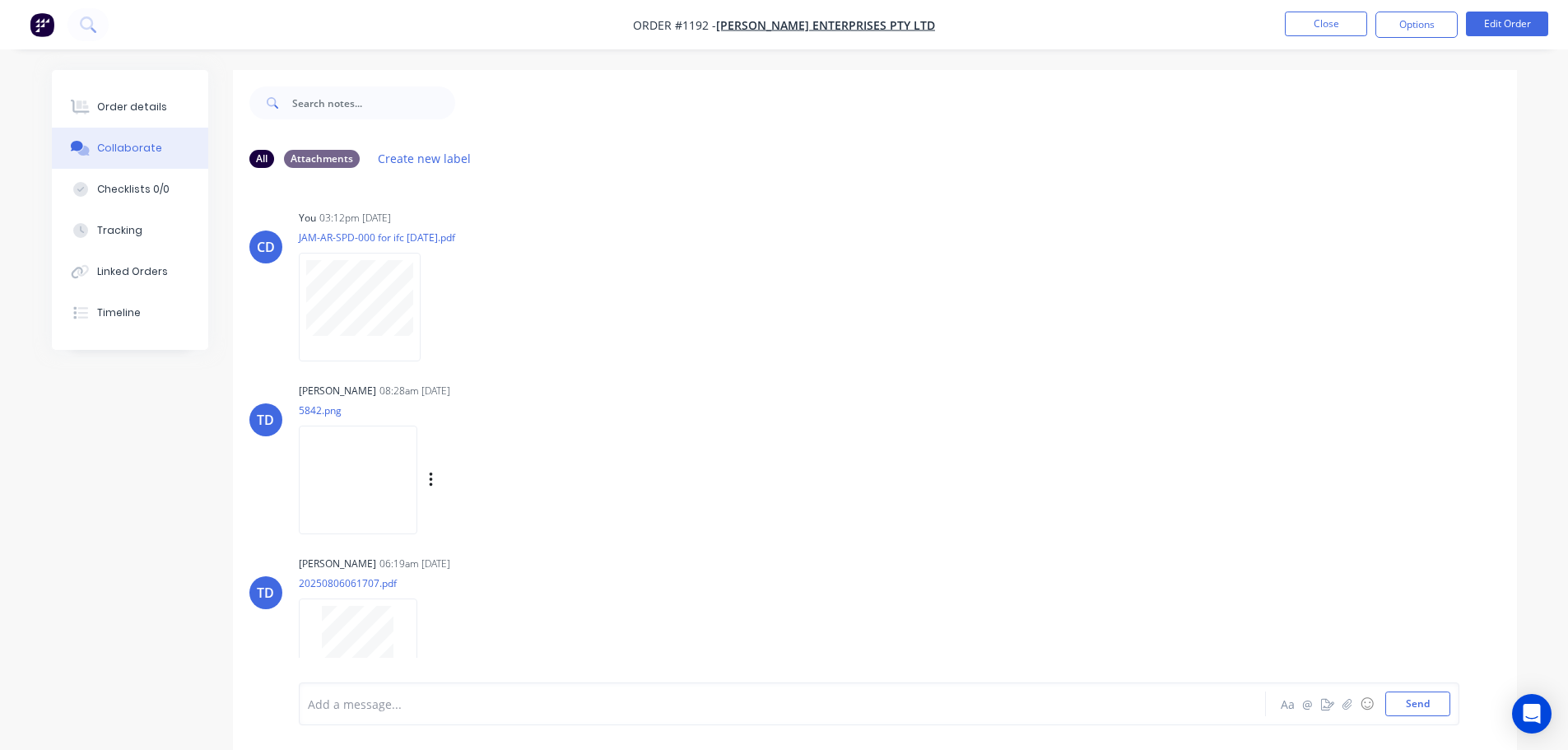
click at [373, 457] on img at bounding box center [358, 480] width 118 height 108
click at [165, 104] on button "Order details" at bounding box center [130, 107] width 157 height 41
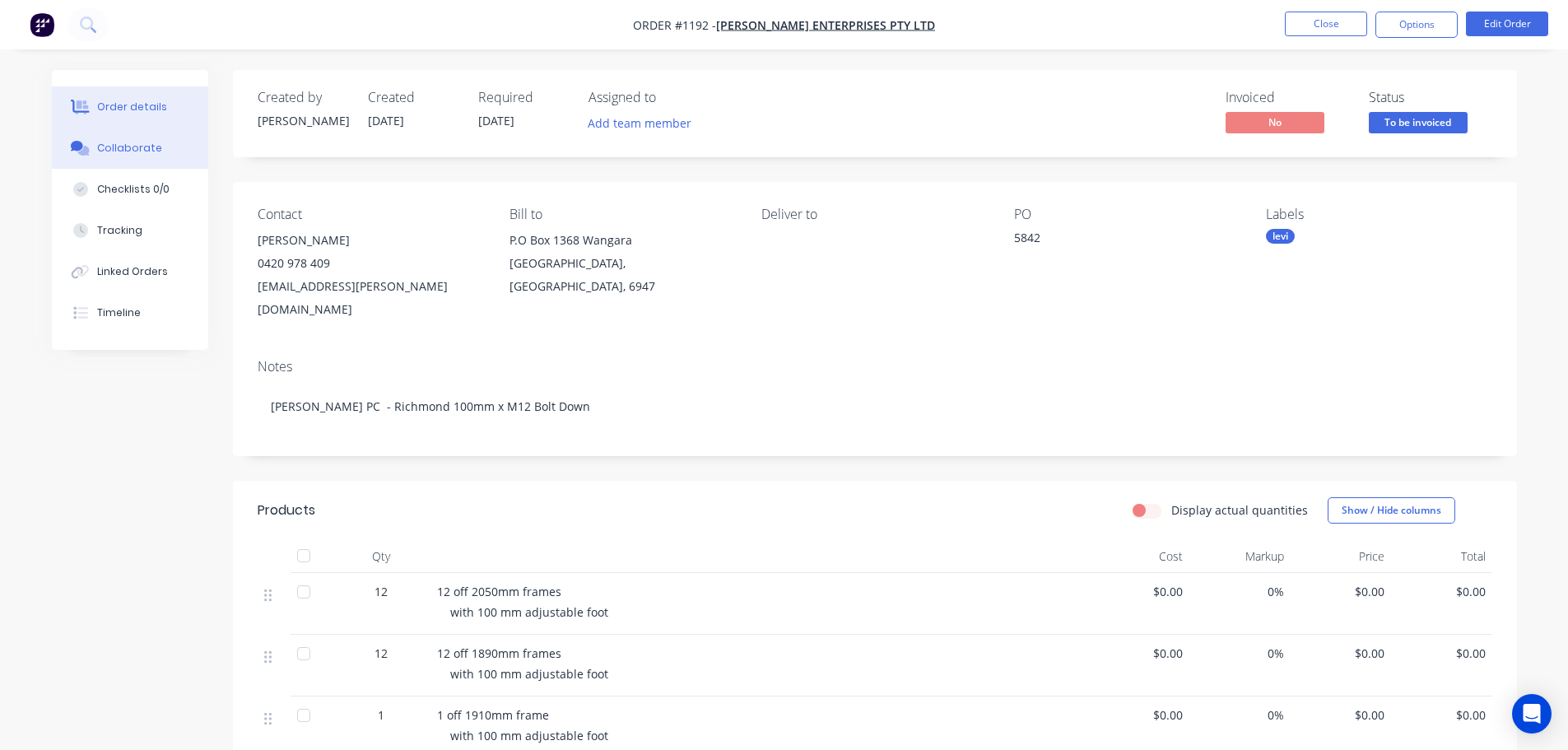
click at [155, 144] on div "Collaborate" at bounding box center [129, 148] width 65 height 15
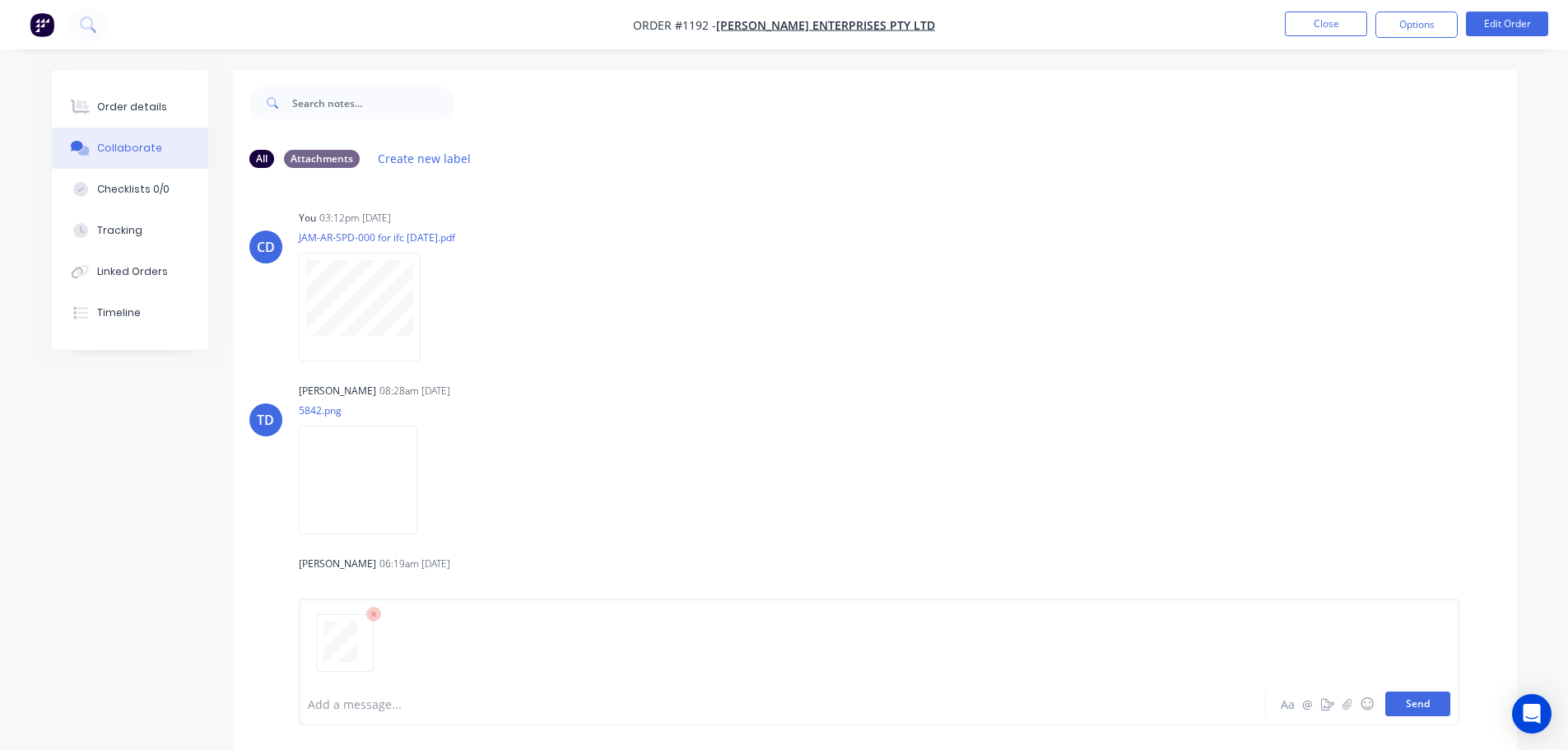
drag, startPoint x: 1452, startPoint y: 703, endPoint x: 1426, endPoint y: 700, distance: 26.2
click at [1451, 704] on div "Add a message... Aa @ ☺ Send" at bounding box center [879, 662] width 1161 height 127
click at [1420, 707] on button "Send" at bounding box center [1418, 704] width 65 height 25
click at [147, 98] on button "Order details" at bounding box center [130, 107] width 157 height 41
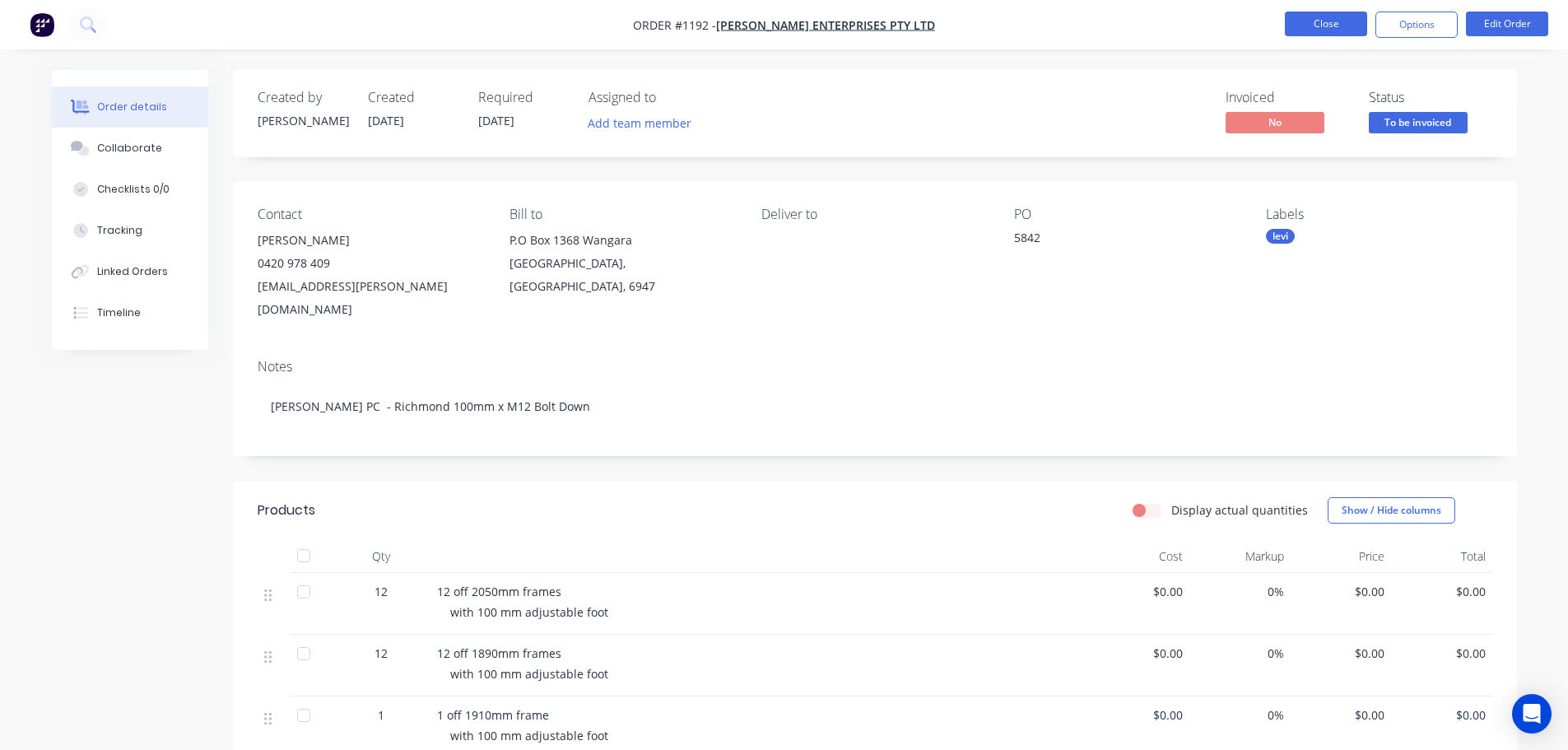
click at [1332, 27] on button "Close" at bounding box center [1326, 24] width 83 height 25
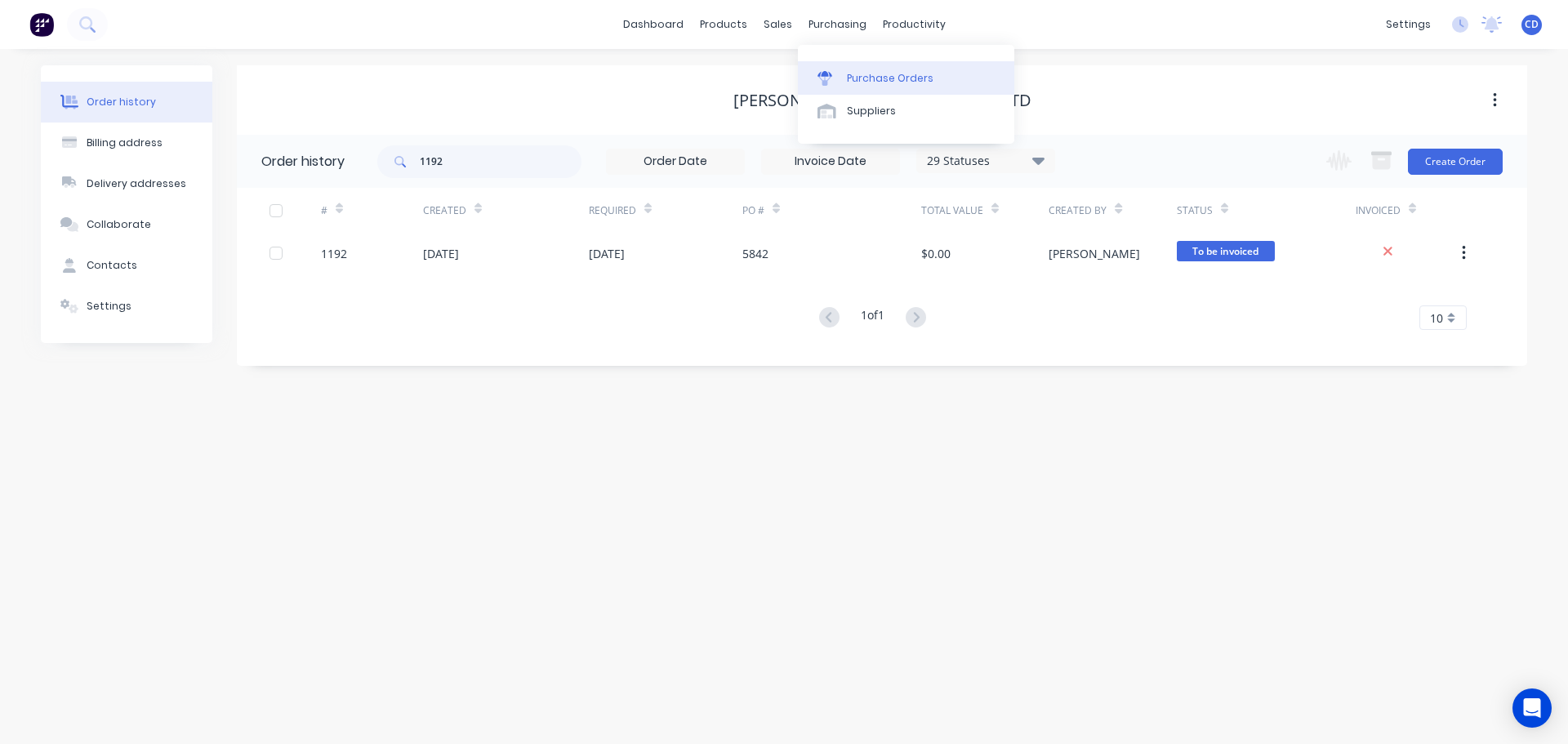
click at [832, 66] on link "Purchase Orders" at bounding box center [905, 77] width 216 height 33
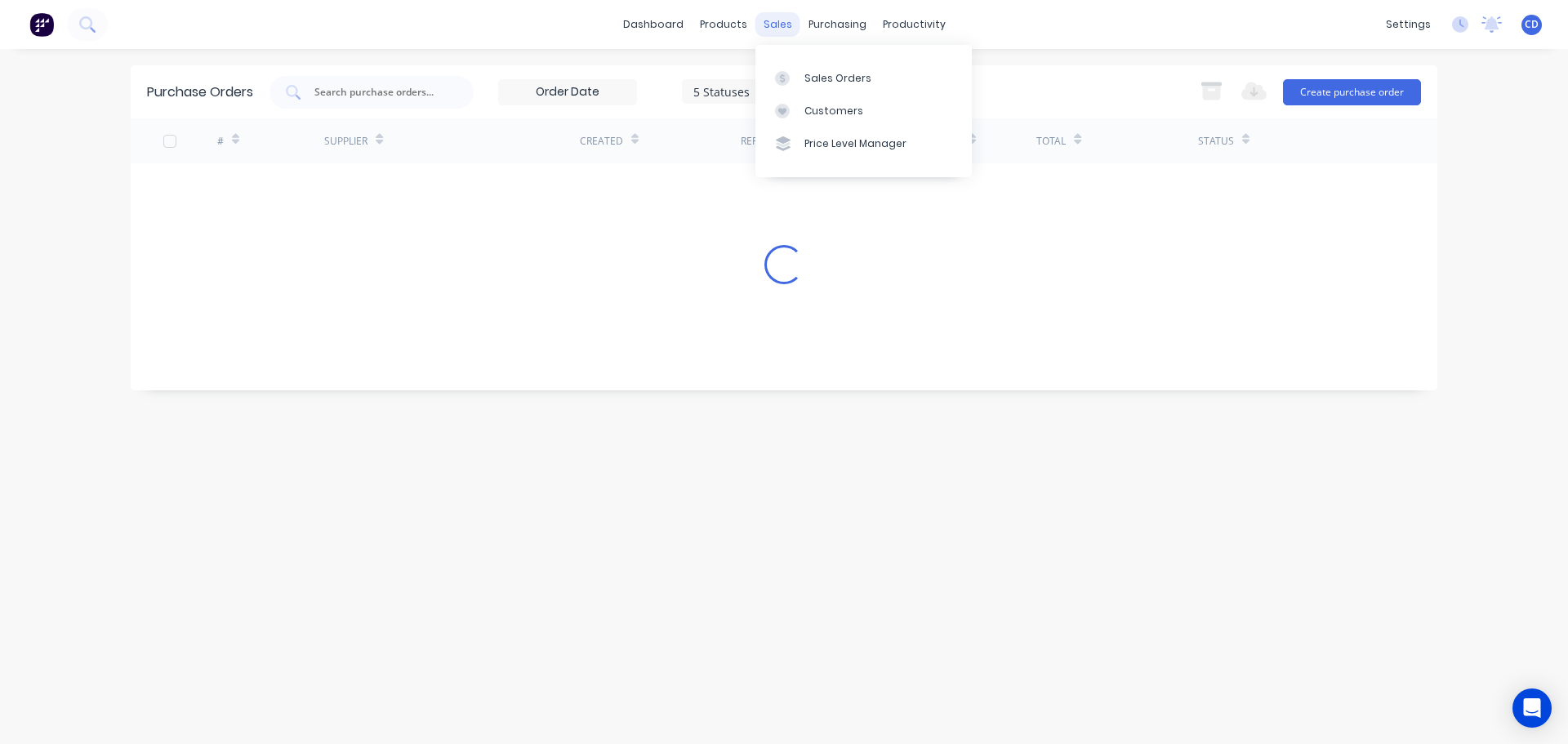
click at [783, 28] on div "sales" at bounding box center [777, 25] width 45 height 25
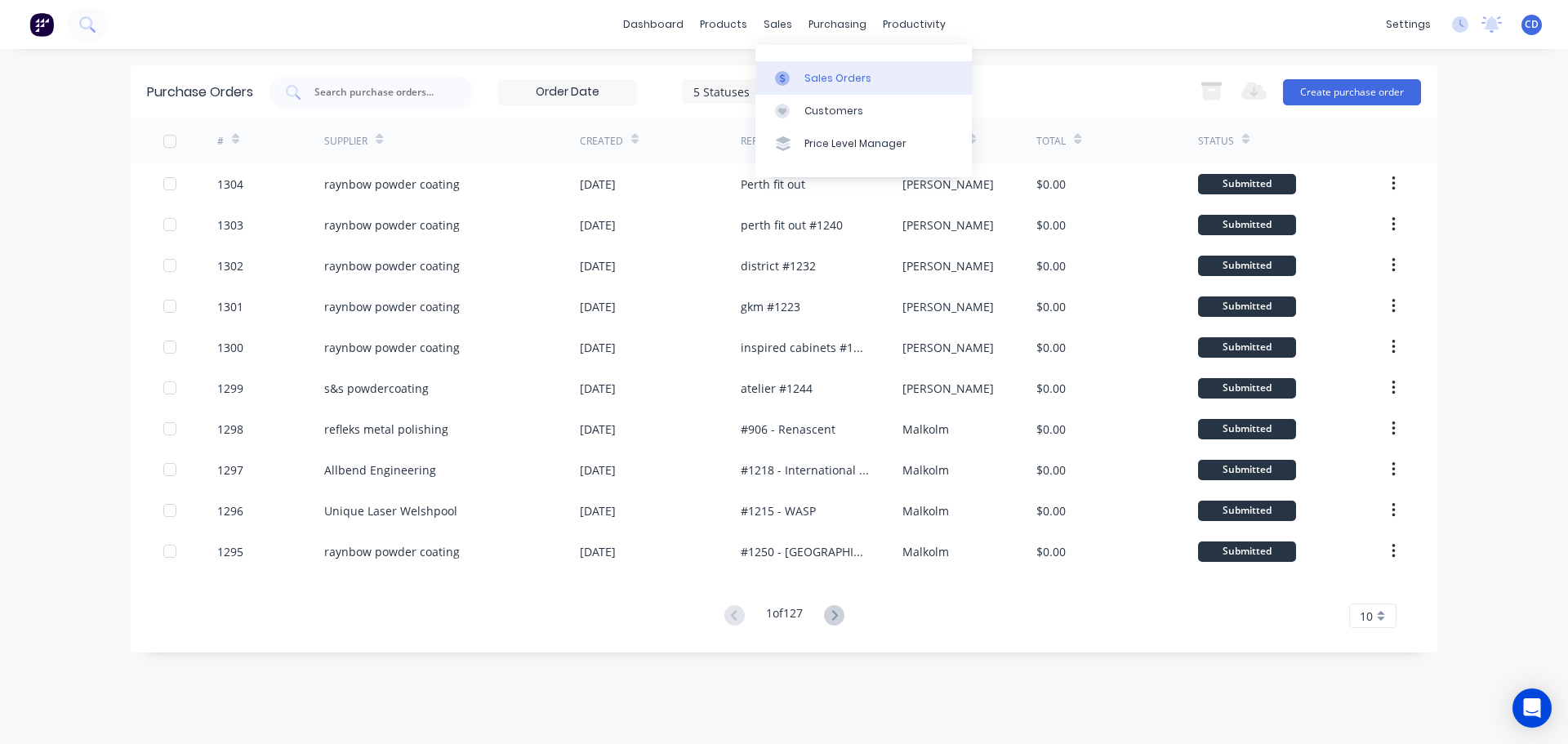
click at [813, 71] on div "Sales Orders" at bounding box center [838, 79] width 67 height 15
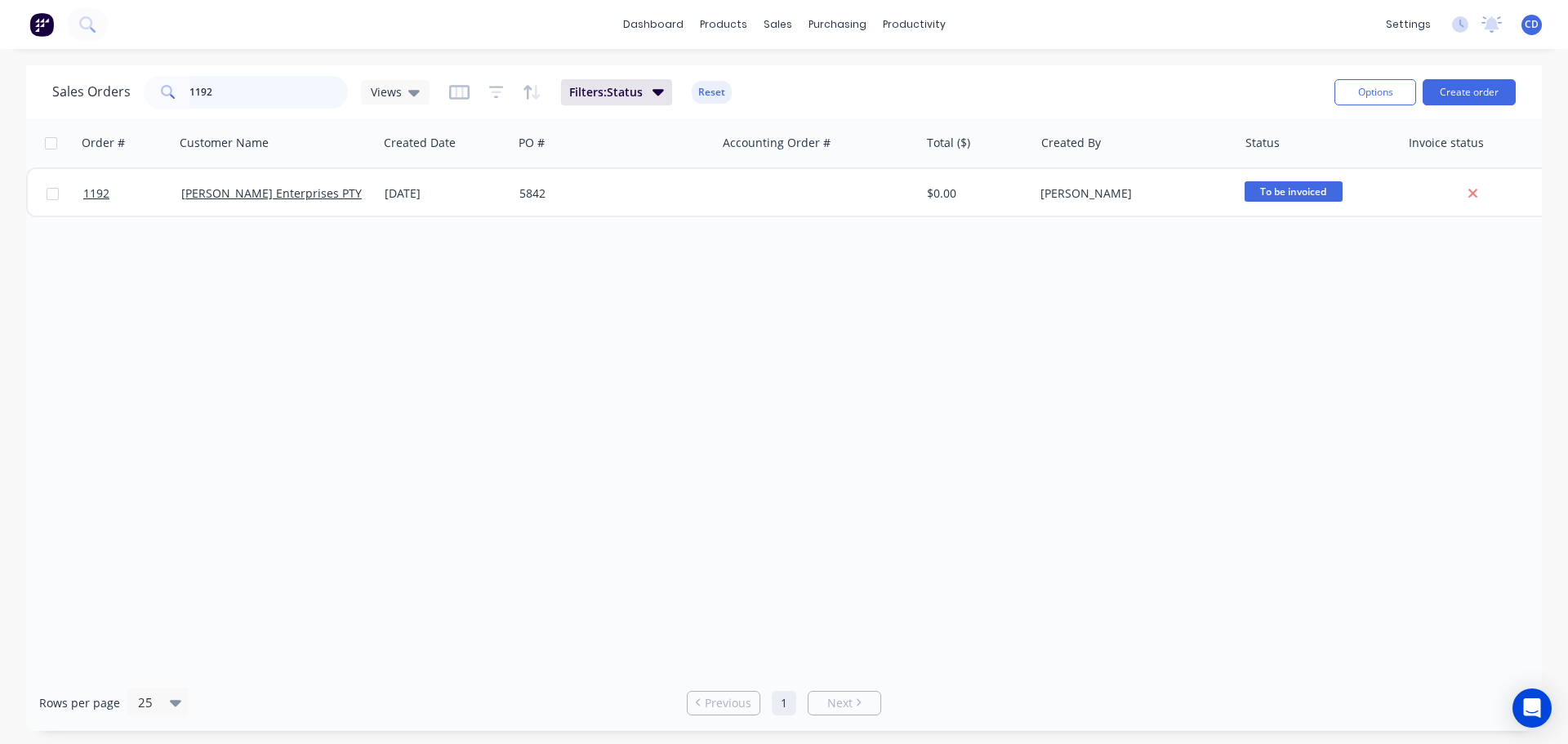
click at [325, 95] on input "1192" at bounding box center [269, 92] width 159 height 33
type input "1"
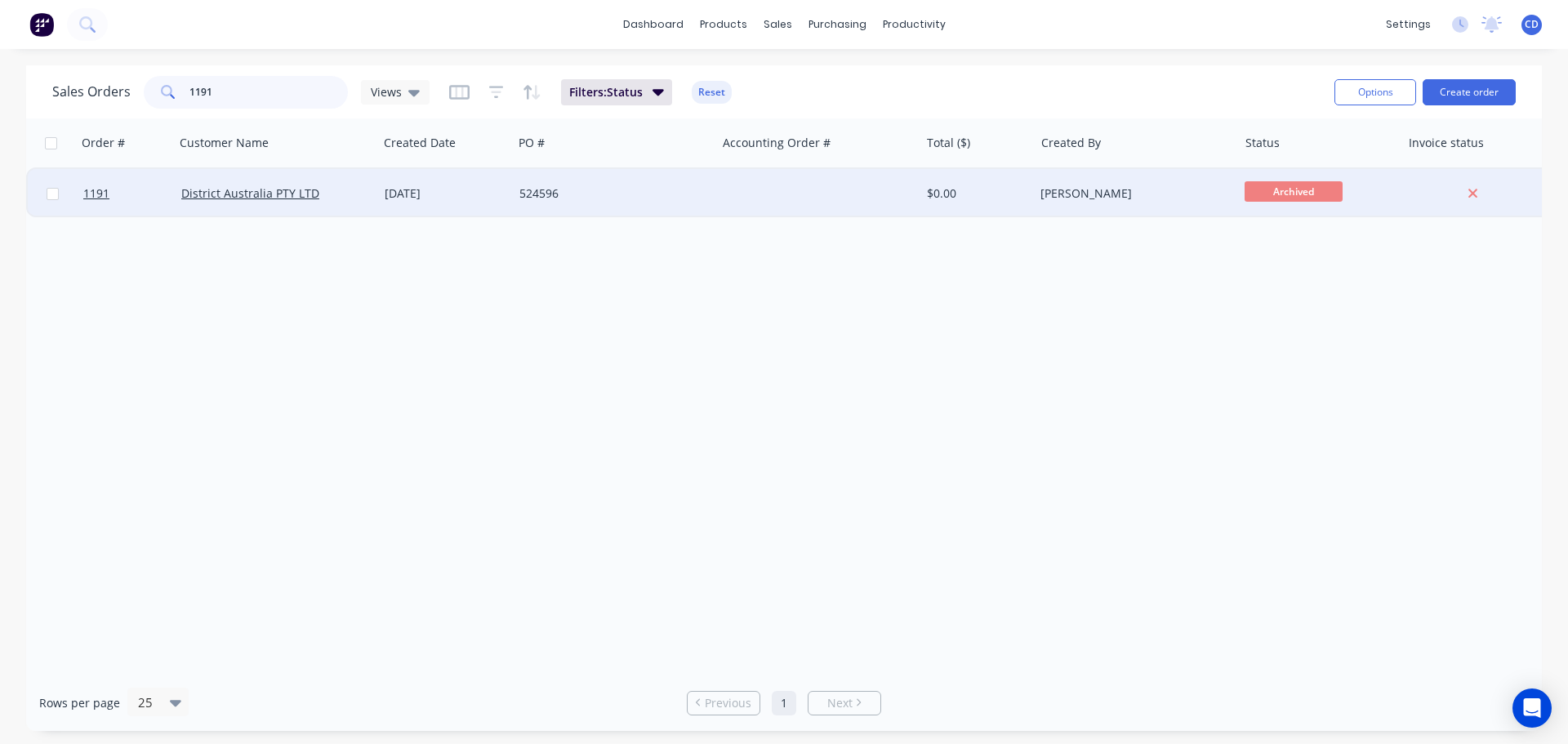
type input "1191"
click at [280, 183] on div "District Australia PTY LTD" at bounding box center [276, 194] width 203 height 49
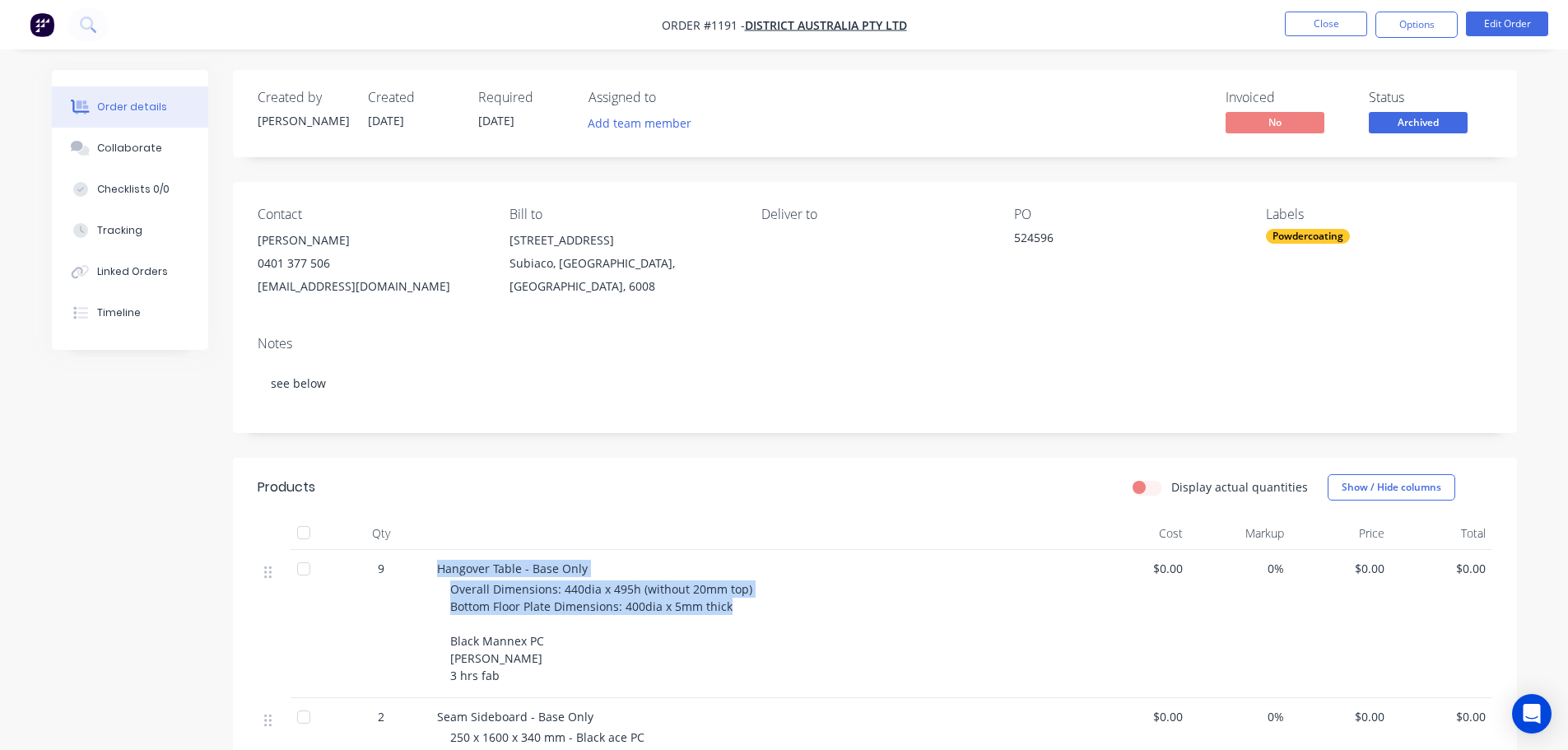
drag, startPoint x: 439, startPoint y: 569, endPoint x: 739, endPoint y: 608, distance: 302.5
click at [739, 608] on div "Hangover Table - Base Only Overall Dimensions: 440dia x 495h (without 20mm top)…" at bounding box center [760, 624] width 658 height 149
click at [151, 148] on div "Collaborate" at bounding box center [129, 148] width 65 height 15
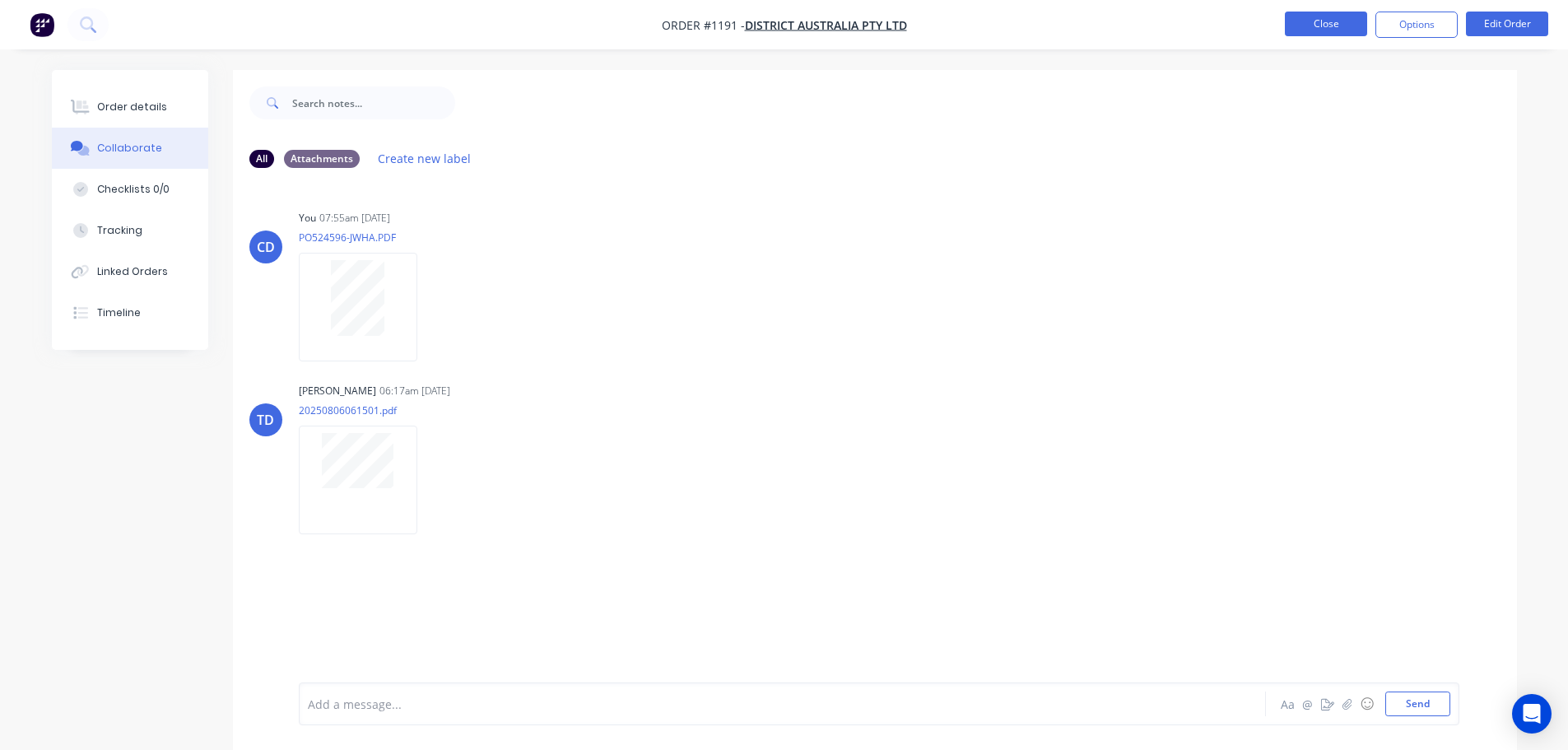
click at [1345, 17] on button "Close" at bounding box center [1326, 24] width 83 height 25
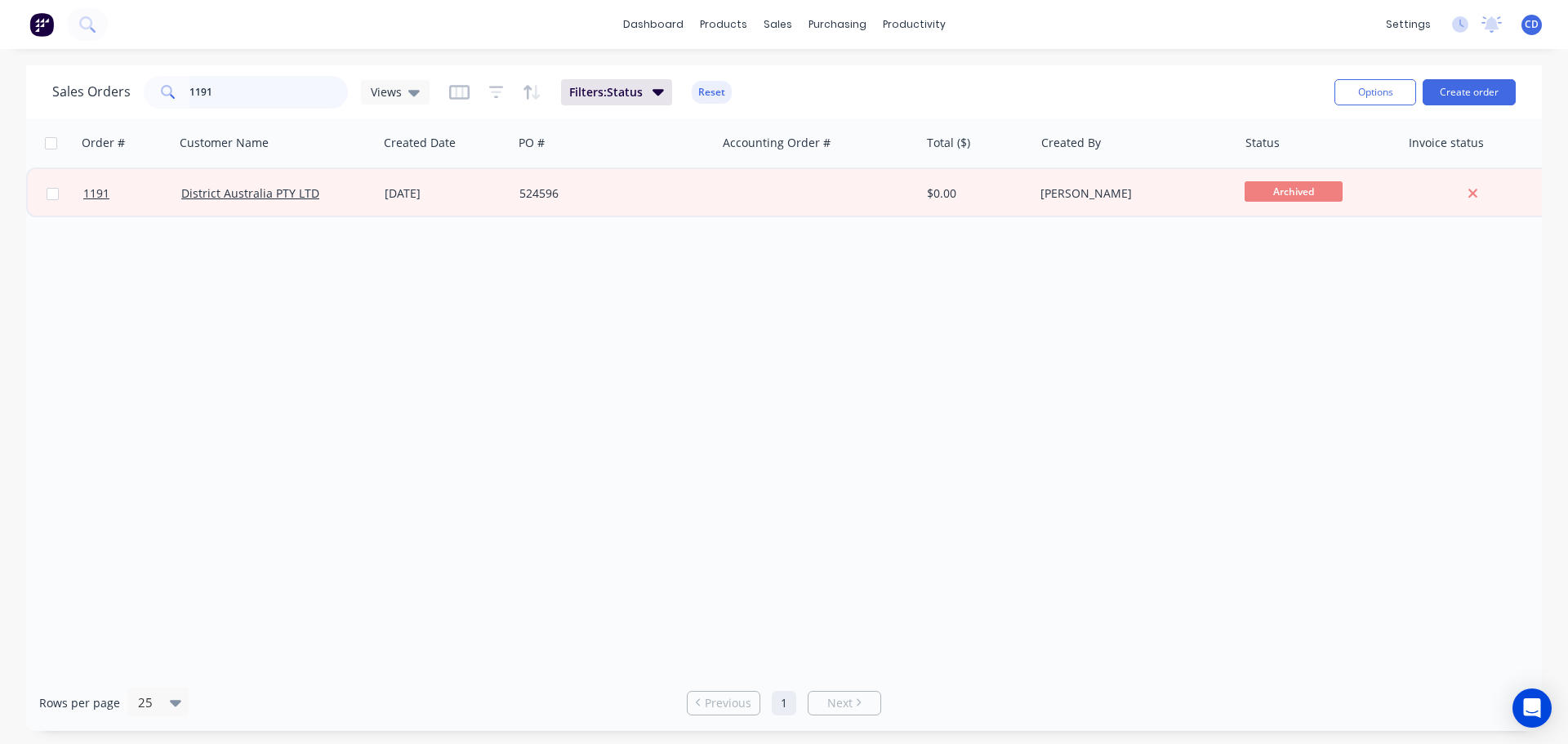
click at [288, 88] on input "1191" at bounding box center [269, 92] width 159 height 33
type input "1"
type input "1211"
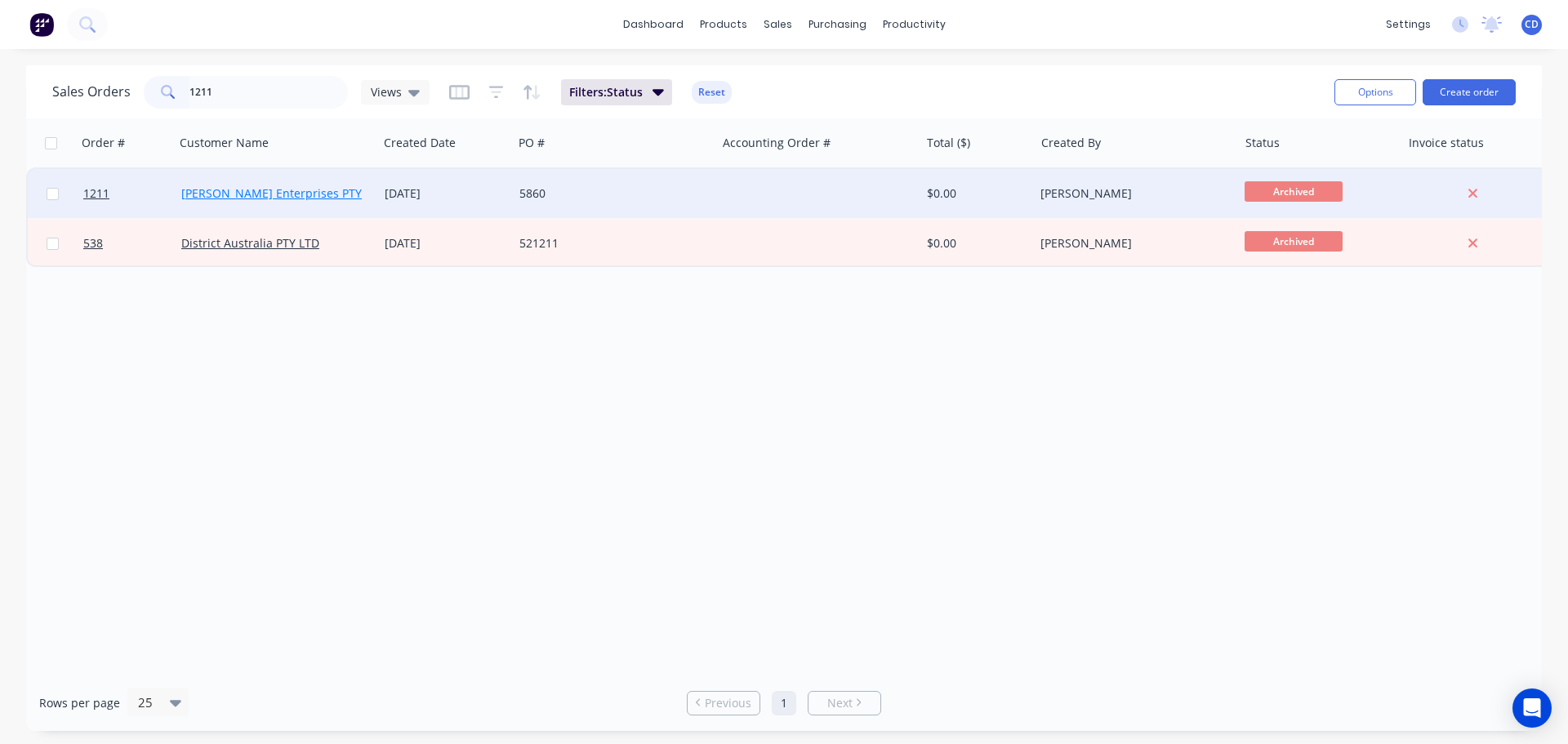
click at [261, 192] on link "[PERSON_NAME] Enterprises PTY LTD" at bounding box center [282, 193] width 204 height 16
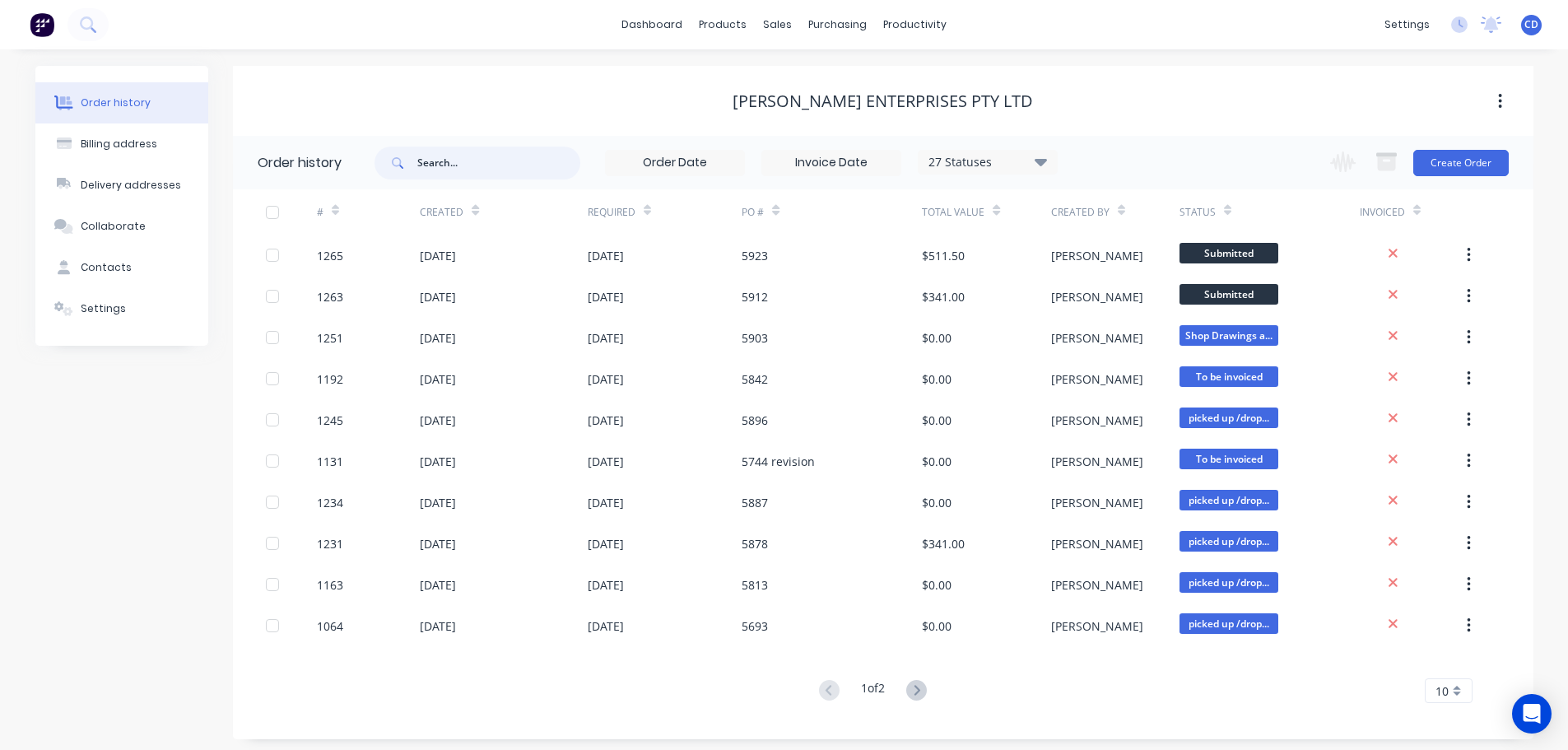
click at [486, 174] on input "text" at bounding box center [498, 163] width 163 height 33
click at [993, 170] on div "27 Statuses" at bounding box center [987, 162] width 138 height 18
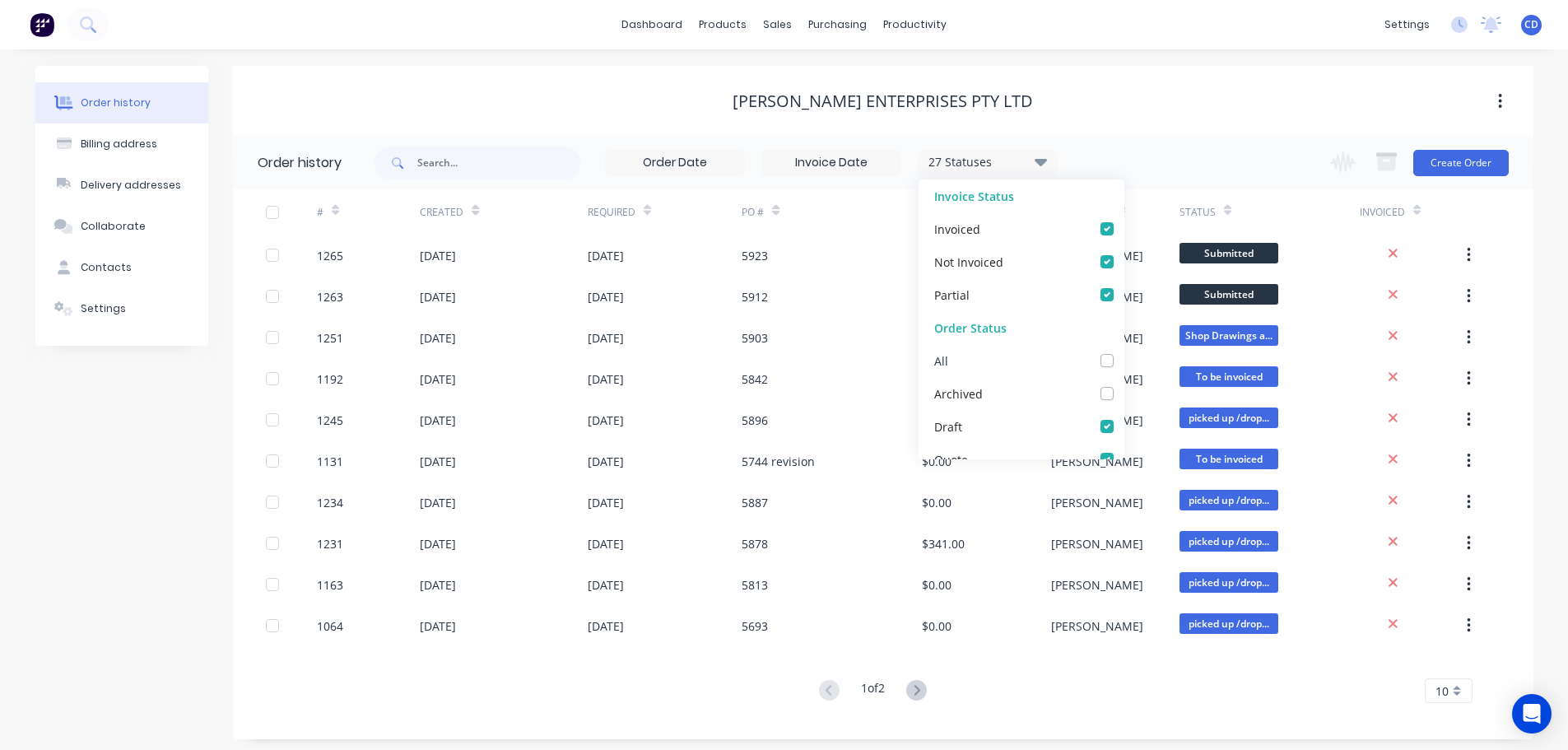
click at [1123, 351] on label at bounding box center [1123, 351] width 0 height 0
click at [1123, 366] on input "checkbox" at bounding box center [1130, 359] width 13 height 16
checkbox input "true"
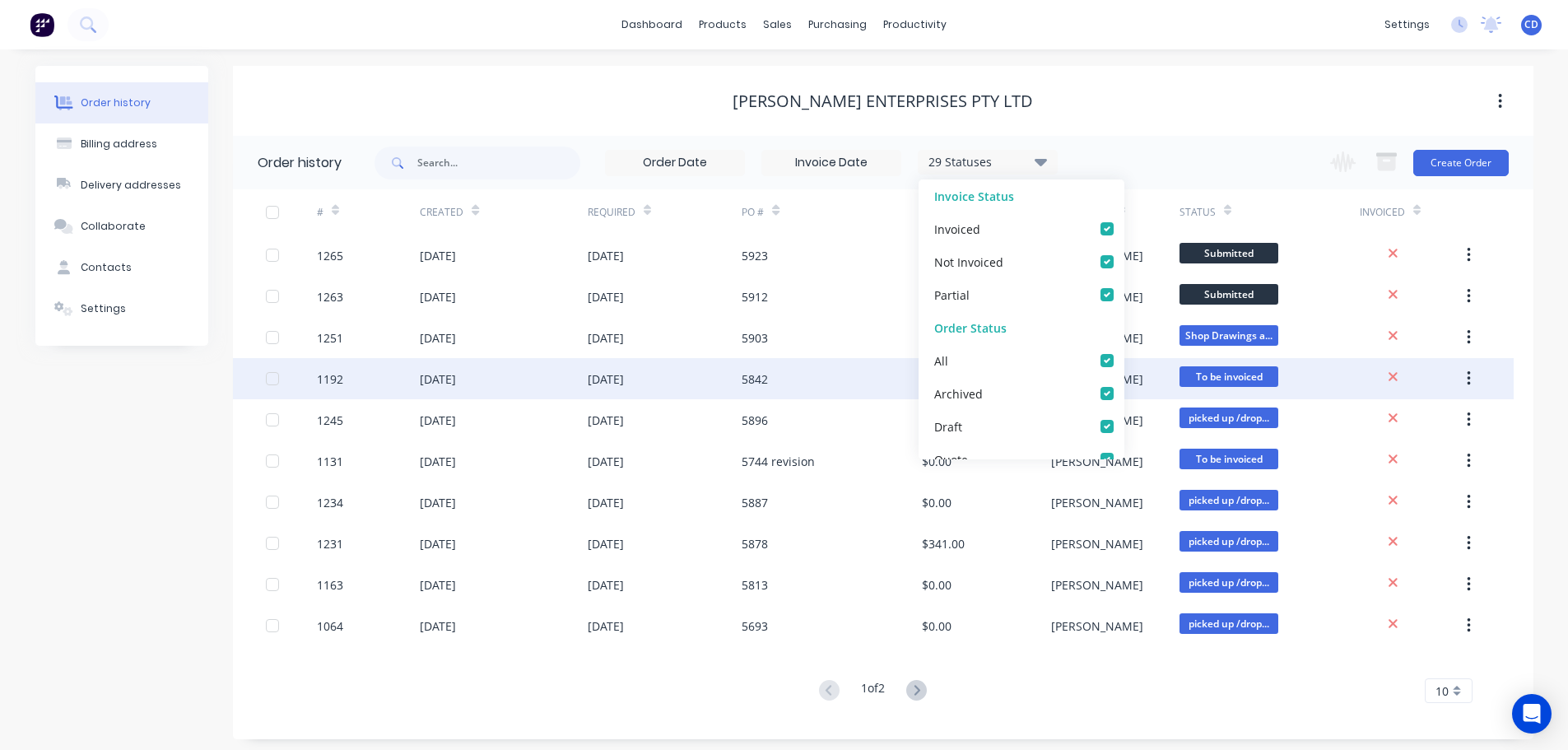
click at [810, 359] on div "5842" at bounding box center [832, 379] width 181 height 41
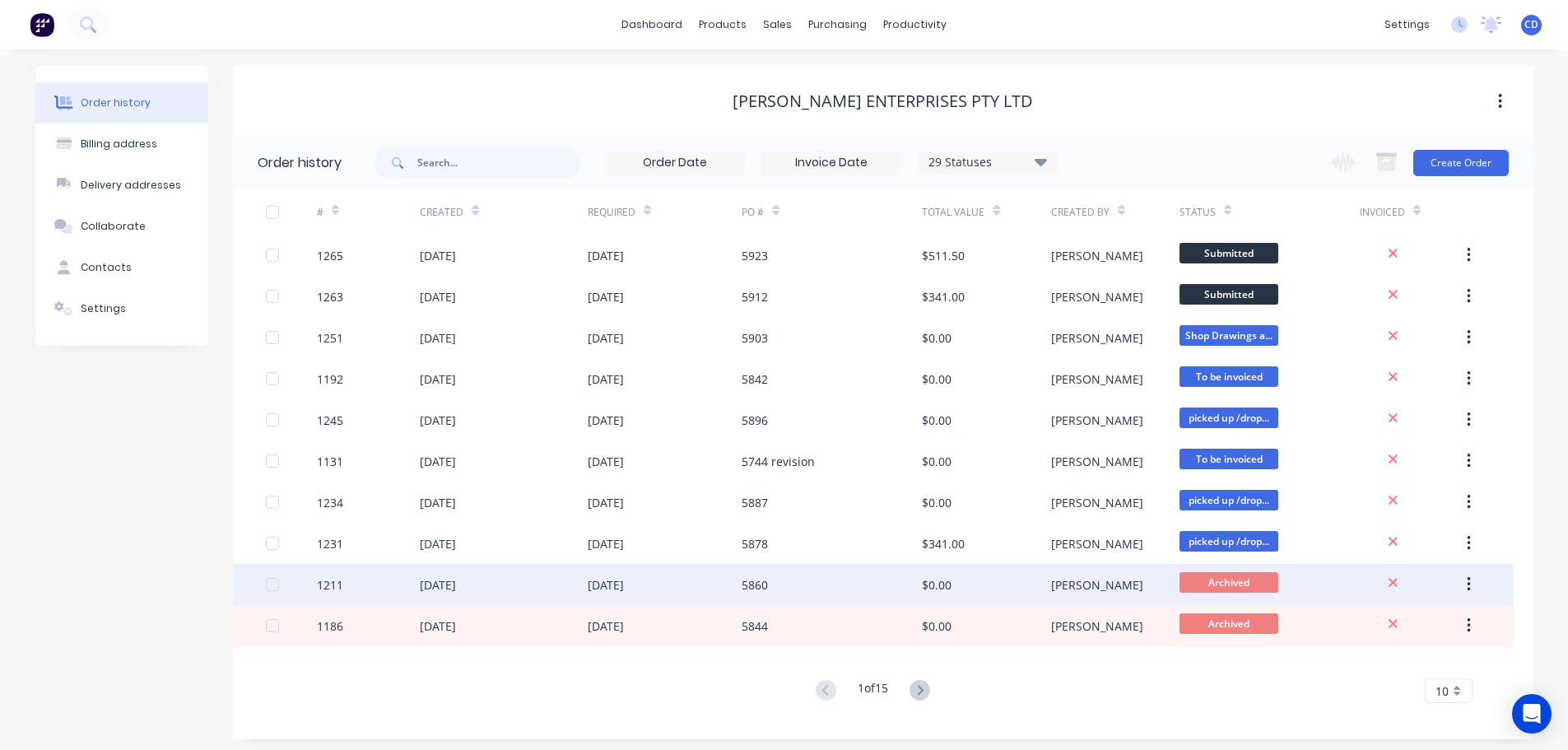
click at [340, 589] on div "1211" at bounding box center [330, 585] width 27 height 17
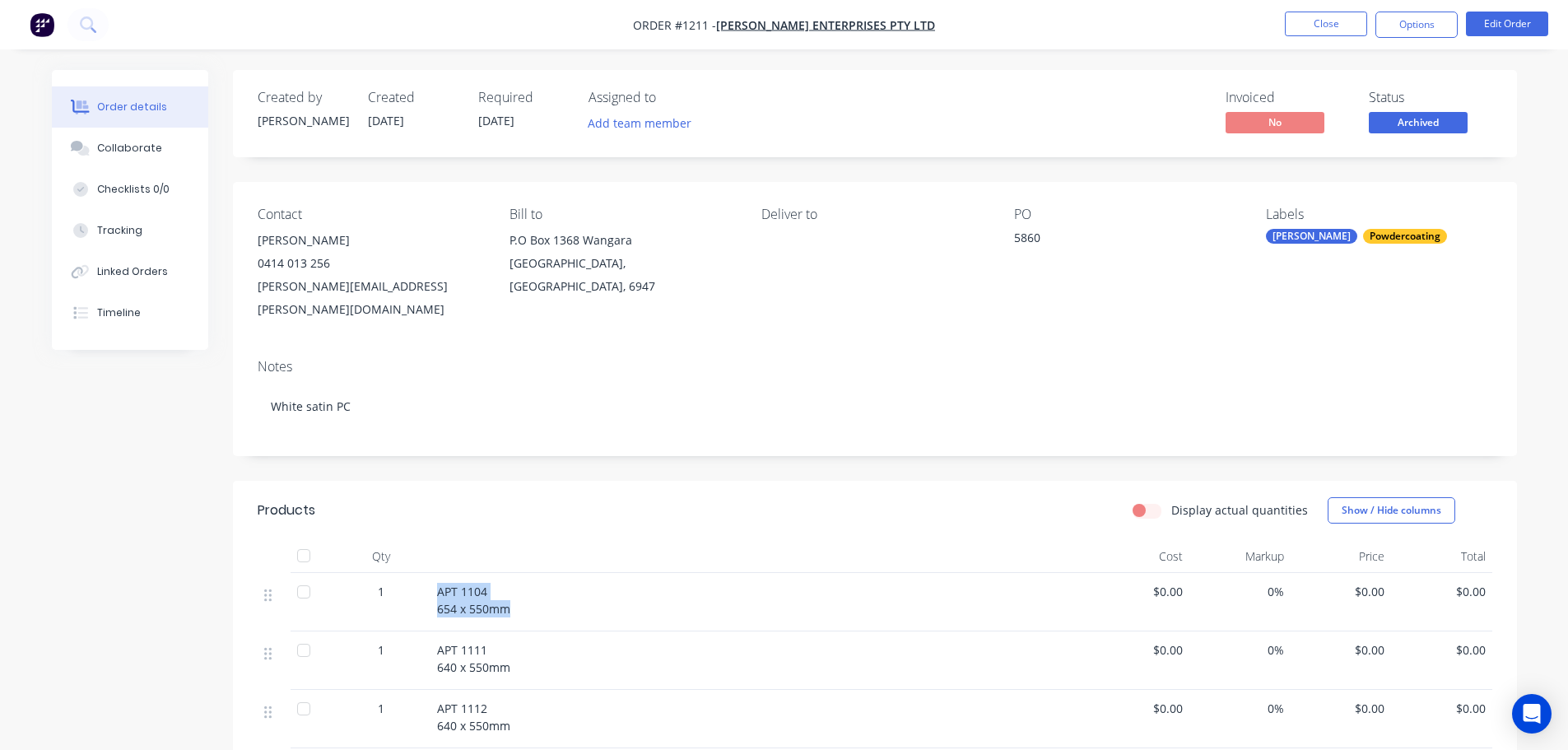
drag, startPoint x: 432, startPoint y: 569, endPoint x: 511, endPoint y: 587, distance: 81.0
click at [511, 587] on div "APT 1104 654 x 550mm" at bounding box center [760, 602] width 658 height 59
copy span "APT 1104 654 x 550mm"
drag, startPoint x: 430, startPoint y: 630, endPoint x: 514, endPoint y: 648, distance: 85.9
click at [514, 648] on div "APT 1111 640 x 550mm" at bounding box center [760, 661] width 658 height 59
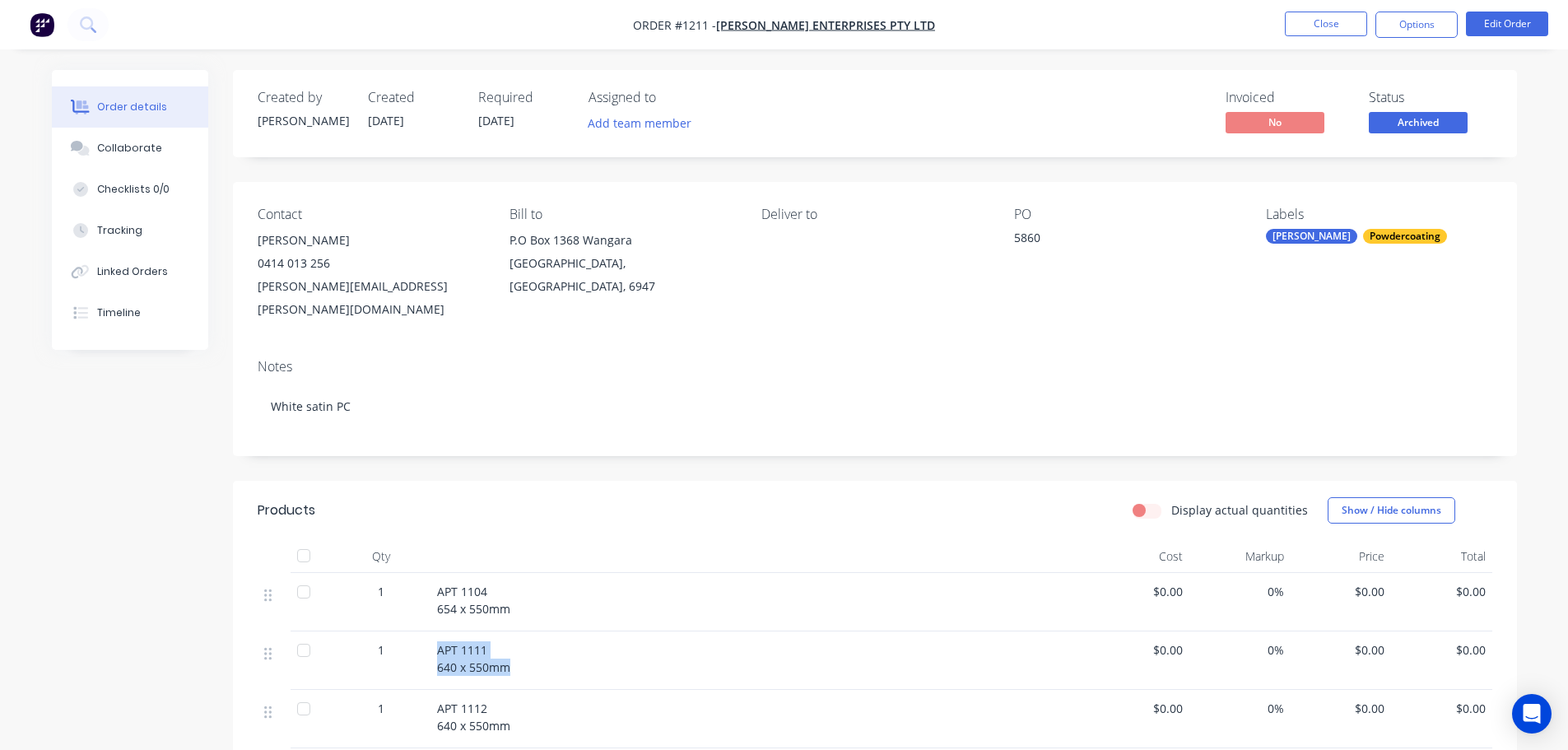
copy span "APT 1111 640 x 550mm"
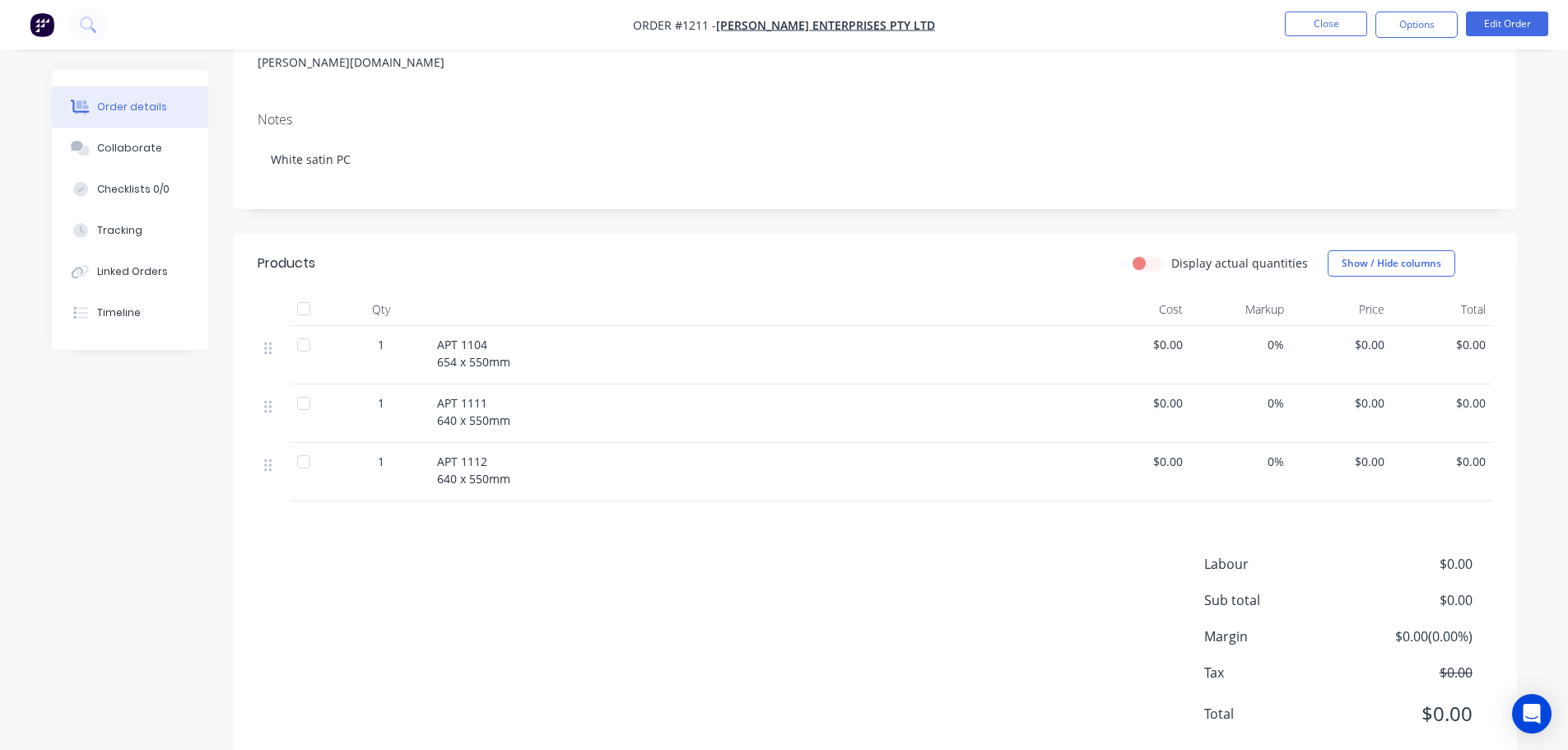
click at [443, 454] on span "APT 1112 640 x 550mm" at bounding box center [473, 470] width 73 height 33
drag, startPoint x: 438, startPoint y: 437, endPoint x: 526, endPoint y: 456, distance: 90.0
click at [530, 456] on div "APT 1112 640 x 550mm" at bounding box center [760, 470] width 646 height 35
click at [1331, 20] on button "Close" at bounding box center [1326, 24] width 83 height 25
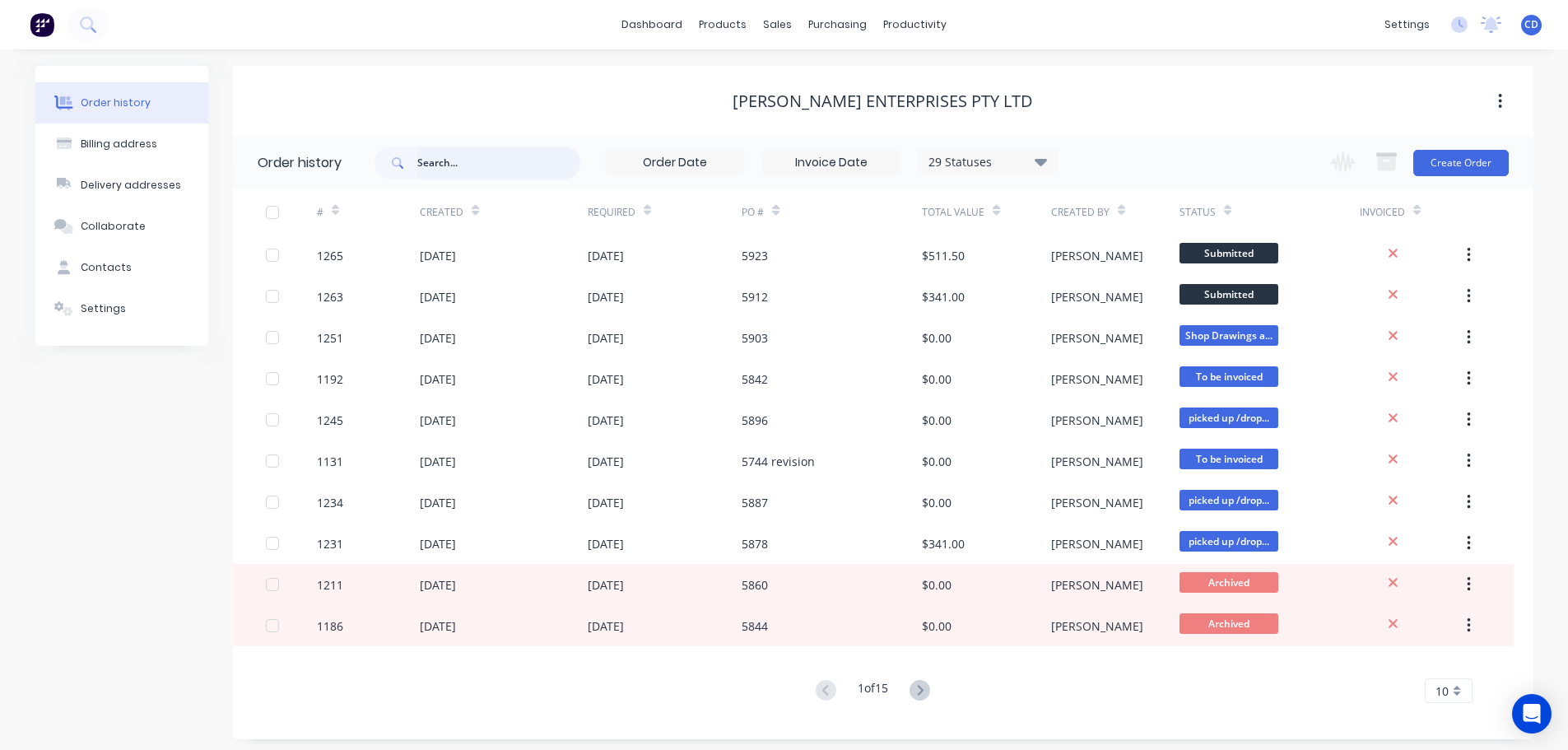
click at [481, 172] on input "text" at bounding box center [498, 163] width 163 height 33
type input "1202"
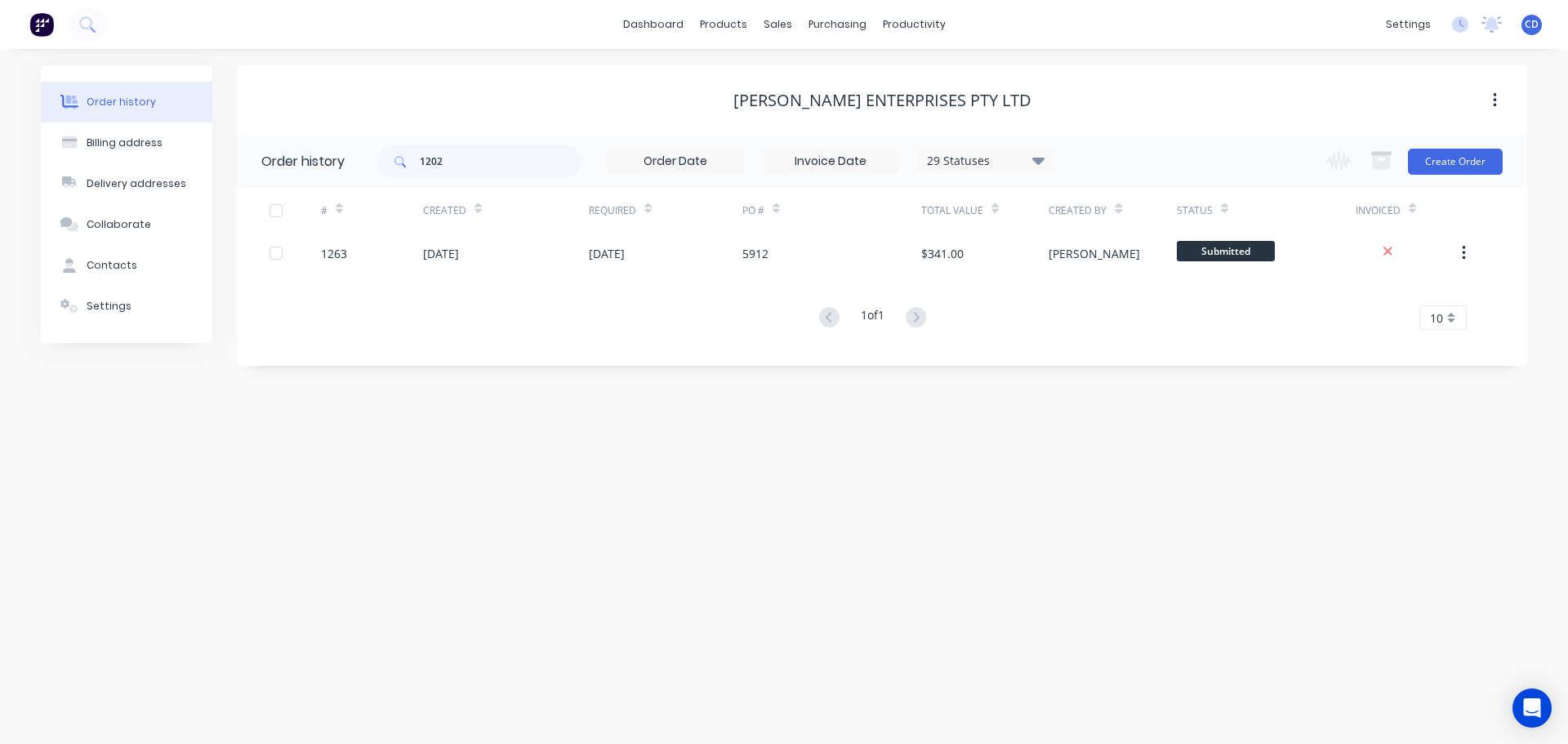
click at [954, 166] on div "29 Statuses" at bounding box center [985, 161] width 137 height 18
click at [1121, 349] on label at bounding box center [1121, 349] width 0 height 0
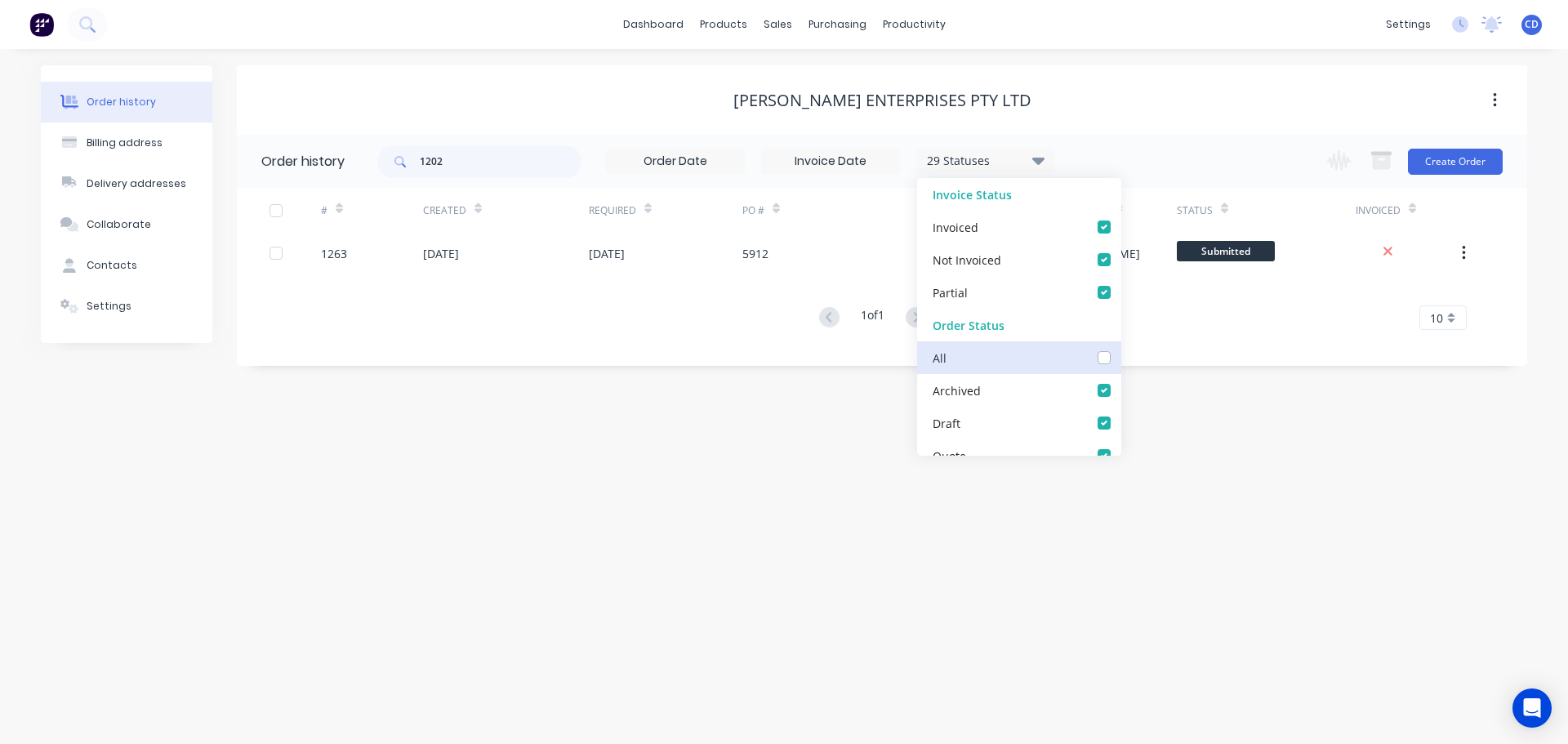
click at [1121, 358] on input "checkbox" at bounding box center [1127, 357] width 13 height 16
checkbox input "true"
click at [616, 331] on div "# Created Required PO # Total Value Created By Status Invoiced 1263 15 Aug 2025…" at bounding box center [872, 268] width 1271 height 162
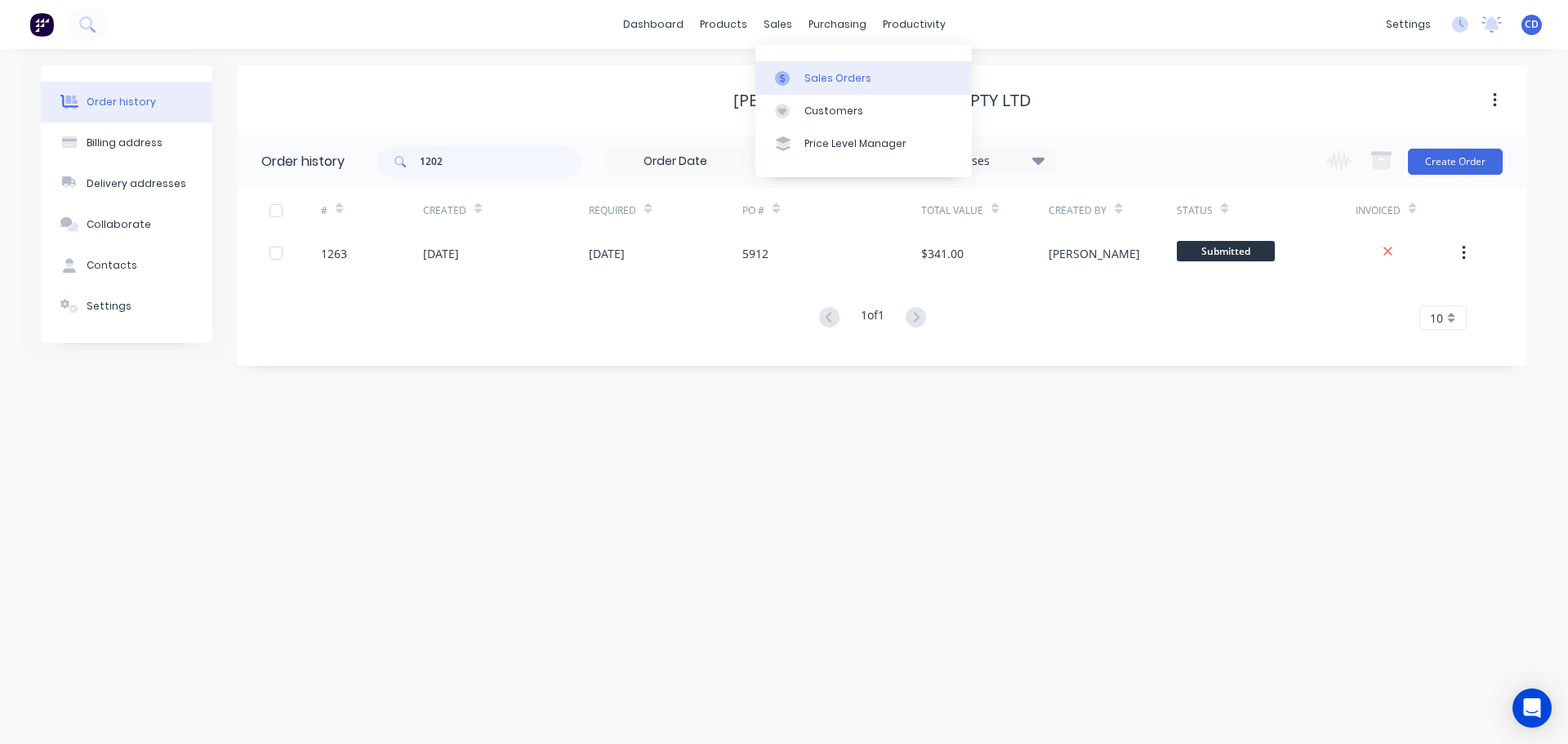
click at [819, 77] on div "Sales Orders" at bounding box center [838, 79] width 67 height 15
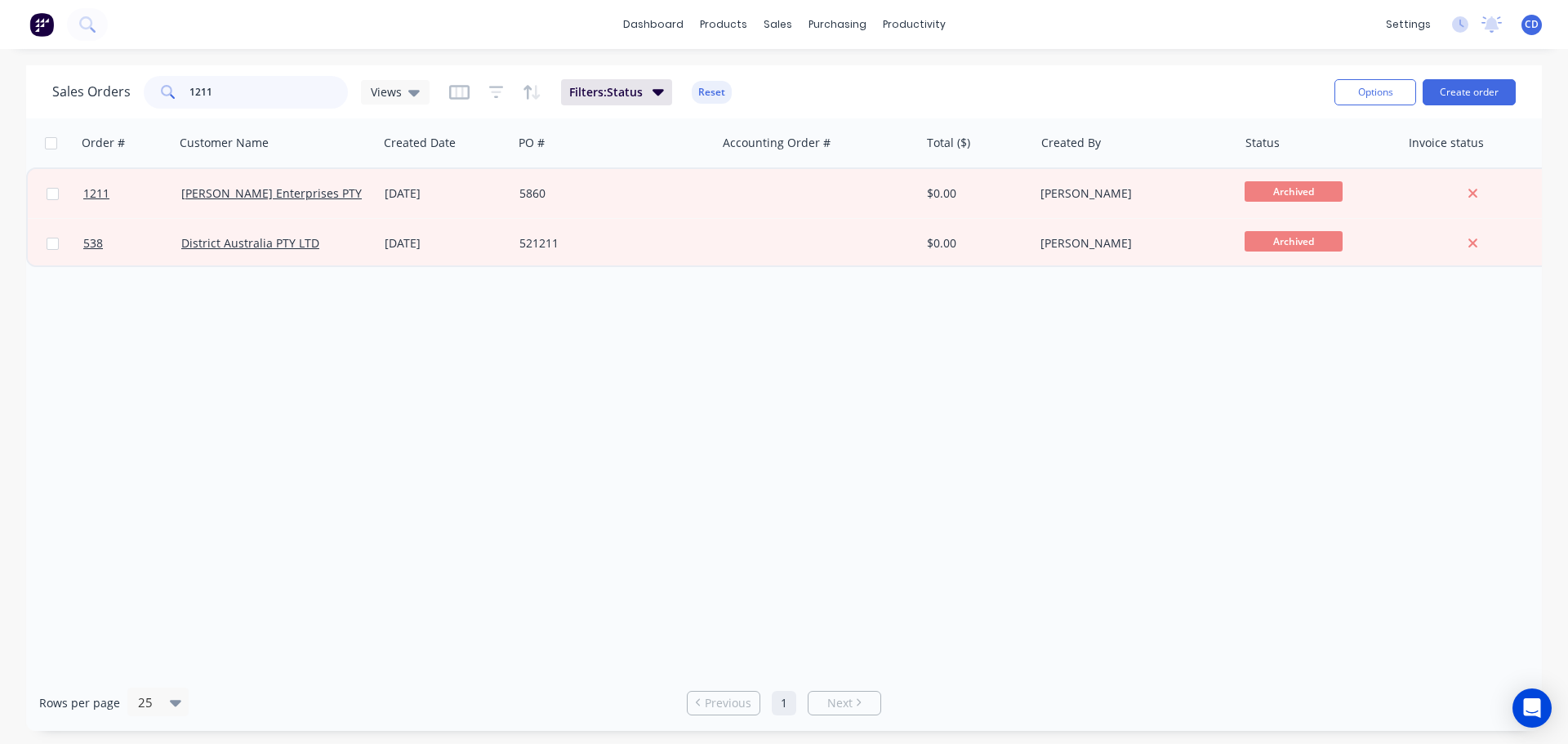
click at [261, 94] on input "1211" at bounding box center [269, 92] width 159 height 33
type input "1"
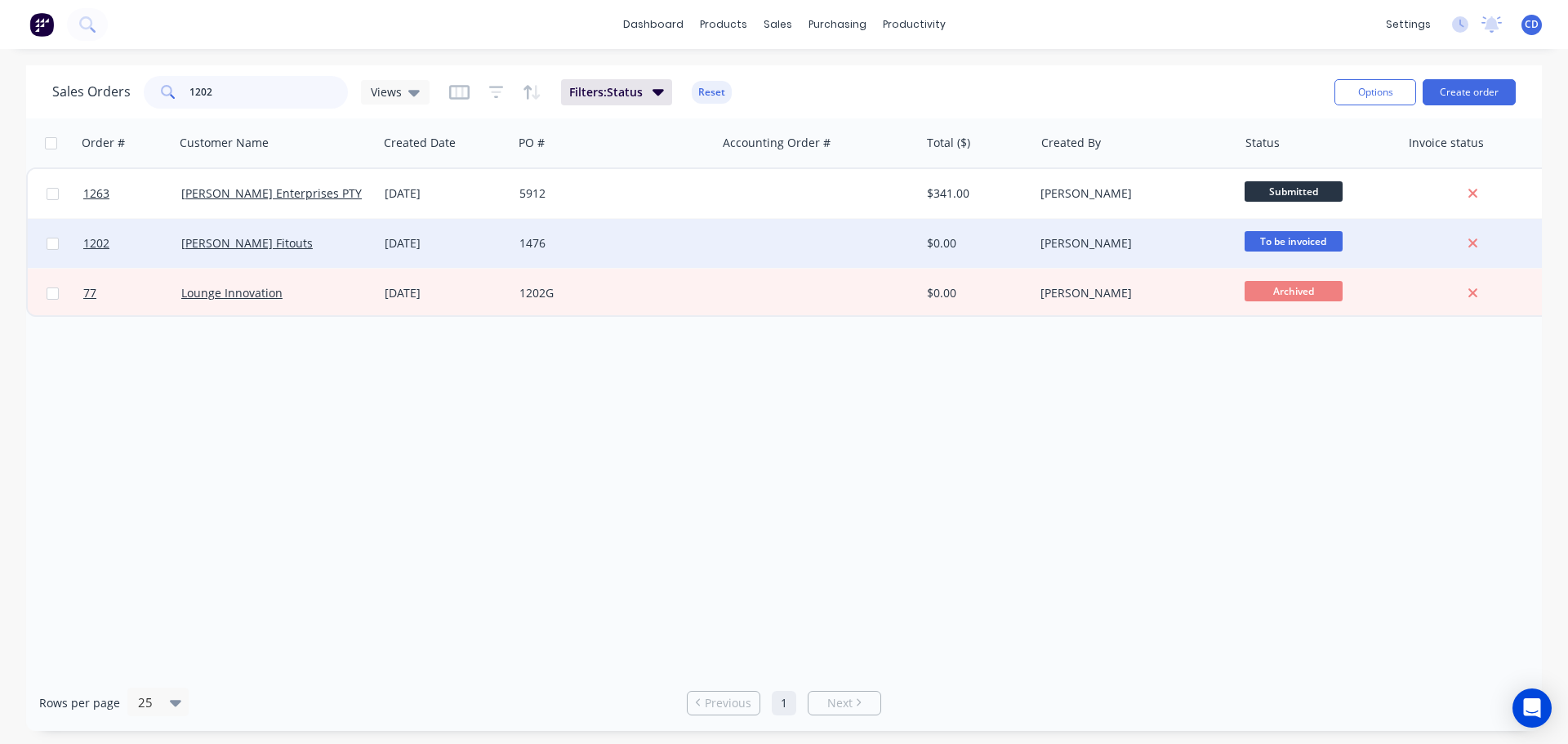
type input "1202"
click at [251, 230] on div "Sharpe Fitouts" at bounding box center [276, 244] width 203 height 49
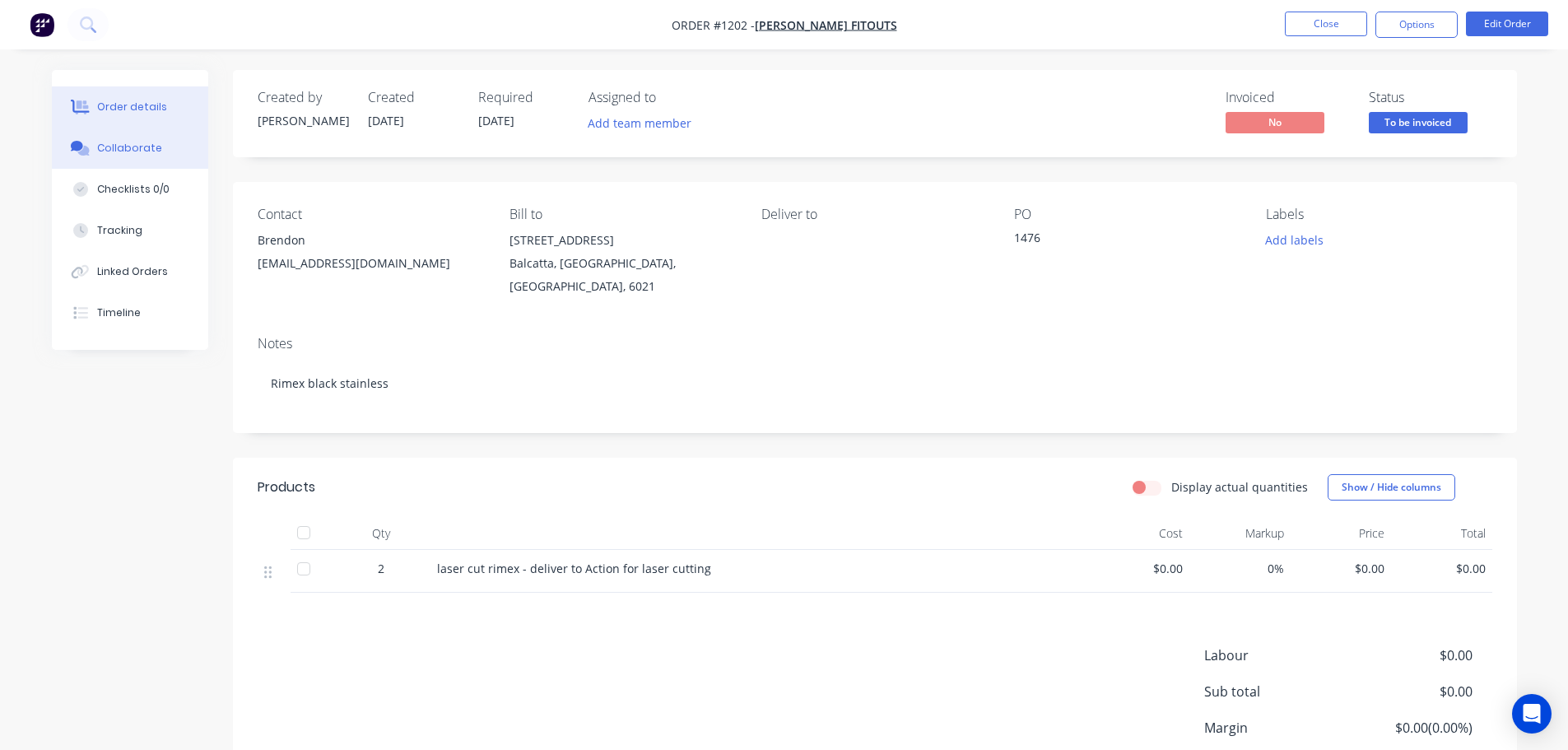
click at [165, 148] on button "Collaborate" at bounding box center [130, 148] width 157 height 41
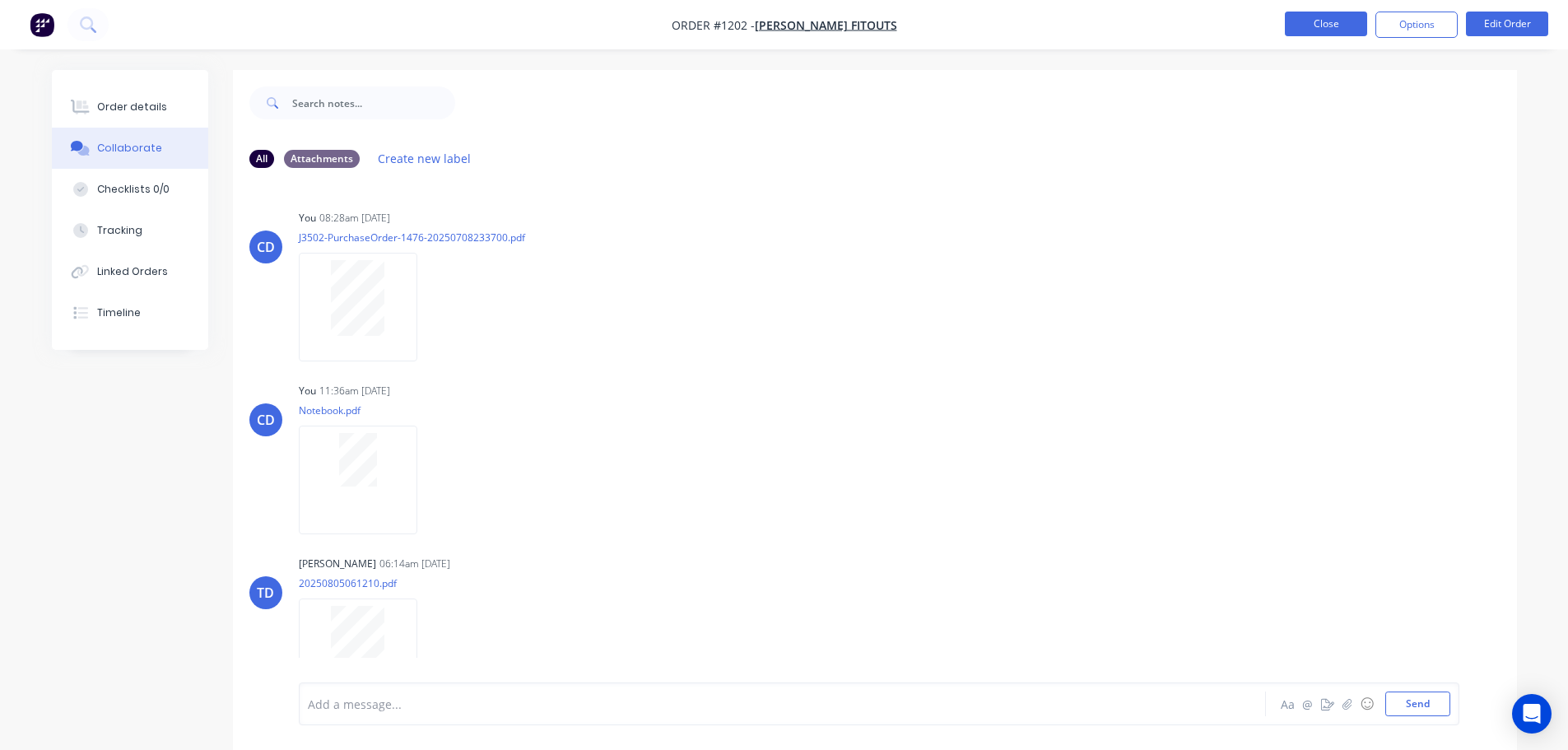
click at [1310, 27] on button "Close" at bounding box center [1326, 24] width 83 height 25
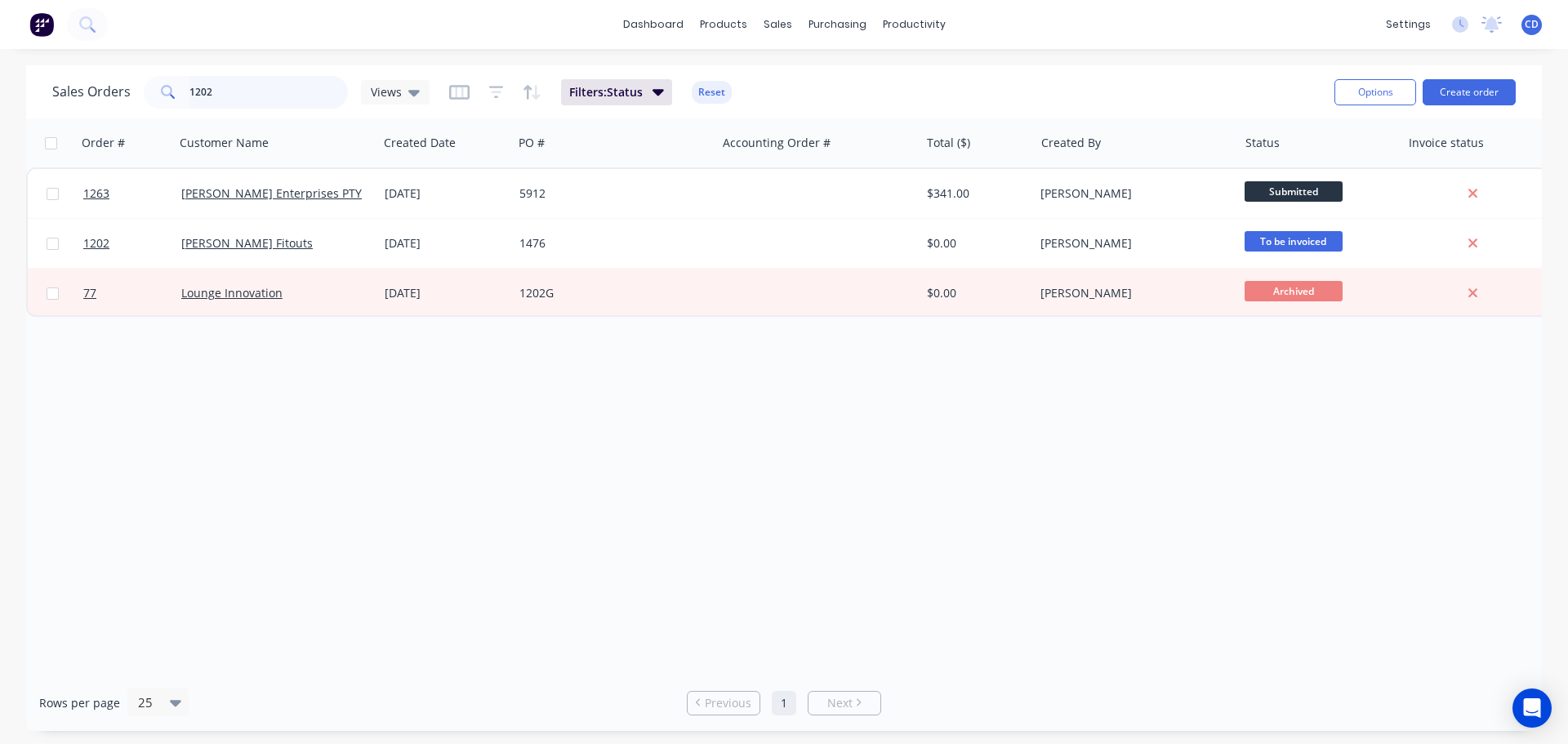
click at [259, 94] on input "1202" at bounding box center [269, 92] width 159 height 33
type input "1"
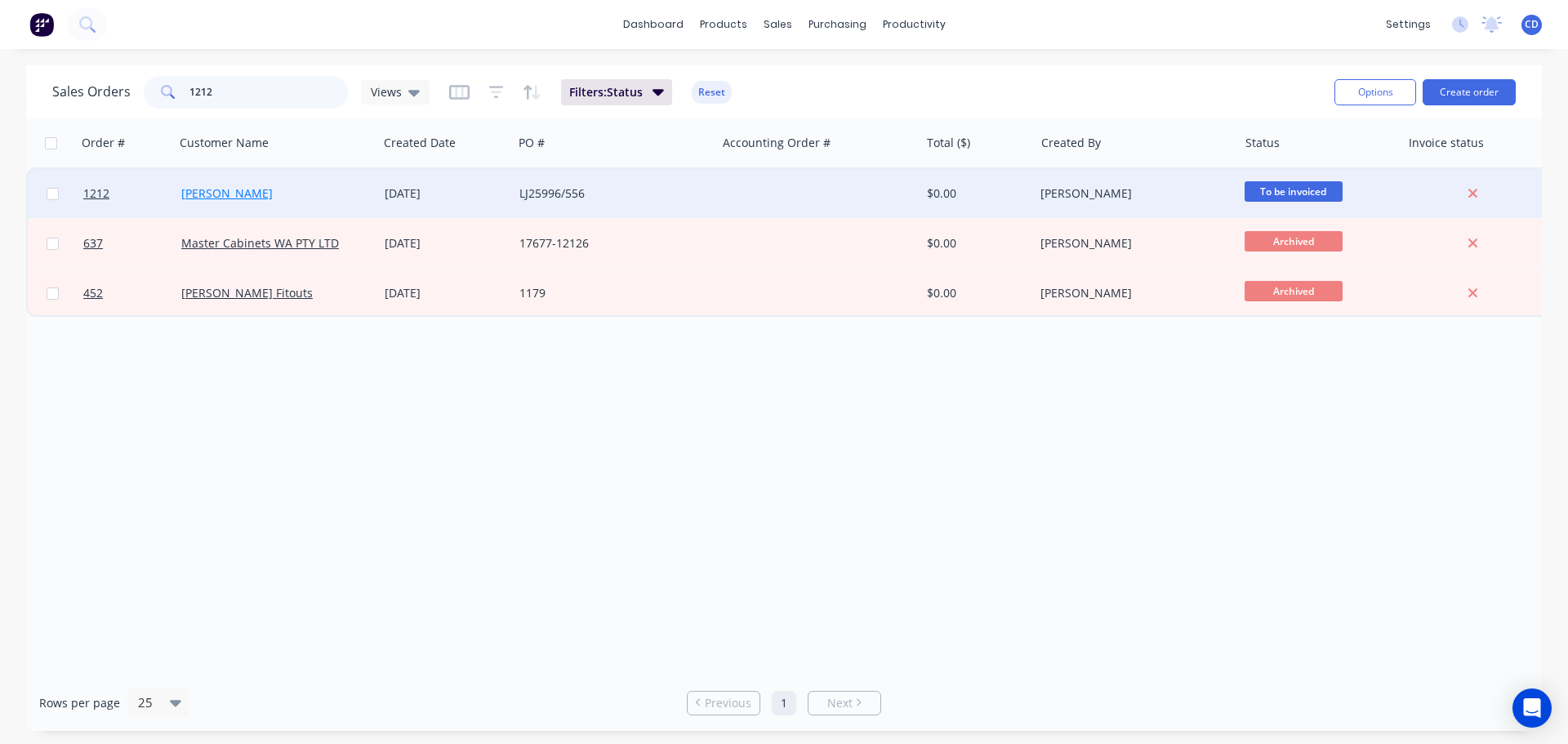
type input "1212"
click at [230, 187] on link "Artek Joinery" at bounding box center [227, 193] width 92 height 16
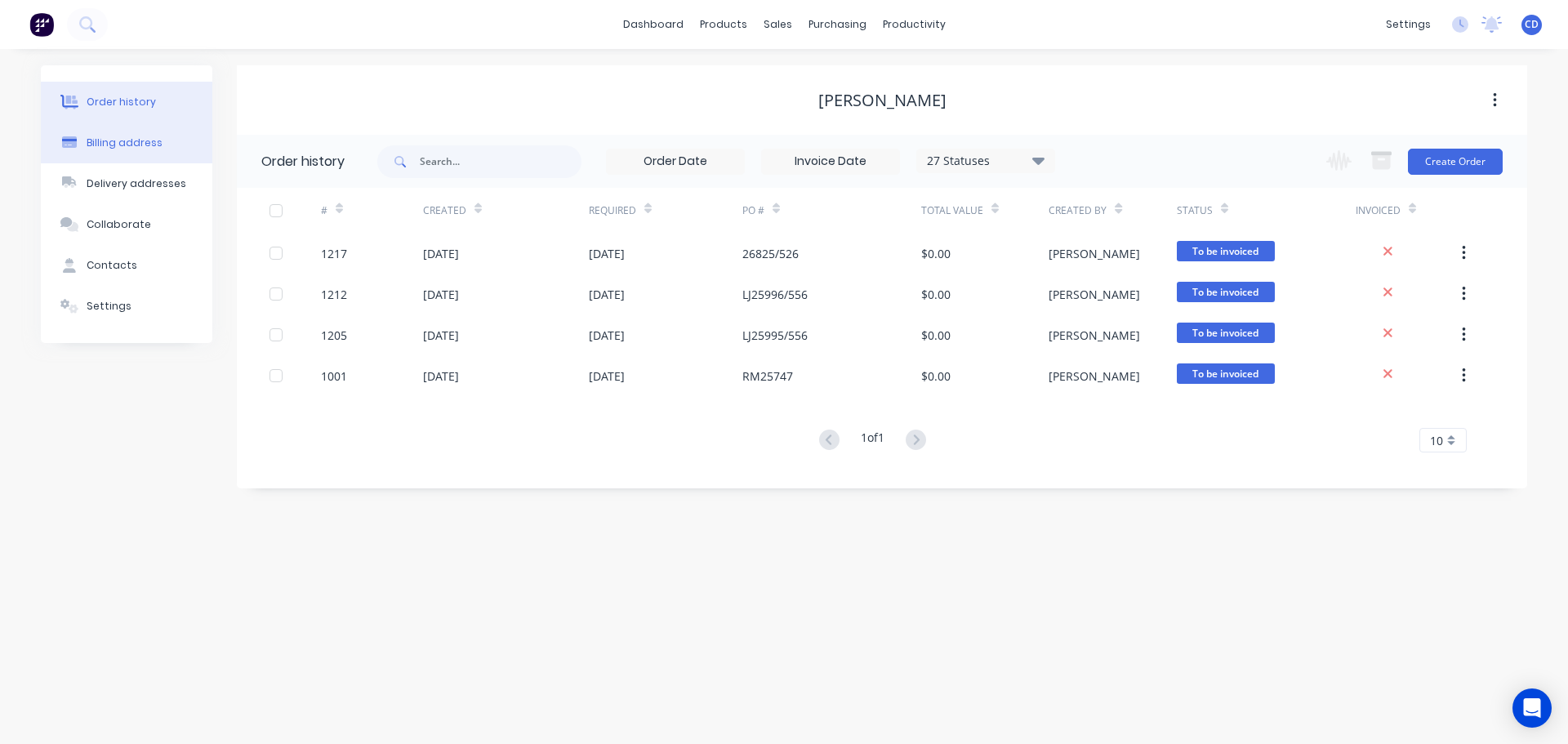
click at [149, 138] on div "Billing address" at bounding box center [124, 143] width 76 height 15
select select "AU"
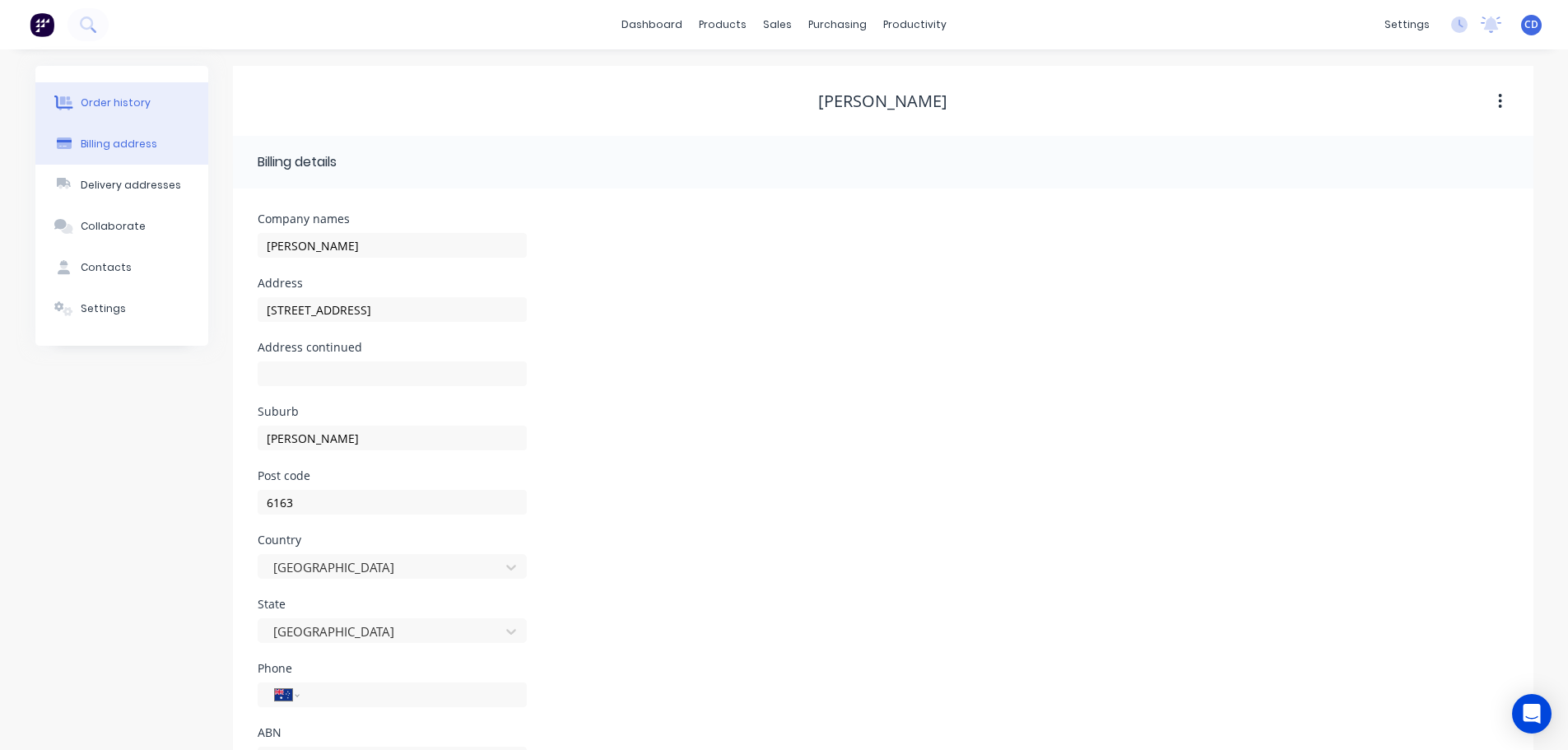
click at [153, 90] on button "Order history" at bounding box center [122, 103] width 173 height 41
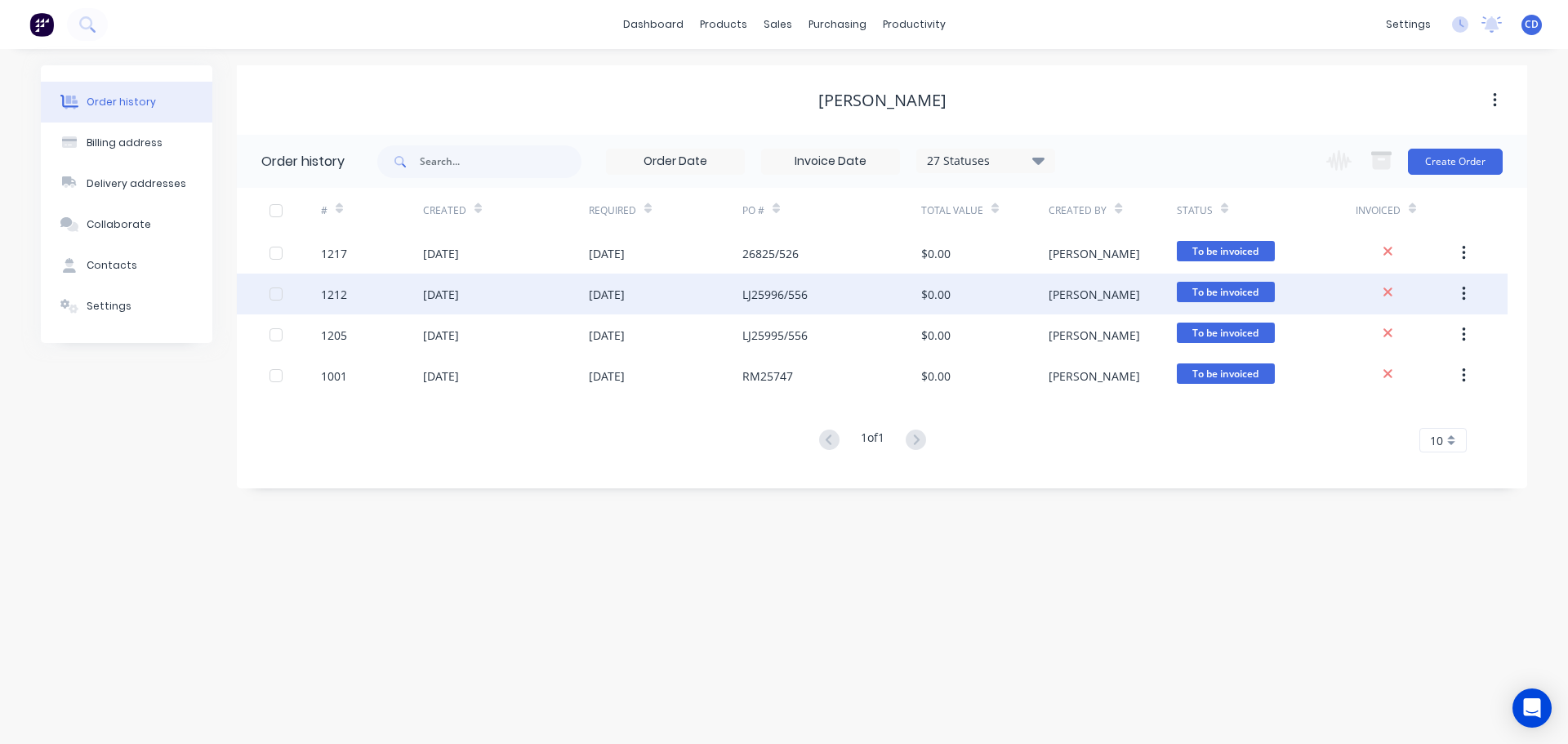
click at [392, 290] on div "1212" at bounding box center [372, 294] width 102 height 41
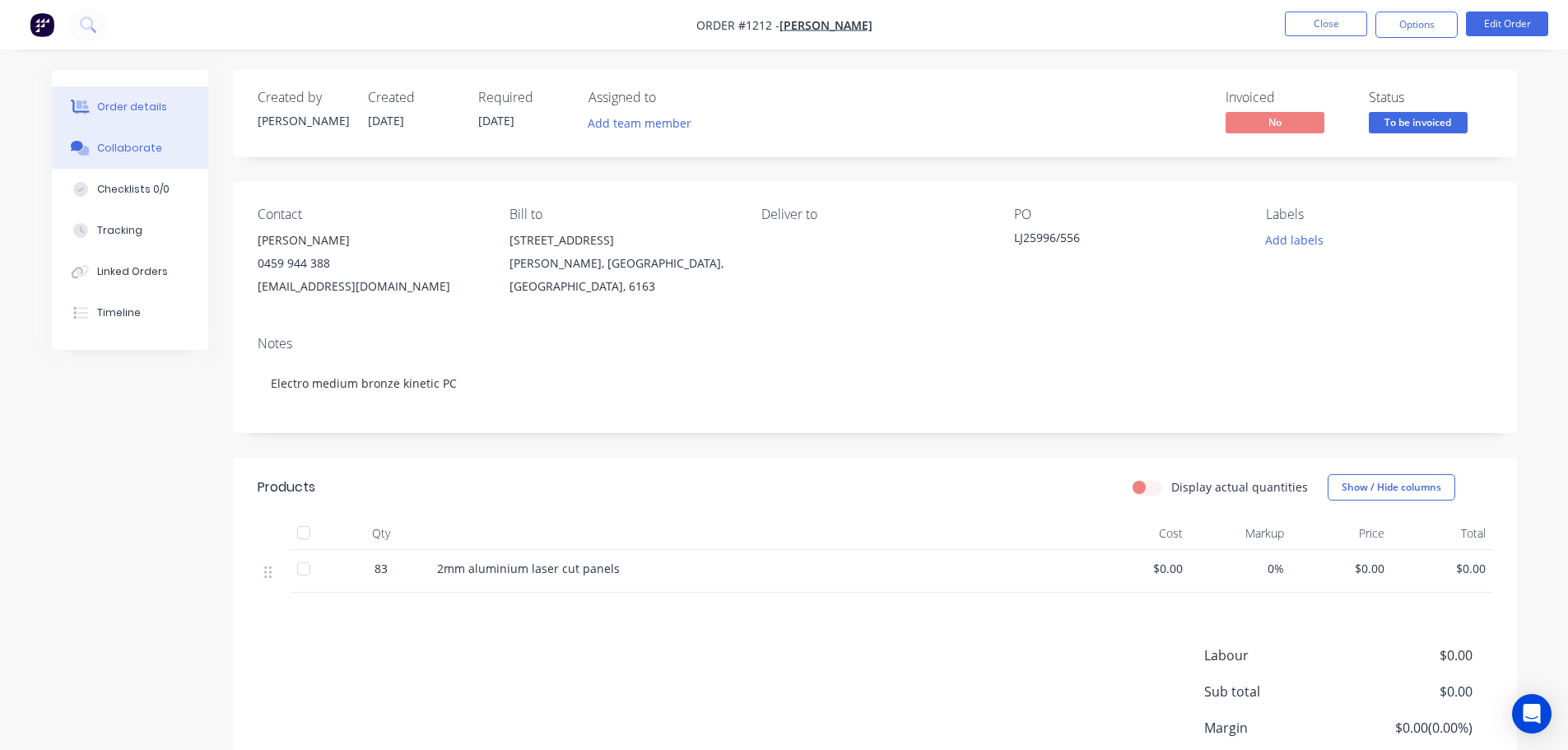
click at [123, 157] on button "Collaborate" at bounding box center [130, 148] width 157 height 41
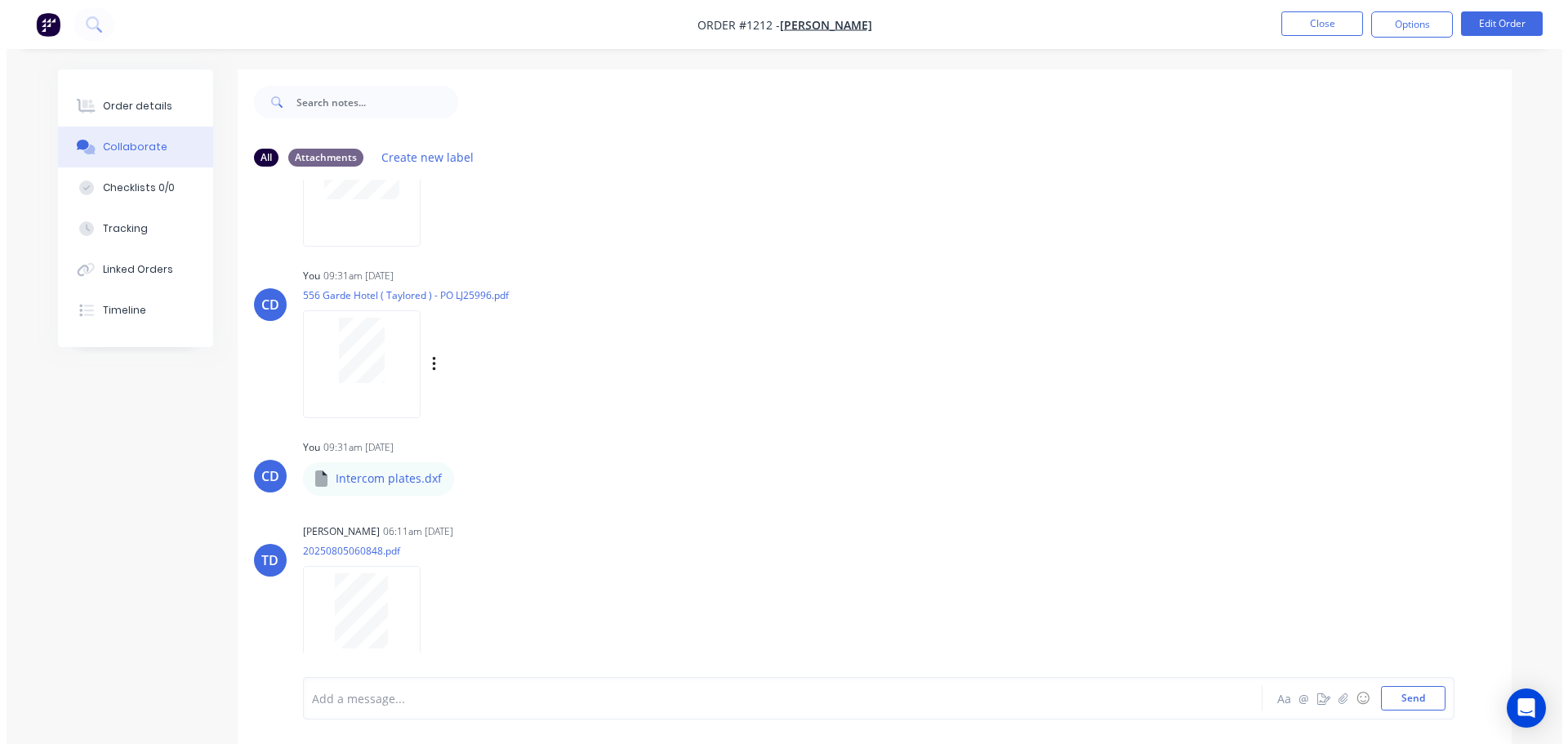
scroll to position [116, 0]
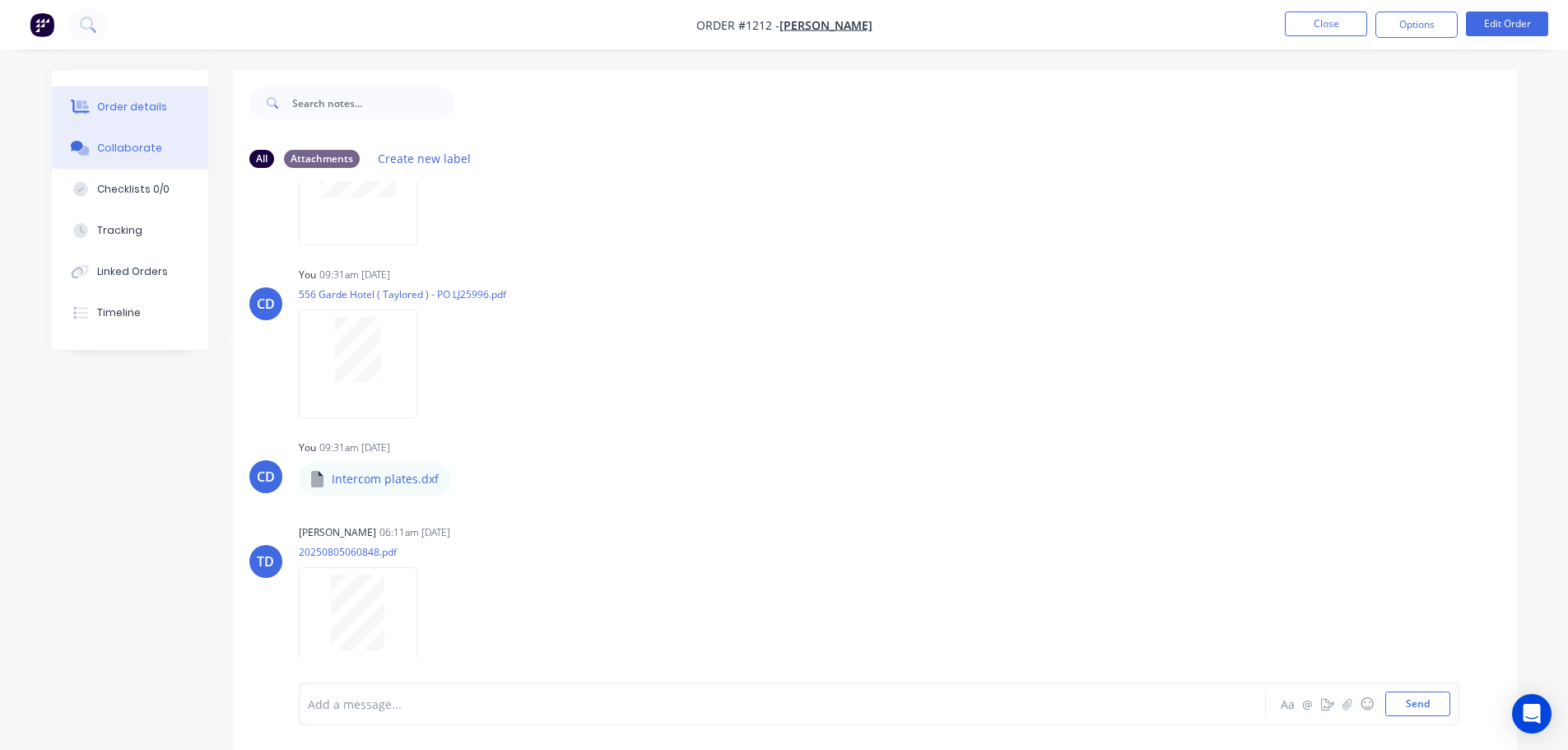
click at [172, 105] on button "Order details" at bounding box center [130, 107] width 157 height 41
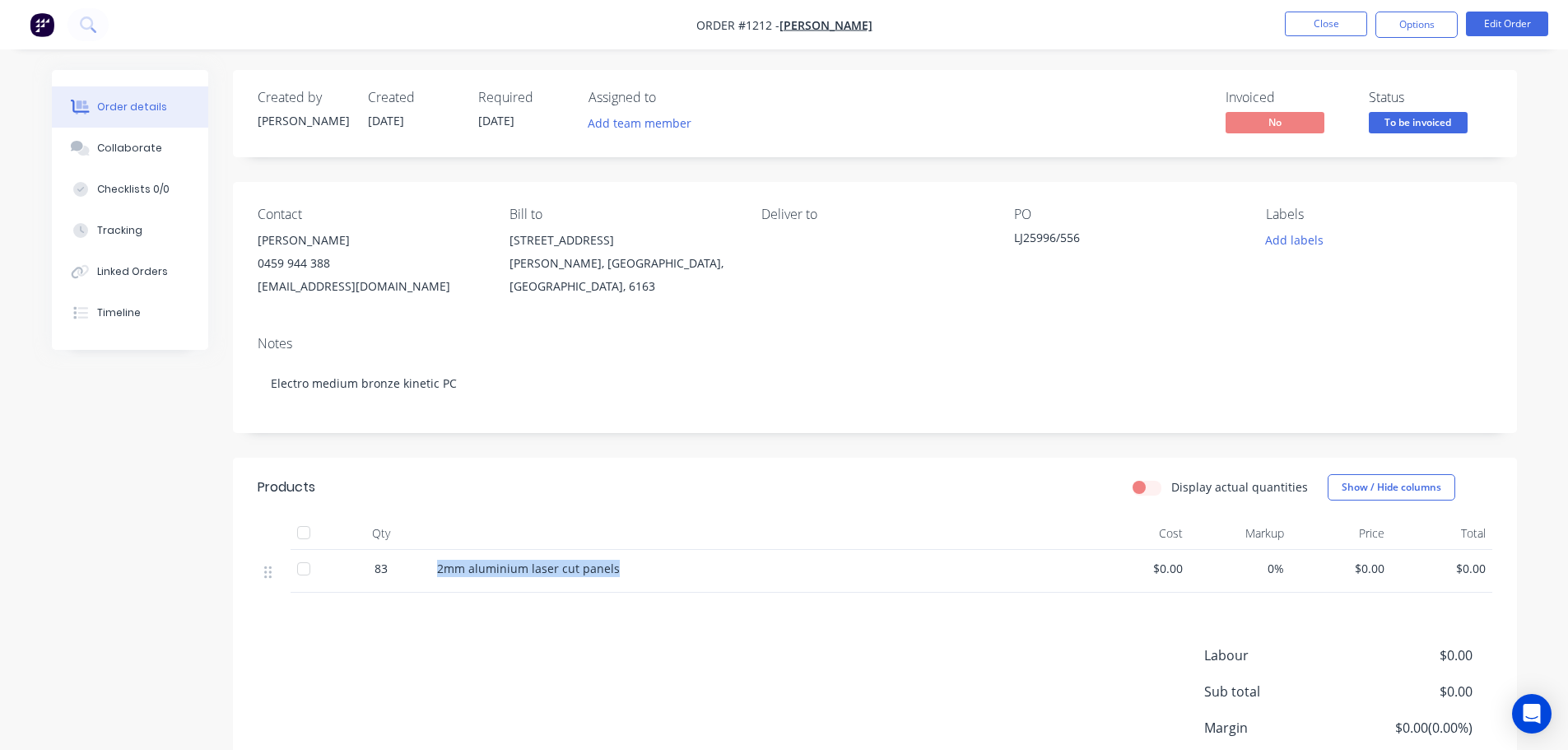
drag, startPoint x: 433, startPoint y: 564, endPoint x: 635, endPoint y: 571, distance: 202.1
click at [635, 571] on div "2mm aluminium laser cut panels" at bounding box center [760, 571] width 658 height 43
click at [134, 149] on div "Collaborate" at bounding box center [129, 148] width 65 height 15
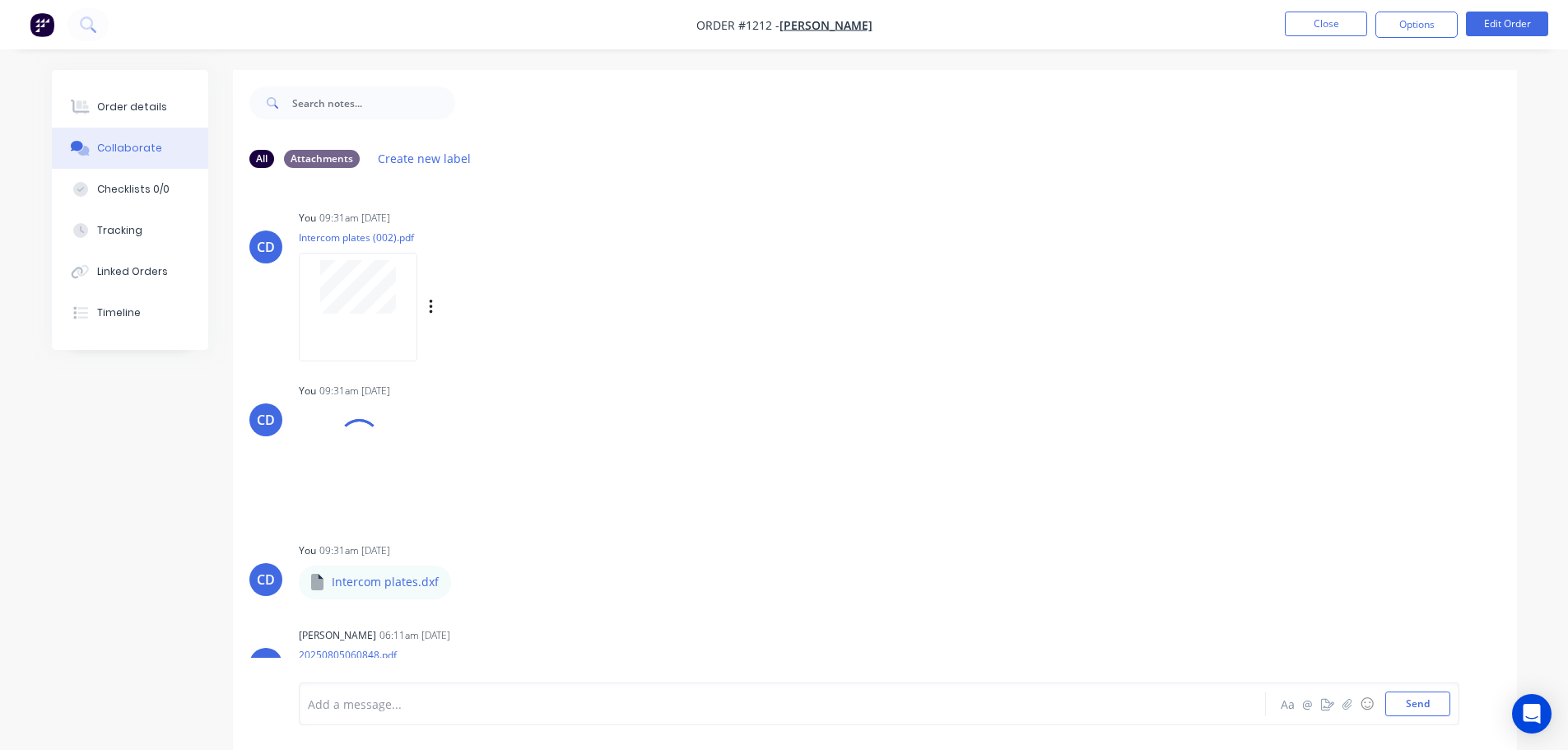
click at [377, 249] on div "Labels Download Delete" at bounding box center [450, 307] width 302 height 124
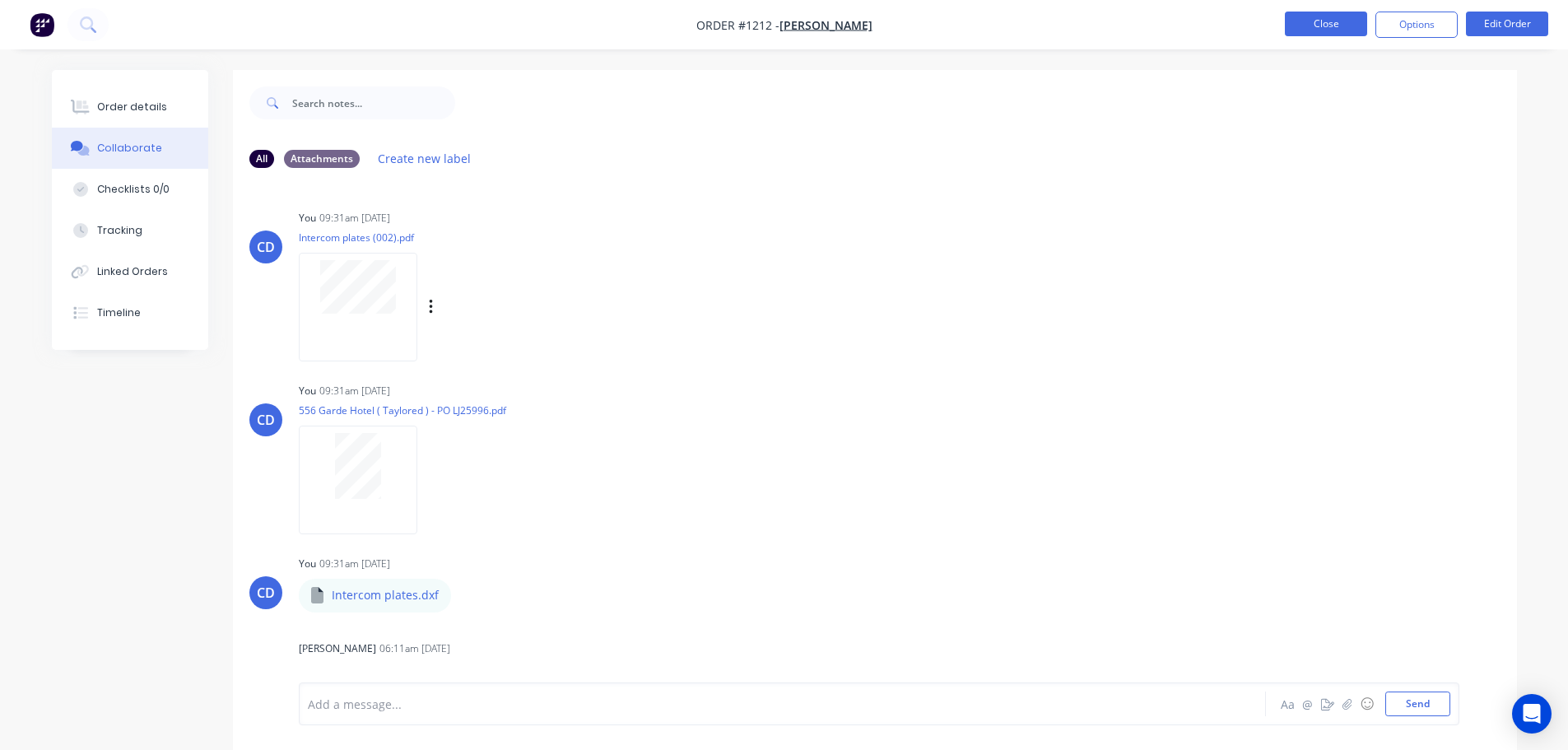
click at [1295, 29] on button "Close" at bounding box center [1326, 24] width 83 height 25
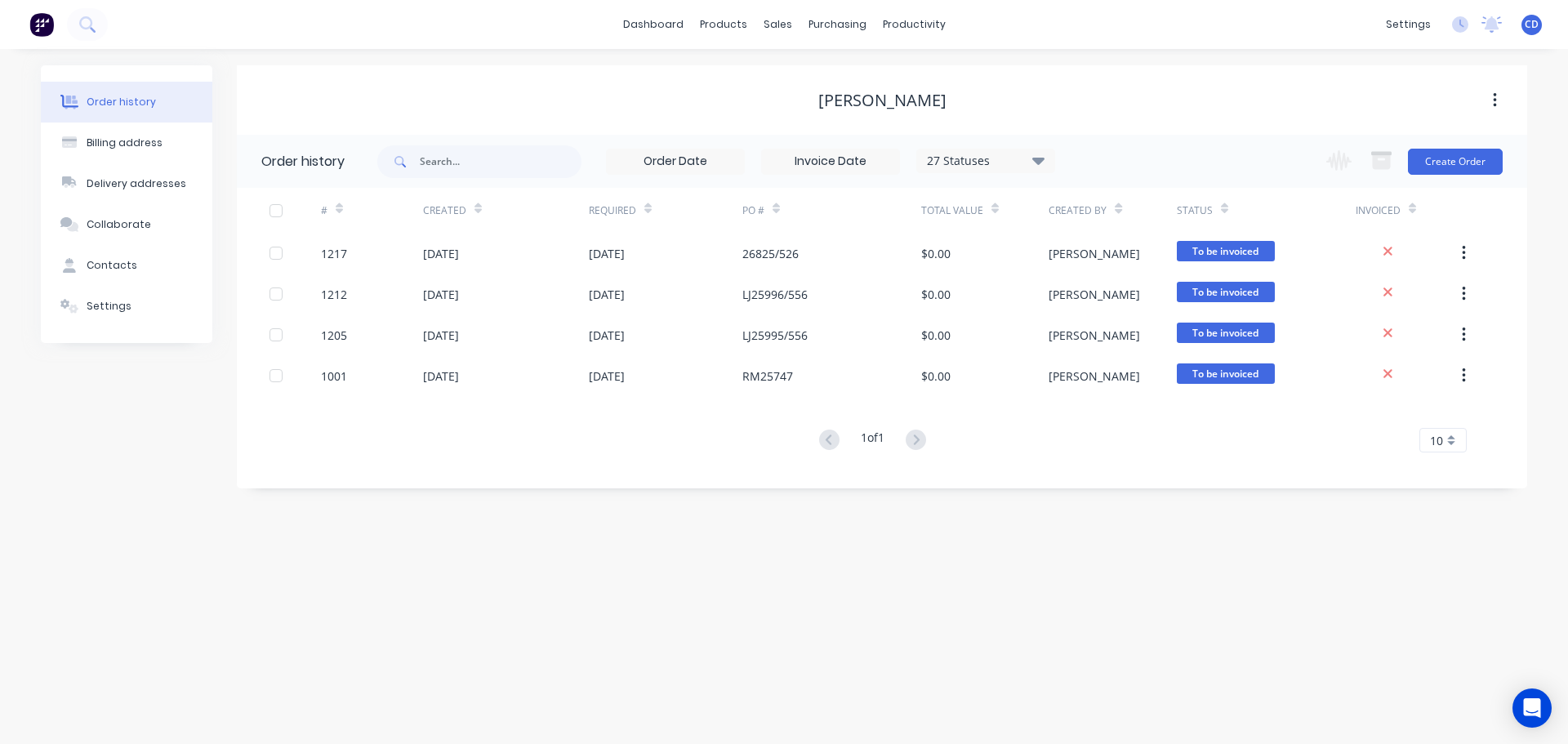
click at [754, 98] on div "Artek Joinery" at bounding box center [882, 101] width 1290 height 19
click at [844, 71] on link "Sales Orders" at bounding box center [863, 77] width 216 height 33
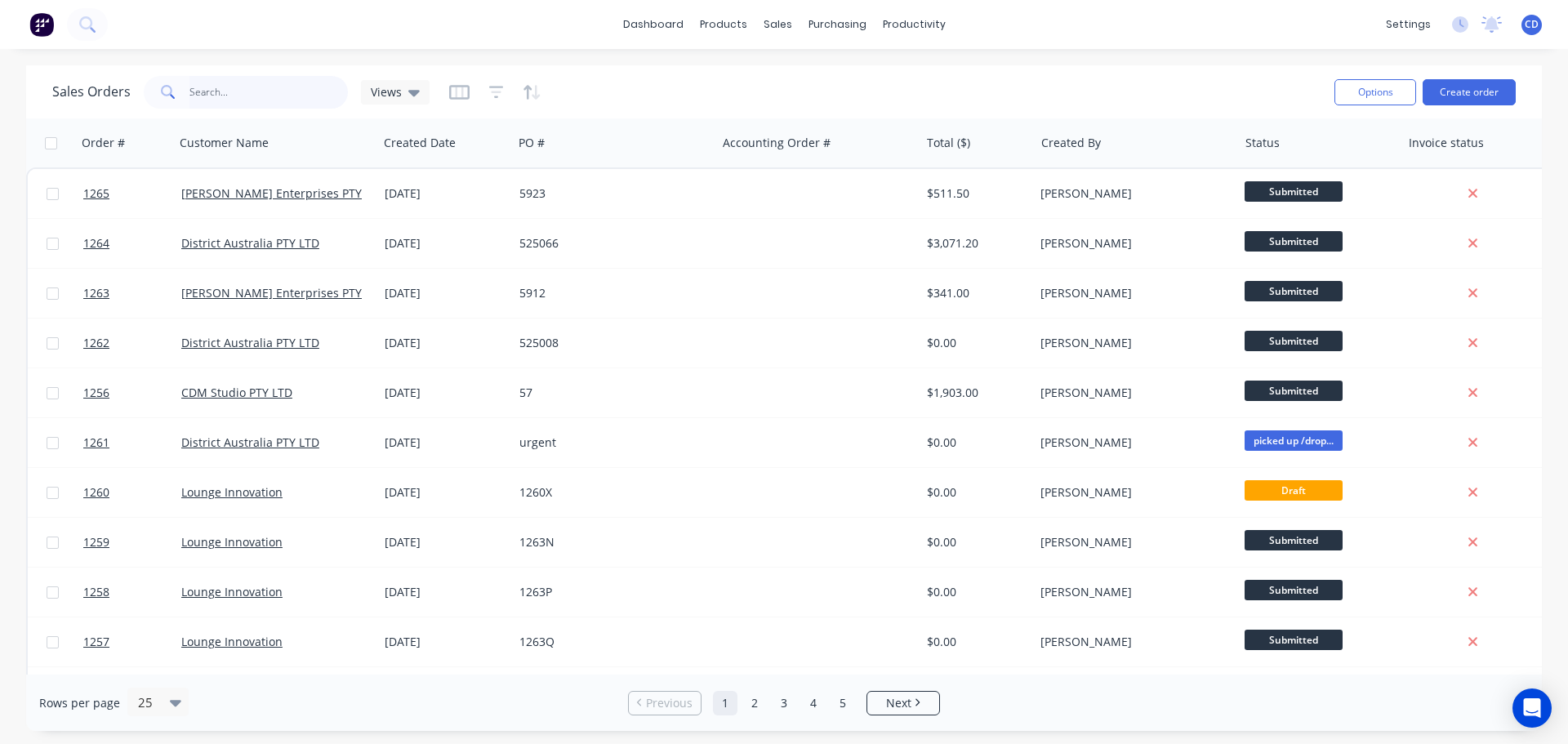
click at [276, 94] on input "text" at bounding box center [269, 92] width 159 height 33
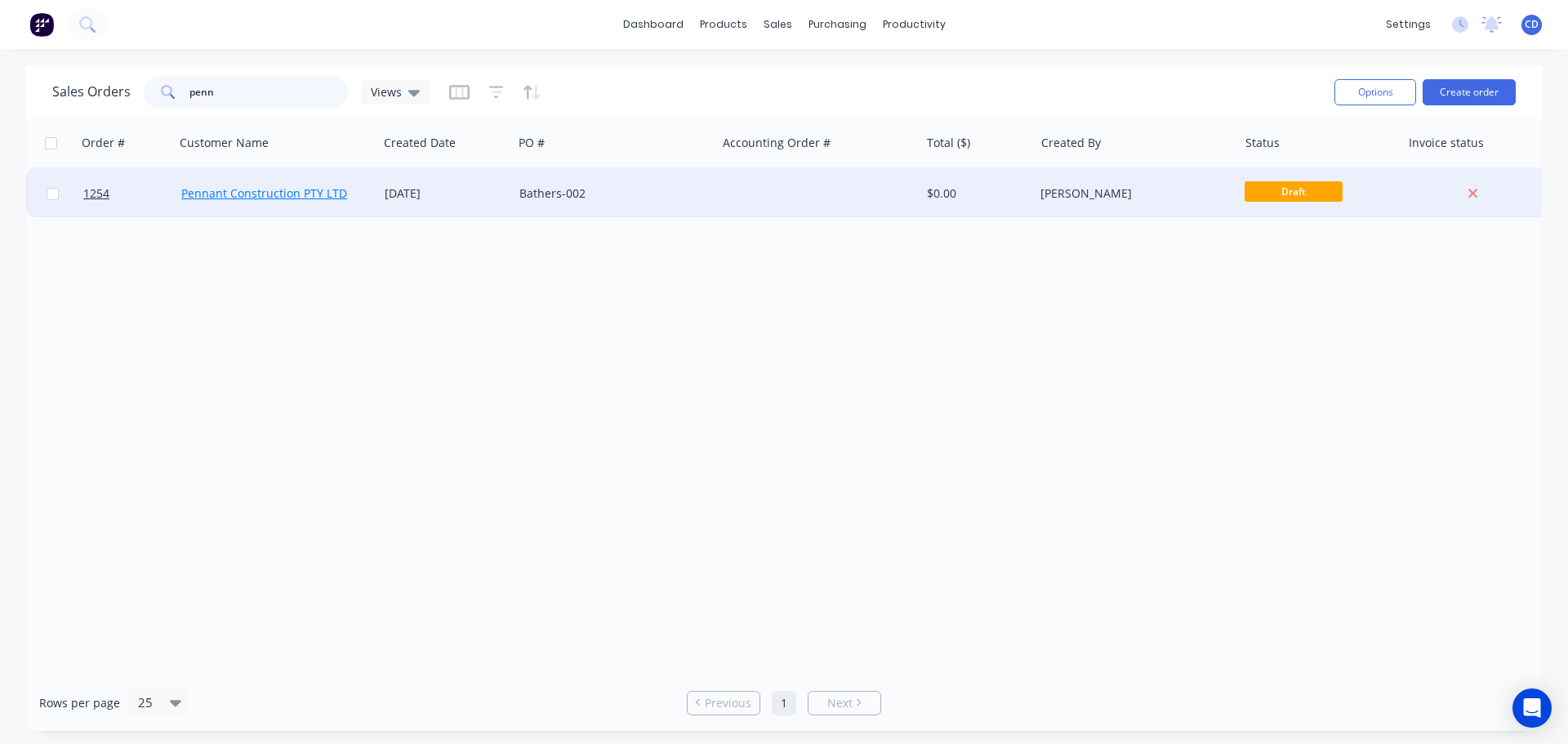
type input "penn"
click at [273, 190] on link "Pennant Construction PTY LTD" at bounding box center [264, 193] width 166 height 16
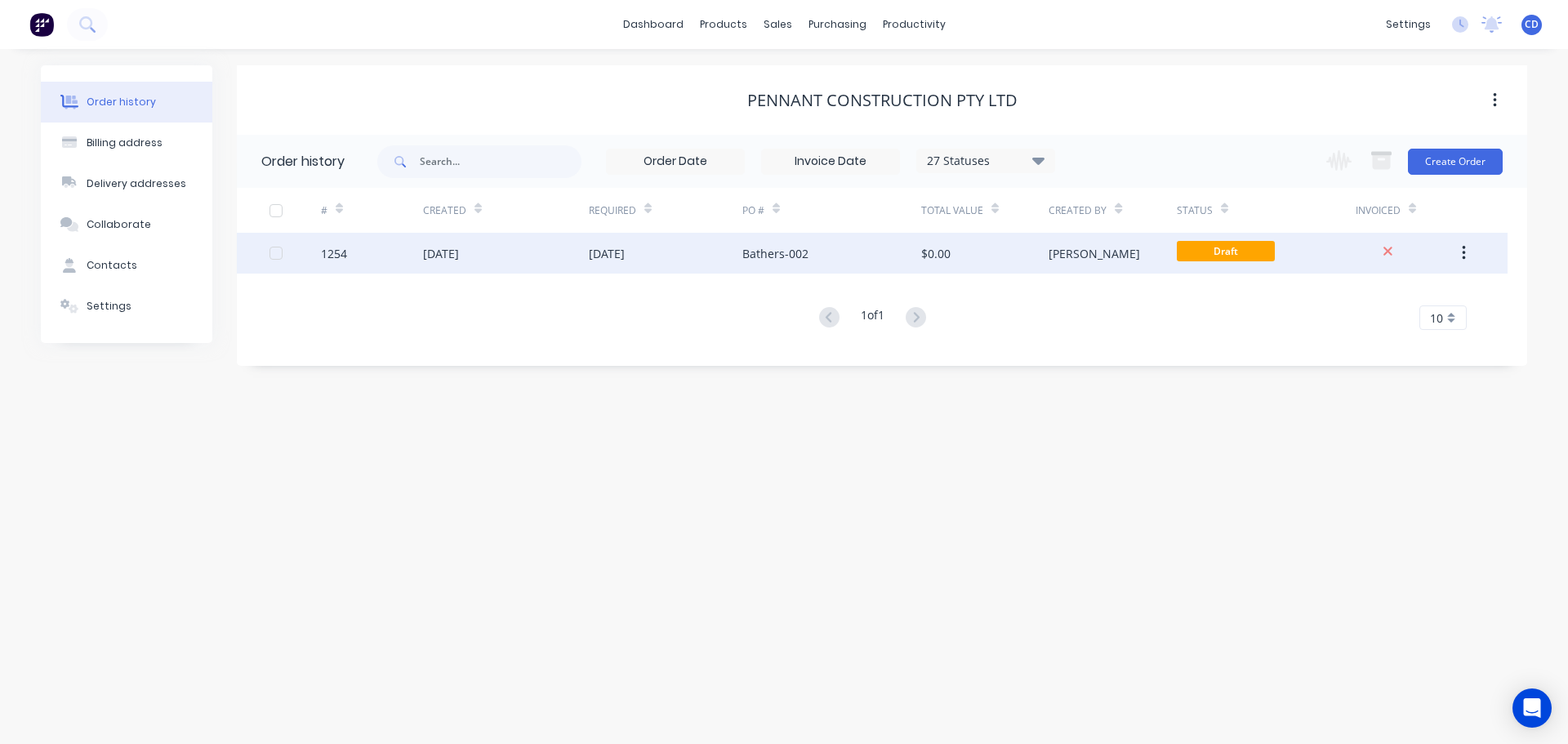
click at [459, 249] on div "[DATE]" at bounding box center [440, 253] width 36 height 17
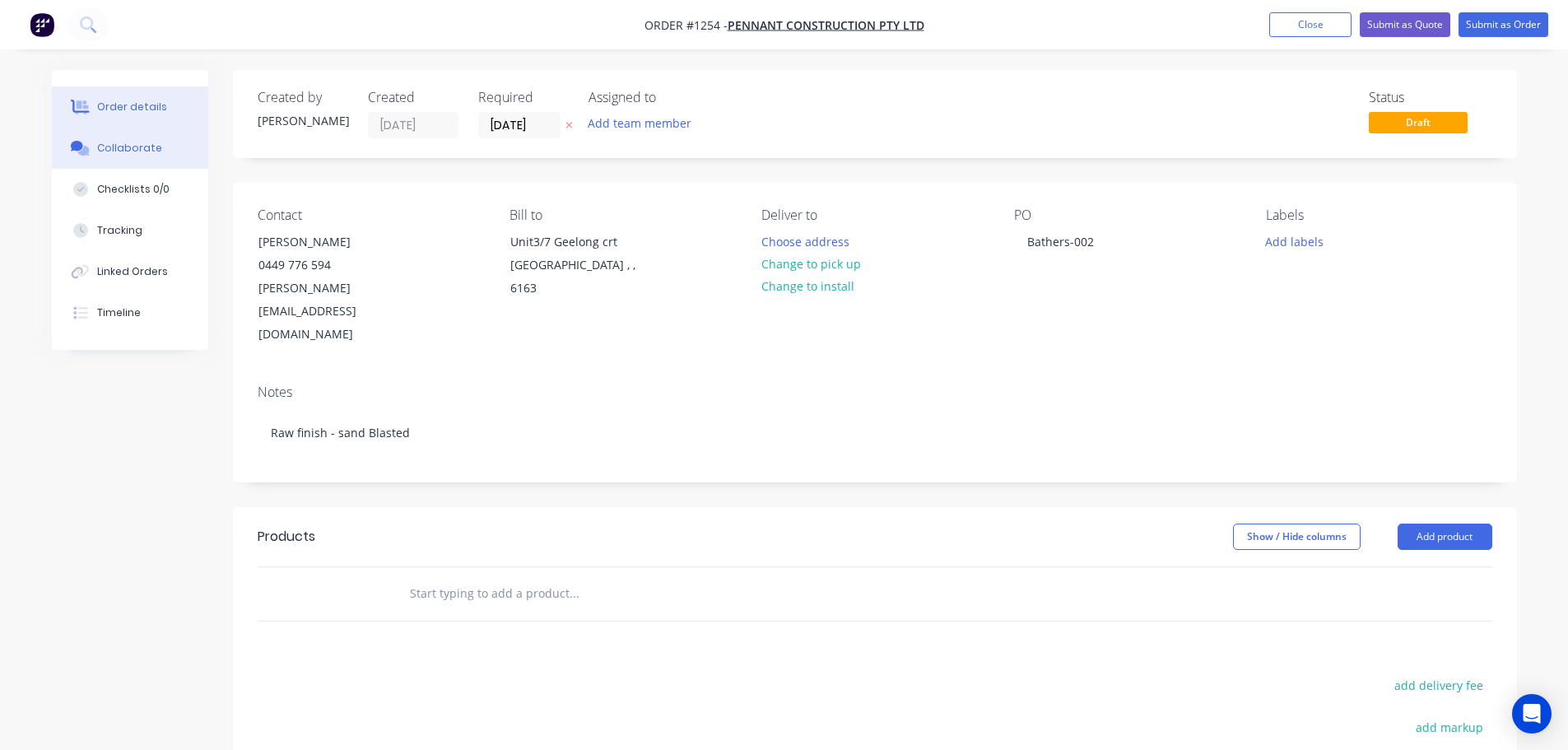
click at [172, 149] on button "Collaborate" at bounding box center [130, 148] width 157 height 41
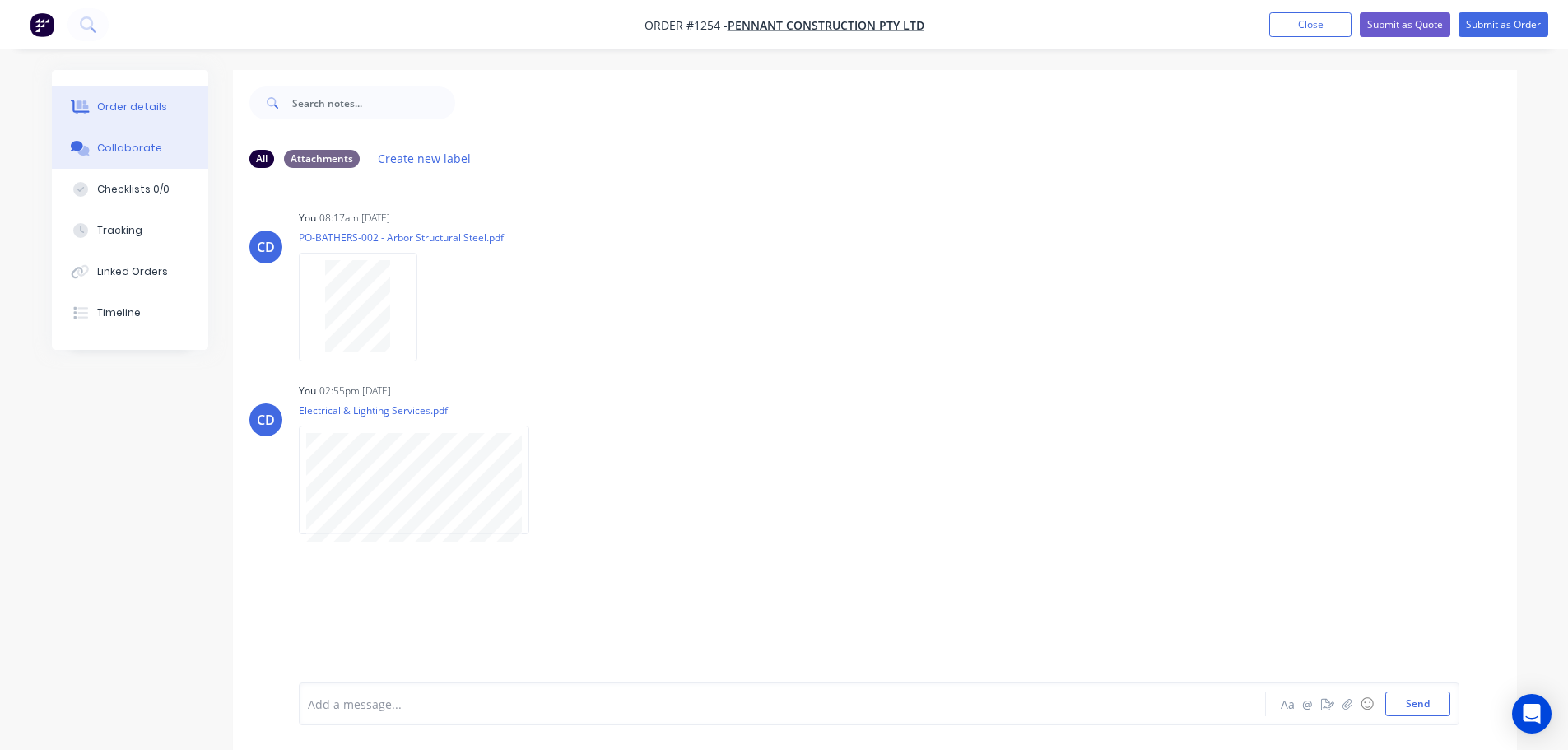
click at [136, 108] on div "Order details" at bounding box center [132, 107] width 70 height 15
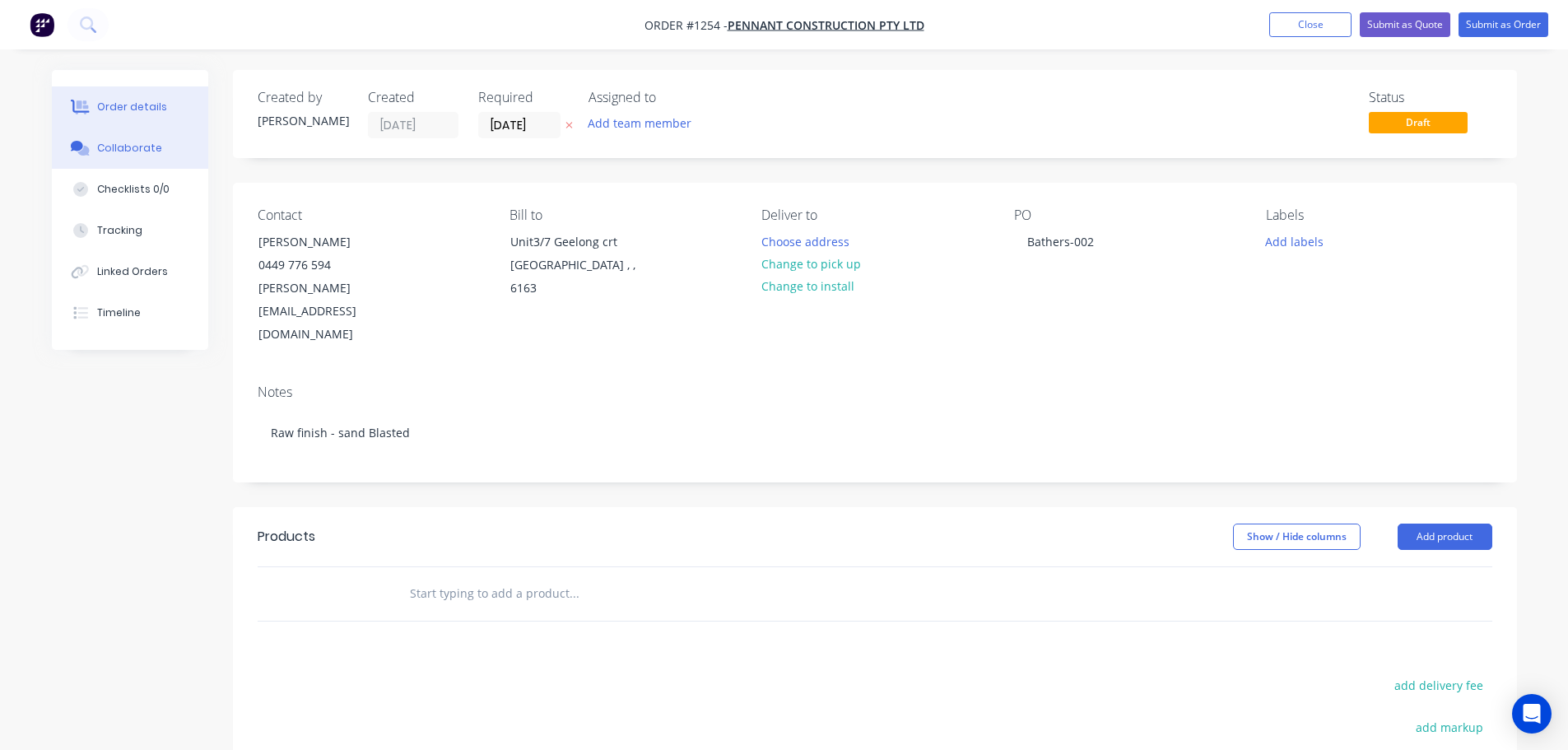
click at [97, 154] on div "Collaborate" at bounding box center [129, 148] width 65 height 15
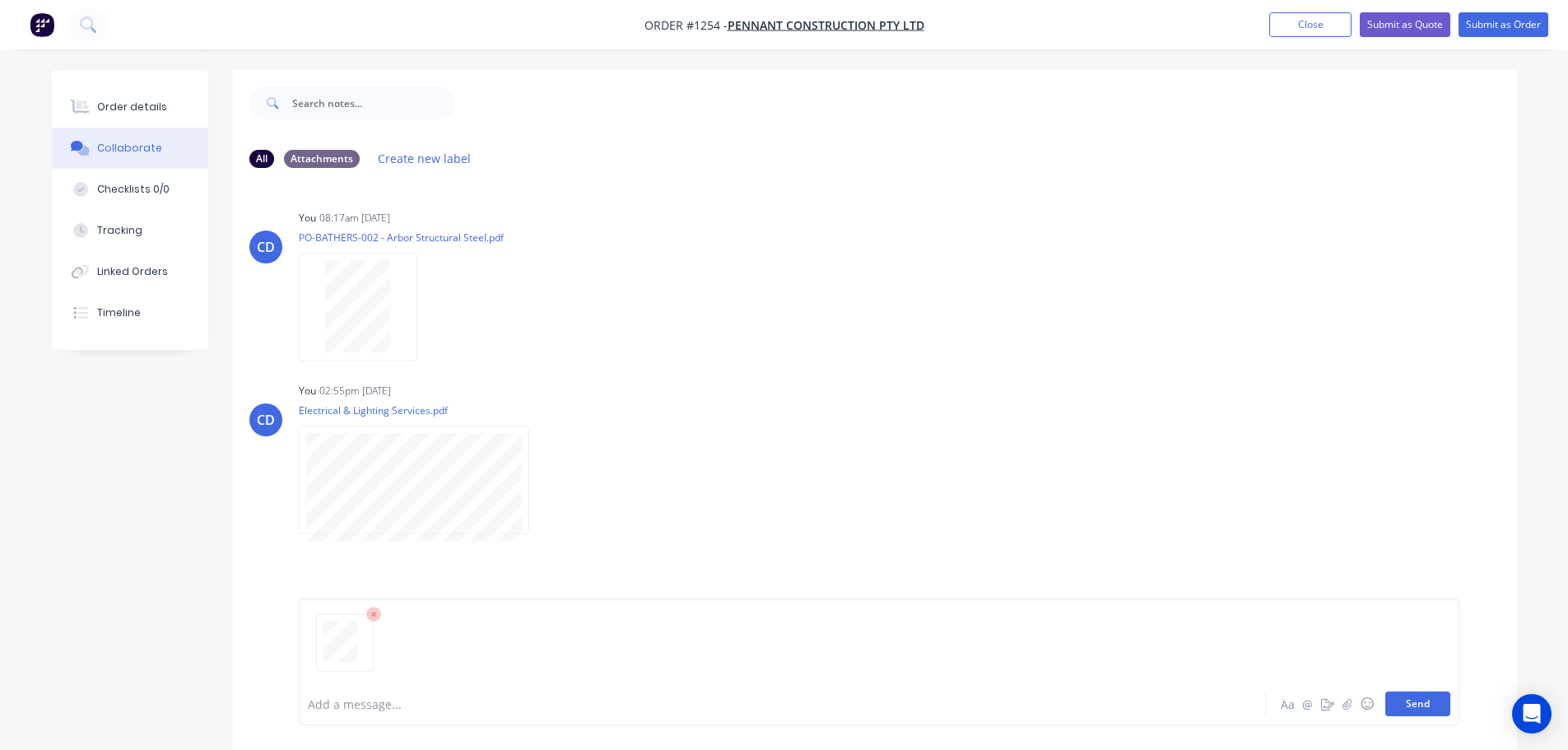
click at [1411, 702] on button "Send" at bounding box center [1418, 704] width 65 height 25
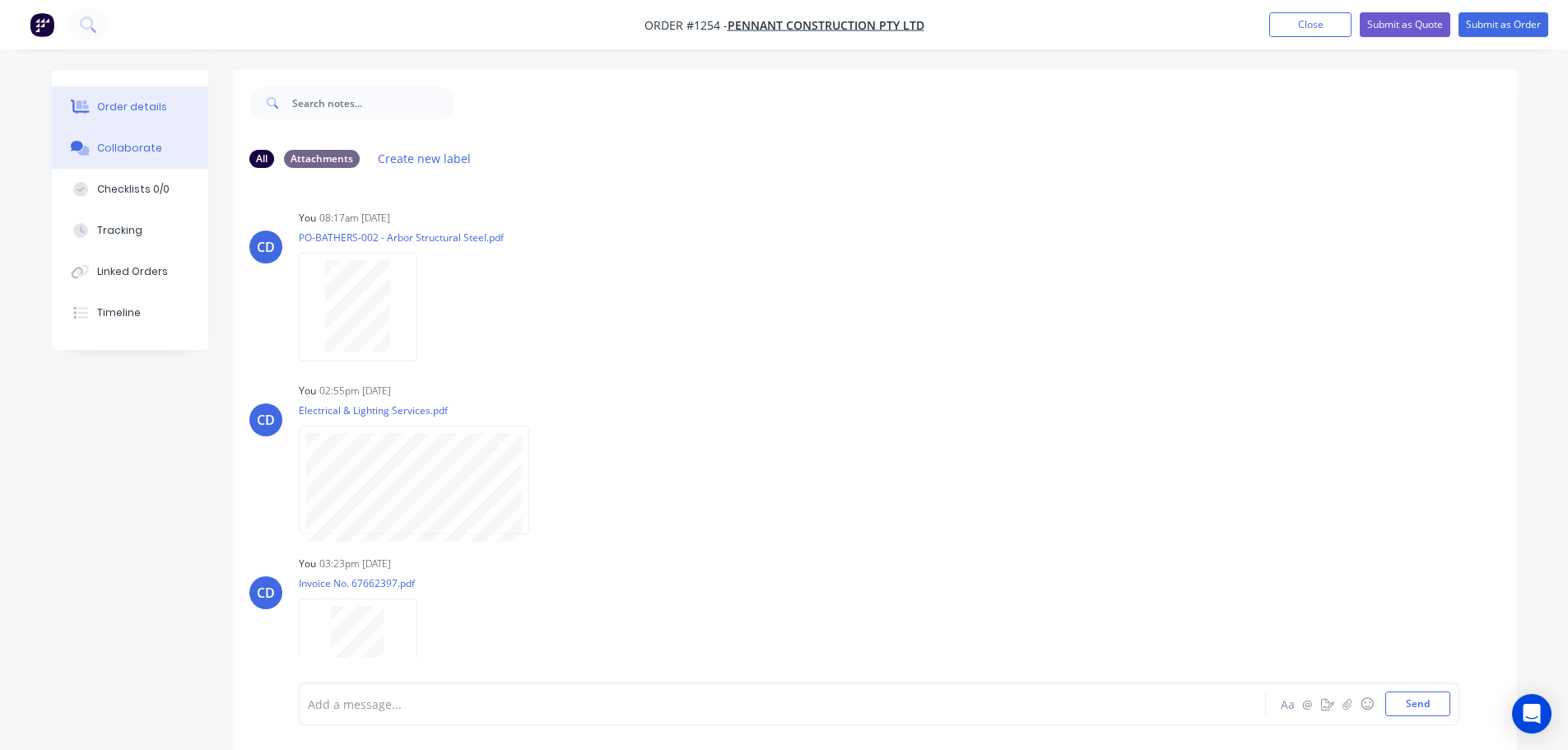
click at [127, 101] on div "Order details" at bounding box center [132, 107] width 70 height 15
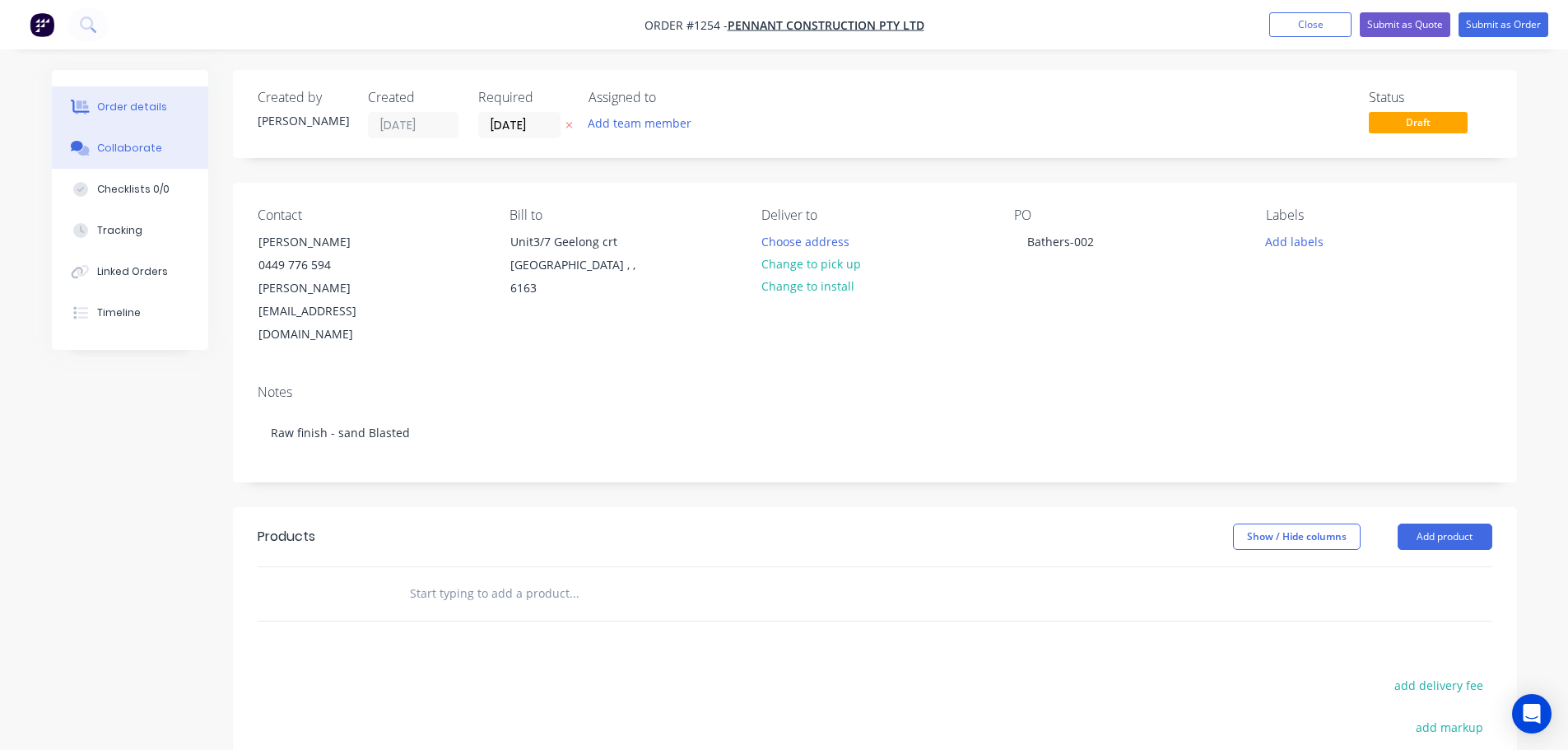
click at [126, 149] on div "Collaborate" at bounding box center [129, 148] width 65 height 15
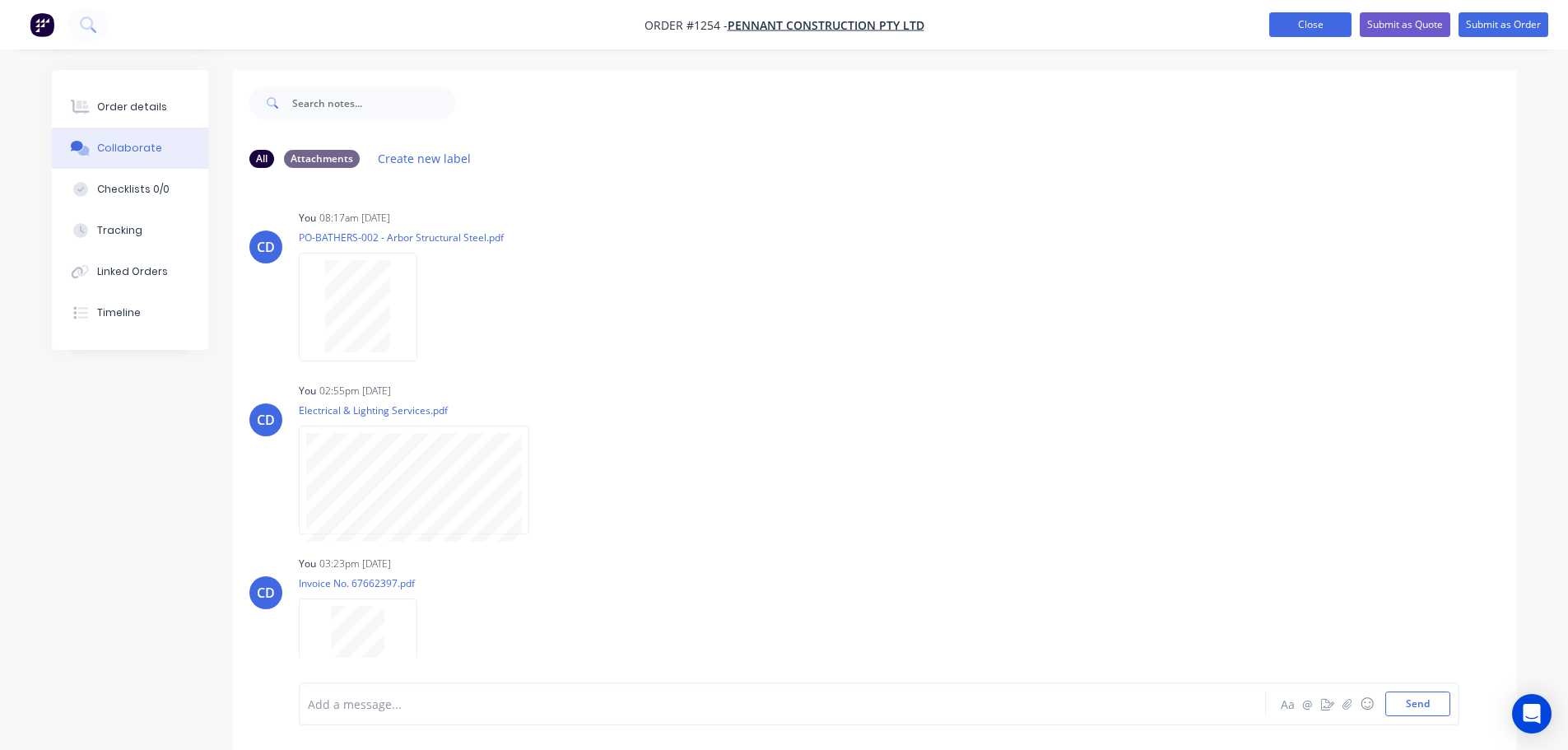
click at [1297, 25] on button "Close" at bounding box center [1310, 25] width 83 height 25
